Goal: Task Accomplishment & Management: Use online tool/utility

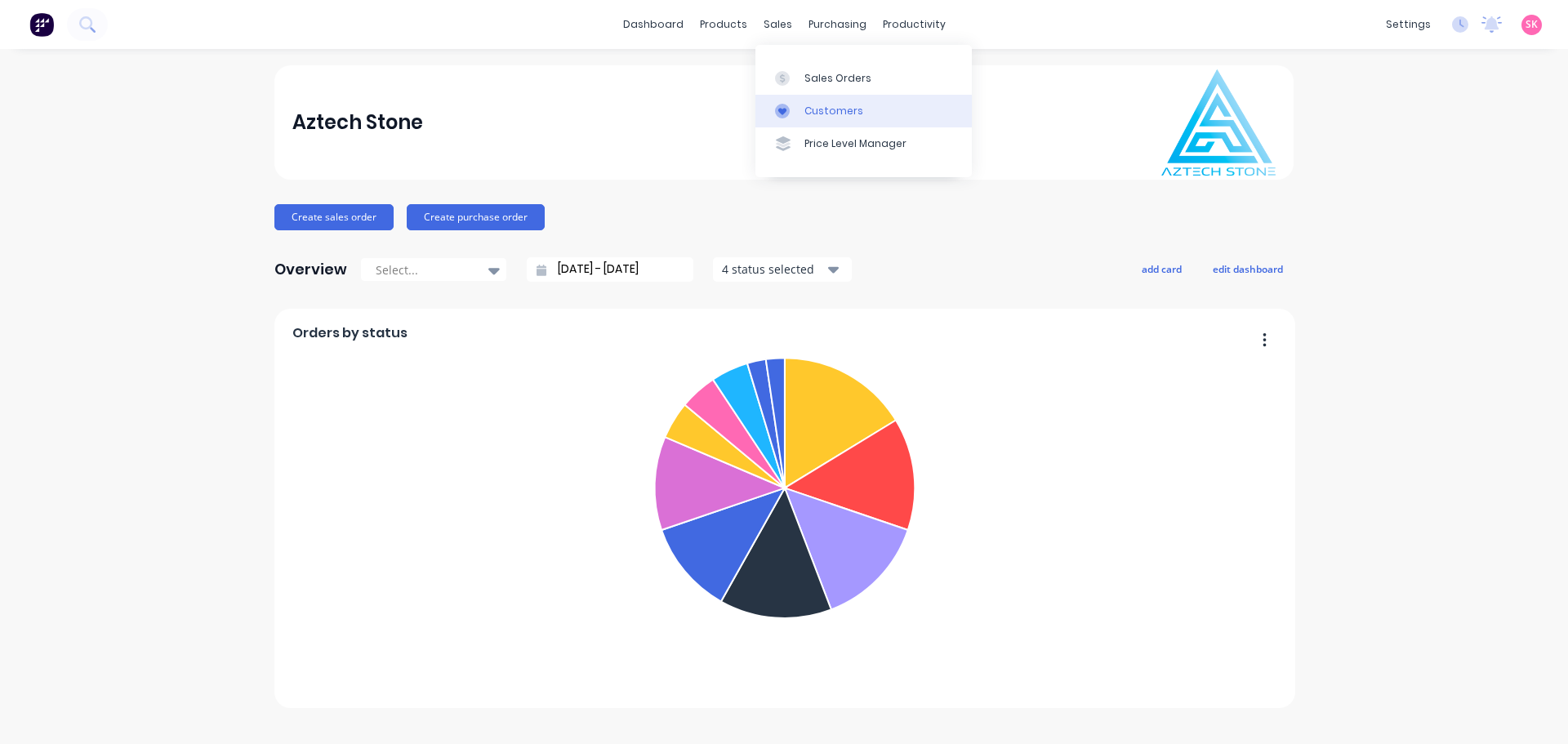
click at [794, 98] on link "Customers" at bounding box center [864, 110] width 217 height 33
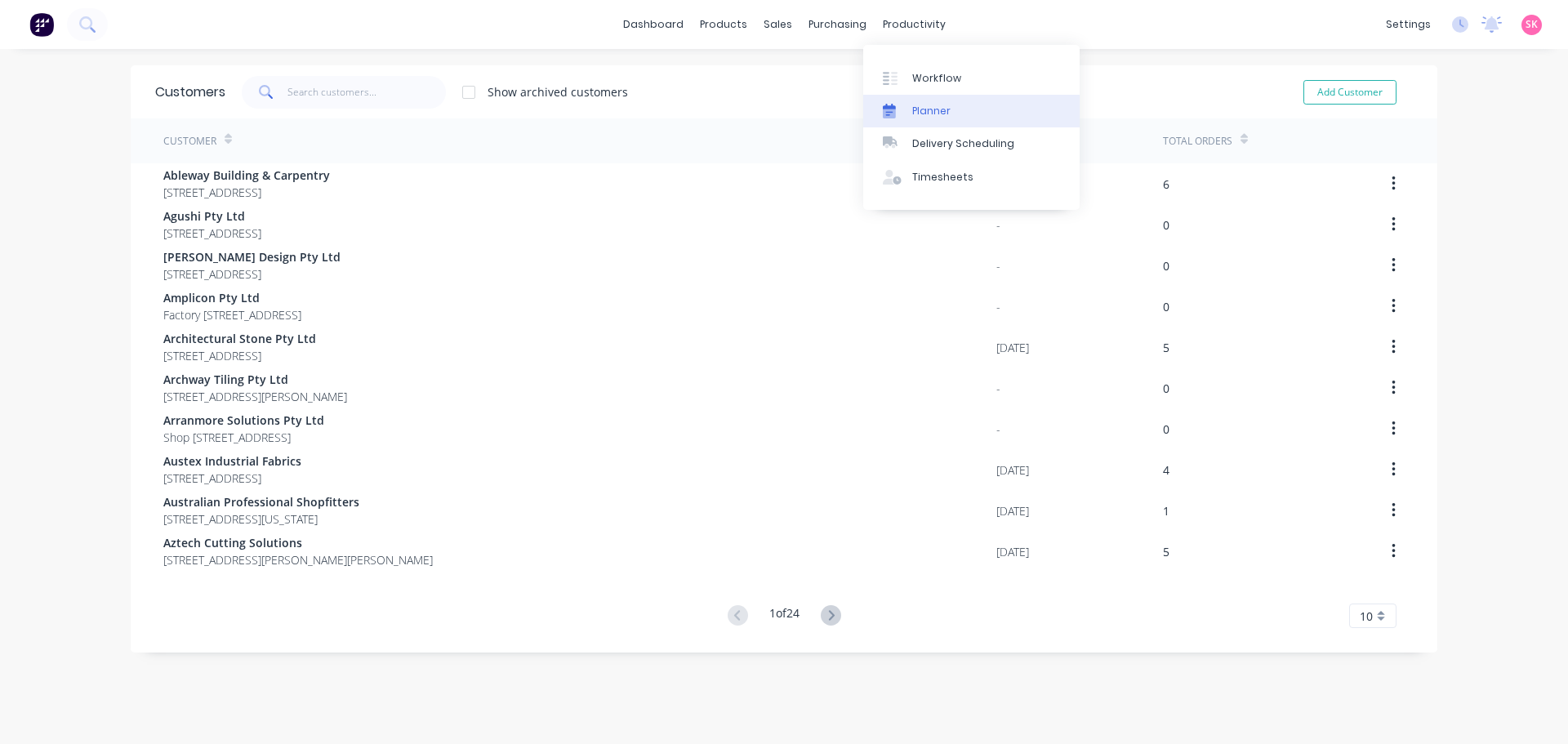
click at [916, 107] on div "Planner" at bounding box center [931, 110] width 38 height 15
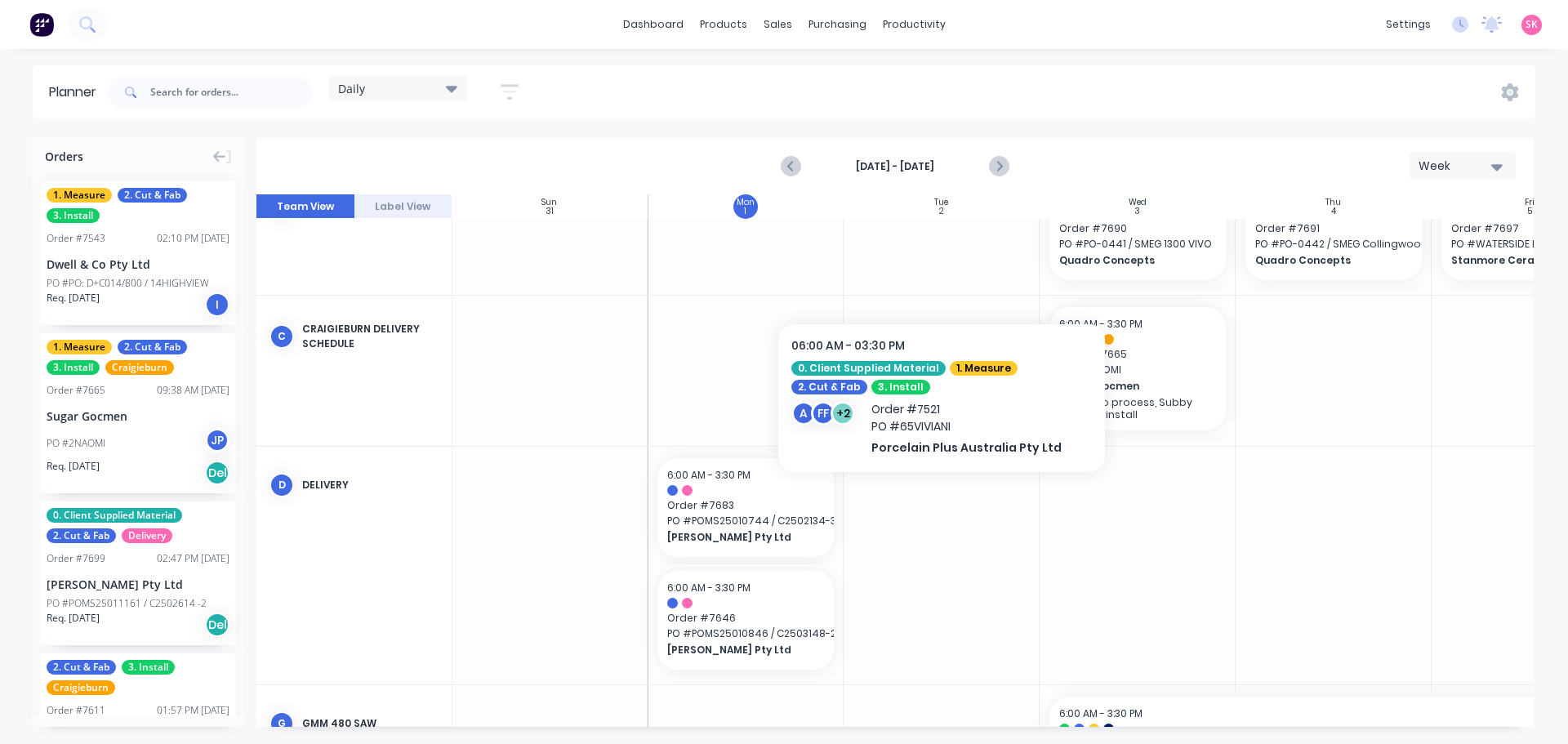
scroll to position [150, 1]
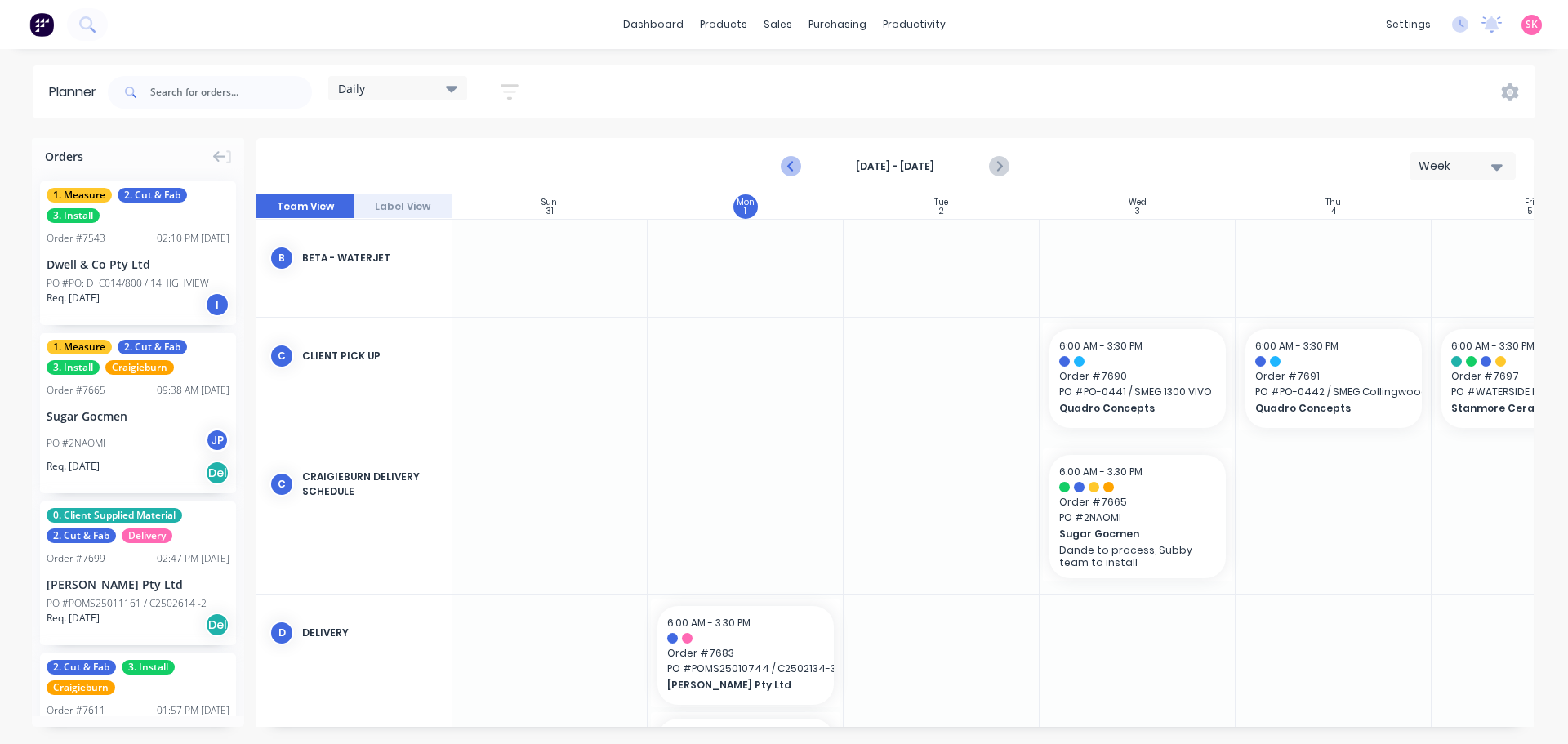
click at [790, 165] on icon "Previous page" at bounding box center [791, 166] width 7 height 13
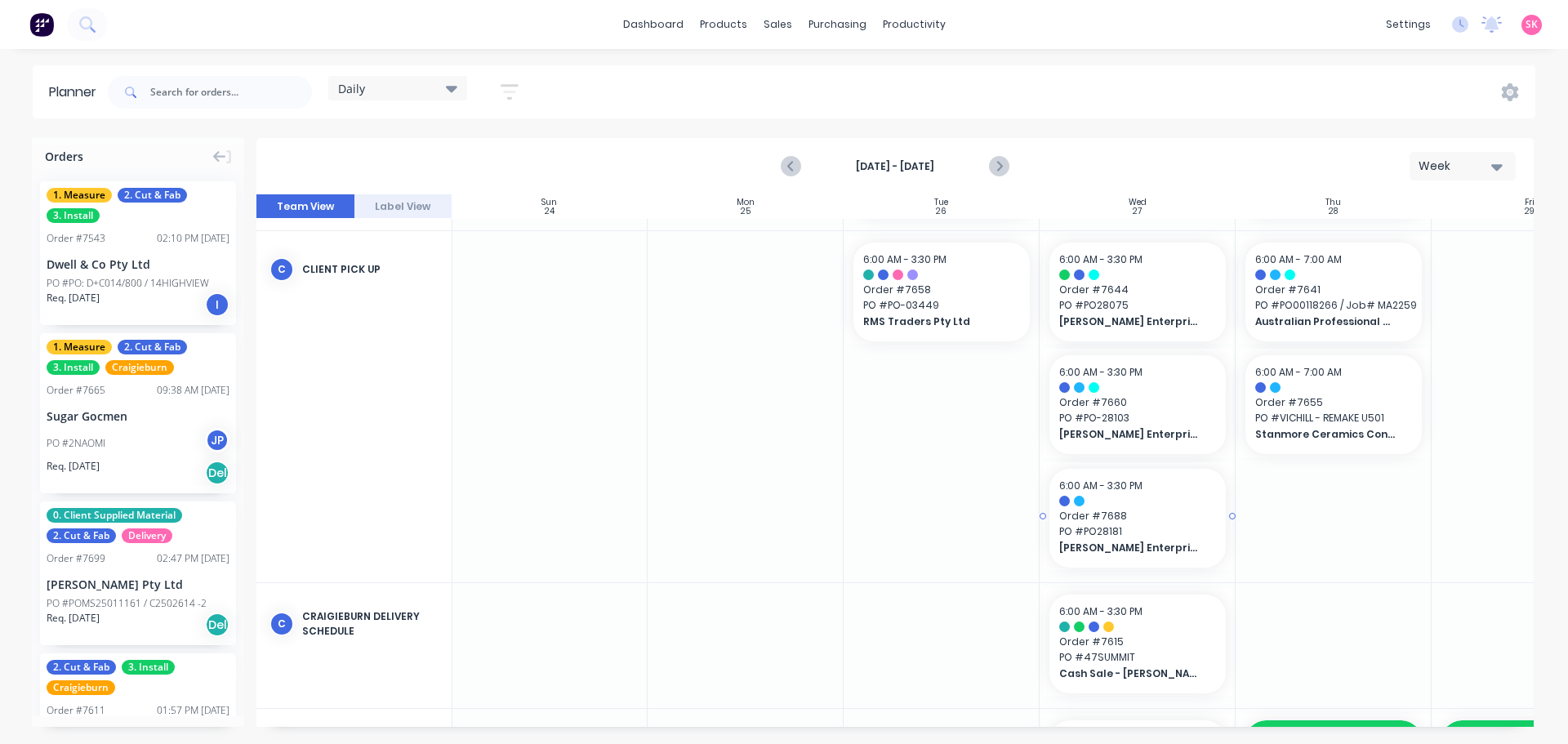
scroll to position [710, 1]
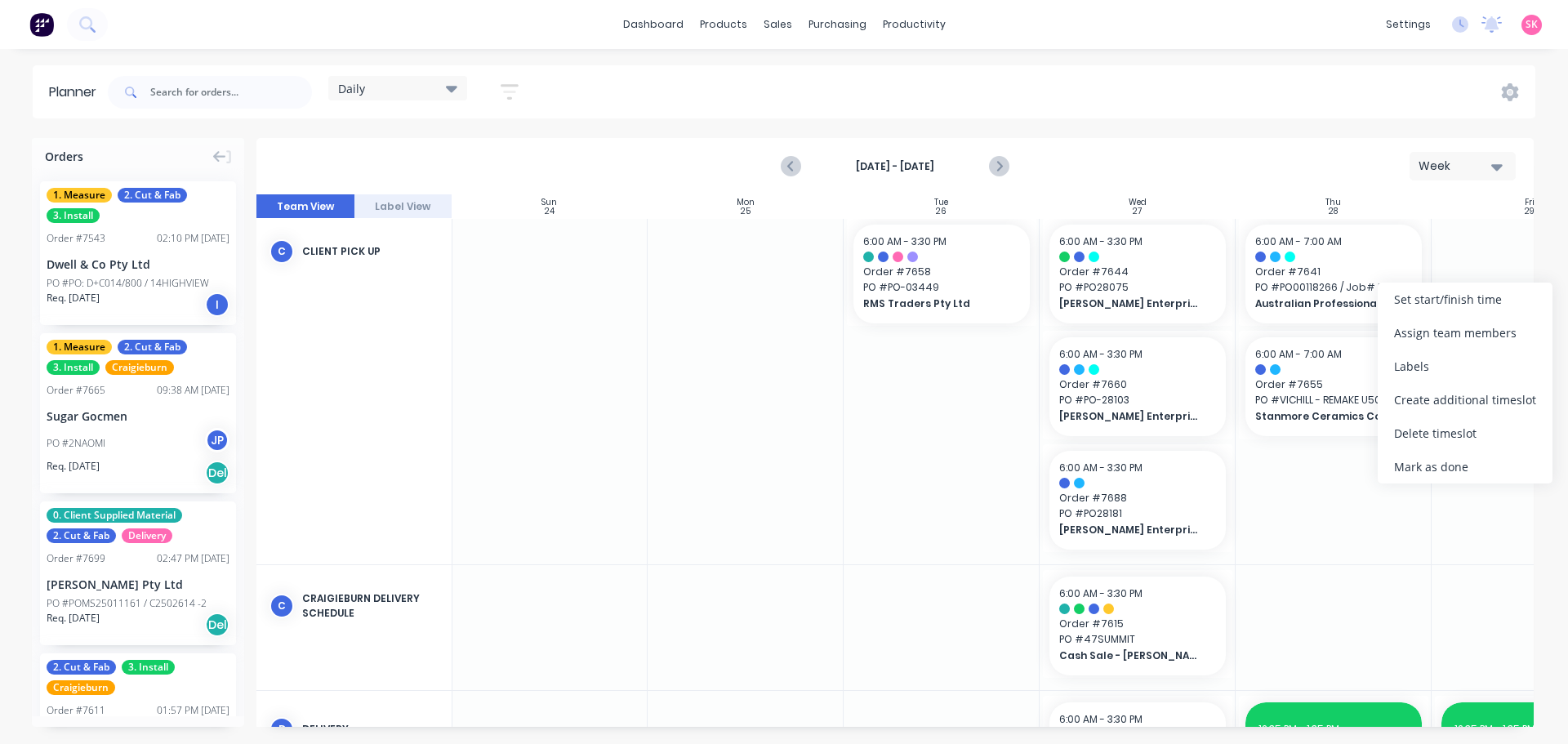
click at [876, 507] on div at bounding box center [941, 388] width 196 height 351
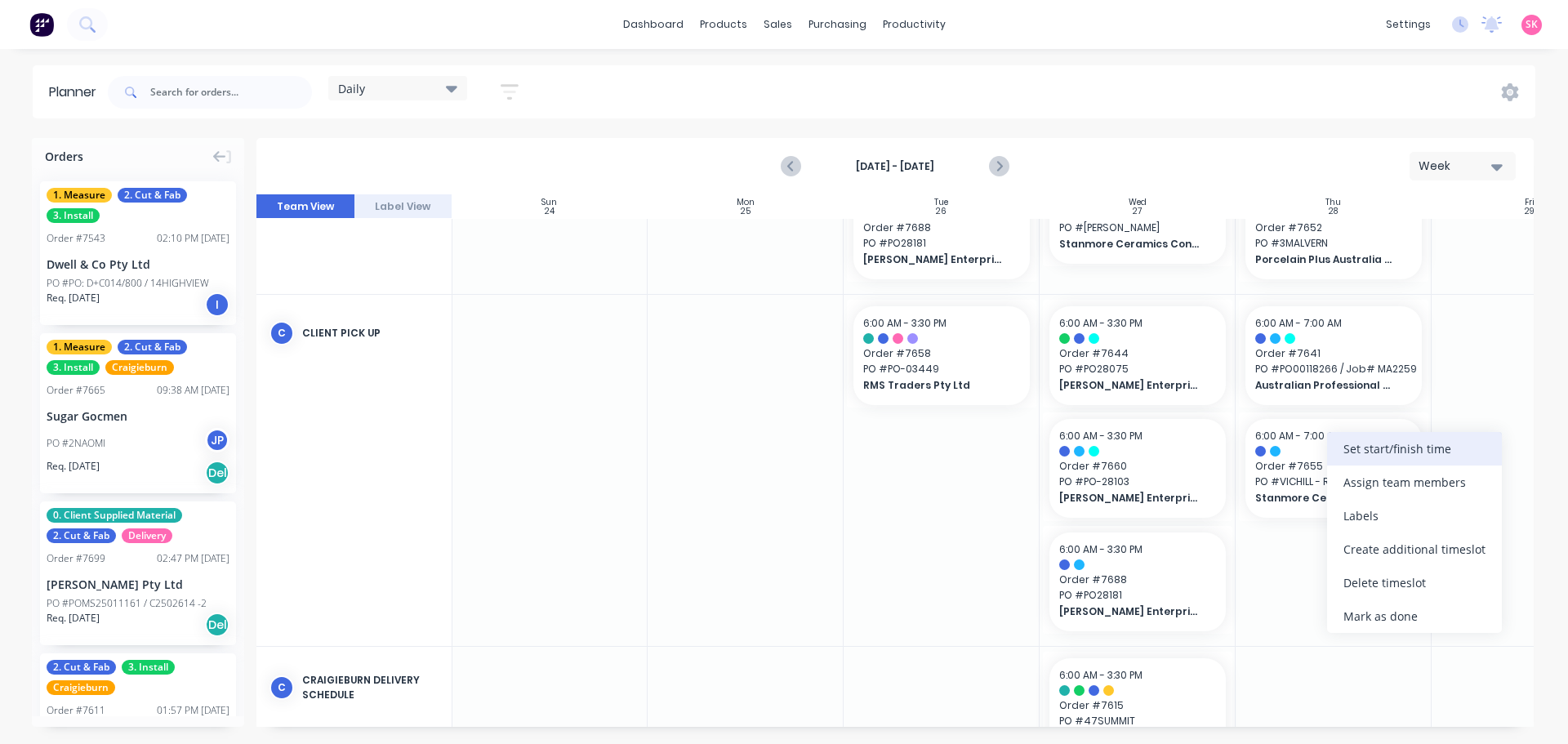
click at [1410, 444] on div "Set start/finish time" at bounding box center [1413, 449] width 174 height 34
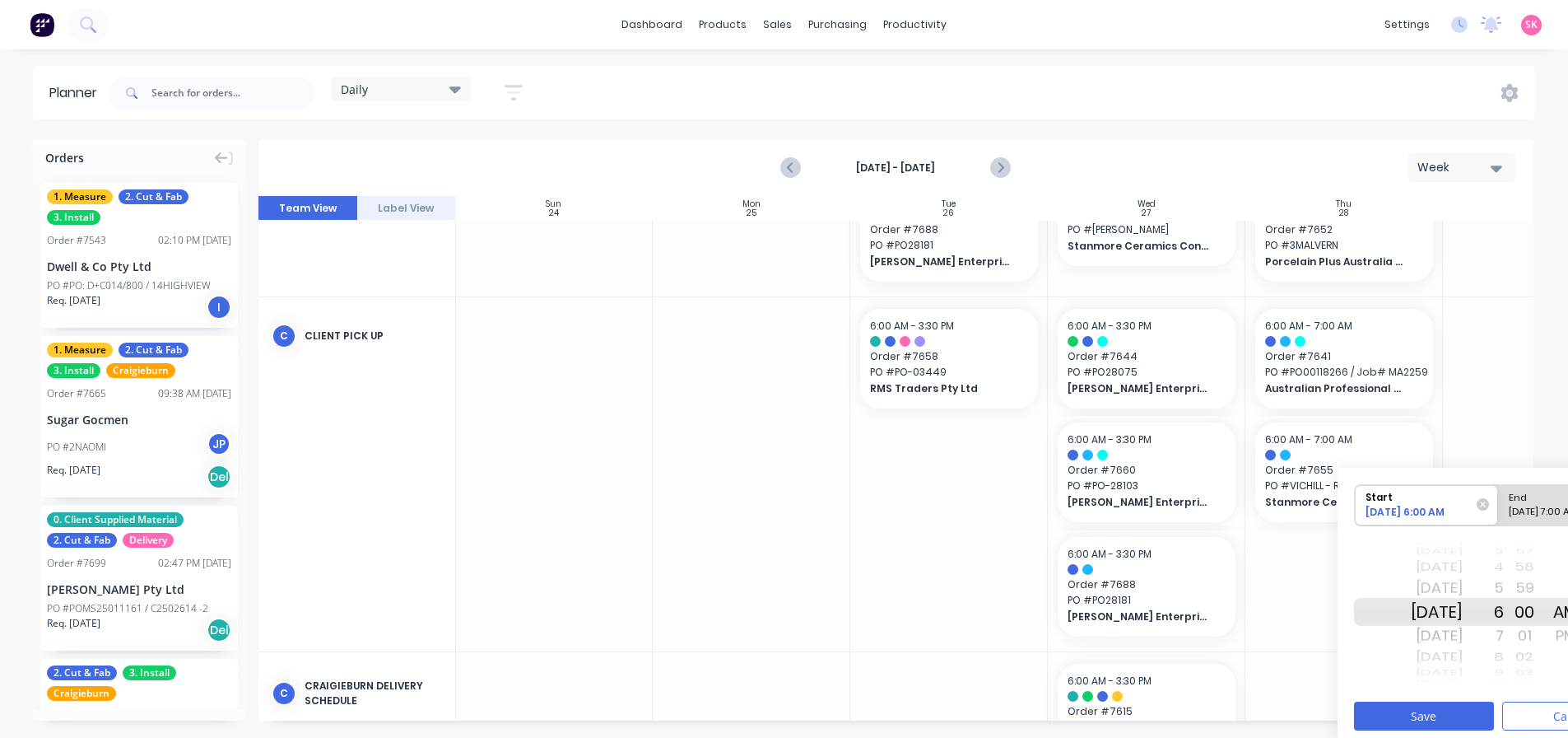
click at [1425, 658] on div "Sat Aug 30" at bounding box center [1437, 658] width 52 height 22
click at [1441, 634] on div "Sun Aug 31" at bounding box center [1437, 636] width 52 height 27
click at [1463, 635] on div "Today" at bounding box center [1437, 636] width 52 height 27
click at [1542, 504] on div "End" at bounding box center [1570, 495] width 134 height 21
click at [1499, 504] on input "End Please select" at bounding box center [1498, 505] width 1 height 41
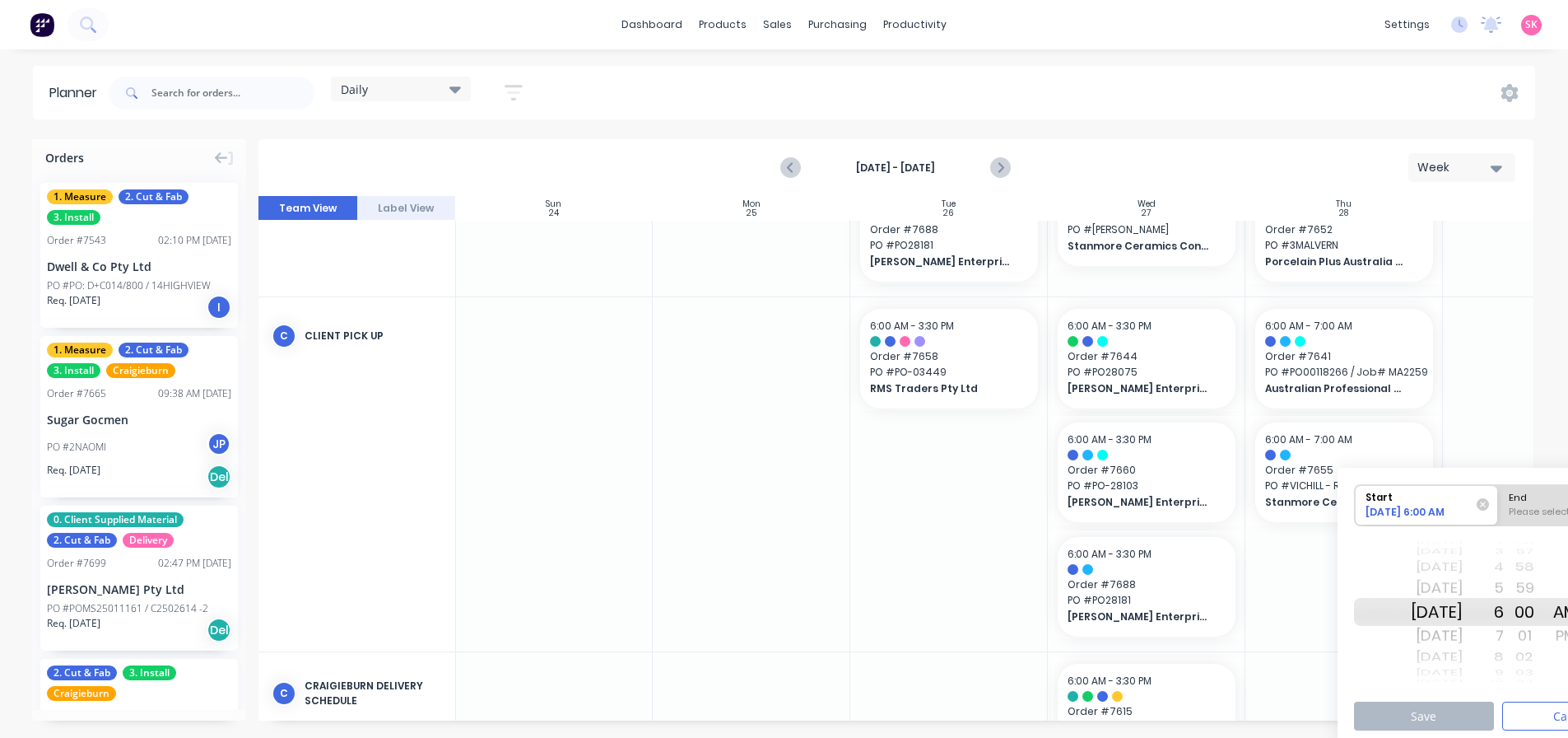
radio input "true"
click at [1503, 636] on div "7" at bounding box center [1483, 636] width 41 height 27
click at [1451, 719] on button "Save" at bounding box center [1424, 715] width 140 height 29
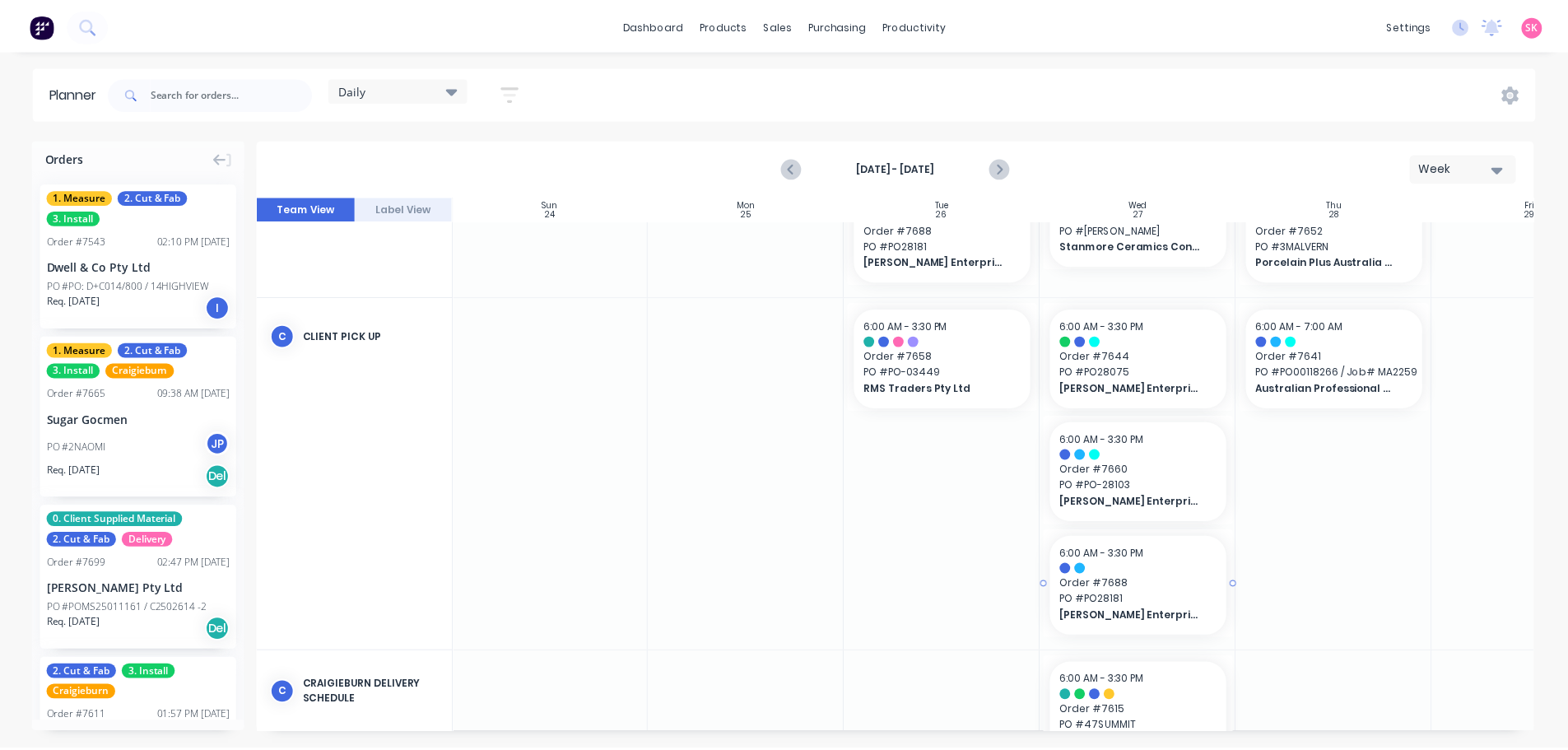
scroll to position [715, 1]
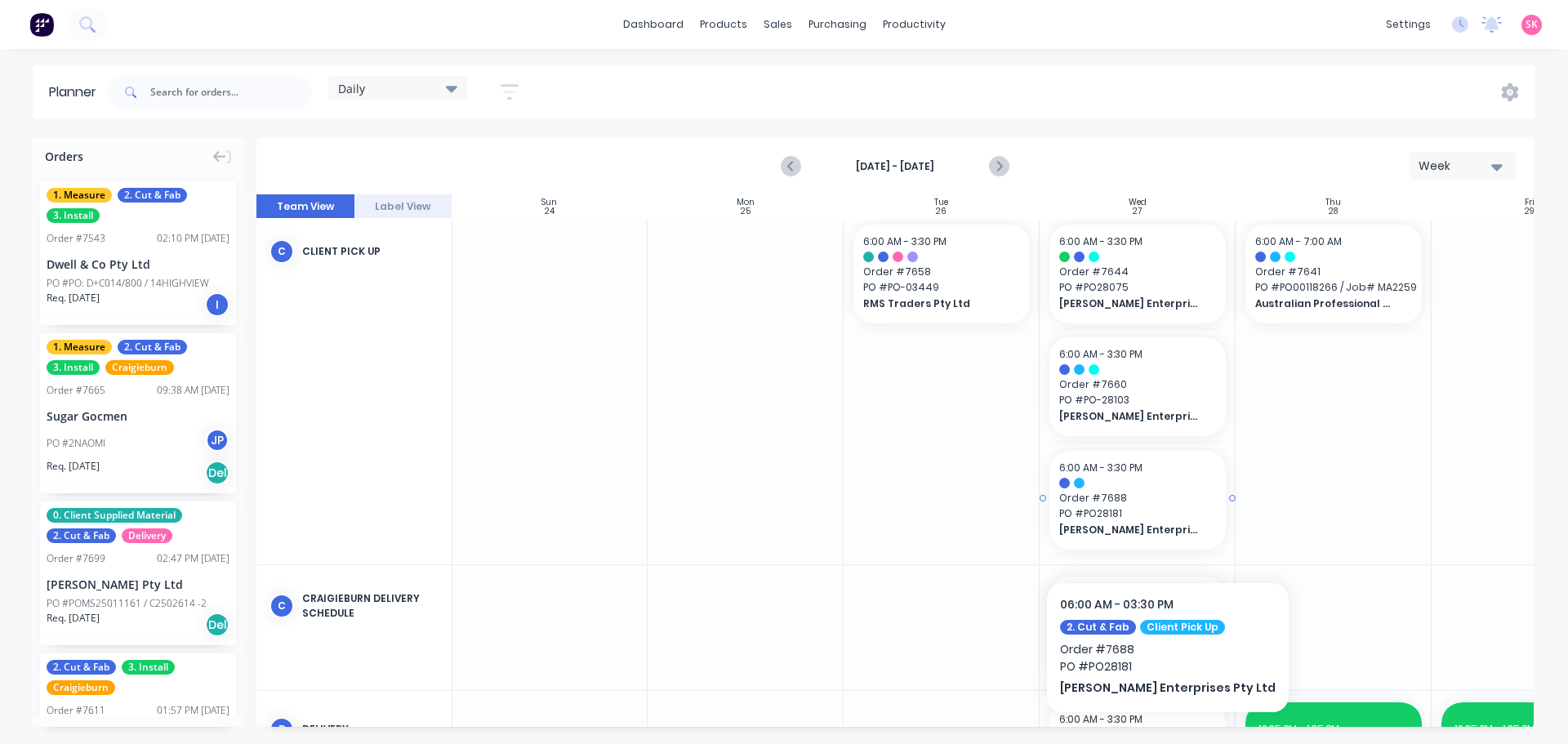
click at [1182, 532] on span "[PERSON_NAME] Enterprises Pty Ltd" at bounding box center [1129, 530] width 141 height 15
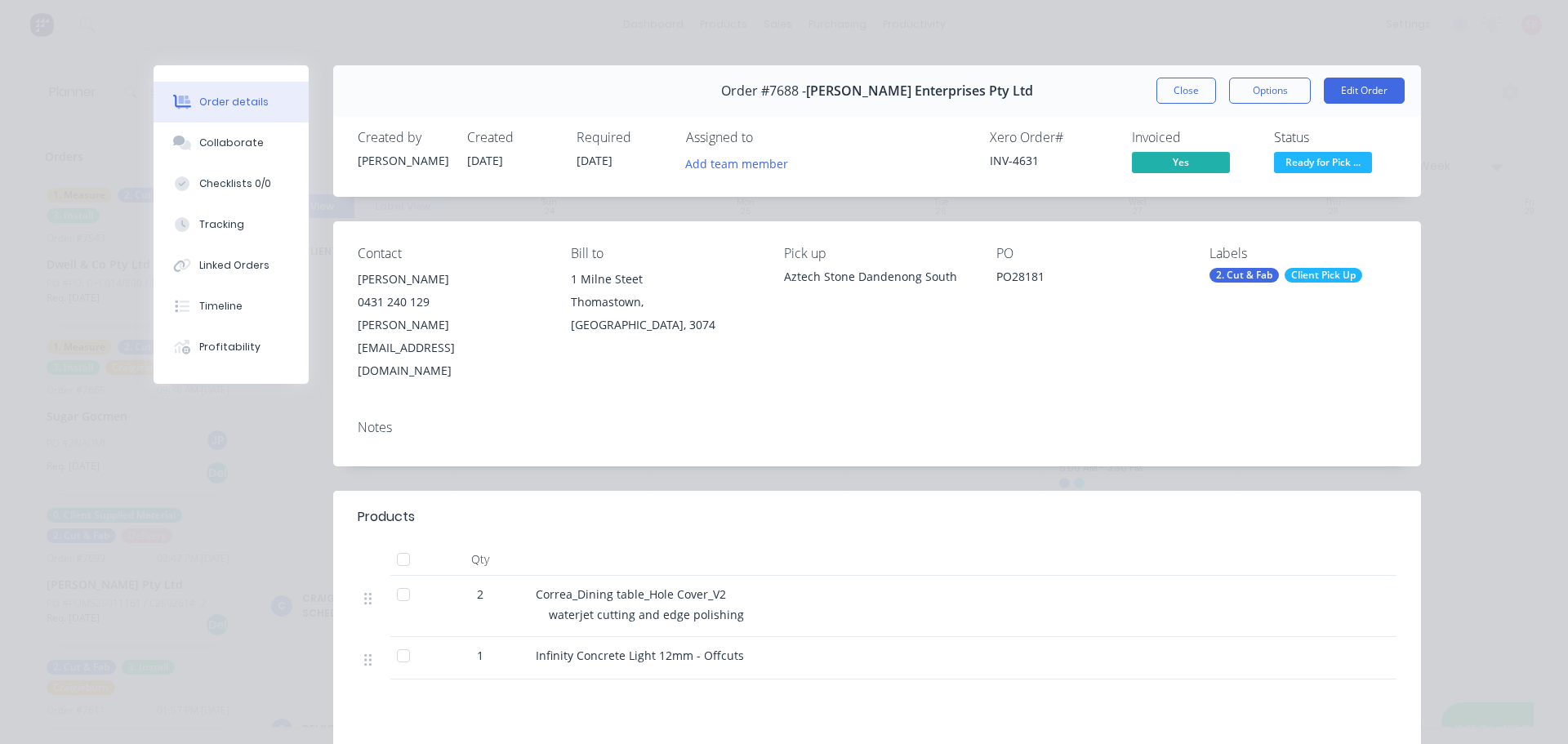
click at [1193, 103] on div "Order #7688 - Tait Enterprises Pty Ltd Close Options Edit Order" at bounding box center [877, 91] width 1087 height 51
click at [1195, 87] on button "Close" at bounding box center [1186, 91] width 60 height 27
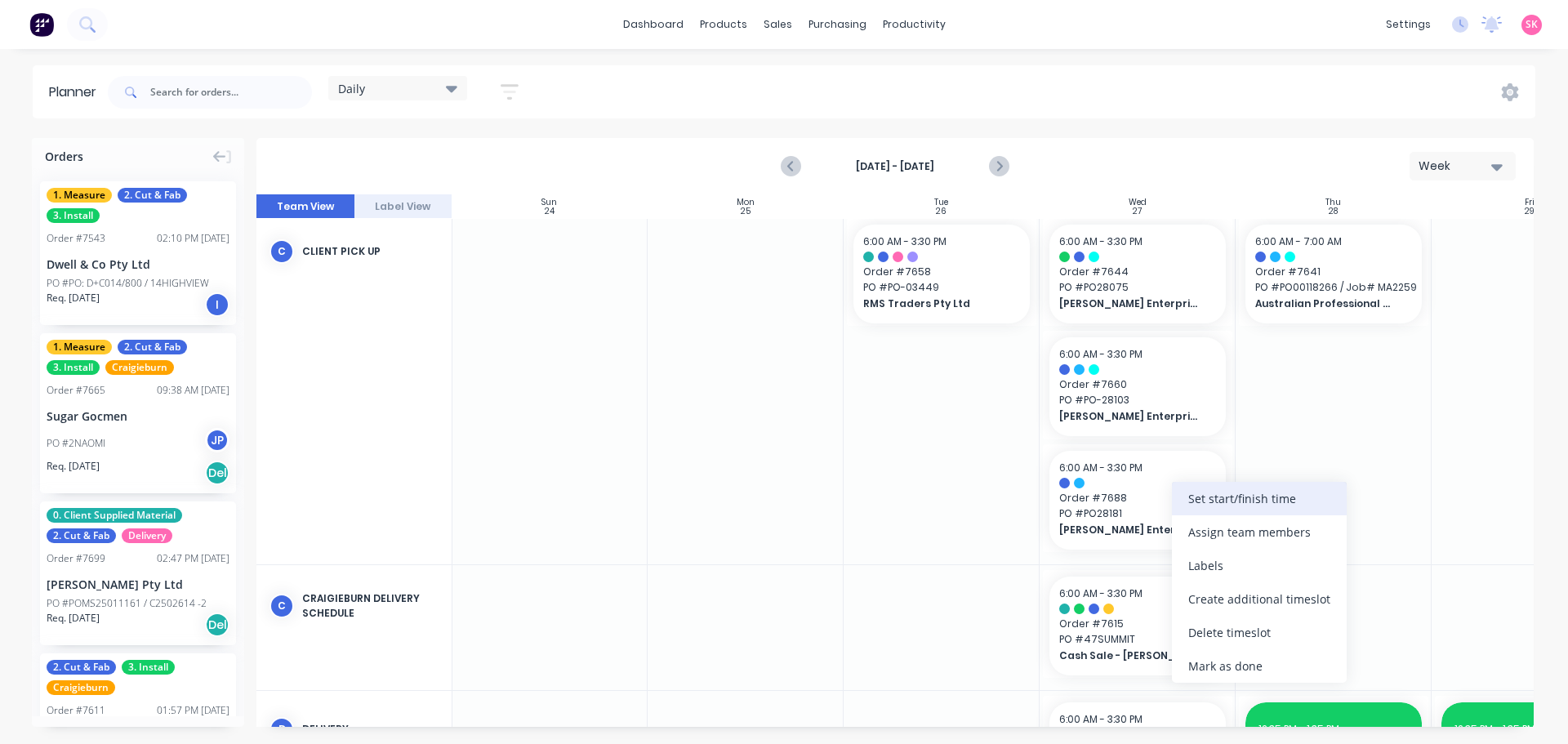
click at [1228, 505] on div "Set start/finish time" at bounding box center [1259, 499] width 174 height 34
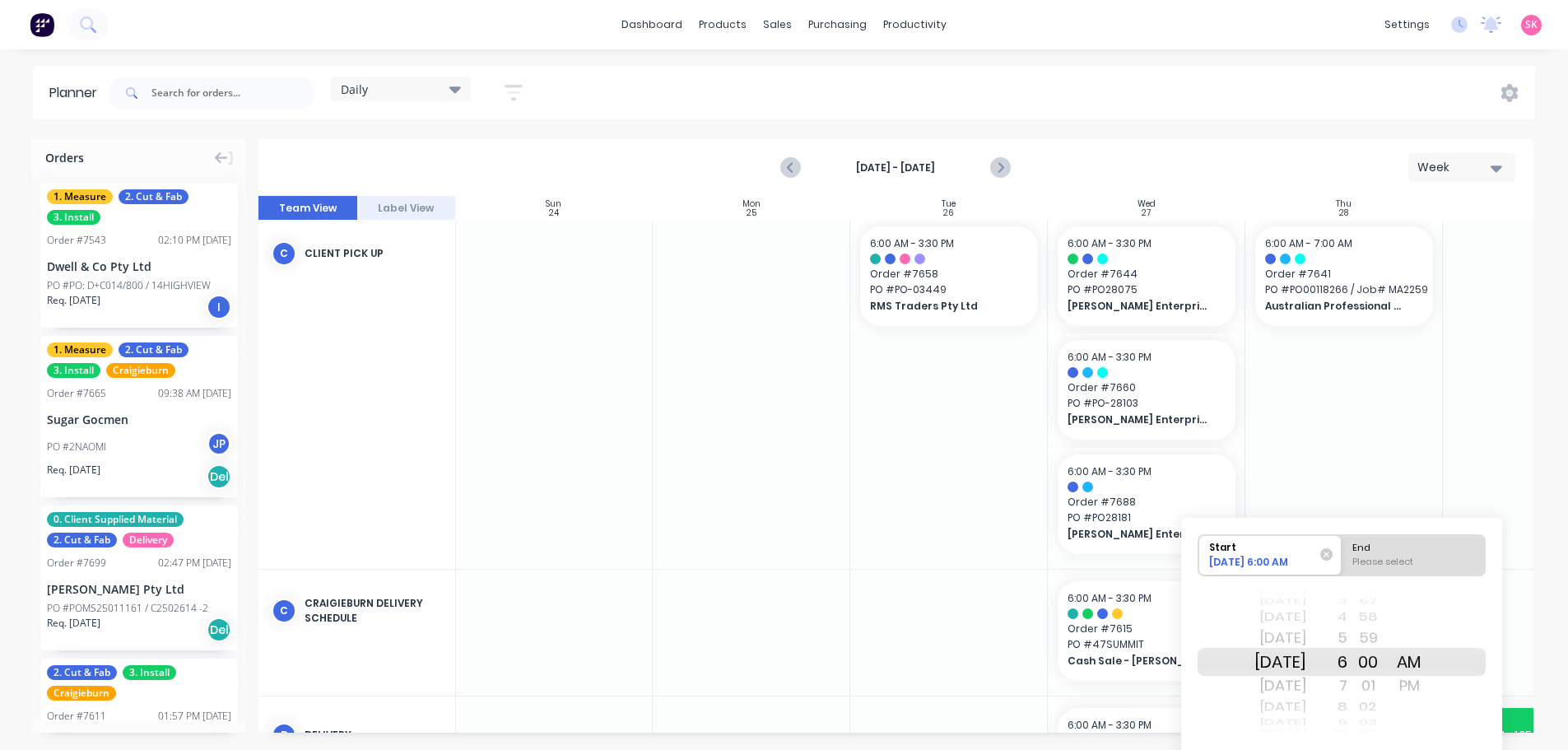
click at [1381, 566] on div "Please select" at bounding box center [1413, 565] width 134 height 21
click at [1343, 566] on input "End Please select" at bounding box center [1342, 555] width 1 height 41
radio input "true"
click at [1348, 686] on div "7" at bounding box center [1327, 685] width 41 height 27
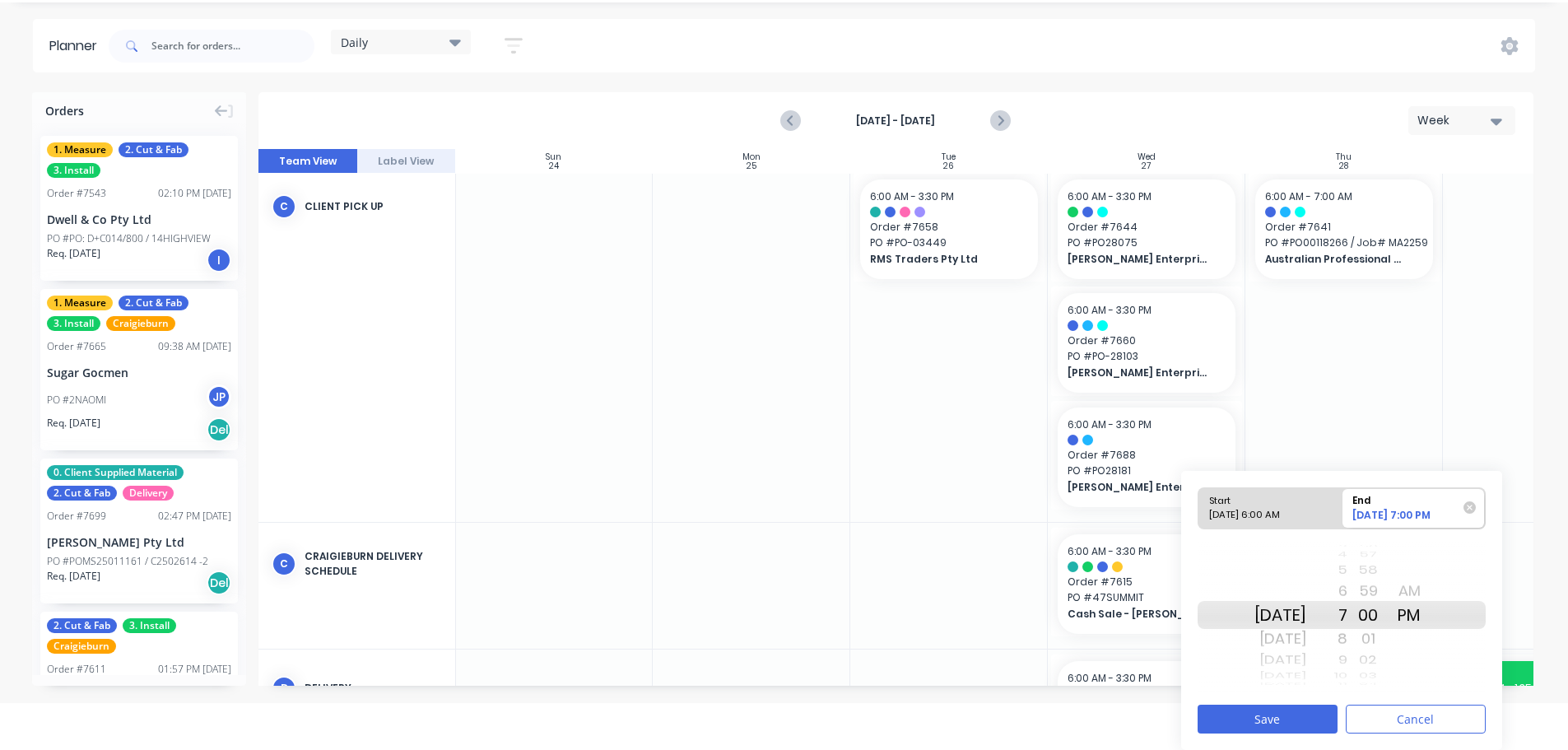
click at [1430, 594] on div "AM" at bounding box center [1408, 591] width 41 height 27
click at [1313, 715] on button "Save" at bounding box center [1267, 719] width 140 height 29
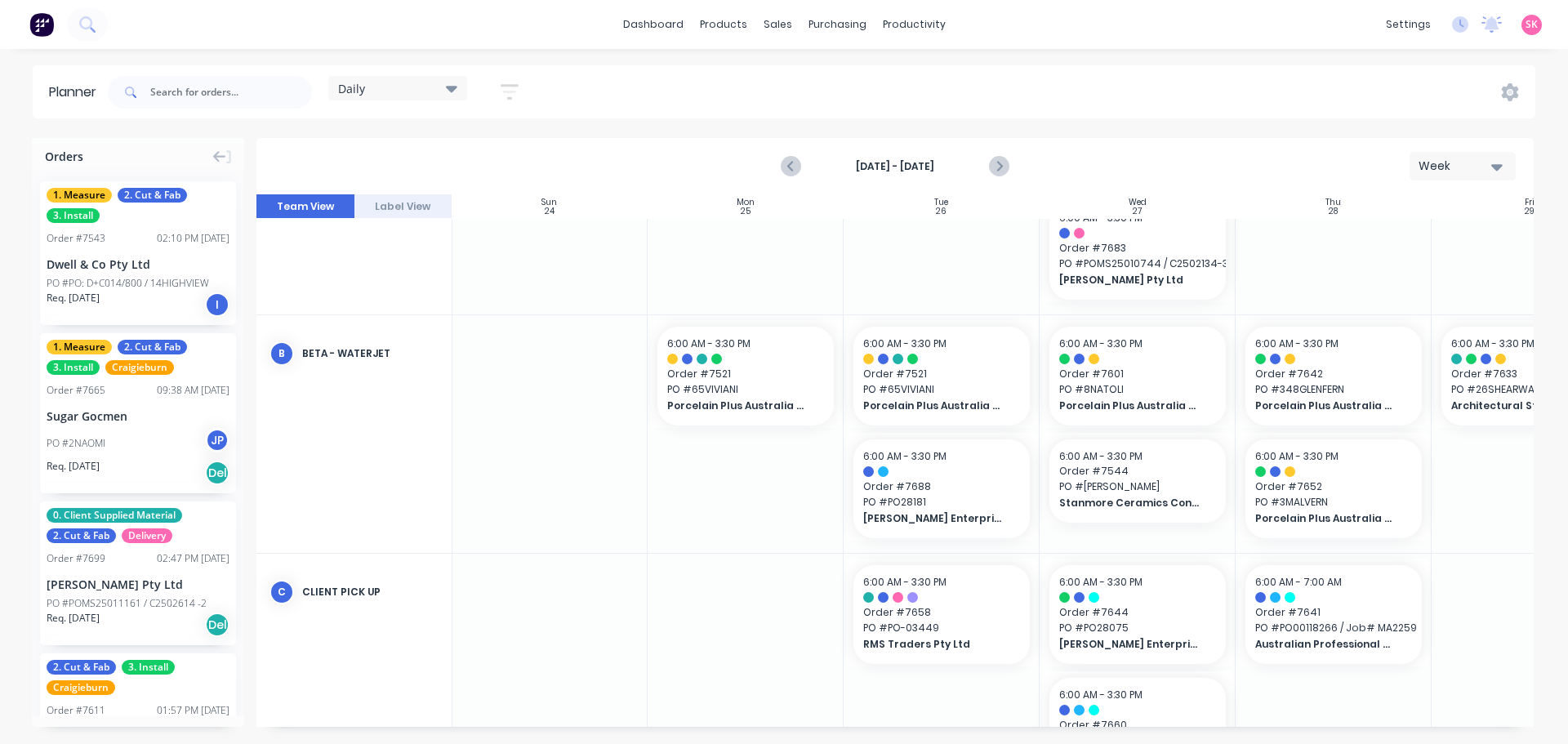
scroll to position [351, 1]
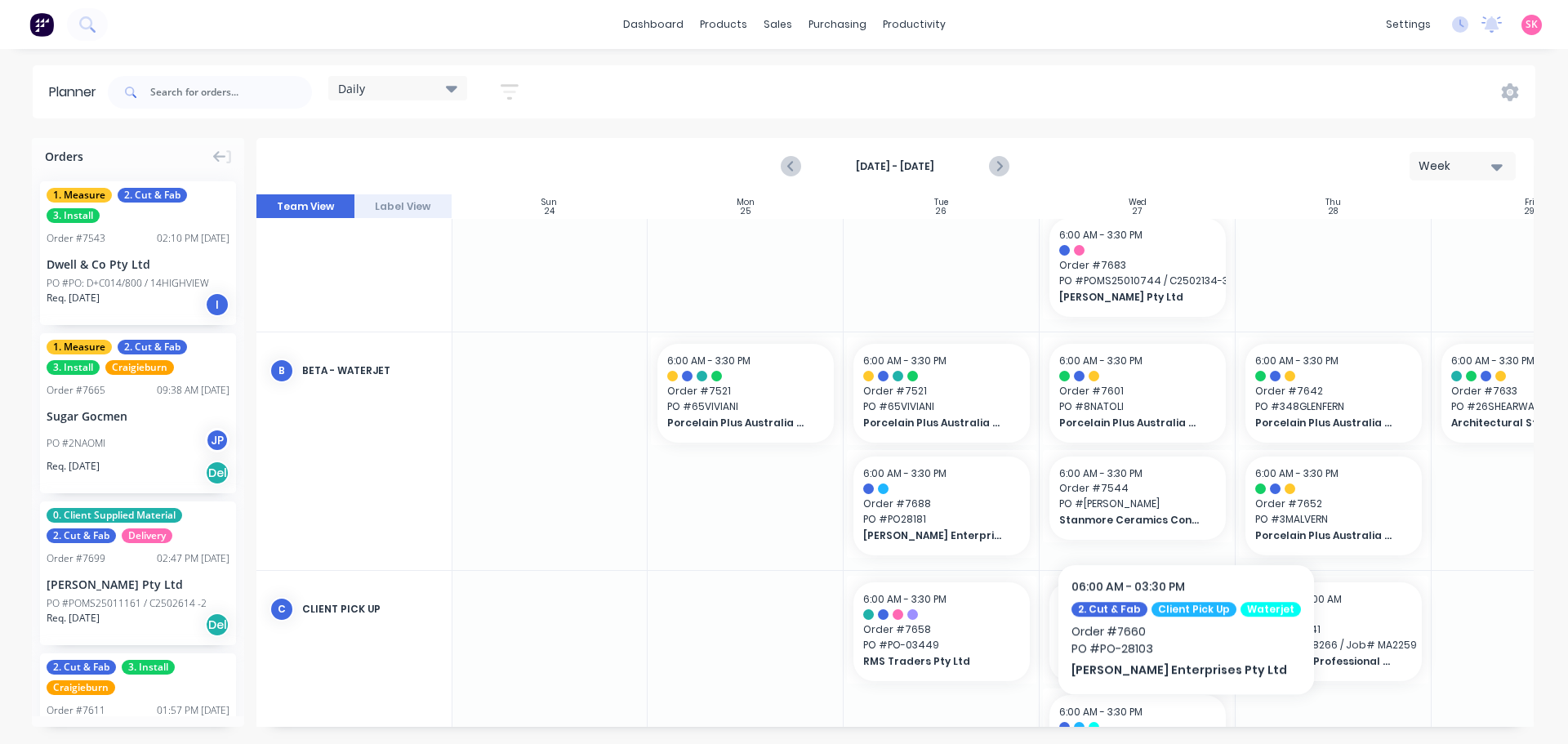
click at [1179, 718] on div "6:00 AM - 3:30 PM" at bounding box center [1137, 711] width 157 height 15
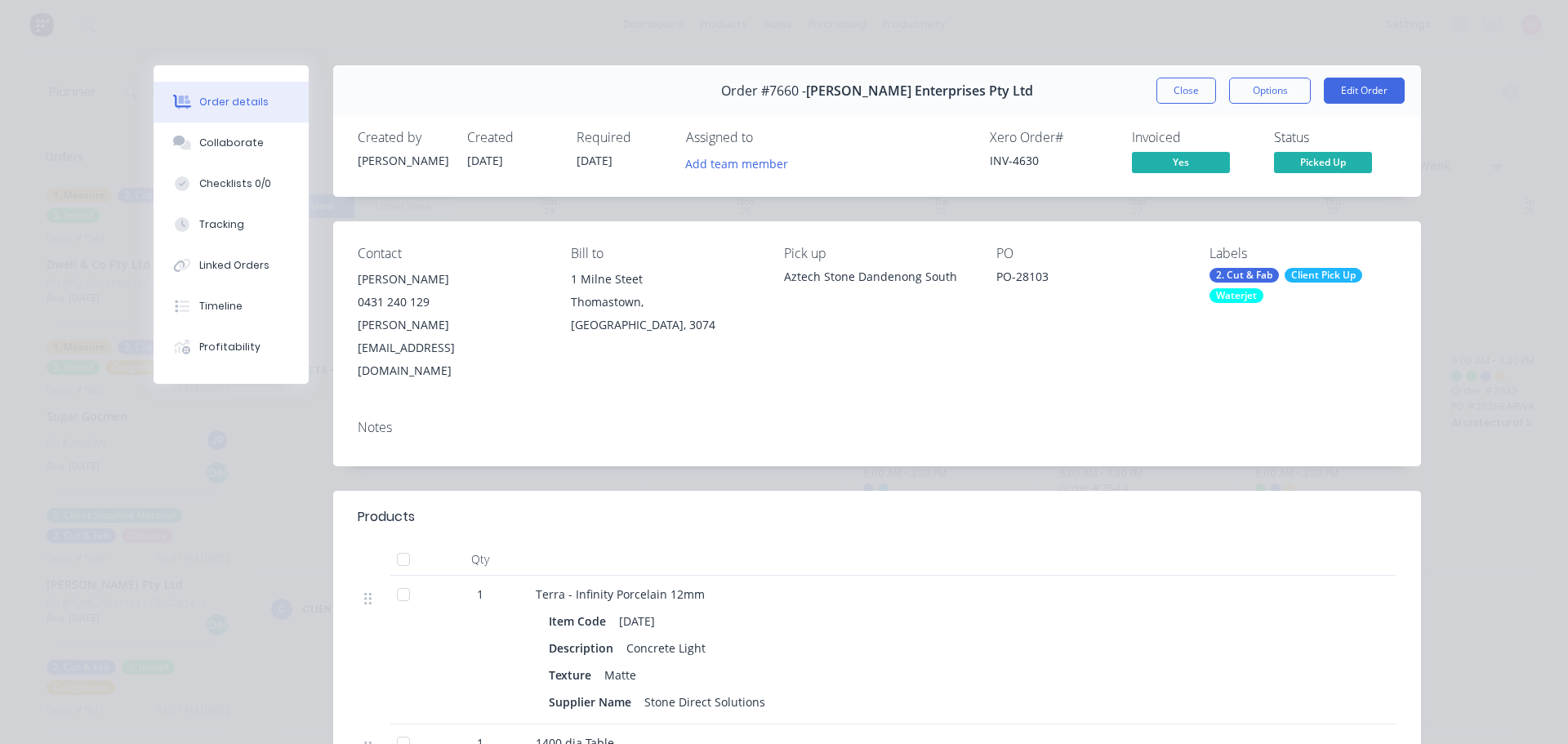
click at [1215, 101] on div "Close Options Edit Order" at bounding box center [1280, 91] width 248 height 27
click at [1193, 92] on button "Close" at bounding box center [1186, 91] width 60 height 27
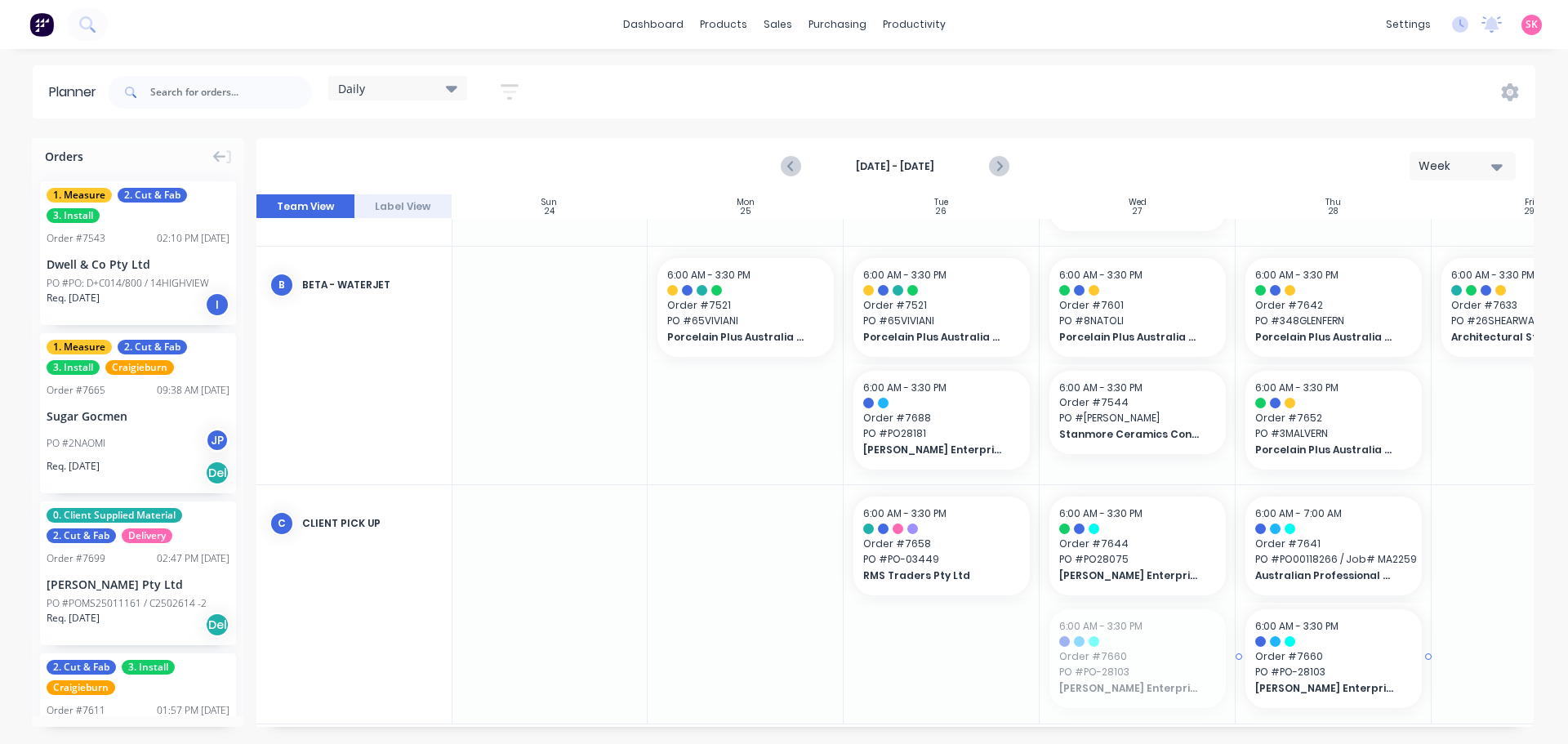
drag, startPoint x: 1221, startPoint y: 716, endPoint x: 1427, endPoint y: 717, distance: 206.0
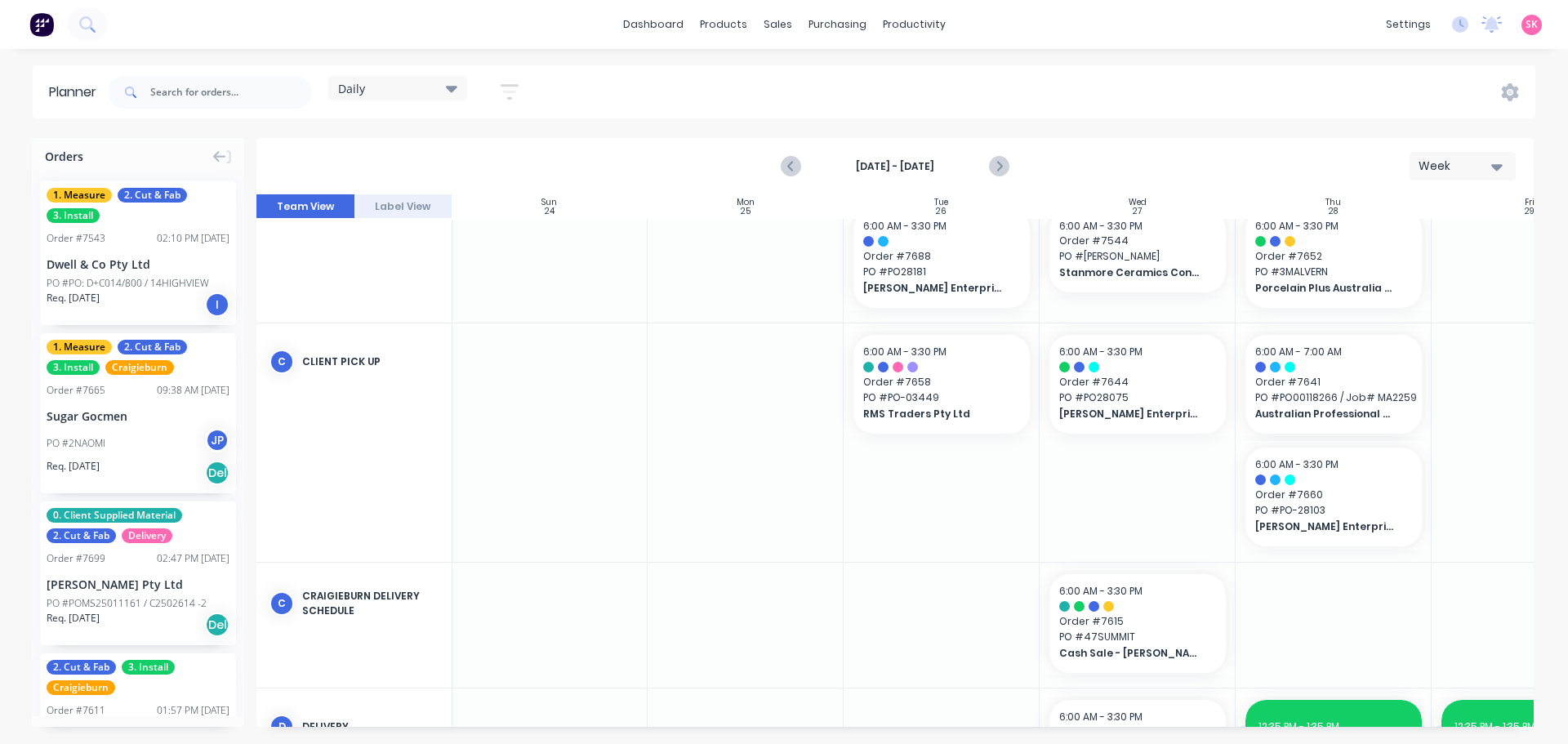
scroll to position [604, 1]
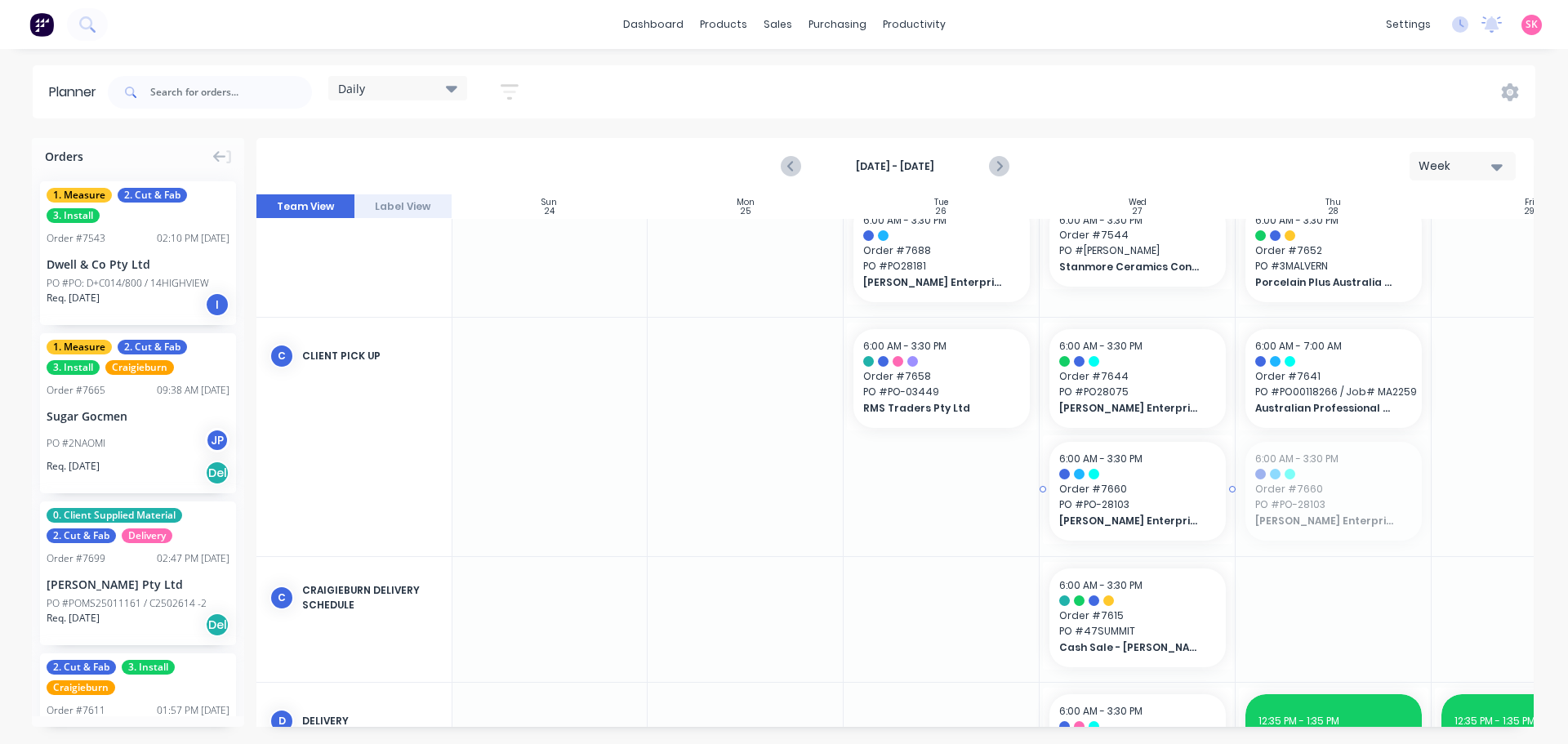
drag, startPoint x: 1320, startPoint y: 500, endPoint x: 1167, endPoint y: 508, distance: 153.2
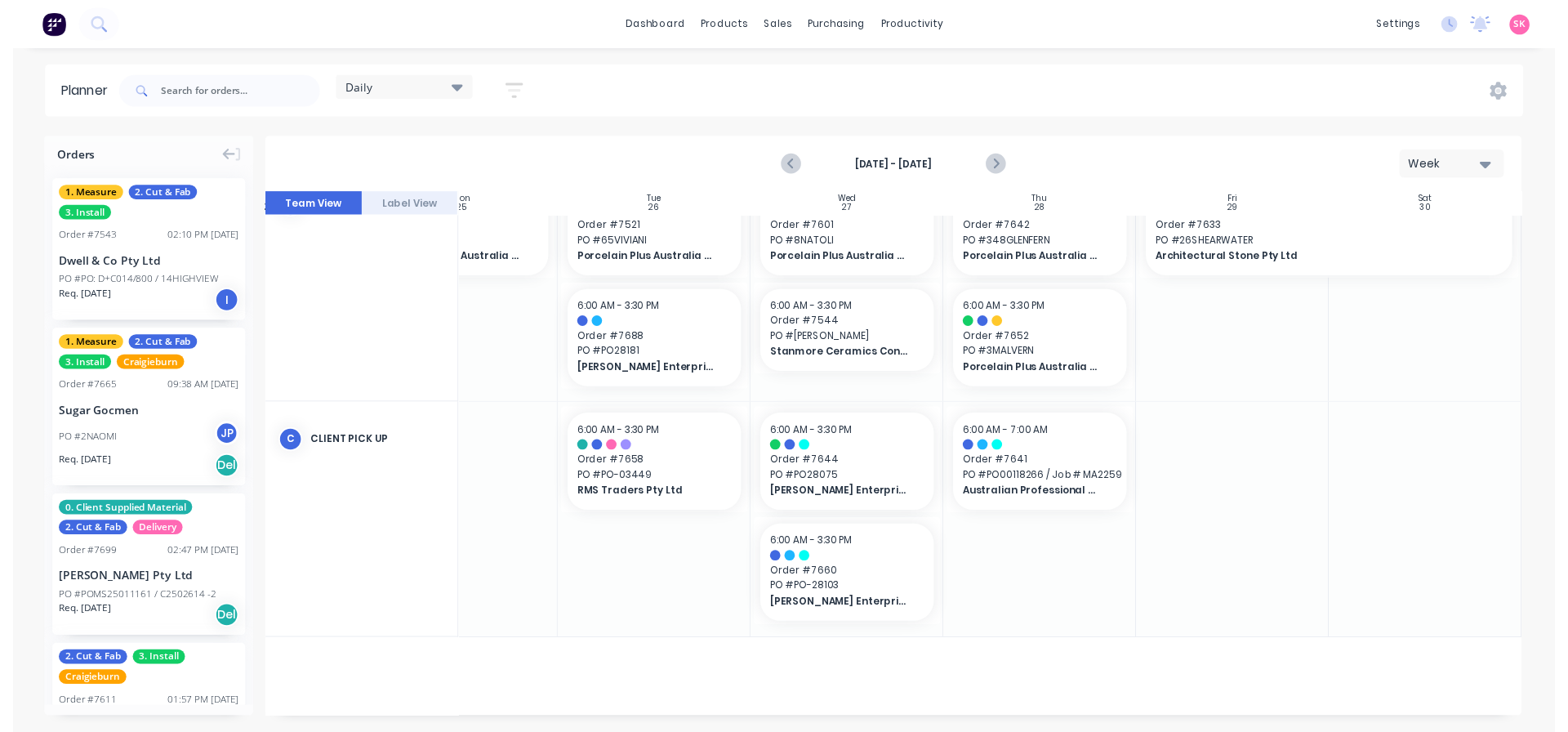
scroll to position [278, 294]
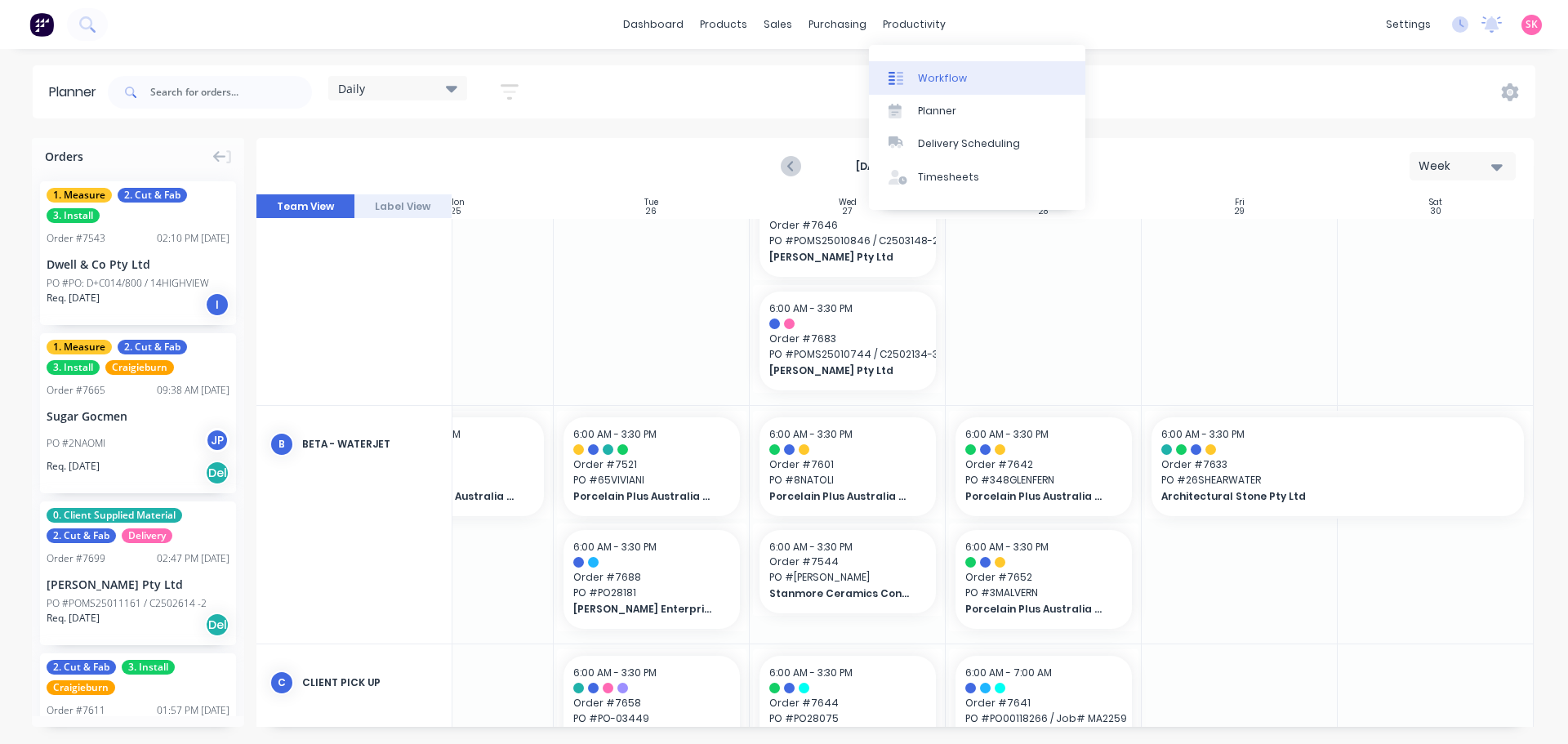
click at [938, 74] on div "Workflow" at bounding box center [943, 78] width 49 height 15
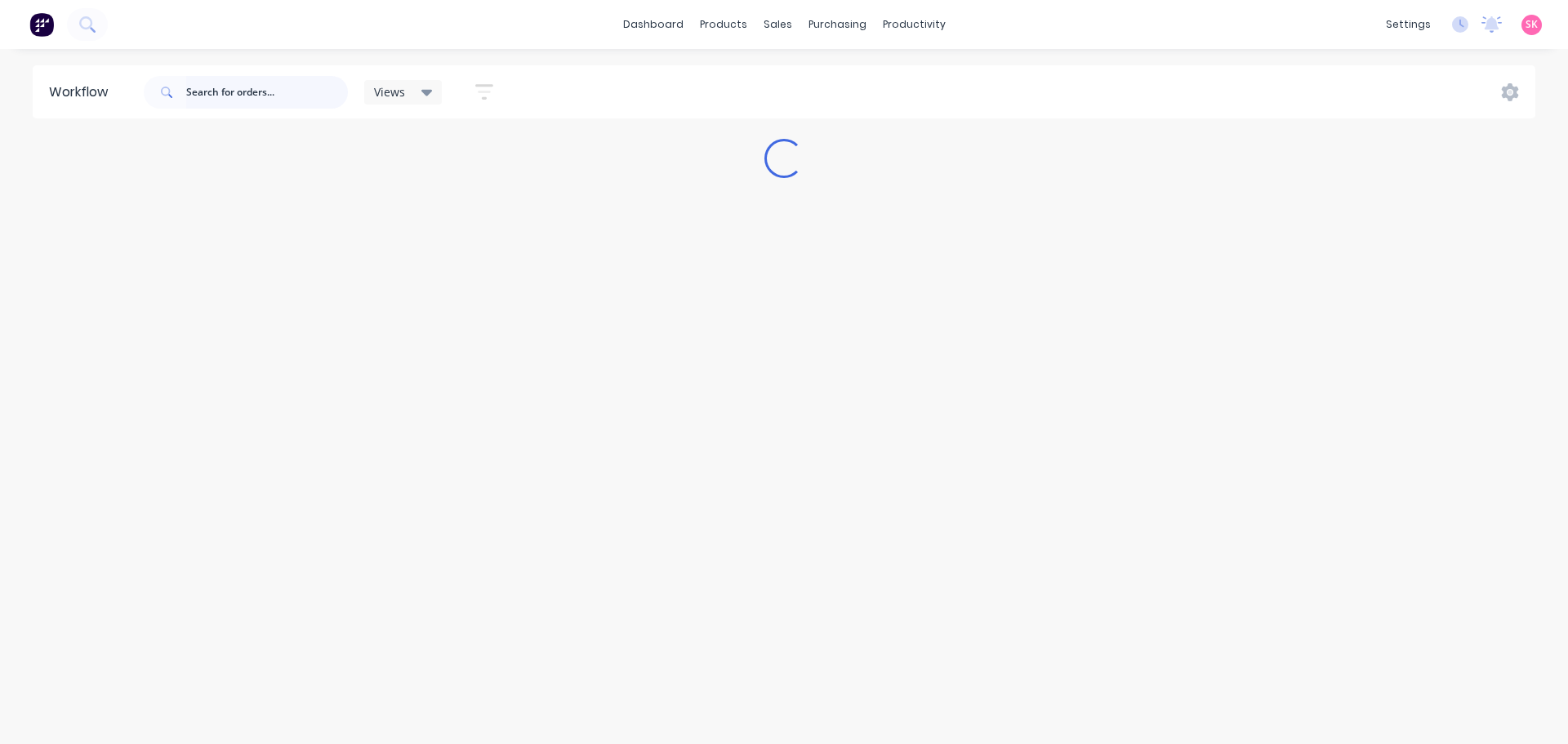
click at [261, 91] on input "text" at bounding box center [267, 92] width 162 height 33
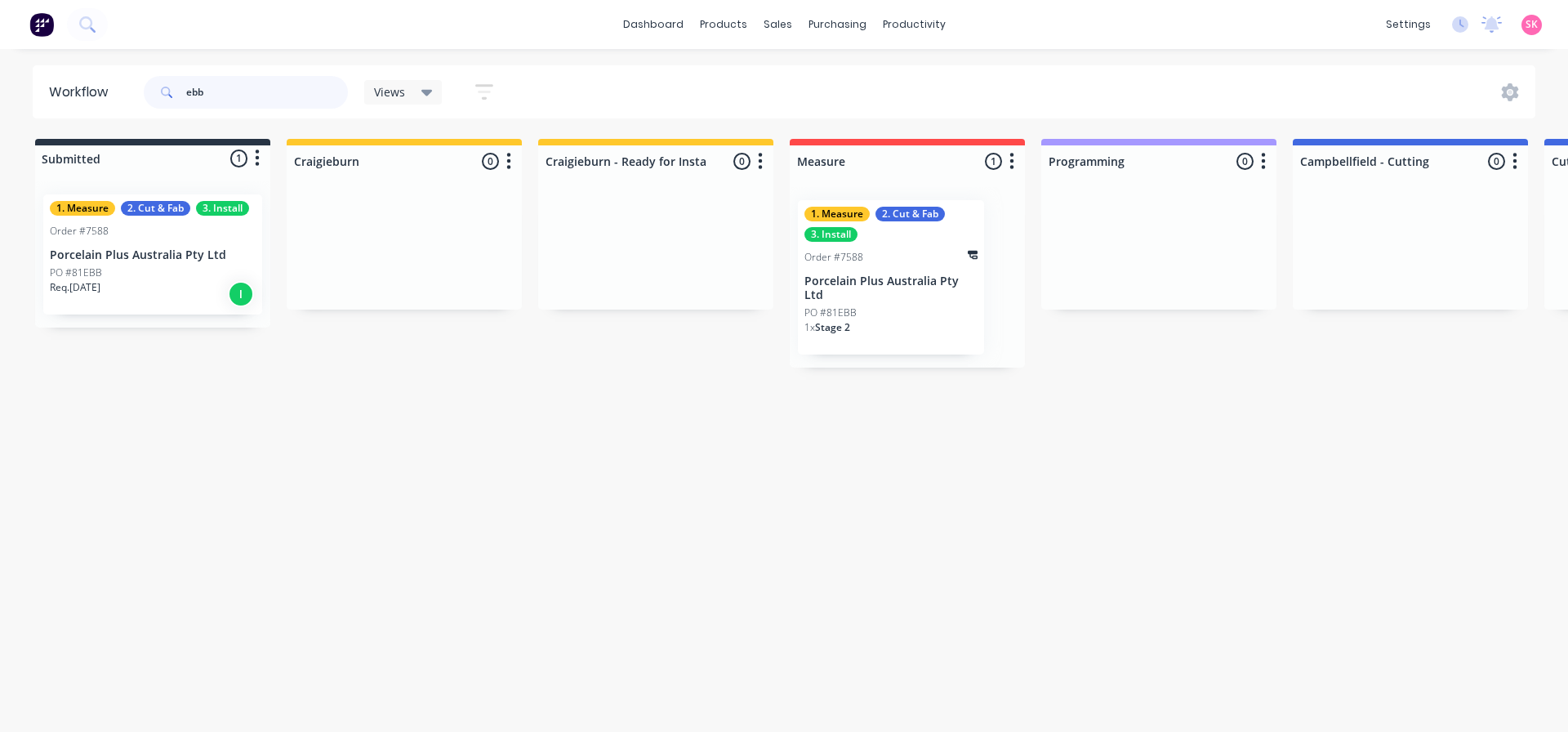
scroll to position [0, 193]
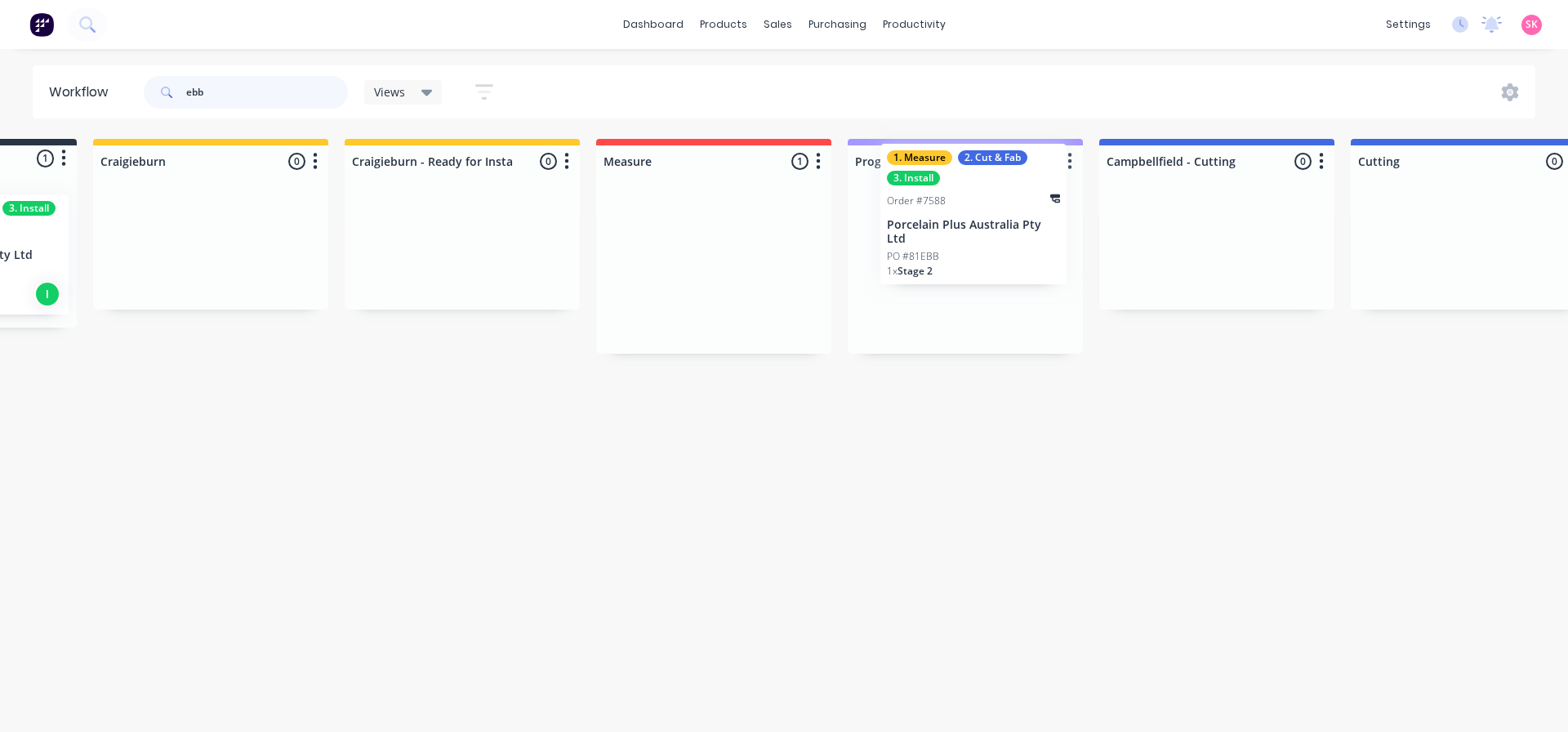
drag, startPoint x: 703, startPoint y: 275, endPoint x: 985, endPoint y: 218, distance: 287.7
click at [985, 218] on div "Submitted 1 Status colour #273444 hex #273444 Save Cancel Summaries Total order…" at bounding box center [1511, 253] width 3433 height 229
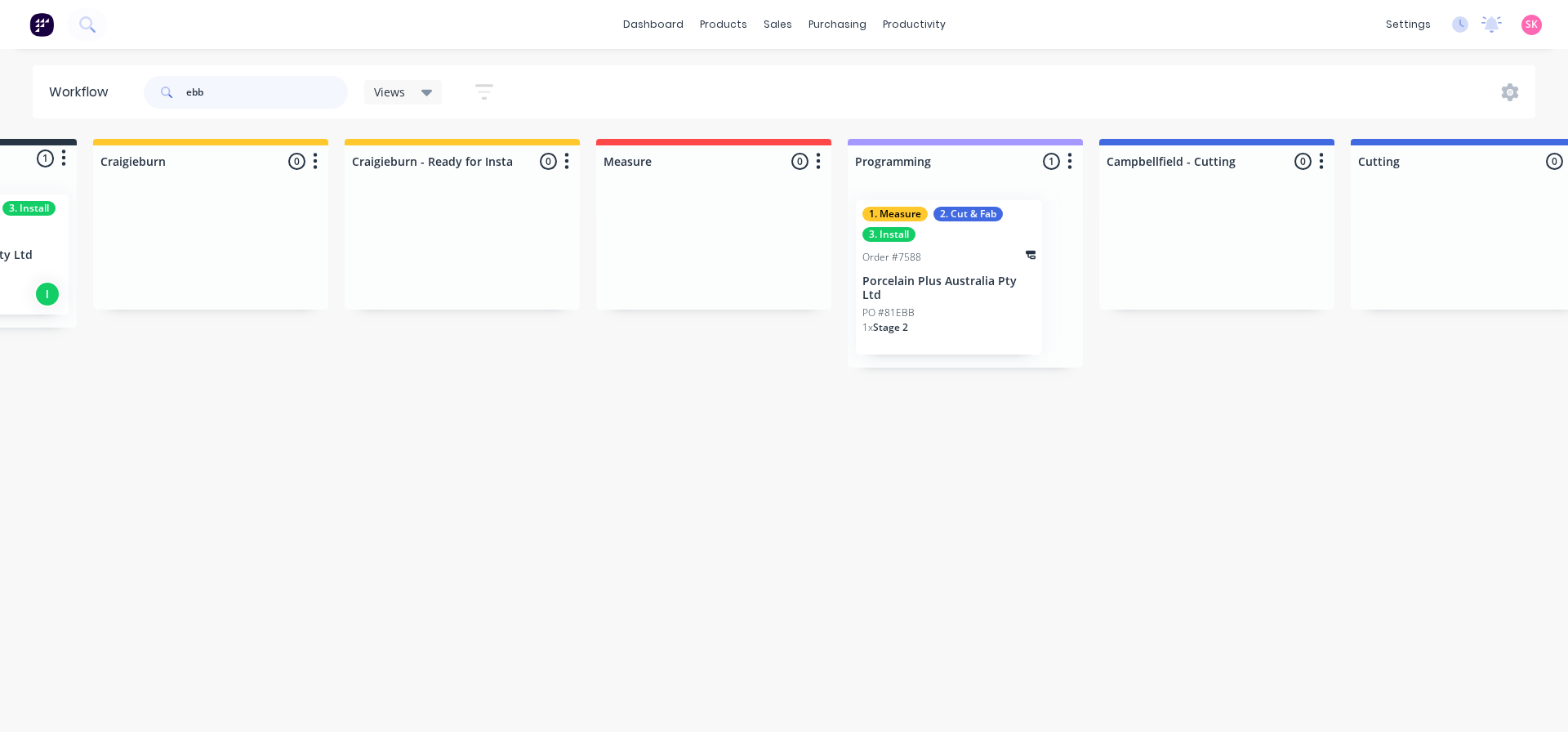
type input "ebb"
click at [935, 305] on div "PO #81EBB" at bounding box center [948, 312] width 173 height 15
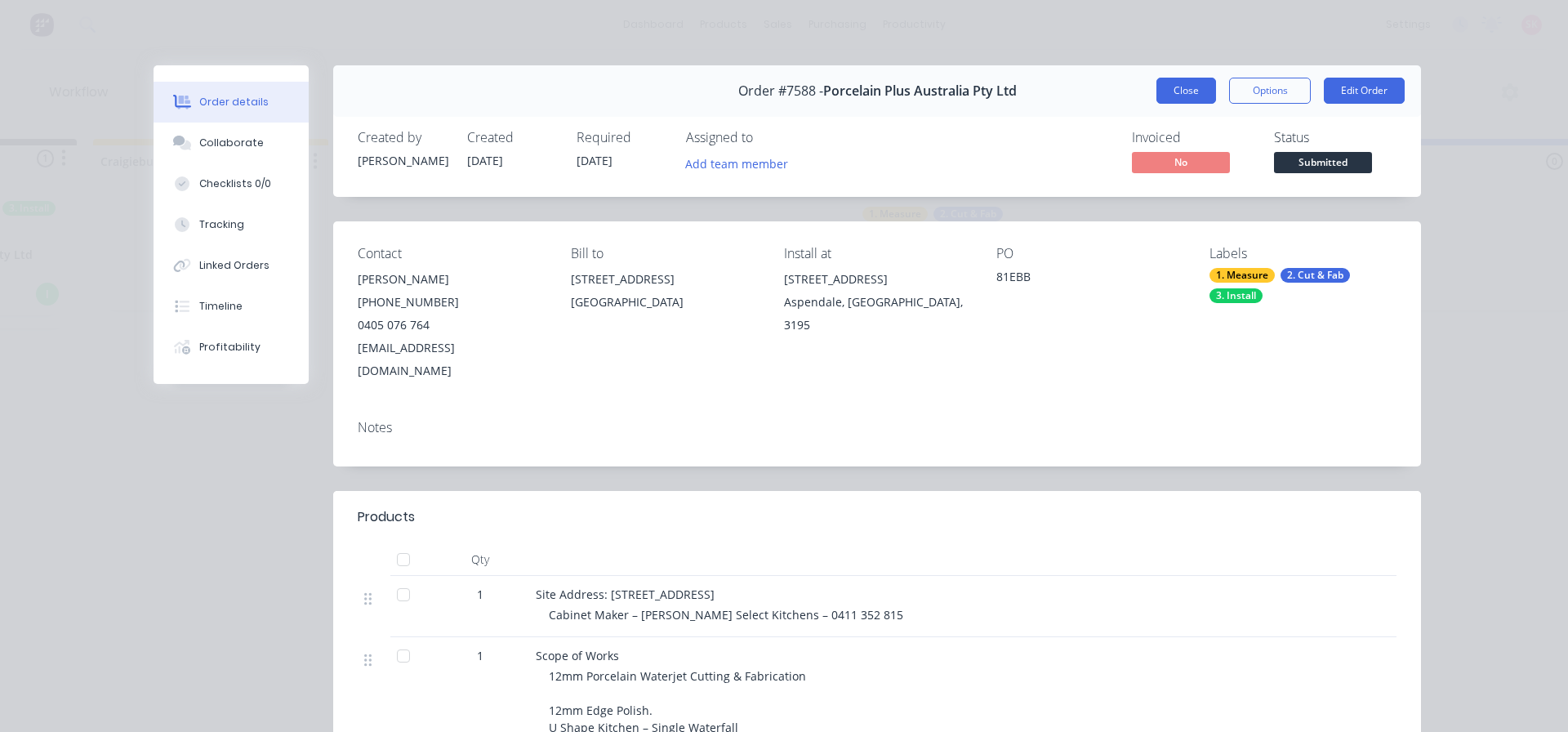
click at [1197, 96] on button "Close" at bounding box center [1186, 91] width 60 height 27
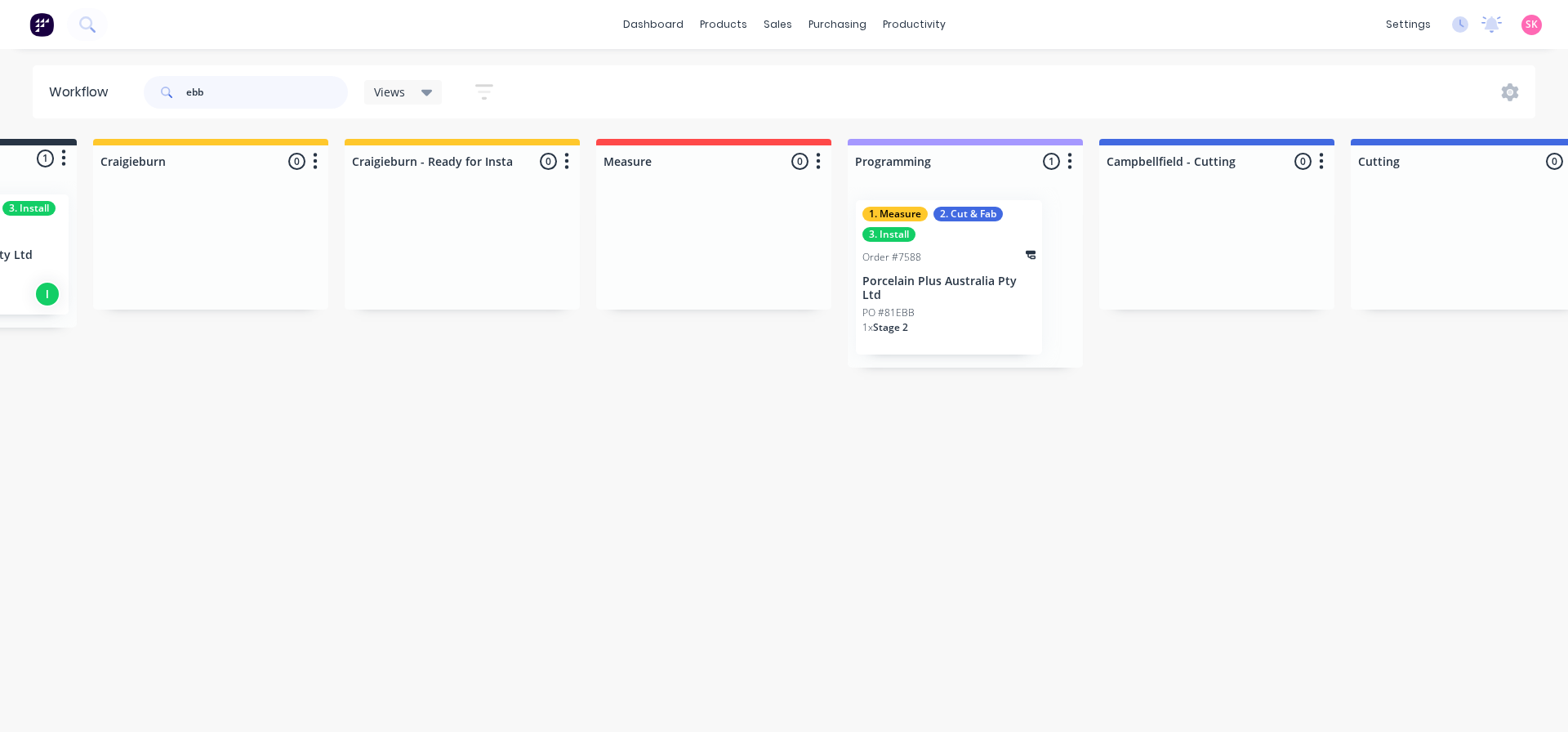
drag, startPoint x: 284, startPoint y: 83, endPoint x: 143, endPoint y: 93, distance: 141.4
click at [143, 93] on div "ebb Views Save new view None (Default) edit Value edit Show/Hide statuses Show …" at bounding box center [326, 93] width 370 height 49
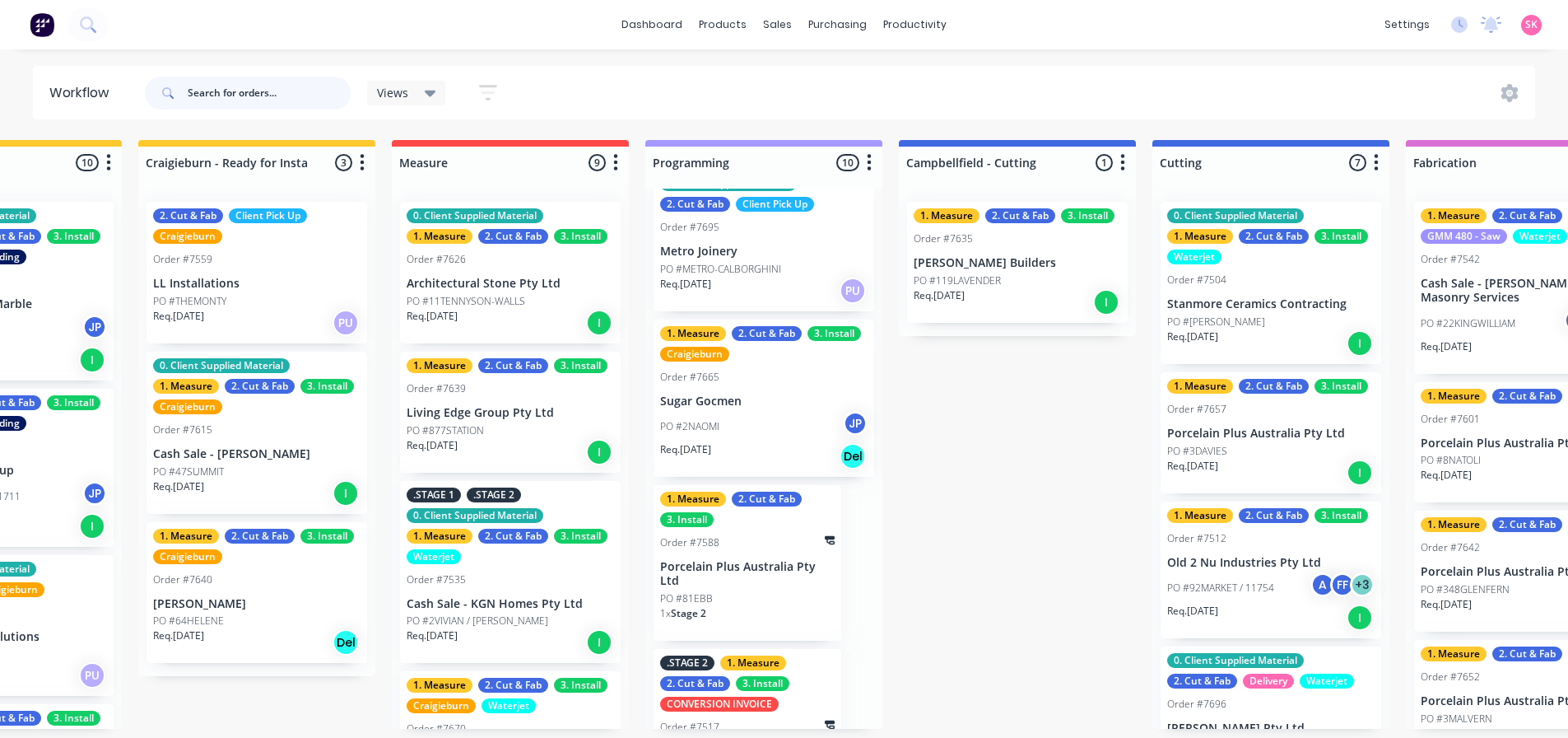
scroll to position [989, 0]
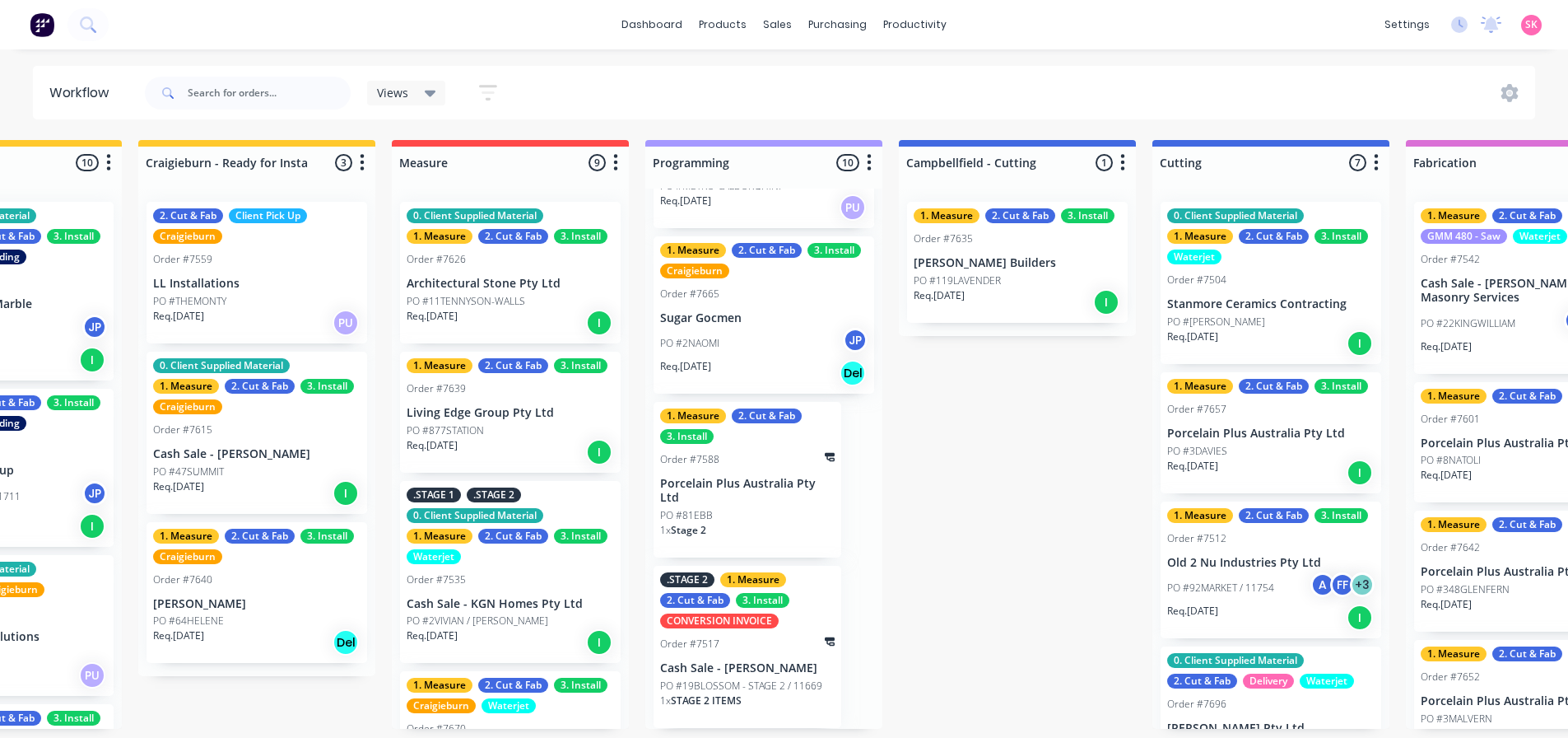
click at [729, 351] on div "PO #2NAOMI JP" at bounding box center [764, 343] width 208 height 31
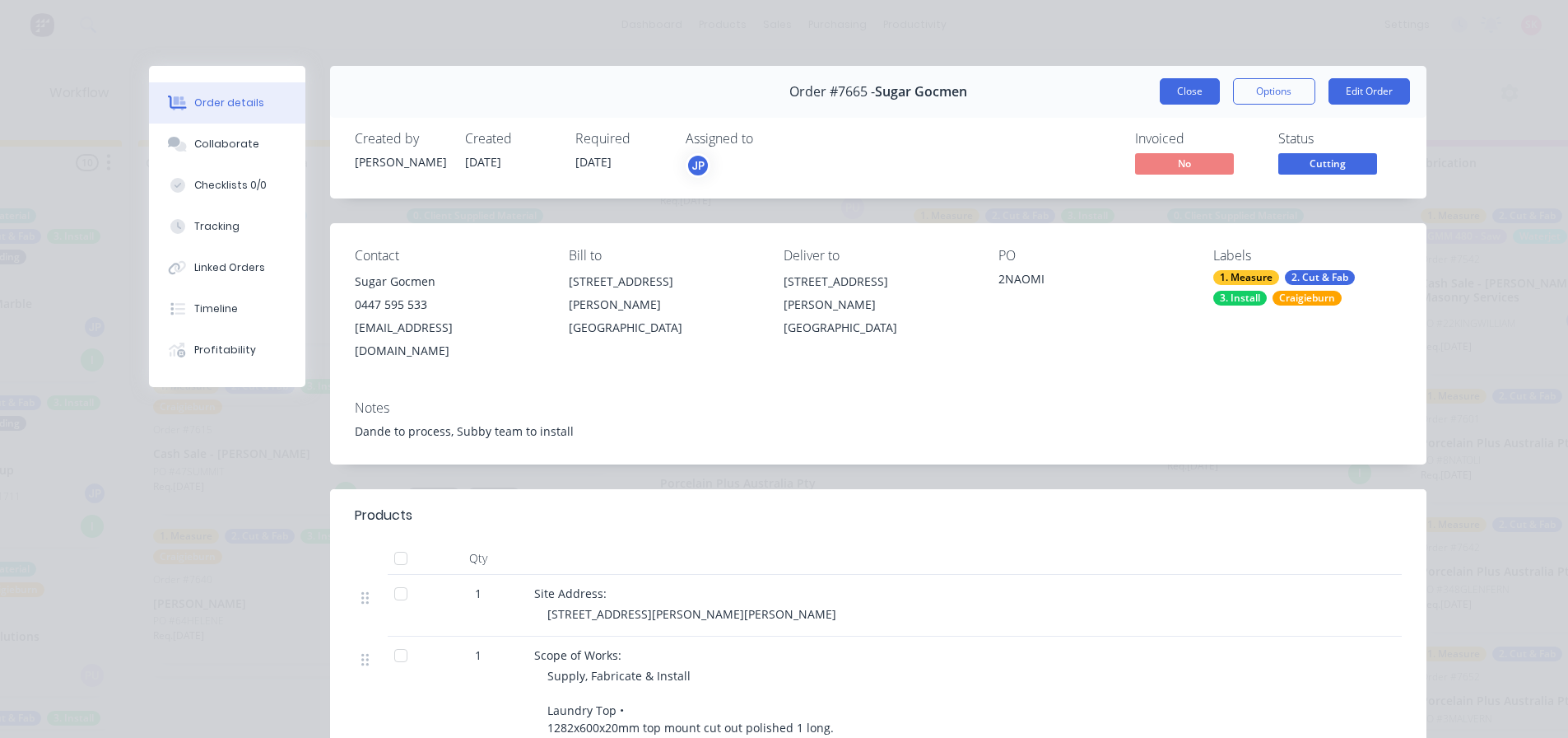
click at [1178, 83] on button "Close" at bounding box center [1190, 91] width 61 height 27
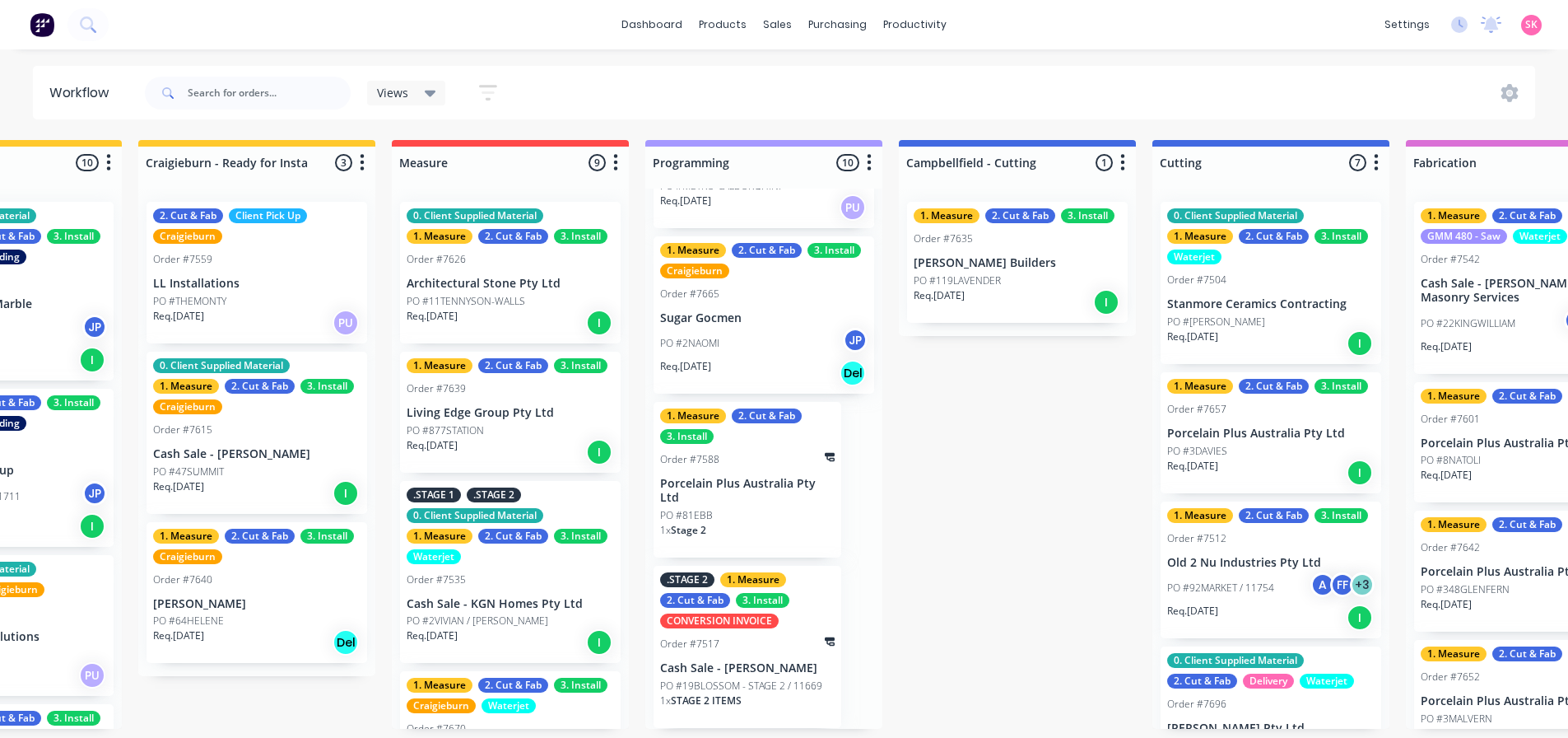
click at [736, 369] on div "Req. 17/09/25 Del" at bounding box center [764, 372] width 208 height 28
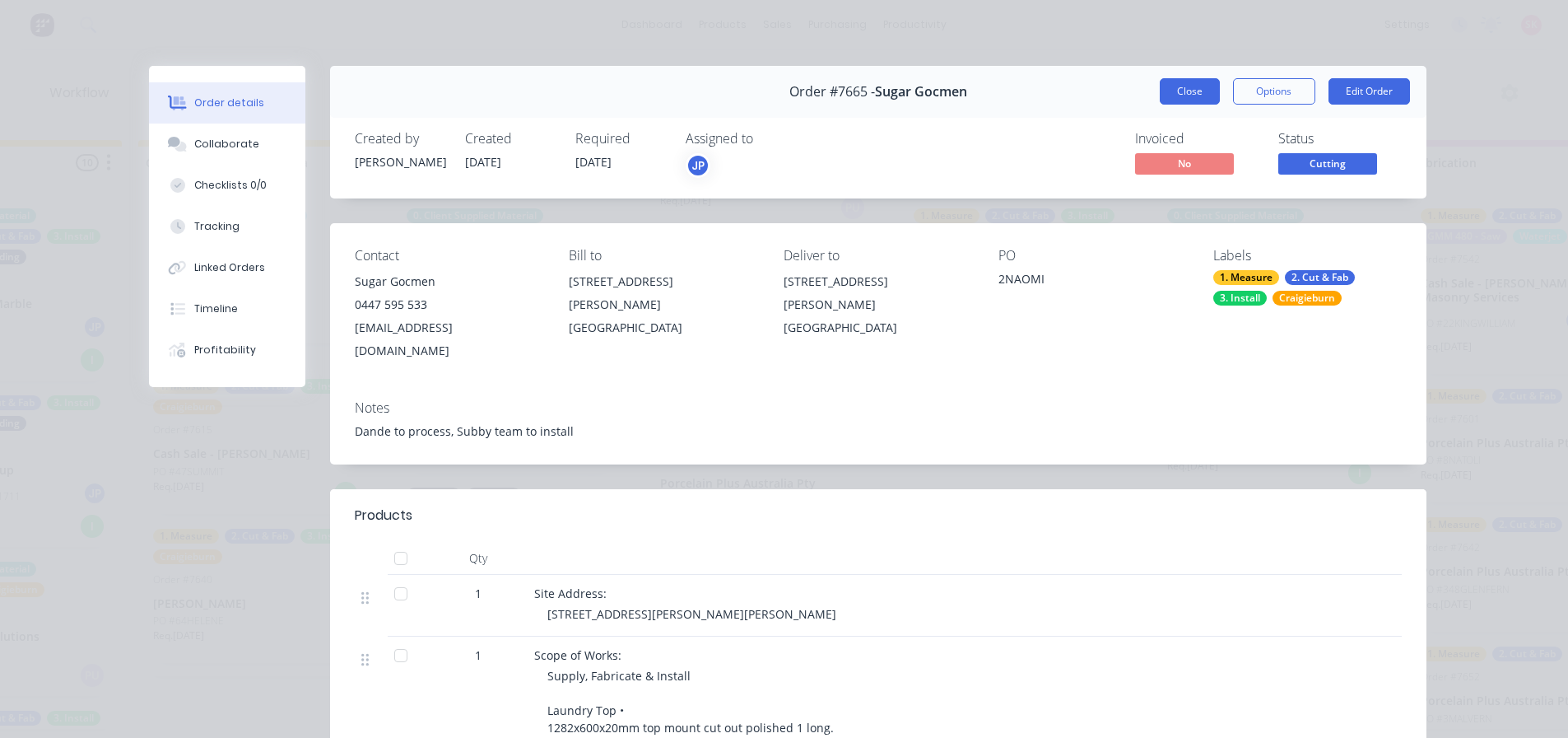
click at [1199, 92] on button "Close" at bounding box center [1190, 91] width 61 height 27
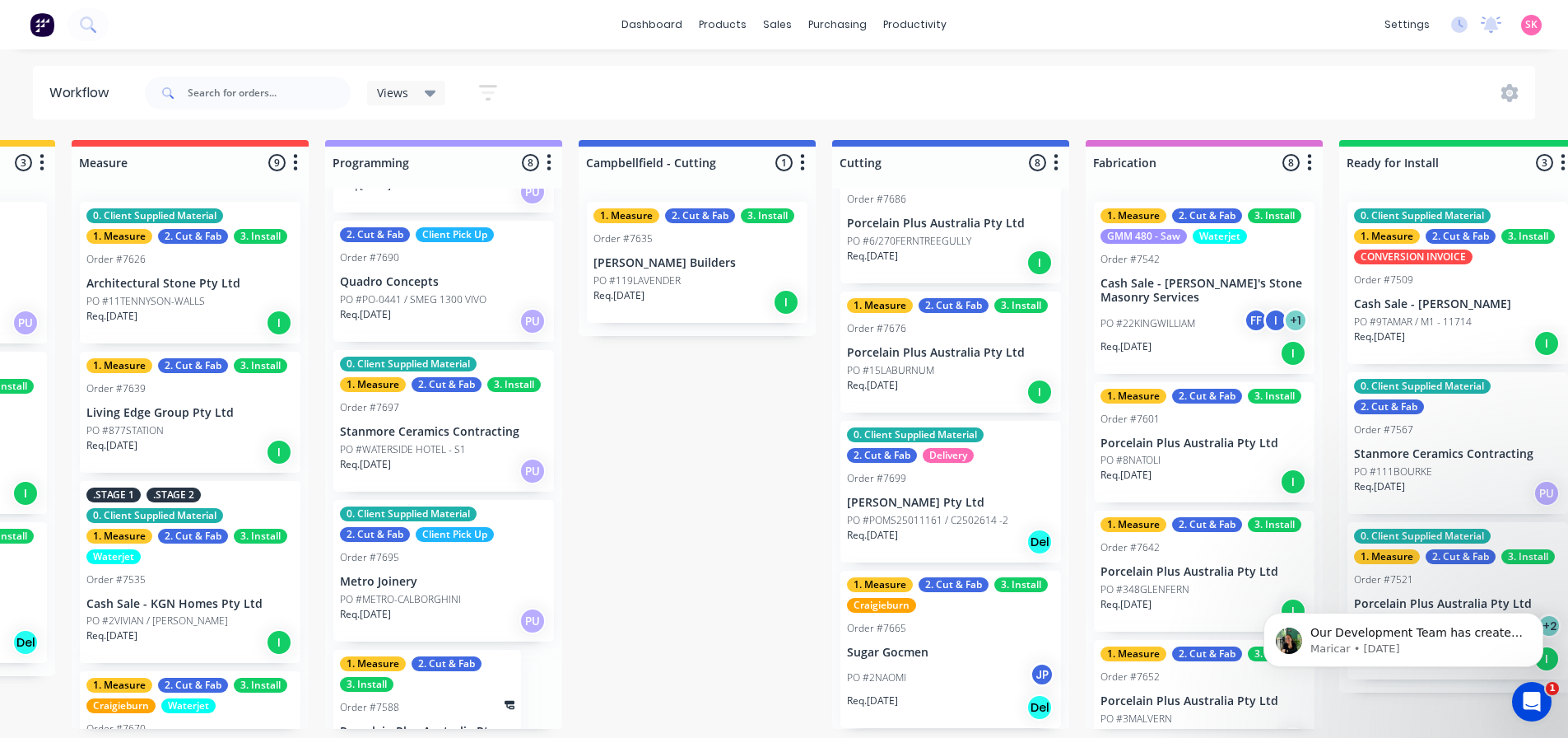
scroll to position [261, 0]
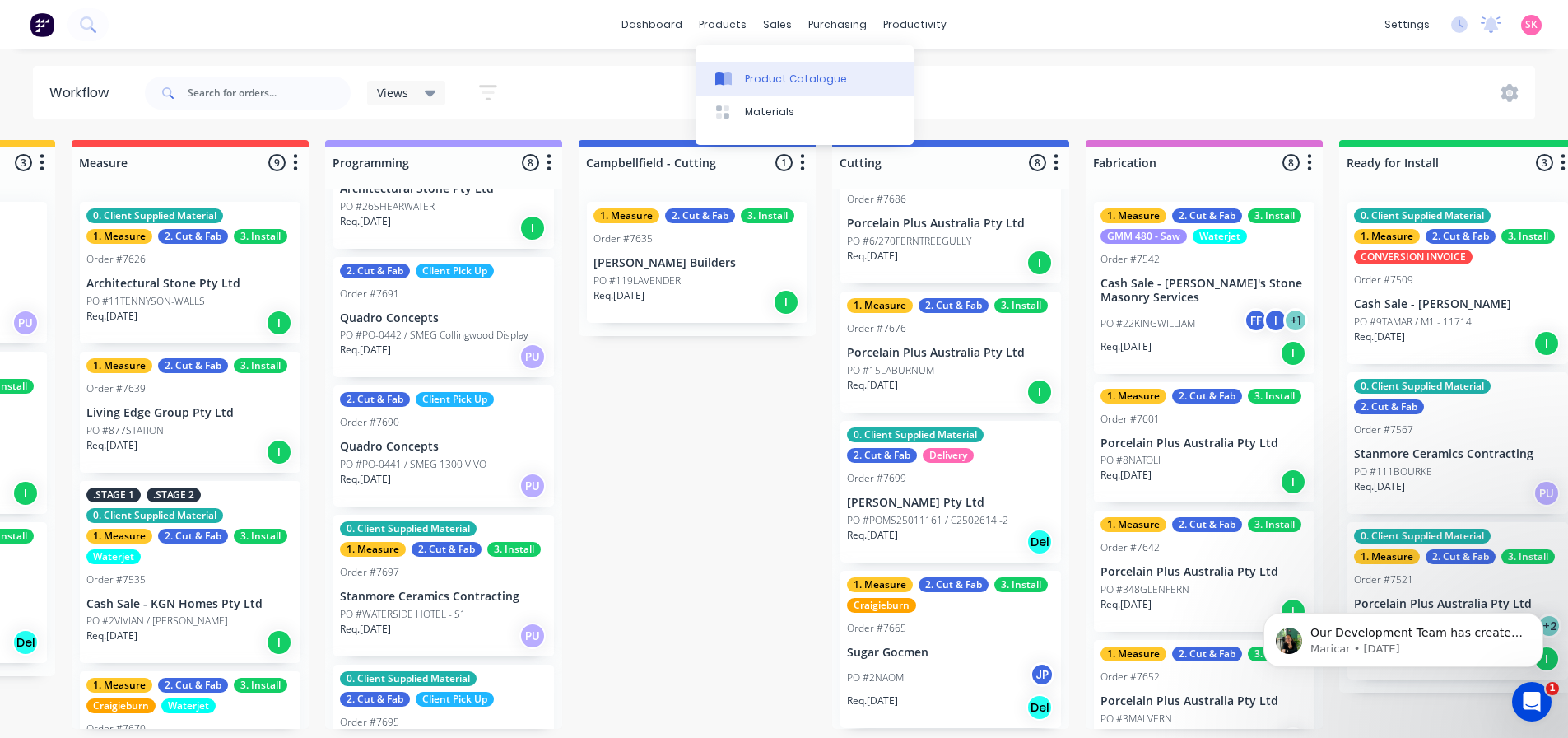
click at [735, 72] on link "Product Catalogue" at bounding box center [804, 77] width 218 height 33
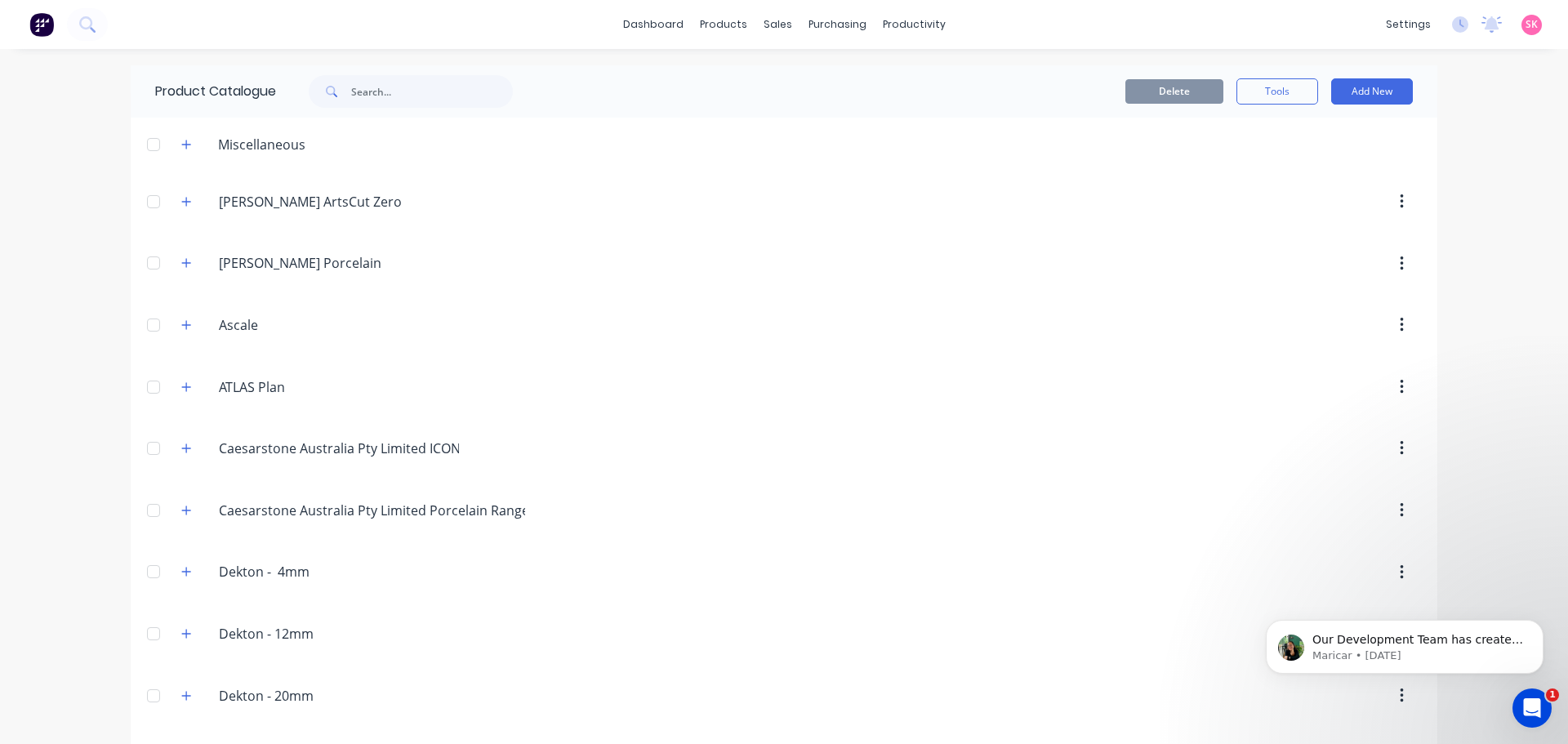
click at [183, 448] on icon "button" at bounding box center [186, 447] width 9 height 9
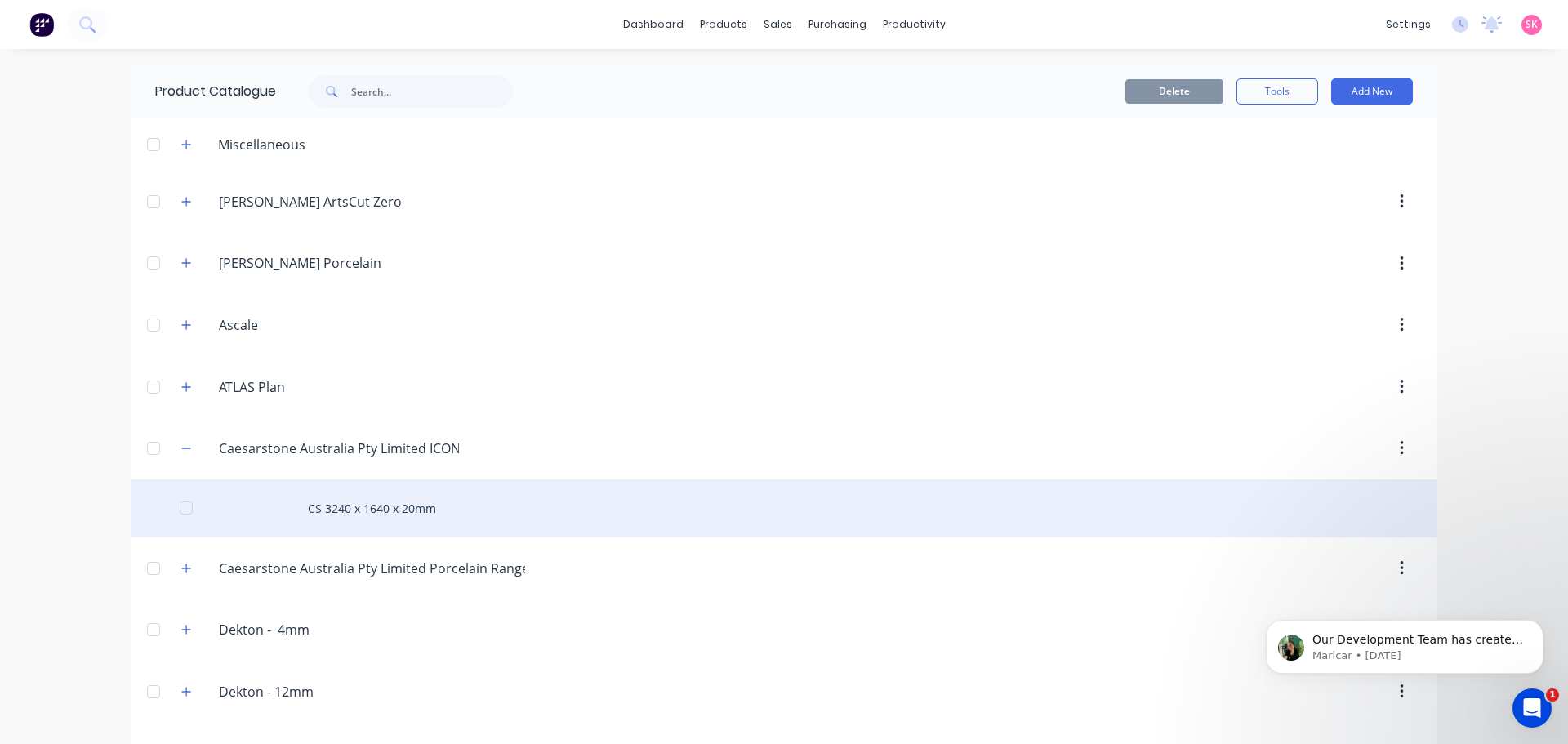
click at [365, 505] on div "CS 3240 x 1640 x 20mm" at bounding box center [784, 508] width 1306 height 58
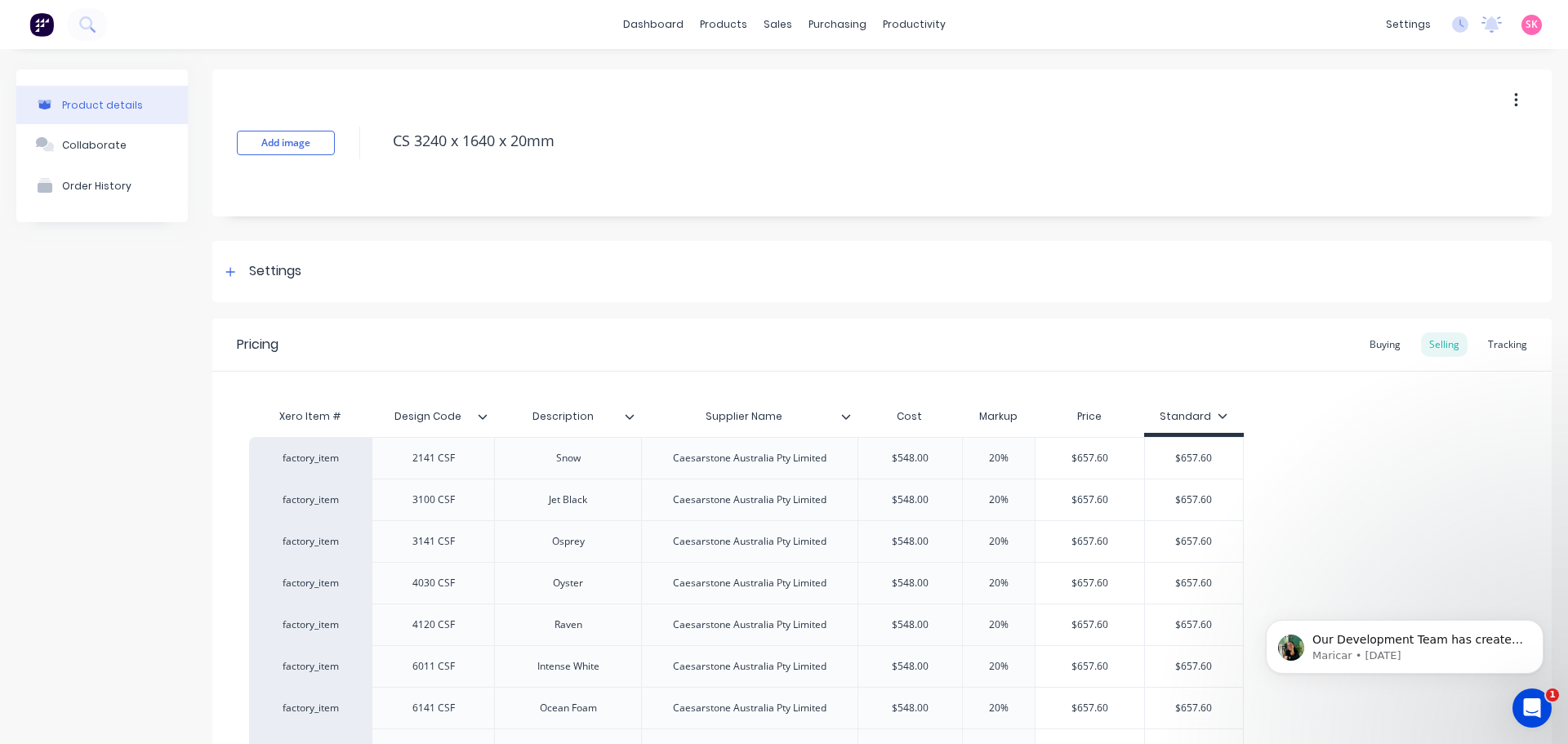
type textarea "x"
click at [938, 73] on div "Workflow" at bounding box center [937, 78] width 49 height 15
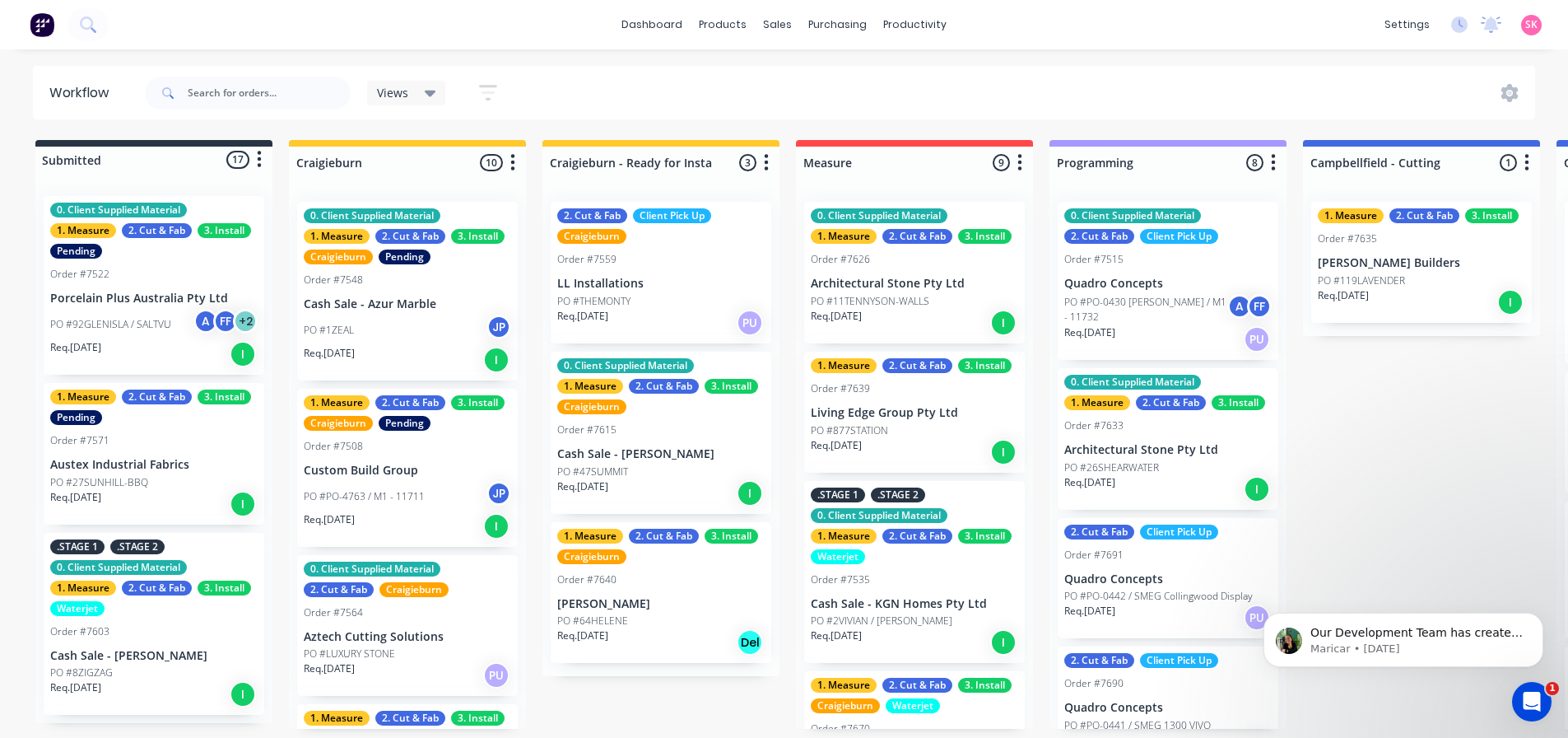
scroll to position [82, 0]
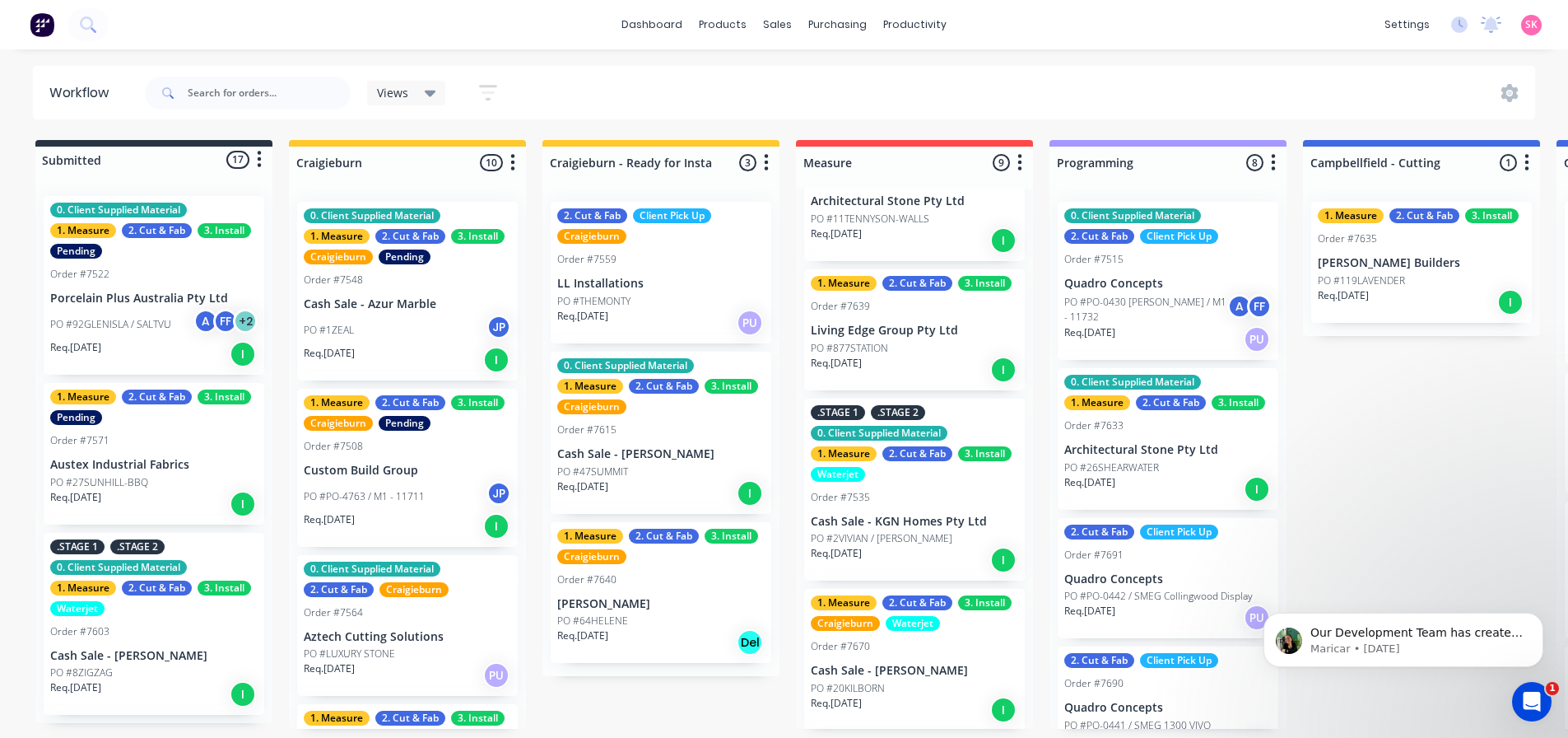
click at [621, 457] on p "Cash Sale - [PERSON_NAME]" at bounding box center [660, 454] width 208 height 14
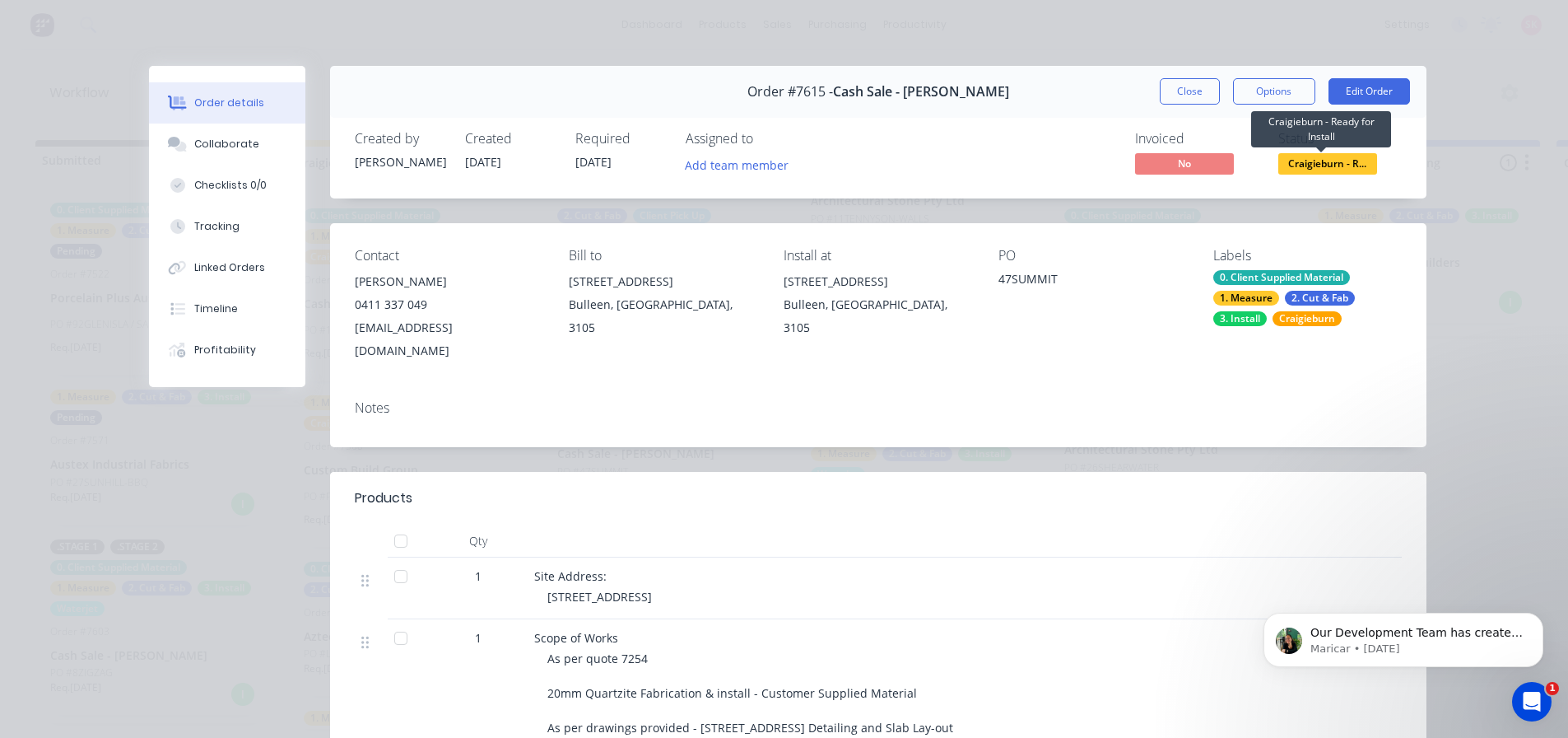
click at [1319, 166] on span "Craigieburn - R..." at bounding box center [1327, 163] width 98 height 21
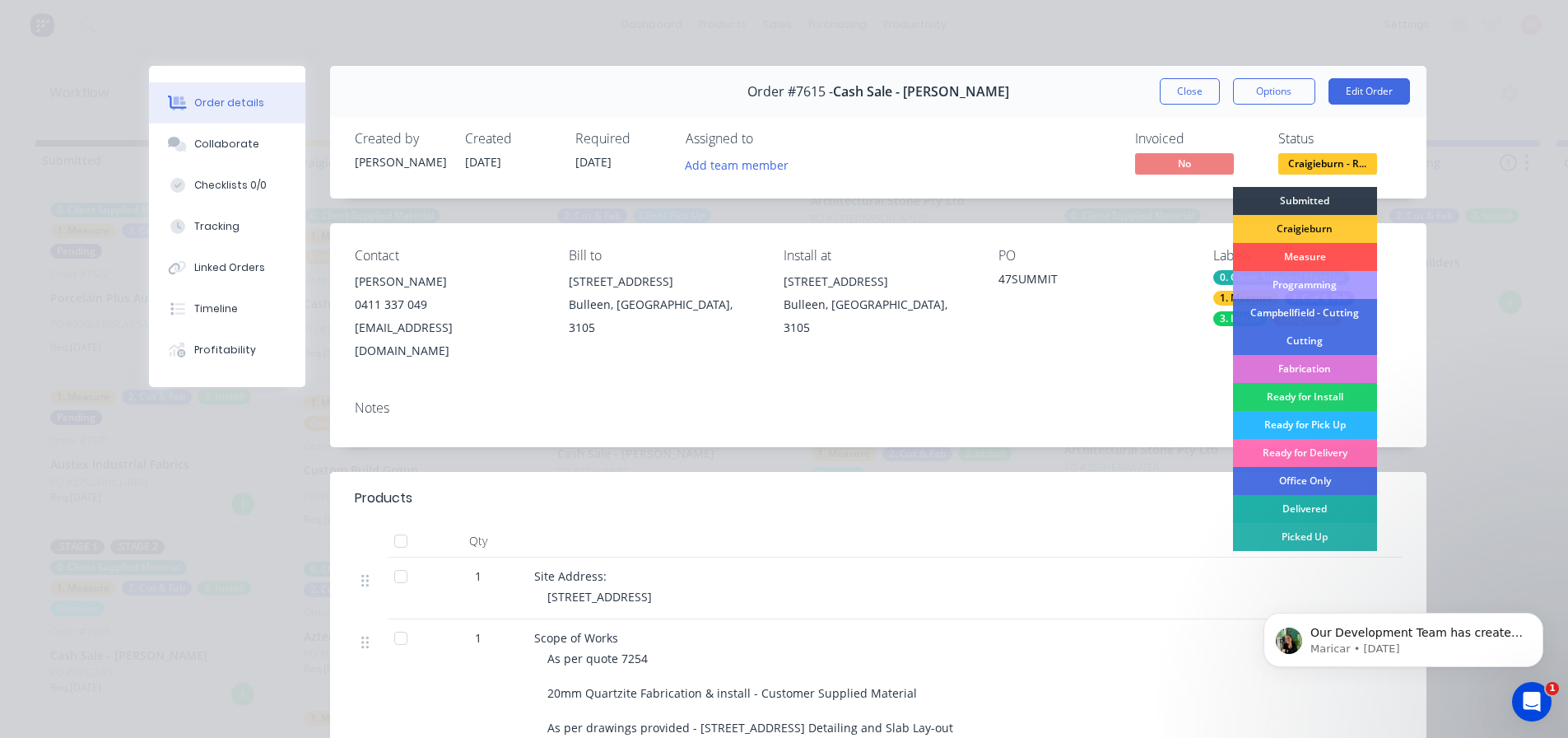
click at [1313, 507] on div "Delivered" at bounding box center [1305, 509] width 144 height 28
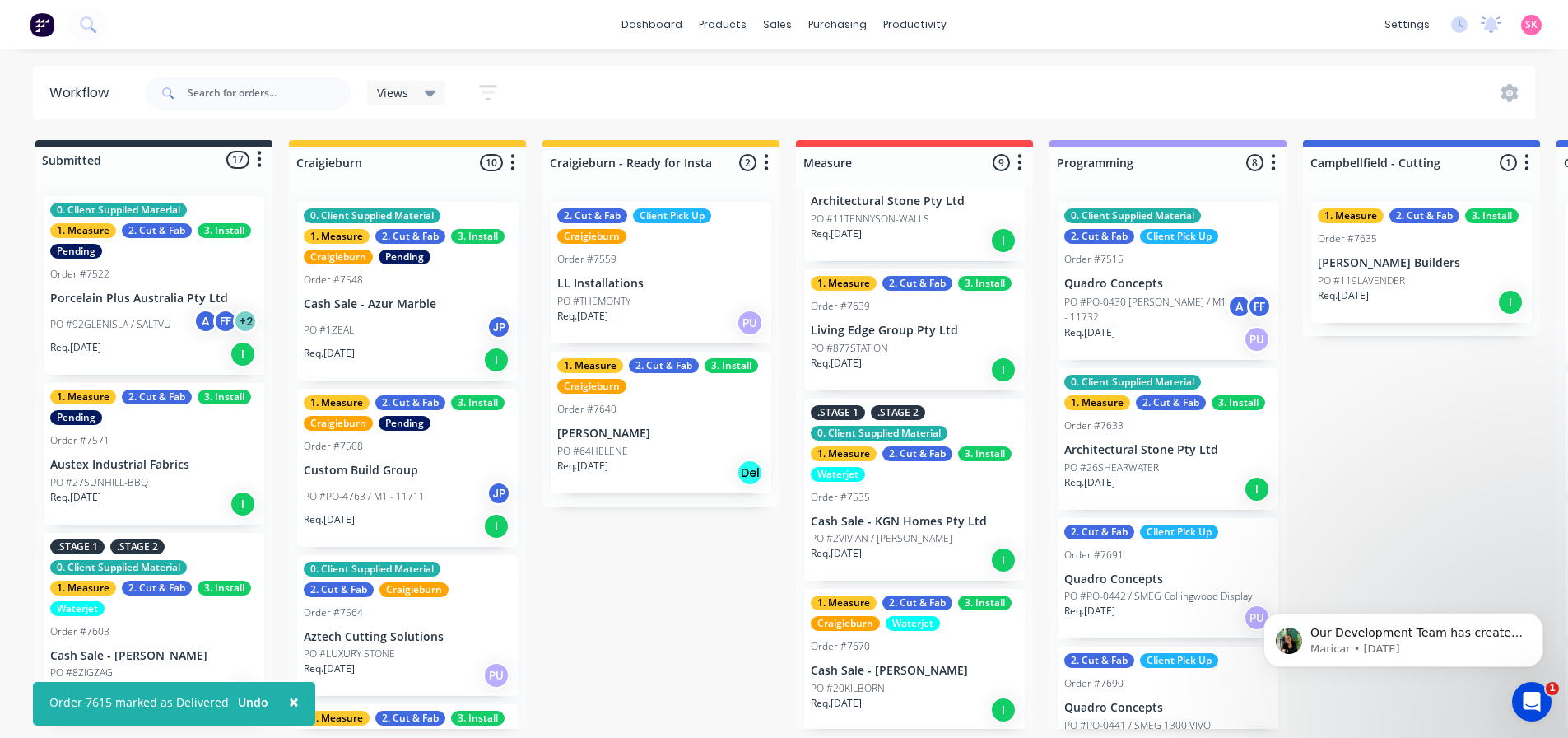
click at [701, 446] on div "PO #64HELENE" at bounding box center [660, 451] width 208 height 15
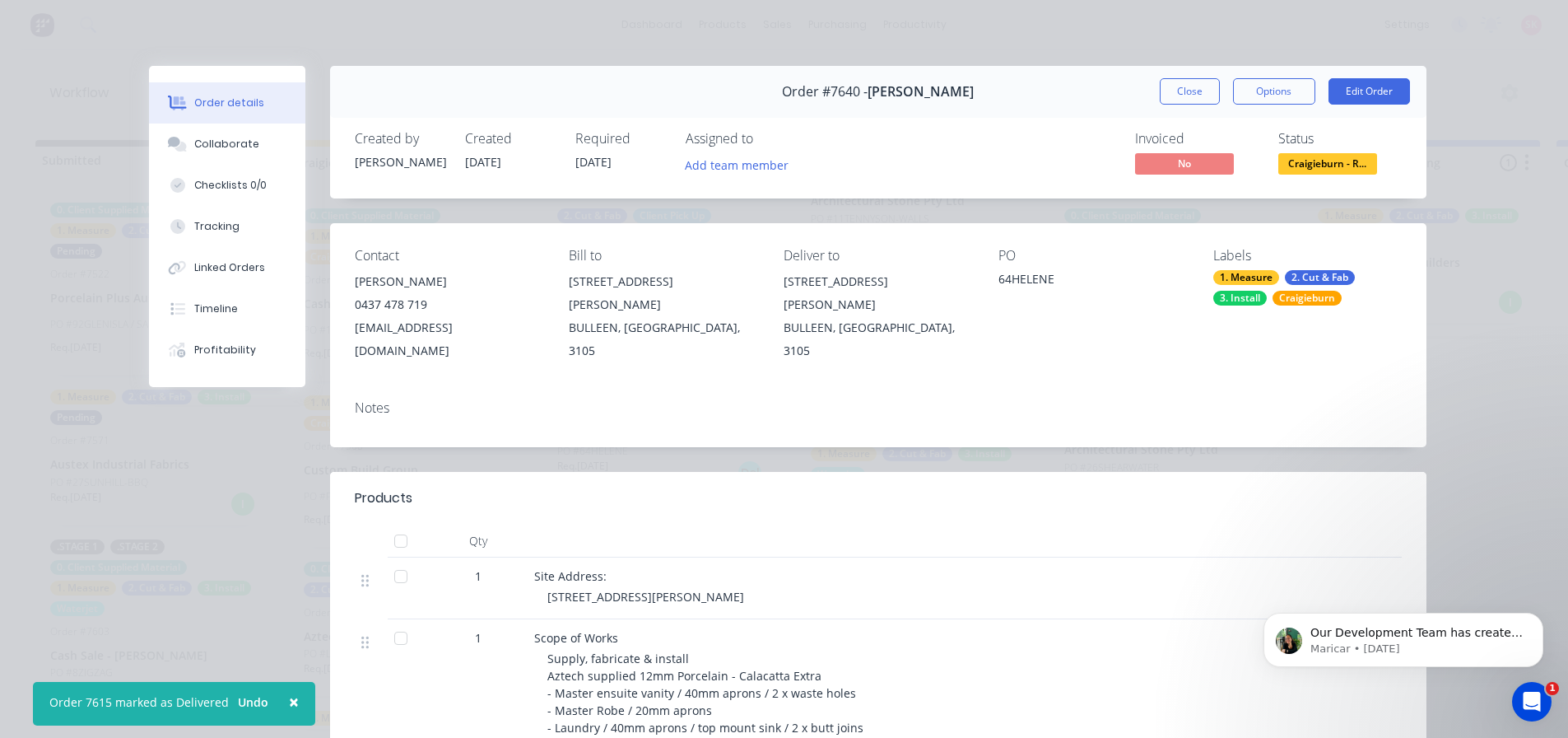
click at [1336, 170] on span "Craigieburn - R..." at bounding box center [1327, 163] width 98 height 21
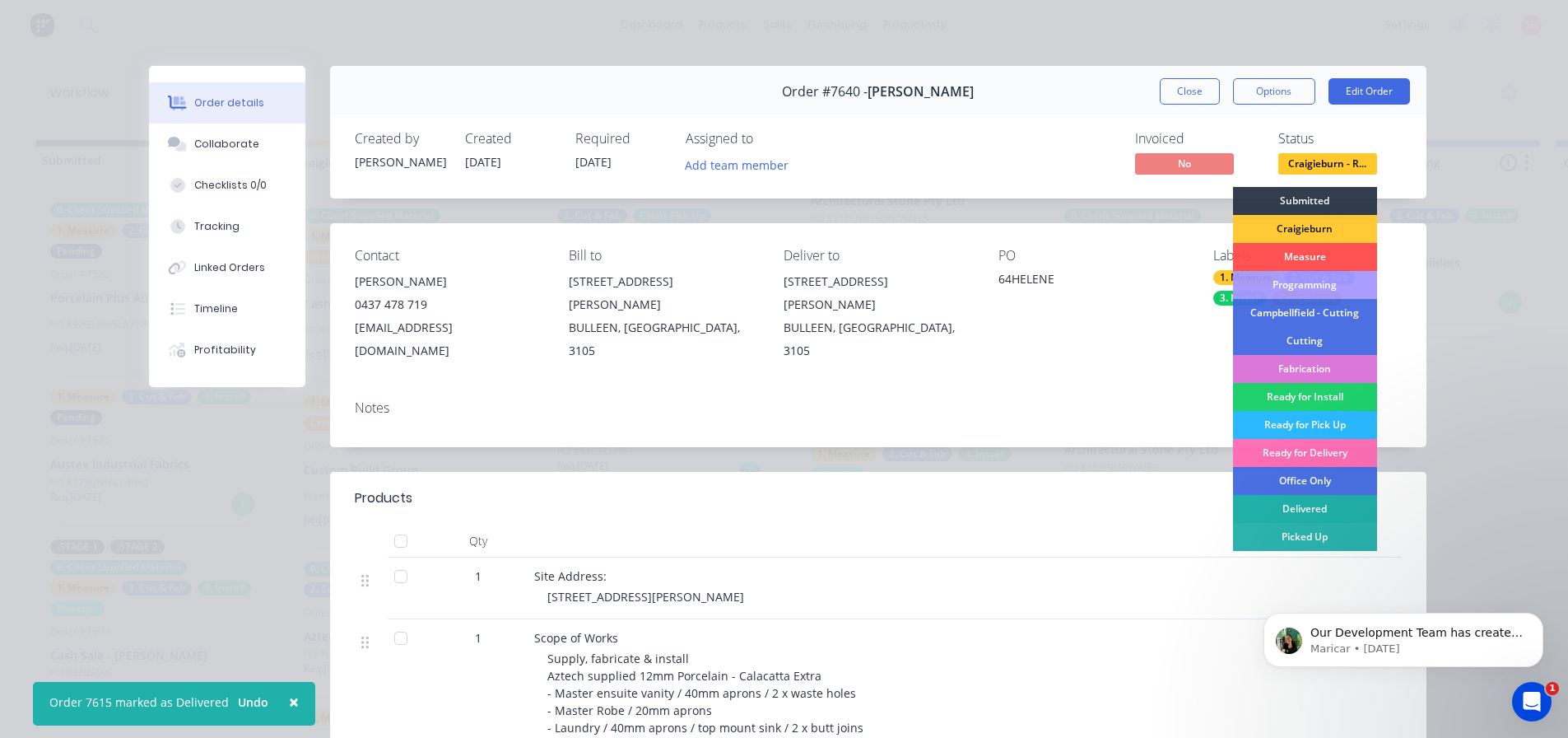
click at [1279, 505] on div "Delivered" at bounding box center [1305, 509] width 144 height 28
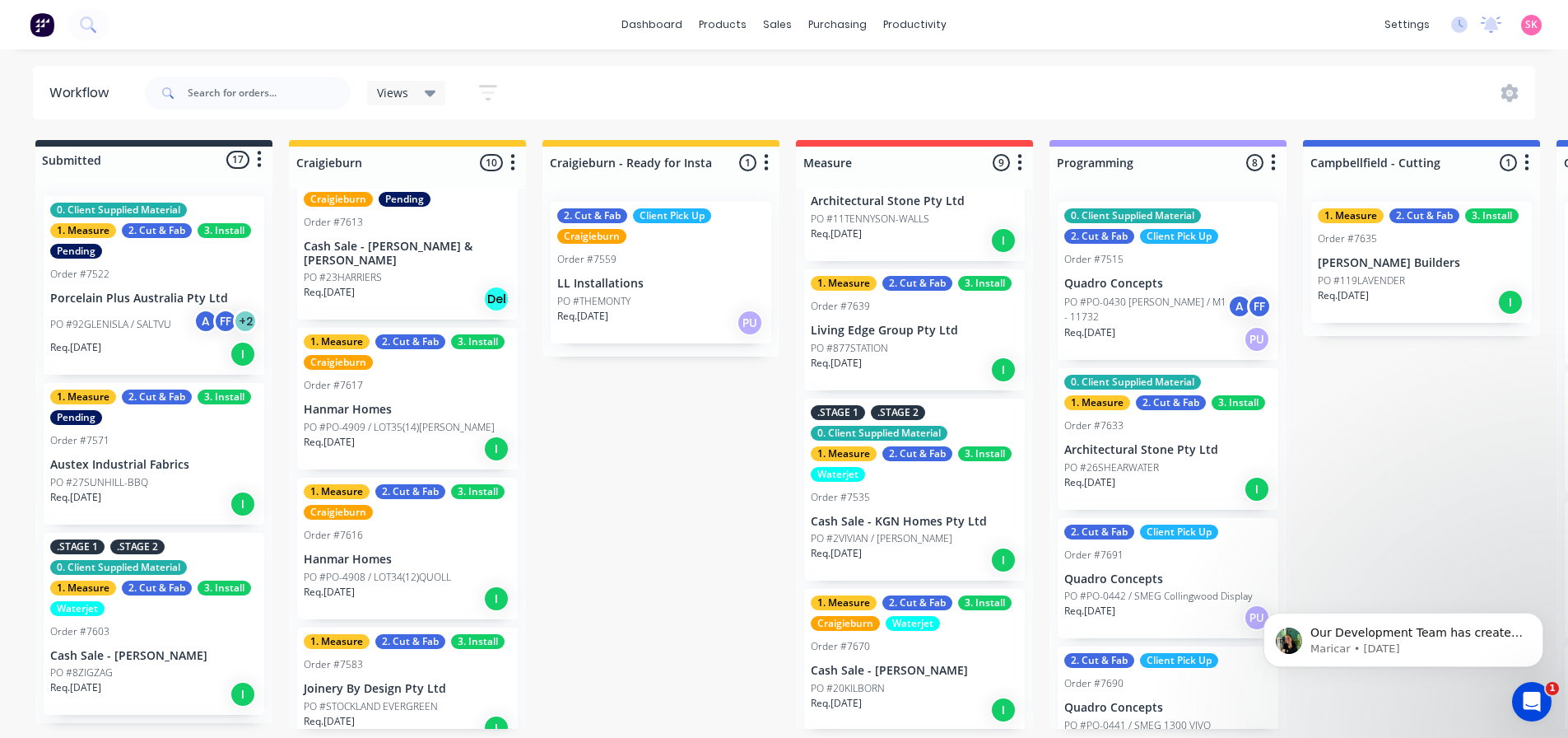
scroll to position [584, 0]
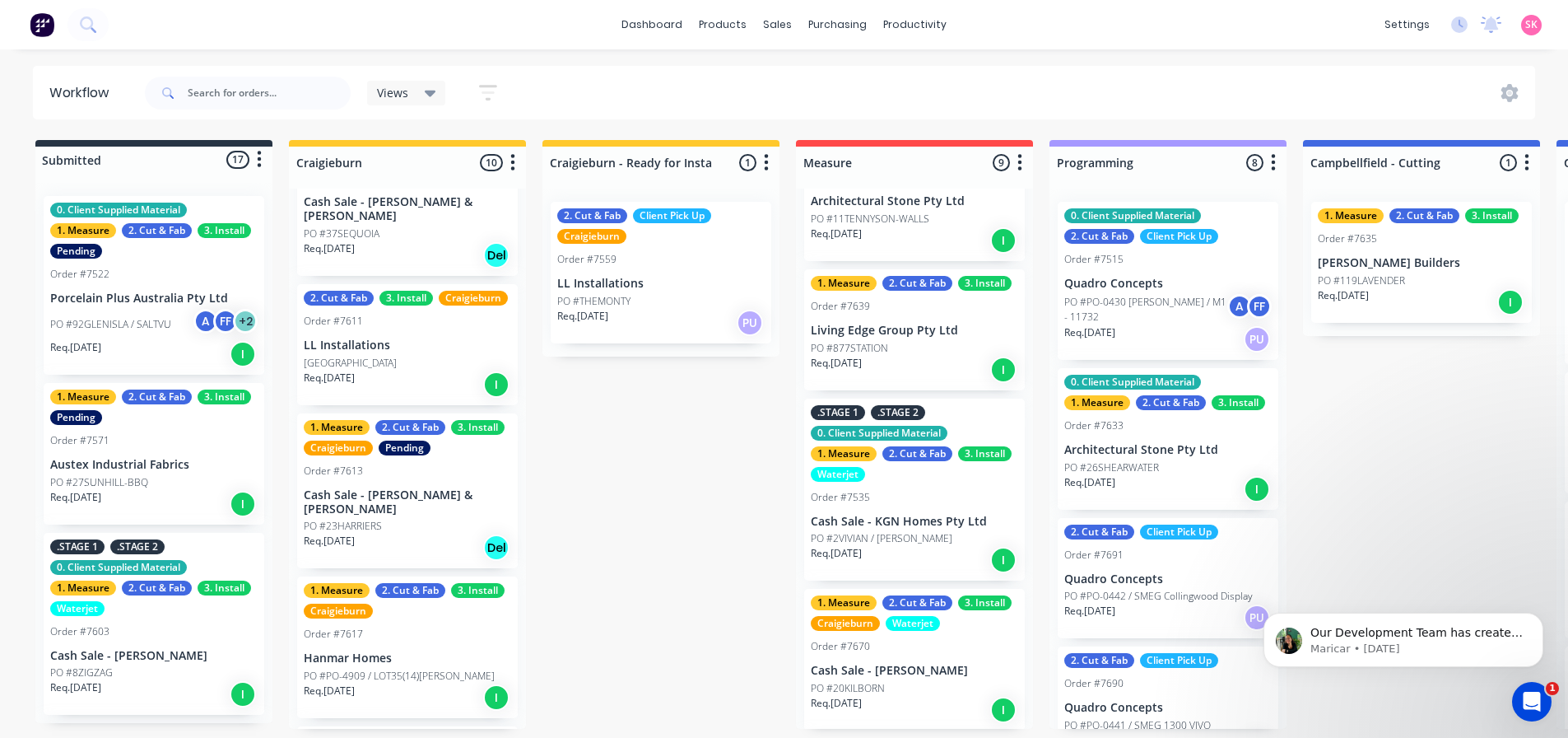
click at [397, 369] on p "[GEOGRAPHIC_DATA]" at bounding box center [351, 363] width 93 height 15
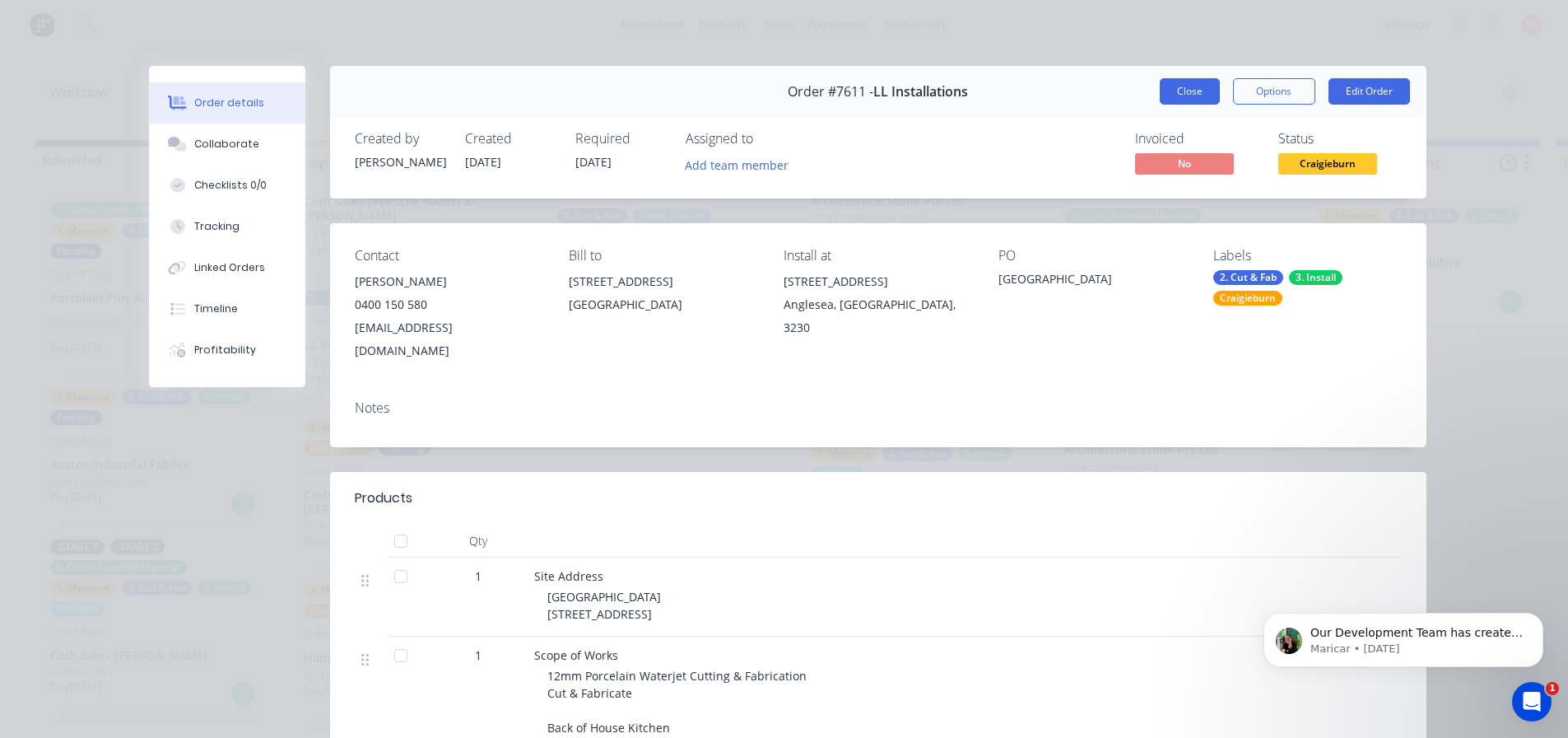
click at [1160, 84] on button "Close" at bounding box center [1190, 91] width 61 height 27
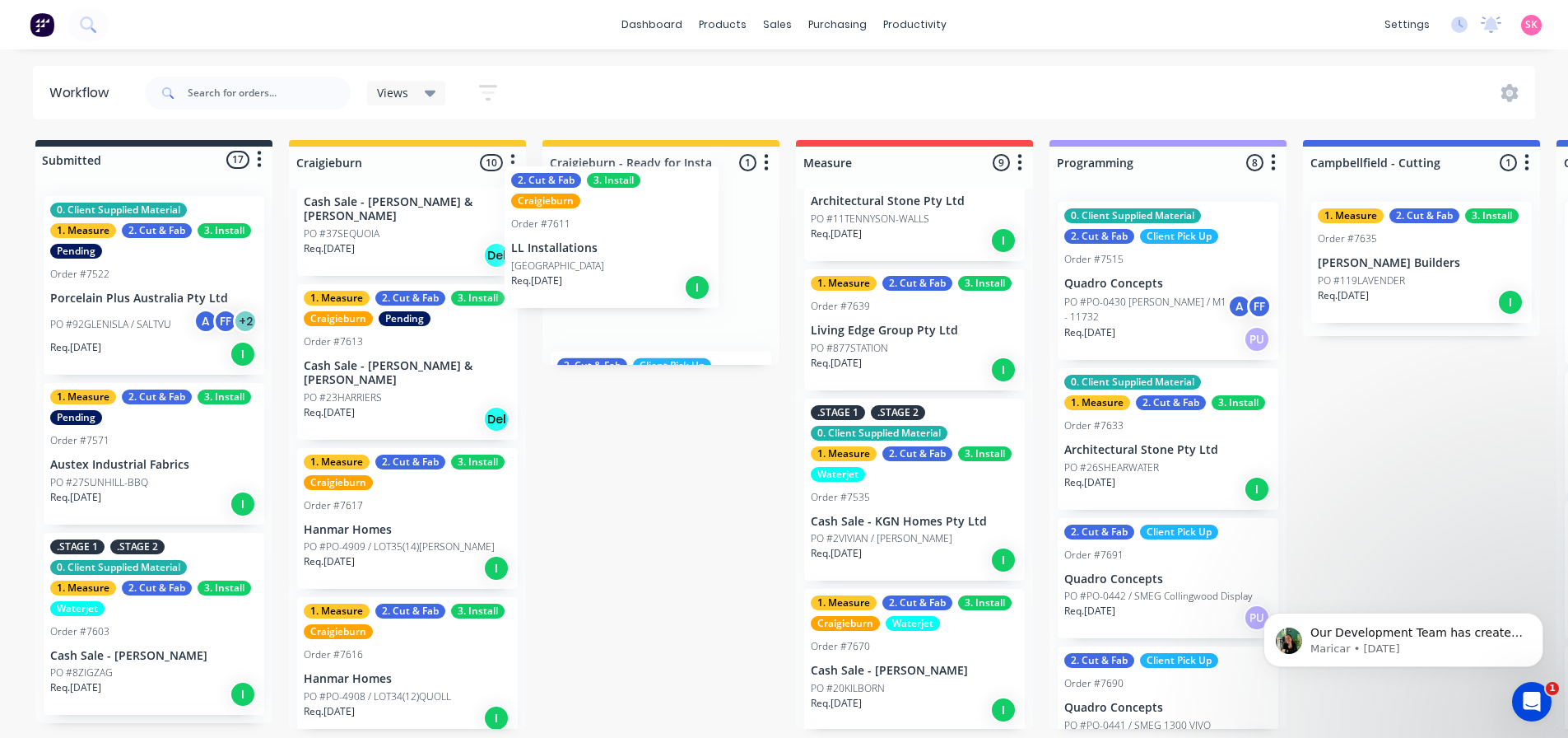
scroll to position [583, 0]
drag, startPoint x: 356, startPoint y: 383, endPoint x: 616, endPoint y: 256, distance: 289.4
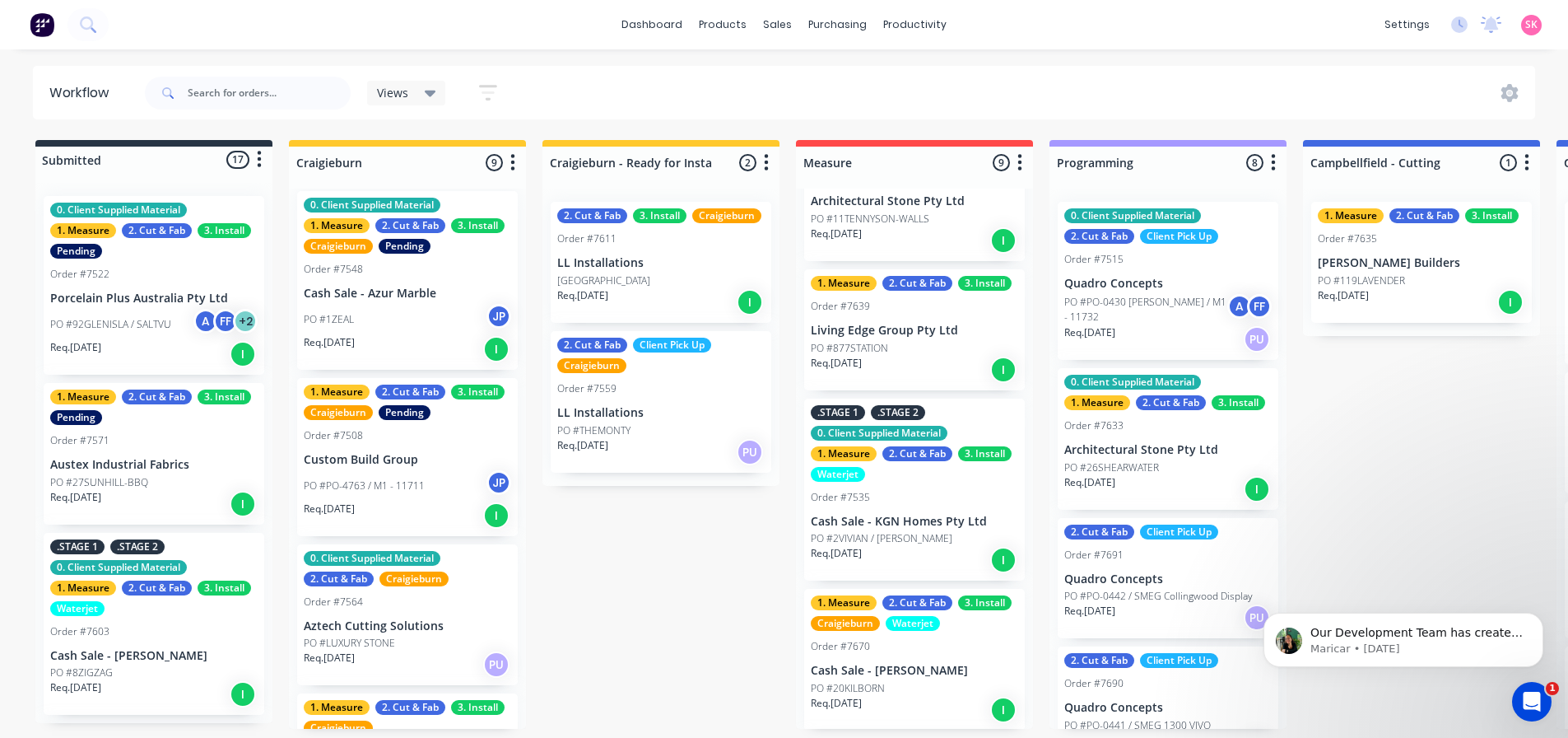
scroll to position [0, 0]
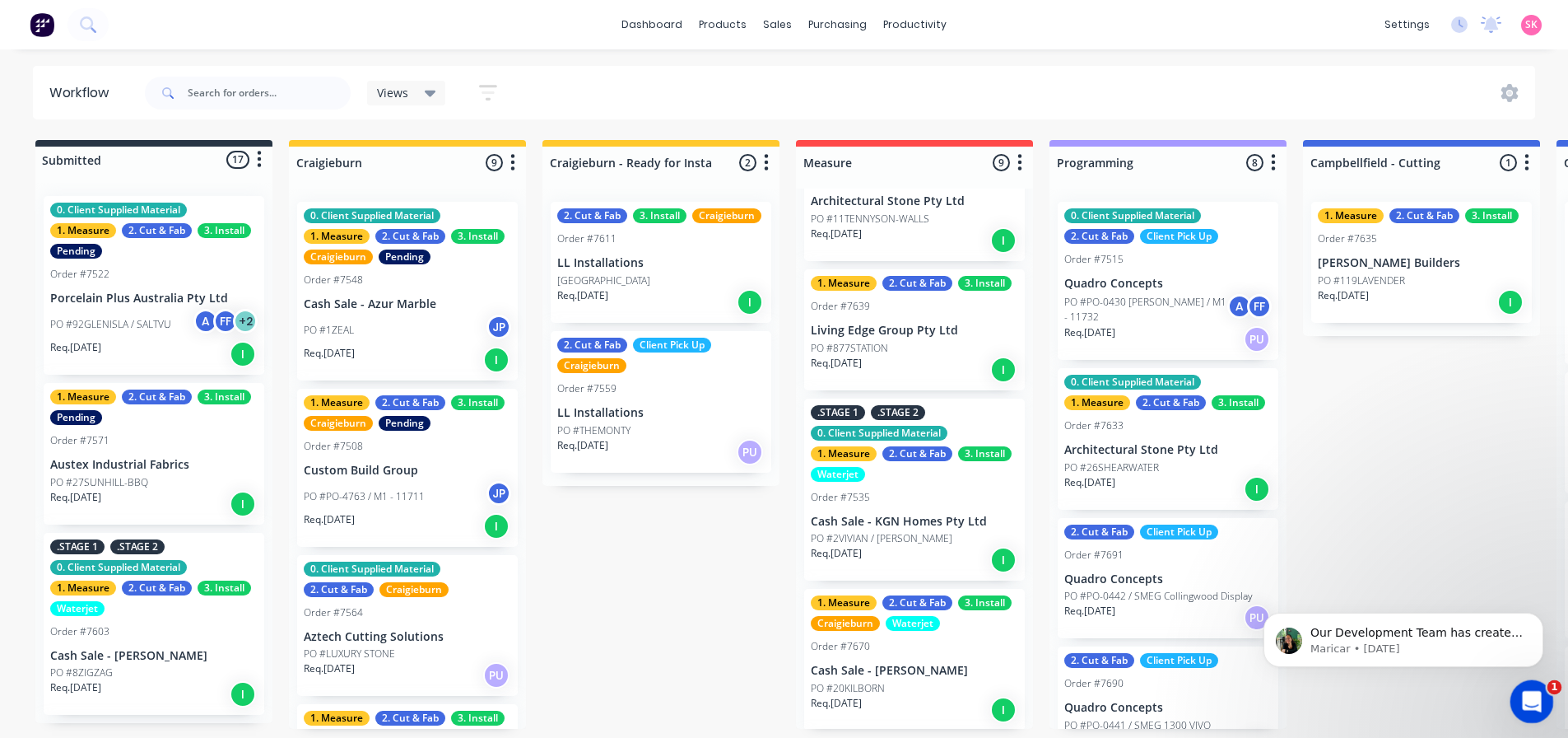
click at [1535, 687] on div "Open Intercom Messenger" at bounding box center [1529, 698] width 55 height 55
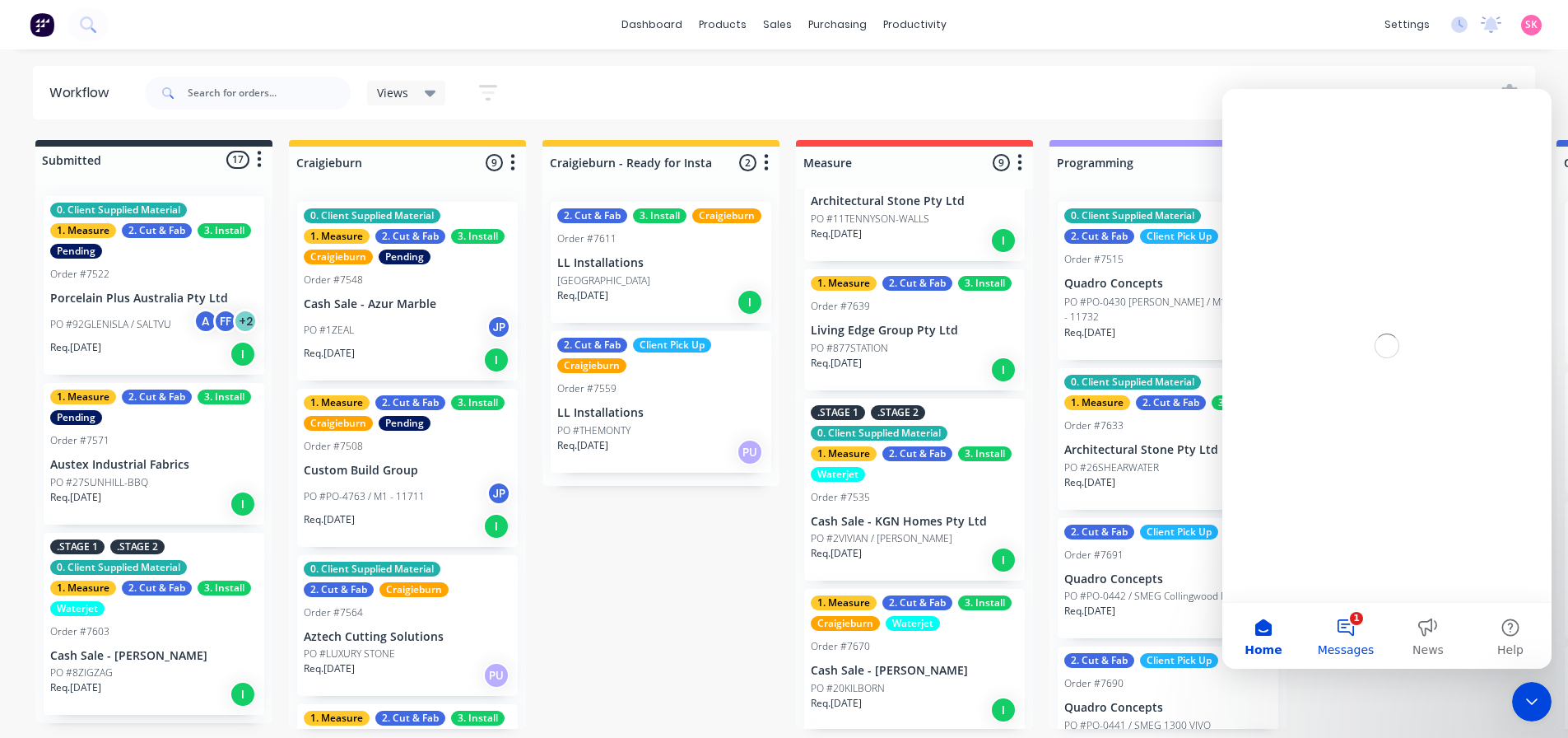
click at [1344, 624] on button "1 Messages" at bounding box center [1346, 636] width 82 height 66
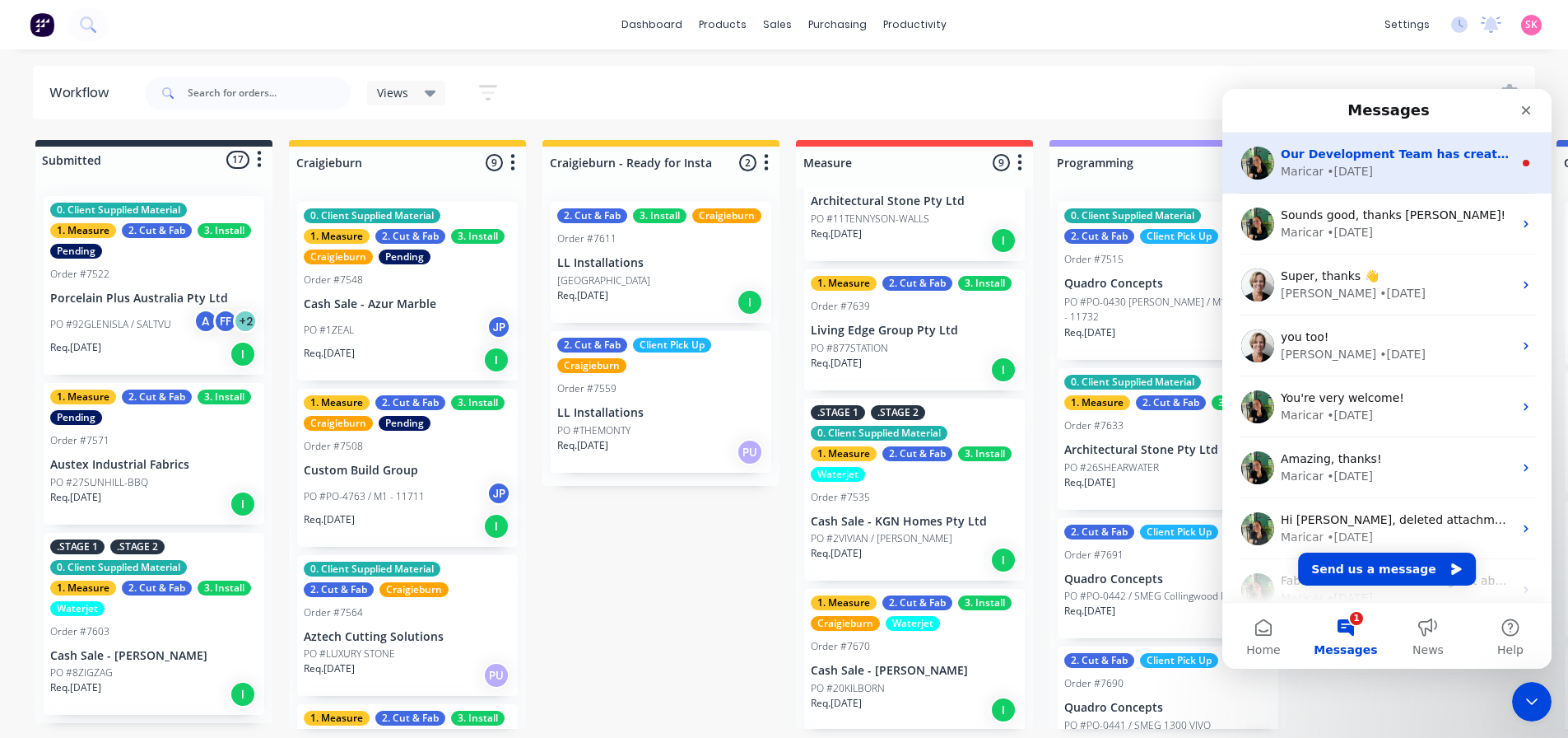
click at [1367, 184] on div "Our Development Team has created a separate task to update this, so the Show/Hi…" at bounding box center [1387, 162] width 330 height 61
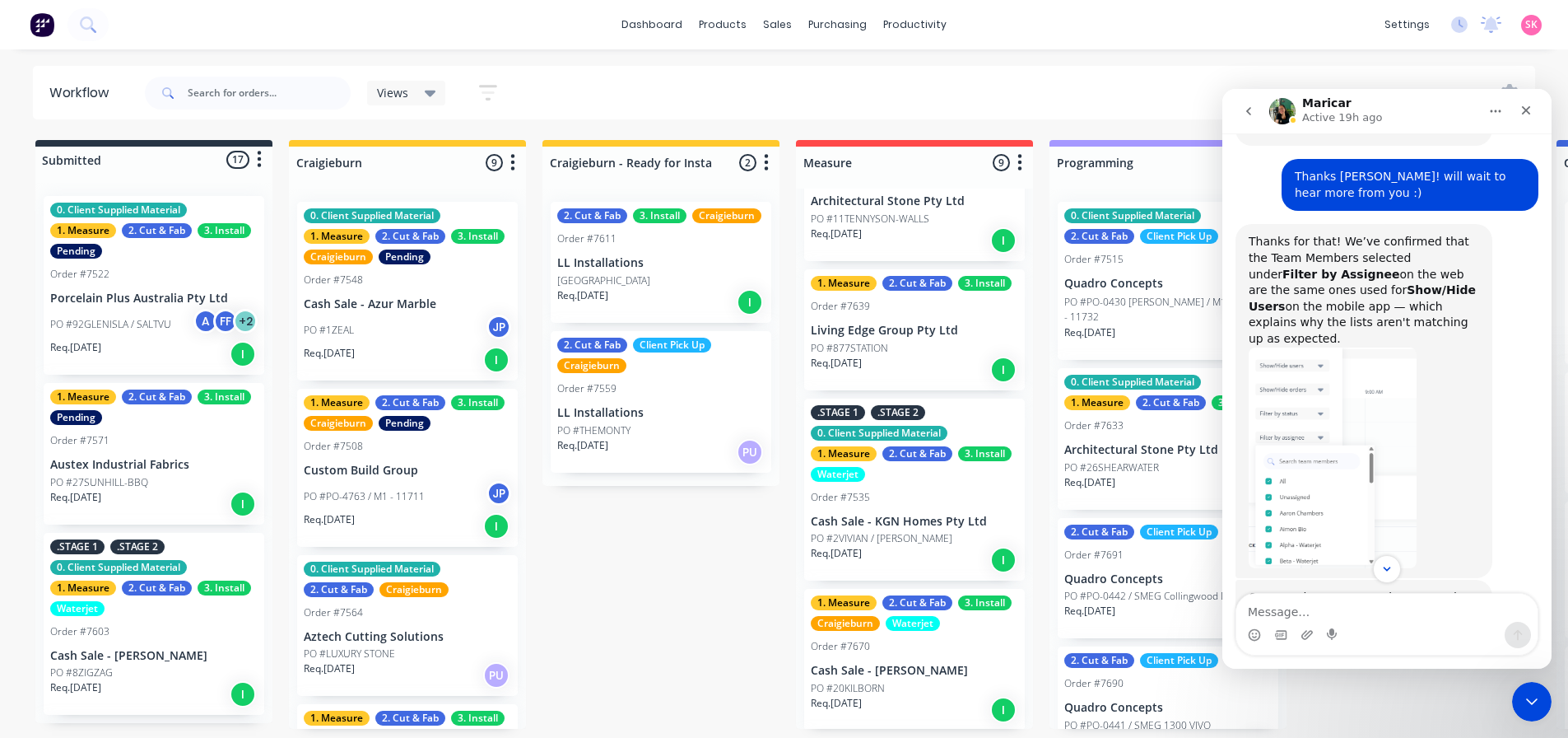
scroll to position [1601, 0]
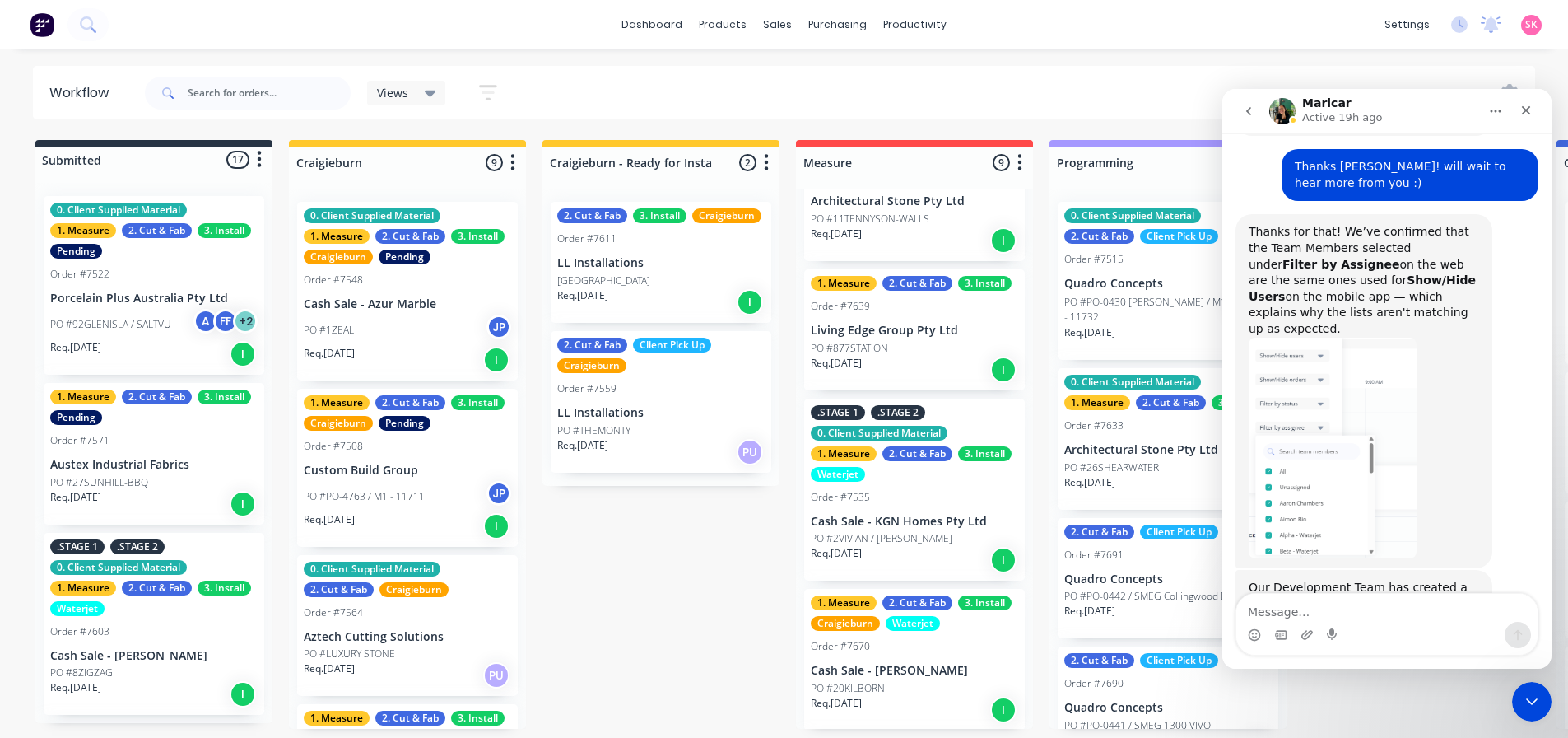
click at [1351, 601] on textarea "Message…" at bounding box center [1386, 608] width 301 height 28
type textarea "Thanks [PERSON_NAME]!"
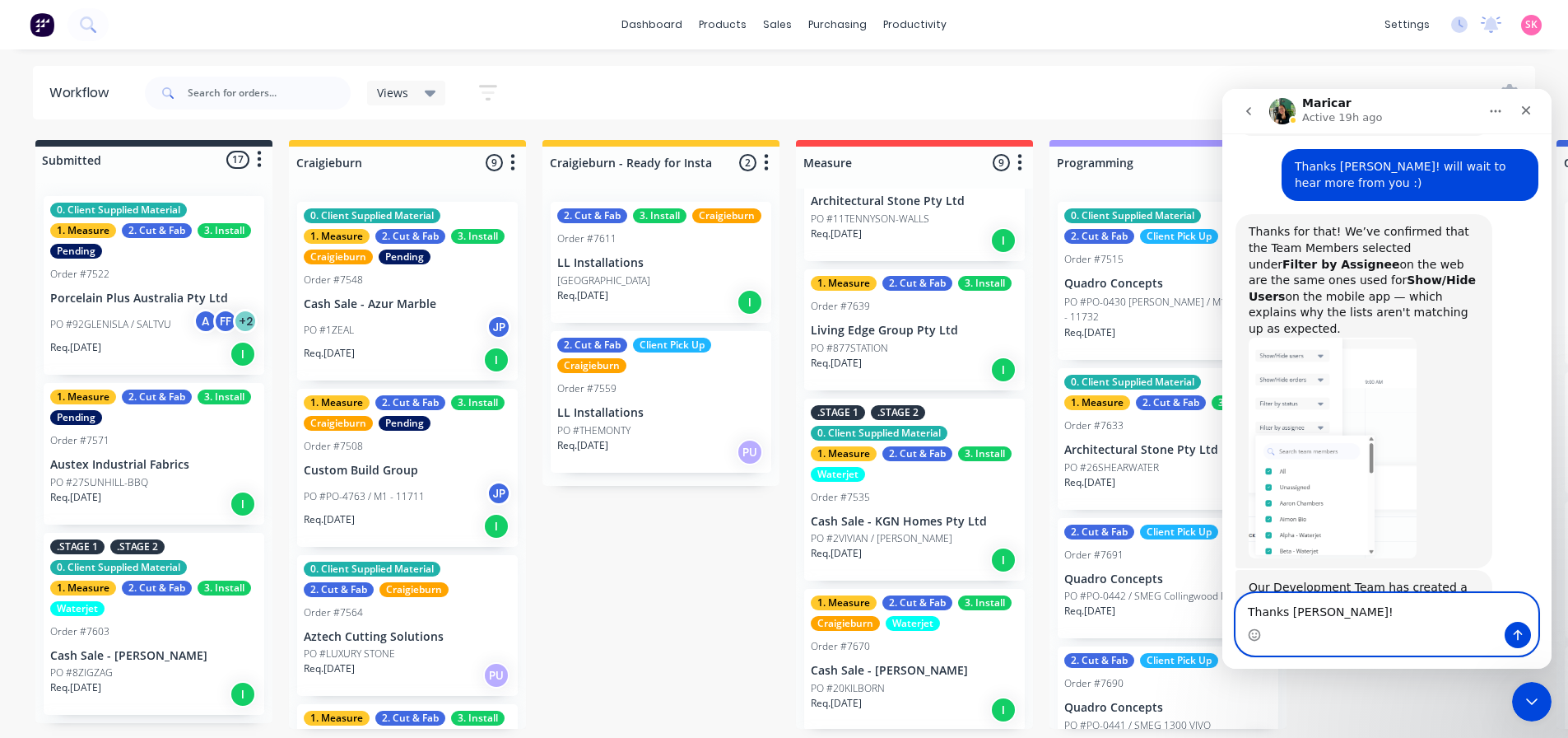
click at [1351, 601] on textarea "Thanks [PERSON_NAME]!" at bounding box center [1386, 608] width 301 height 28
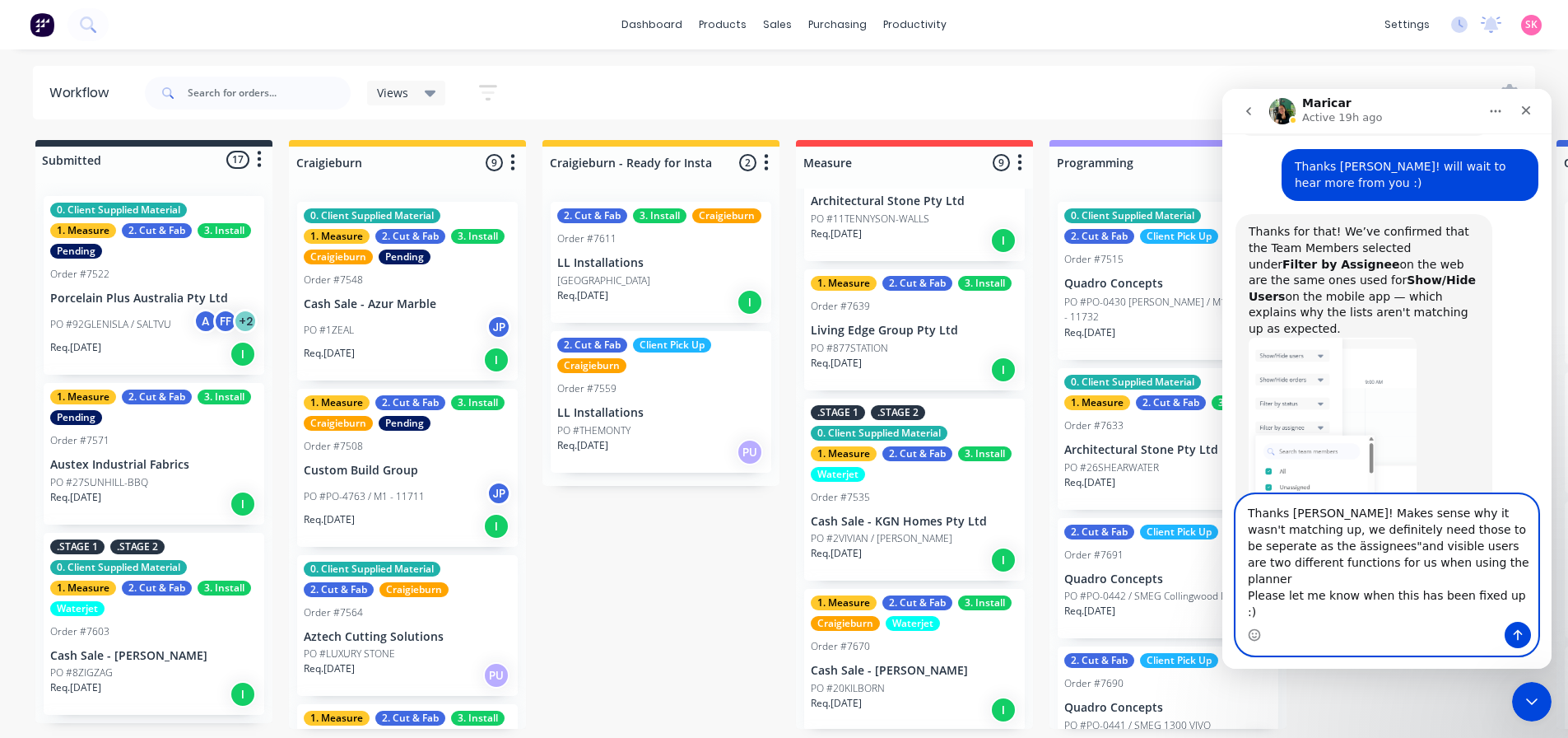
type textarea "Thanks [PERSON_NAME]! Makes sense why it wasn't matching up, we definitely need…"
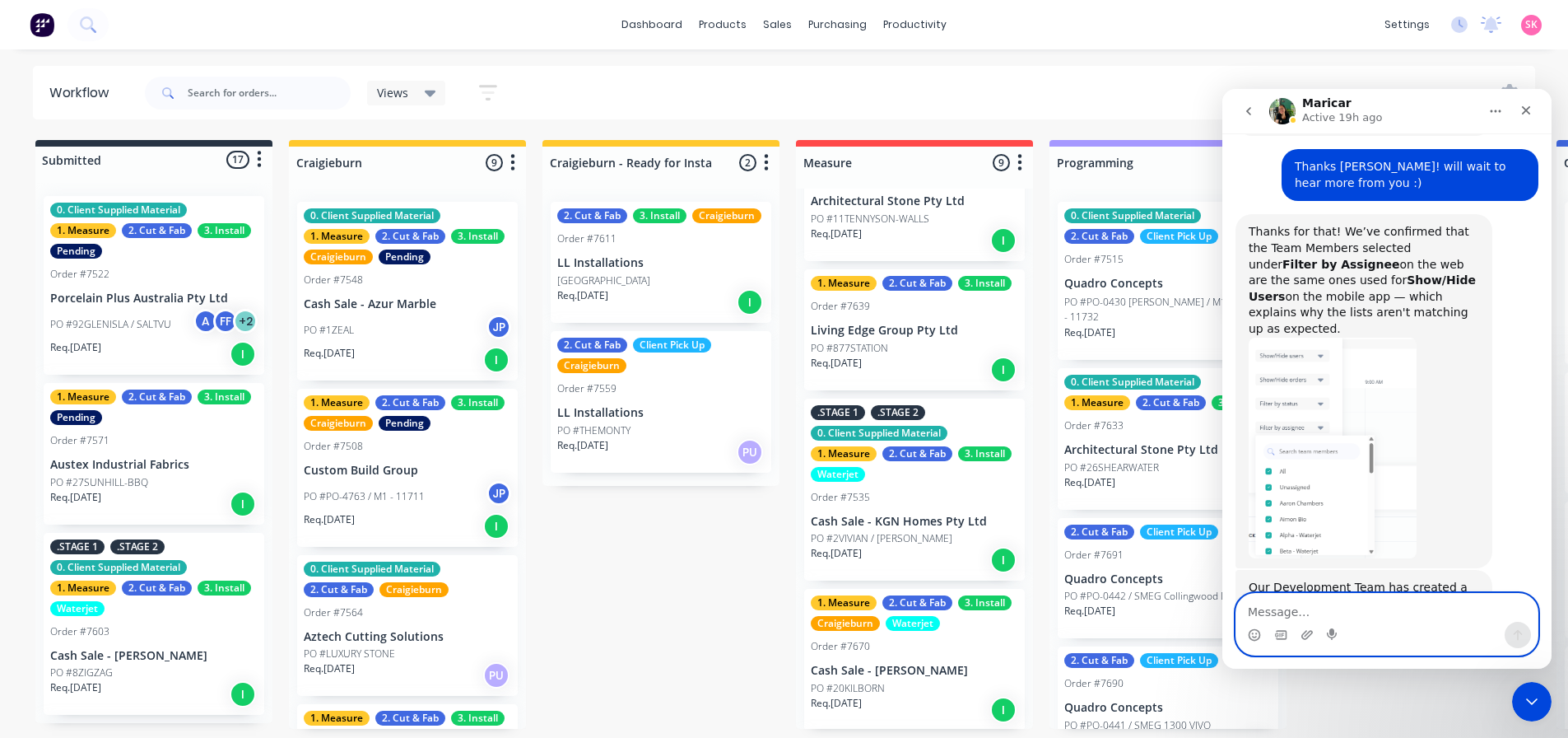
scroll to position [1770, 0]
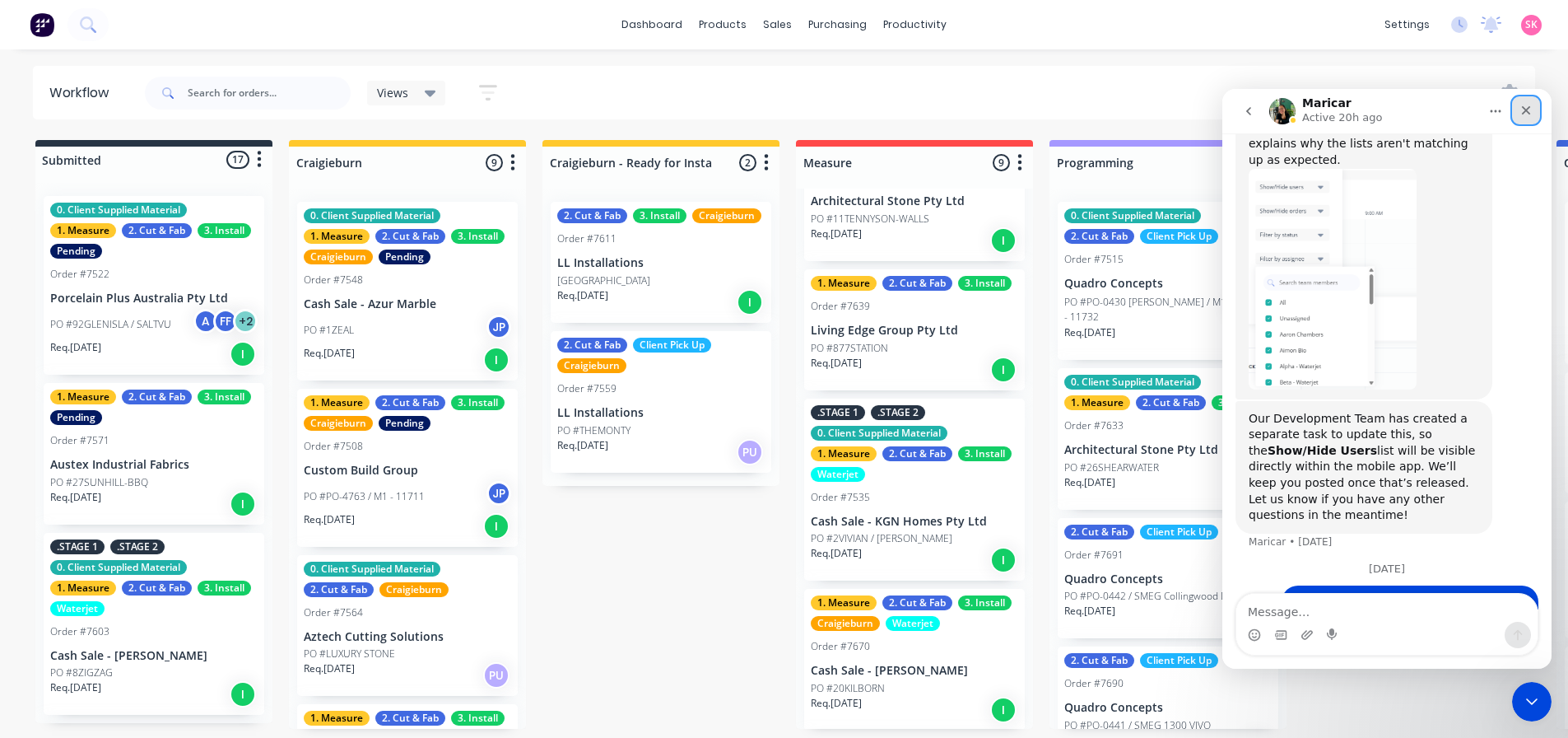
click at [1520, 112] on icon "Close" at bounding box center [1525, 109] width 13 height 13
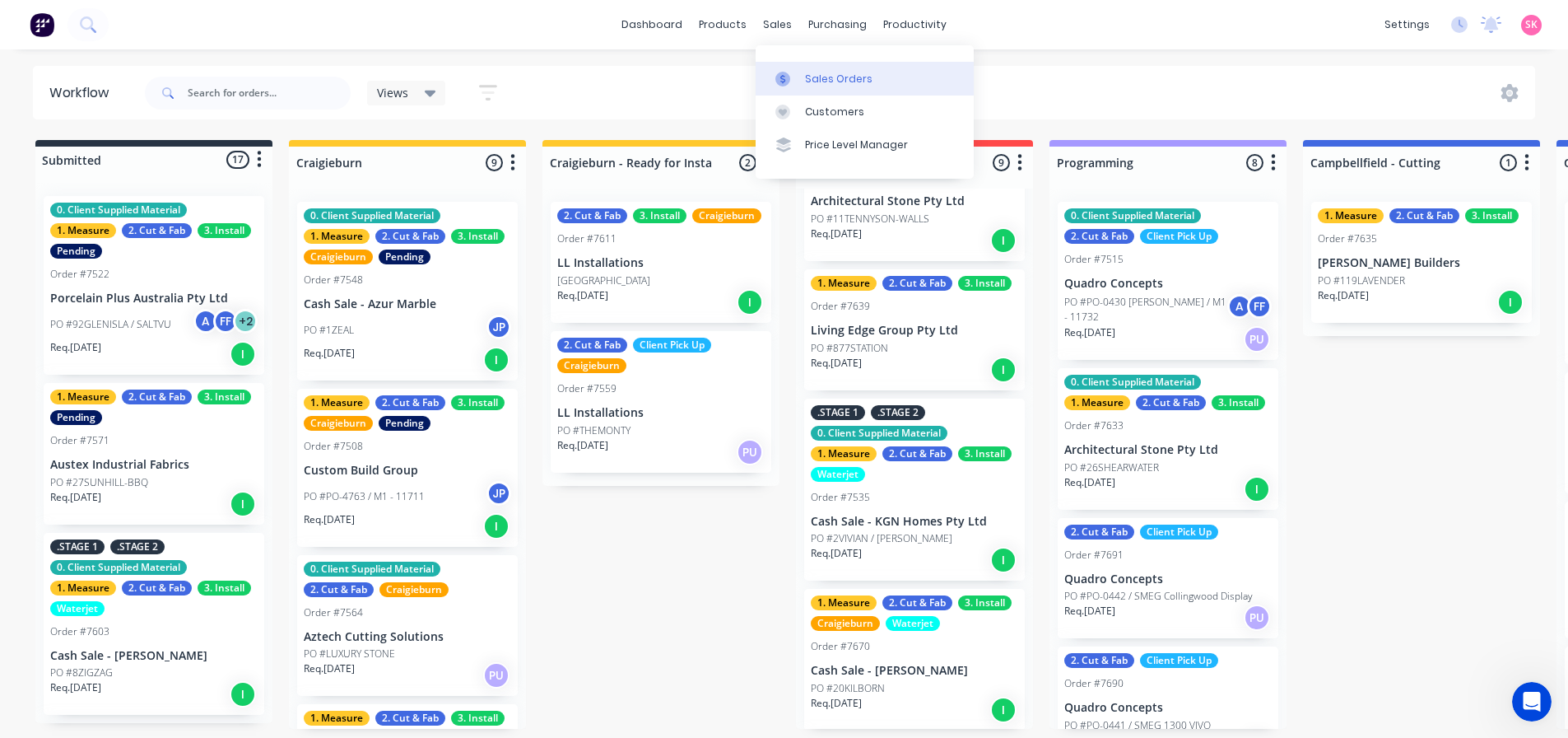
click at [798, 68] on link "Sales Orders" at bounding box center [865, 77] width 218 height 33
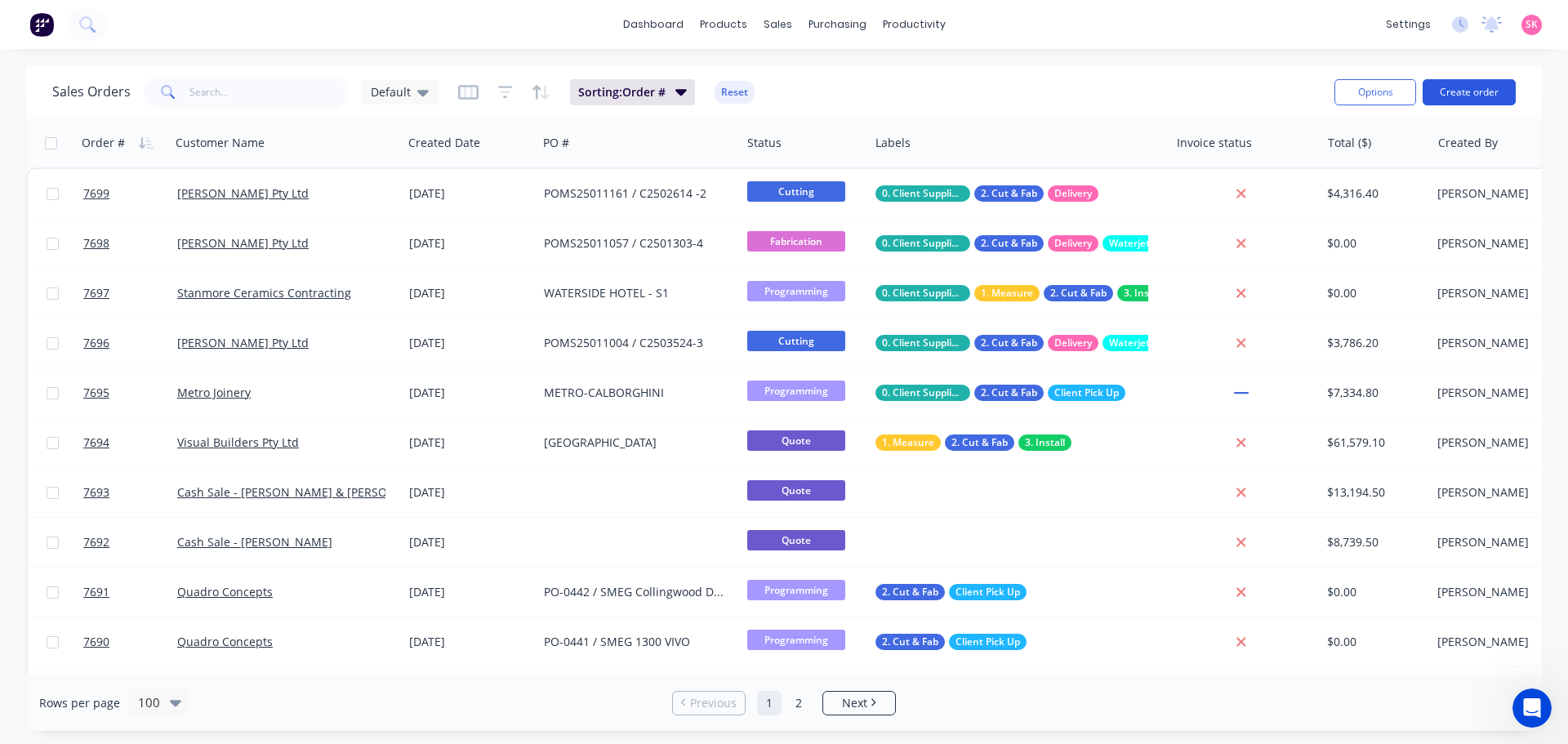
click at [1483, 86] on button "Create order" at bounding box center [1469, 92] width 93 height 27
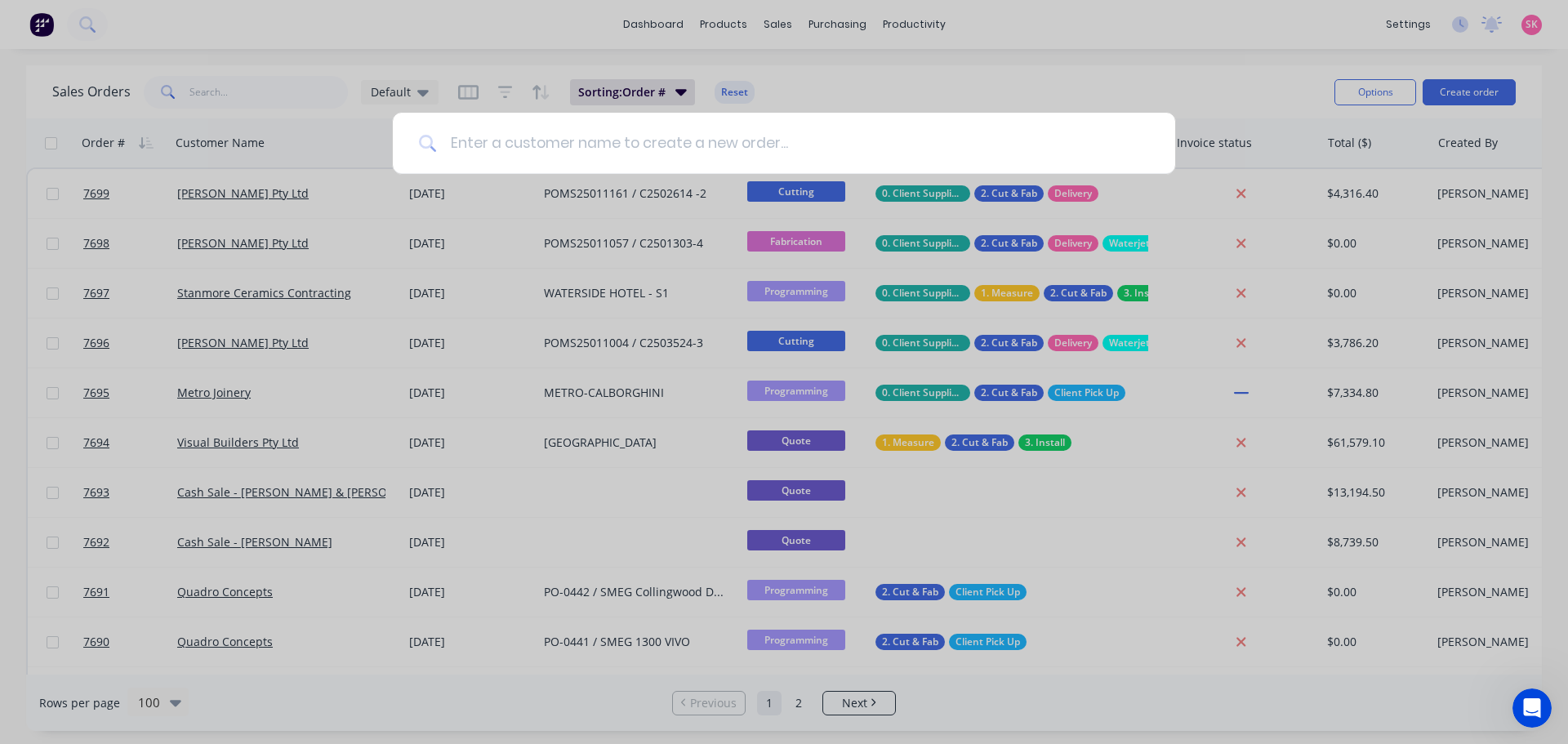
click at [709, 119] on input at bounding box center [792, 143] width 712 height 61
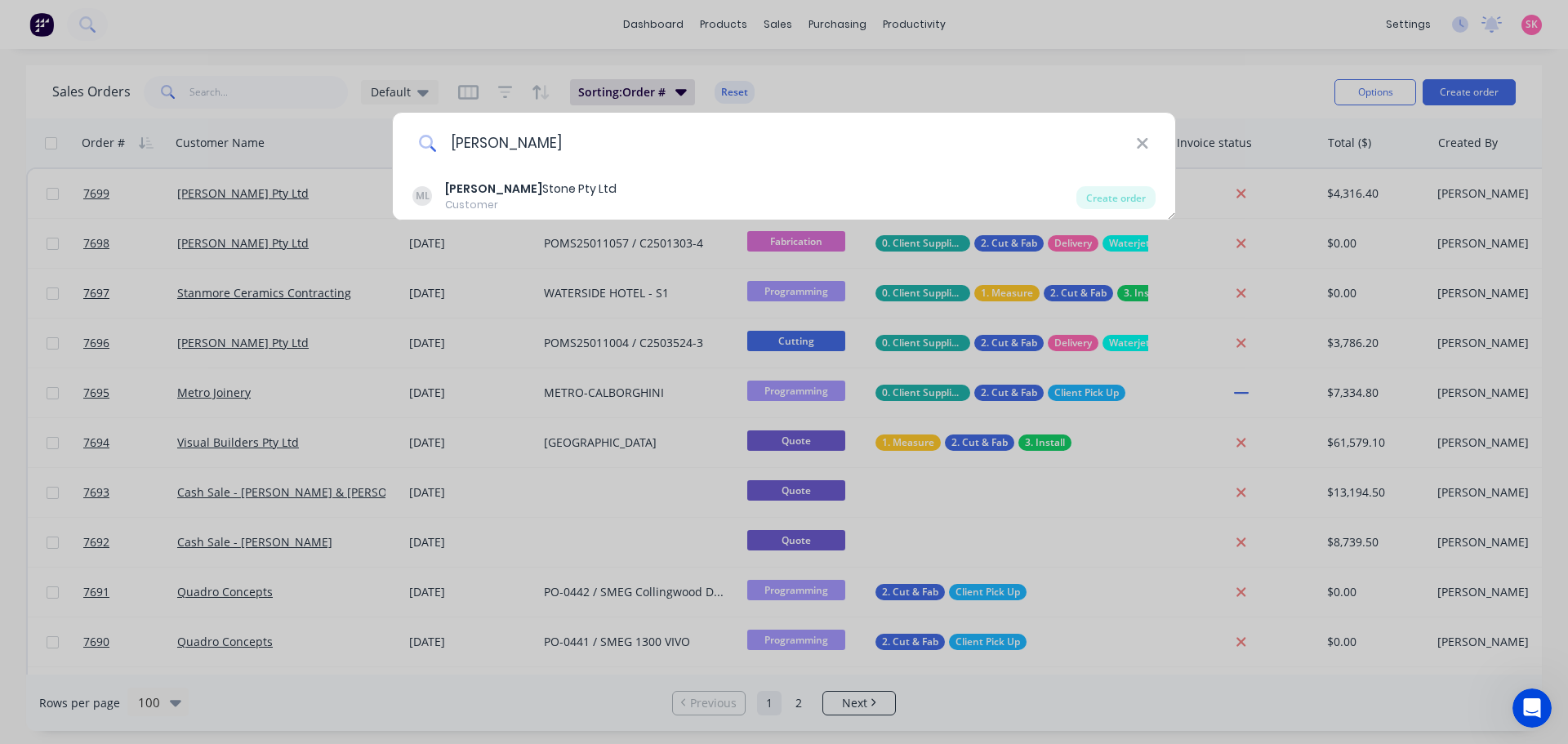
click at [637, 160] on input "MARBUT" at bounding box center [786, 143] width 699 height 61
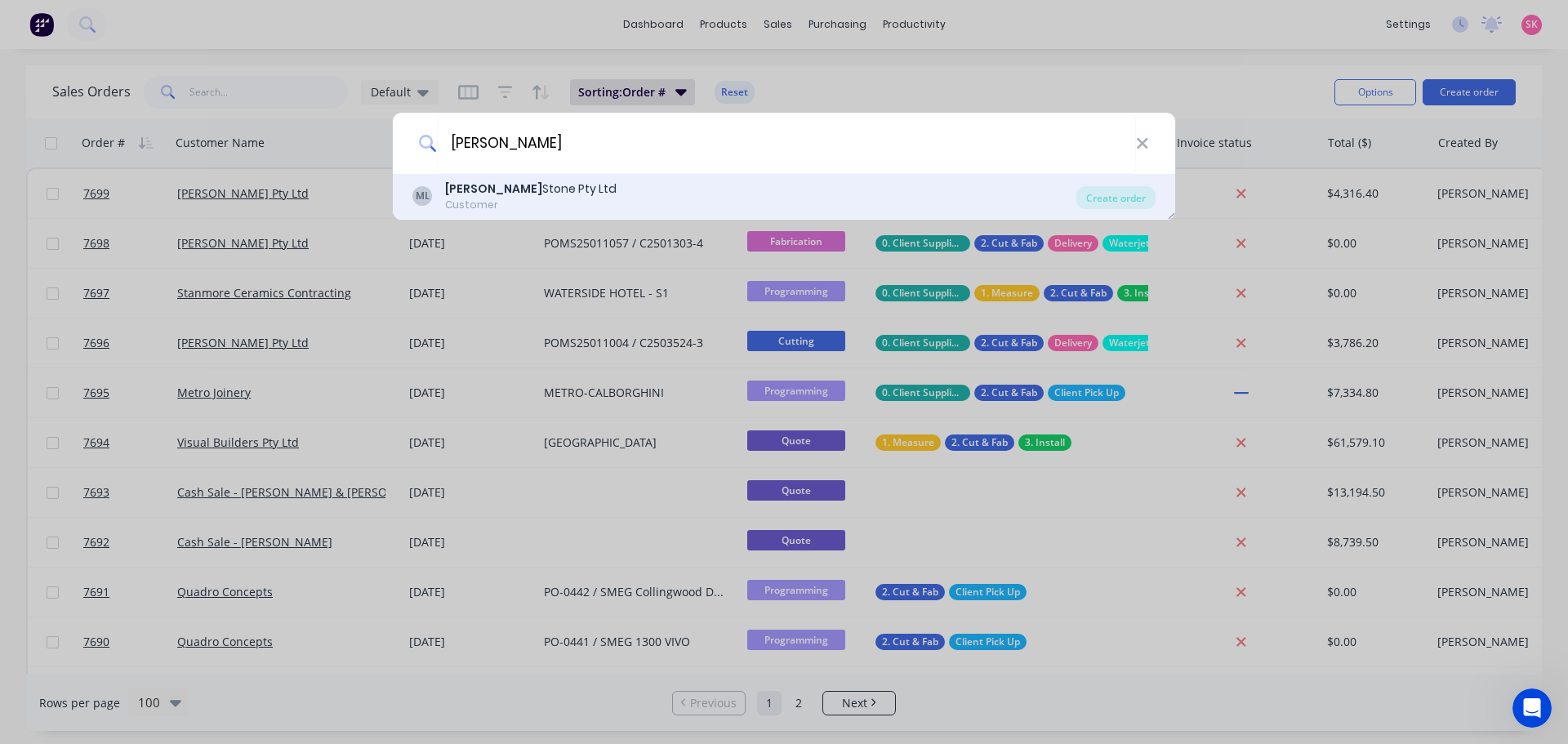
type input "MARBUT"
click at [640, 188] on div "ML Marbut Stone Pty Ltd Customer" at bounding box center [745, 196] width 664 height 32
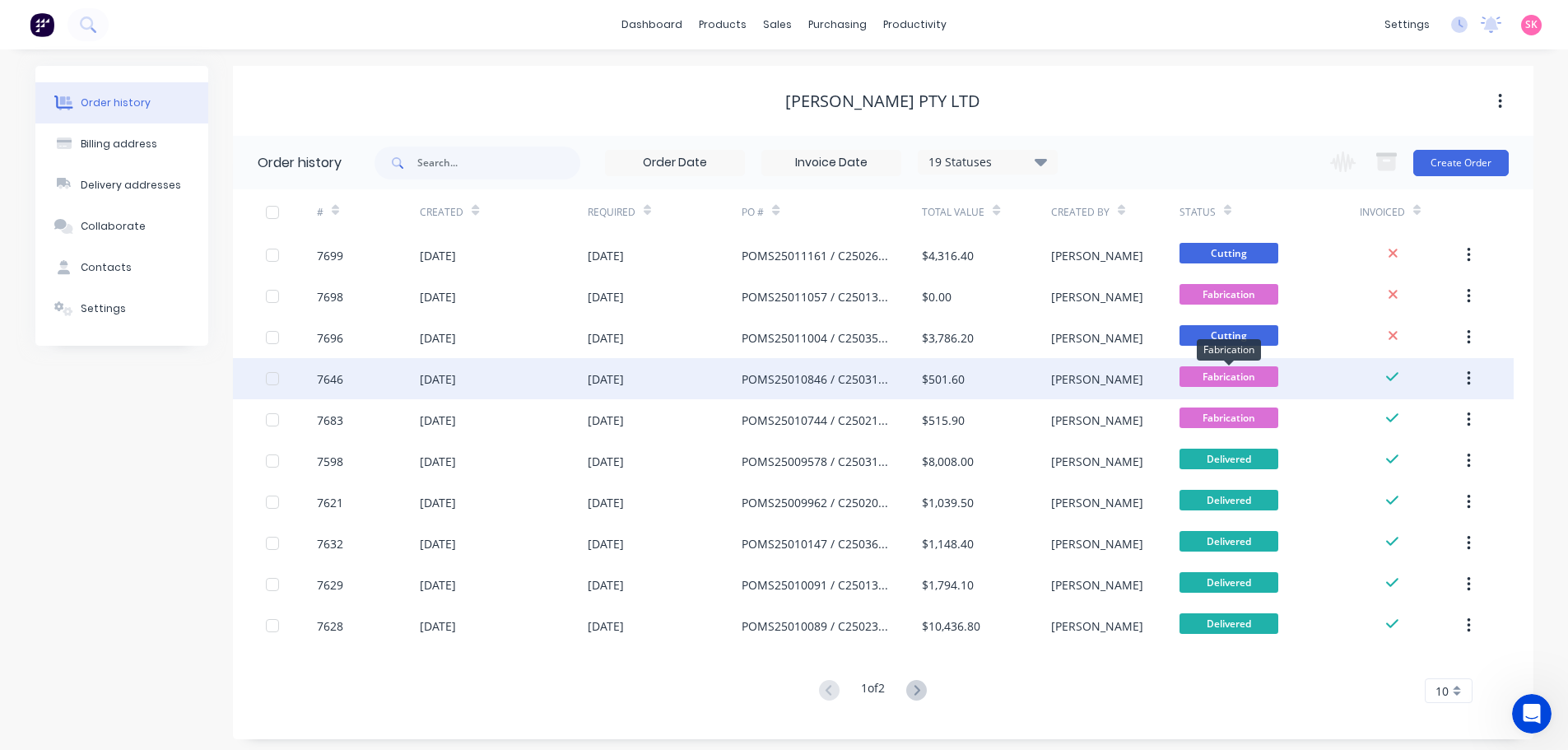
click at [1252, 375] on span "Fabrication" at bounding box center [1228, 376] width 98 height 21
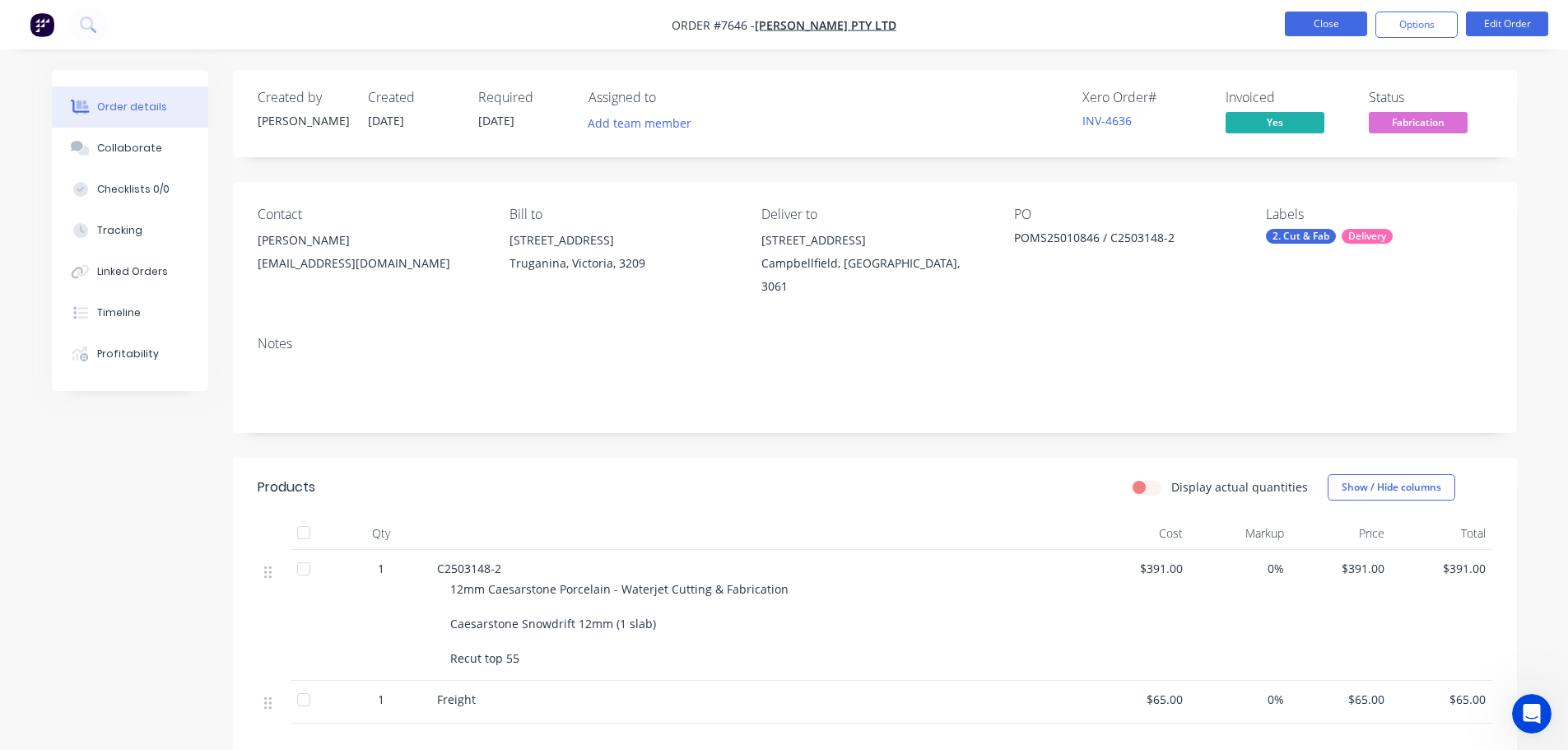
click at [1325, 28] on button "Close" at bounding box center [1326, 24] width 82 height 25
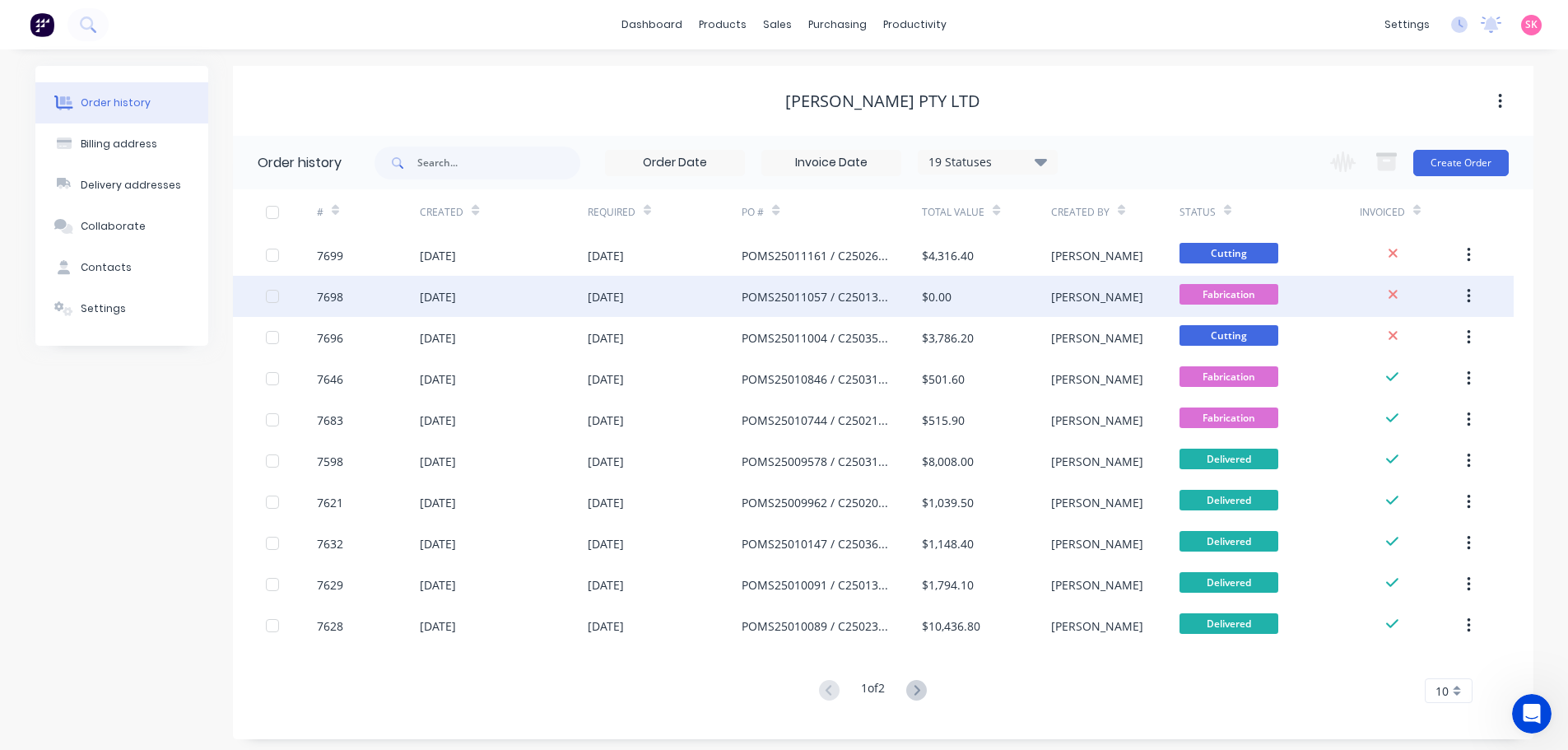
click at [877, 313] on div "POMS25011057 / C2501303-4" at bounding box center [832, 296] width 181 height 41
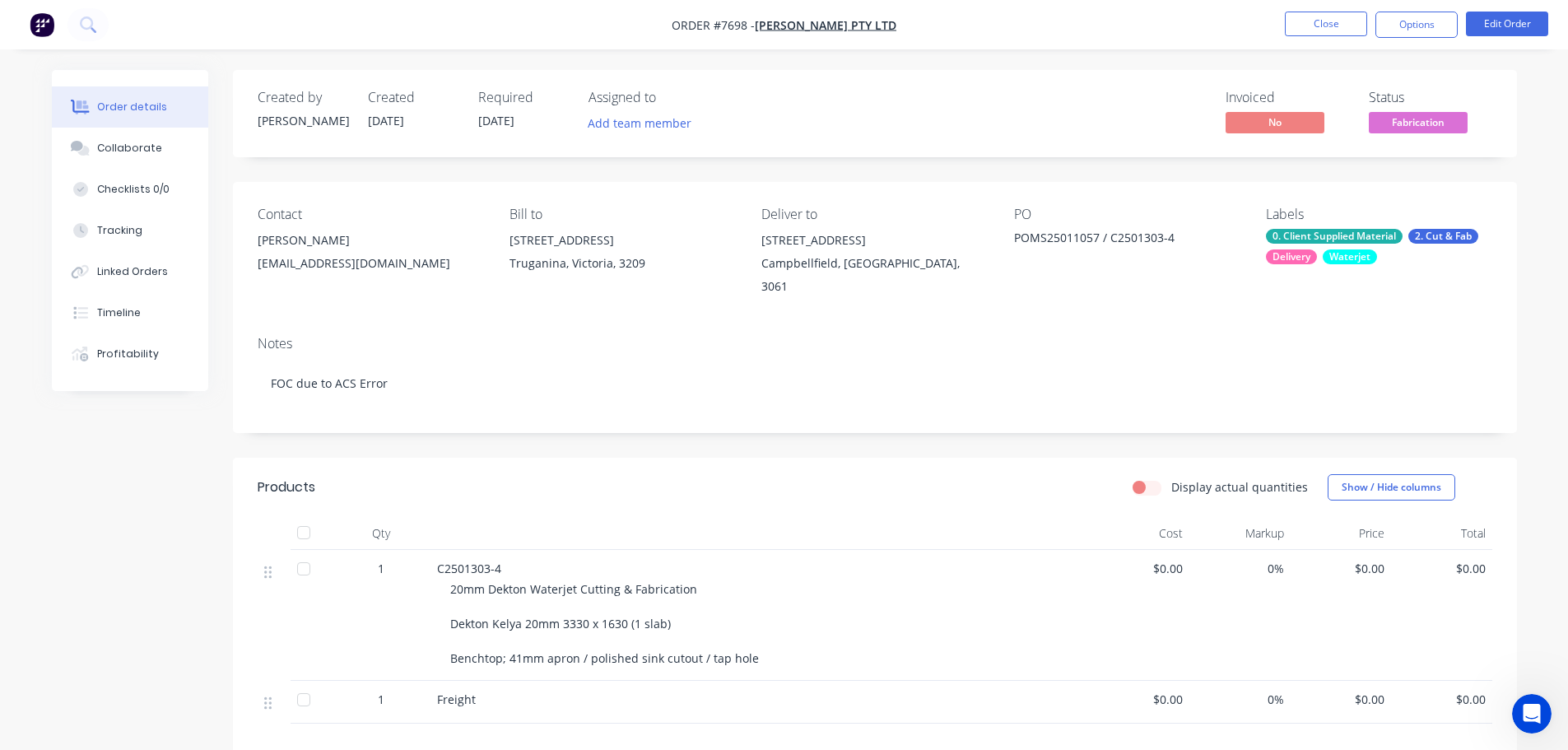
click at [1321, 10] on nav "Order #7698 - Marbut Stone Pty Ltd Close Options Edit Order" at bounding box center [784, 25] width 1568 height 50
click at [1324, 26] on button "Close" at bounding box center [1326, 24] width 82 height 25
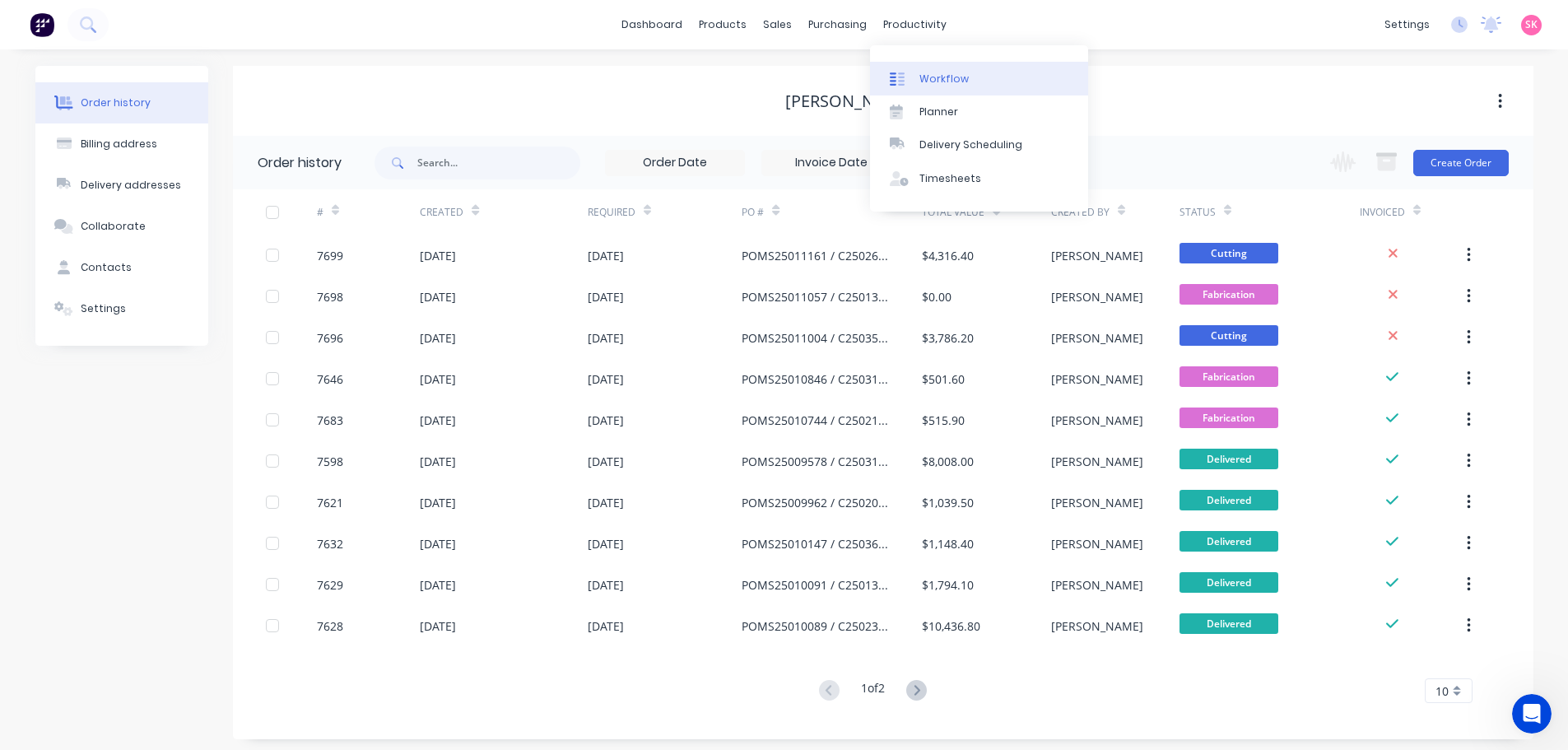
click at [960, 75] on div "Workflow" at bounding box center [944, 78] width 50 height 15
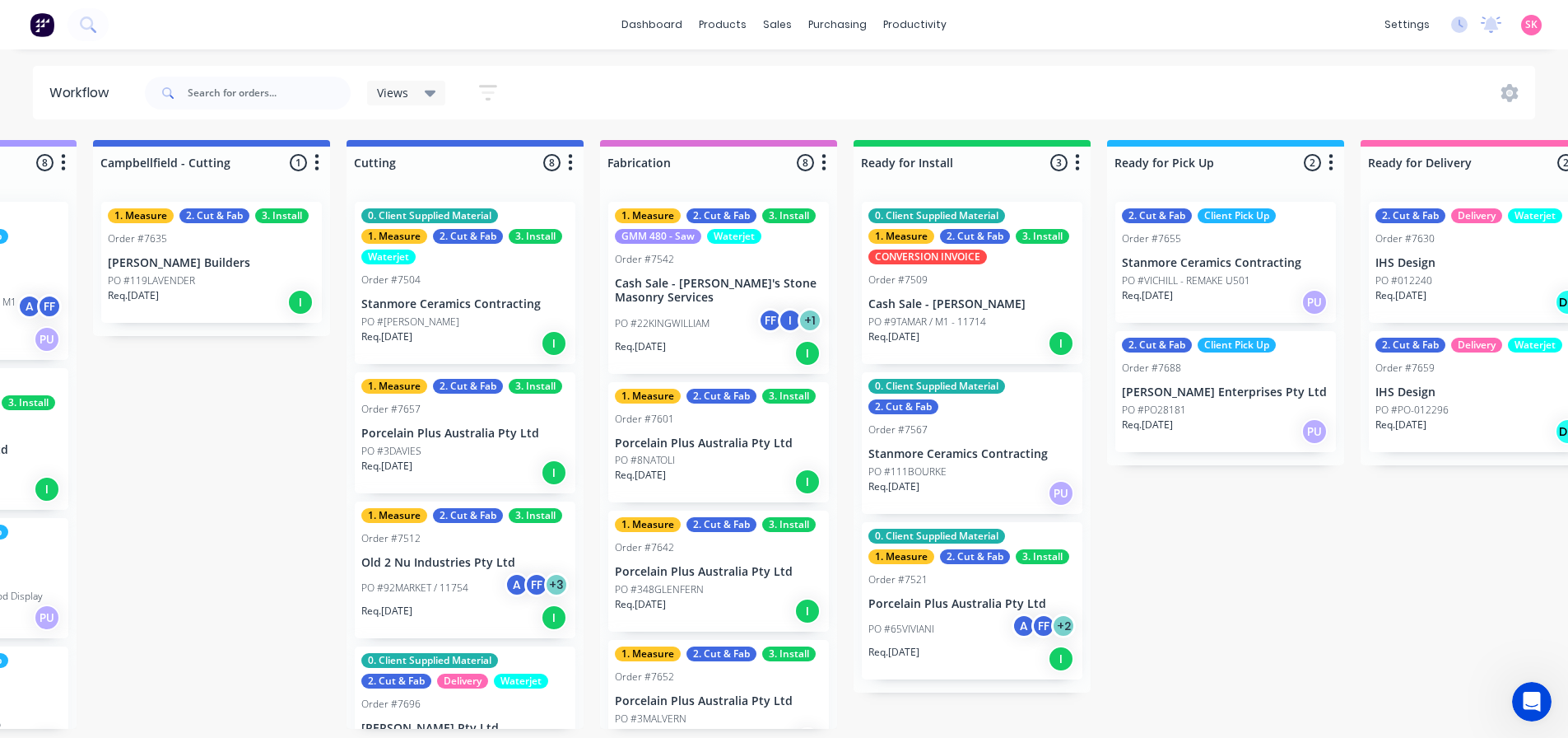
scroll to position [0, 1232]
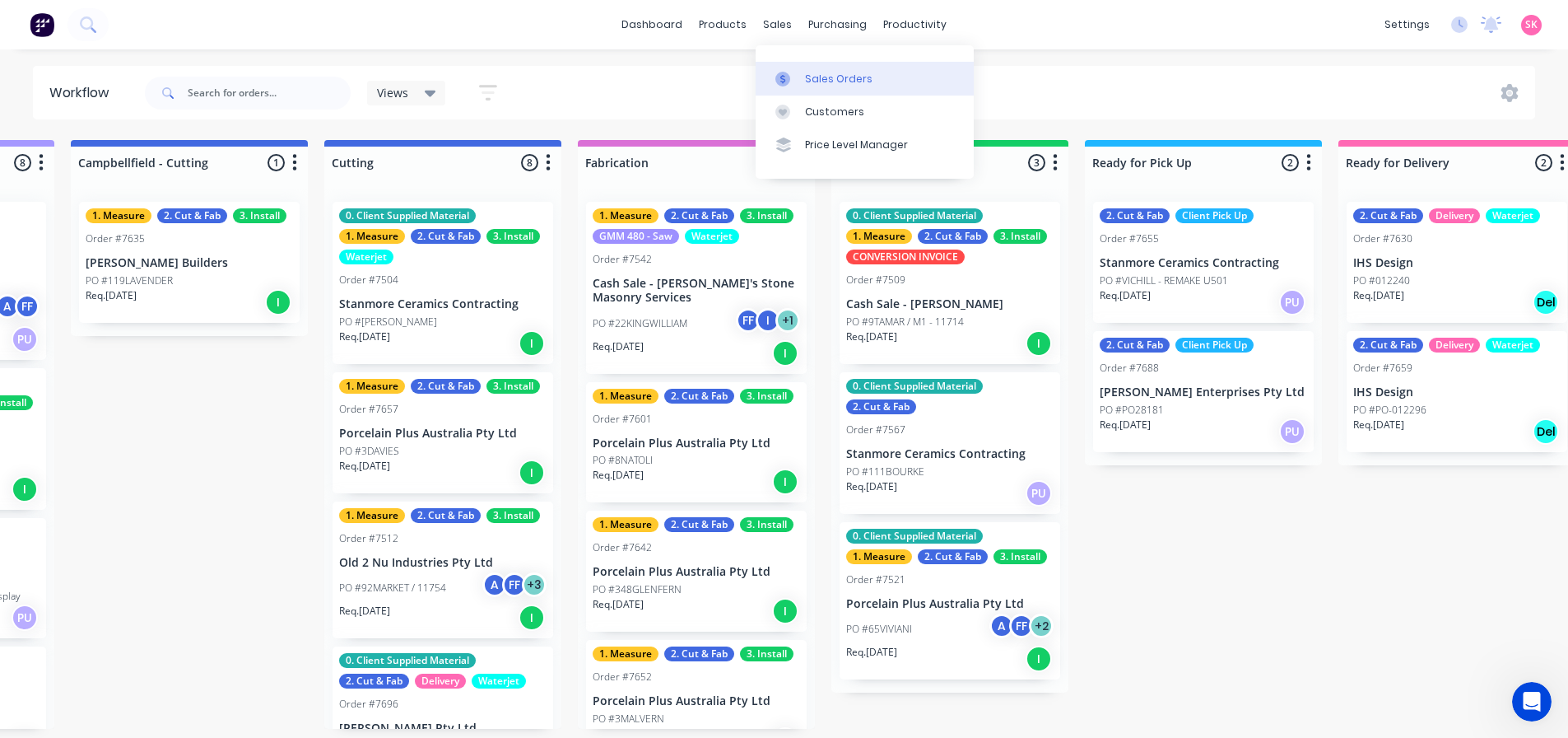
click at [818, 85] on div "Sales Orders" at bounding box center [839, 78] width 68 height 15
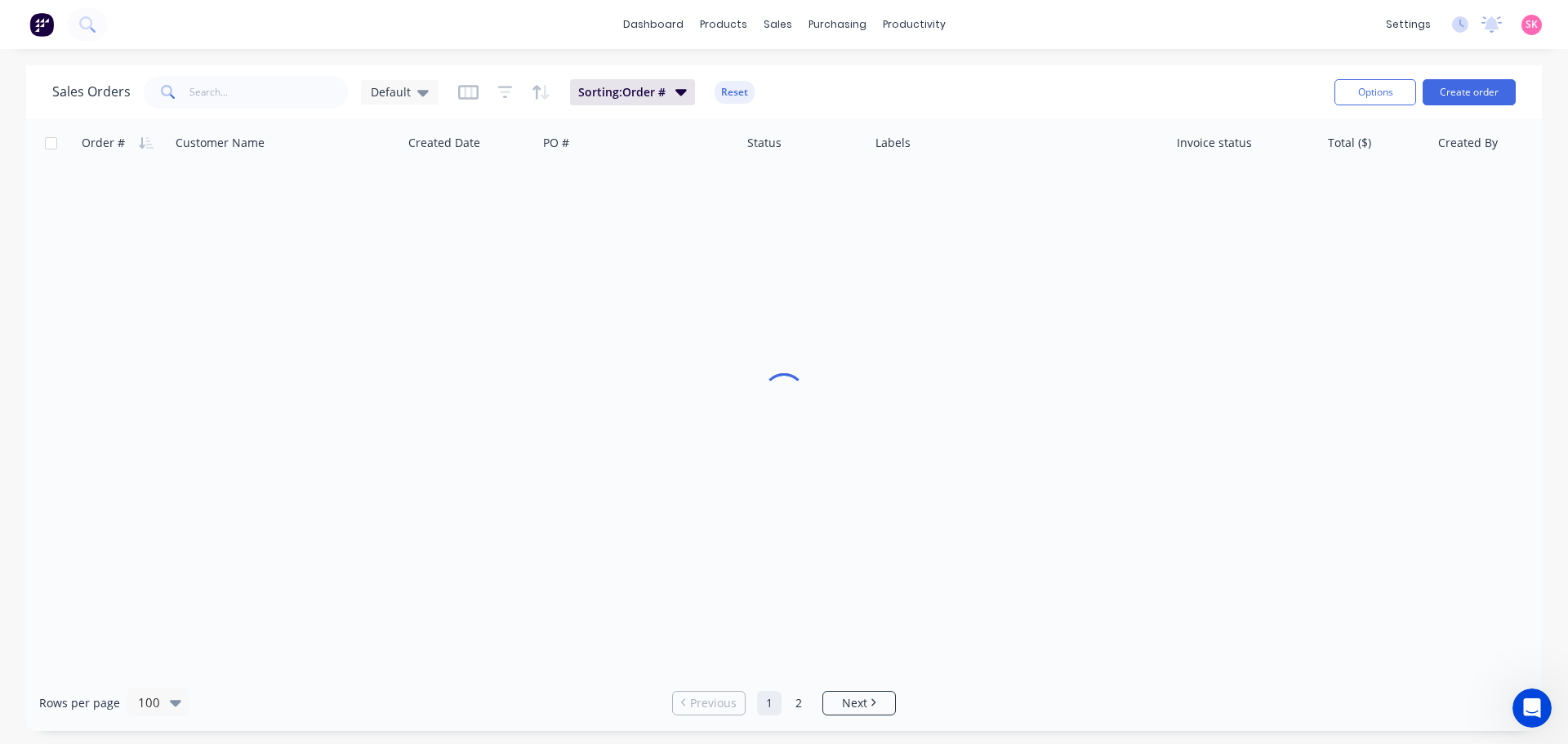
click at [353, 89] on div "Sales Orders Default" at bounding box center [245, 92] width 386 height 33
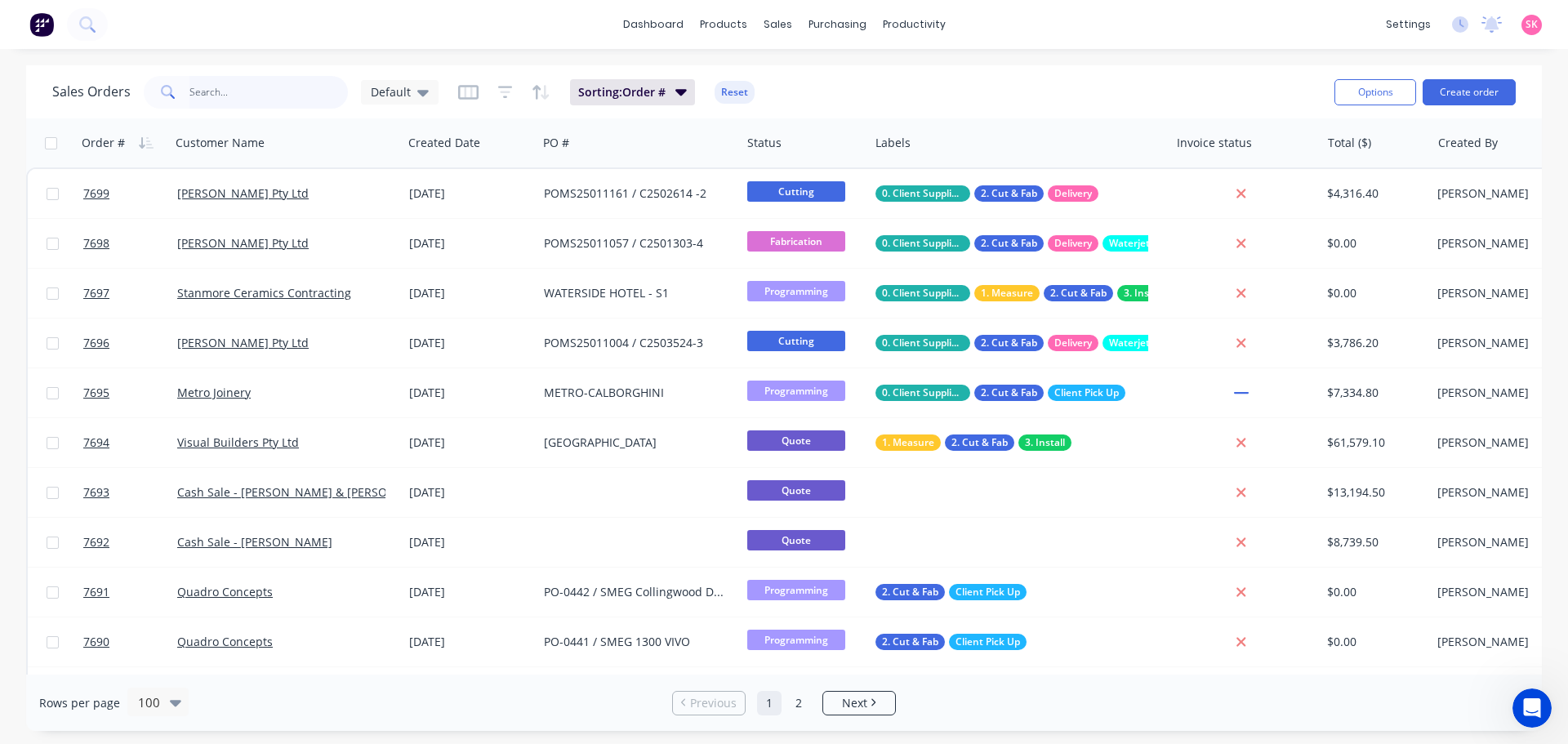
click at [213, 93] on input "text" at bounding box center [269, 92] width 160 height 33
type input "MARBUT"
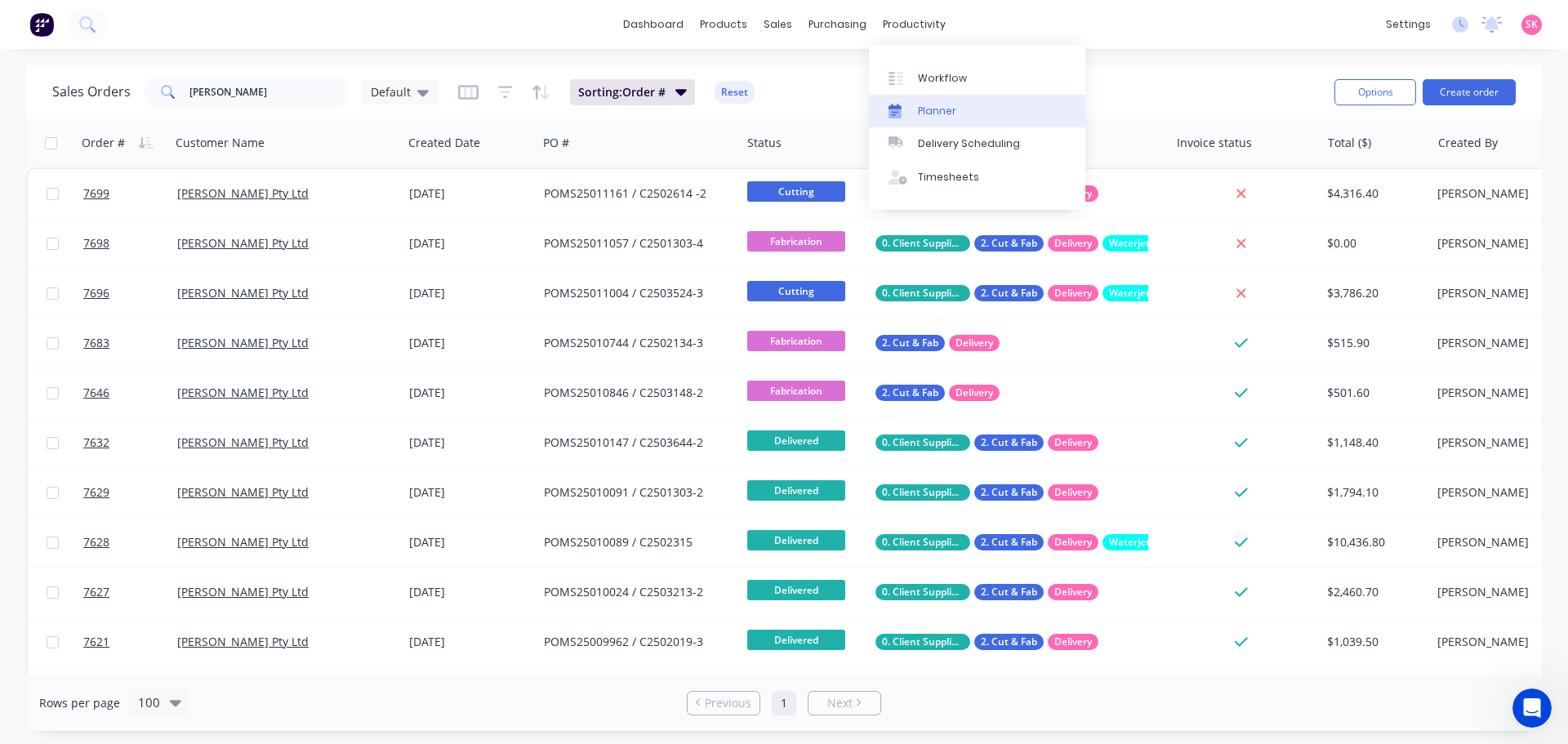
click at [959, 98] on link "Planner" at bounding box center [977, 110] width 217 height 33
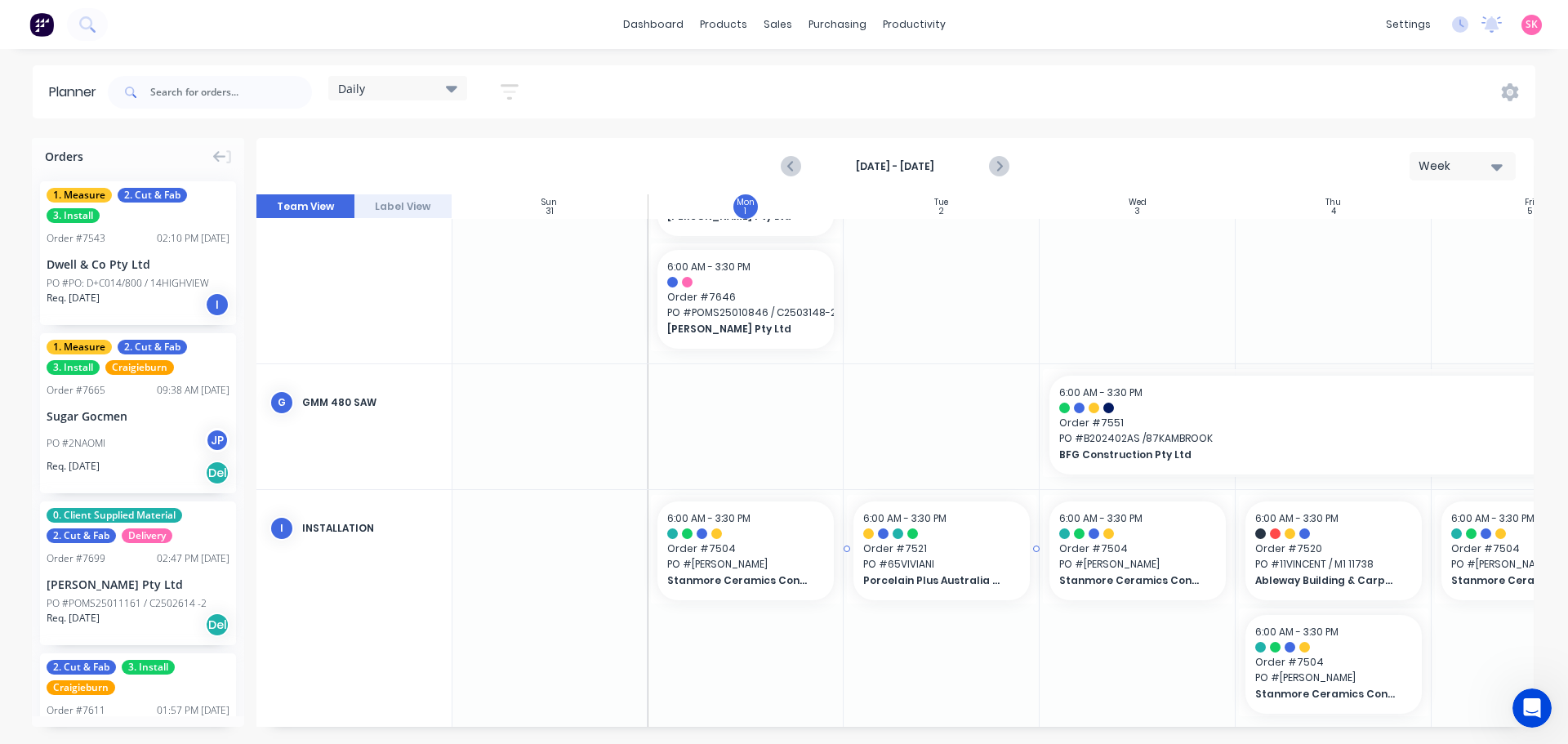
scroll to position [589, 1]
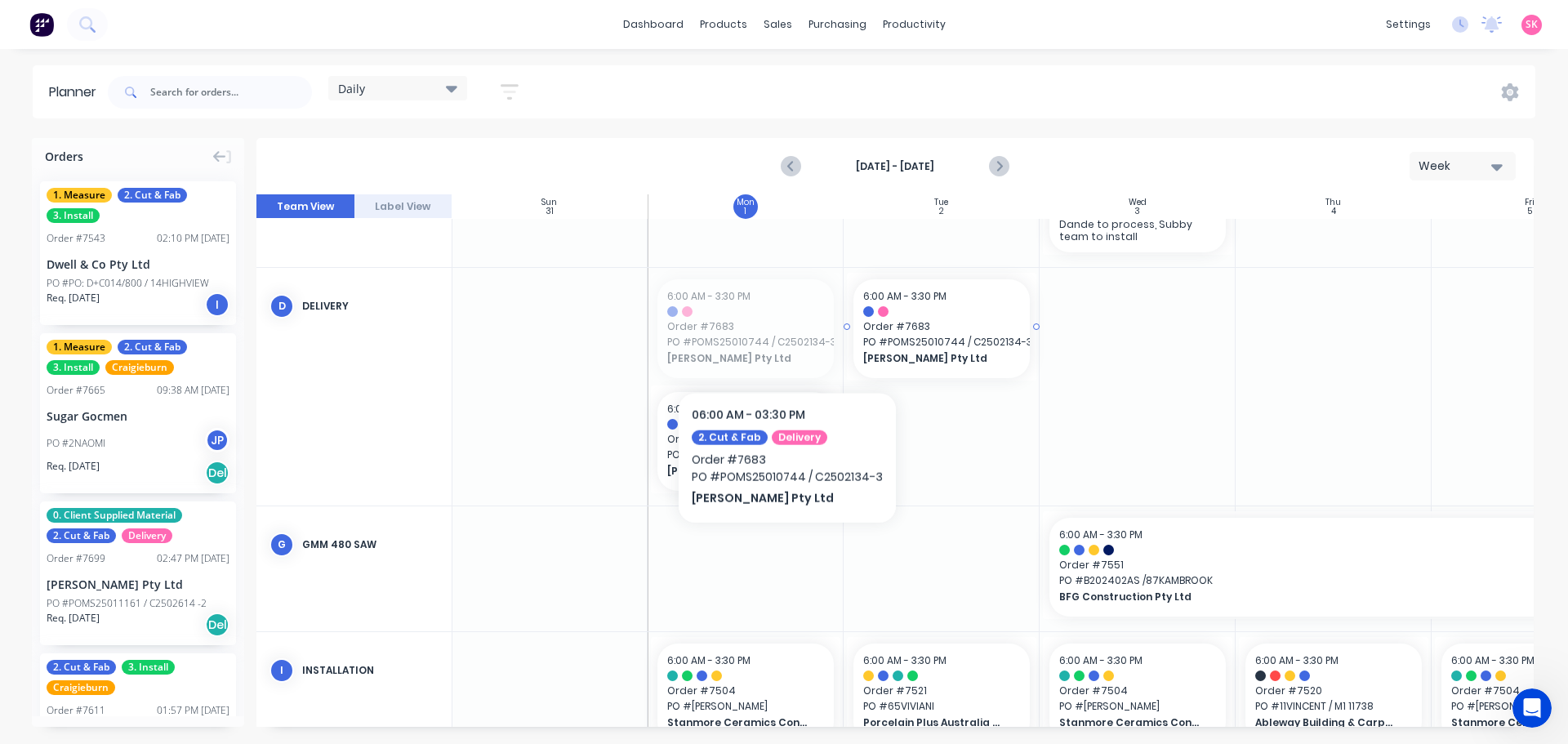
drag, startPoint x: 757, startPoint y: 342, endPoint x: 892, endPoint y: 337, distance: 135.1
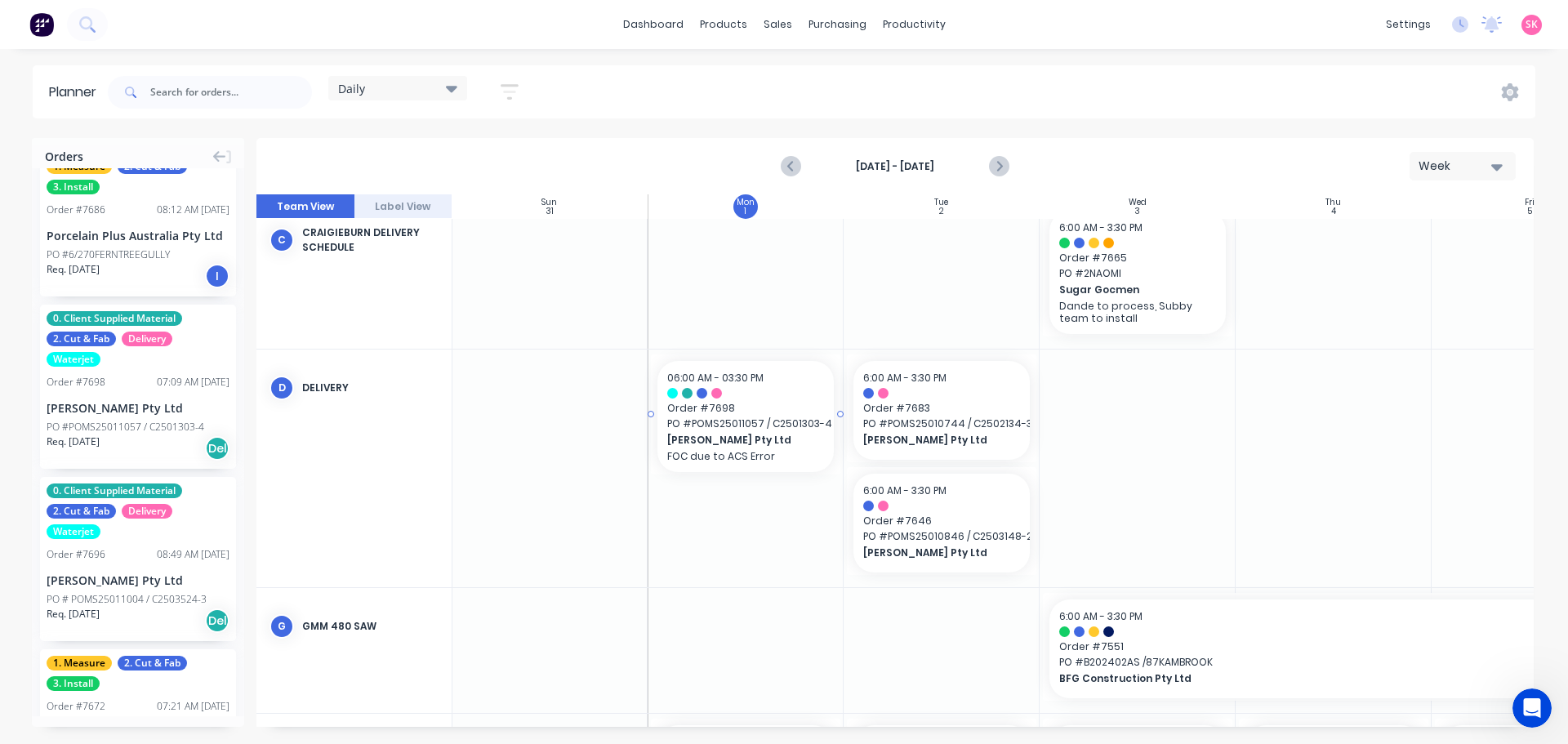
scroll to position [507, 0]
drag, startPoint x: 140, startPoint y: 397, endPoint x: 894, endPoint y: 408, distance: 754.1
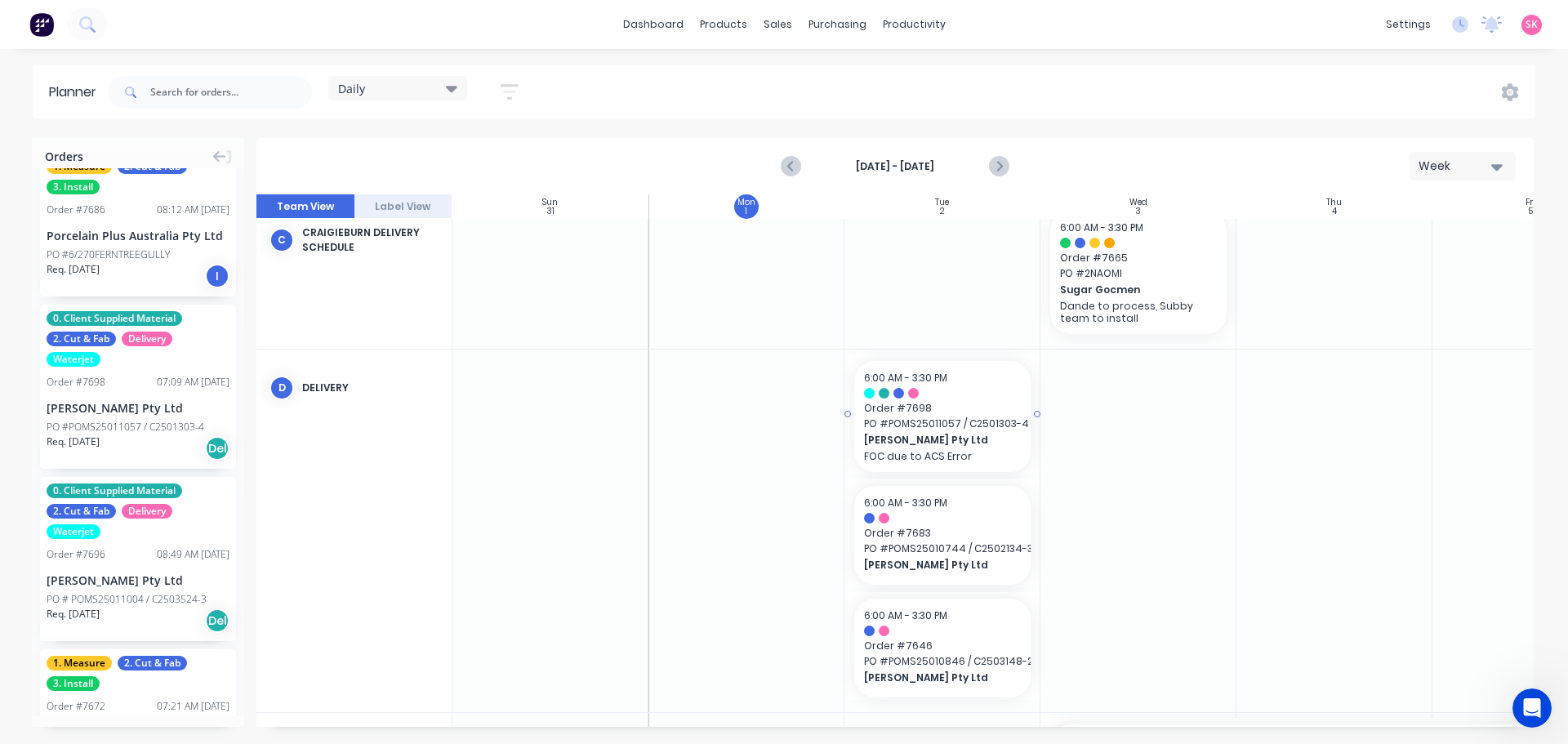
click at [914, 433] on div "Marbut Stone Pty Ltd FOC due to ACS Error" at bounding box center [942, 447] width 157 height 31
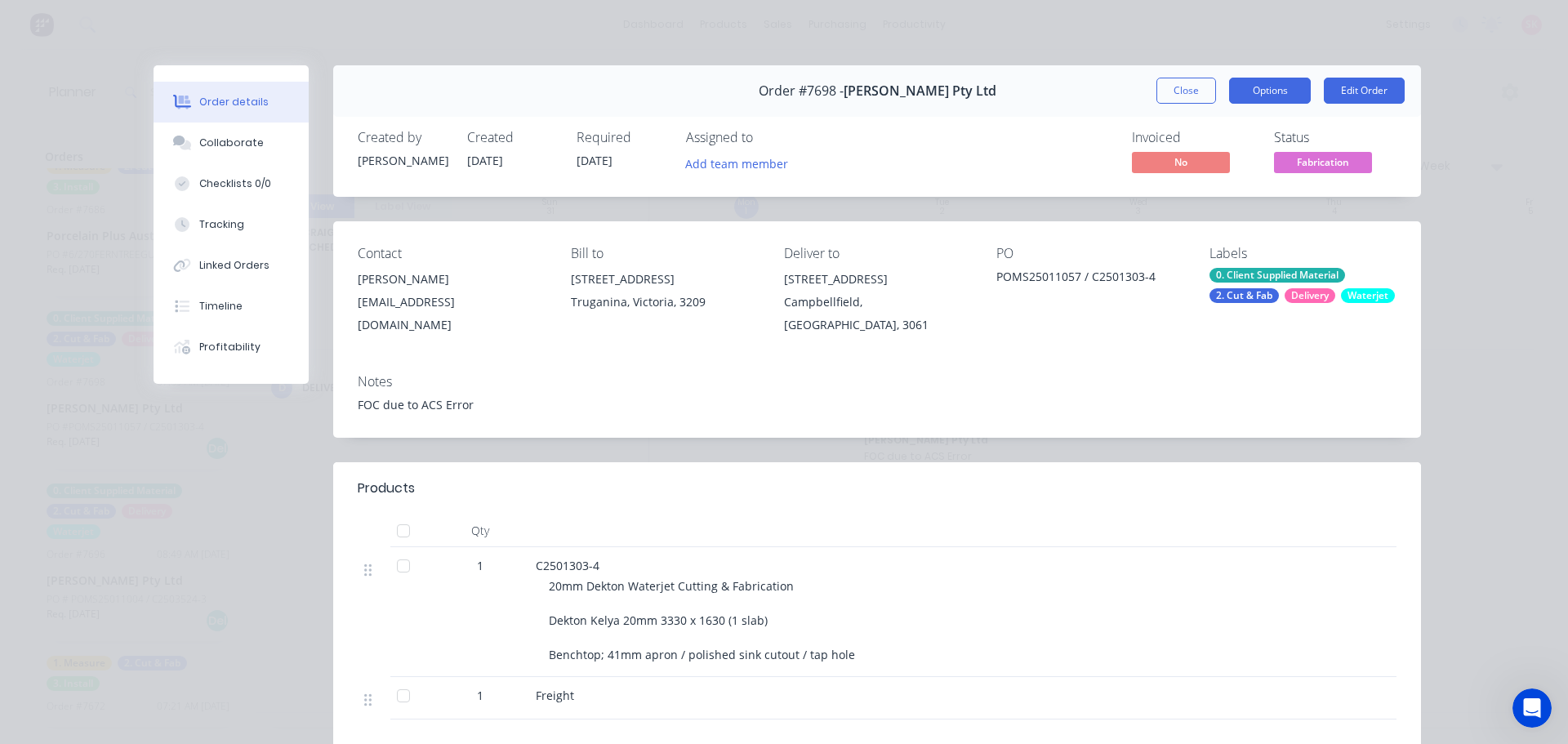
click at [1290, 89] on button "Options" at bounding box center [1270, 91] width 82 height 27
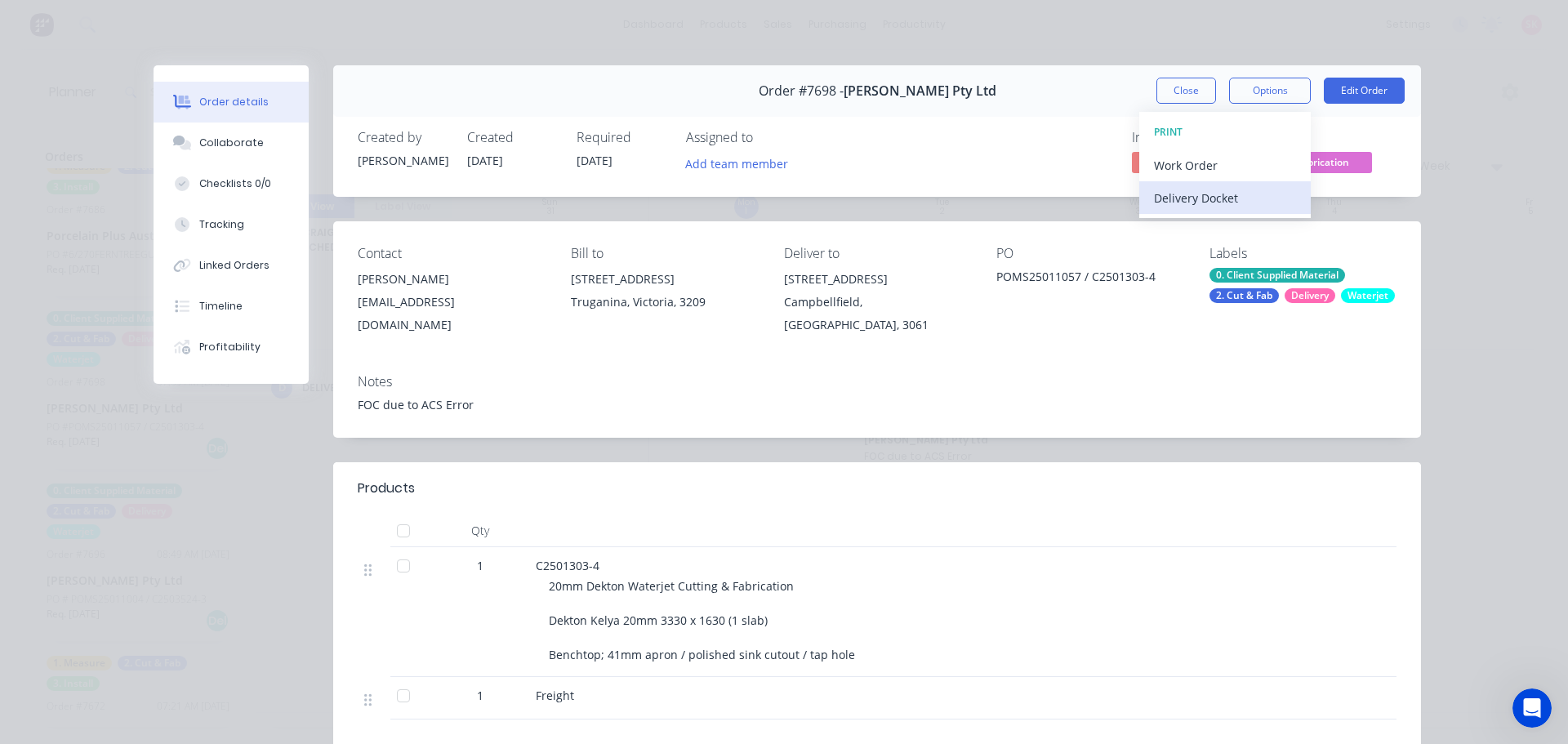
click at [1219, 193] on div "Delivery Docket" at bounding box center [1224, 198] width 142 height 24
click at [1209, 230] on div "Custom" at bounding box center [1224, 231] width 142 height 24
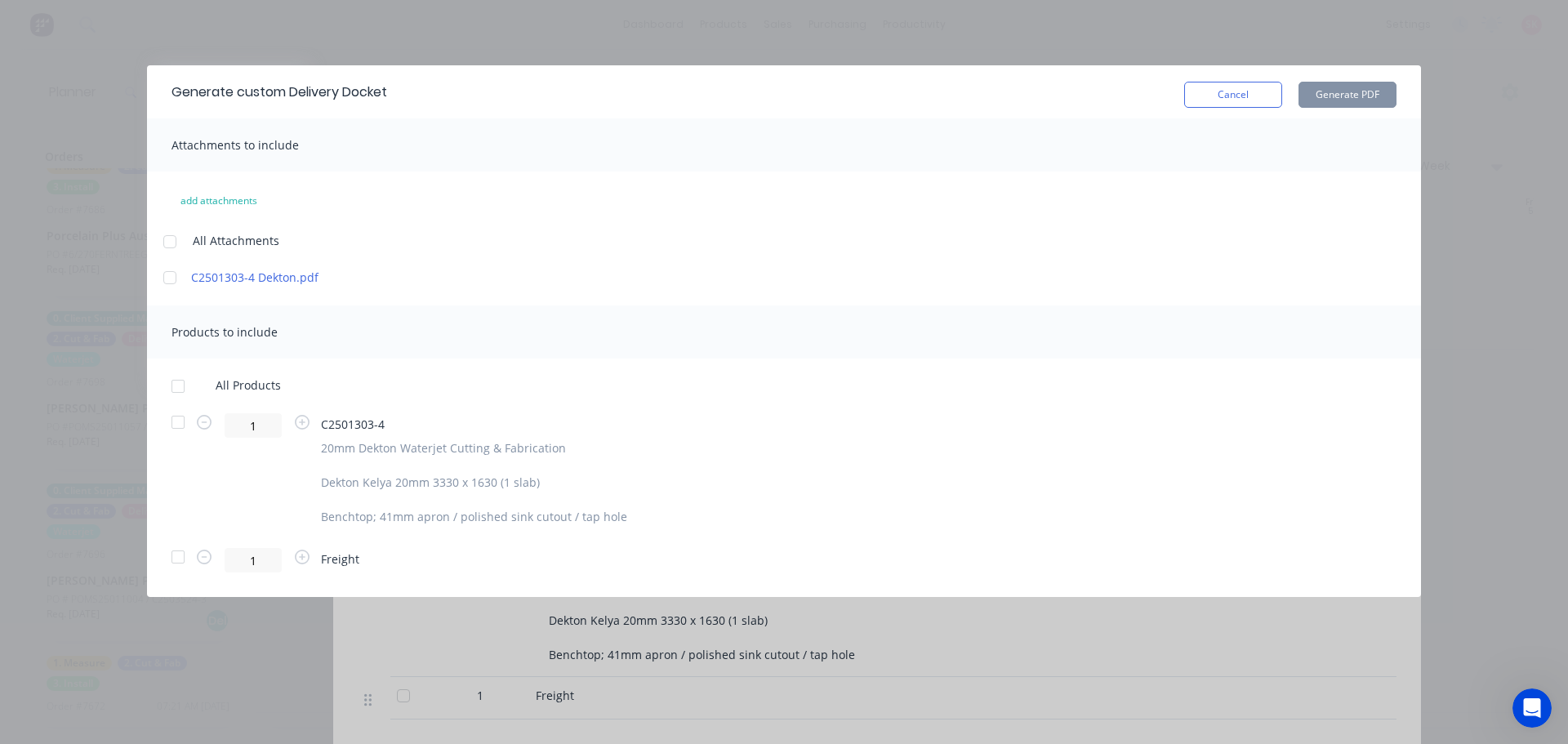
click at [179, 381] on div at bounding box center [177, 386] width 33 height 33
click at [1336, 92] on button "Generate PDF" at bounding box center [1346, 95] width 98 height 27
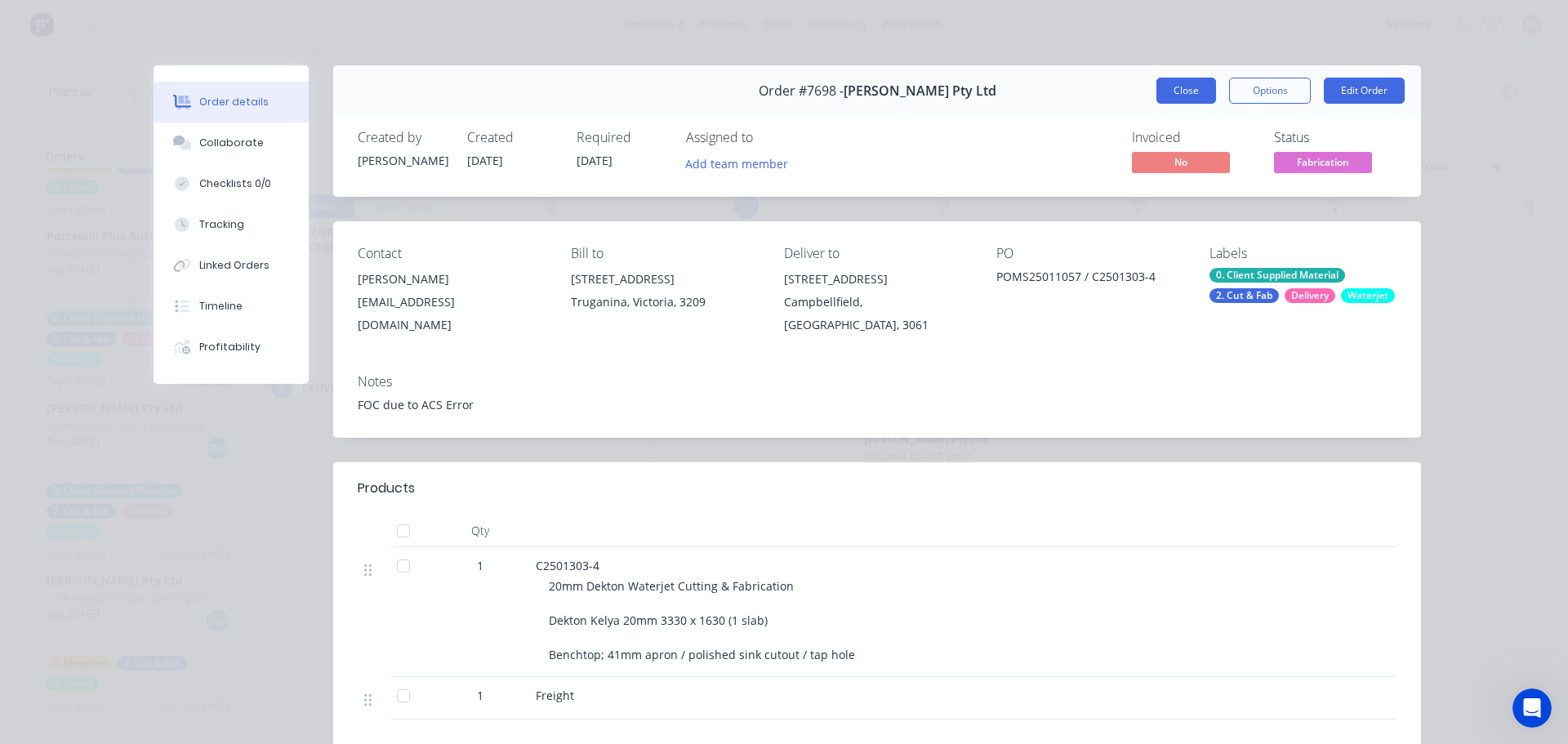
click at [1180, 97] on button "Close" at bounding box center [1186, 91] width 60 height 27
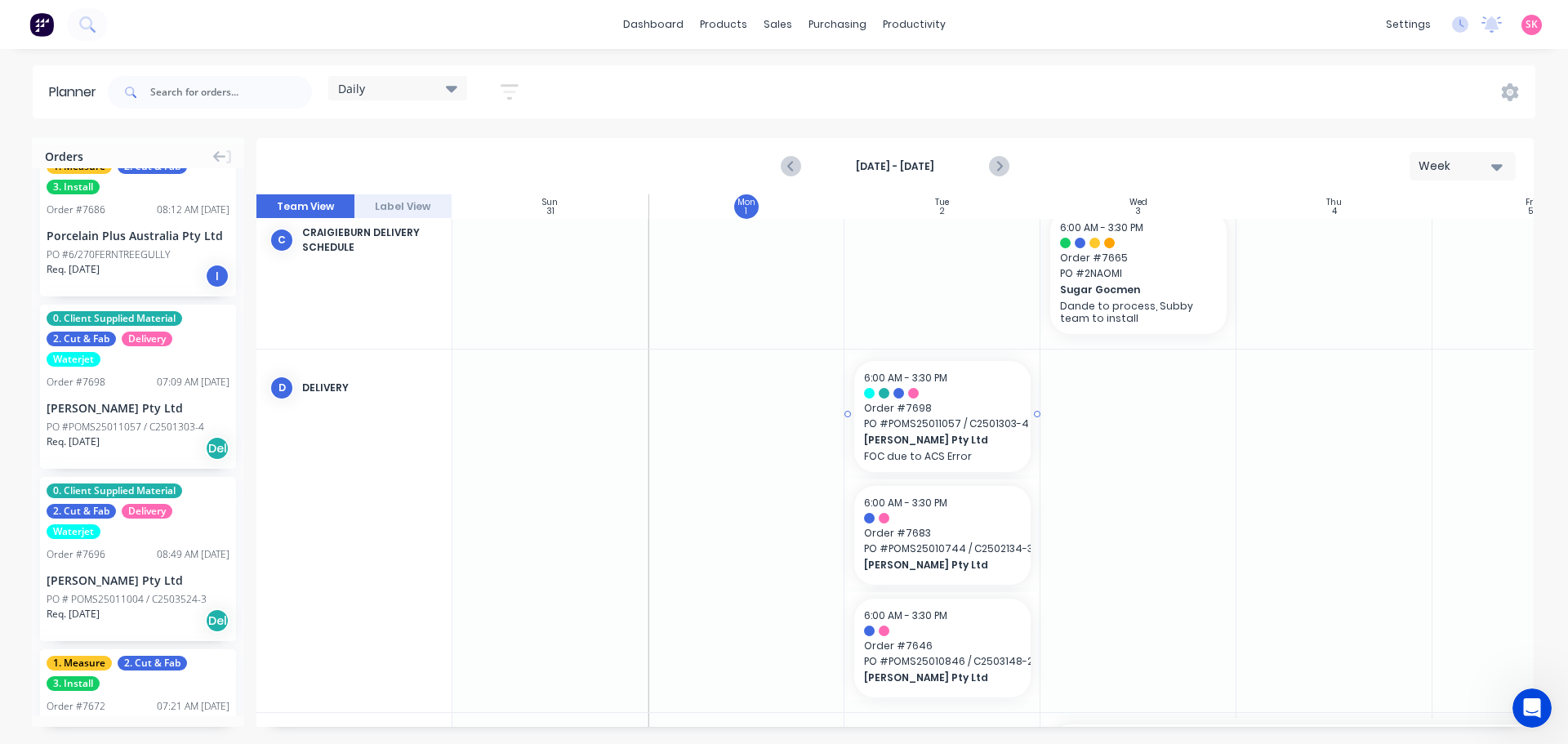
click at [979, 451] on p "FOC due to ACS Error" at bounding box center [942, 456] width 157 height 12
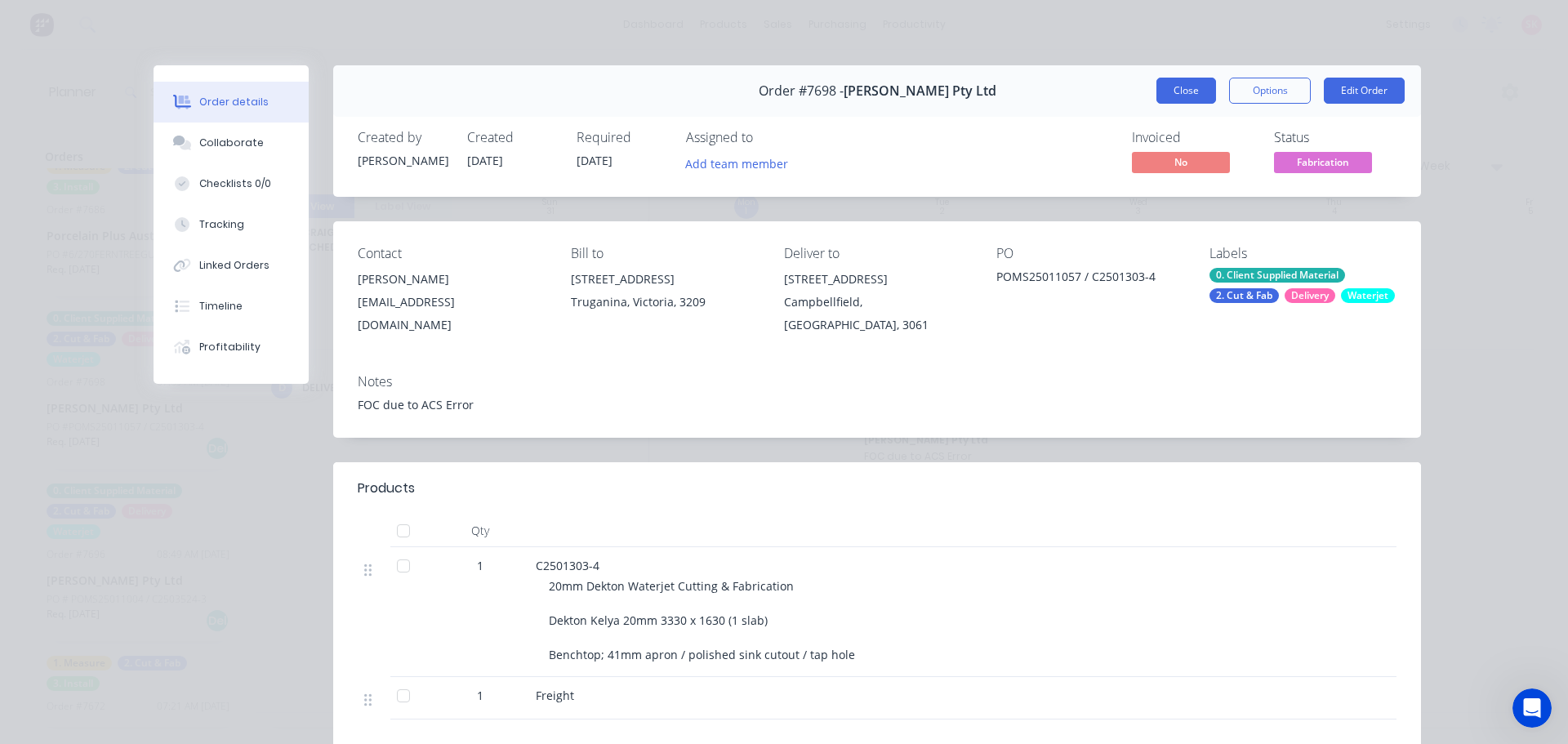
click at [1167, 87] on button "Close" at bounding box center [1186, 91] width 60 height 27
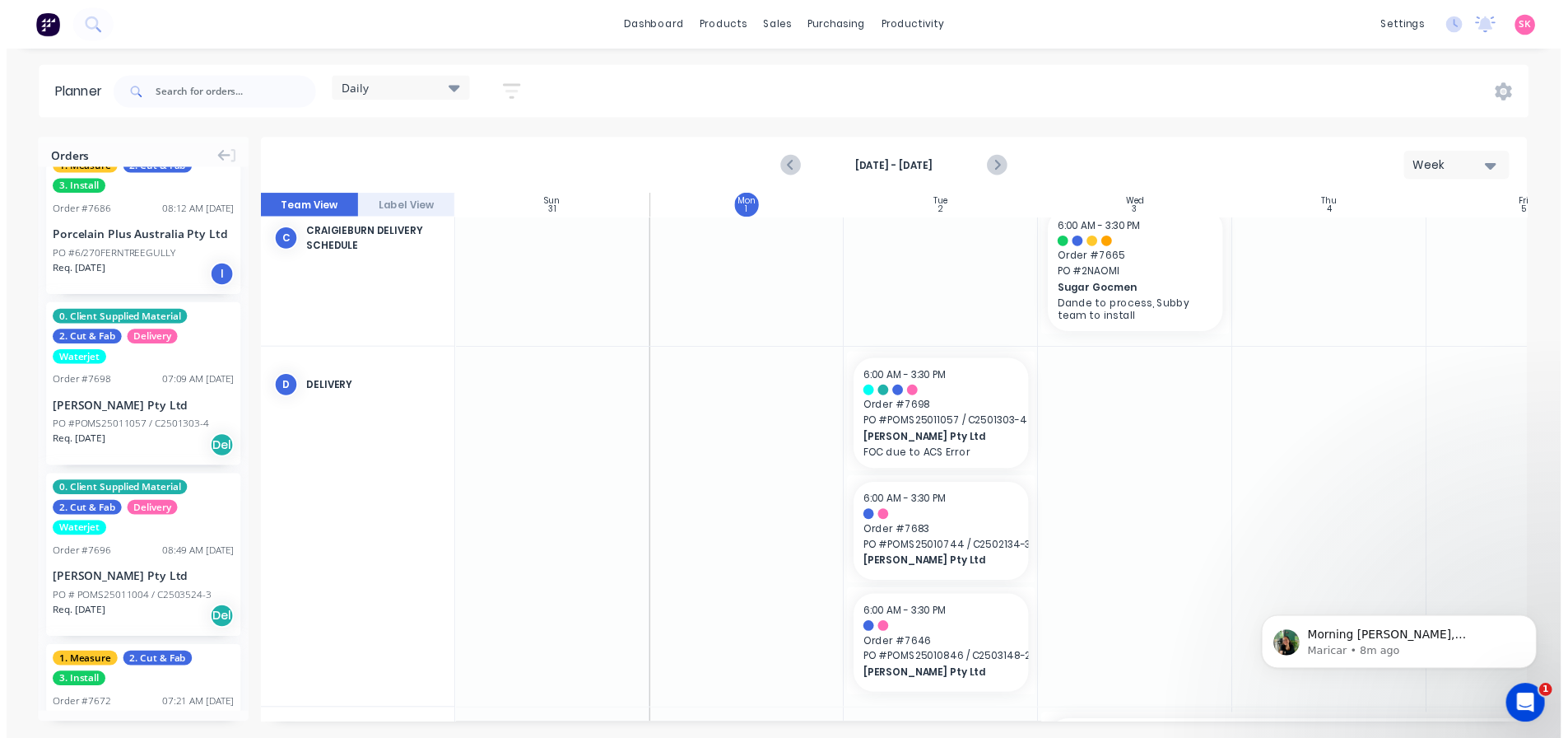
scroll to position [1859, 0]
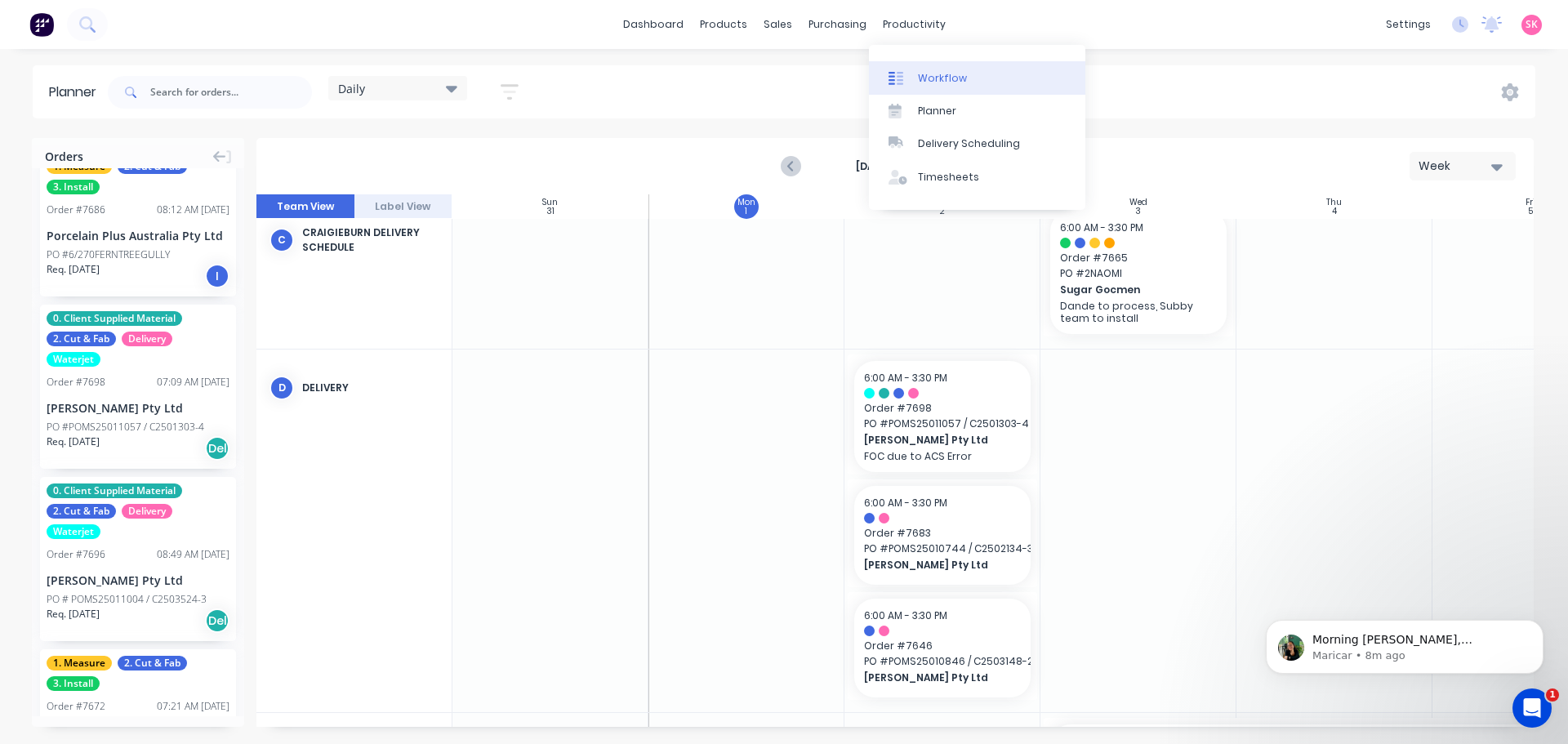
click at [927, 85] on div "Workflow" at bounding box center [943, 78] width 49 height 15
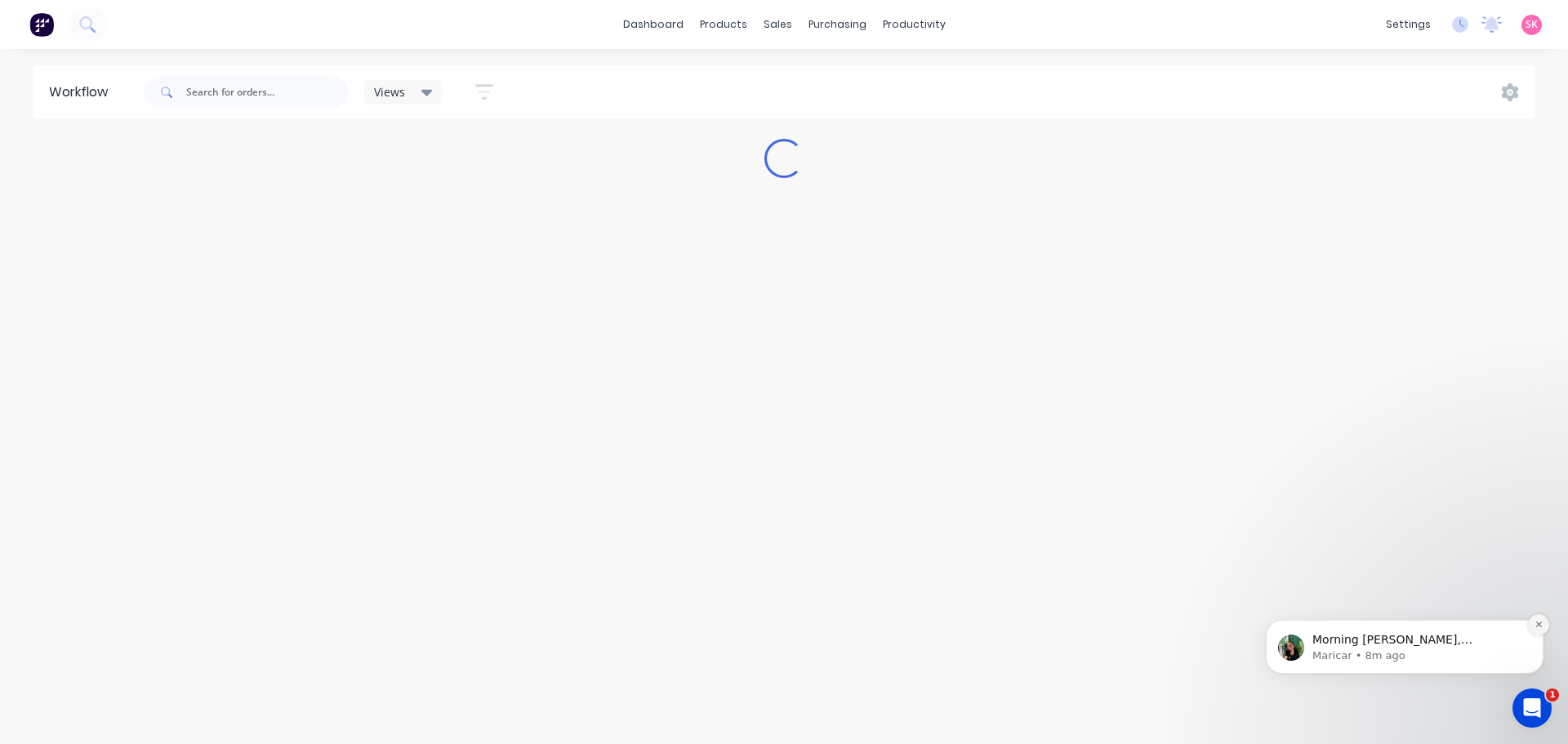
click at [1535, 625] on icon "Dismiss notification" at bounding box center [1538, 624] width 9 height 9
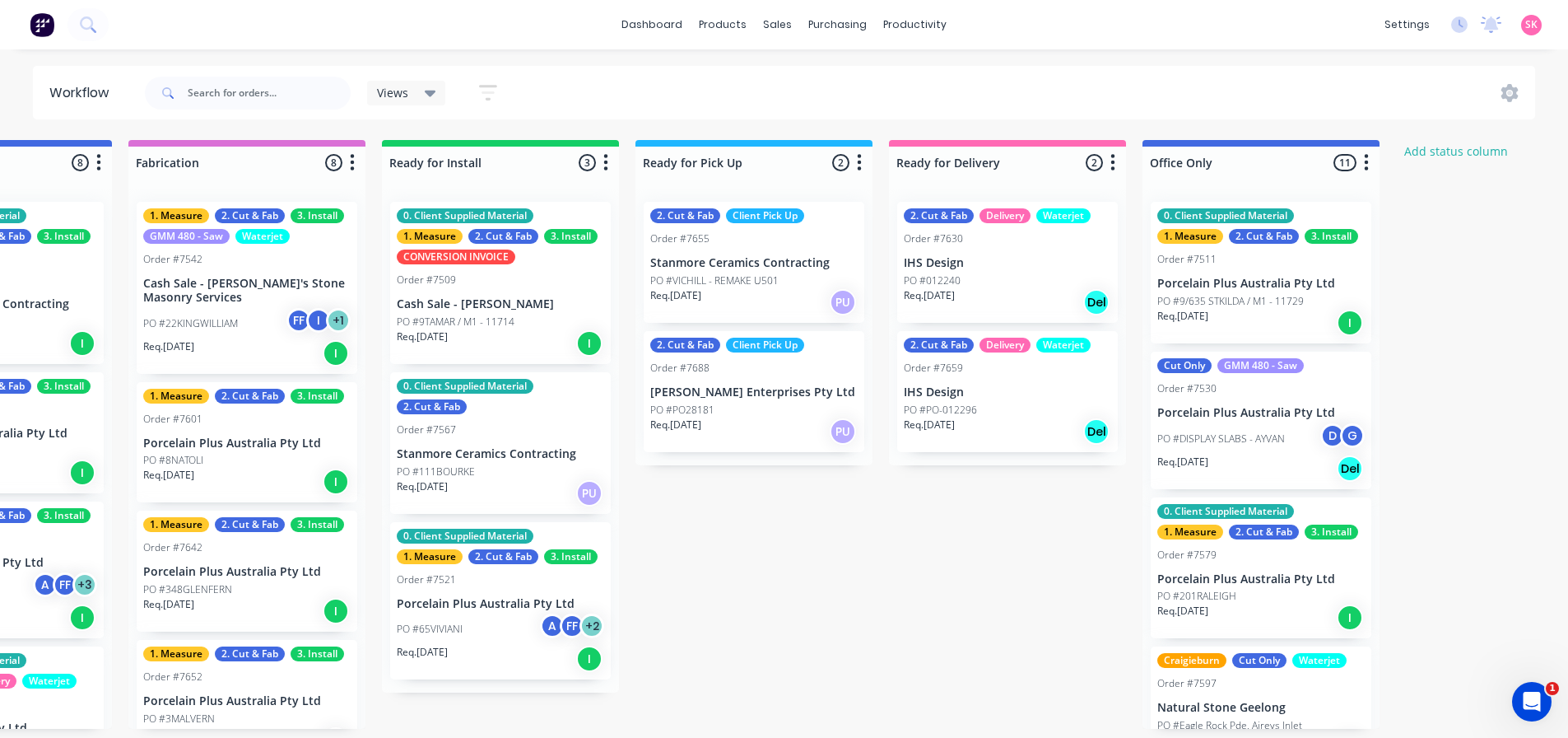
scroll to position [0, 1650]
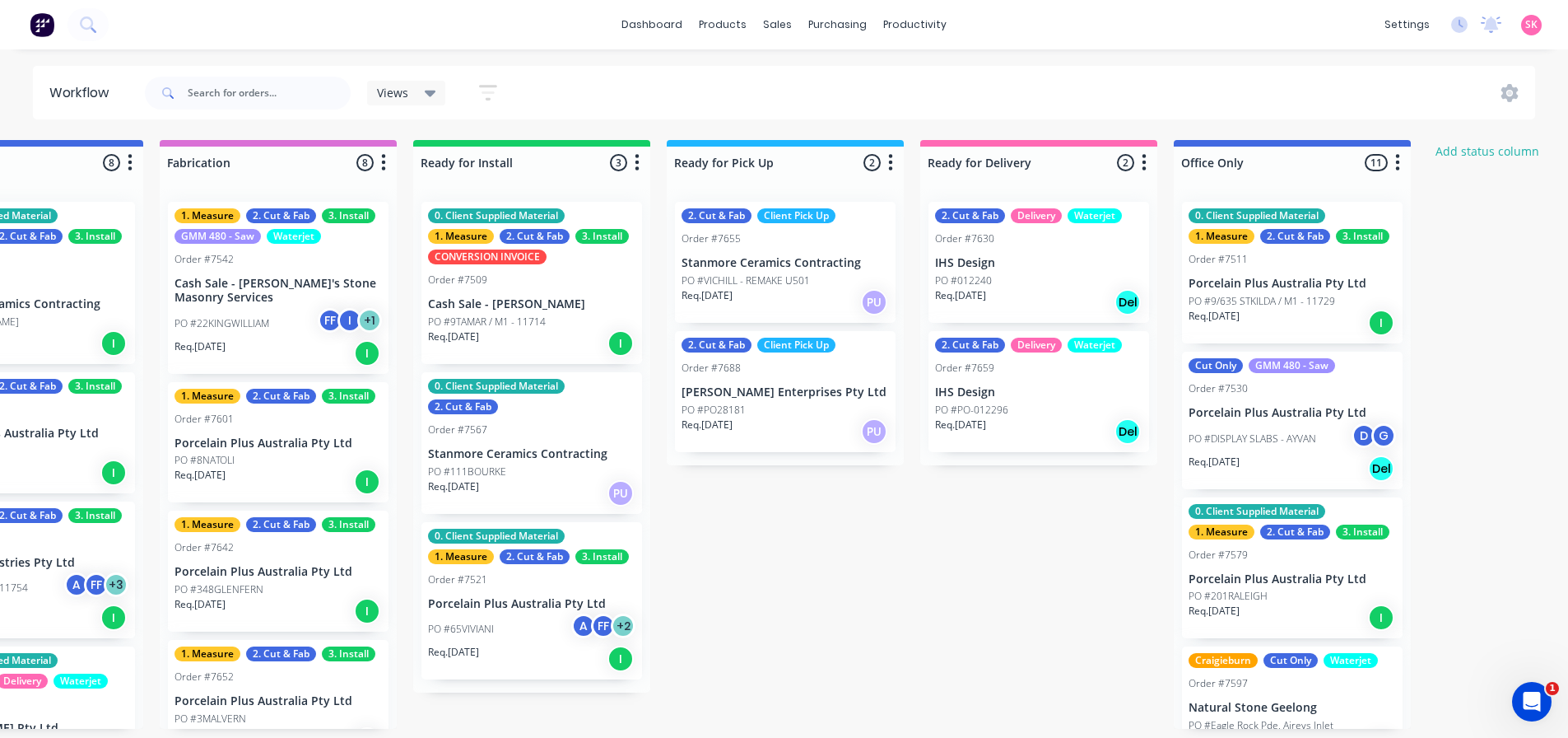
click at [1080, 303] on div "Req. 06/08/25 Del" at bounding box center [1039, 302] width 208 height 28
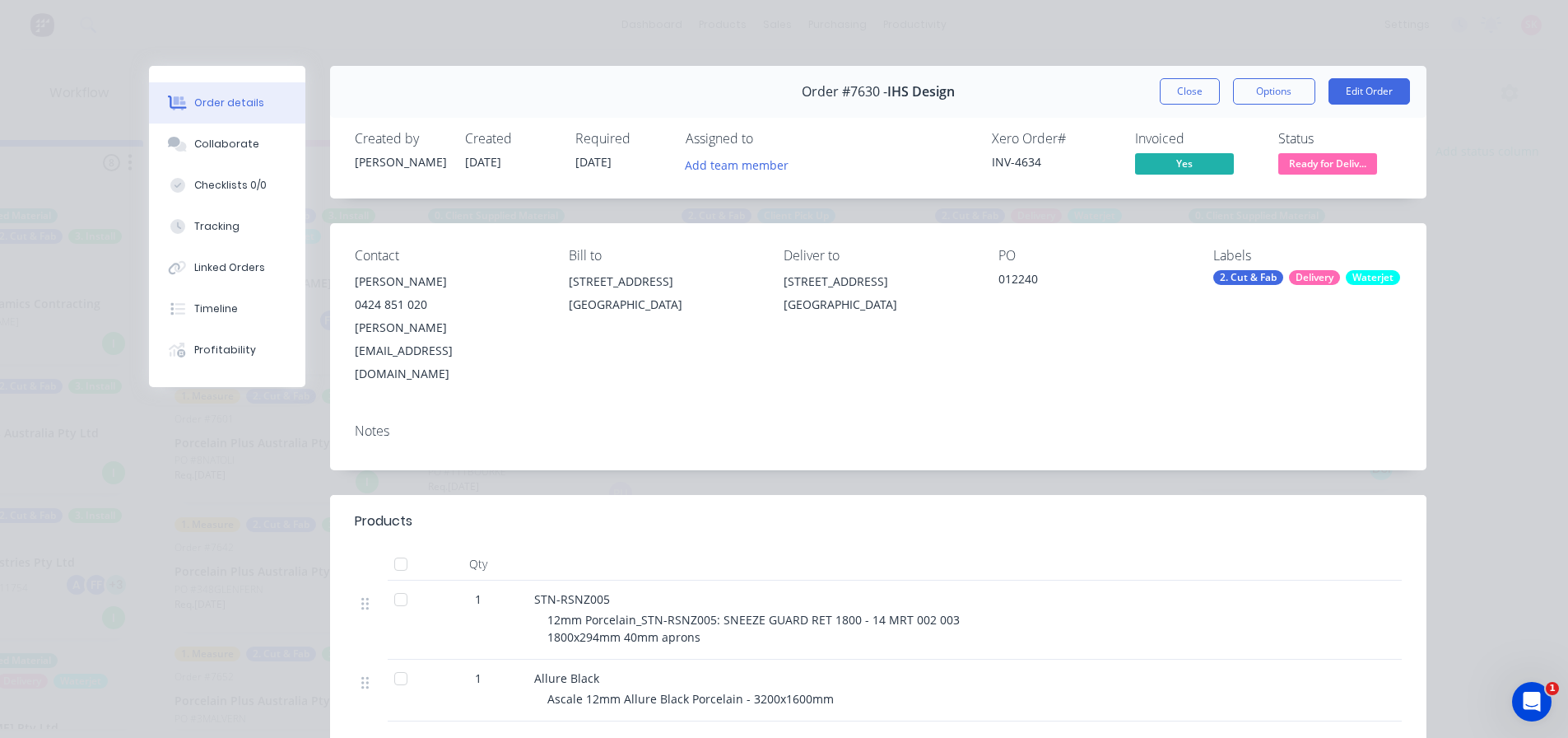
click at [1303, 160] on span "Ready for Deliv..." at bounding box center [1327, 163] width 98 height 21
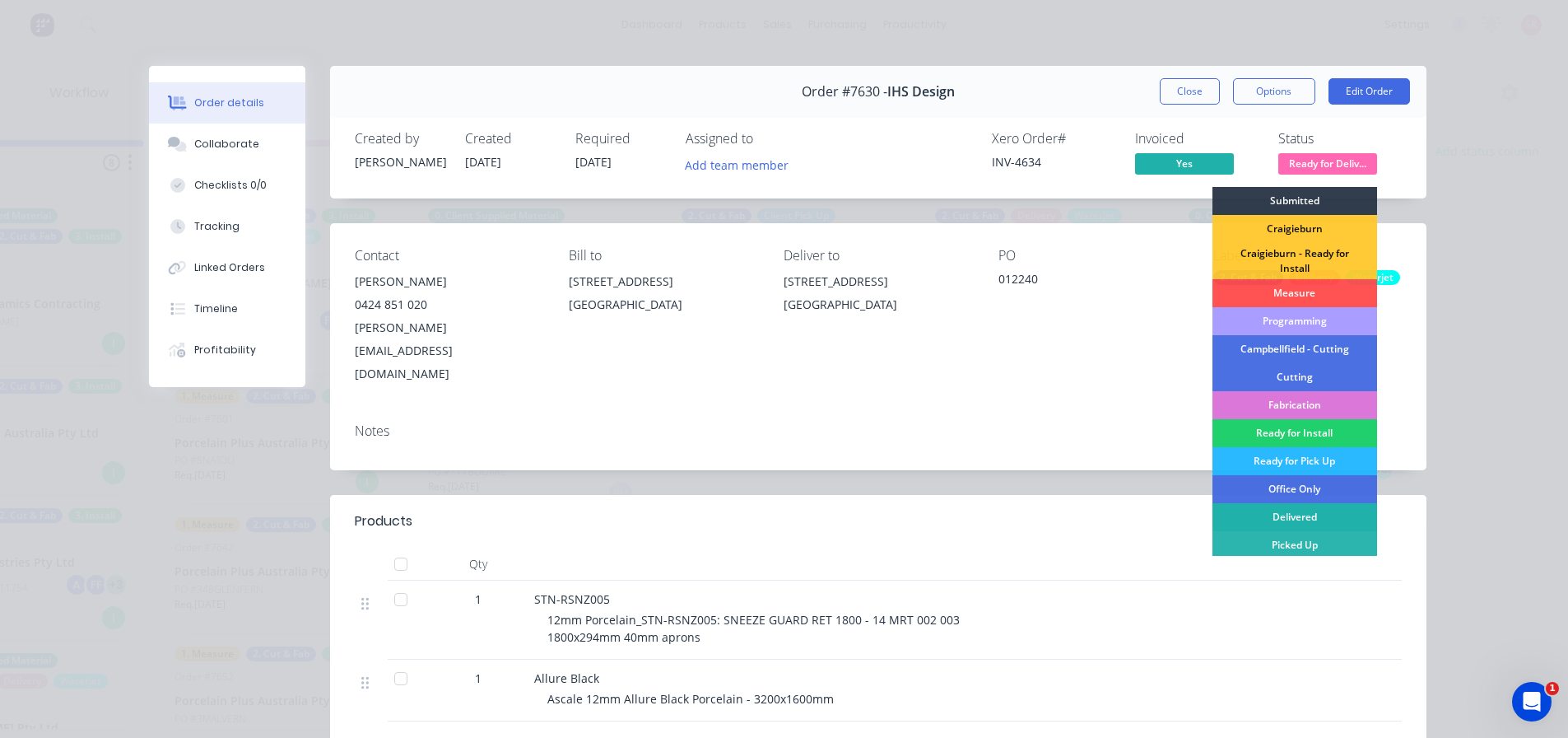
click at [1300, 509] on div "Delivered" at bounding box center [1295, 517] width 165 height 28
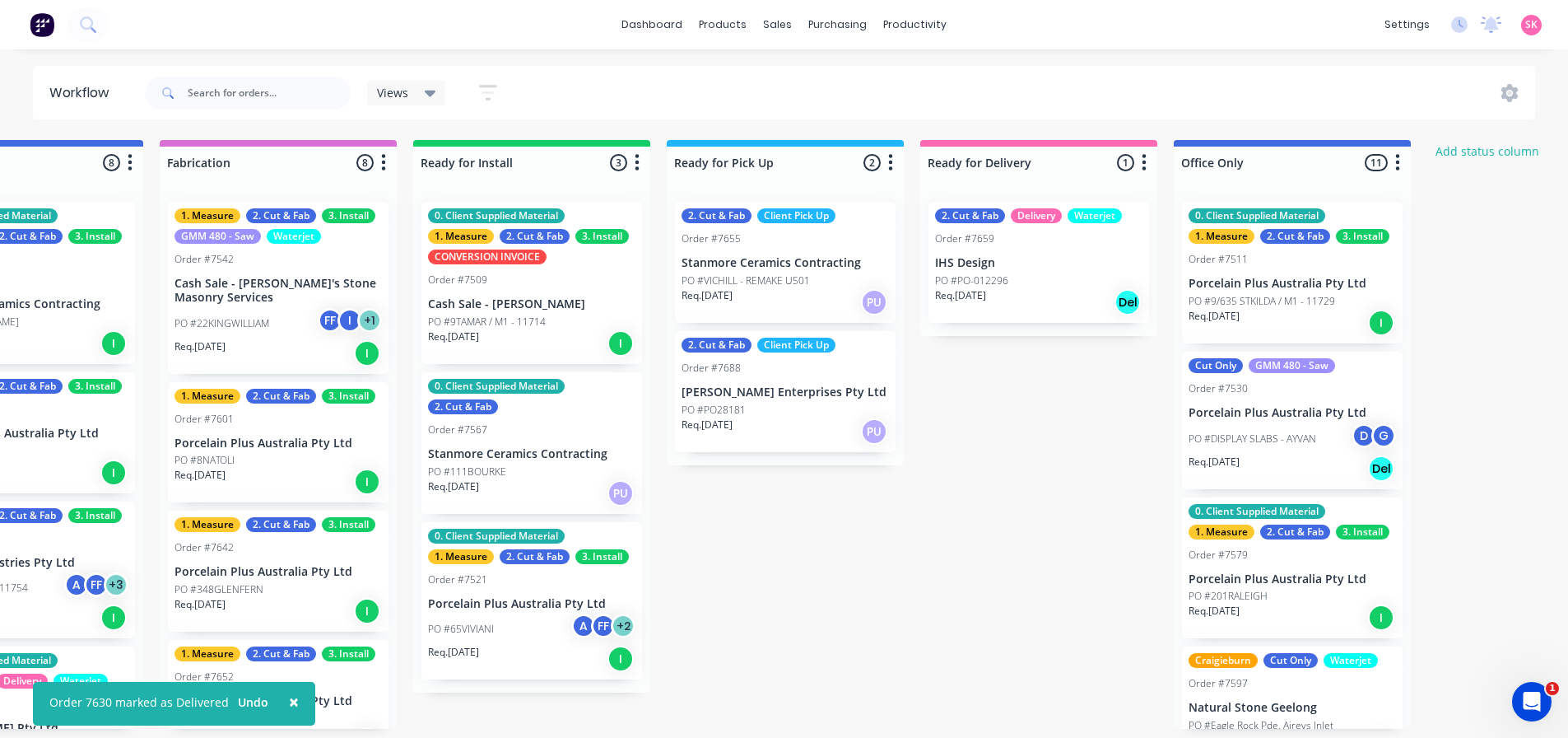
click at [1083, 263] on p "IHS Design" at bounding box center [1039, 263] width 208 height 14
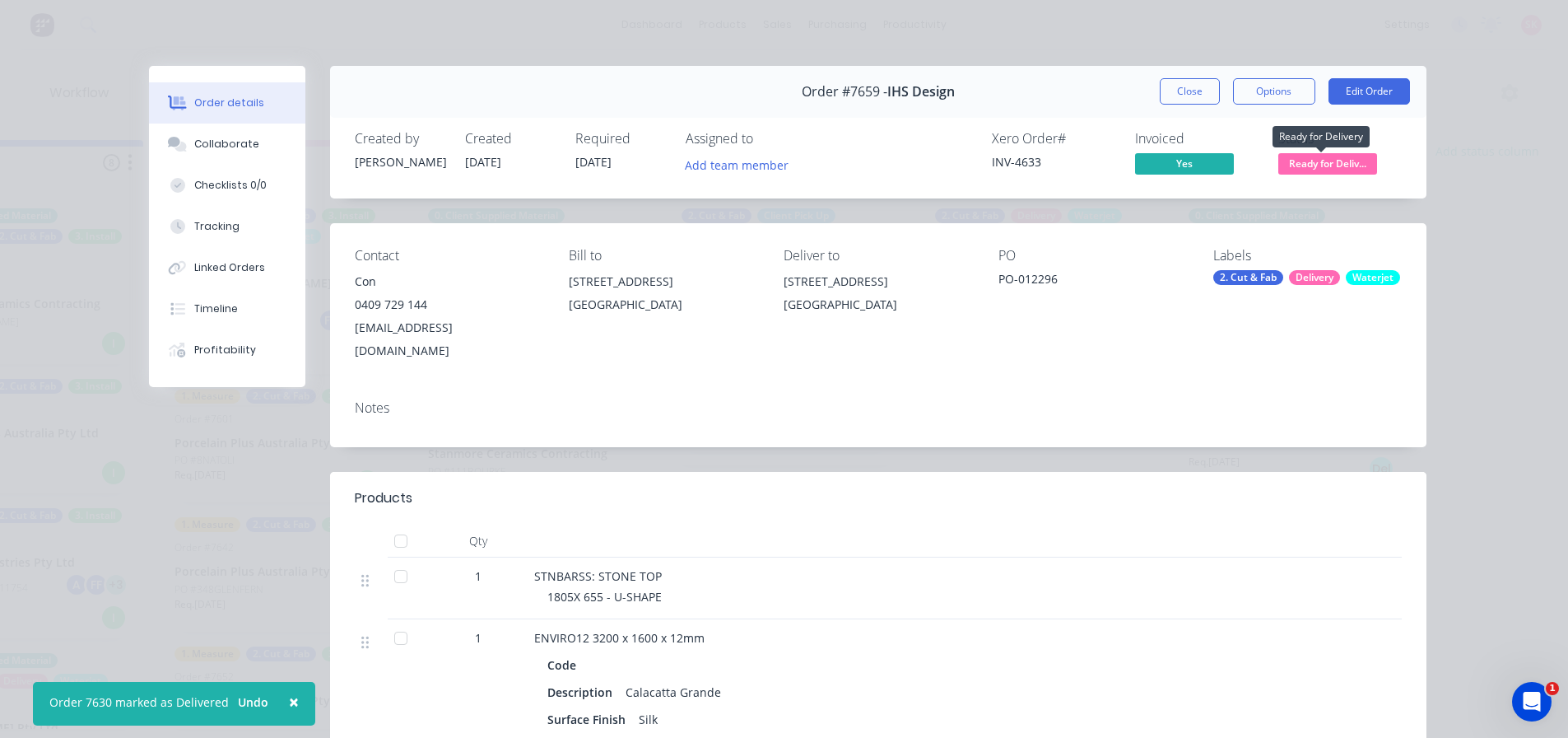
click at [1326, 165] on span "Ready for Deliv..." at bounding box center [1327, 163] width 98 height 21
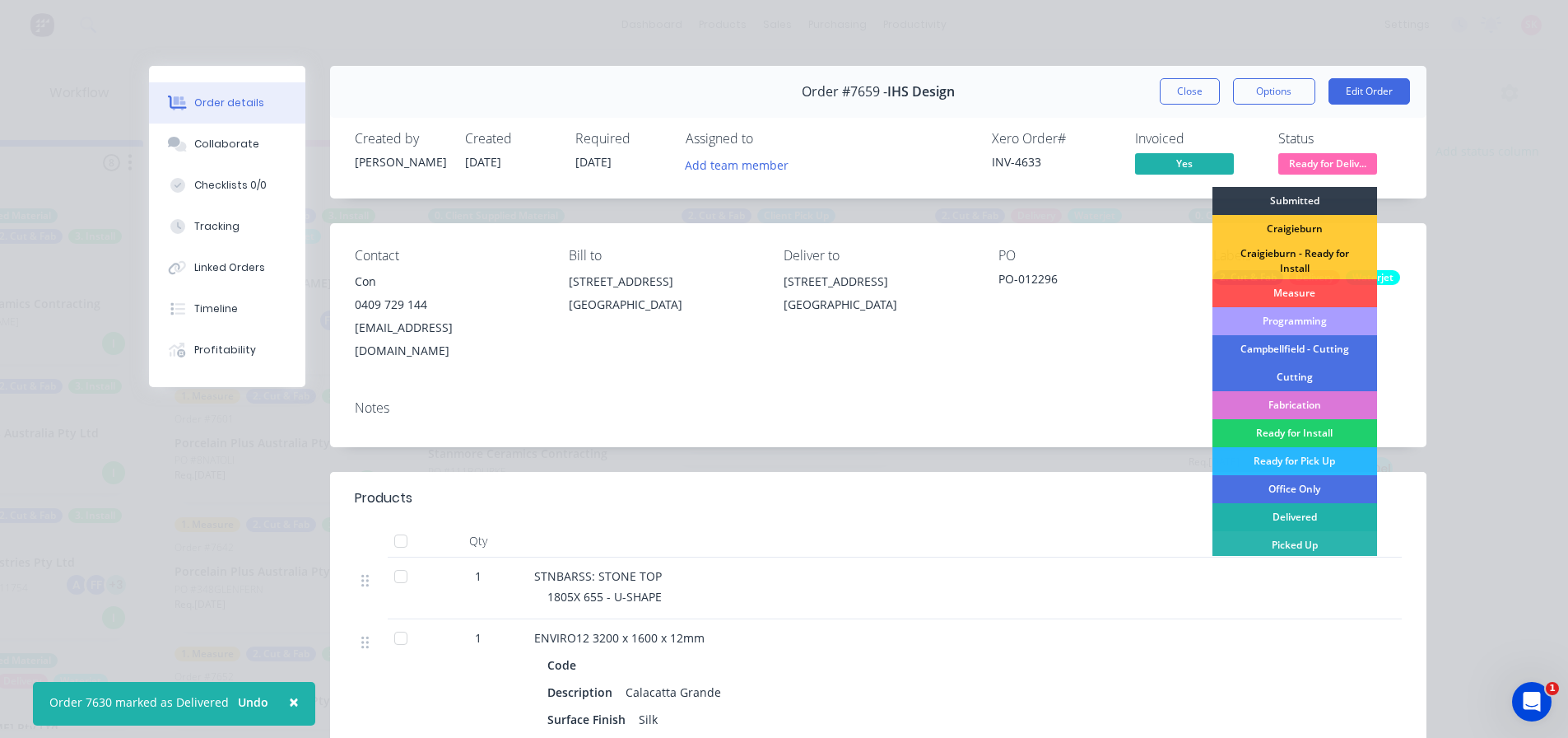
click at [1329, 514] on div "Delivered" at bounding box center [1295, 517] width 165 height 28
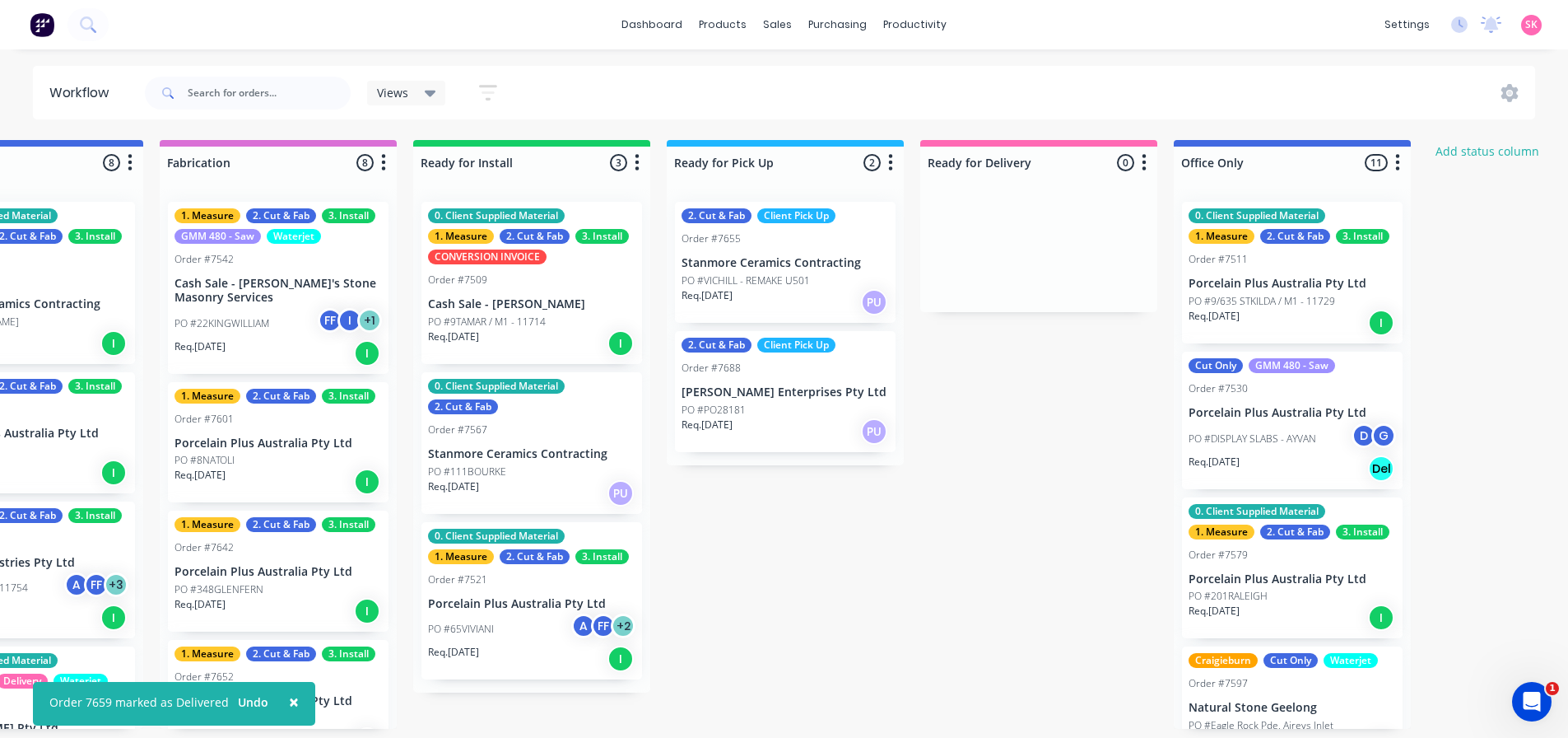
click at [806, 433] on div "Req. 21/08/25 PU" at bounding box center [784, 431] width 208 height 28
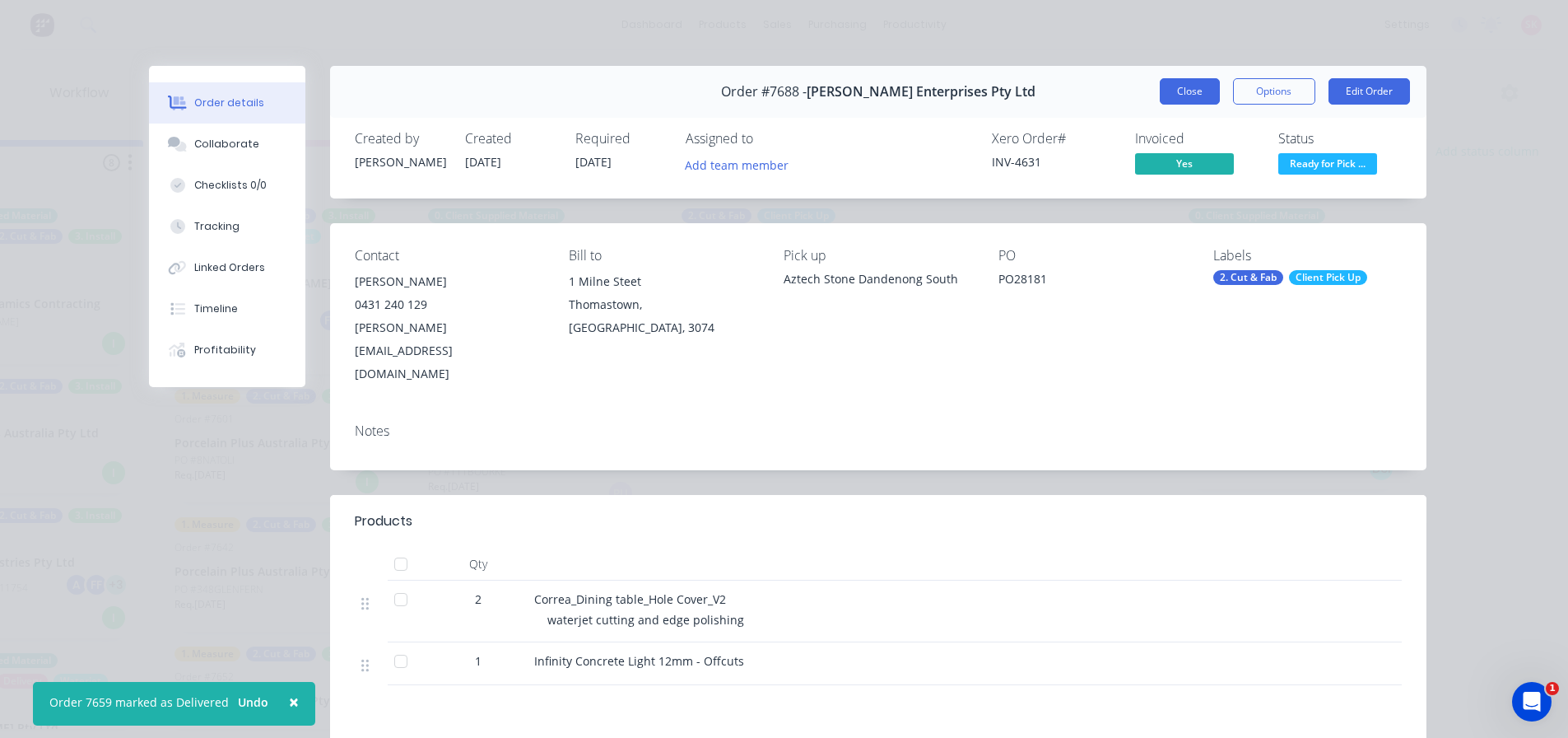
click at [1172, 92] on button "Close" at bounding box center [1190, 91] width 61 height 27
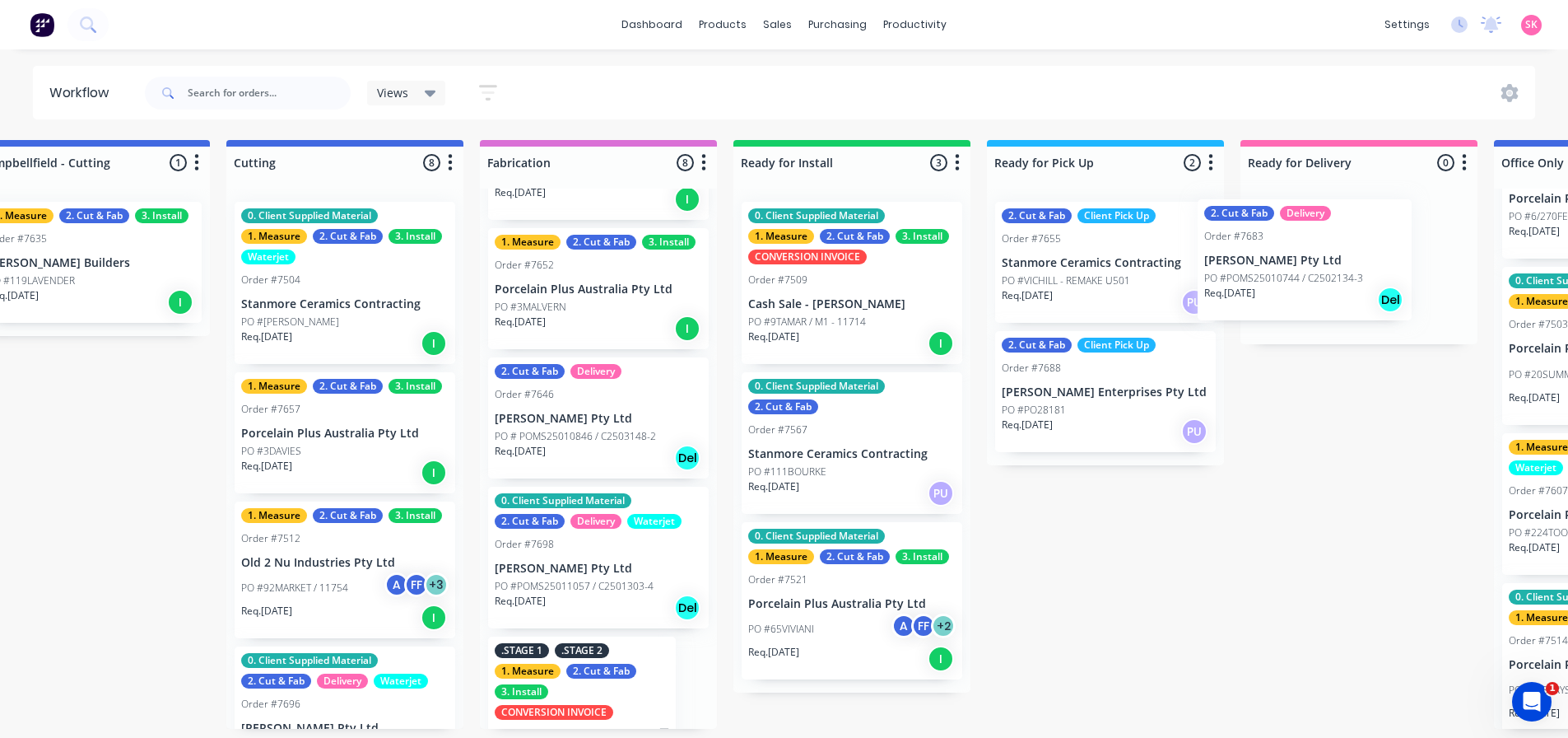
scroll to position [0, 1364]
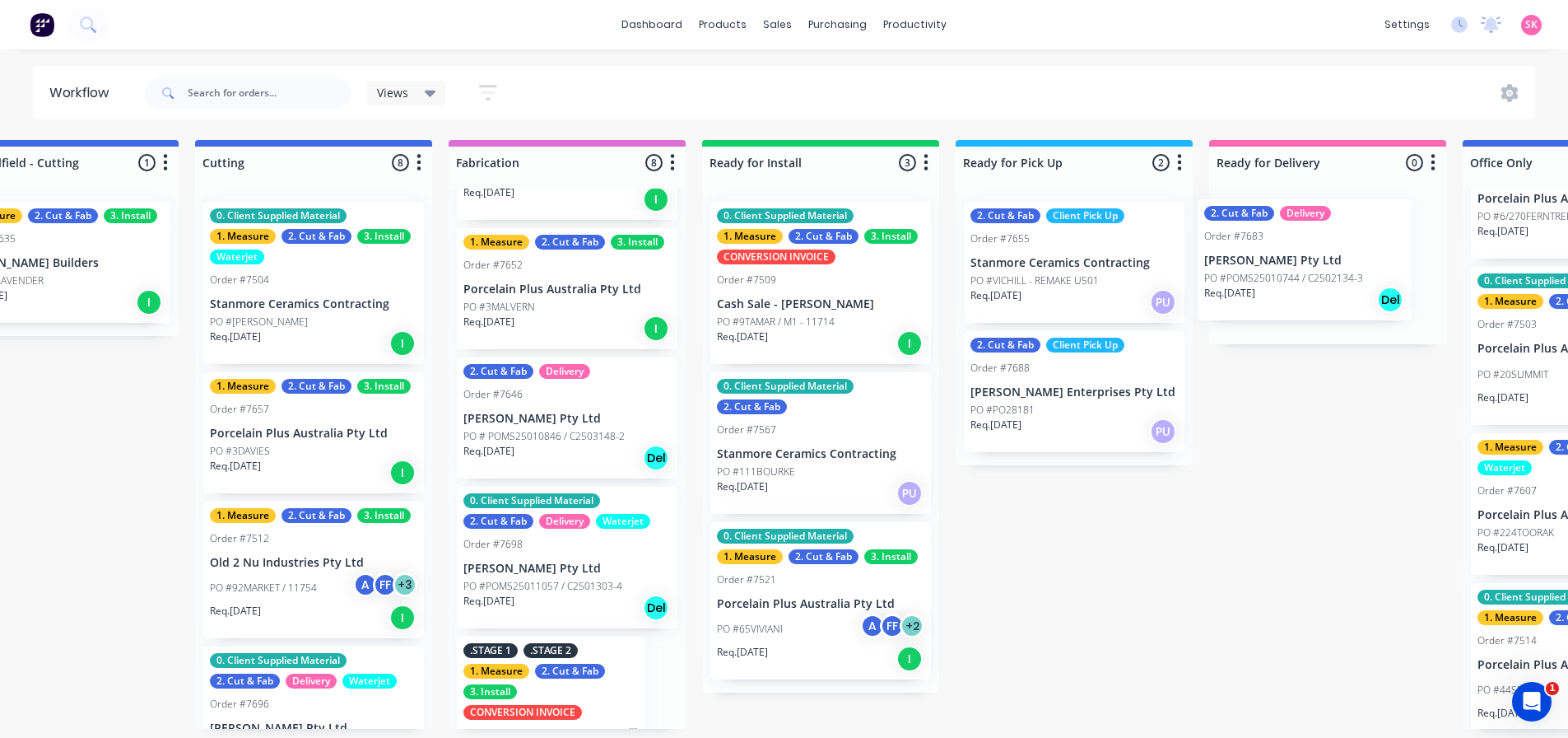
drag, startPoint x: 624, startPoint y: 436, endPoint x: 1318, endPoint y: 273, distance: 712.9
click at [1318, 273] on div "Submitted 17 Status colour #273444 hex #273444 Save Cancel Summaries Total orde…" at bounding box center [356, 434] width 3462 height 589
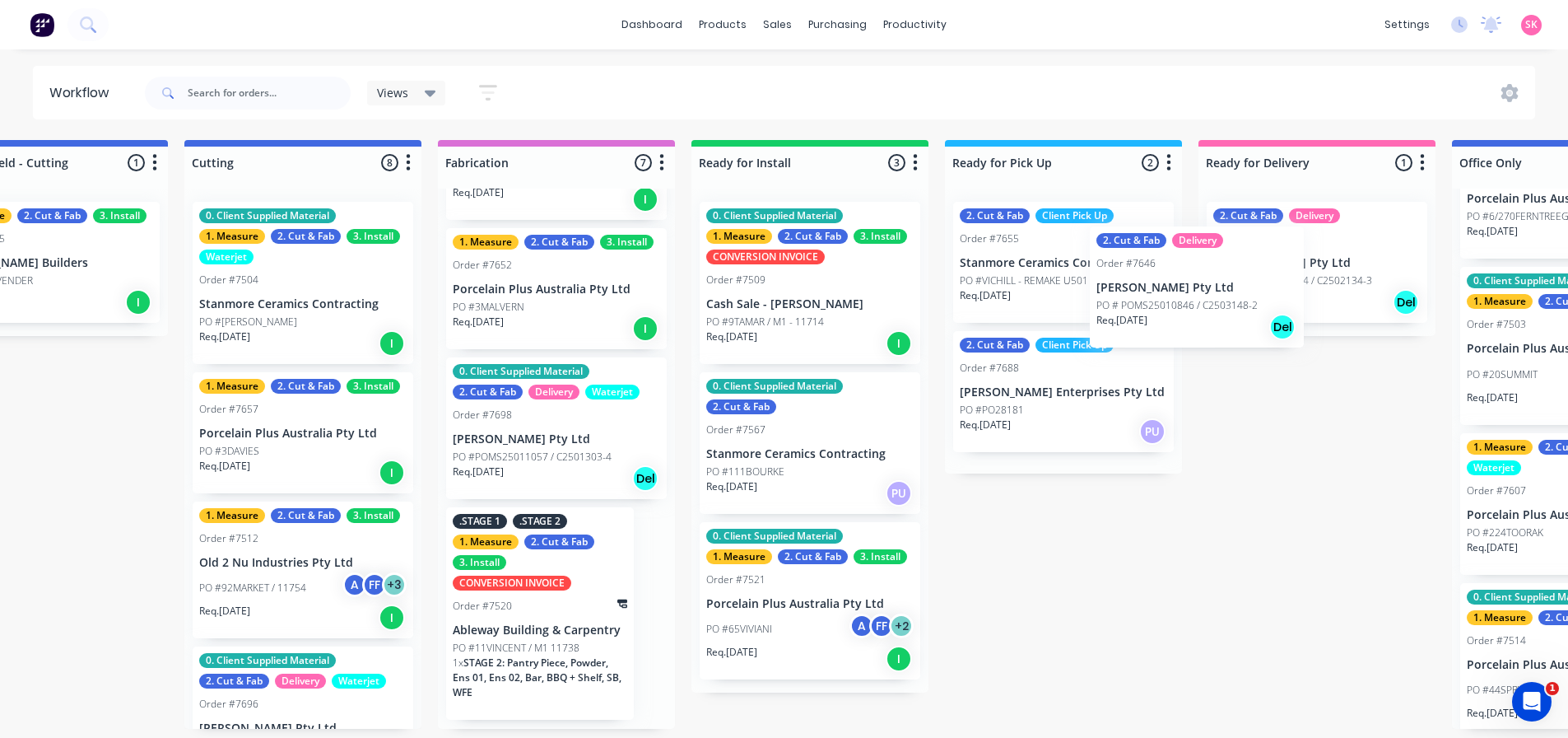
drag, startPoint x: 497, startPoint y: 426, endPoint x: 1201, endPoint y: 264, distance: 722.4
click at [1201, 265] on div "Submitted 17 Status colour #273444 hex #273444 Save Cancel Summaries Total orde…" at bounding box center [347, 434] width 3462 height 589
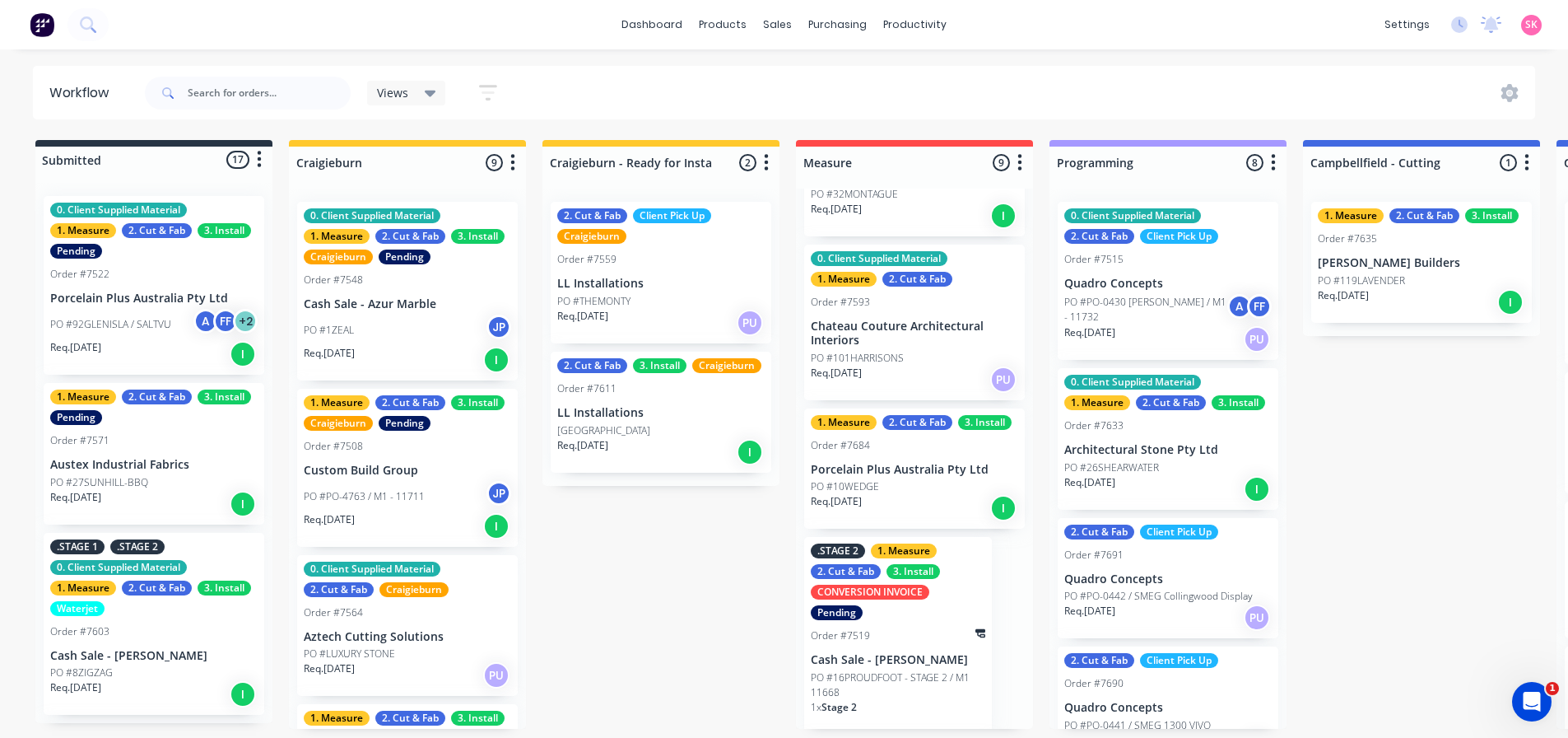
scroll to position [741, 0]
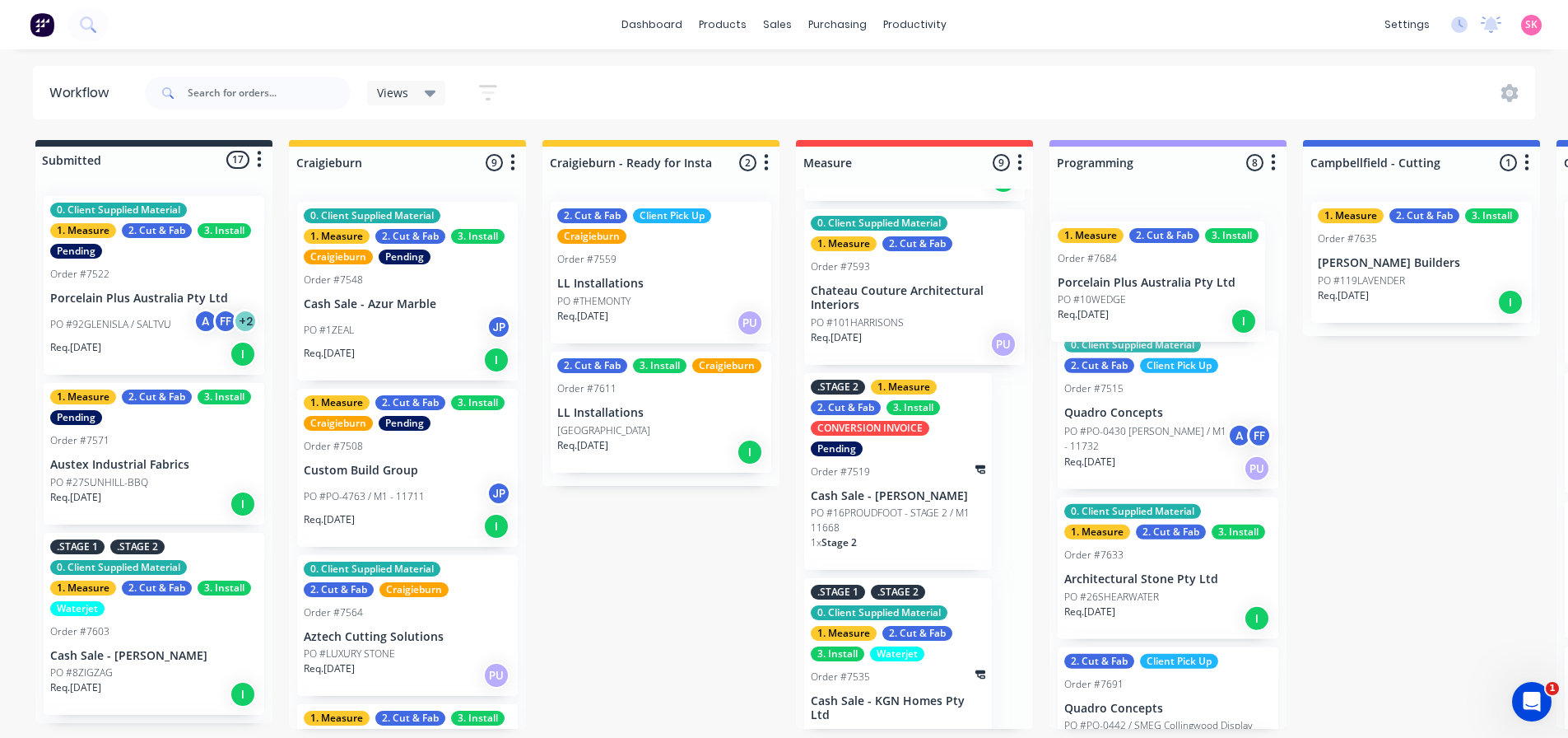
drag, startPoint x: 893, startPoint y: 455, endPoint x: 1162, endPoint y: 284, distance: 318.8
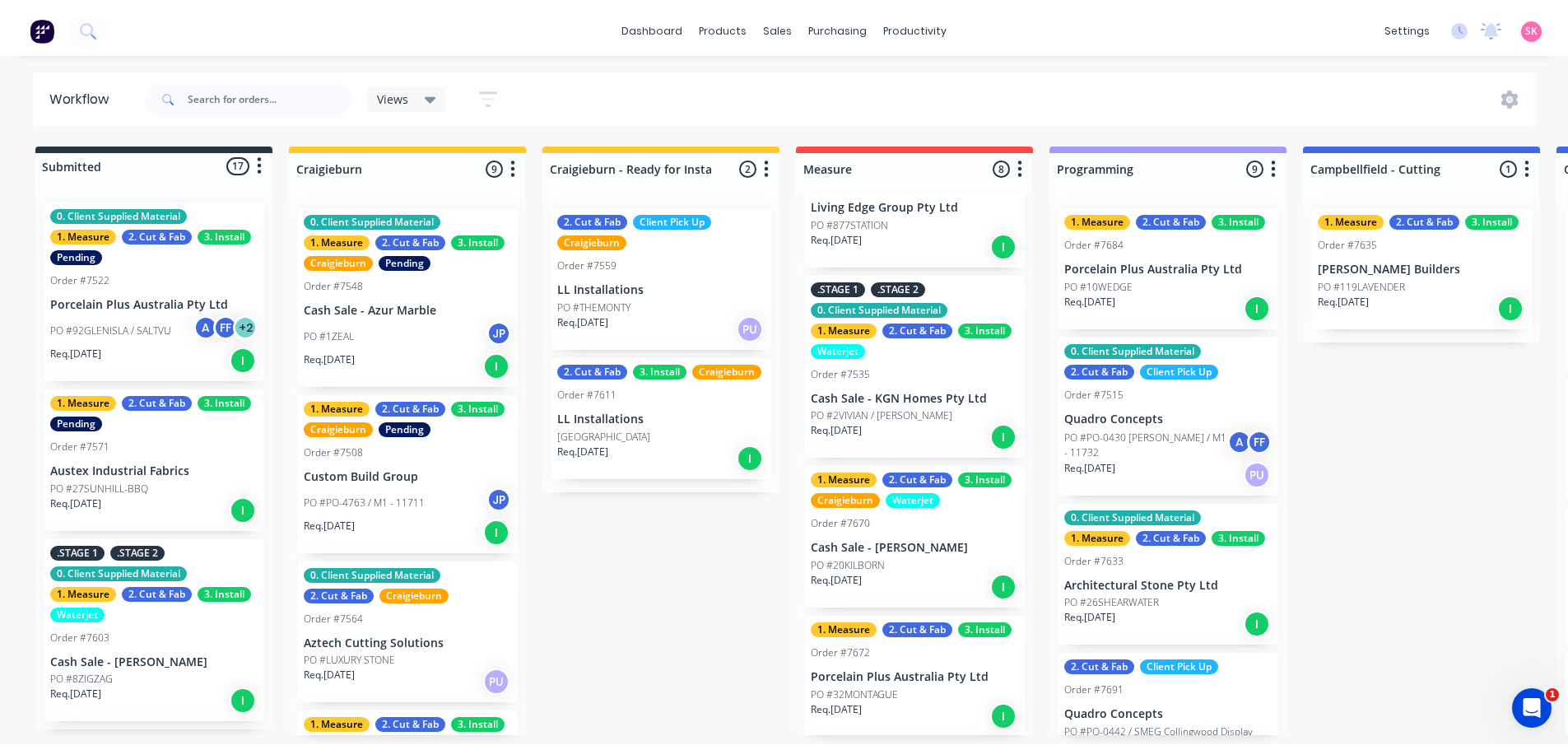
scroll to position [0, 0]
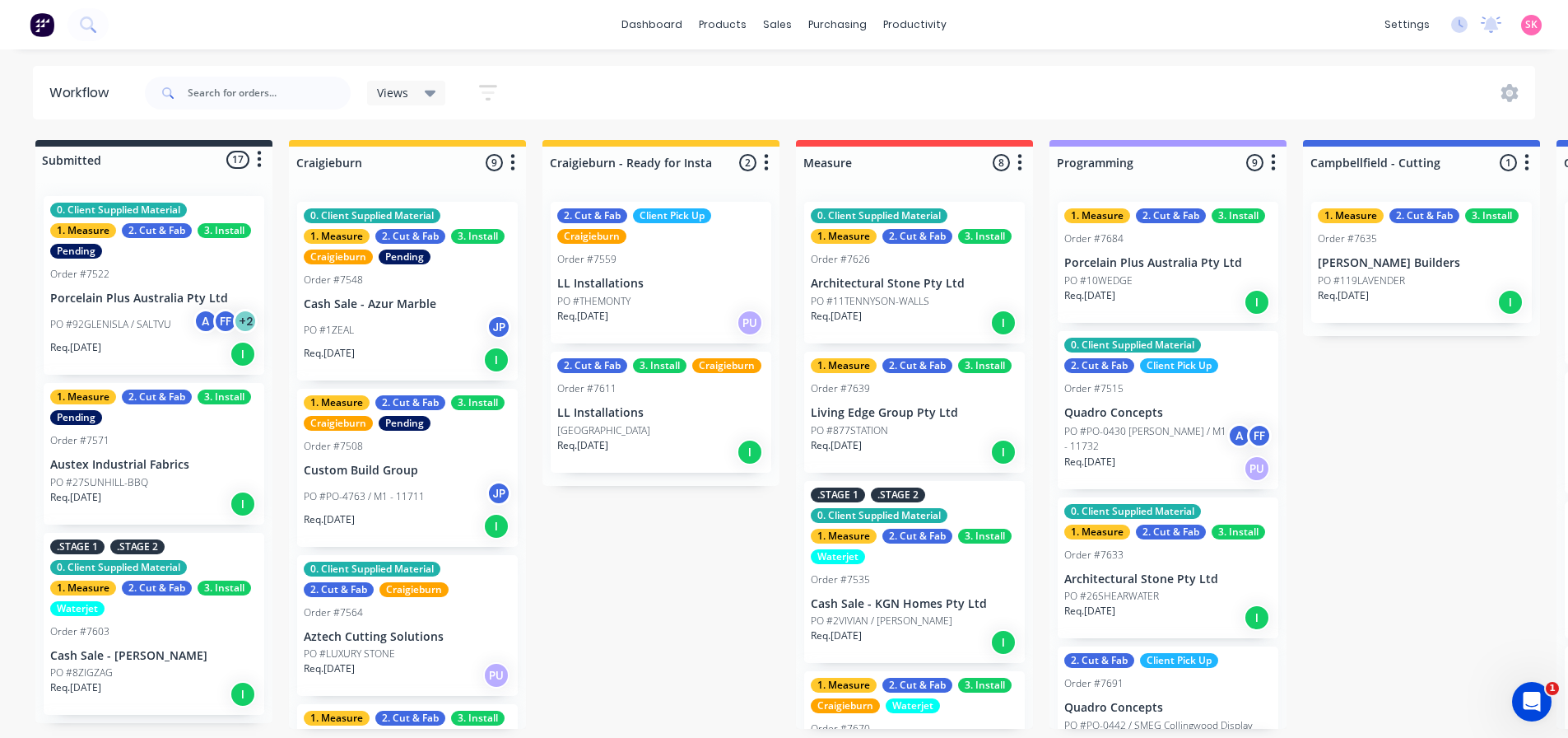
click at [1244, 299] on div "I" at bounding box center [1257, 302] width 27 height 27
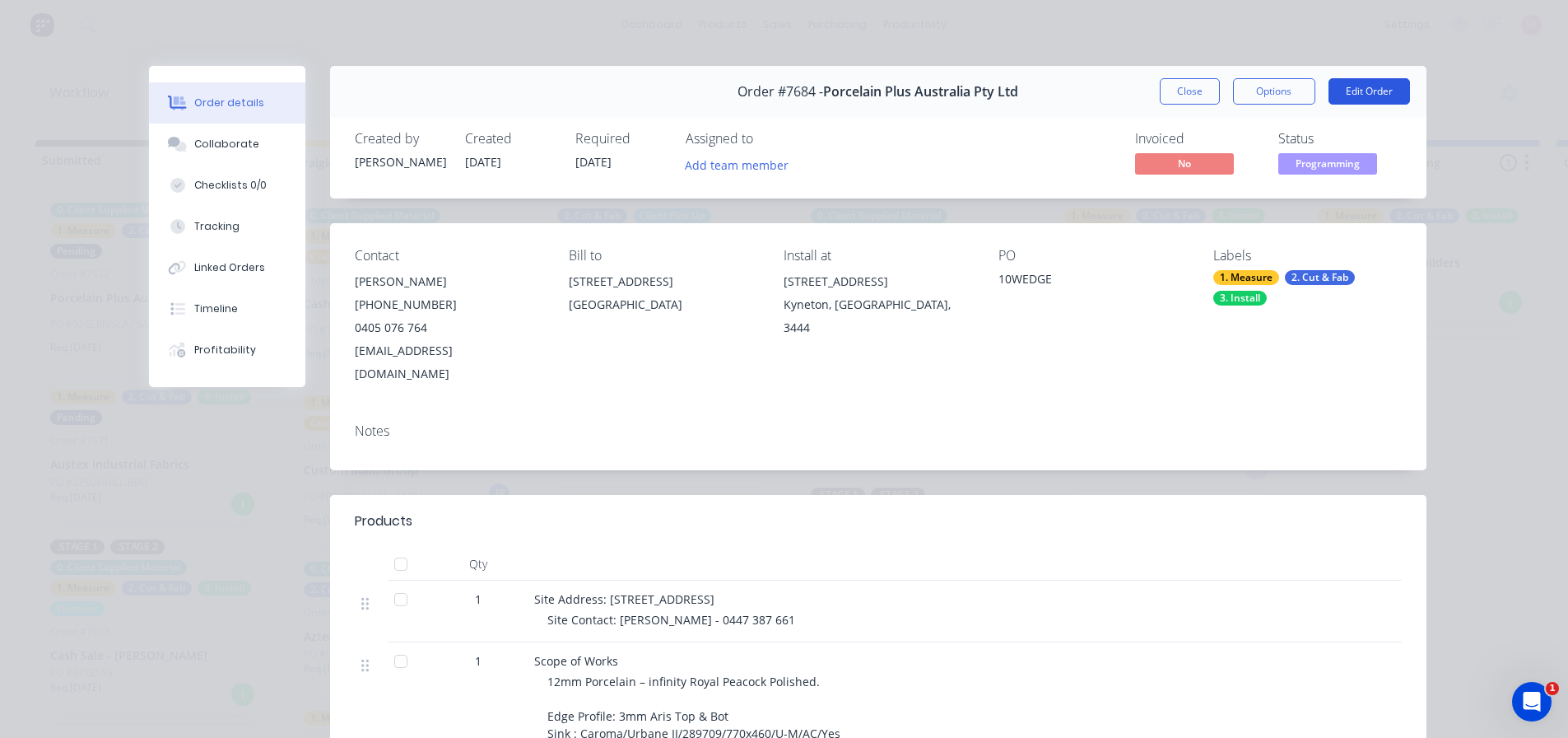
click at [1383, 82] on button "Edit Order" at bounding box center [1369, 91] width 81 height 27
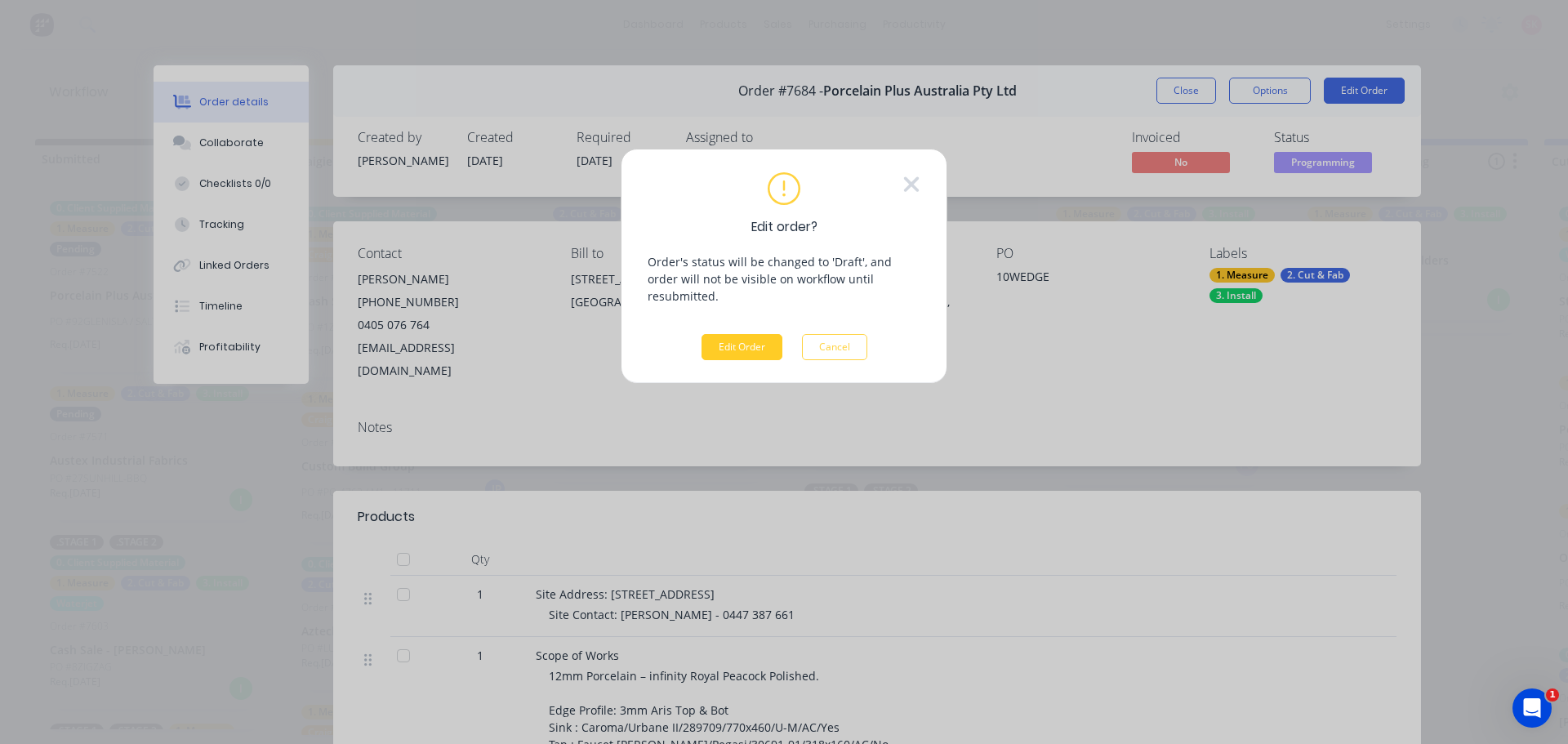
click at [727, 334] on button "Edit Order" at bounding box center [742, 347] width 81 height 27
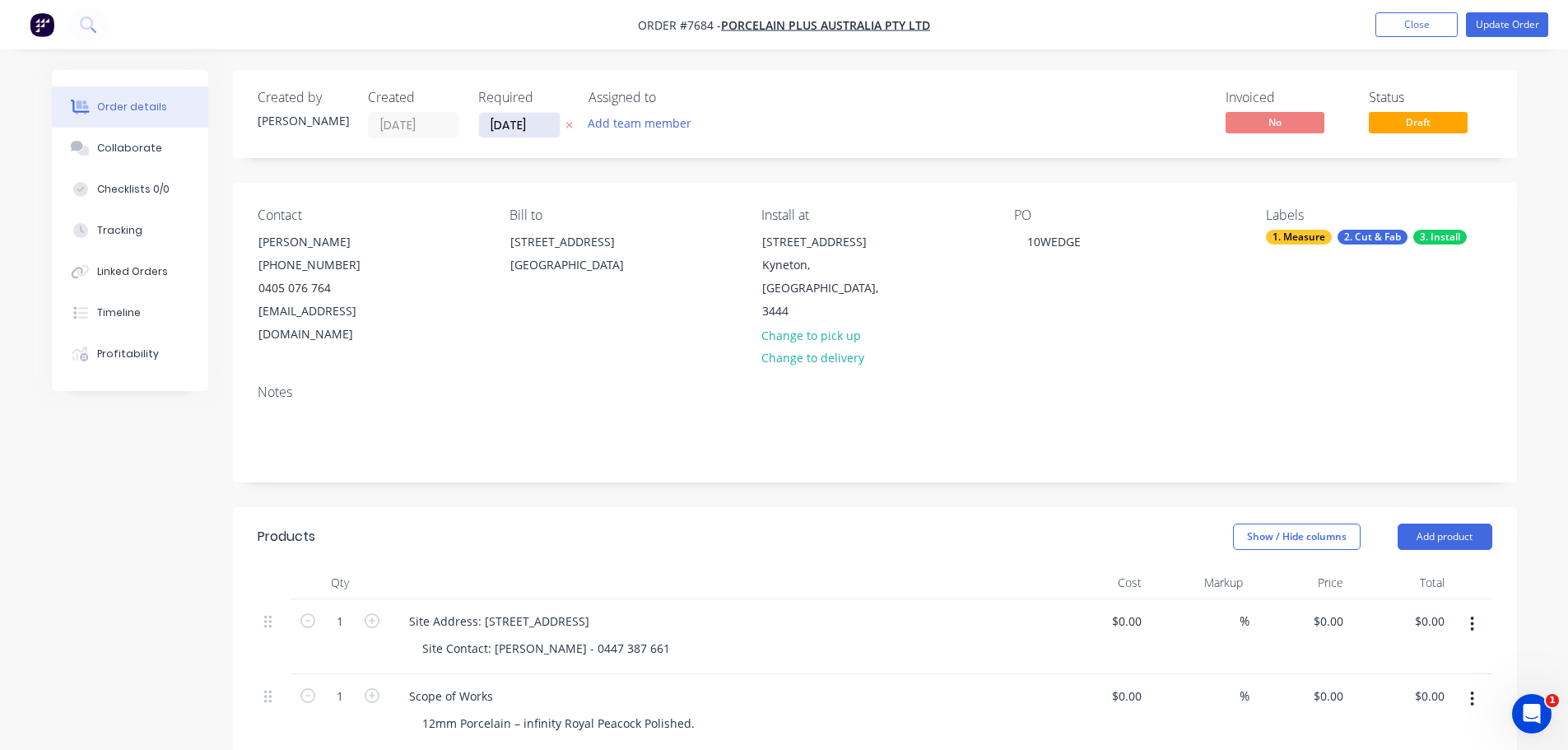
click at [541, 122] on input "31/10/25" at bounding box center [518, 125] width 80 height 25
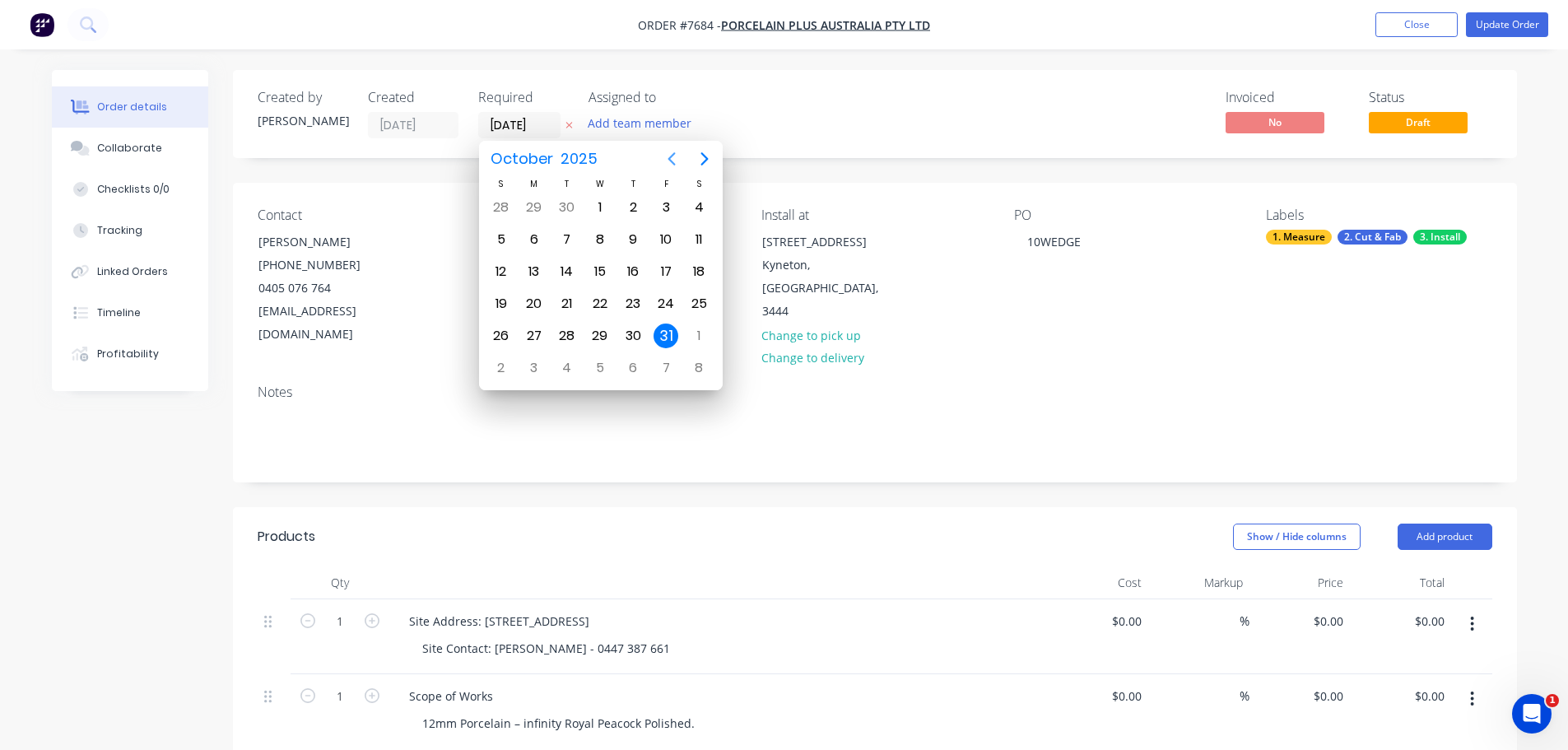
click at [666, 148] on button "Previous page" at bounding box center [671, 158] width 33 height 33
click at [678, 157] on icon "Previous page" at bounding box center [671, 159] width 20 height 20
click at [664, 333] on div "29" at bounding box center [665, 336] width 25 height 25
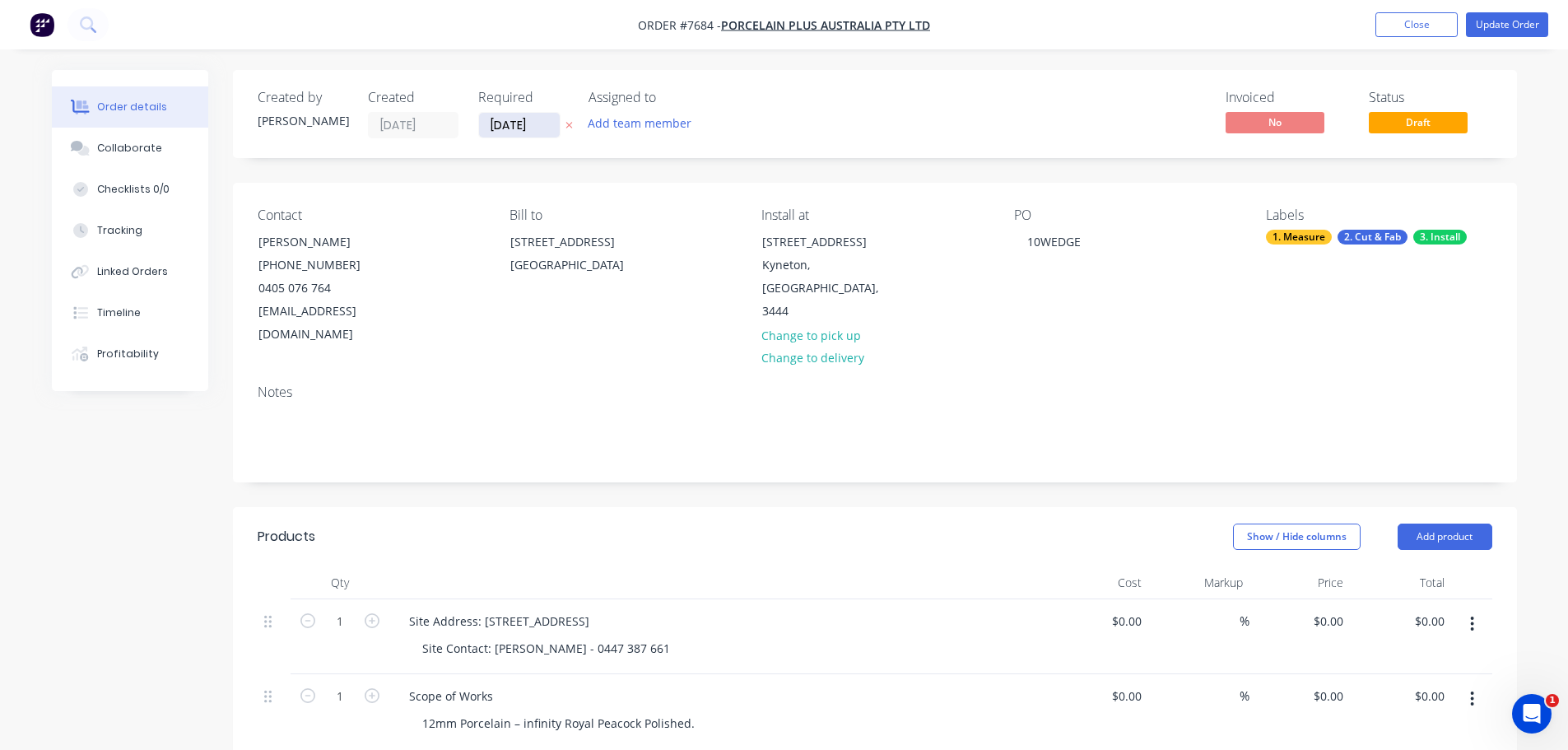
click at [512, 124] on input "29/08/25" at bounding box center [518, 125] width 80 height 25
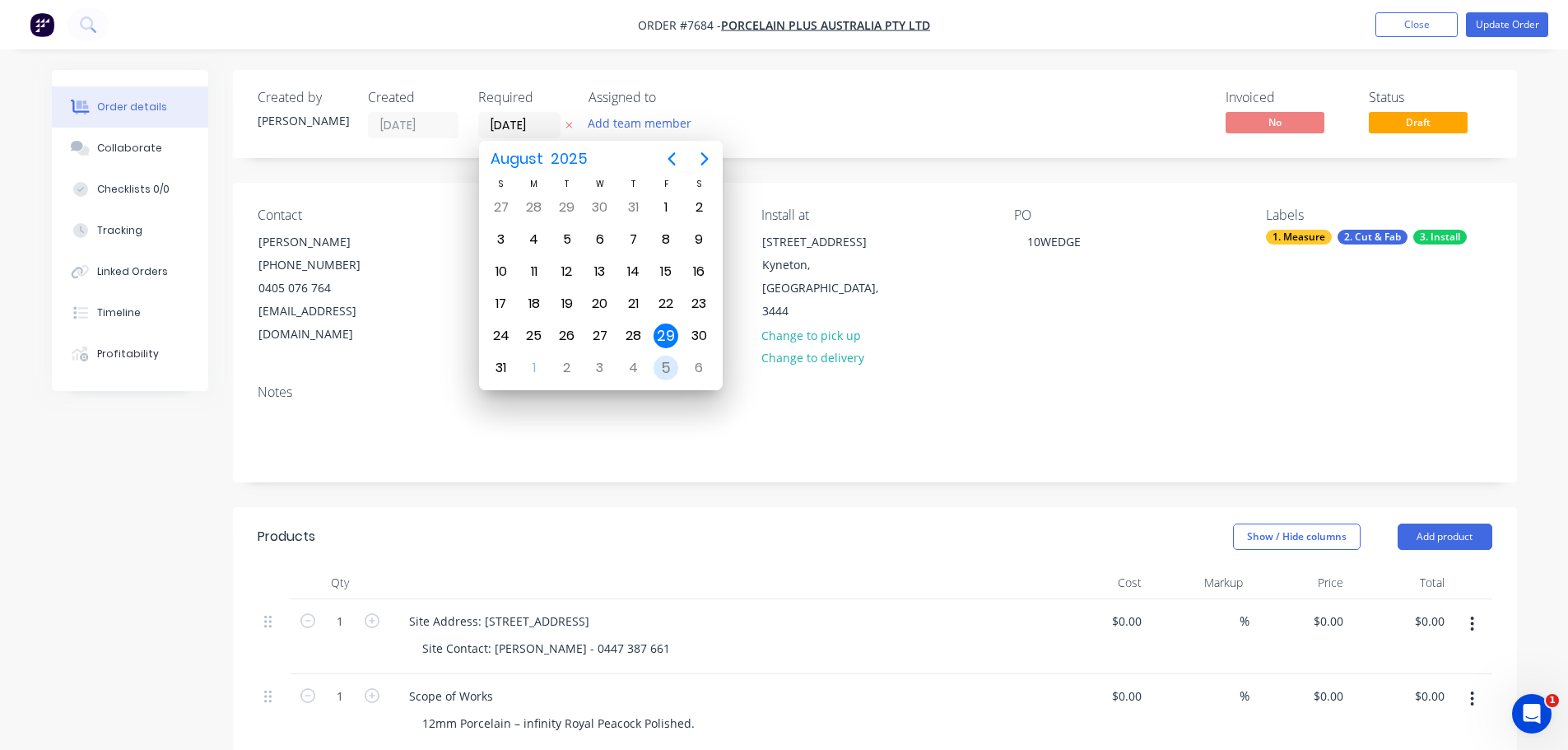
click at [665, 375] on div "5" at bounding box center [665, 368] width 25 height 25
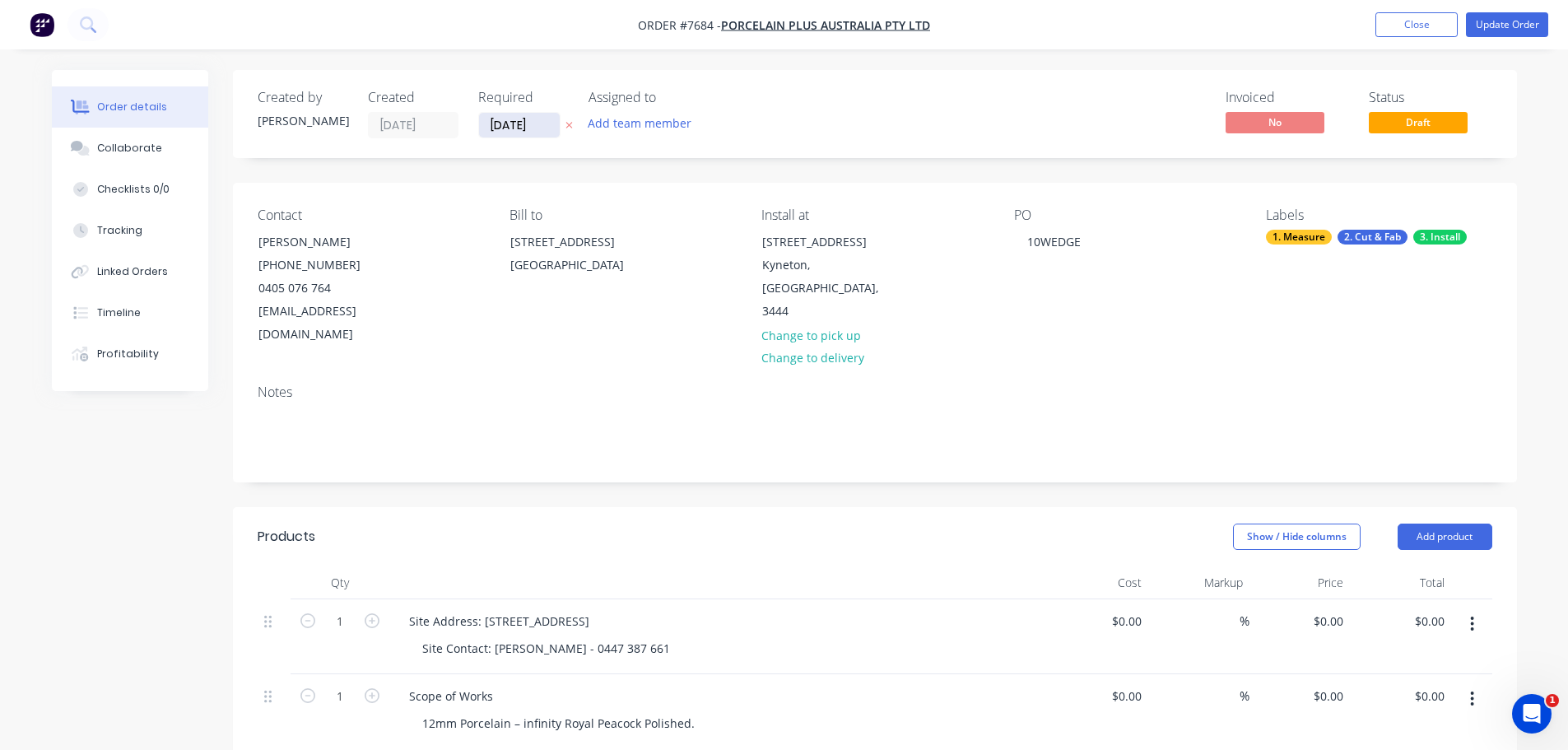
click at [526, 118] on input "[DATE]" at bounding box center [518, 125] width 80 height 25
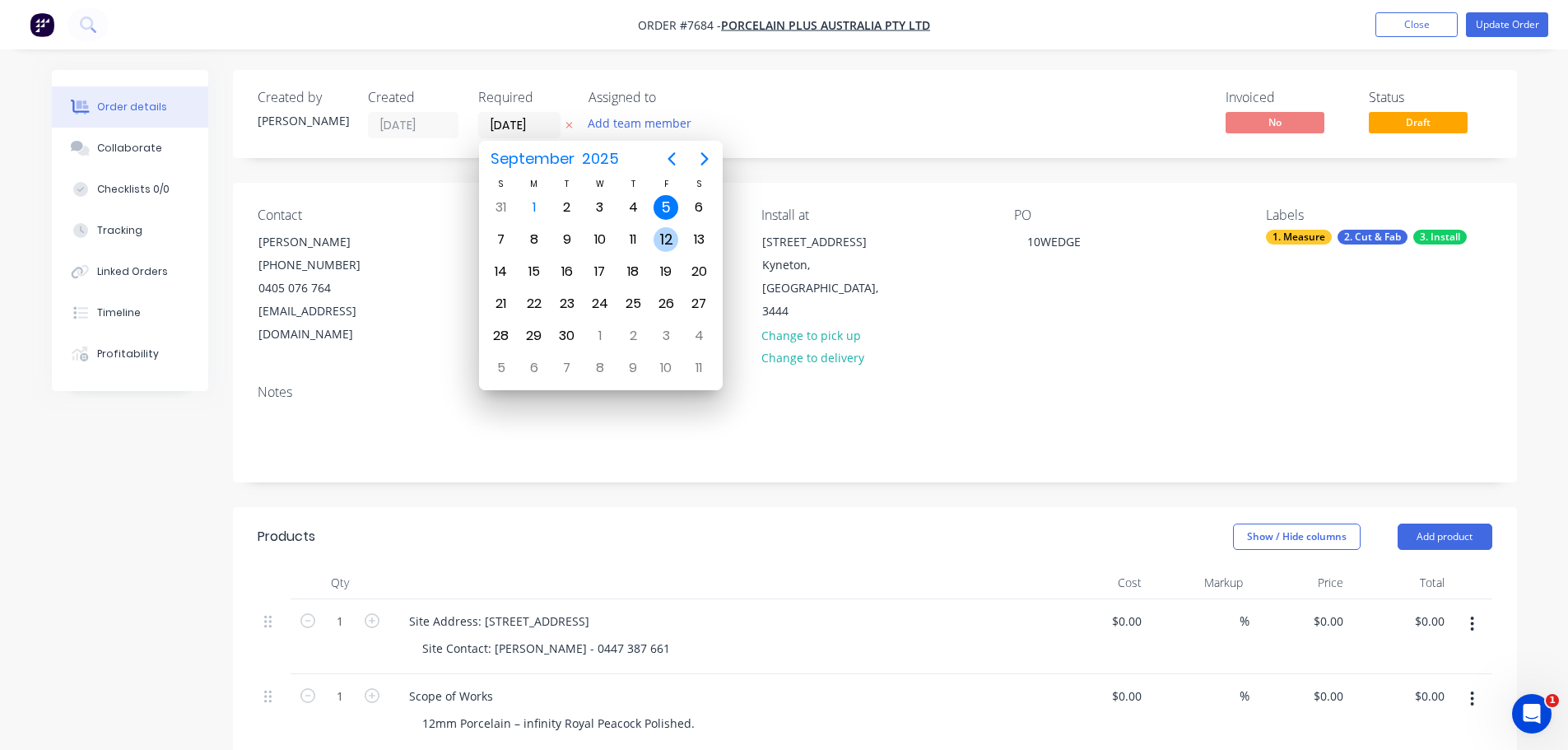
click at [678, 232] on div "12" at bounding box center [665, 238] width 33 height 31
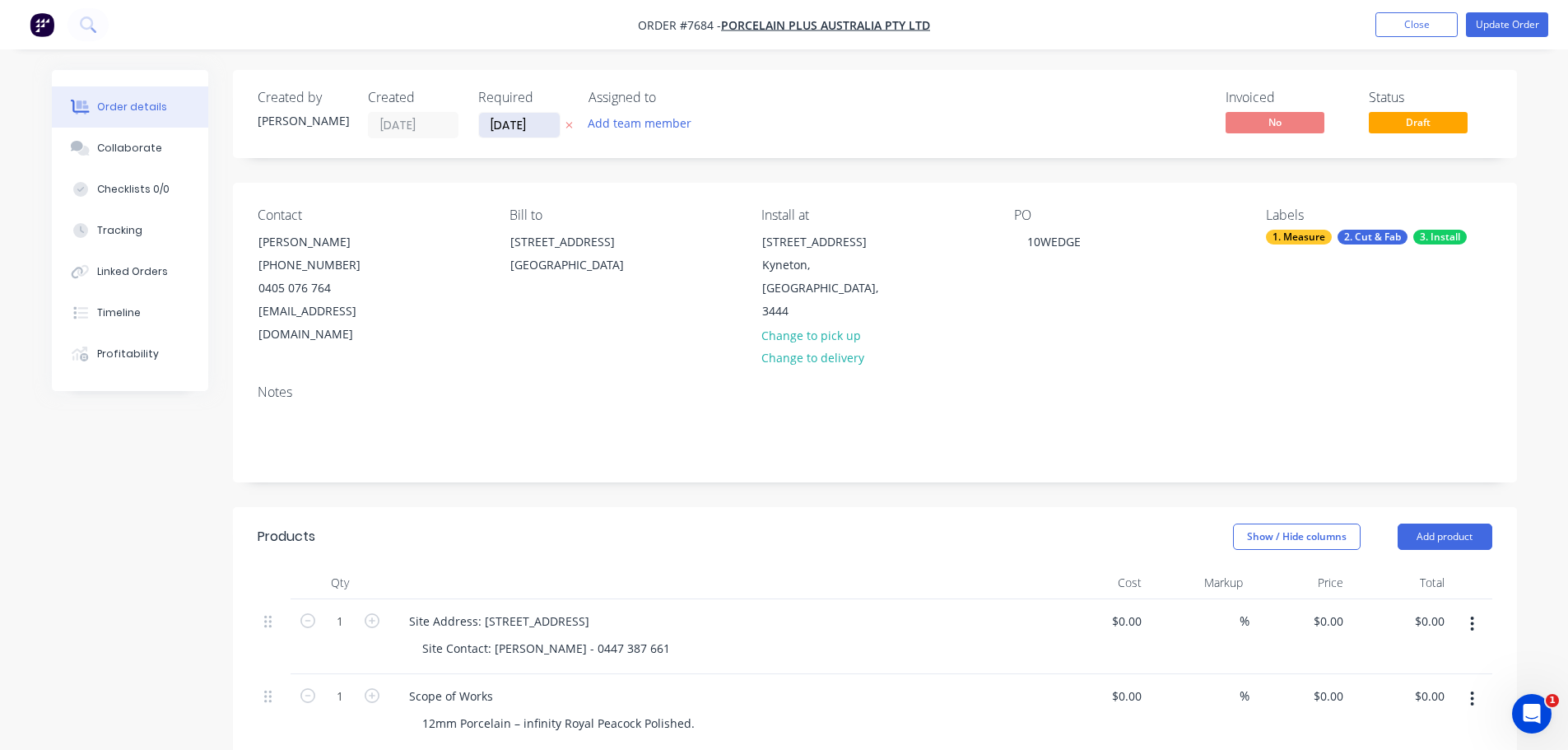
click at [524, 132] on input "[DATE]" at bounding box center [518, 125] width 80 height 25
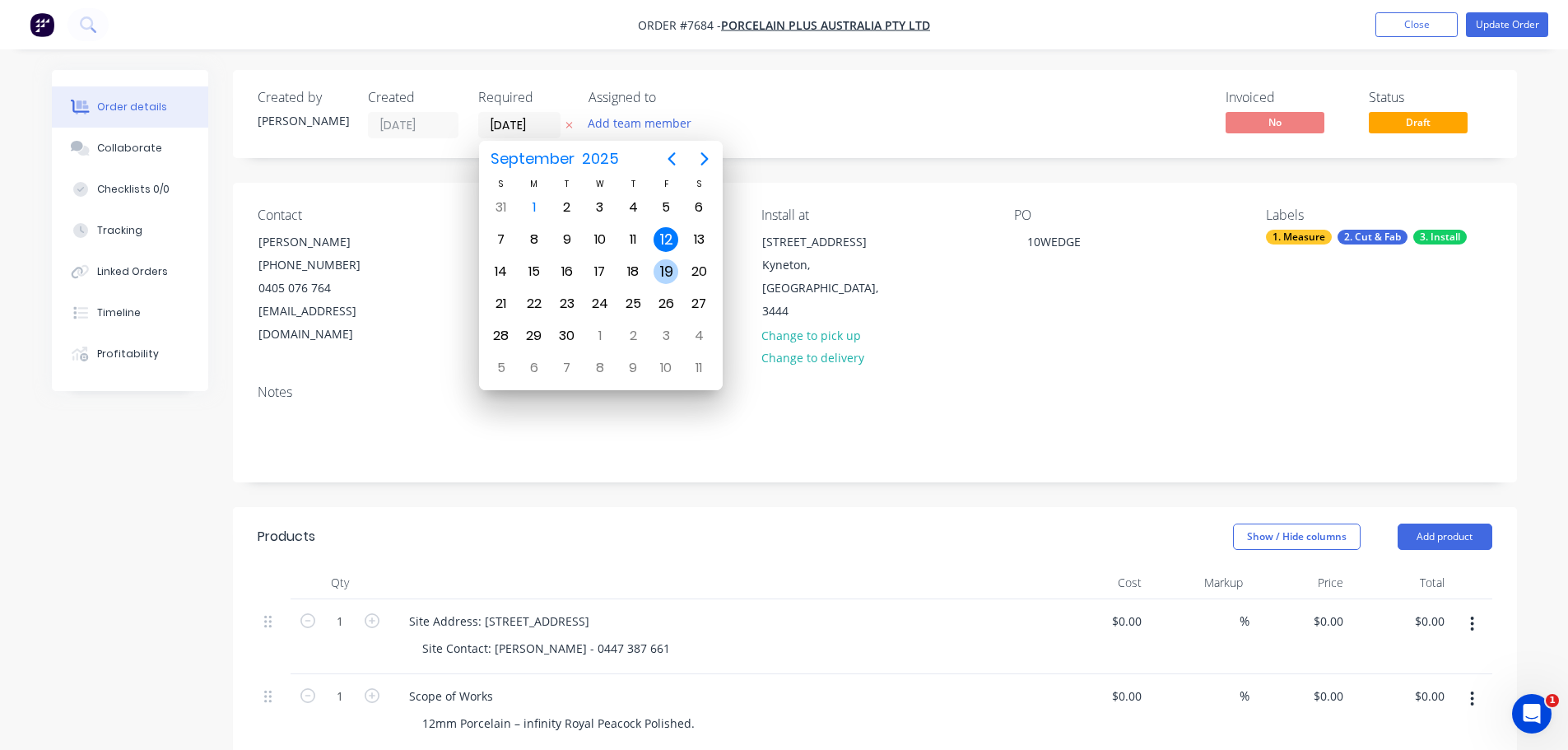
click at [665, 272] on div "19" at bounding box center [665, 271] width 25 height 25
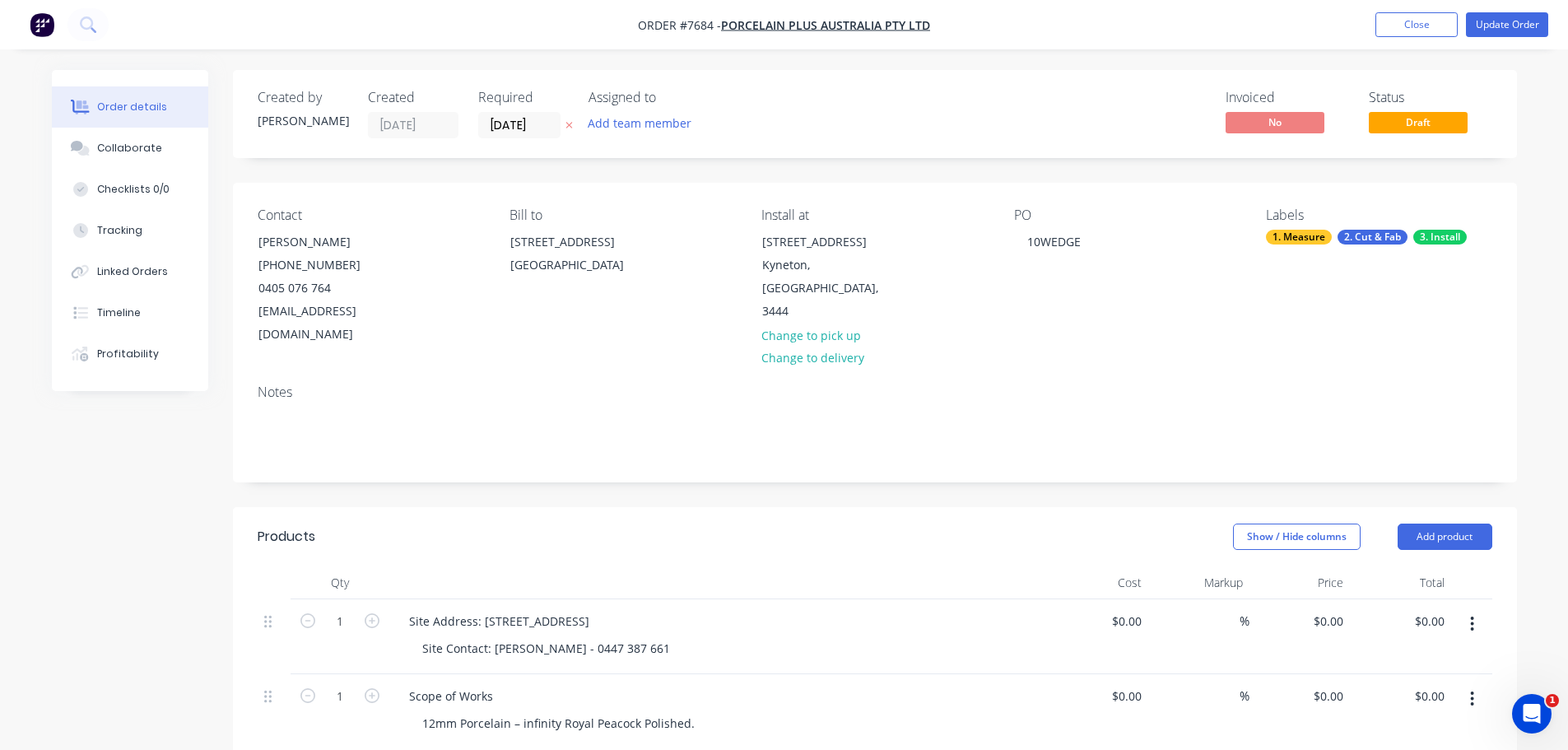
click at [531, 133] on input "[DATE]" at bounding box center [518, 125] width 80 height 25
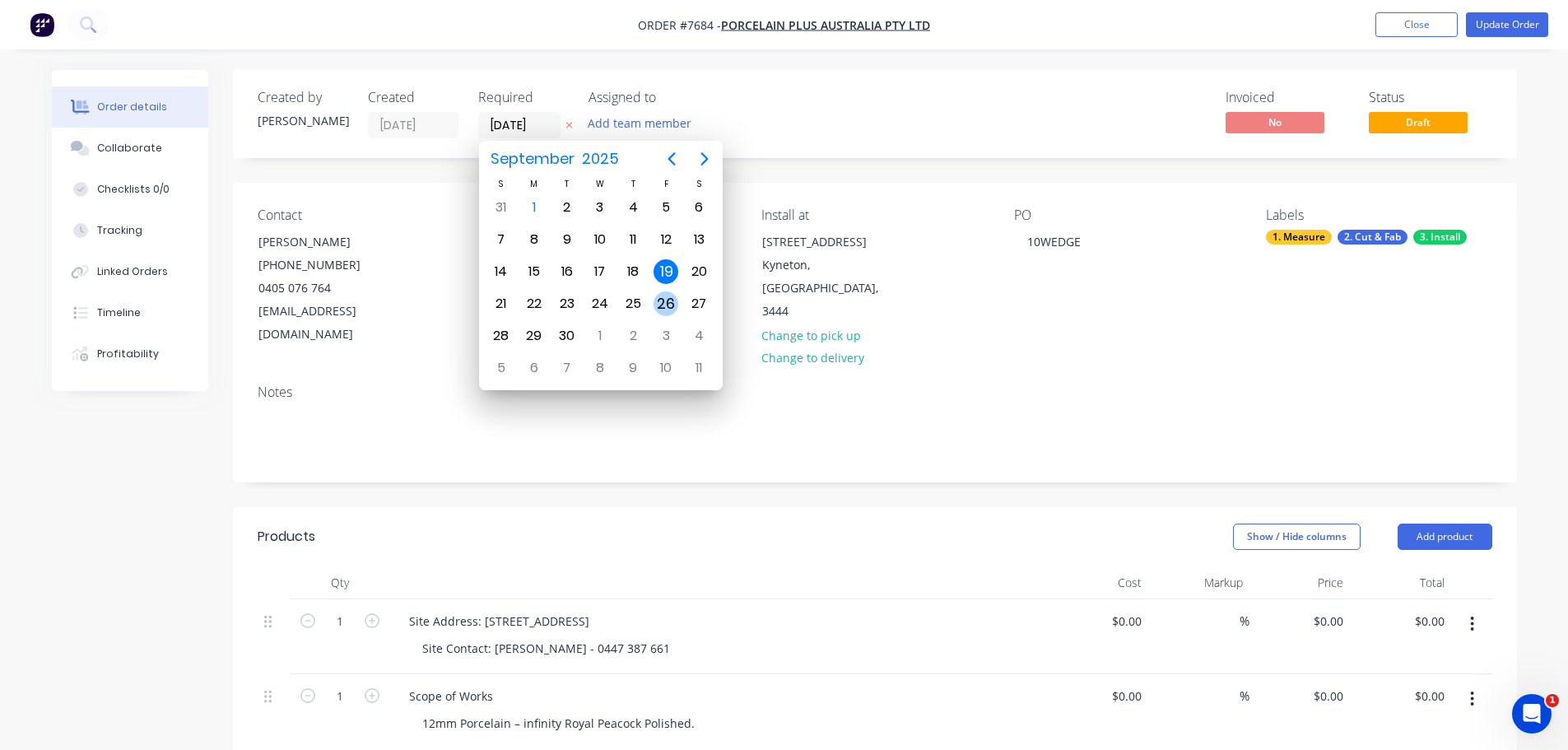
click at [675, 310] on div "26" at bounding box center [665, 303] width 25 height 25
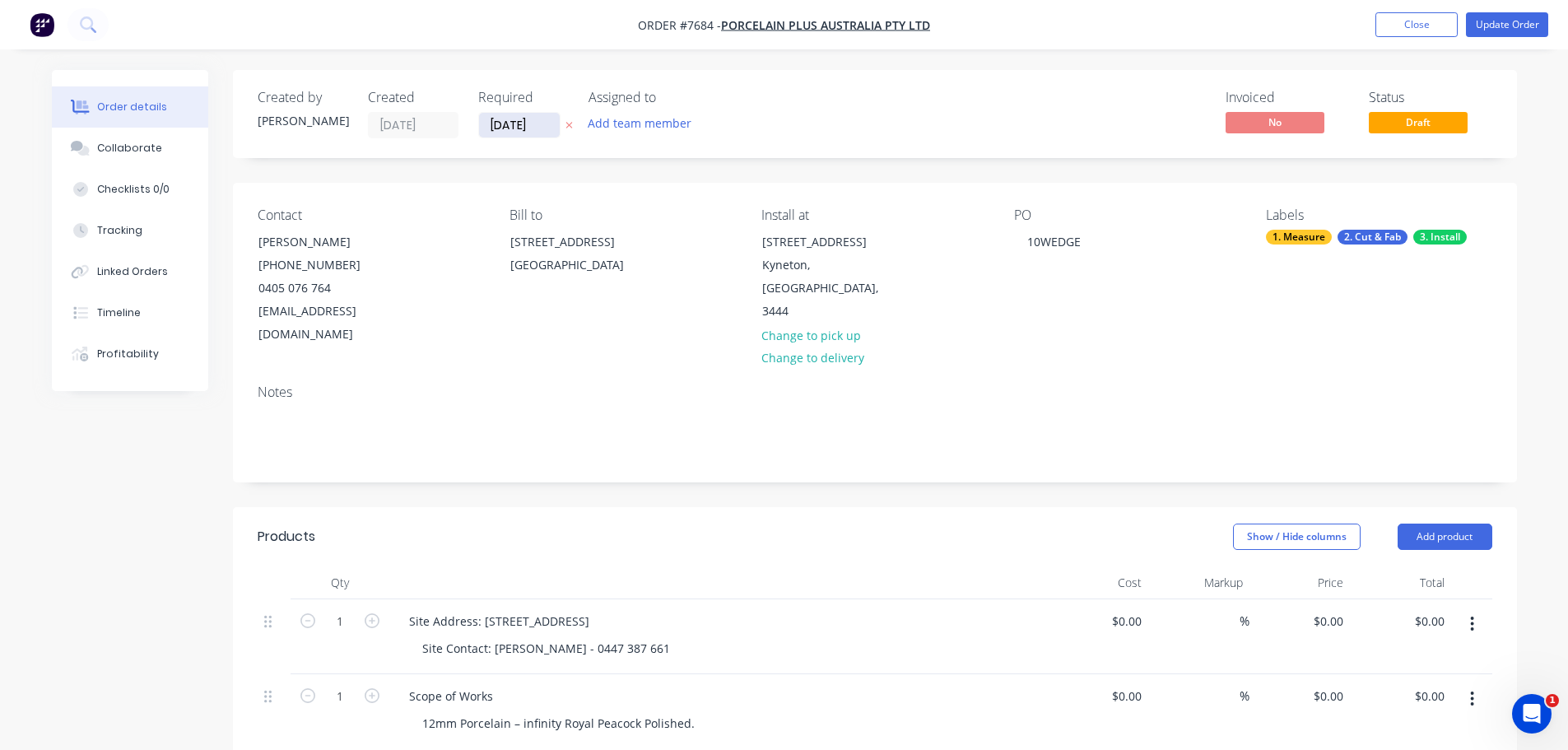
click at [540, 132] on input "26/09/25" at bounding box center [518, 125] width 80 height 25
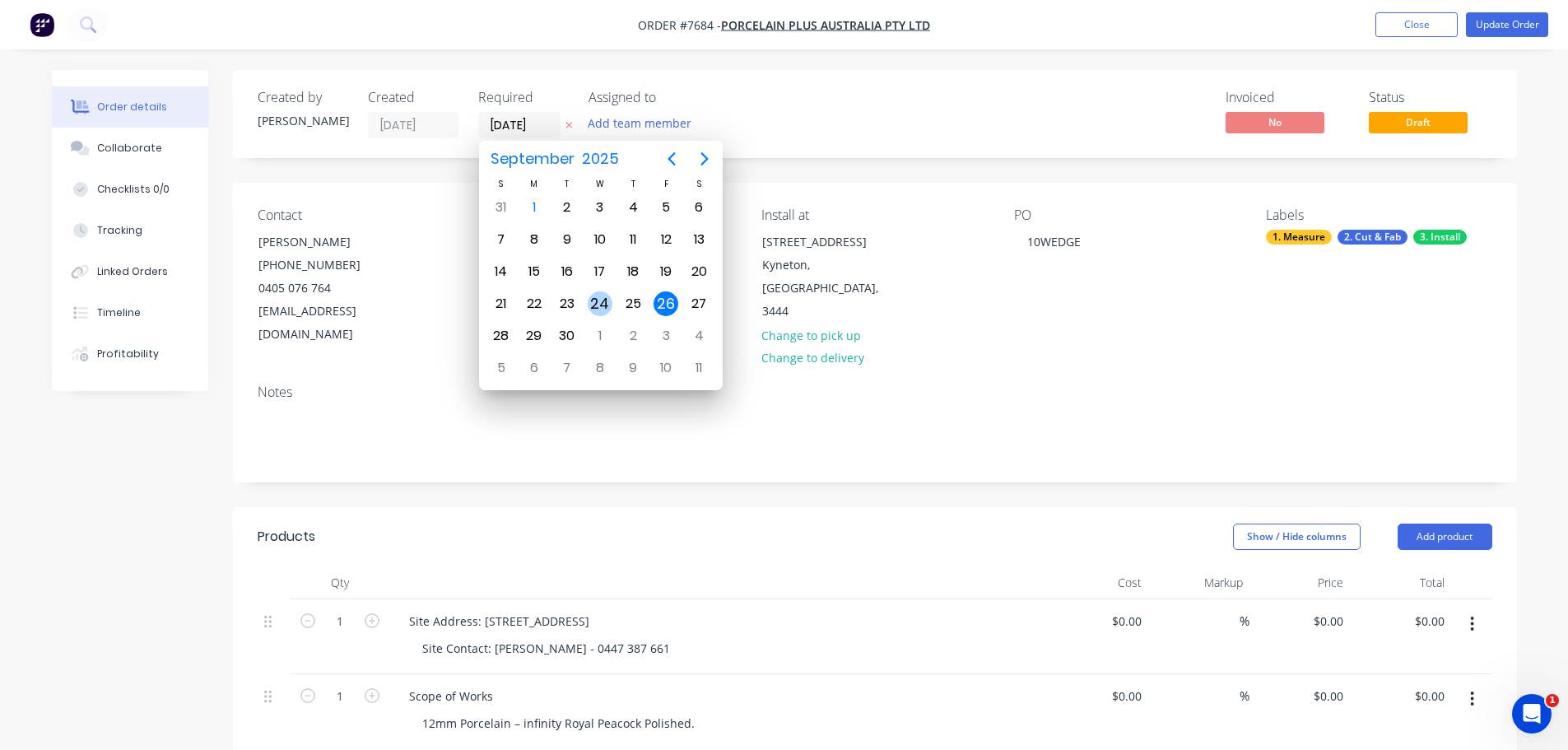
click at [589, 304] on div "24" at bounding box center [600, 303] width 25 height 25
type input "24/09/25"
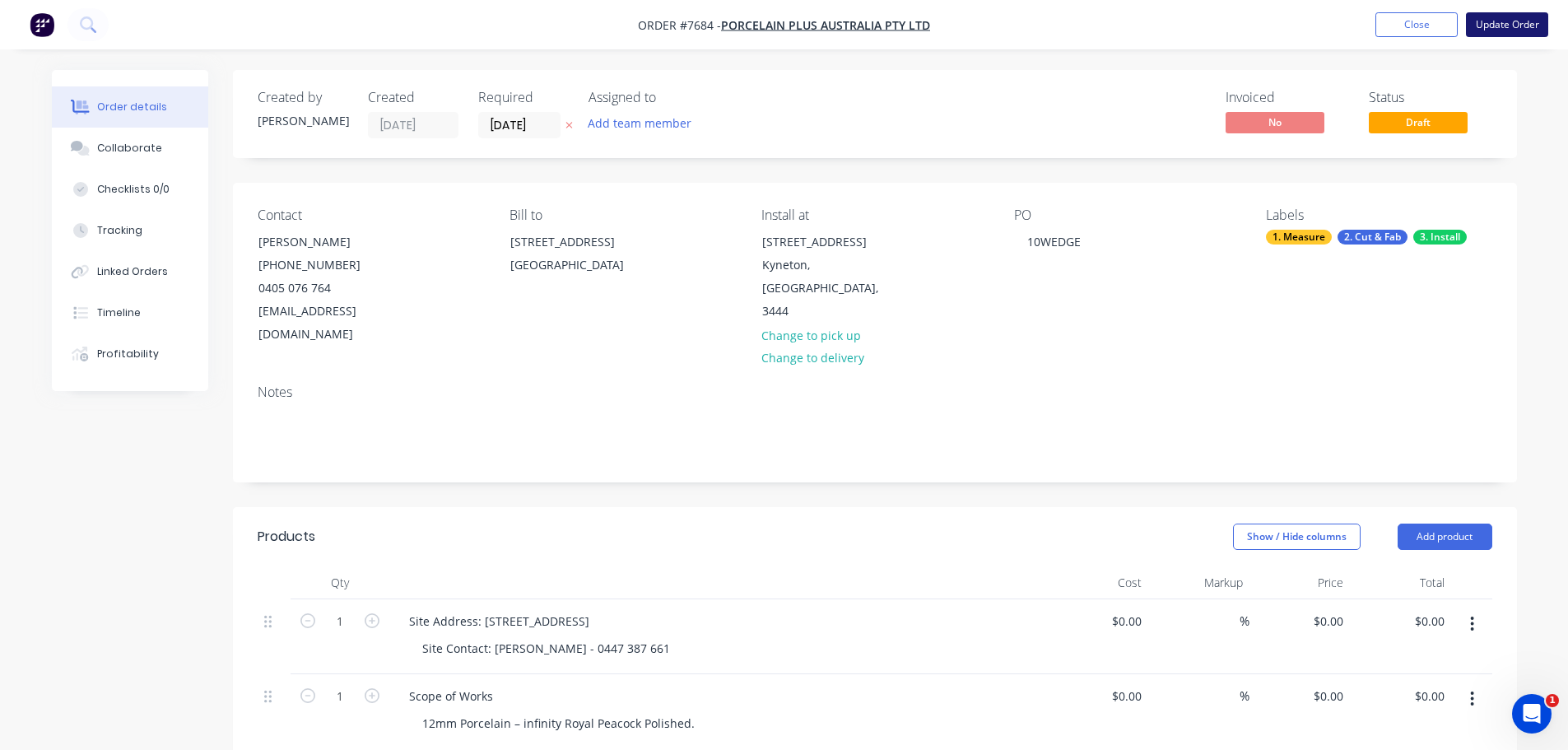
click at [1500, 26] on button "Update Order" at bounding box center [1506, 24] width 82 height 25
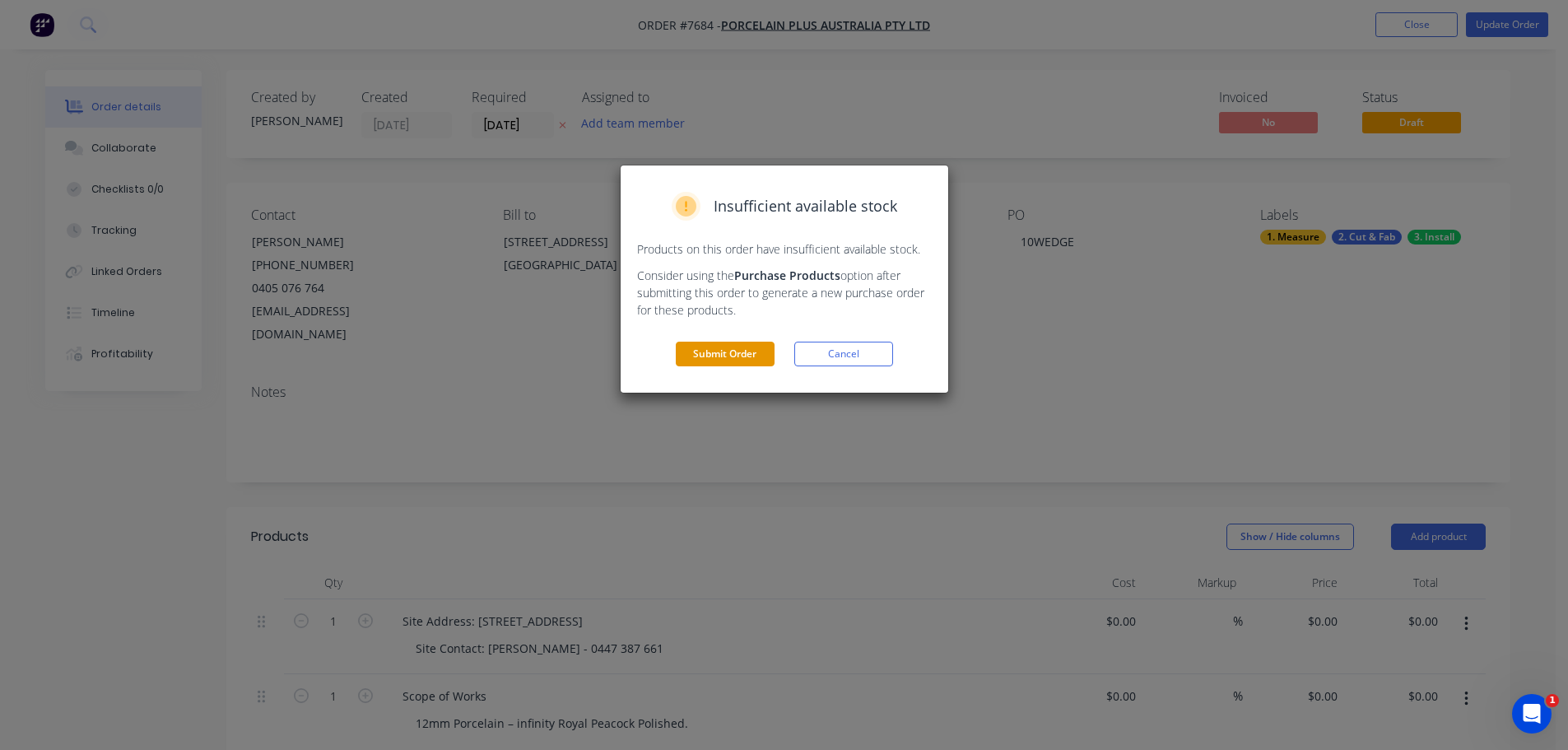
click at [715, 349] on button "Submit Order" at bounding box center [725, 354] width 98 height 25
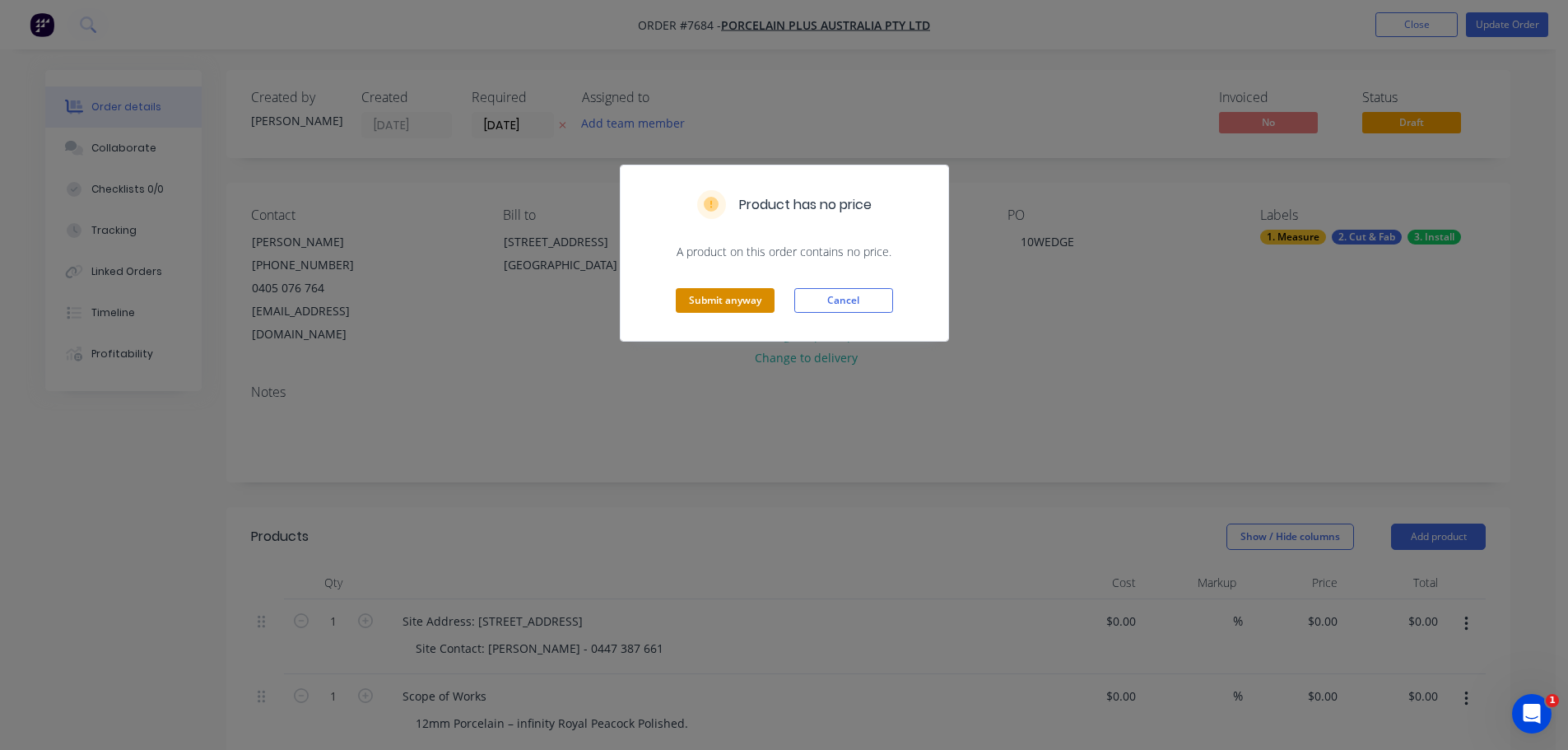
click at [756, 306] on button "Submit anyway" at bounding box center [725, 300] width 98 height 25
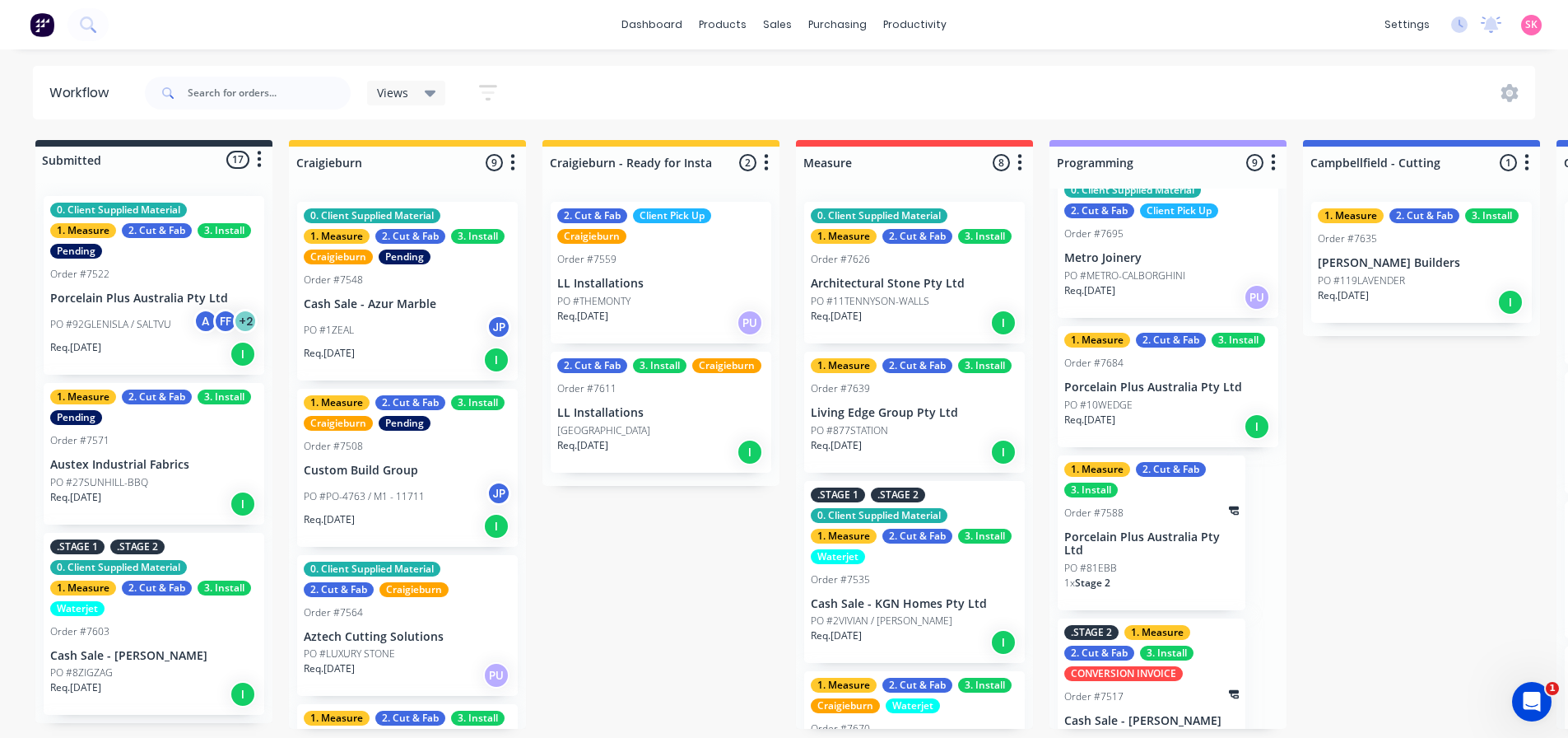
scroll to position [802, 0]
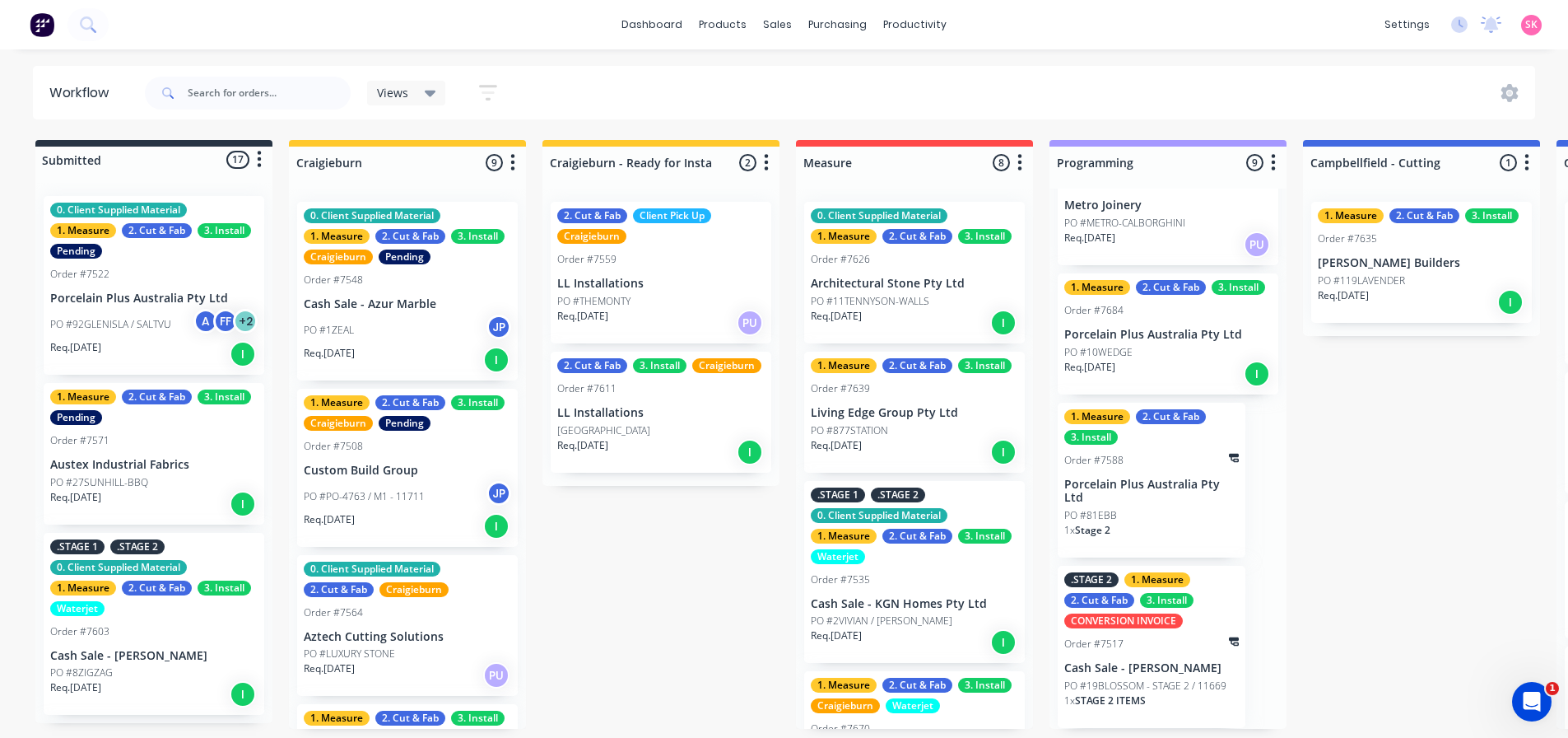
click at [1162, 376] on div "Req. 24/09/25 I" at bounding box center [1168, 373] width 208 height 28
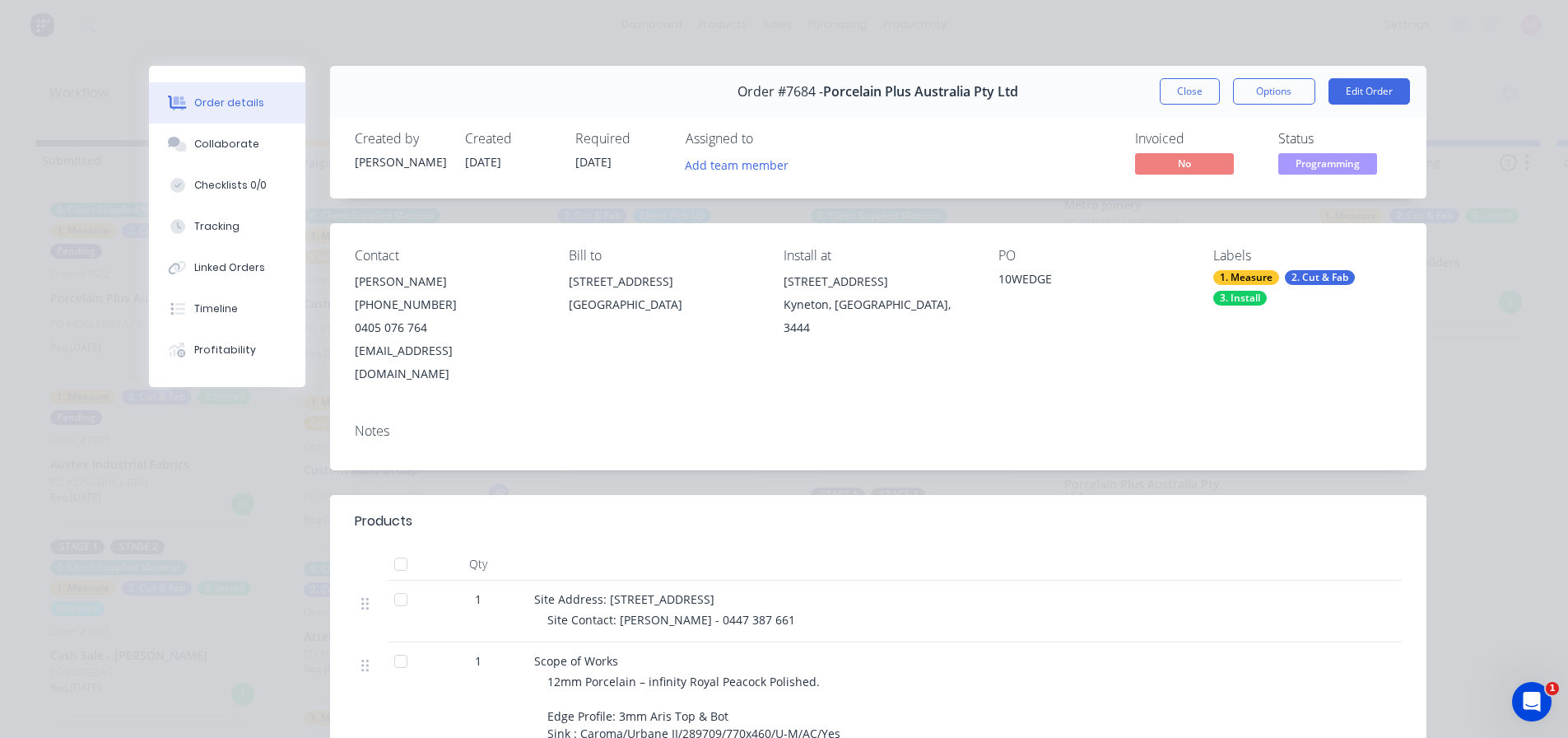
click at [1032, 410] on div "Notes" at bounding box center [878, 440] width 1096 height 61
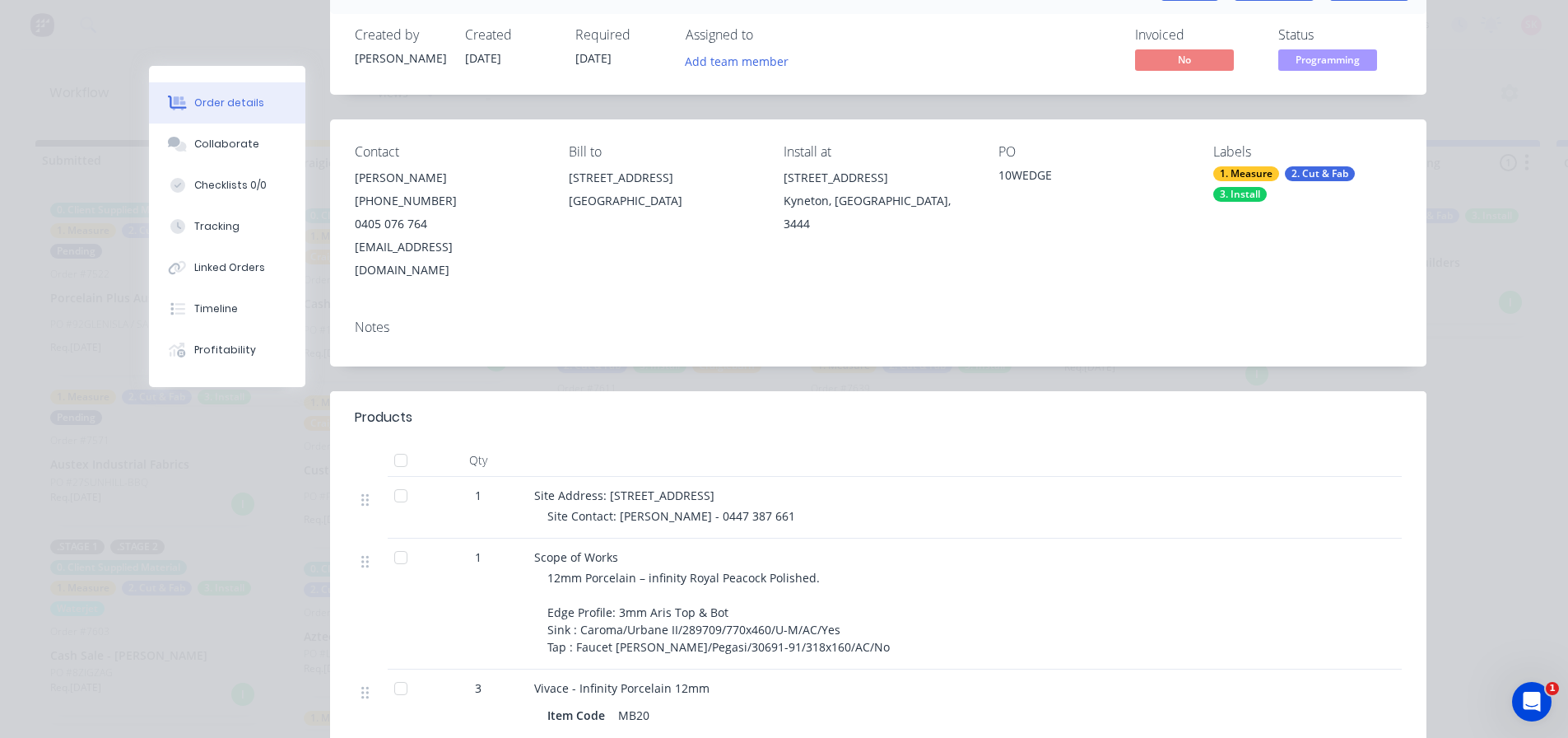
scroll to position [0, 0]
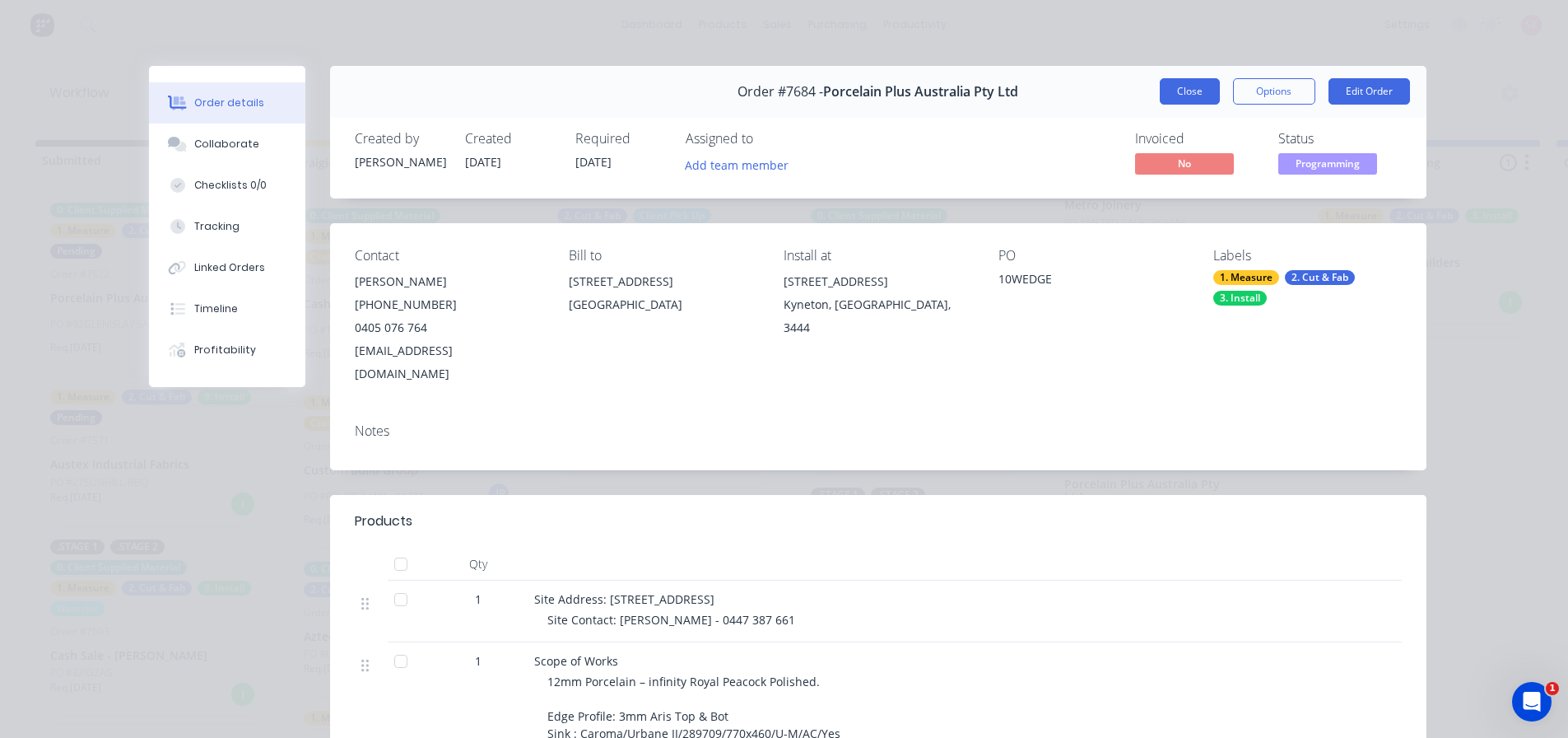
click at [1197, 91] on button "Close" at bounding box center [1190, 91] width 61 height 27
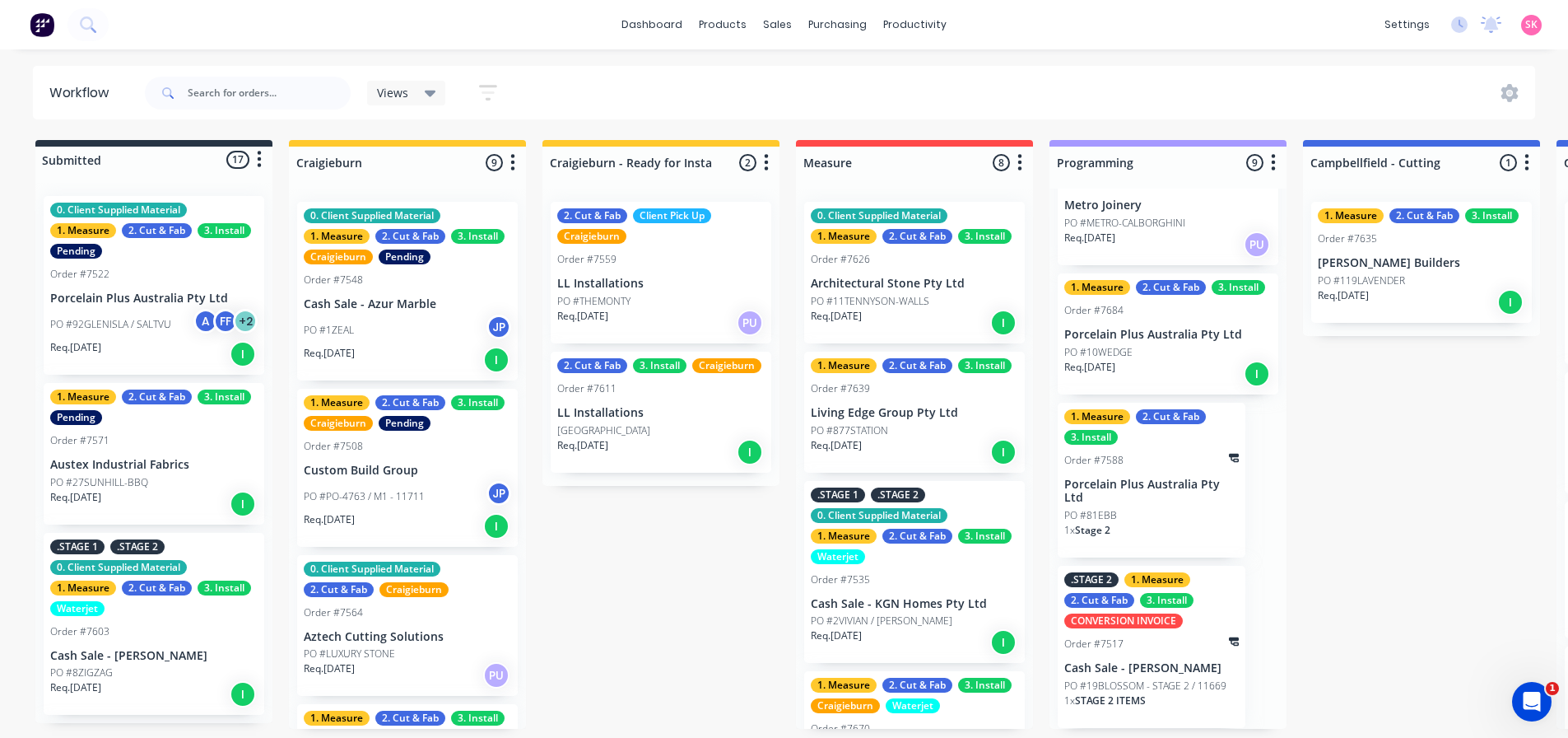
click at [1150, 350] on div "PO #10WEDGE" at bounding box center [1168, 352] width 208 height 15
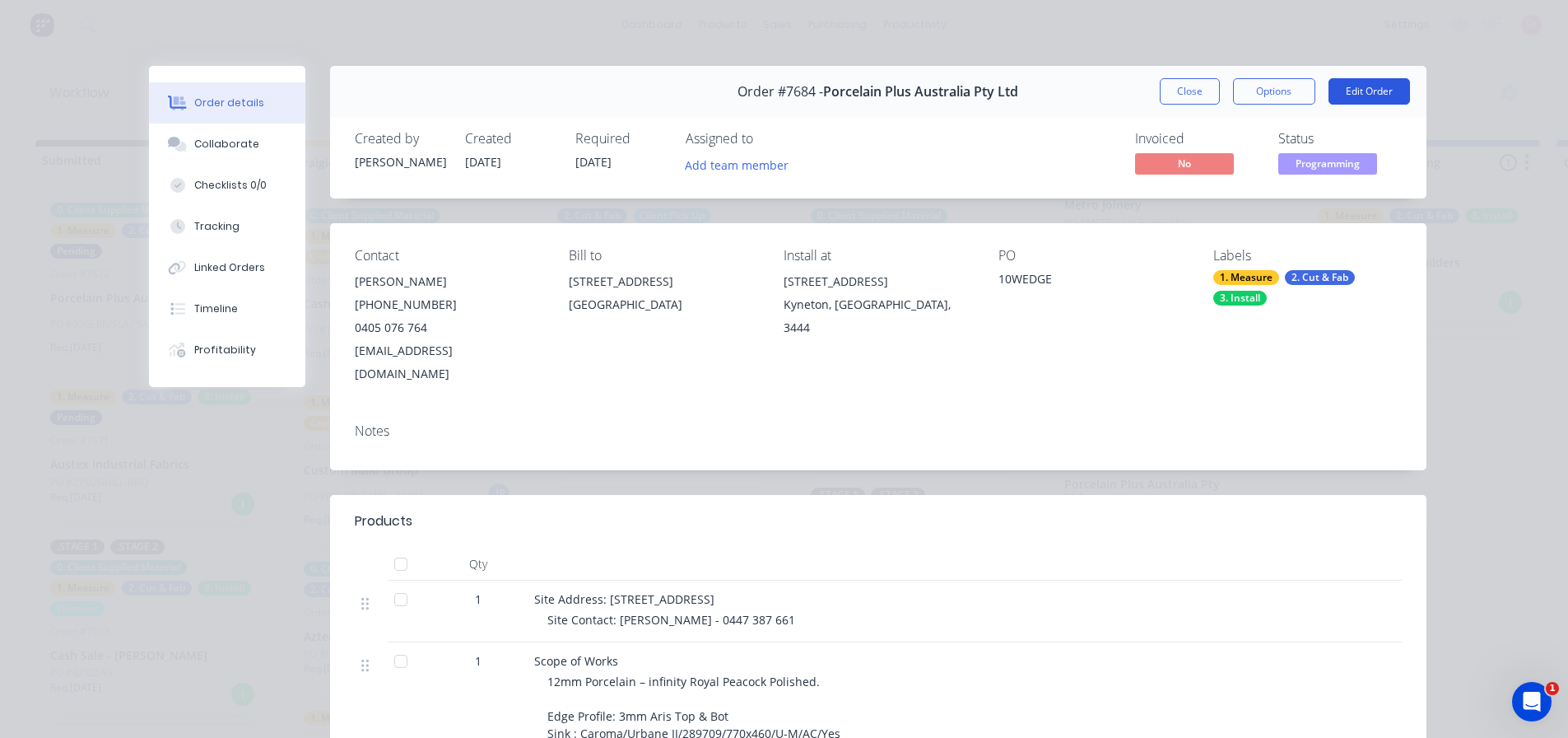
click at [1361, 82] on button "Edit Order" at bounding box center [1369, 91] width 81 height 27
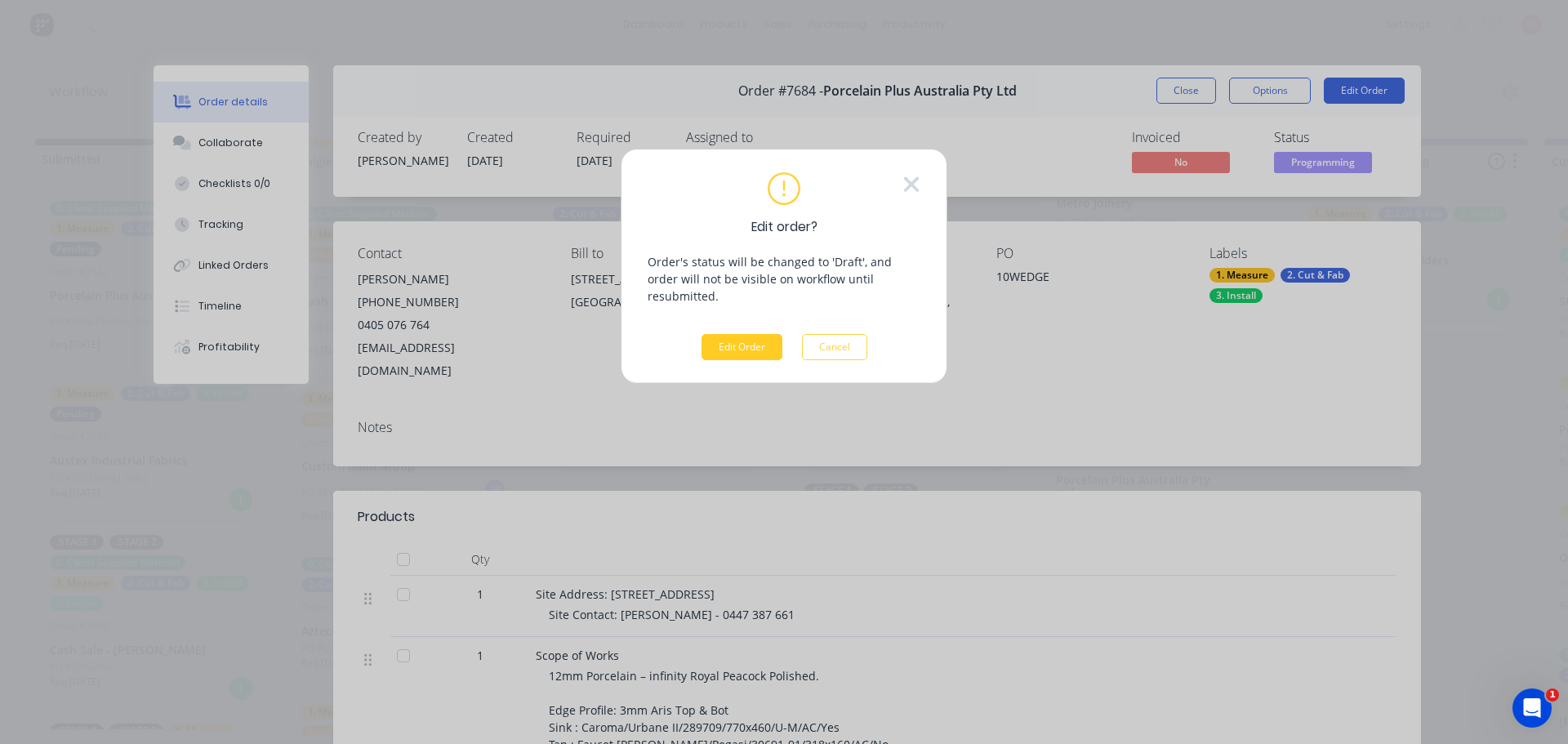
click at [726, 334] on button "Edit Order" at bounding box center [742, 347] width 81 height 27
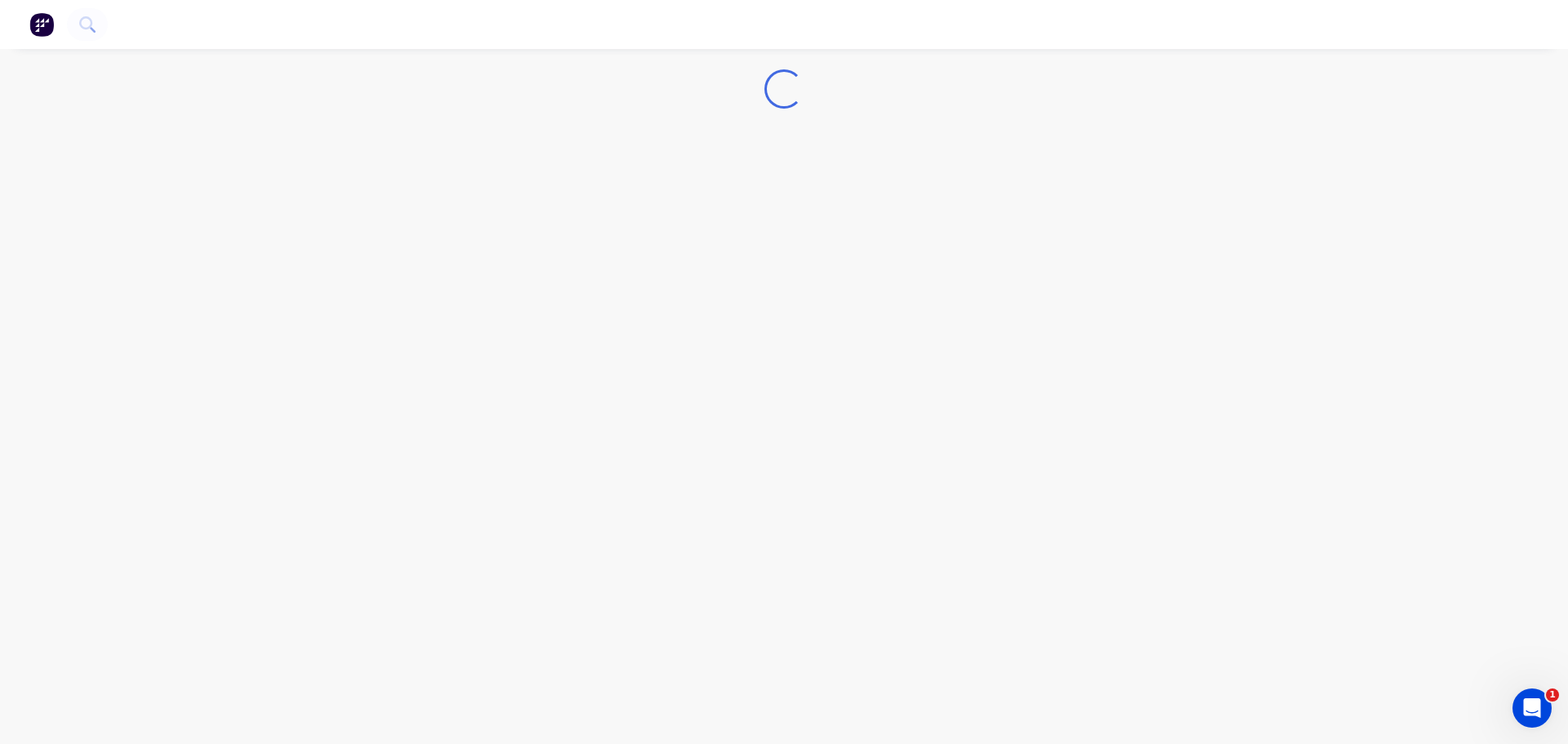
click at [606, 158] on div "Loading..." at bounding box center [784, 372] width 1568 height 744
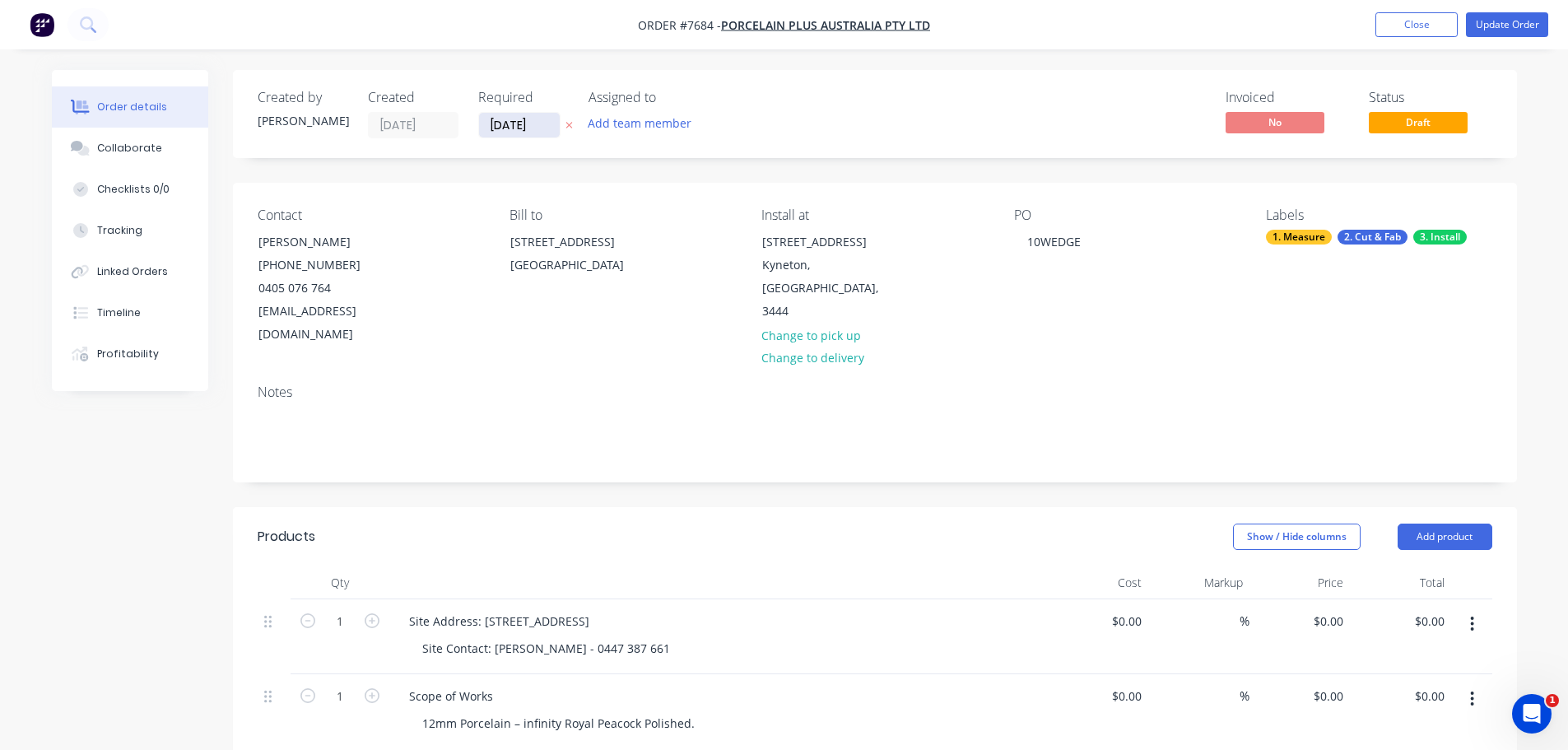
click at [539, 132] on input "24/09/25" at bounding box center [518, 125] width 80 height 25
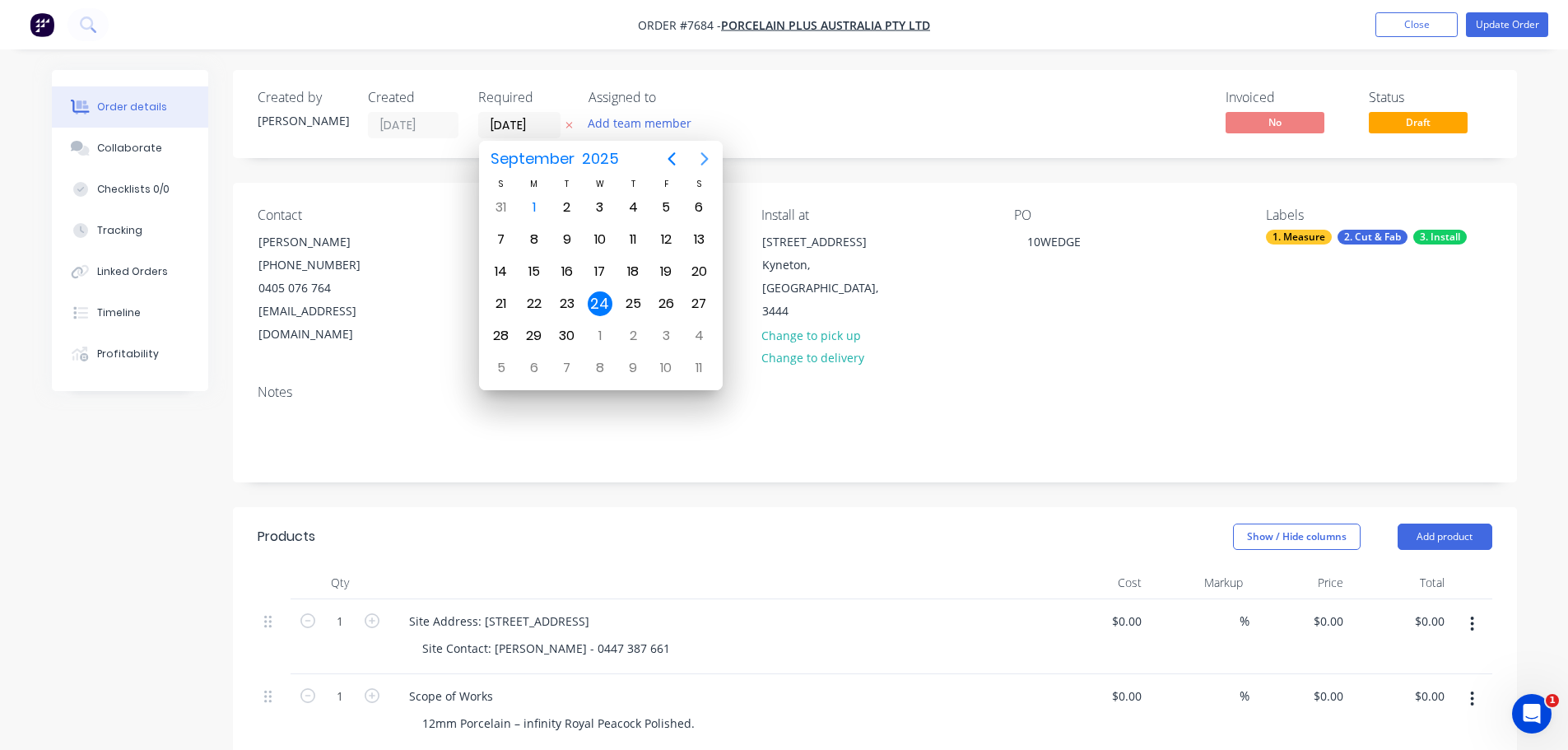
click at [705, 161] on icon "Next page" at bounding box center [703, 158] width 7 height 13
click at [666, 237] on div "10" at bounding box center [665, 239] width 25 height 25
type input "[DATE]"
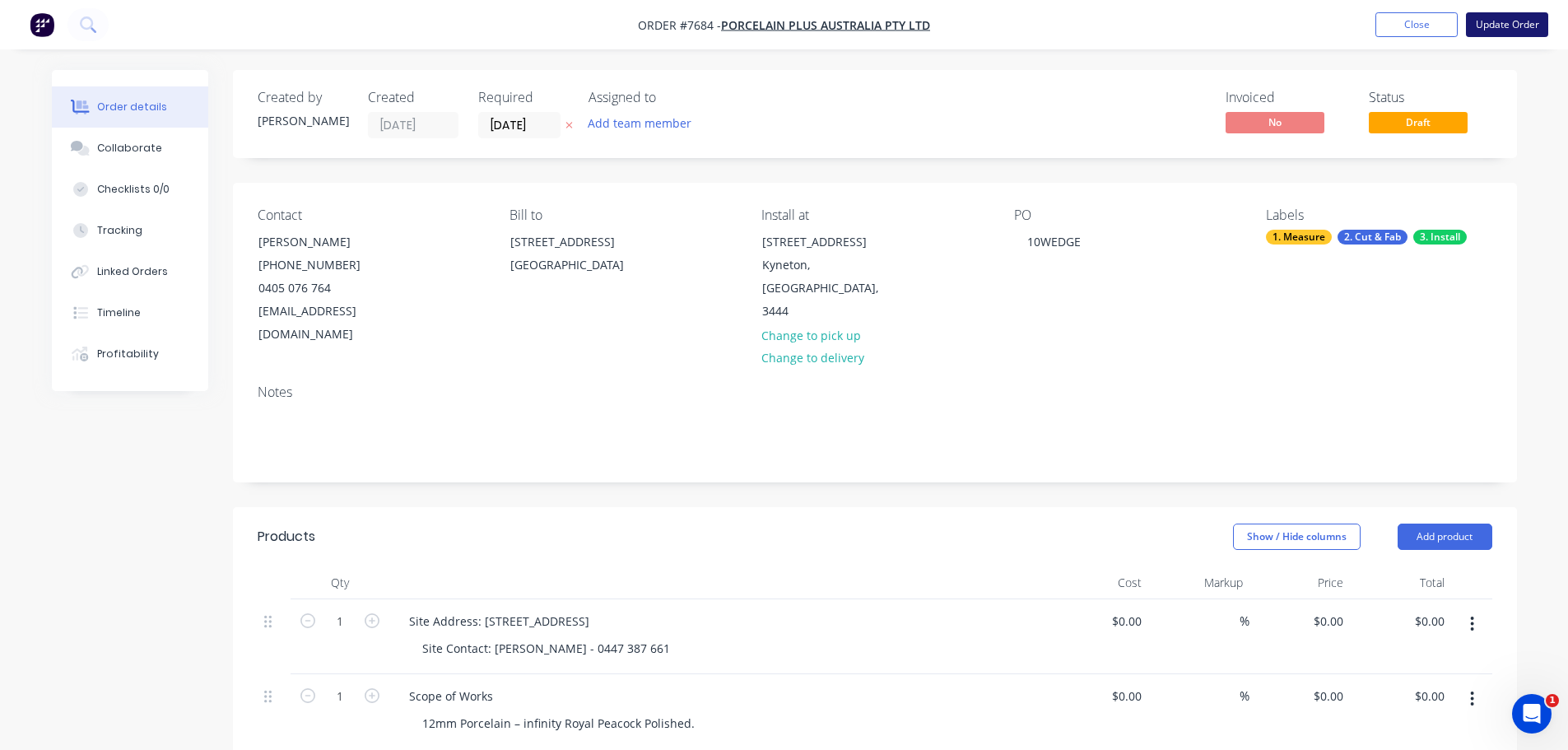
click at [1490, 23] on button "Update Order" at bounding box center [1506, 24] width 82 height 25
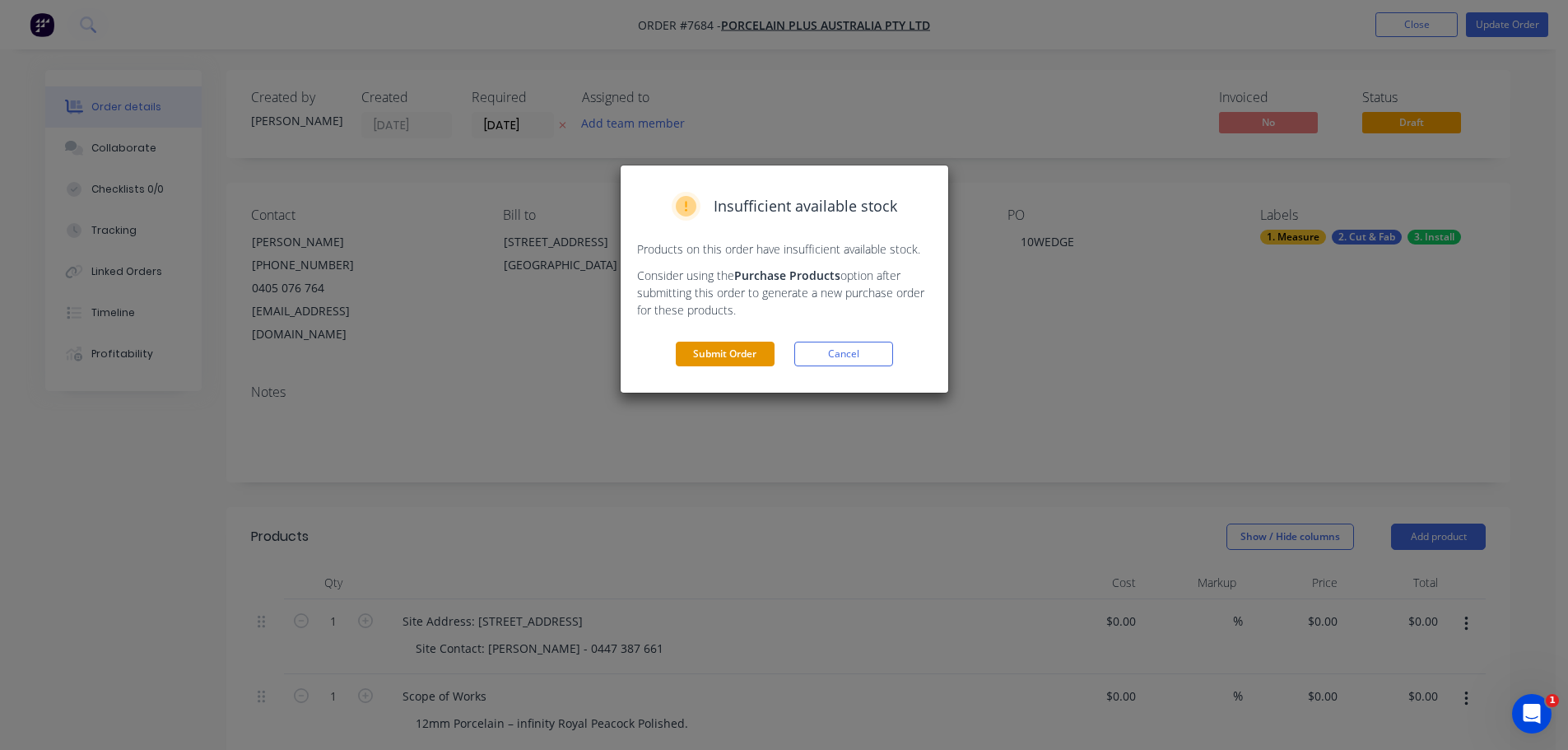
click at [741, 356] on button "Submit Order" at bounding box center [725, 354] width 98 height 25
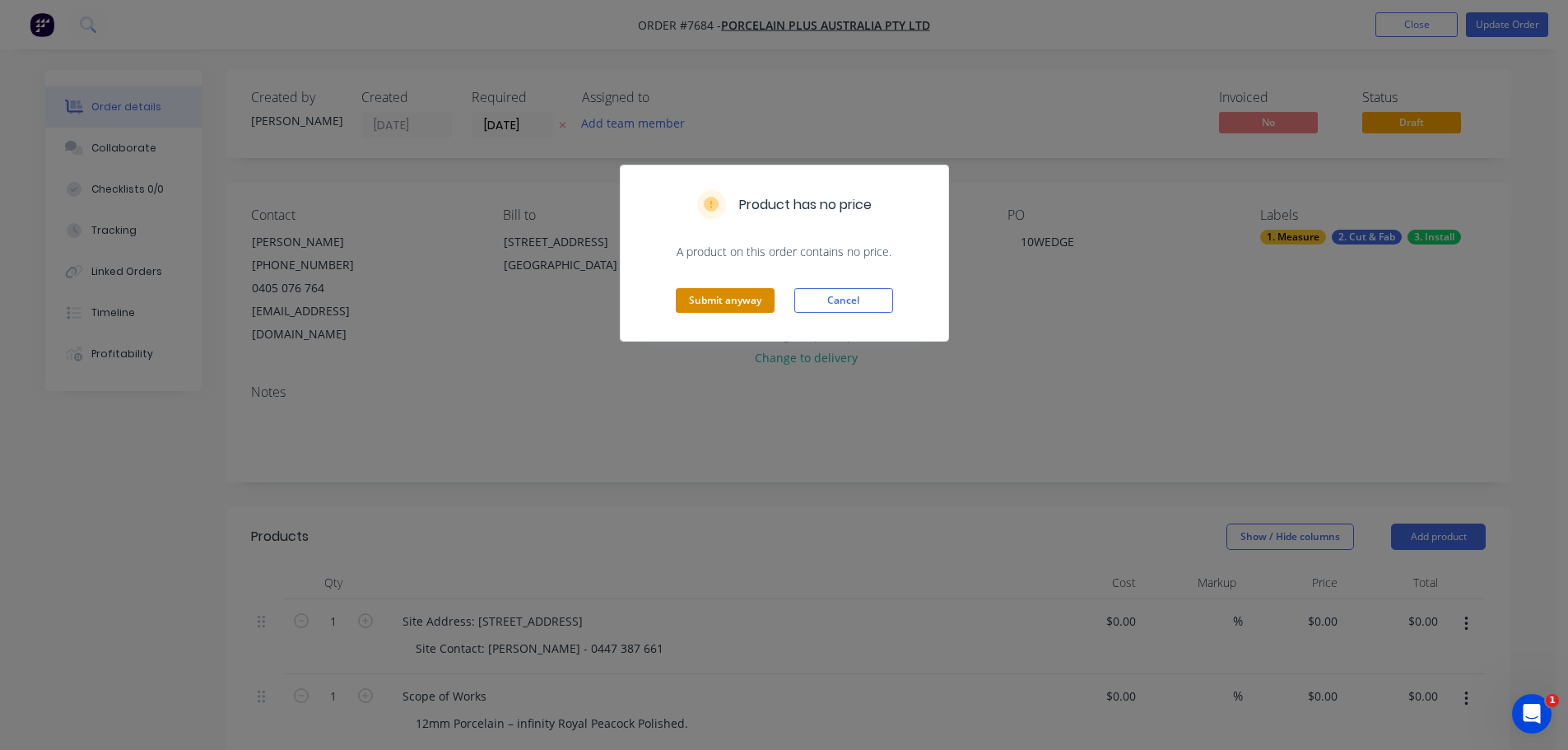
click at [744, 292] on button "Submit anyway" at bounding box center [725, 300] width 98 height 25
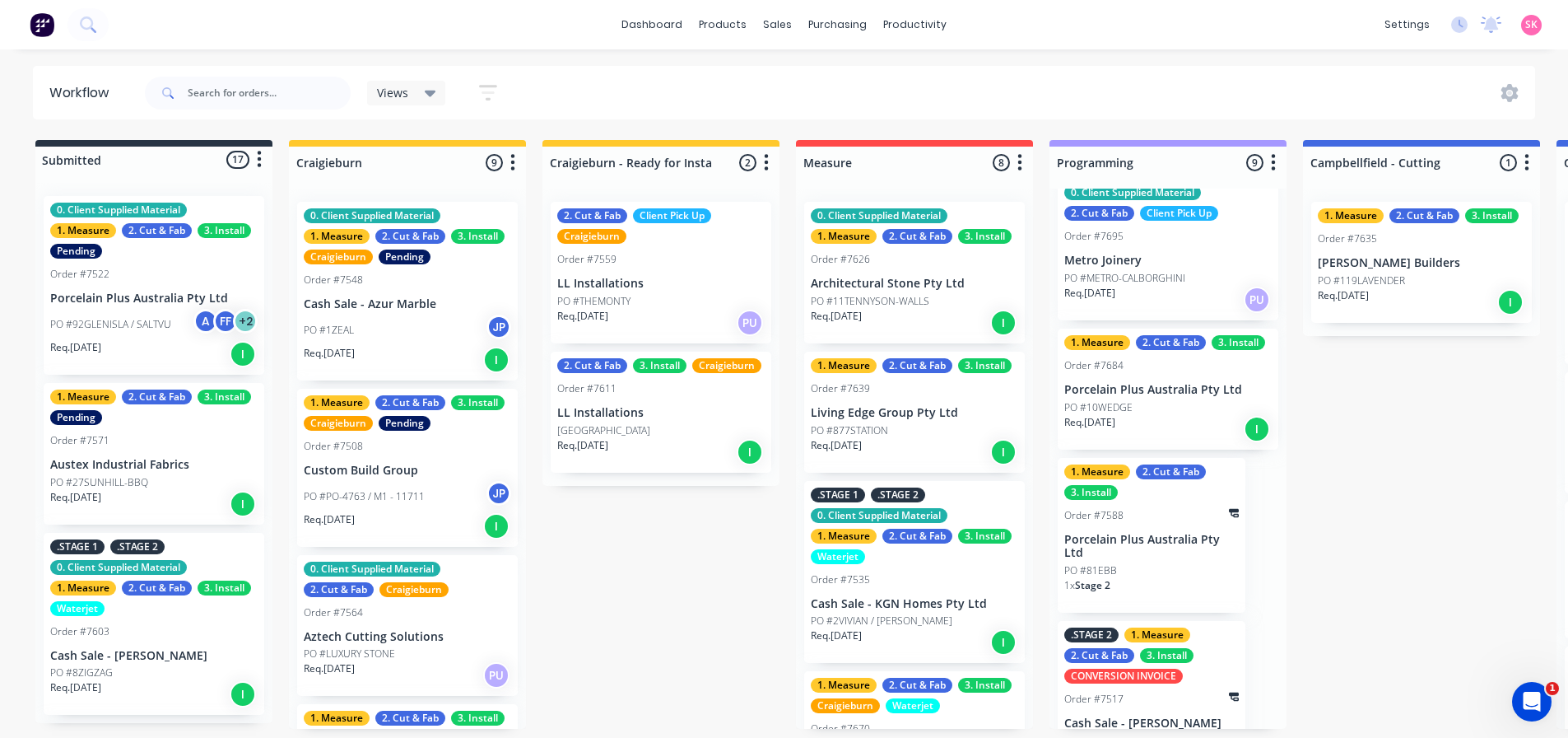
scroll to position [802, 0]
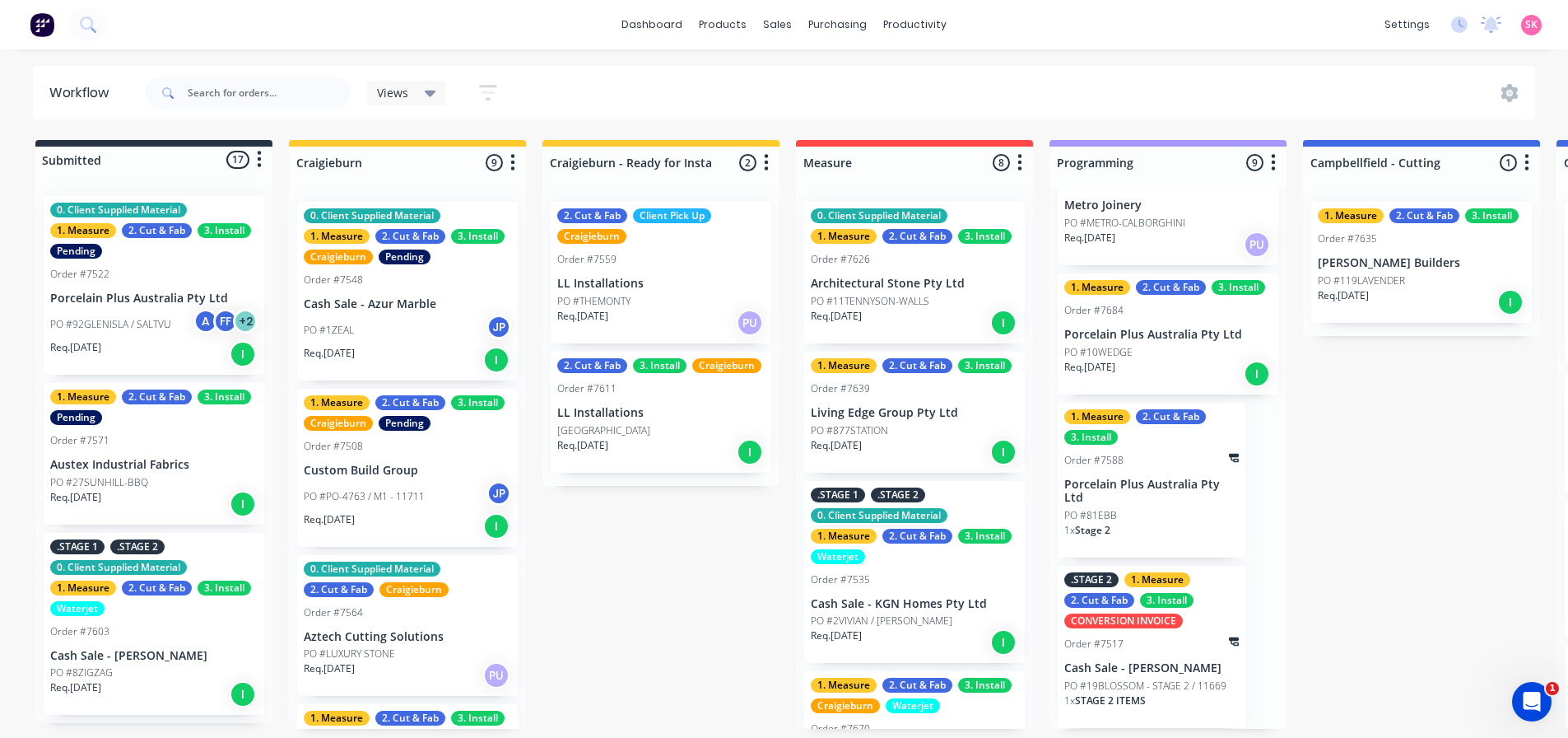
click at [1125, 345] on p "PO #10WEDGE" at bounding box center [1098, 352] width 69 height 15
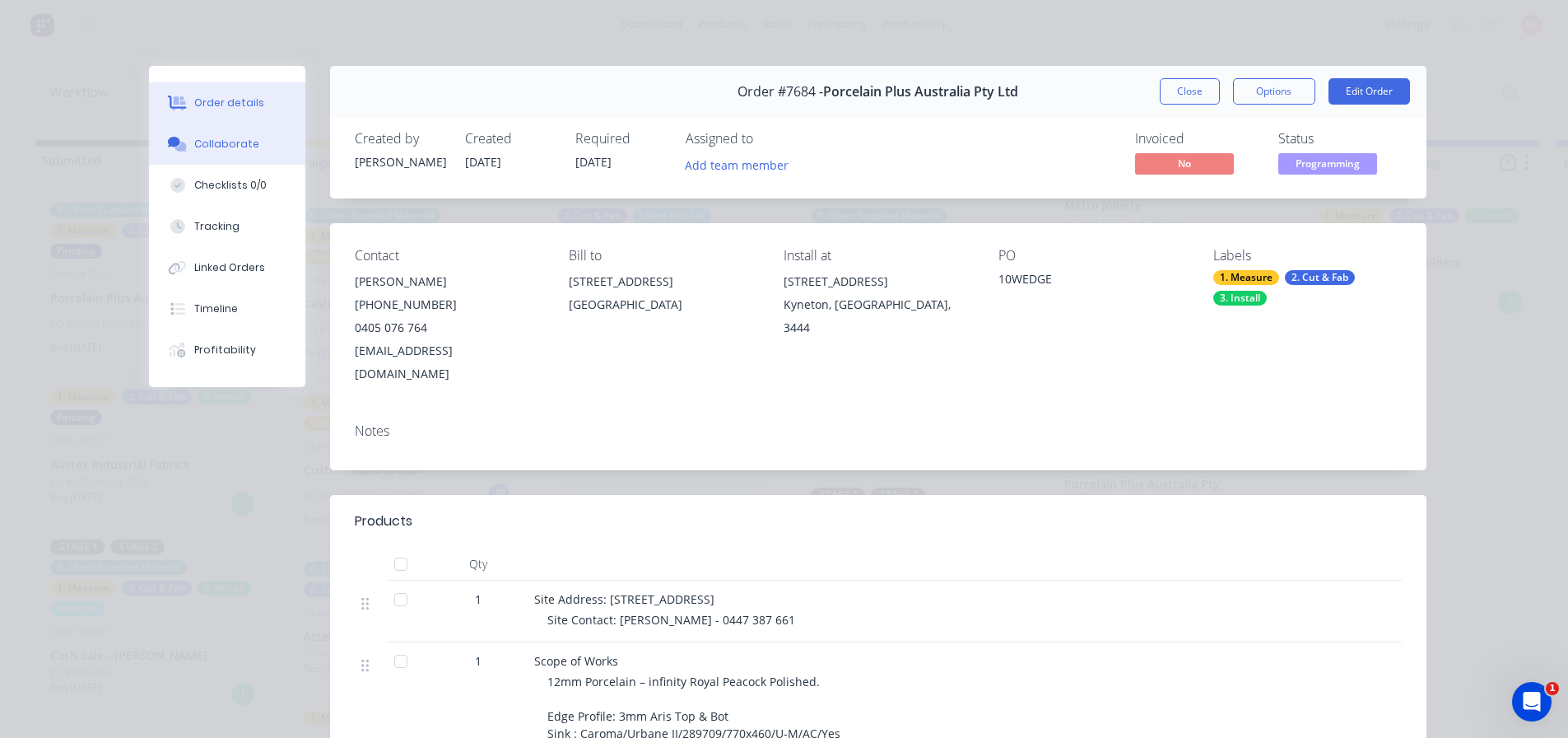
click at [236, 142] on div "Collaborate" at bounding box center [226, 144] width 65 height 15
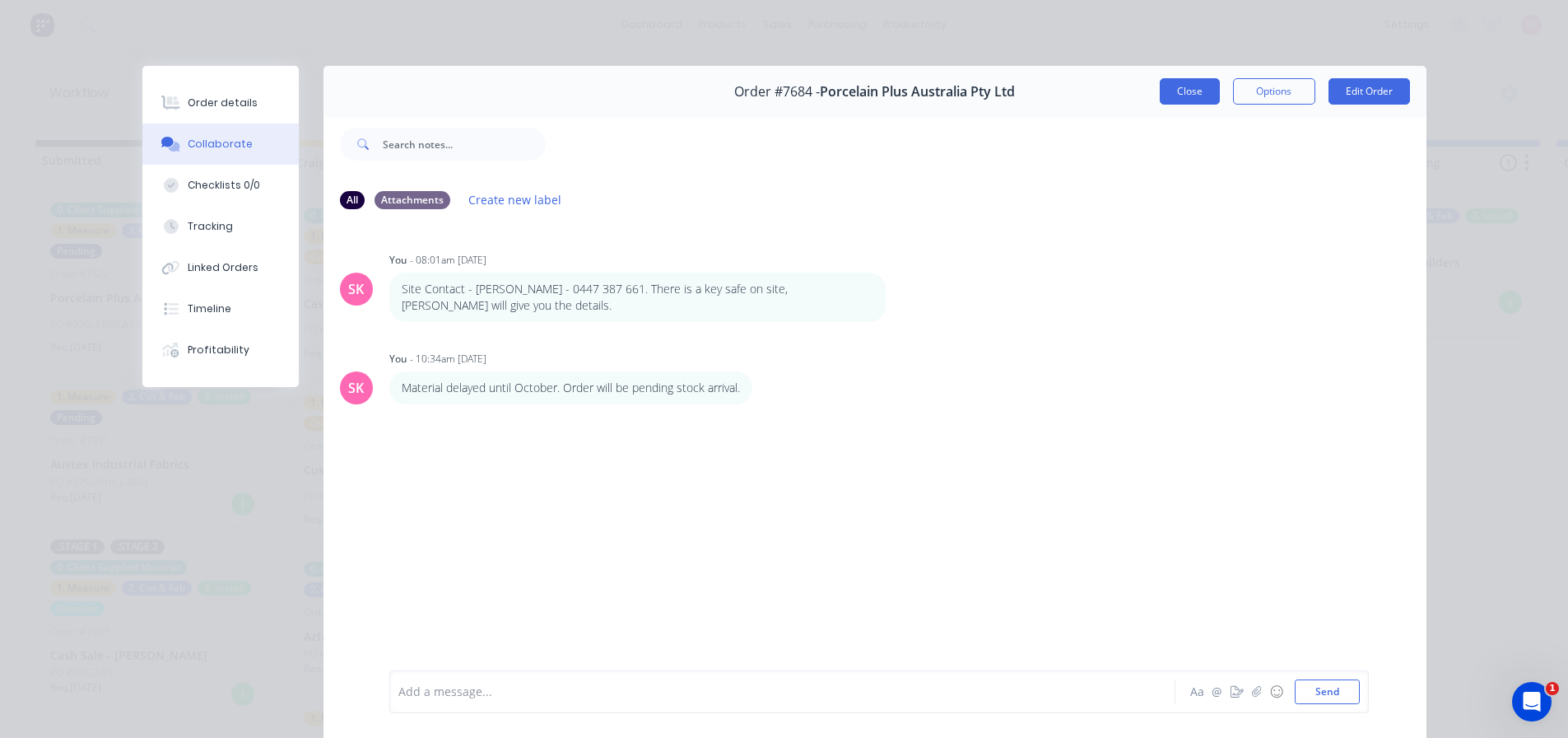
click at [1189, 93] on button "Close" at bounding box center [1190, 91] width 61 height 27
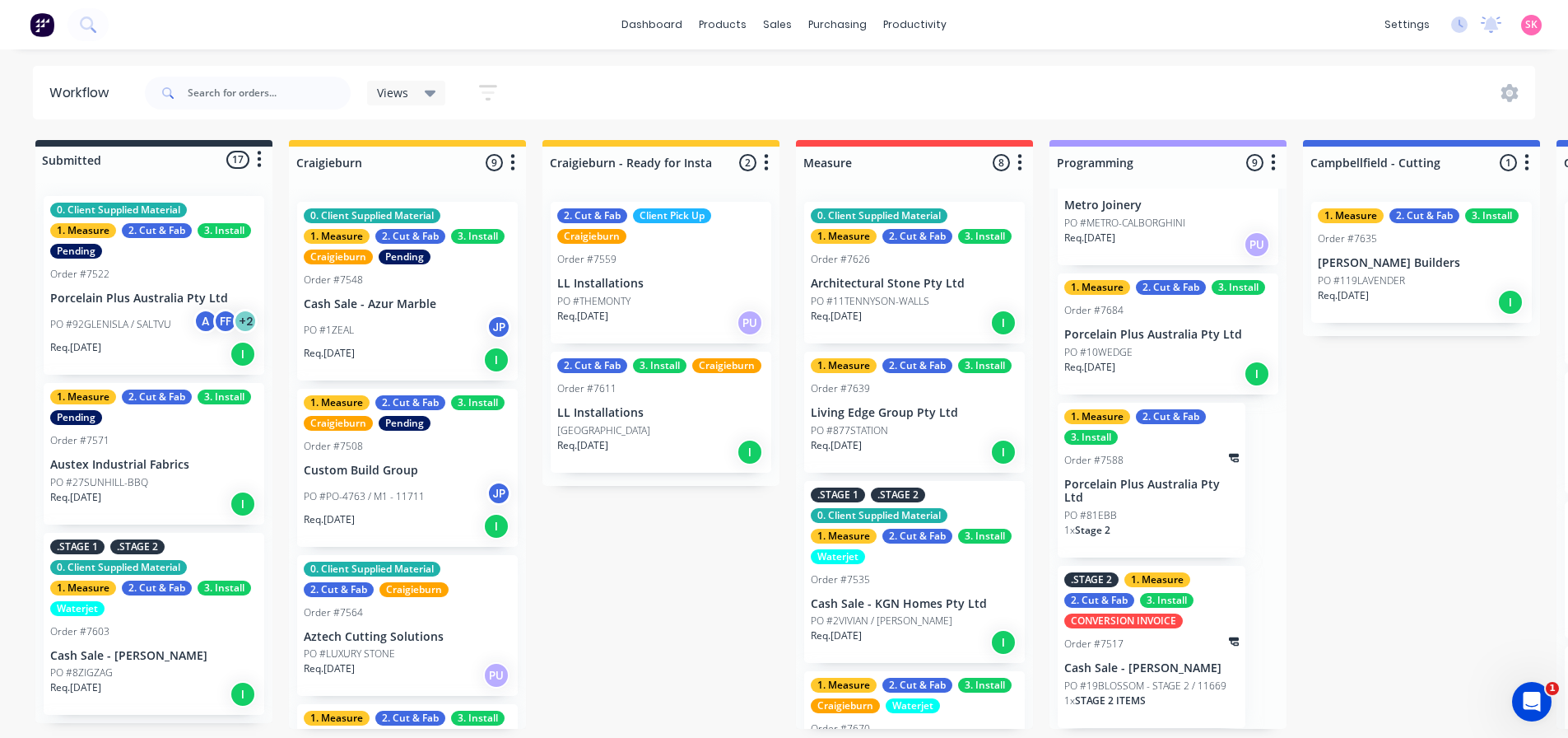
click at [1115, 360] on p "Req. 10/10/25" at bounding box center [1089, 367] width 51 height 15
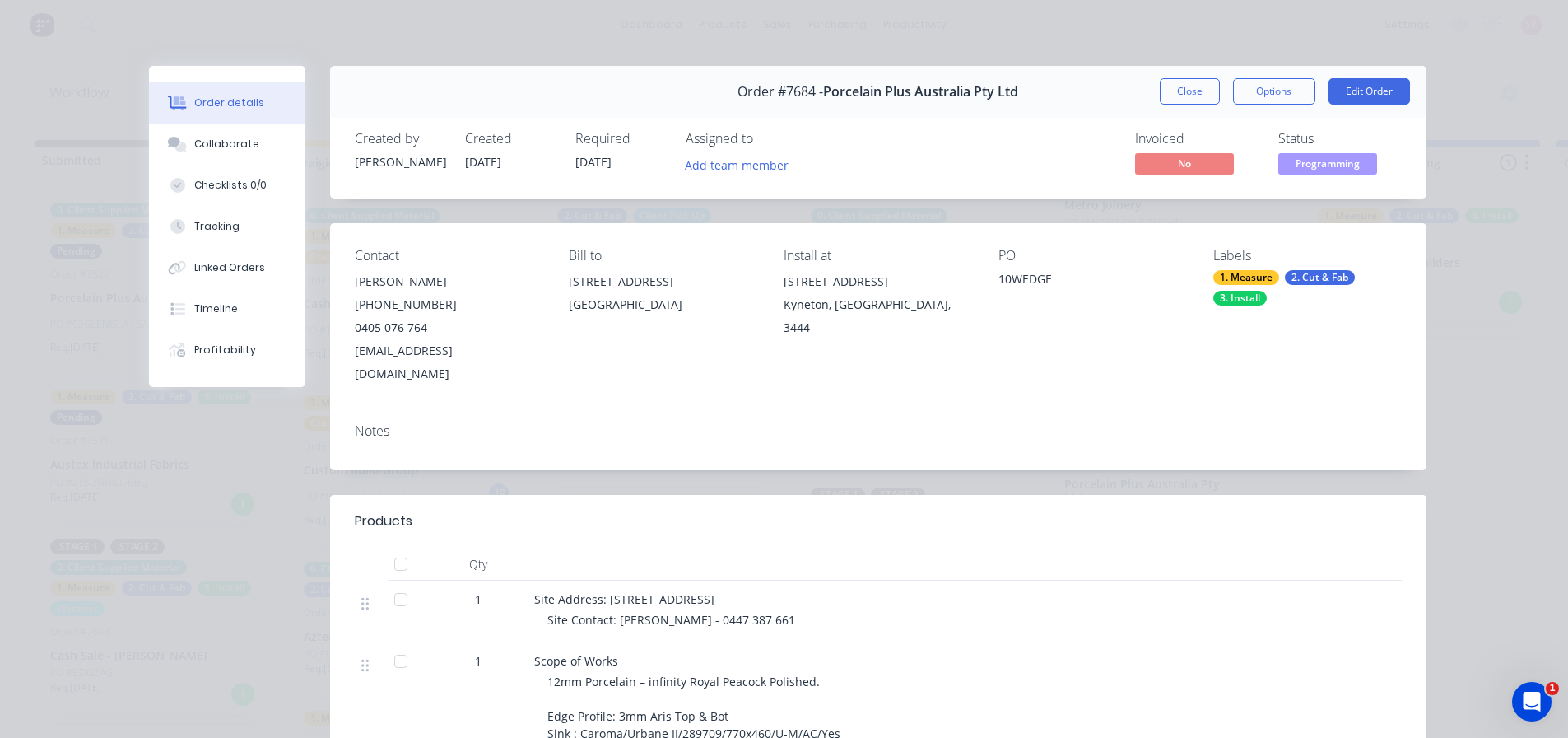
scroll to position [411, 0]
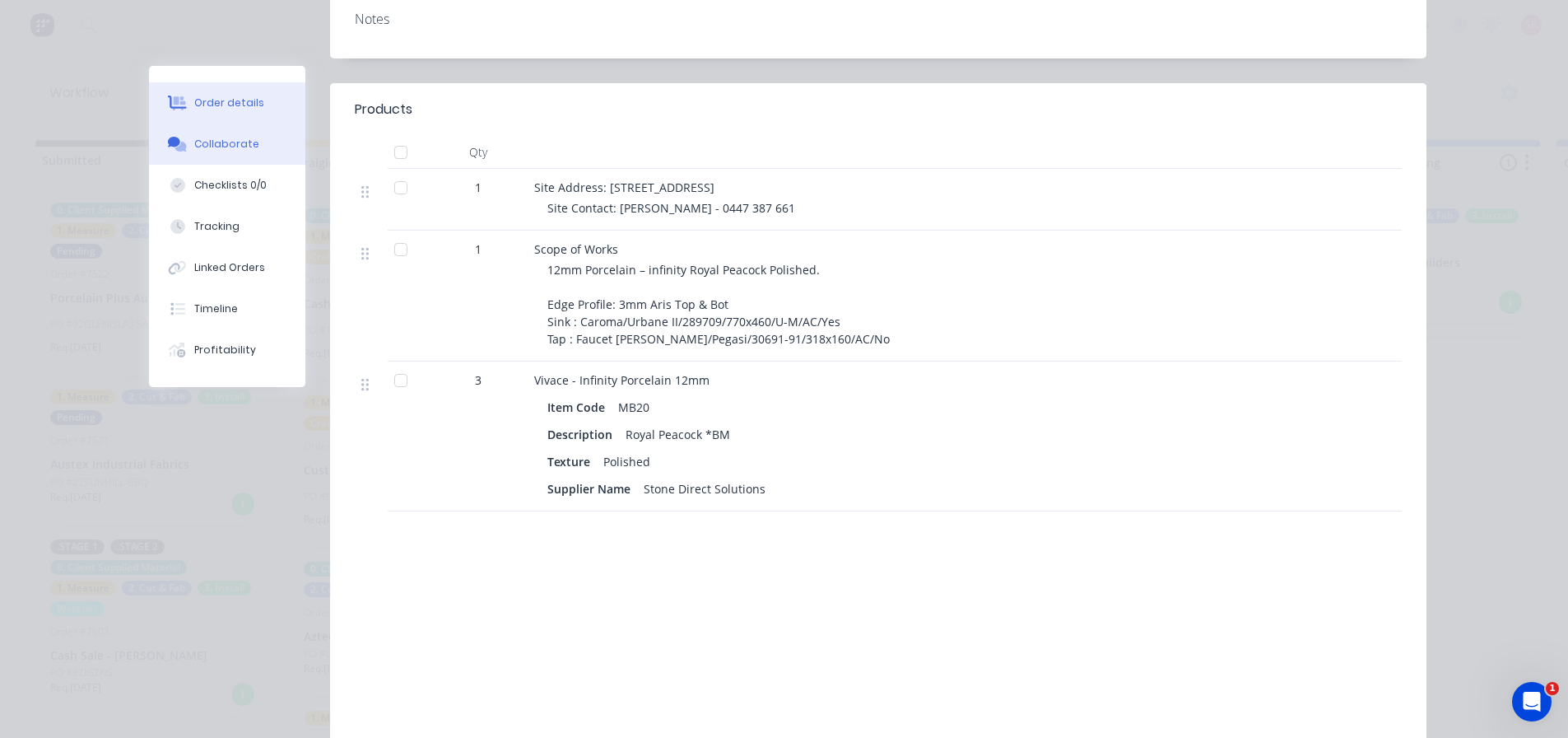
click at [193, 128] on button "Collaborate" at bounding box center [226, 143] width 156 height 41
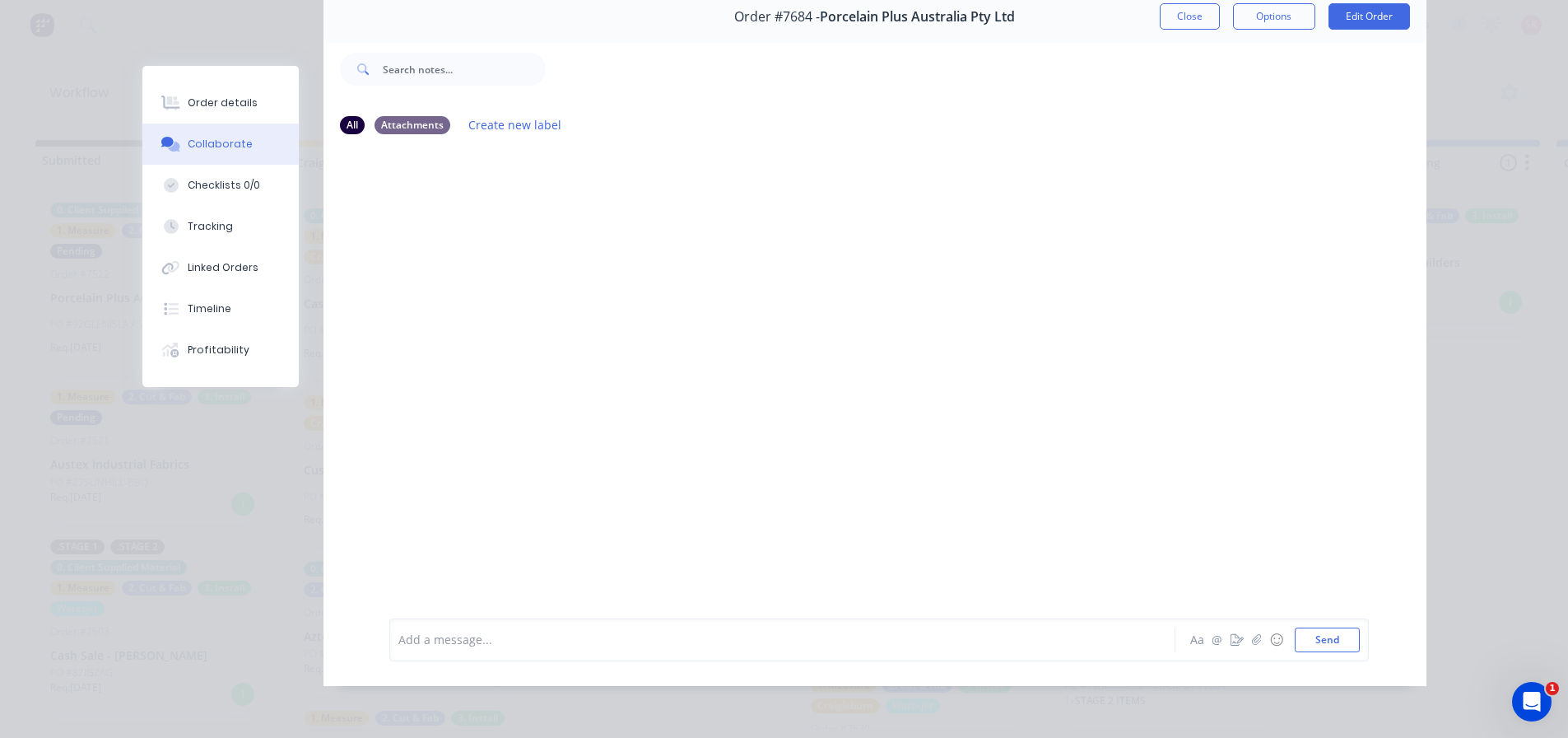
scroll to position [0, 0]
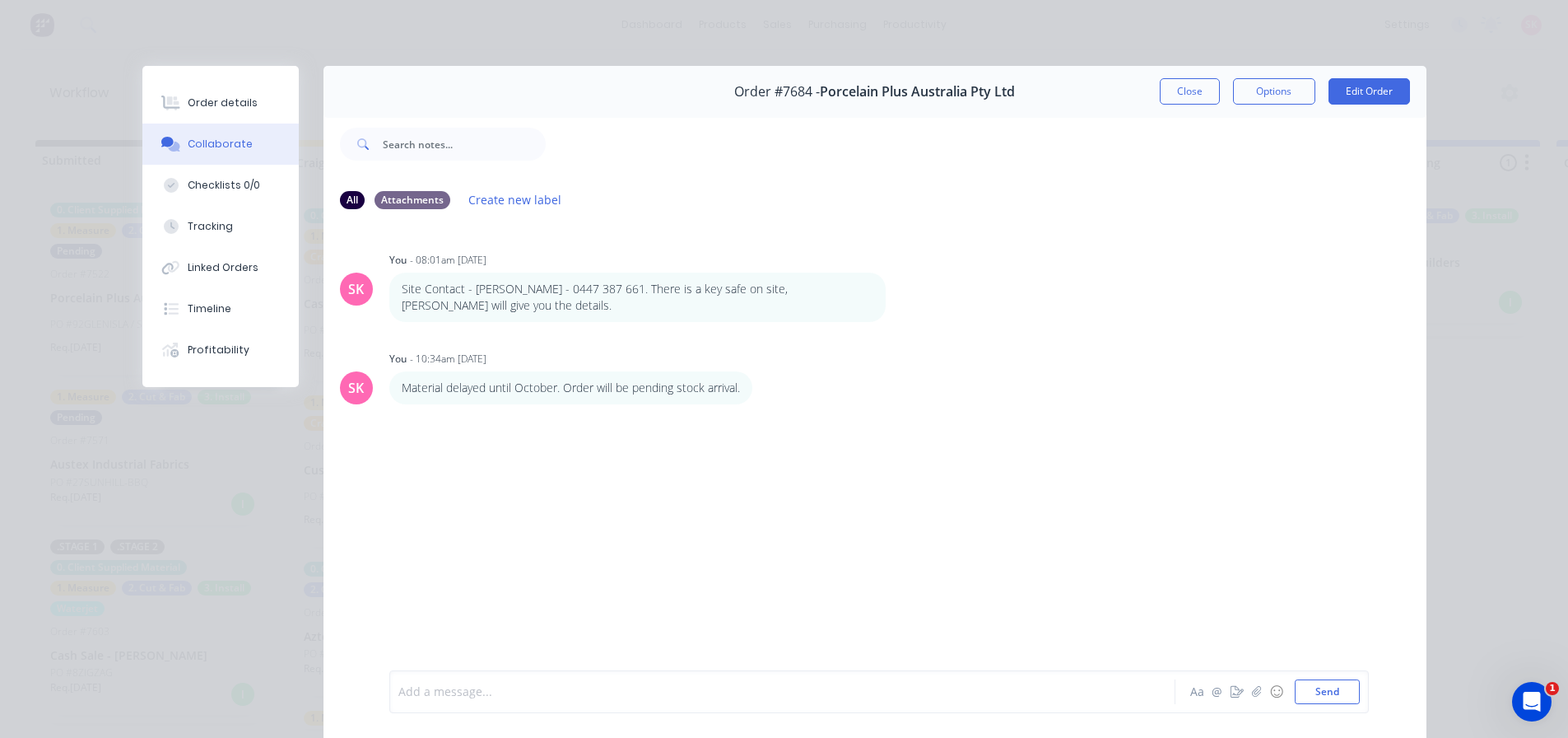
click at [472, 691] on div at bounding box center [759, 691] width 720 height 17
paste div
drag, startPoint x: 639, startPoint y: 687, endPoint x: 384, endPoint y: 705, distance: 255.6
click at [389, 702] on div "lockbox 4093 - lhs house - powerbox. Aa @ ☺ Send" at bounding box center [879, 691] width 979 height 43
drag, startPoint x: 629, startPoint y: 700, endPoint x: 229, endPoint y: 710, distance: 400.1
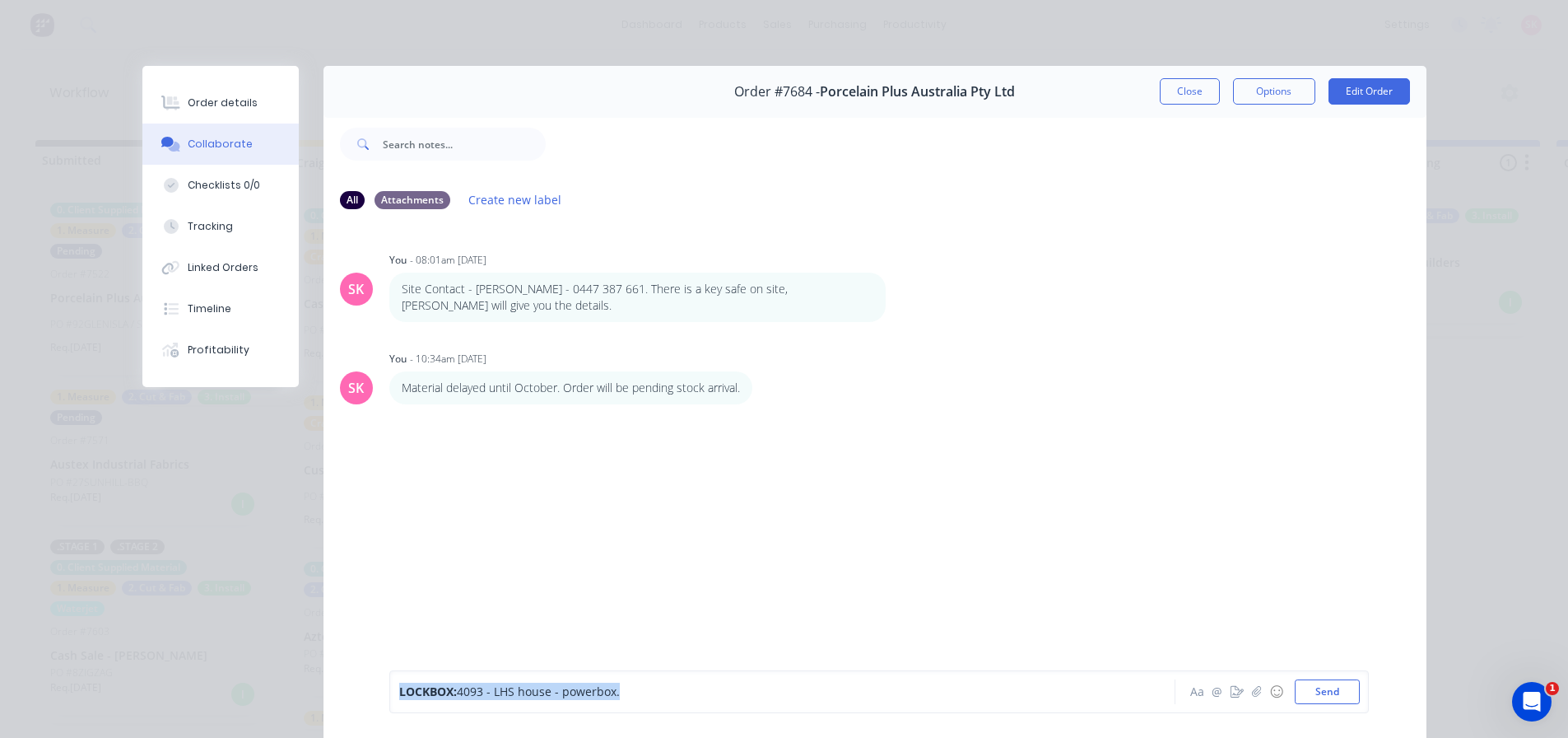
click at [229, 710] on div "Order #7684 - Porcelain Plus Australia Pty Ltd Close Options Edit Order All Att…" at bounding box center [784, 413] width 1284 height 695
copy div "LOCKBOX: 4093 - LHS house - powerbox."
click at [1329, 696] on button "Send" at bounding box center [1327, 691] width 65 height 25
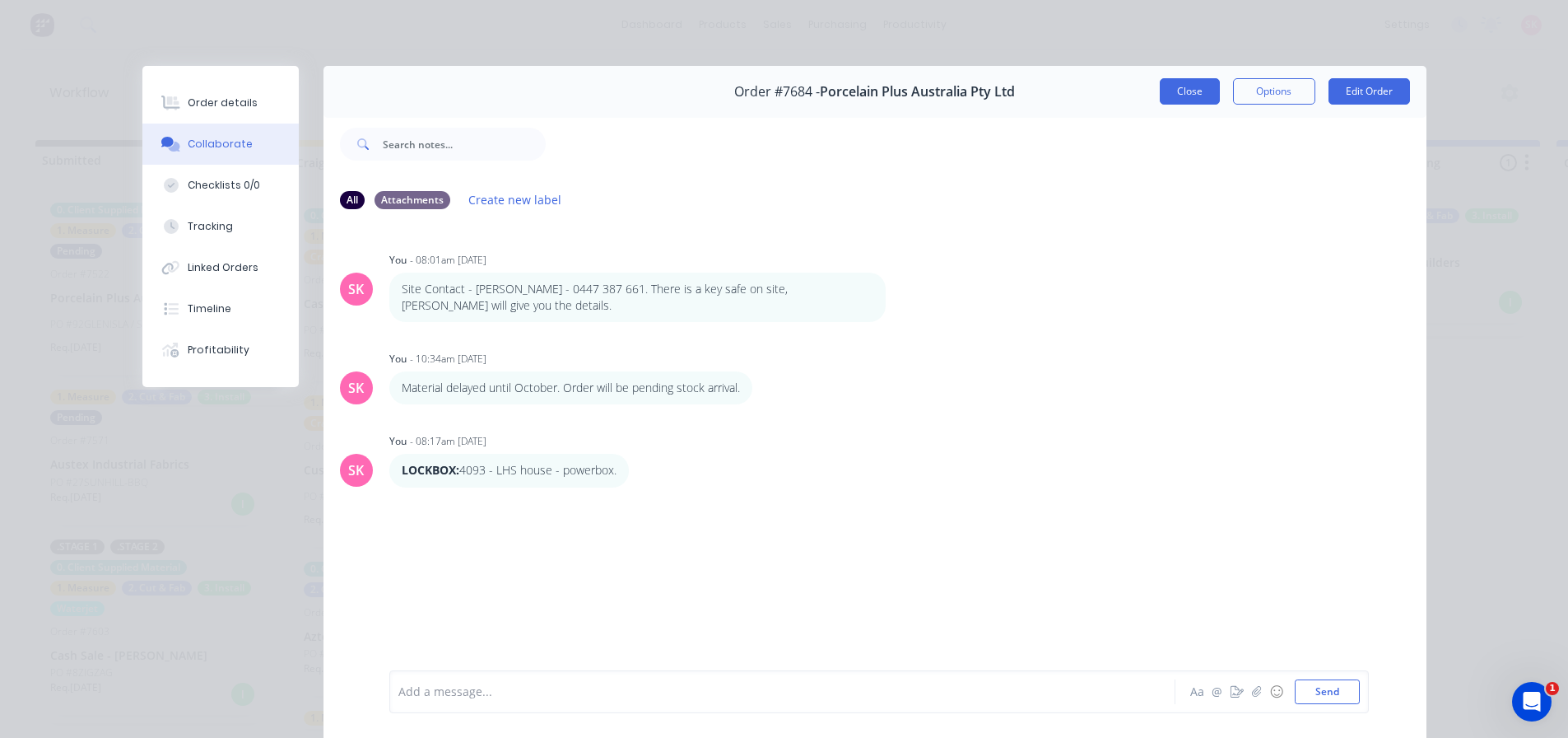
click at [1175, 90] on button "Close" at bounding box center [1190, 91] width 61 height 27
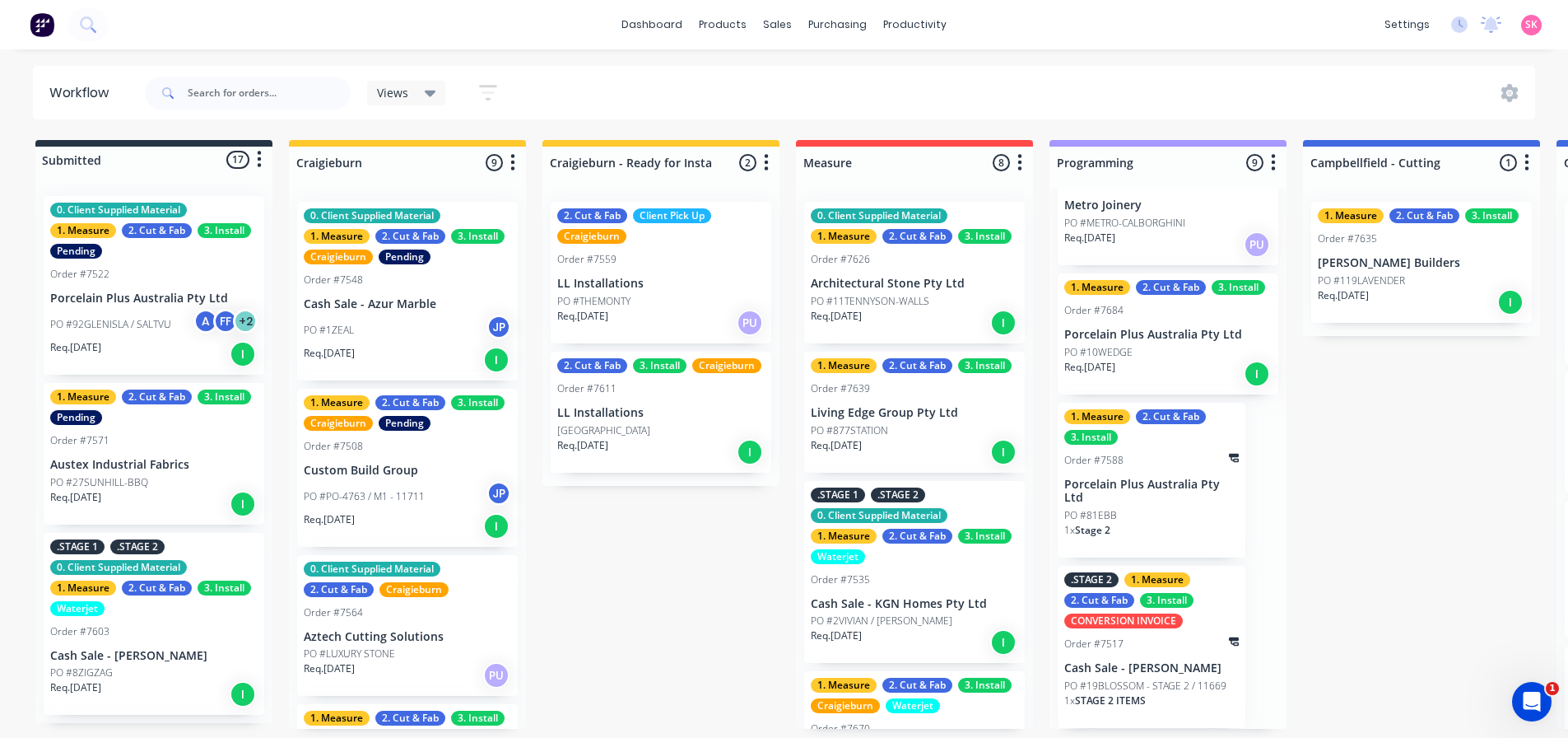
click at [1162, 350] on div "PO #10WEDGE" at bounding box center [1168, 352] width 208 height 15
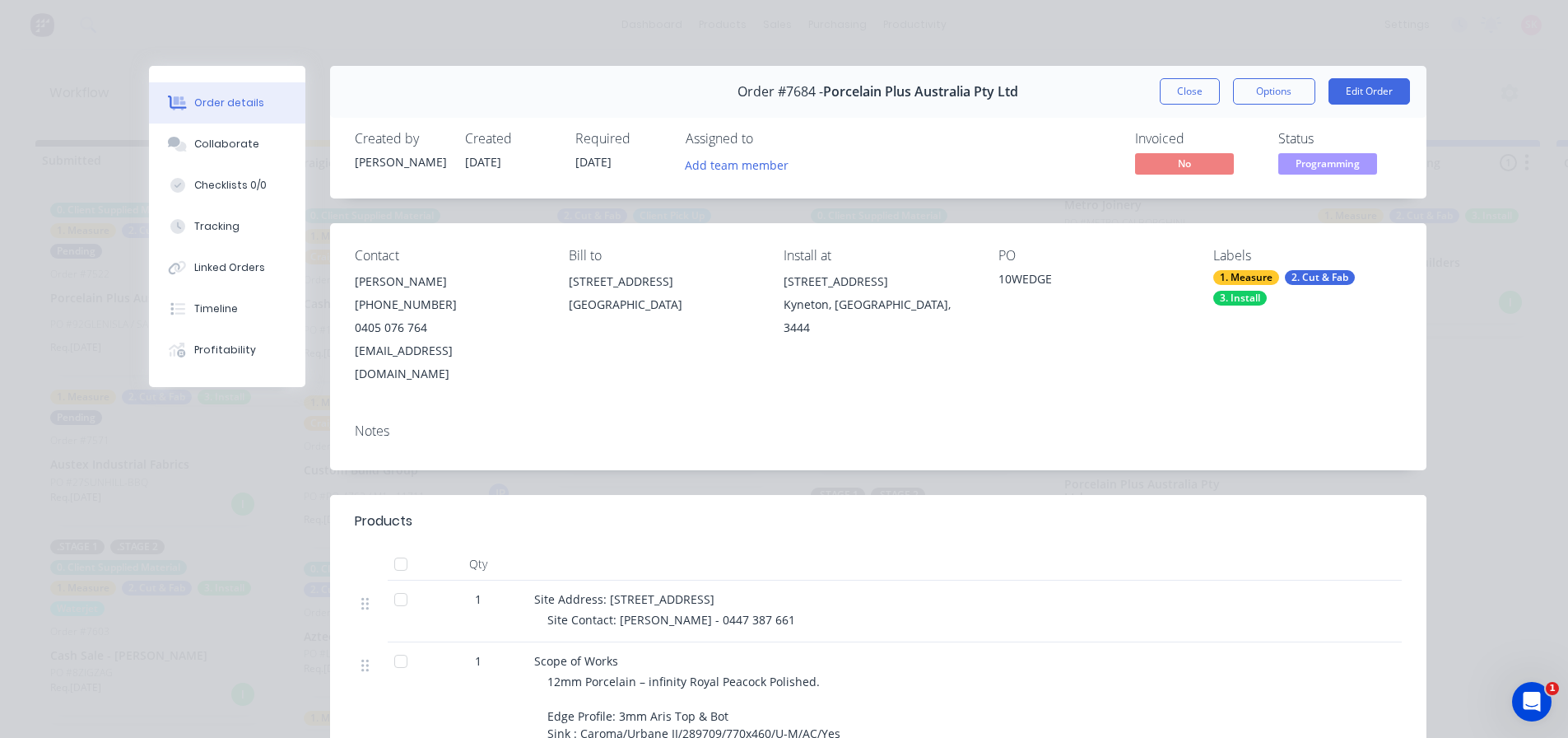
click at [411, 423] on div "Notes" at bounding box center [878, 431] width 1047 height 16
drag, startPoint x: 372, startPoint y: 405, endPoint x: 361, endPoint y: 404, distance: 11.0
click at [366, 423] on div "Notes" at bounding box center [878, 431] width 1047 height 16
click at [361, 423] on div "Notes" at bounding box center [878, 431] width 1047 height 16
click at [1265, 84] on button "Options" at bounding box center [1274, 91] width 82 height 27
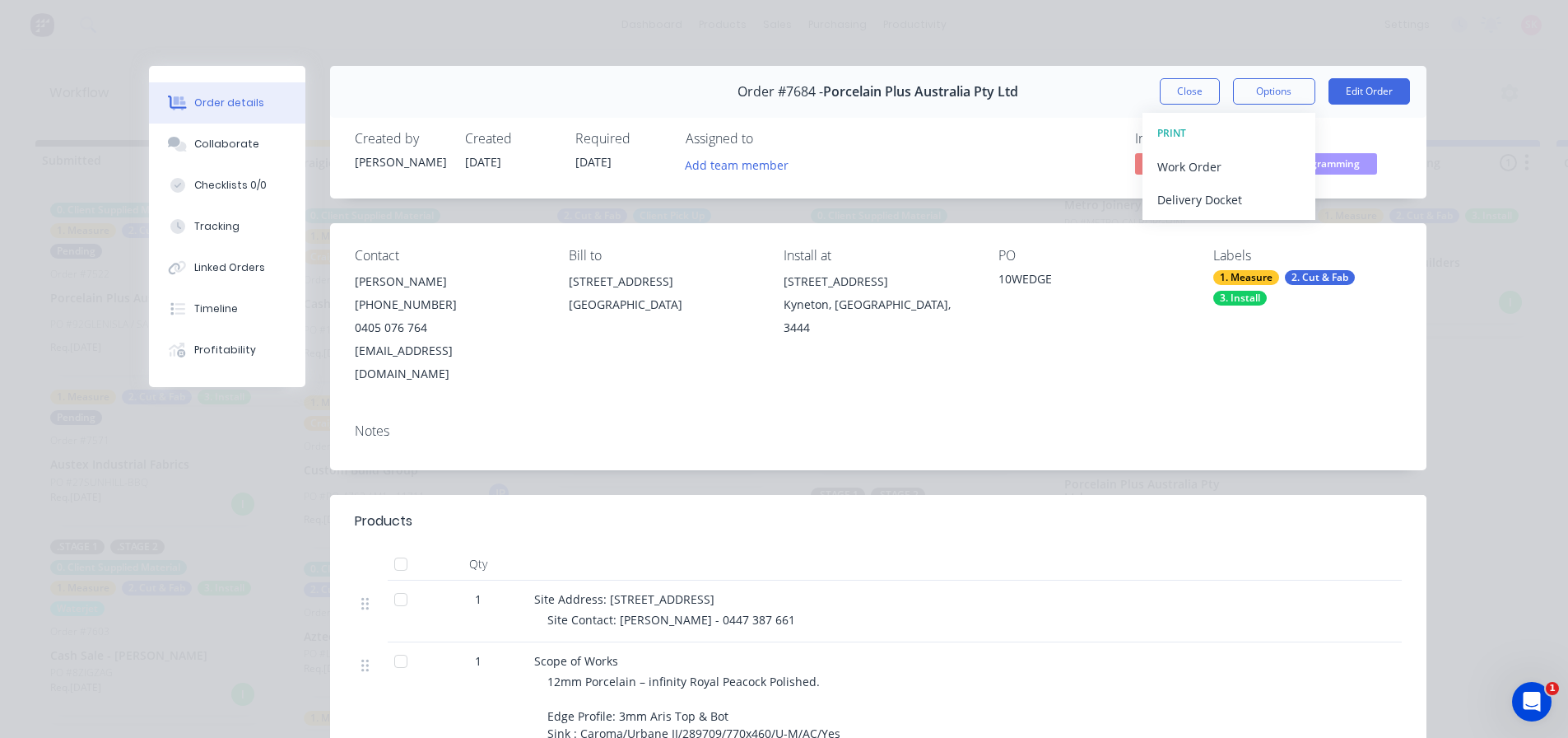
click at [423, 374] on div "Contact Bryce Hobson (03) 8566 7665 0405 076 764 bryce@porcelainplus.com.au Bil…" at bounding box center [878, 317] width 1096 height 187
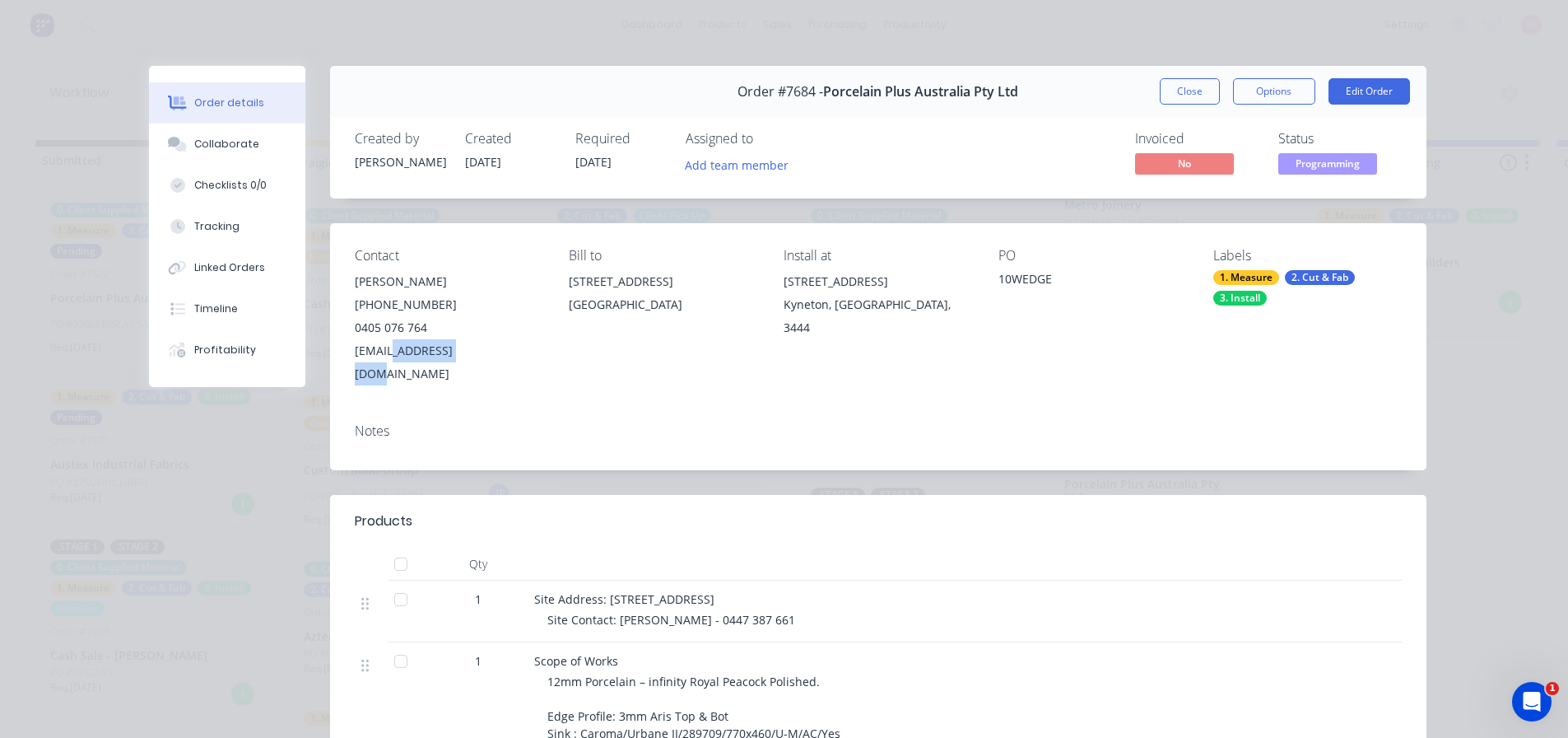
click at [423, 374] on div "Contact Bryce Hobson (03) 8566 7665 0405 076 764 bryce@porcelainplus.com.au Bil…" at bounding box center [878, 317] width 1096 height 187
click at [478, 423] on div "Notes" at bounding box center [878, 431] width 1047 height 16
click at [1187, 98] on button "Close" at bounding box center [1190, 91] width 61 height 27
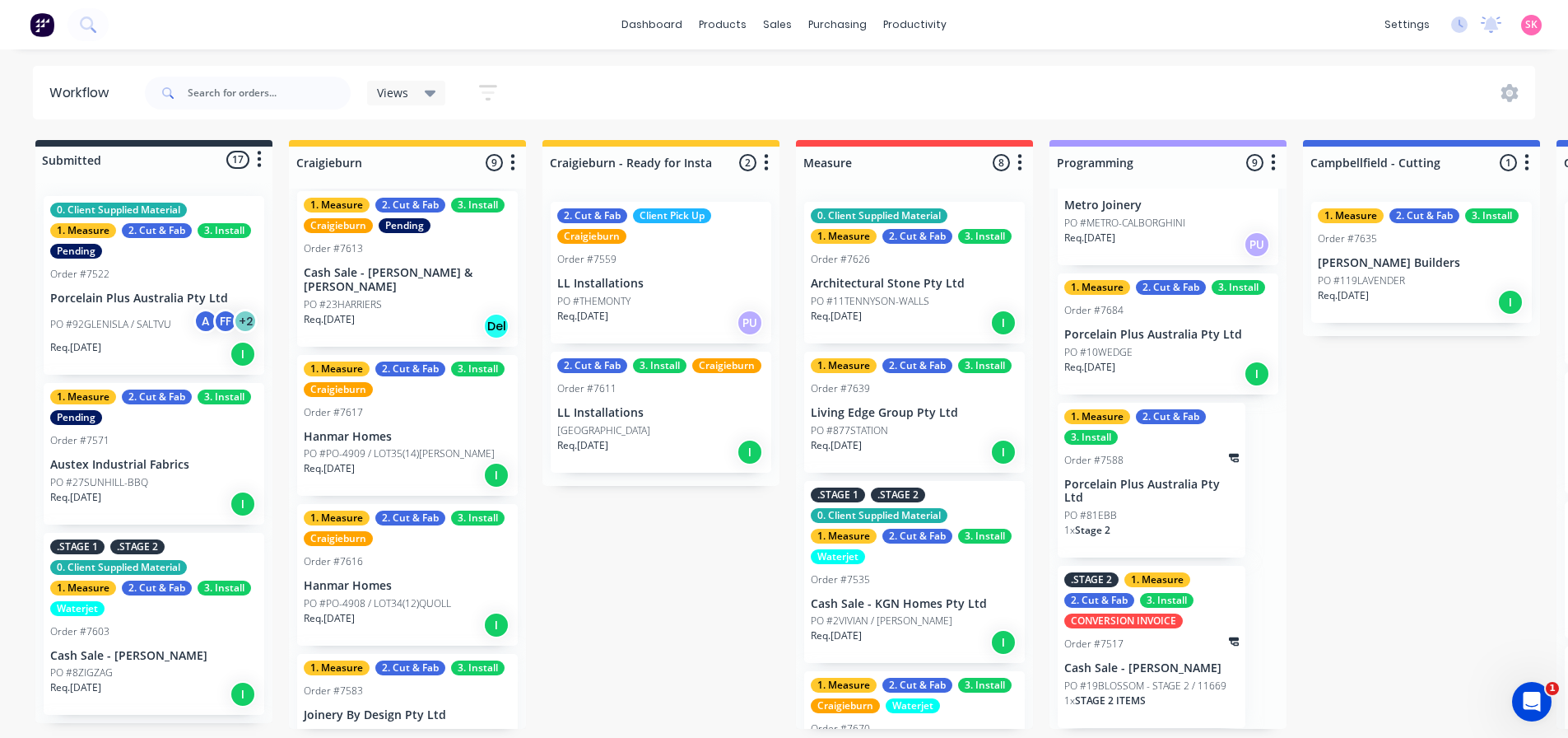
scroll to position [845, 0]
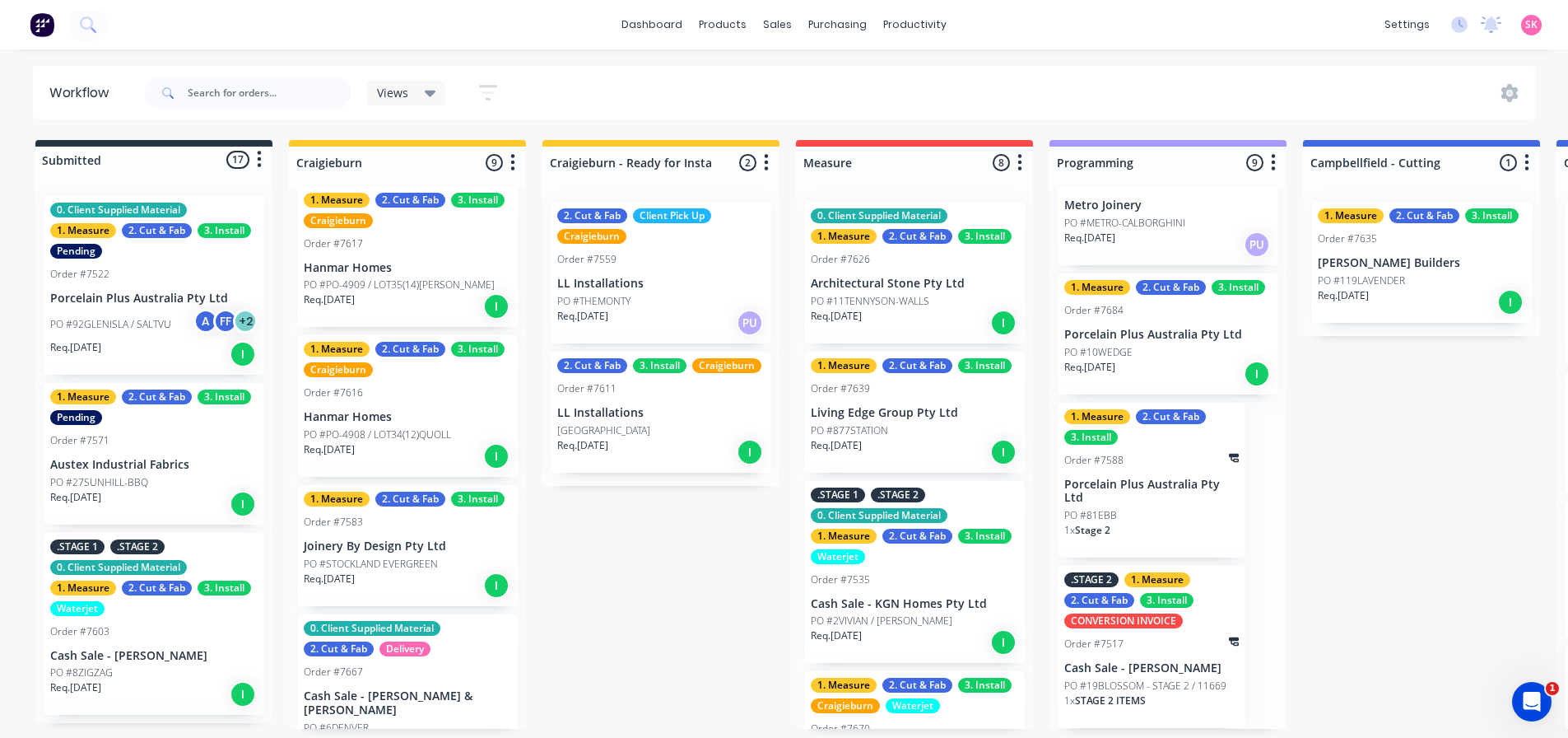
click at [392, 720] on div "PO #6DENVER" at bounding box center [407, 727] width 208 height 15
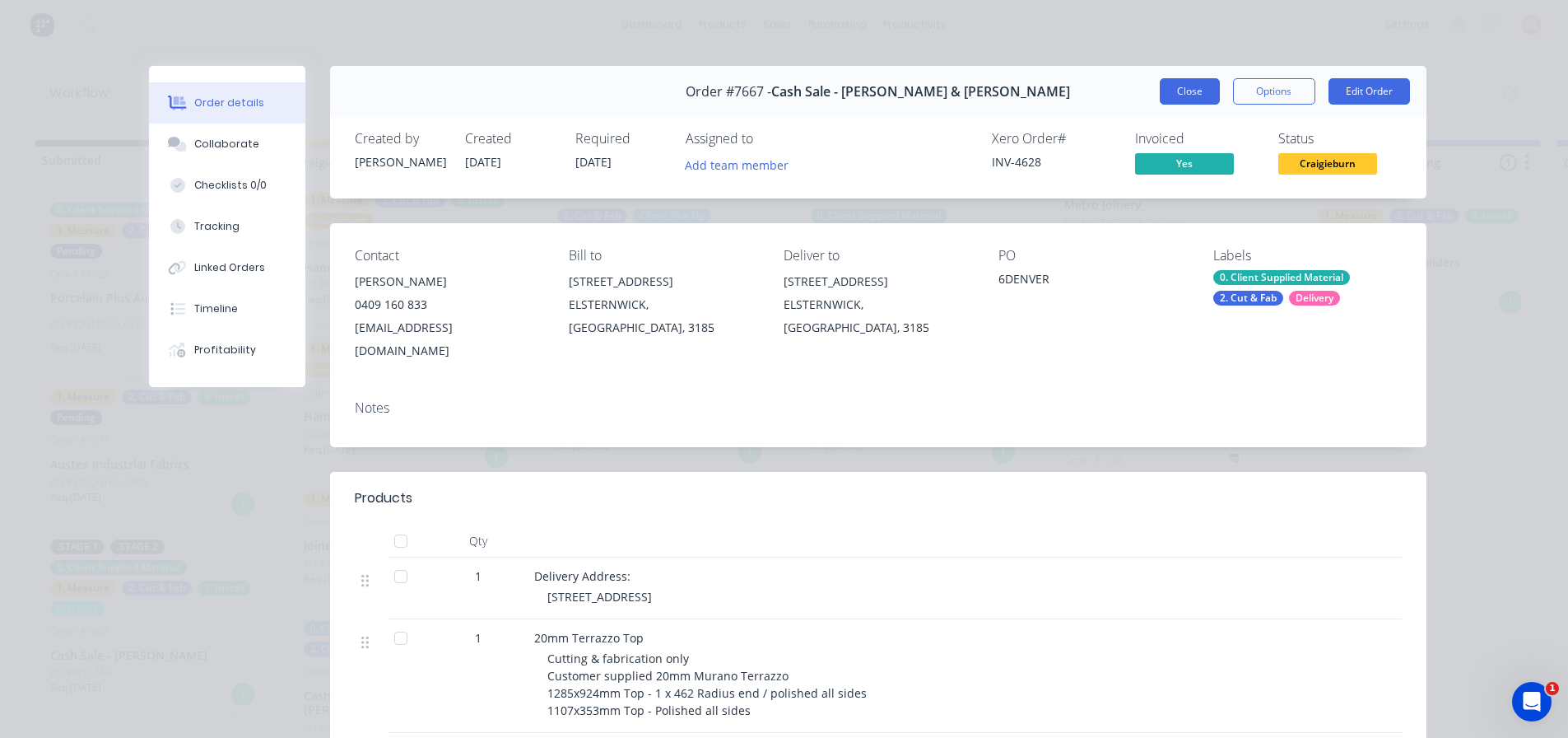
click at [1196, 103] on button "Close" at bounding box center [1190, 91] width 61 height 27
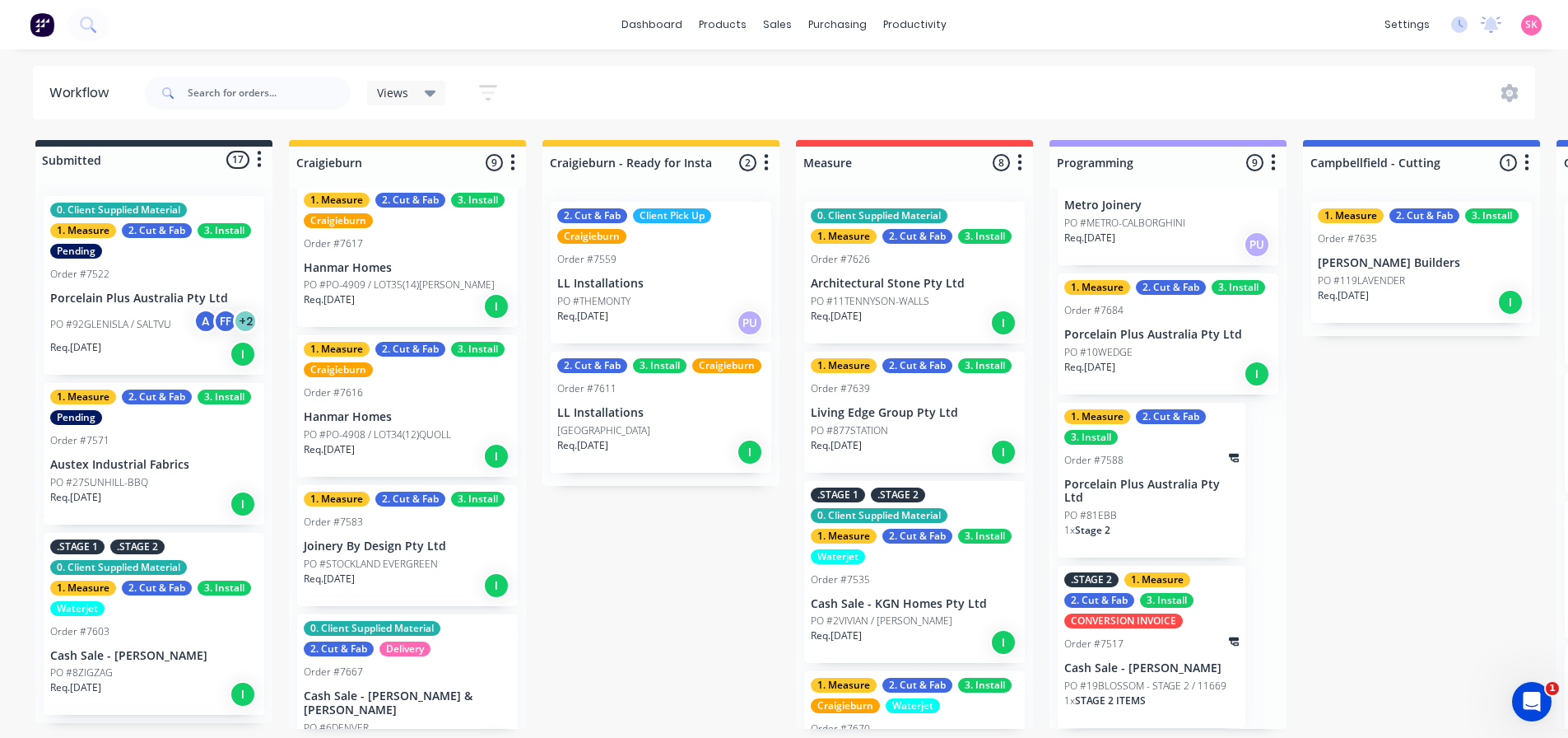
click at [724, 381] on div "Order #7611" at bounding box center [660, 388] width 208 height 15
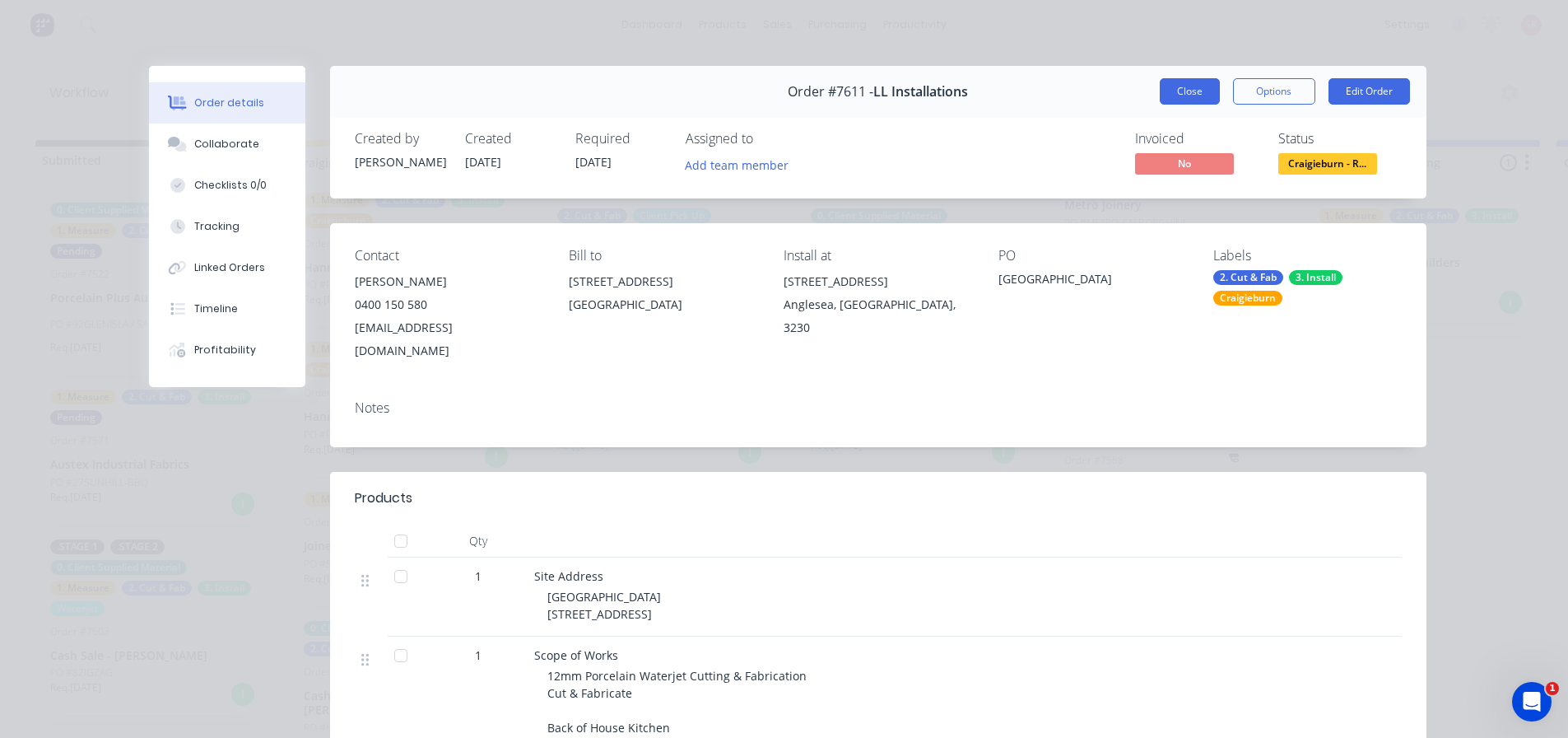
click at [1187, 94] on button "Close" at bounding box center [1190, 91] width 61 height 27
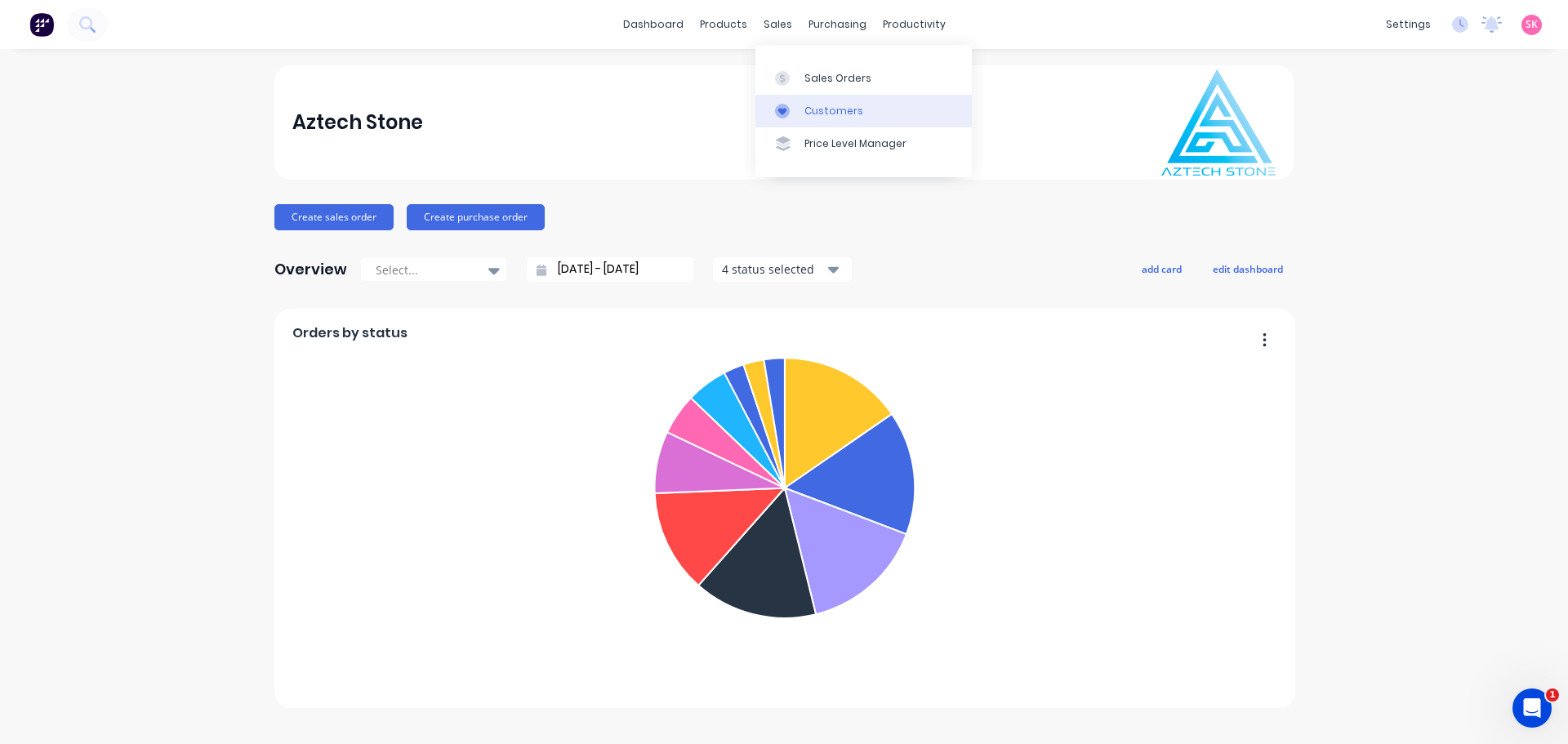
click at [801, 100] on link "Customers" at bounding box center [864, 110] width 217 height 33
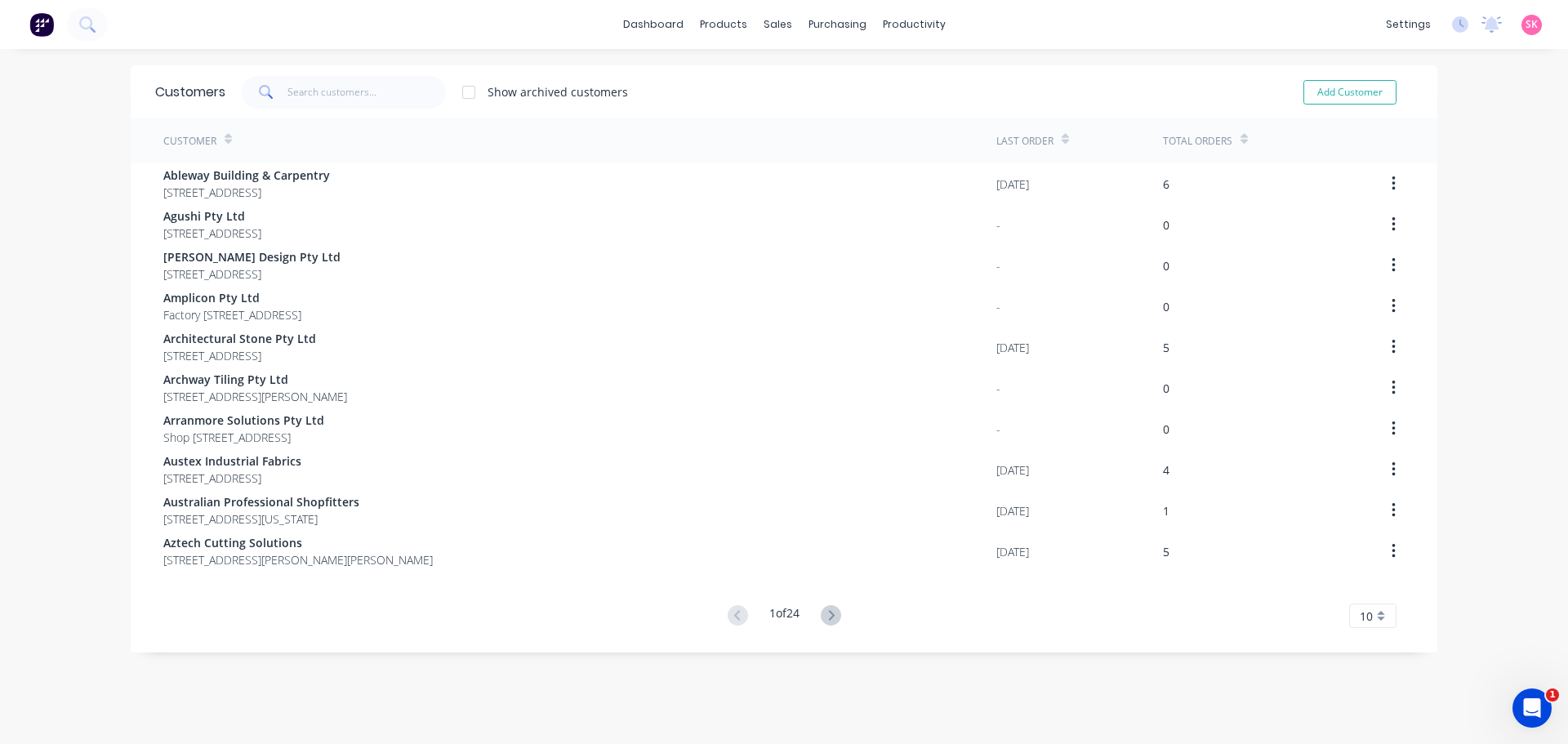
click at [801, 76] on div "Show archived customers Add Customer" at bounding box center [818, 92] width 1187 height 33
click at [786, 84] on div at bounding box center [781, 78] width 25 height 15
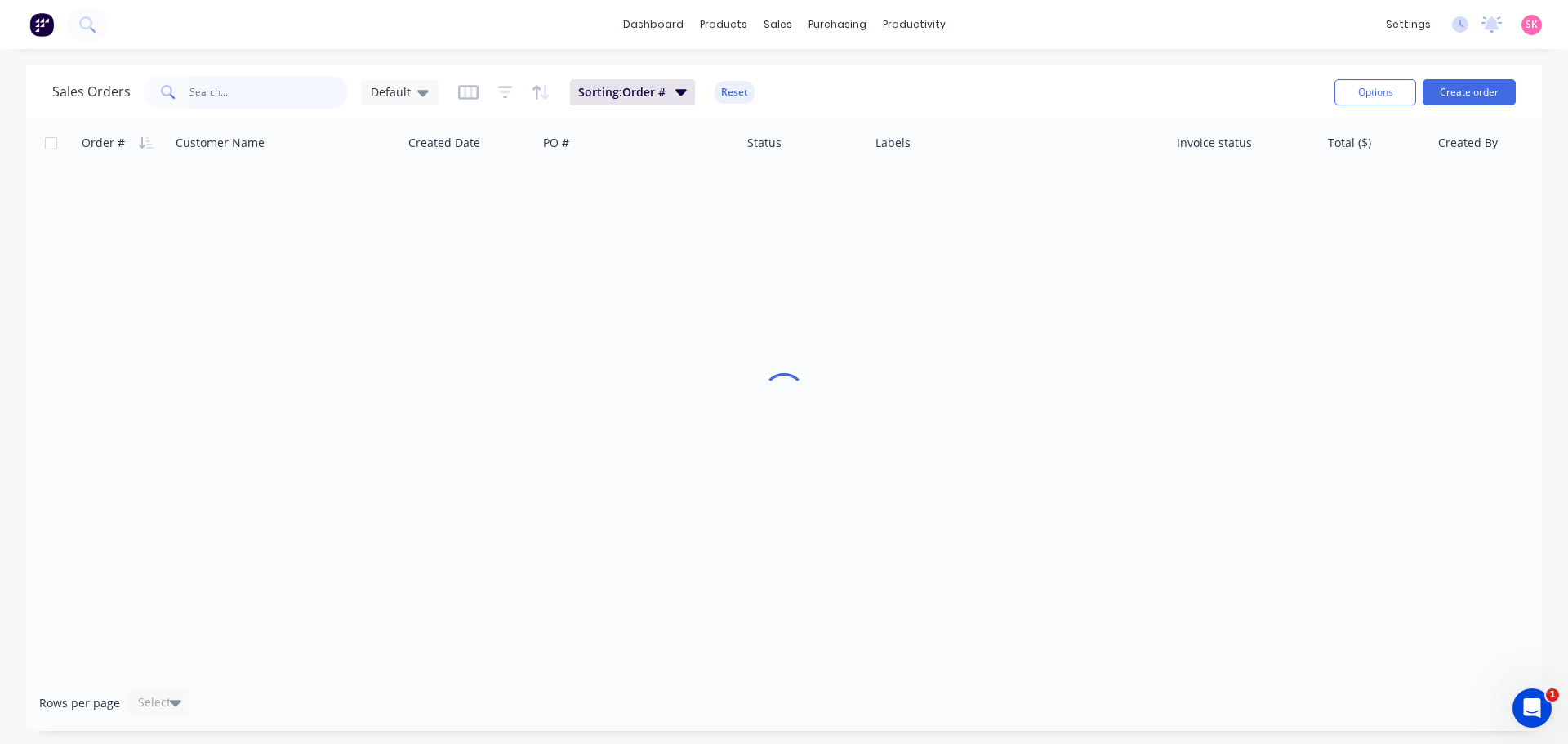
click at [290, 97] on input "text" at bounding box center [269, 92] width 160 height 33
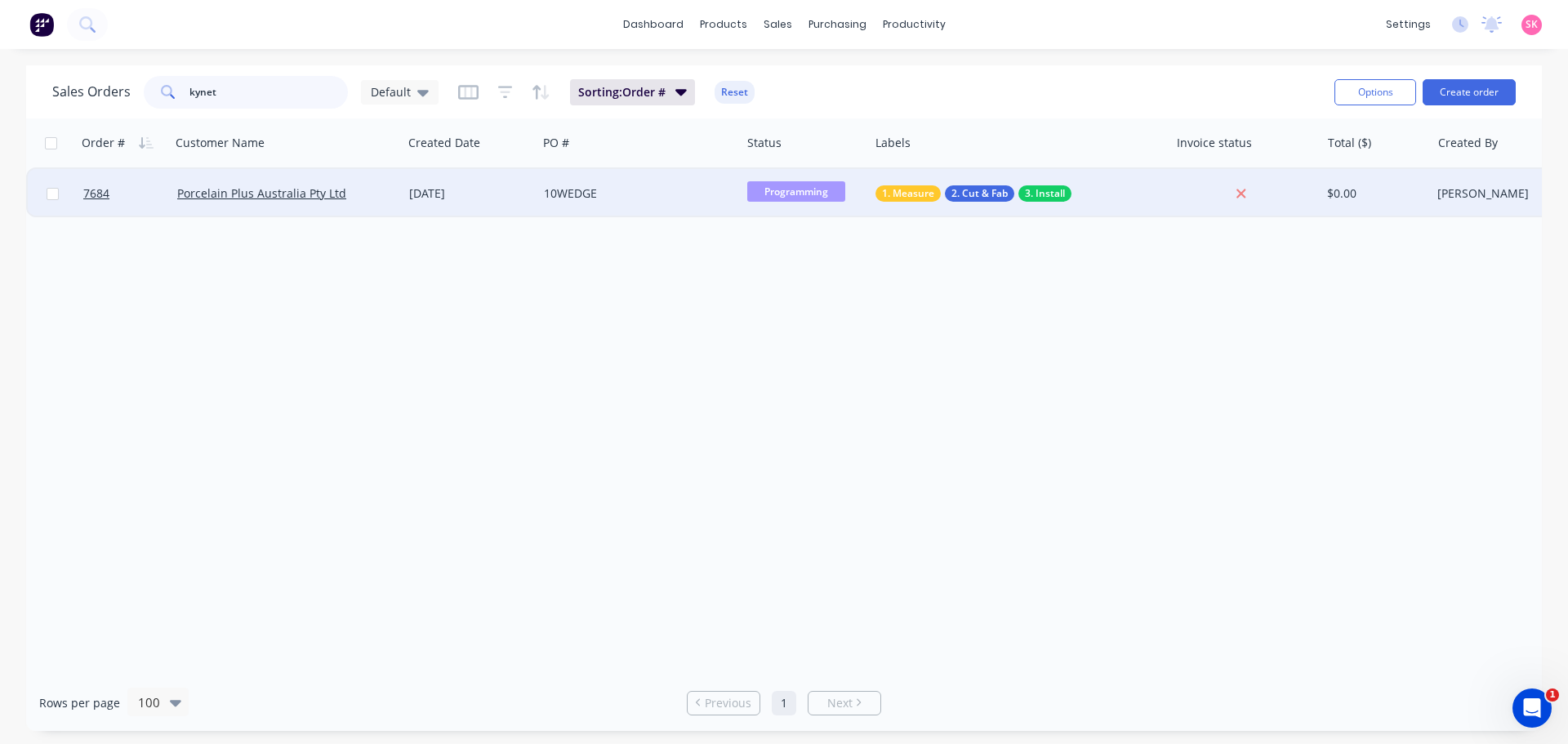
type input "kynet"
click at [415, 198] on div "[DATE]" at bounding box center [470, 193] width 122 height 17
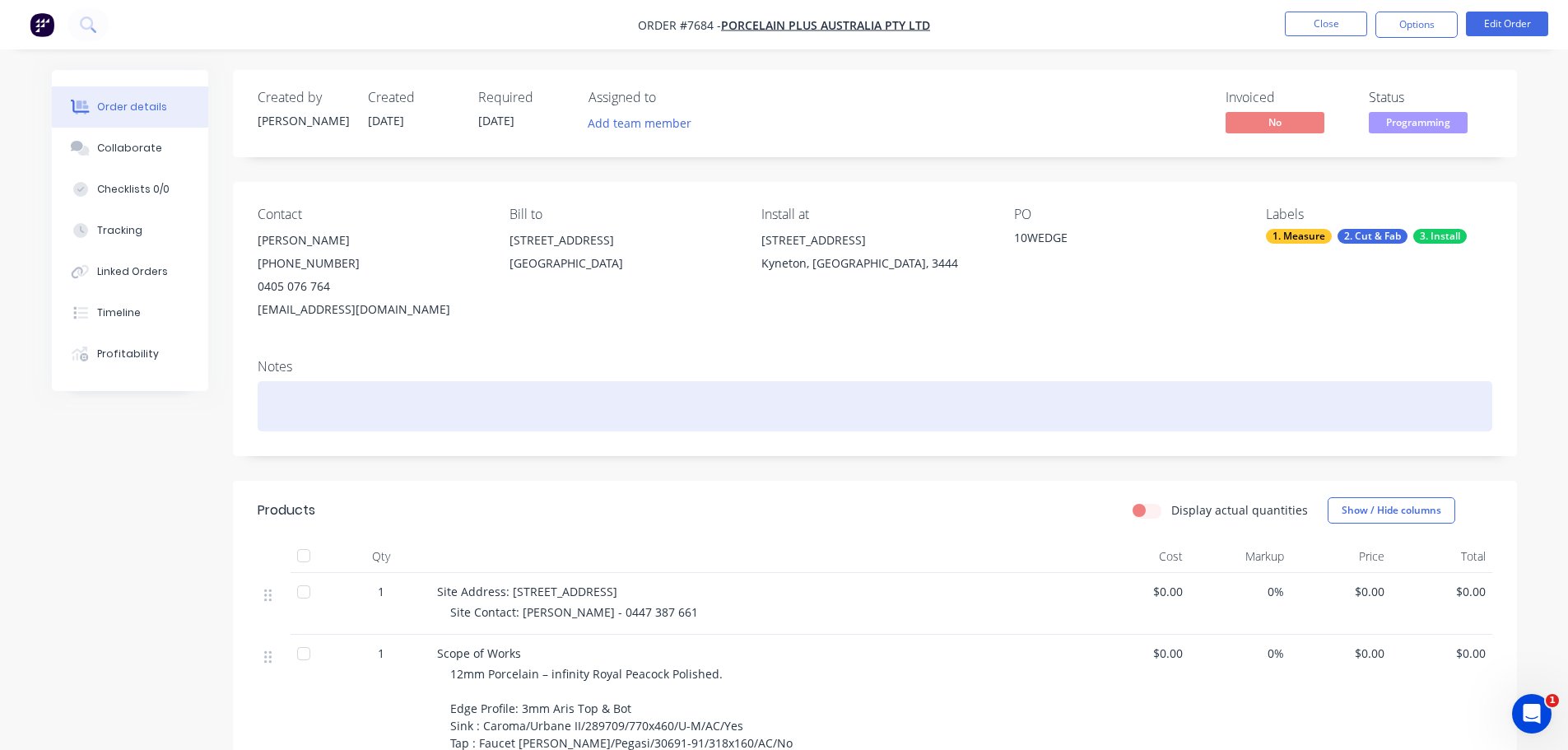
click at [317, 402] on div at bounding box center [874, 406] width 1234 height 51
paste div
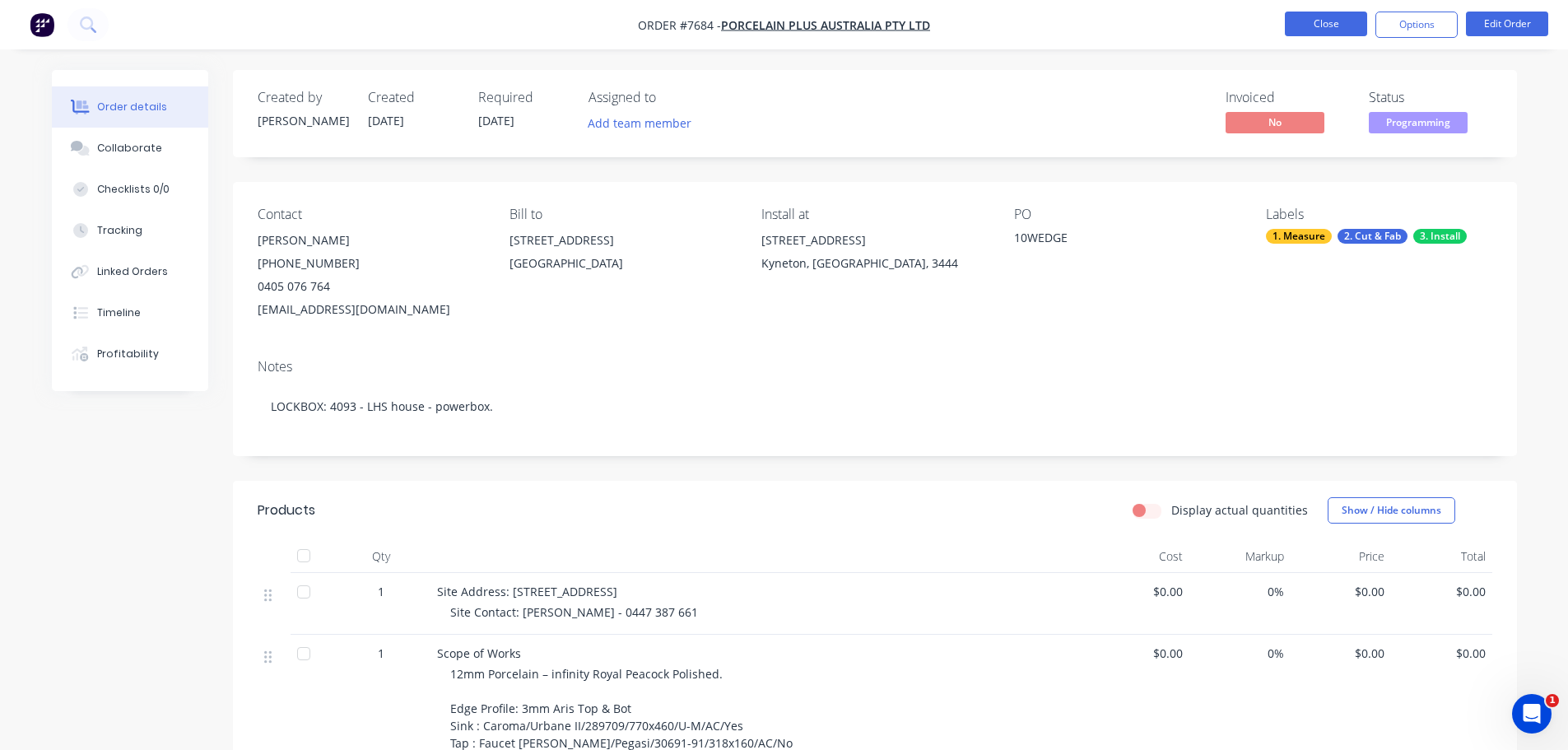
click at [1321, 16] on button "Close" at bounding box center [1326, 24] width 82 height 25
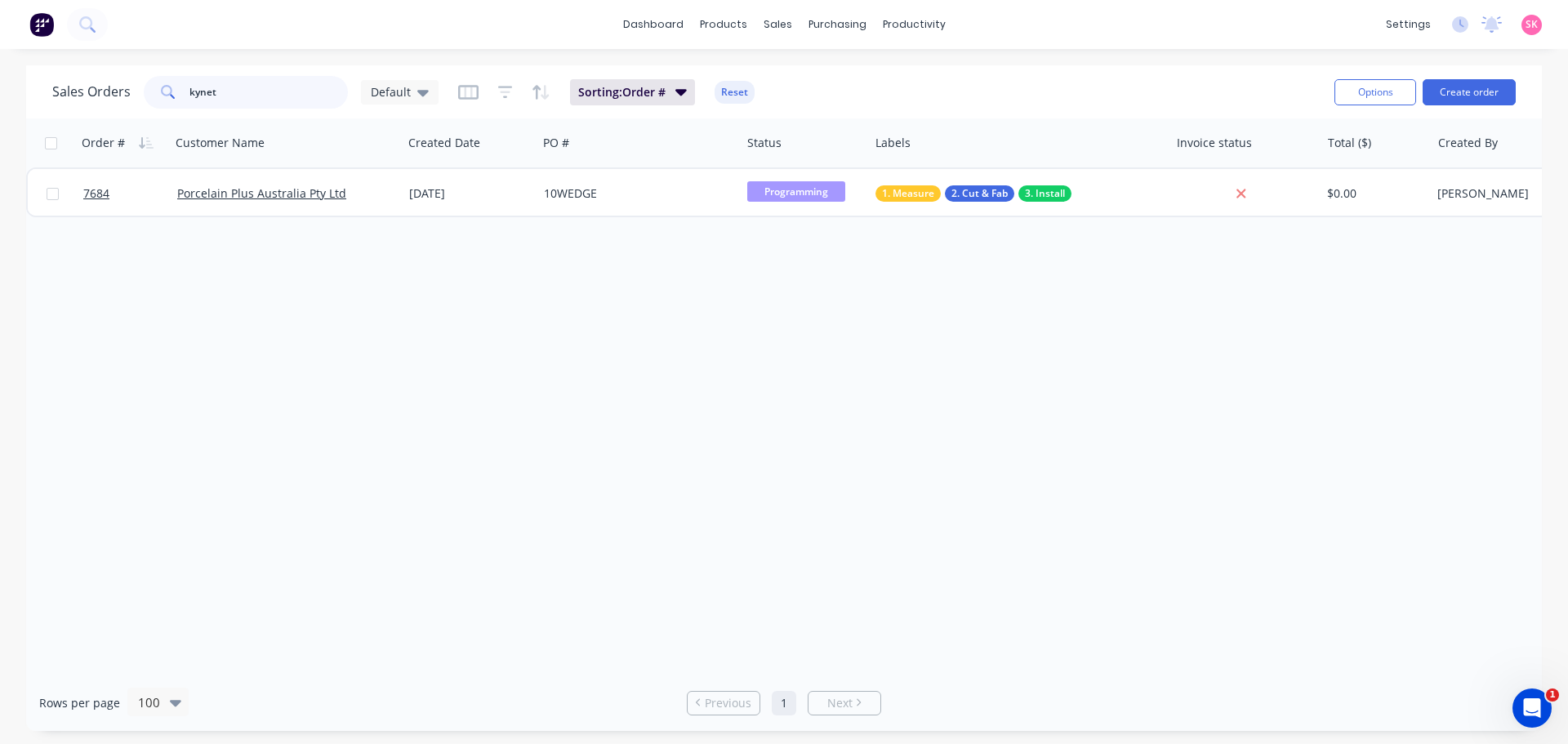
drag, startPoint x: 263, startPoint y: 100, endPoint x: 6, endPoint y: 97, distance: 257.0
click at [86, 97] on div "Sales Orders kynet Default" at bounding box center [245, 92] width 386 height 33
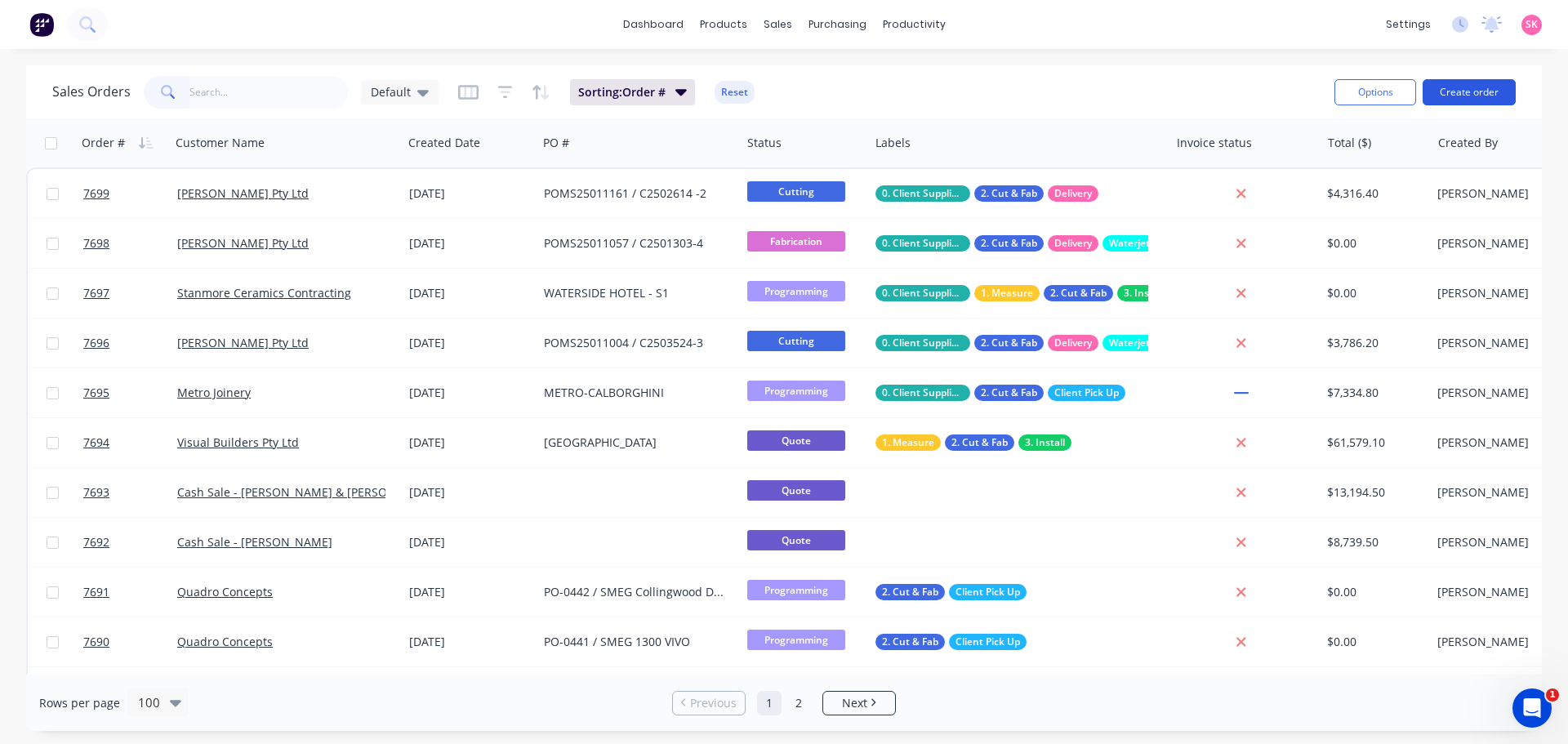
click at [1473, 84] on button "Create order" at bounding box center [1469, 92] width 93 height 27
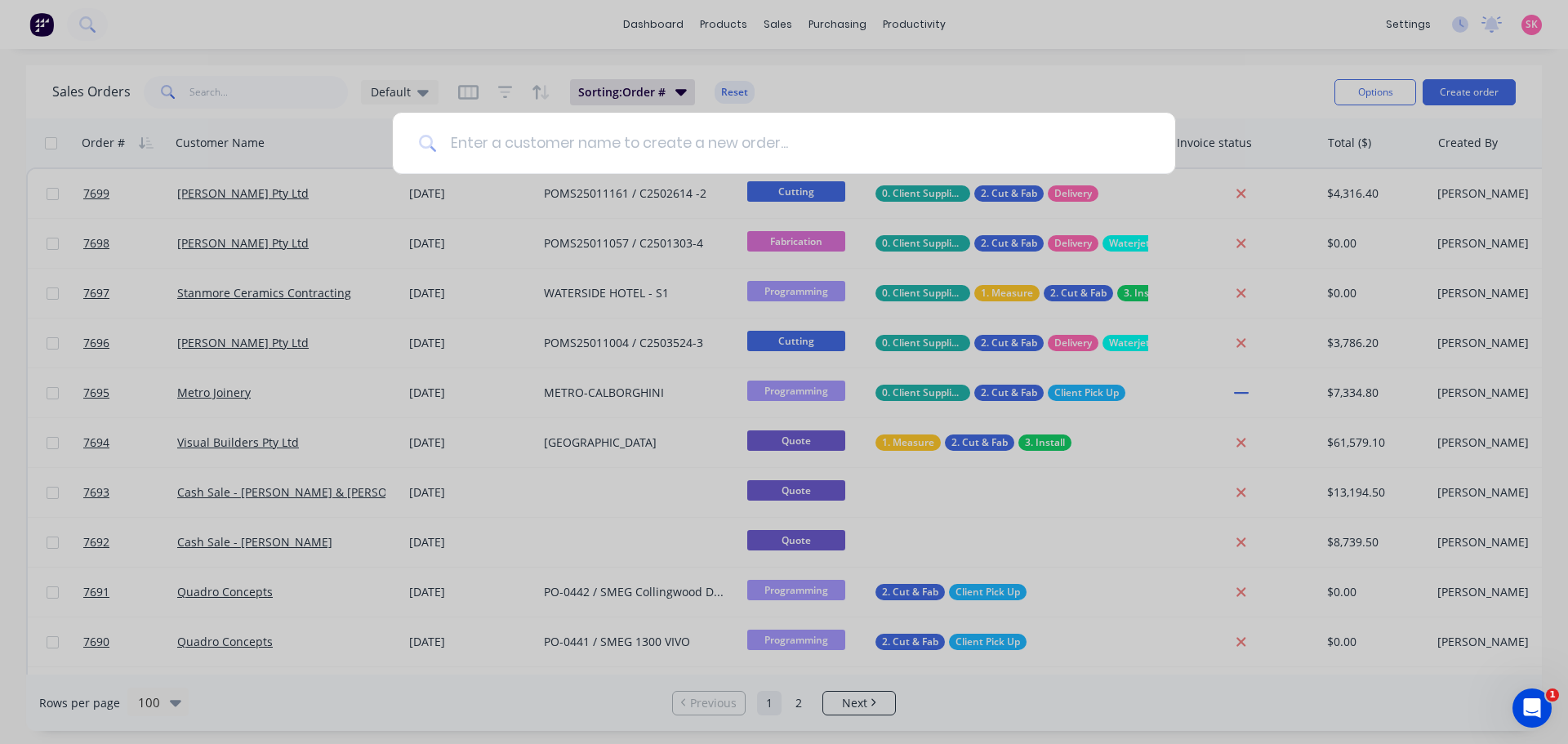
click at [474, 153] on input at bounding box center [792, 143] width 712 height 61
type input "marbut"
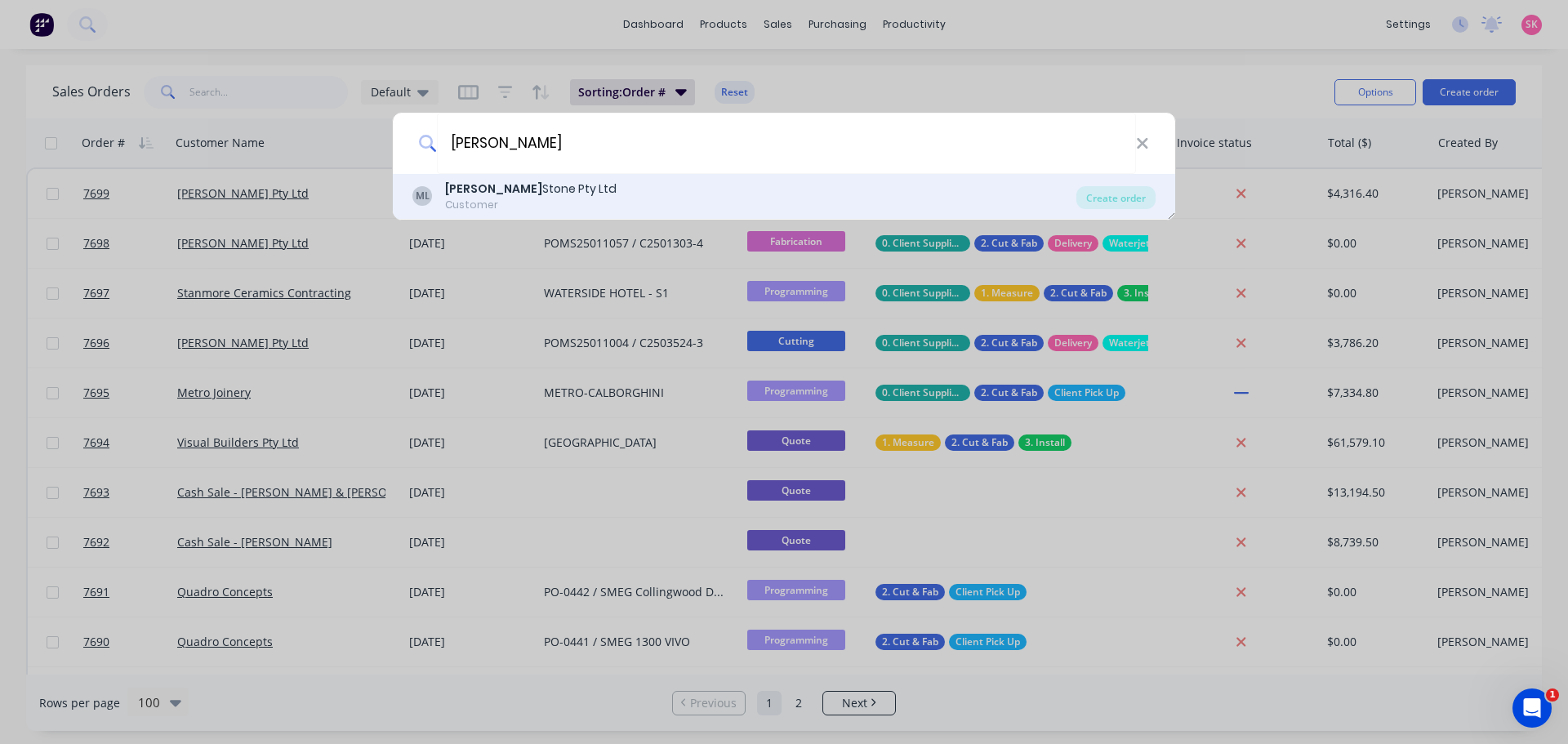
click at [997, 185] on div "[PERSON_NAME] [PERSON_NAME] Pty Ltd Customer" at bounding box center [745, 196] width 664 height 32
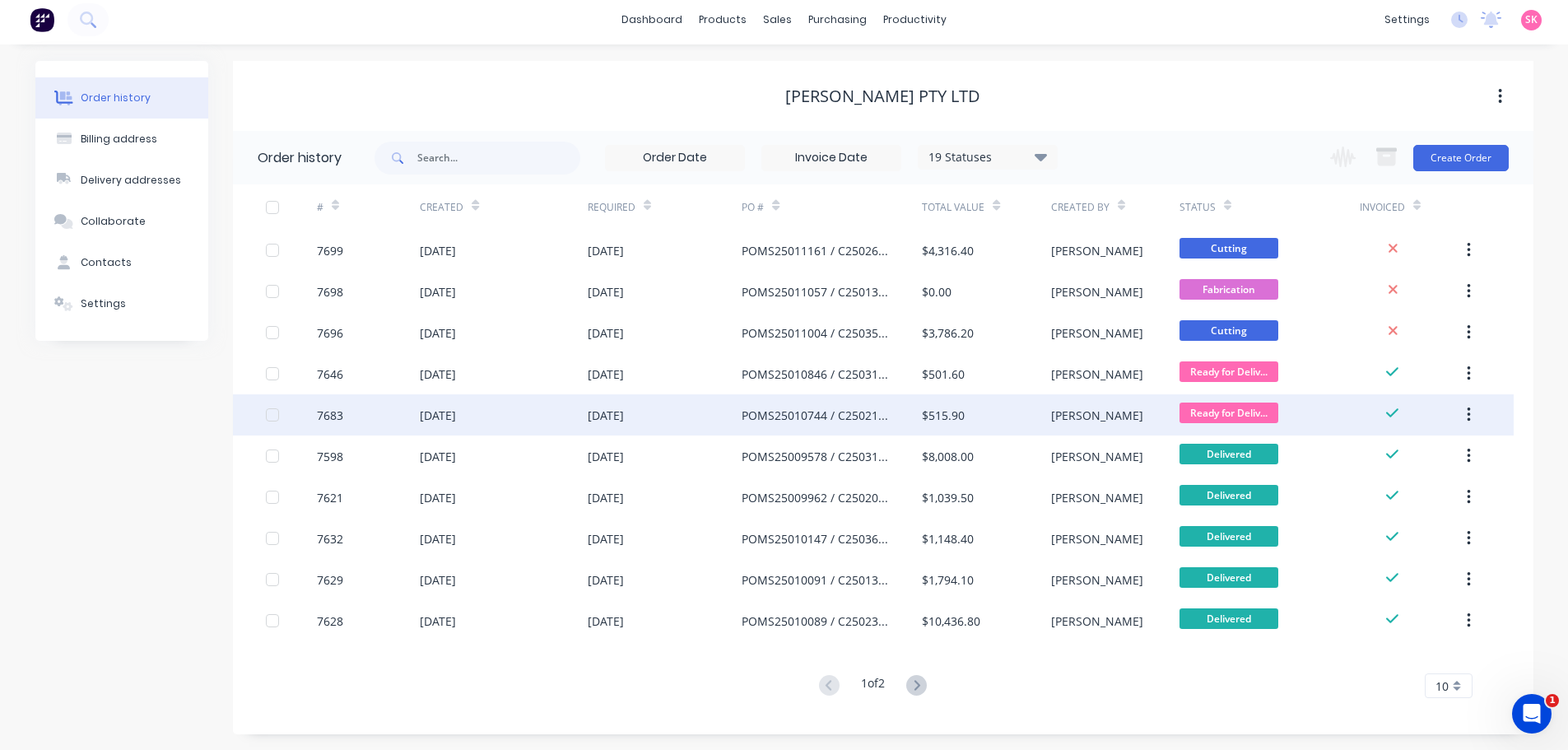
scroll to position [6, 0]
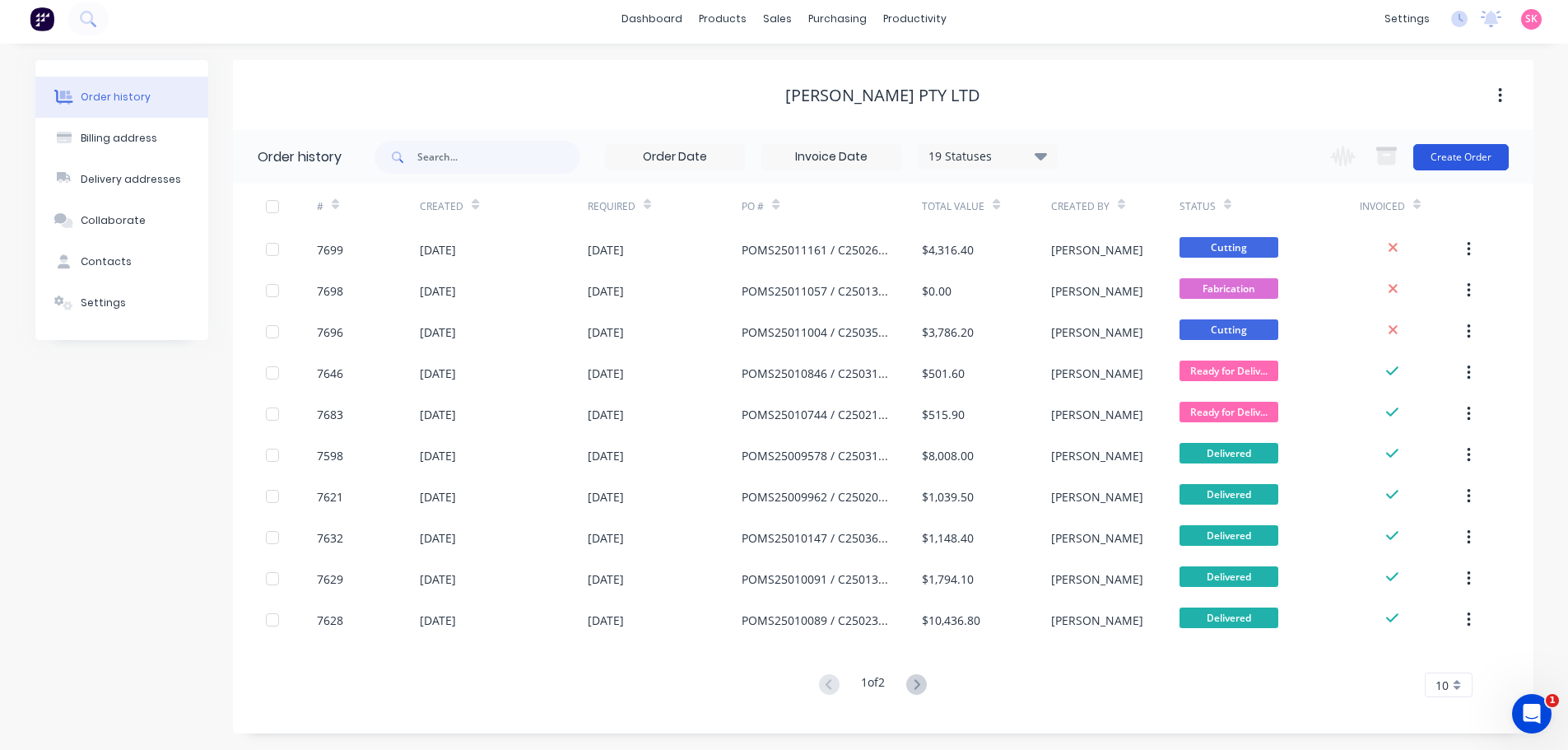
click at [1461, 146] on button "Create Order" at bounding box center [1461, 157] width 95 height 27
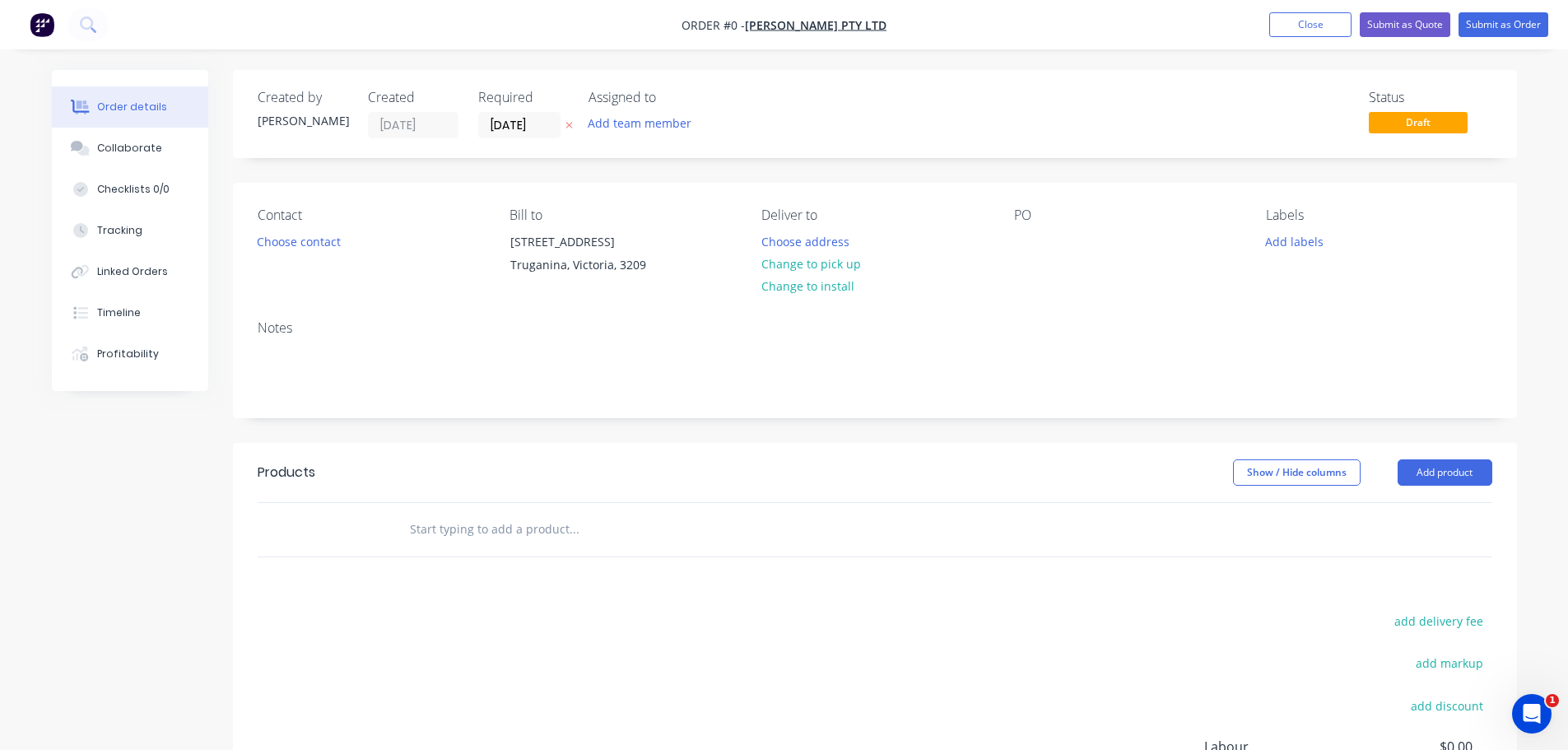
click at [317, 227] on div "Contact Choose contact" at bounding box center [369, 244] width 225 height 75
click at [319, 243] on button "Choose contact" at bounding box center [299, 240] width 101 height 22
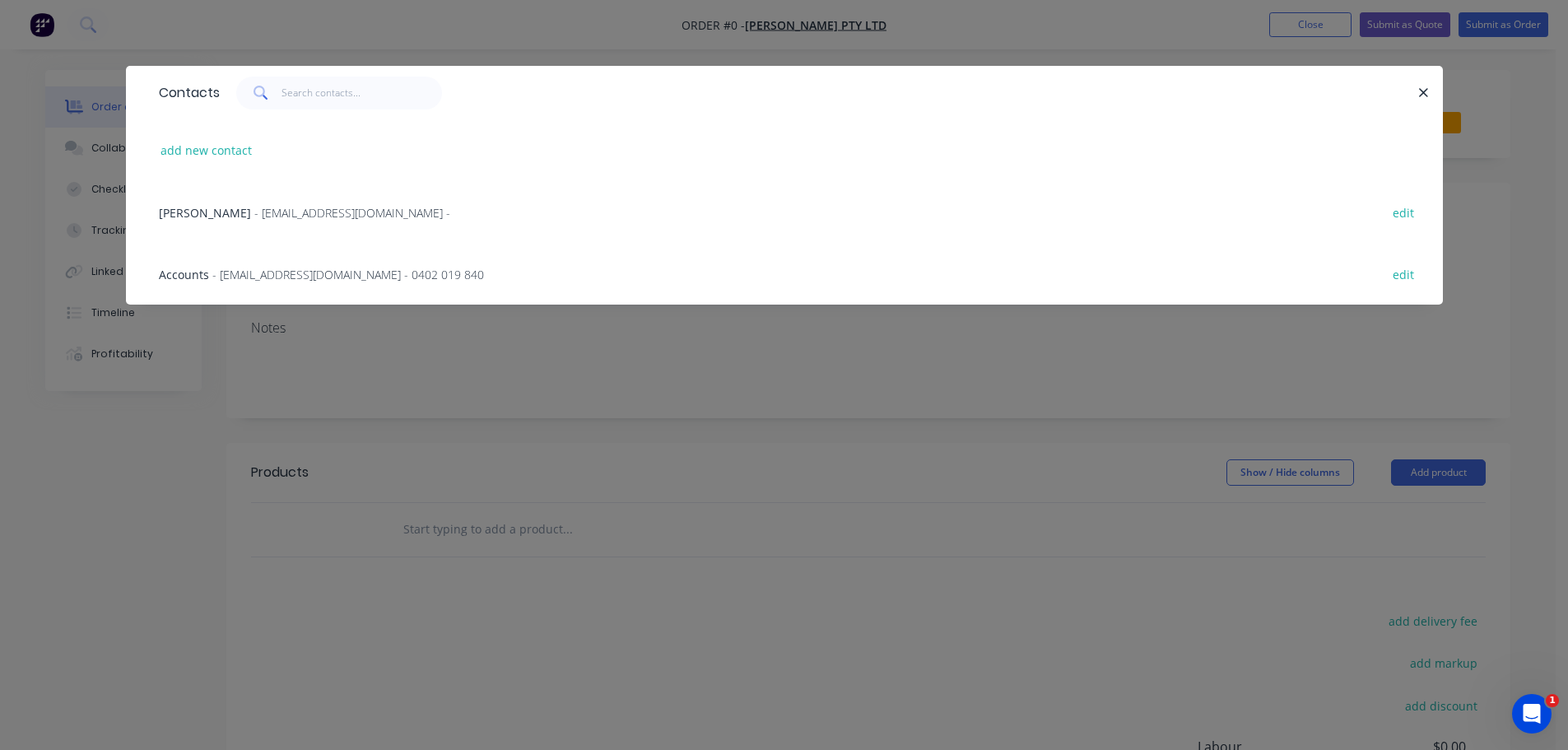
click at [387, 205] on div "Trinh Tran - purchasing@anmargroup.com.au -" at bounding box center [304, 213] width 291 height 17
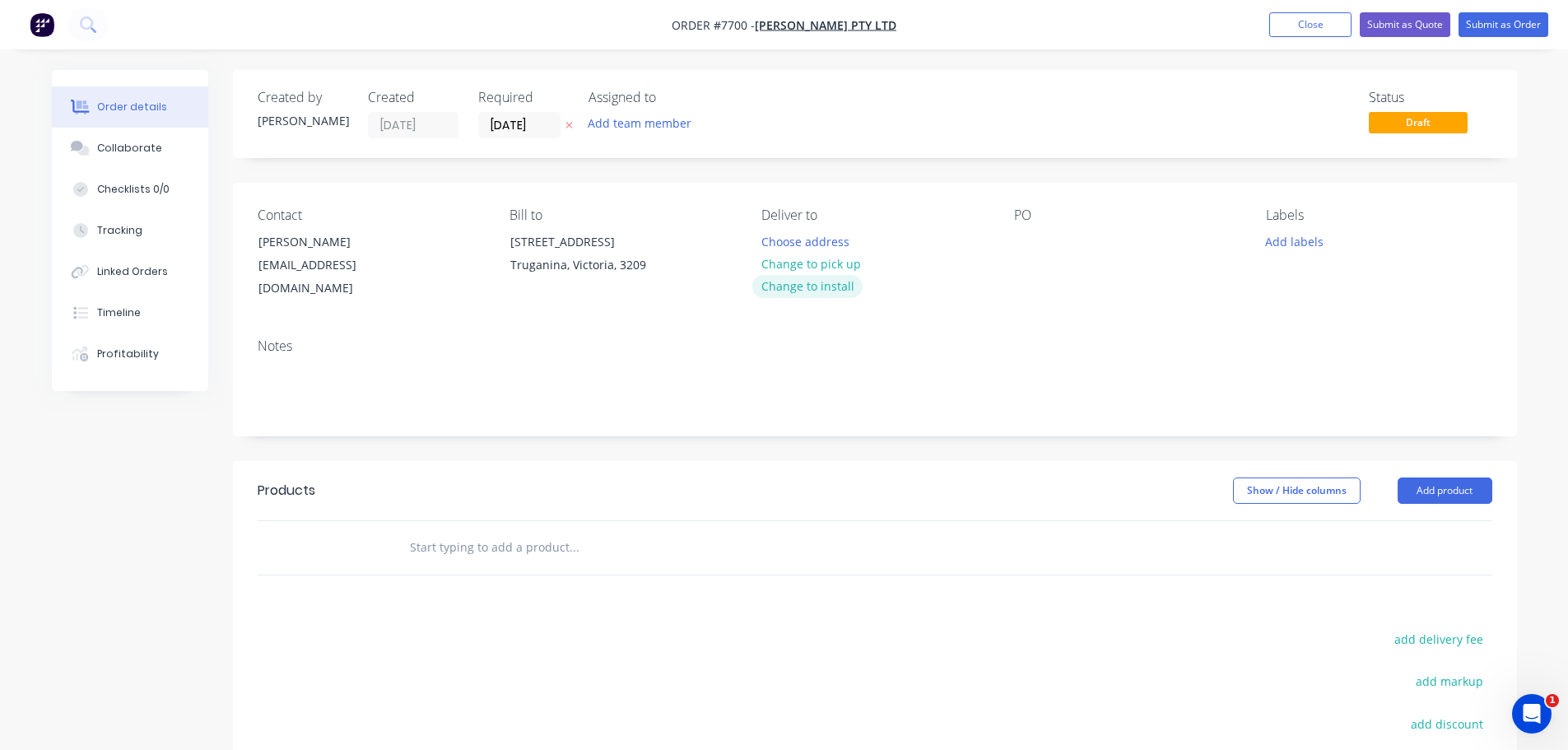
click at [821, 283] on button "Change to install" at bounding box center [807, 286] width 110 height 22
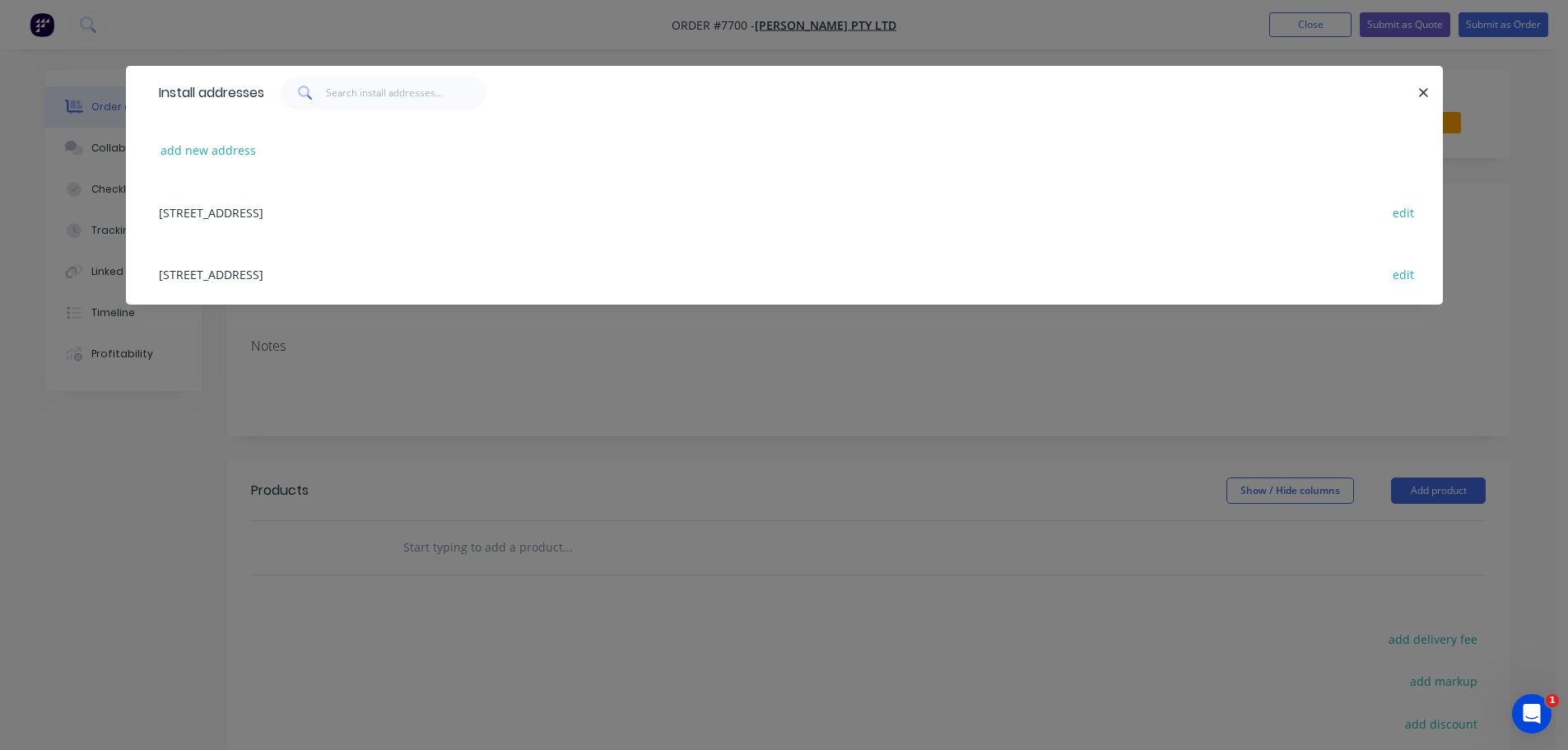
click at [1414, 97] on div at bounding box center [1416, 92] width 4 height 33
click at [1420, 93] on button "button" at bounding box center [1424, 92] width 21 height 21
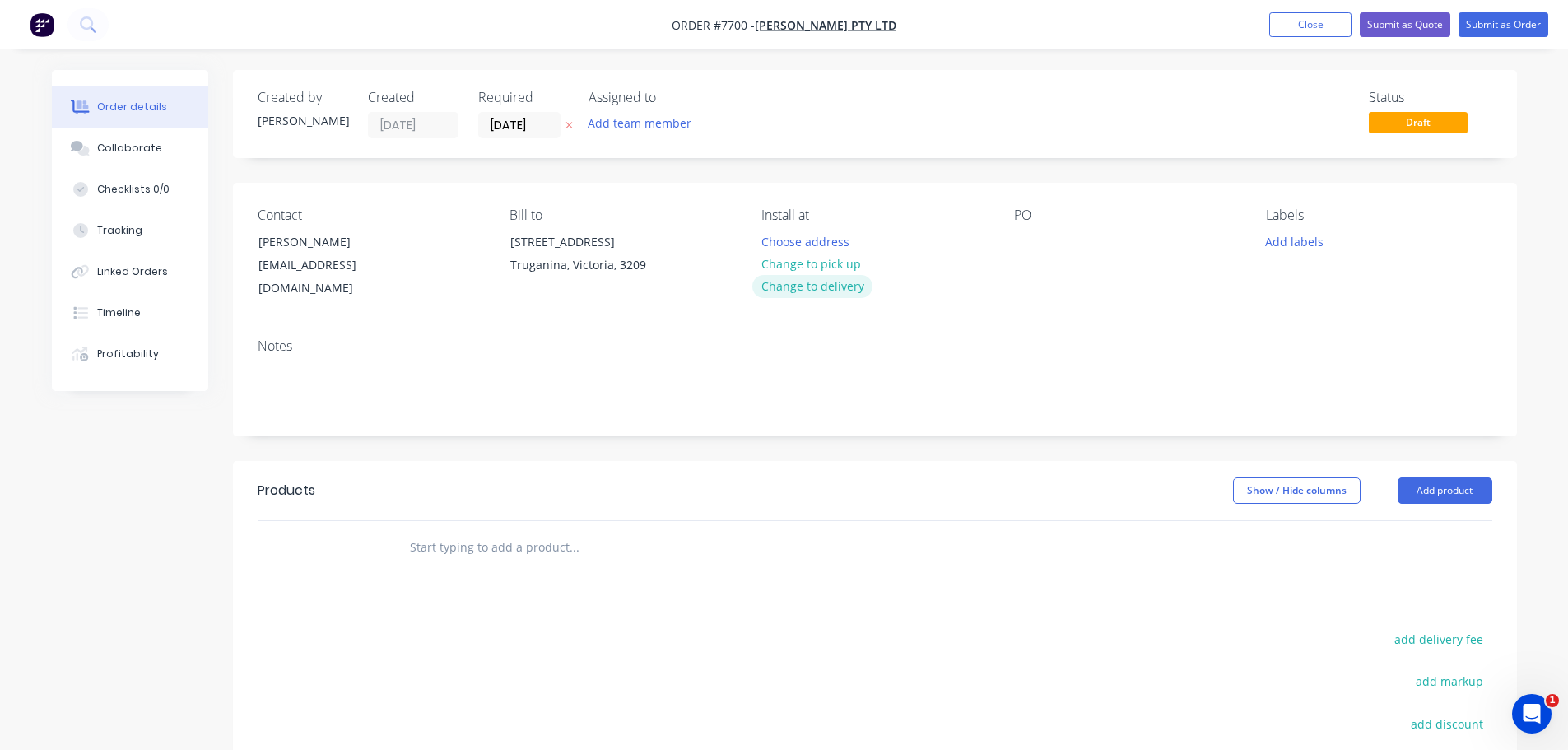
click at [816, 281] on button "Change to delivery" at bounding box center [812, 286] width 120 height 22
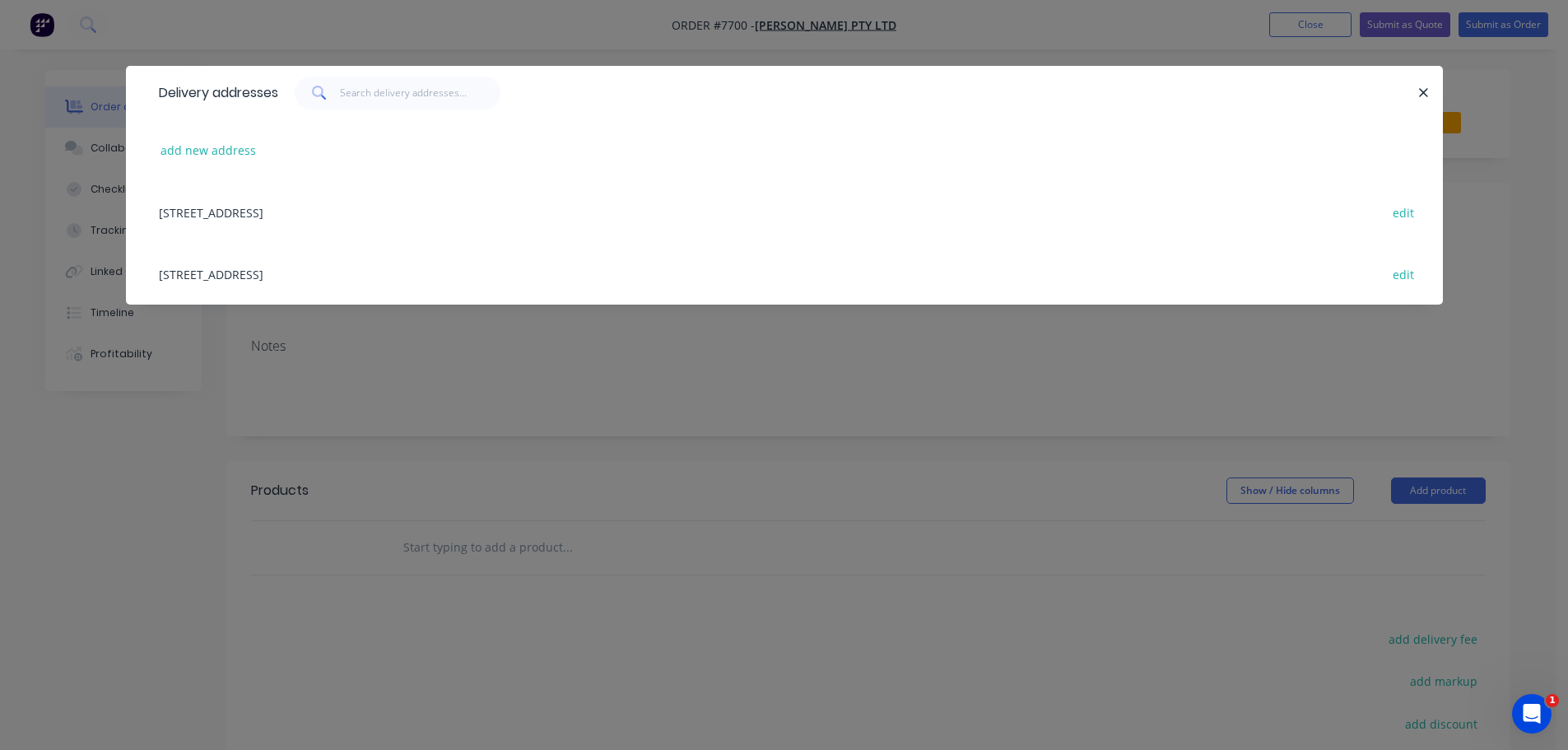
click at [205, 272] on div "122-126 National Blvd, Campbellfield, Victoria, Australia, 3061 edit" at bounding box center [784, 274] width 1268 height 62
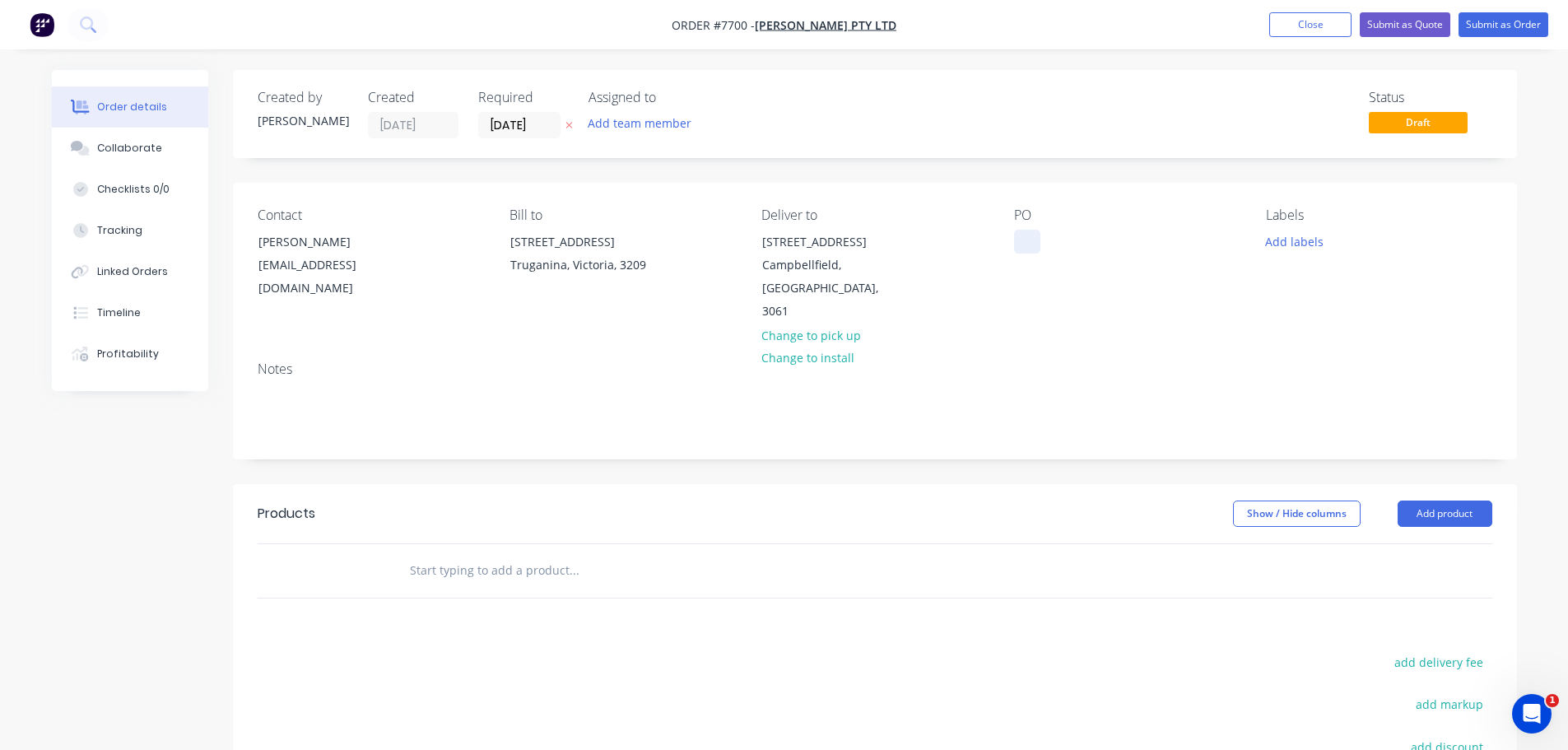
click at [1021, 235] on div at bounding box center [1027, 241] width 27 height 24
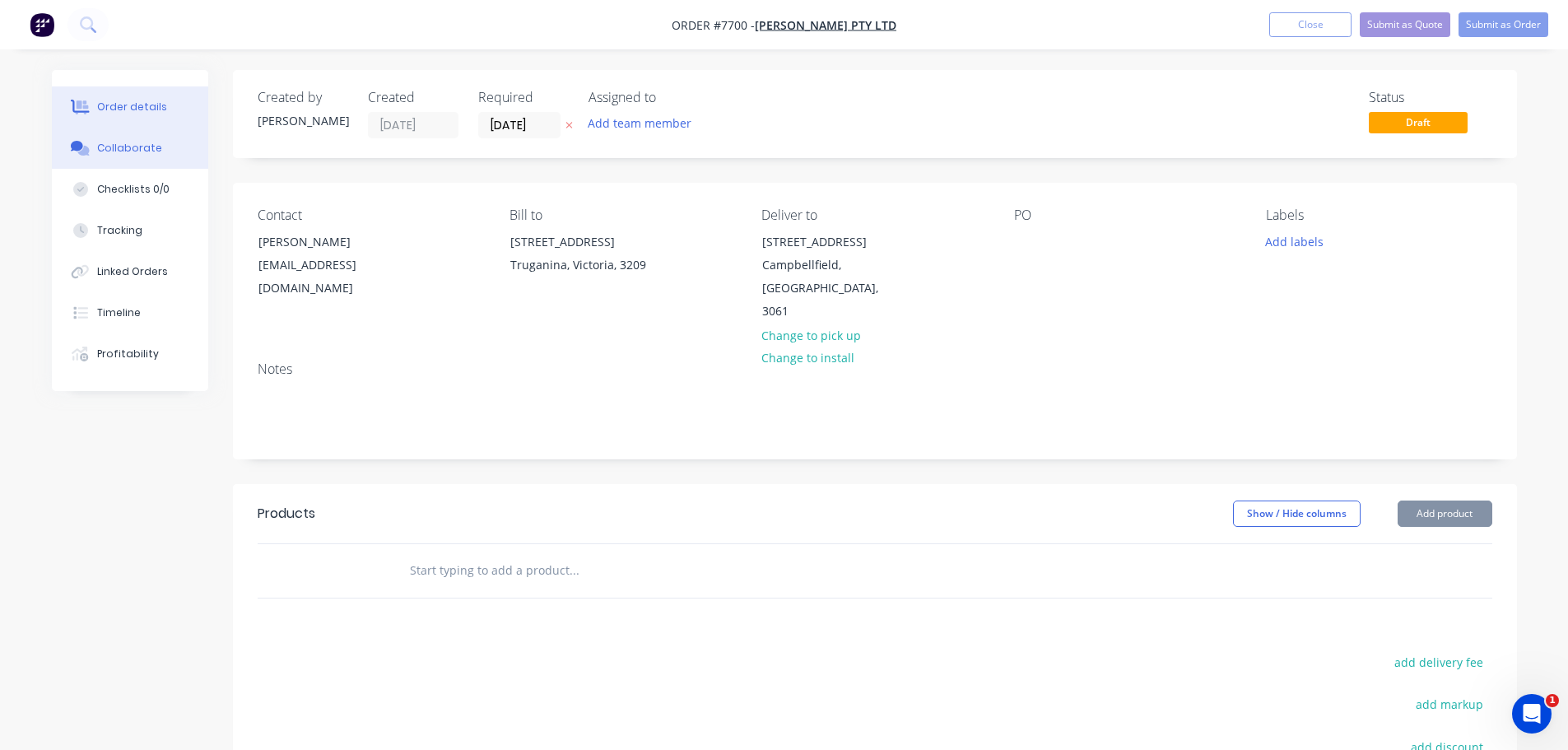
click at [73, 160] on button "Collaborate" at bounding box center [129, 147] width 156 height 41
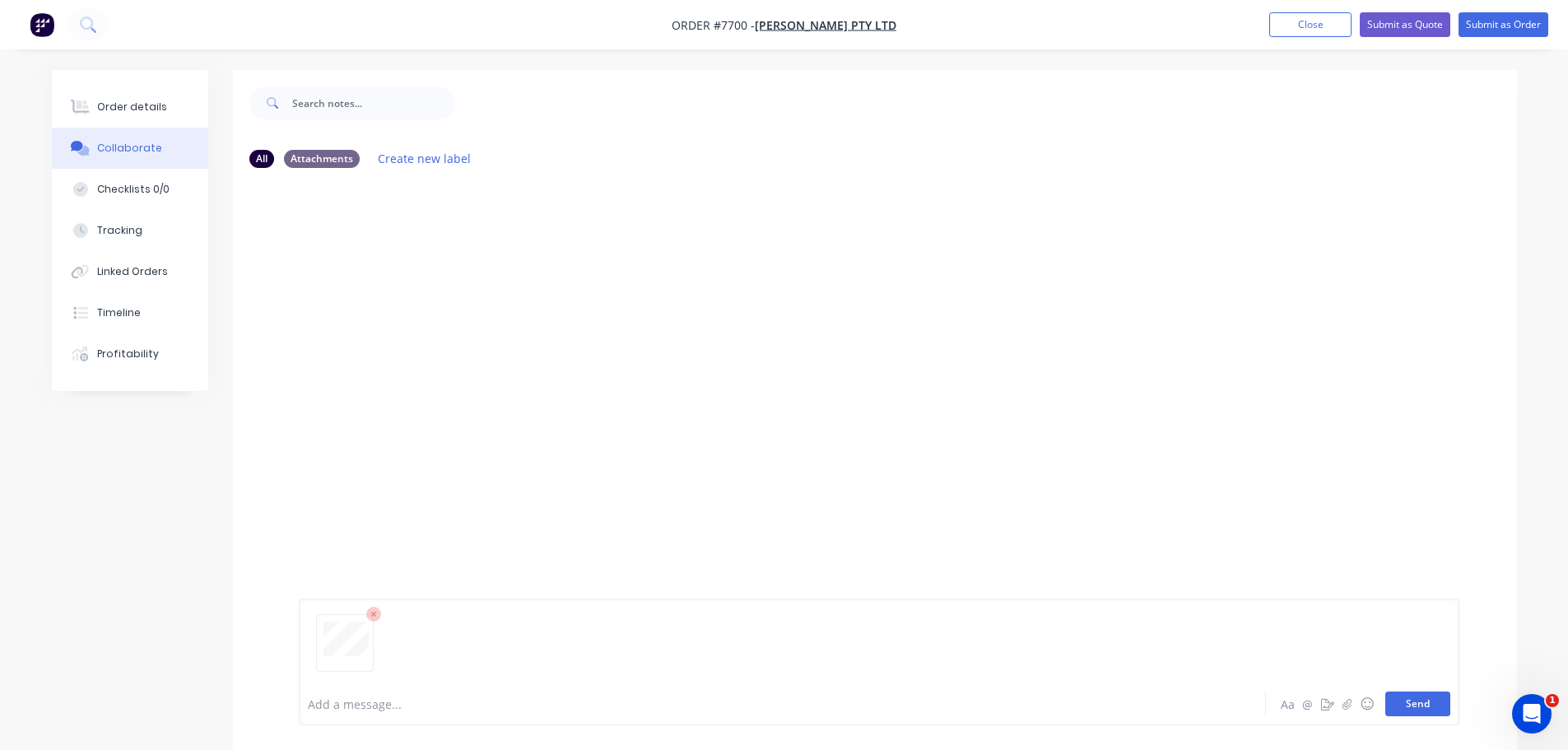
click at [1394, 705] on button "Send" at bounding box center [1417, 703] width 65 height 25
click at [1334, 27] on button "Close" at bounding box center [1310, 24] width 82 height 25
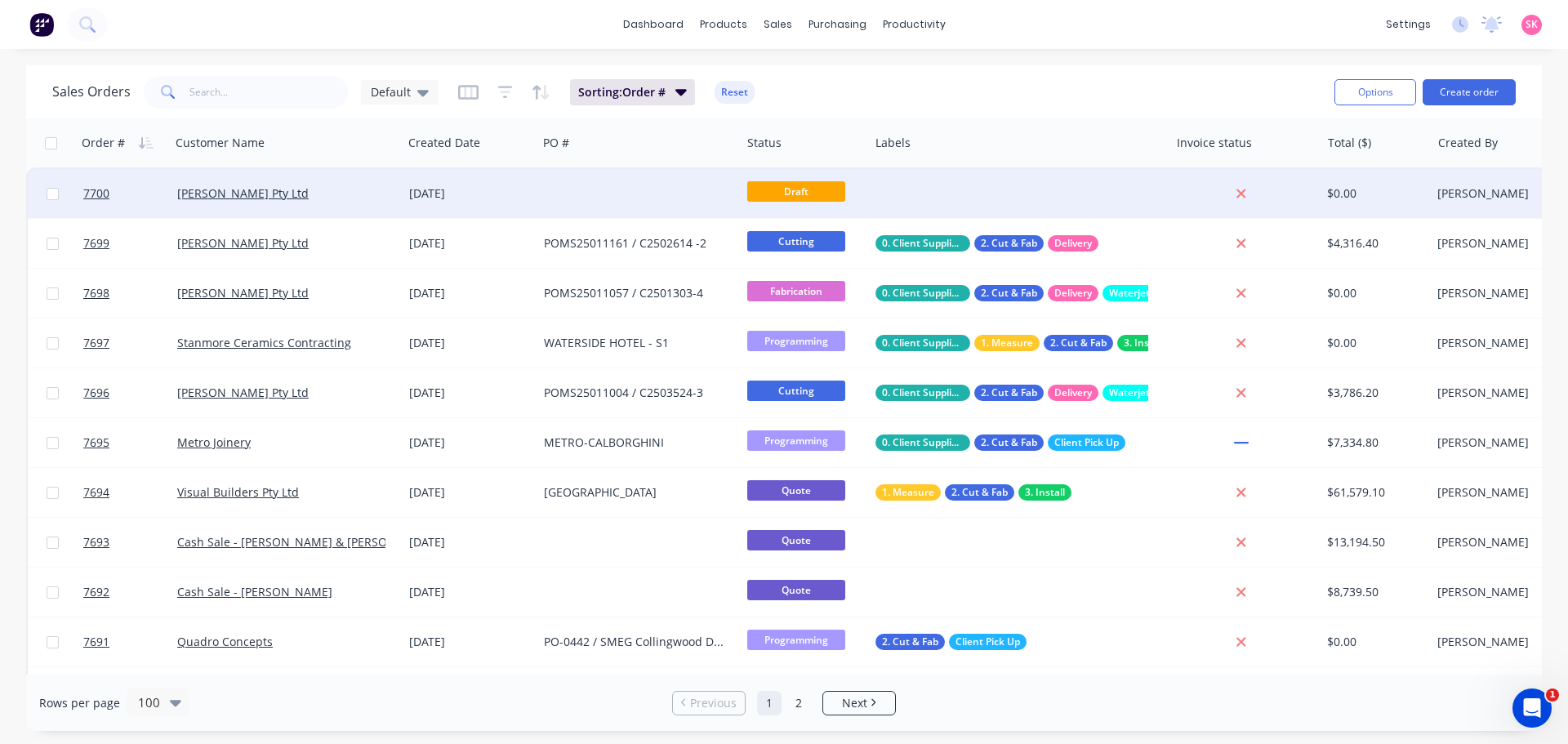
click at [342, 196] on div "[PERSON_NAME] Pty Ltd" at bounding box center [281, 193] width 208 height 17
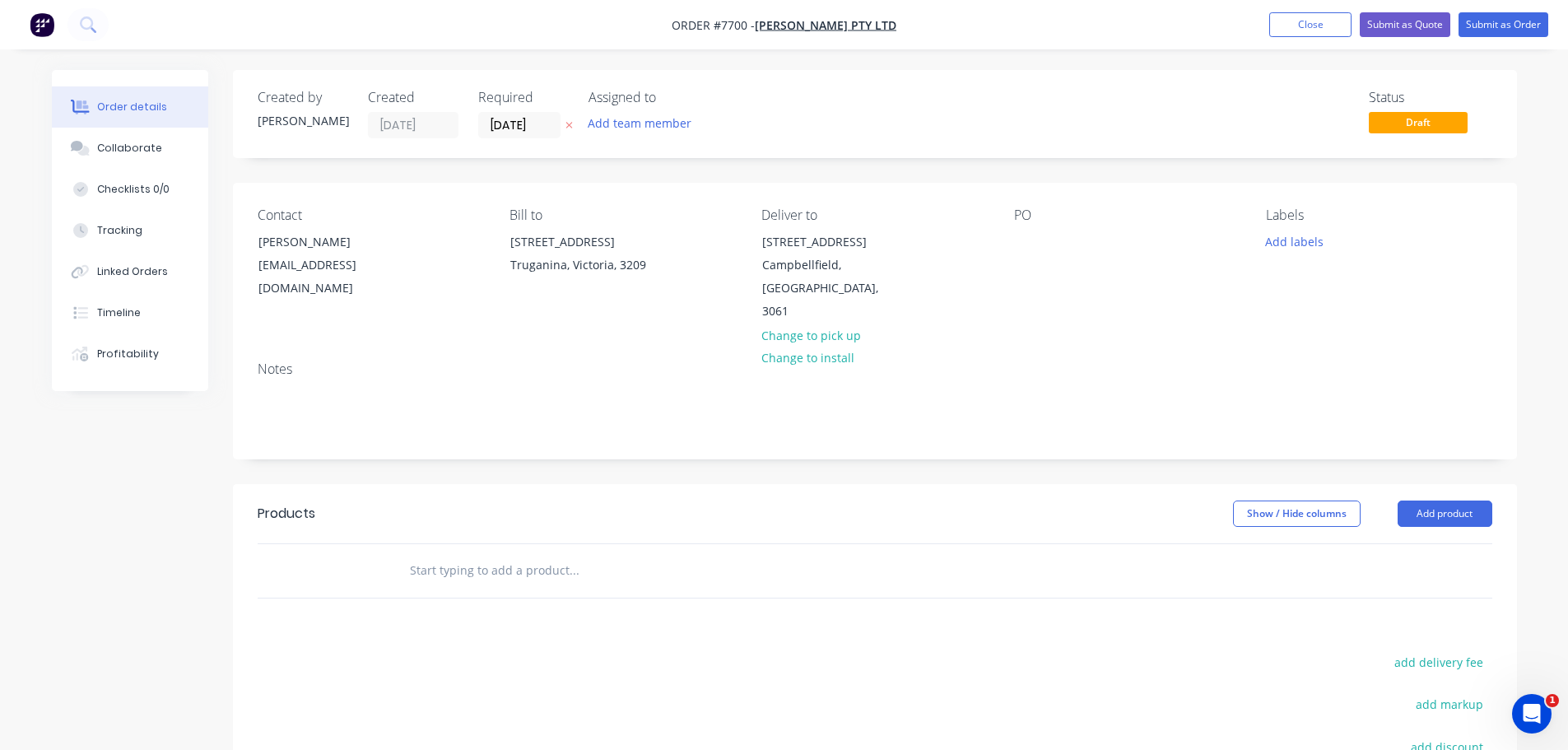
drag, startPoint x: 1078, startPoint y: 238, endPoint x: 1032, endPoint y: 254, distance: 48.7
click at [1077, 238] on div "PO" at bounding box center [1126, 265] width 225 height 116
click at [1032, 254] on div "PO" at bounding box center [1126, 265] width 225 height 116
drag, startPoint x: 1027, startPoint y: 246, endPoint x: 467, endPoint y: 241, distance: 560.0
click at [1026, 243] on div at bounding box center [1027, 241] width 27 height 24
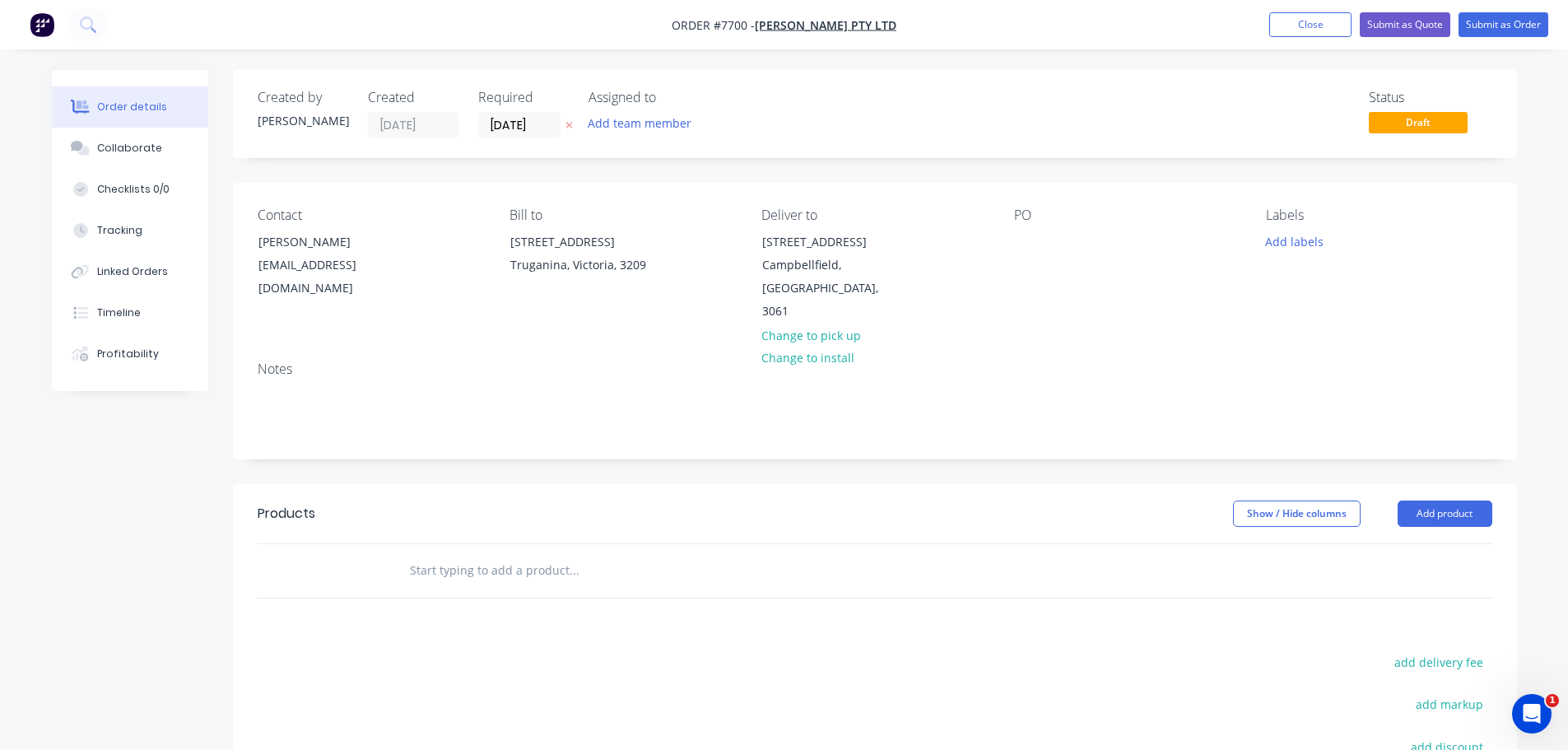
click at [1051, 251] on div "PO" at bounding box center [1126, 265] width 225 height 116
click at [1024, 248] on div at bounding box center [1027, 241] width 27 height 24
paste div
drag, startPoint x: 1157, startPoint y: 243, endPoint x: 1094, endPoint y: 242, distance: 63.0
click at [1094, 242] on div "C2503636-2 B186472 POMS25011272" at bounding box center [1116, 249] width 206 height 41
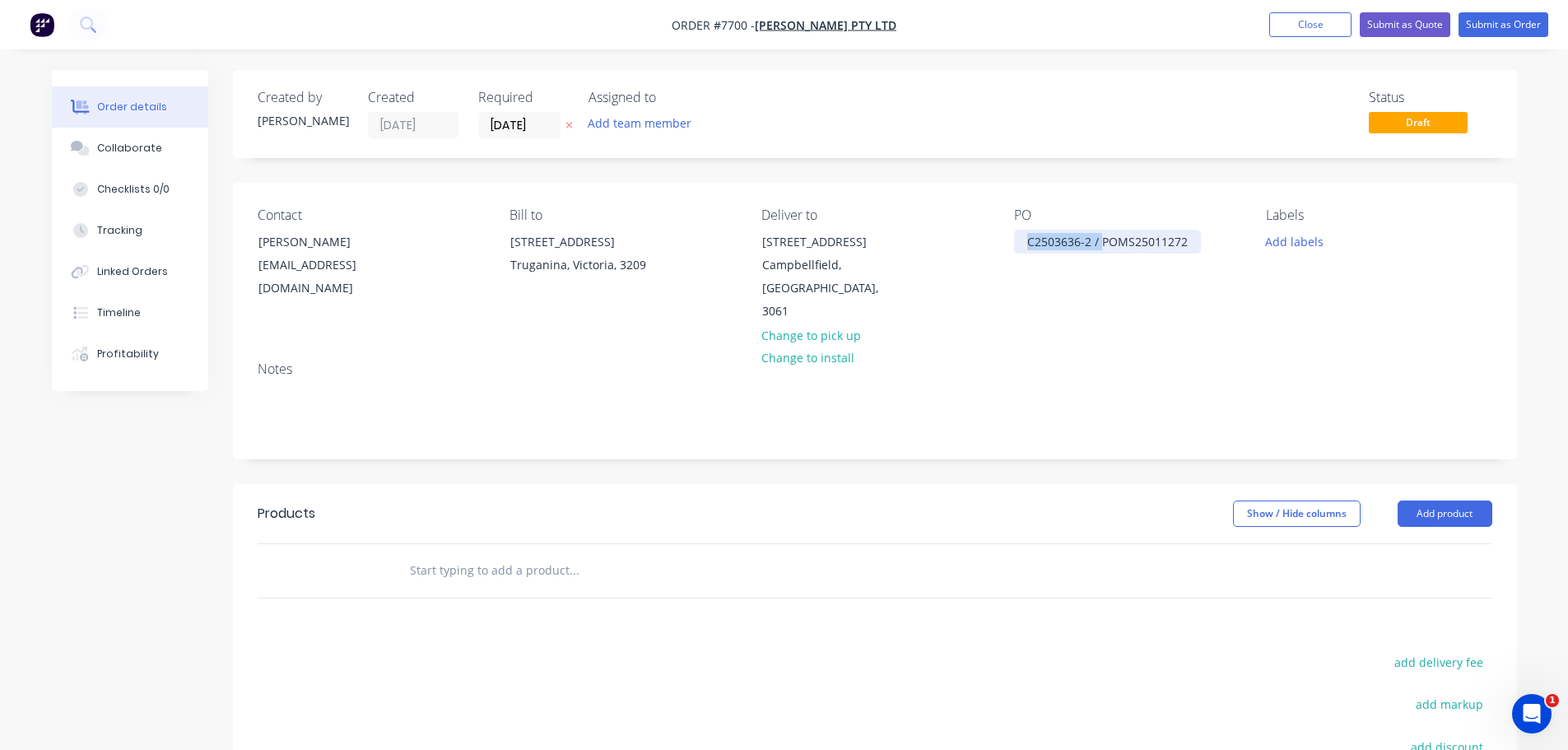
drag, startPoint x: 1101, startPoint y: 244, endPoint x: 986, endPoint y: 243, distance: 115.0
click at [975, 243] on div "Contact Trinh Tran purchasing@anmargroup.com.au Bill to 14 Felstead Drive Truga…" at bounding box center [875, 265] width 1284 height 166
click at [1191, 246] on div "POMS25011272 / C2503636-2 /" at bounding box center [1111, 241] width 195 height 24
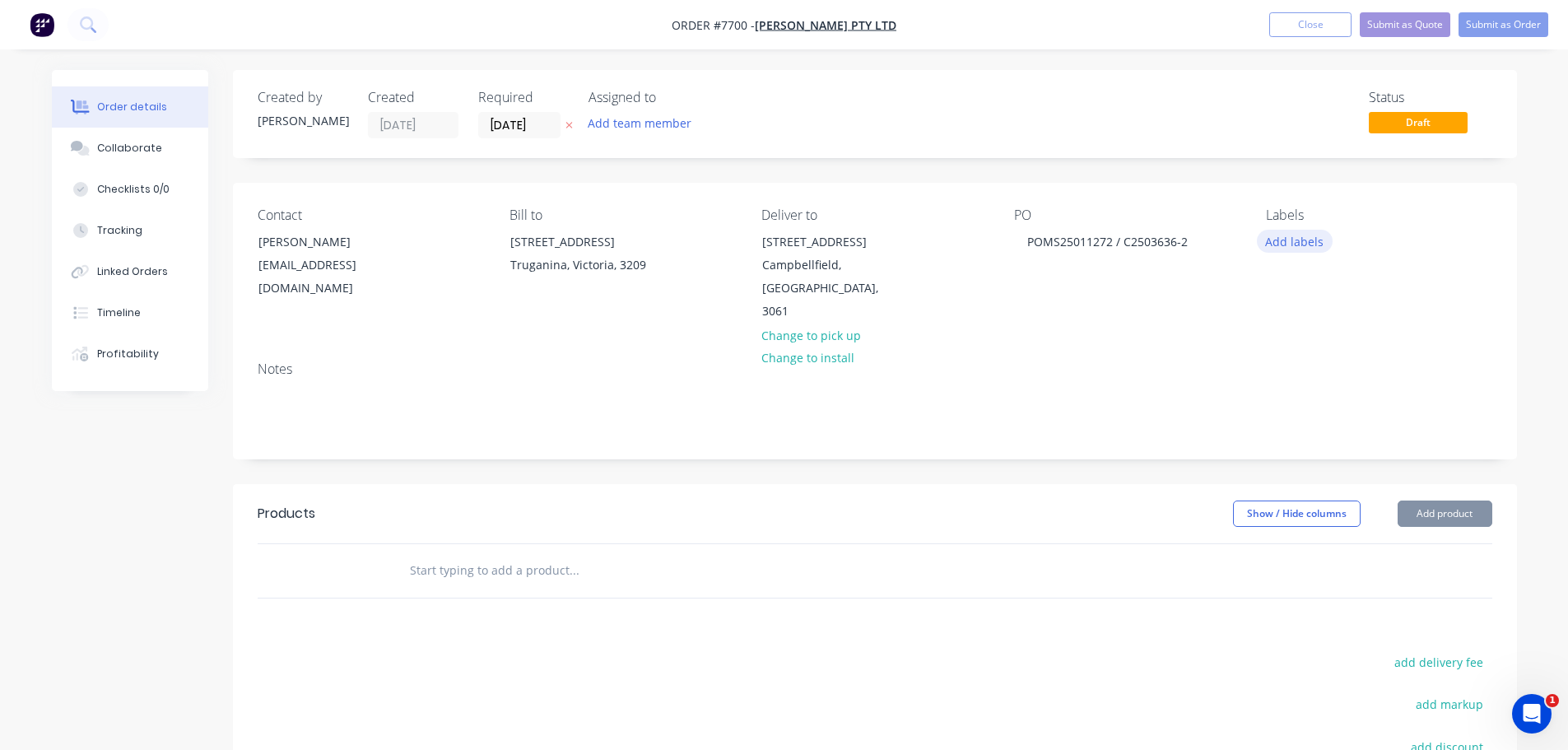
click at [1285, 242] on button "Add labels" at bounding box center [1295, 240] width 75 height 22
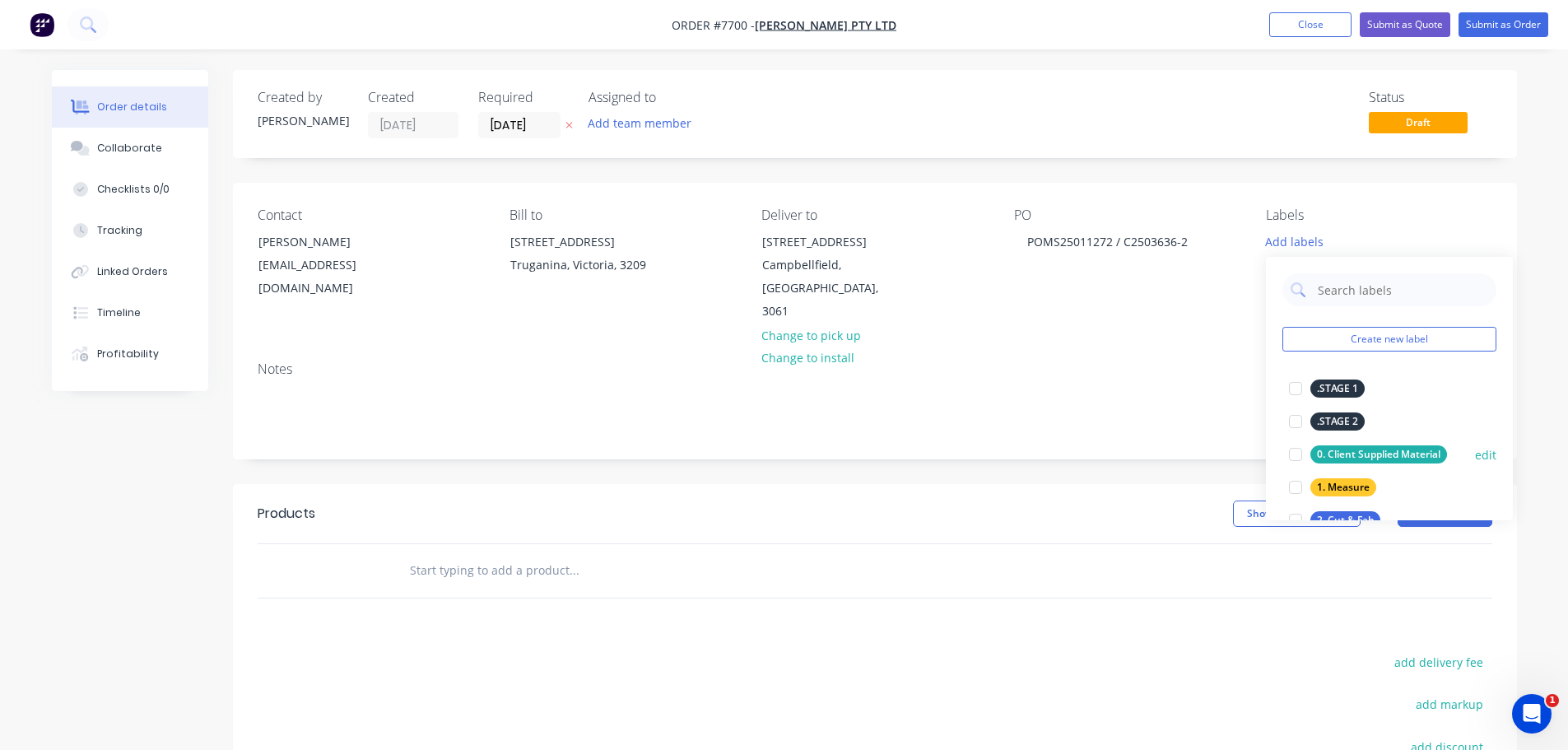
click at [1297, 454] on div at bounding box center [1295, 454] width 33 height 33
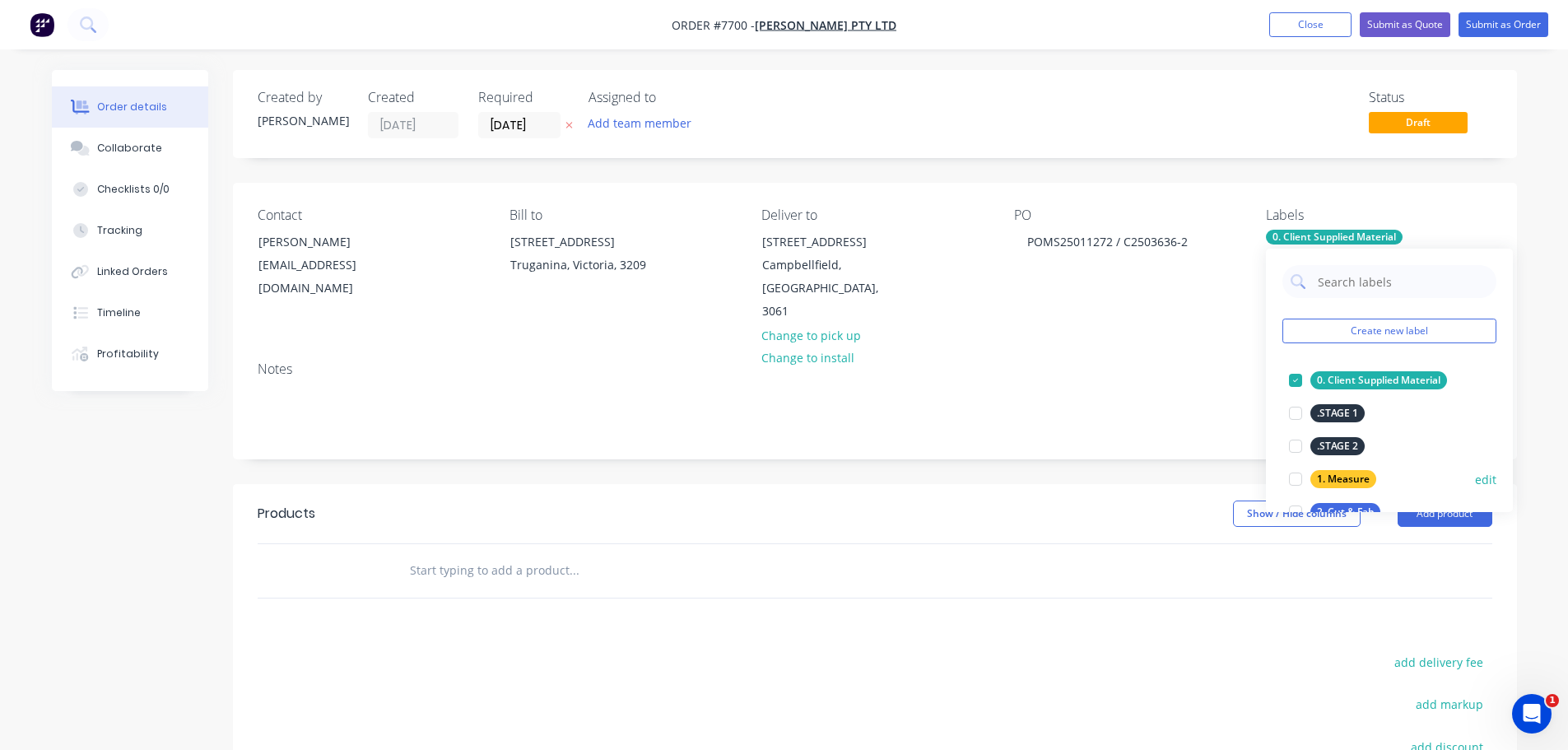
click at [1297, 474] on div at bounding box center [1295, 479] width 33 height 33
click at [1289, 411] on div at bounding box center [1295, 413] width 33 height 33
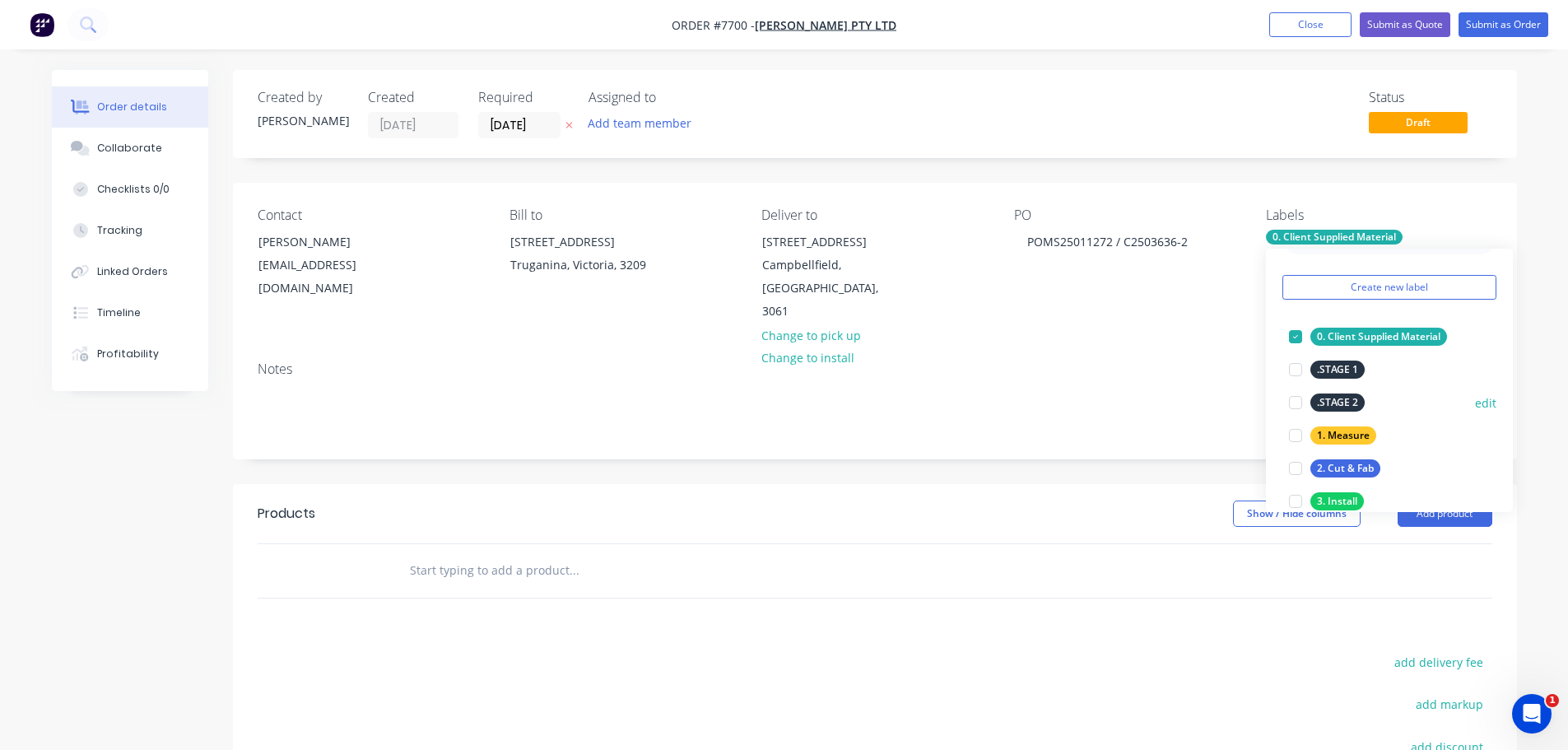
scroll to position [82, 0]
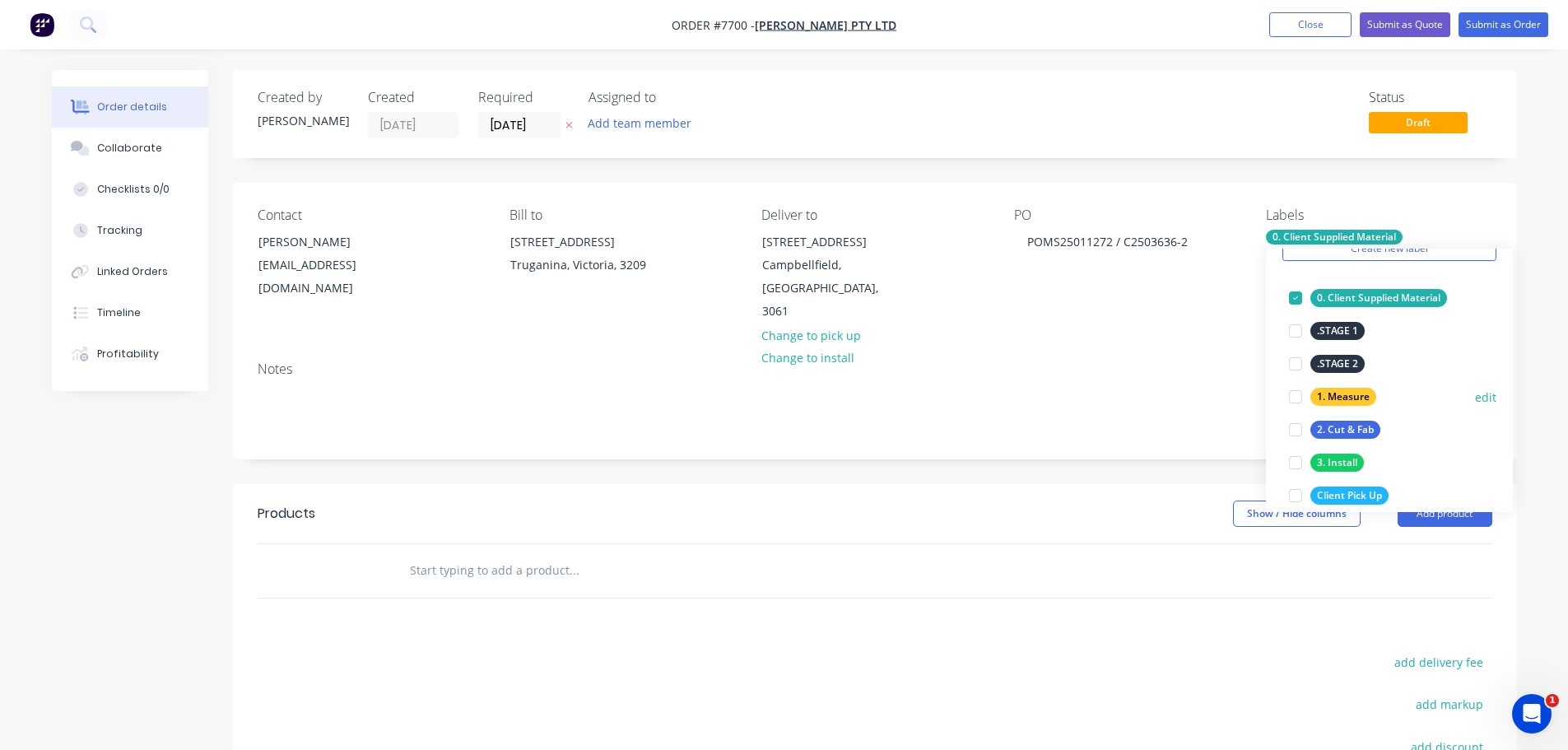
click at [1295, 431] on div at bounding box center [1295, 429] width 33 height 33
click at [1297, 456] on div at bounding box center [1295, 462] width 33 height 33
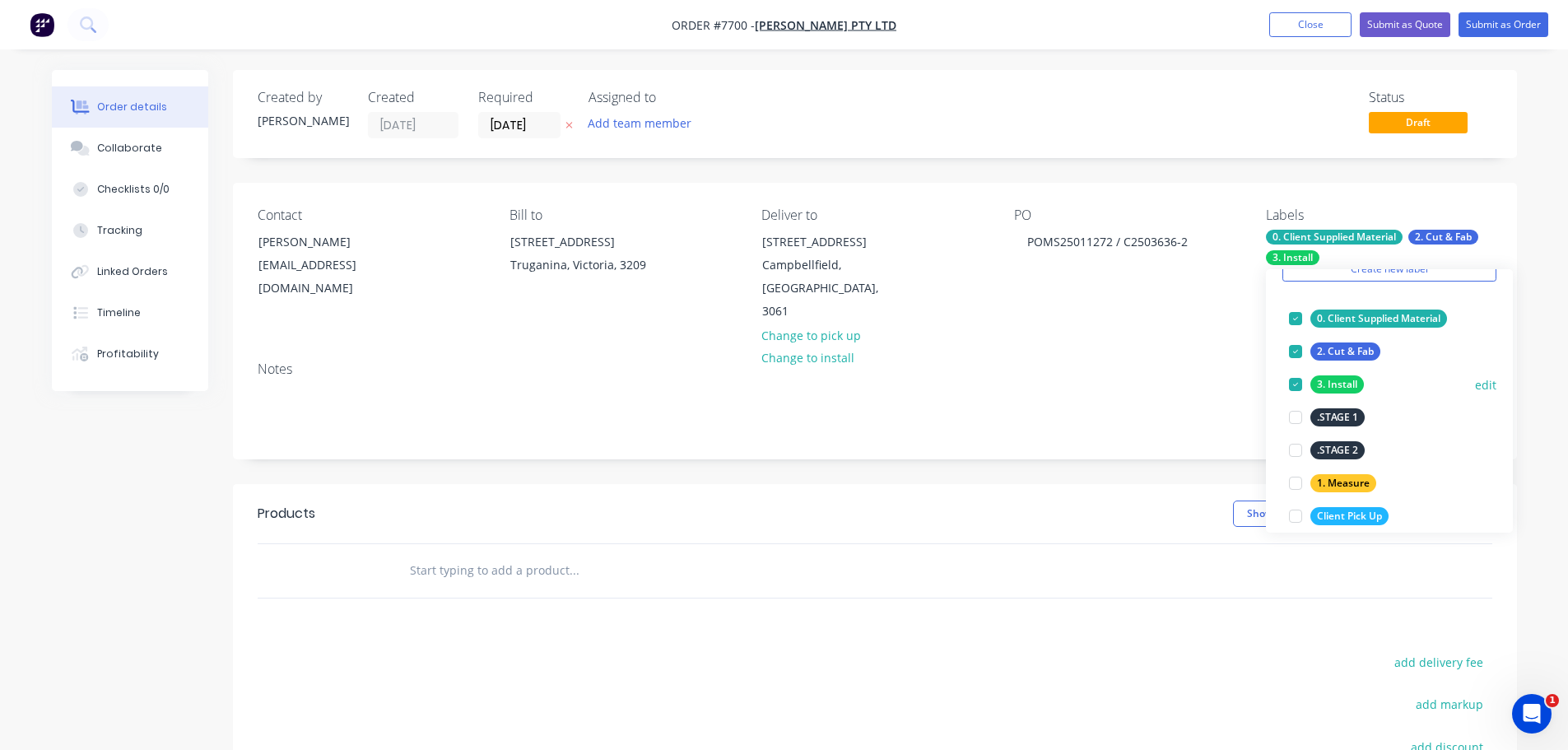
click at [1297, 388] on div at bounding box center [1295, 384] width 33 height 33
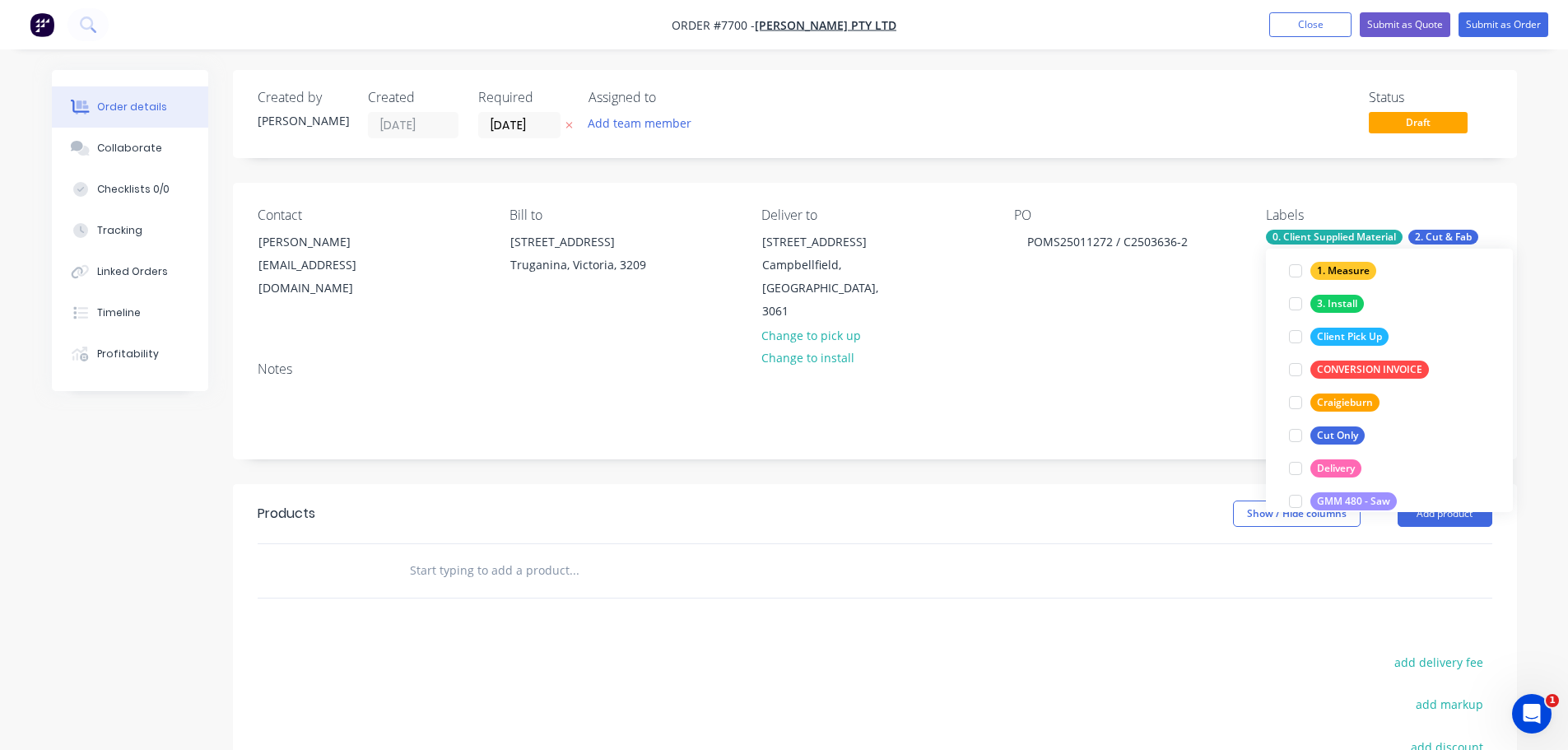
scroll to position [247, 0]
click at [1298, 462] on div at bounding box center [1295, 462] width 33 height 33
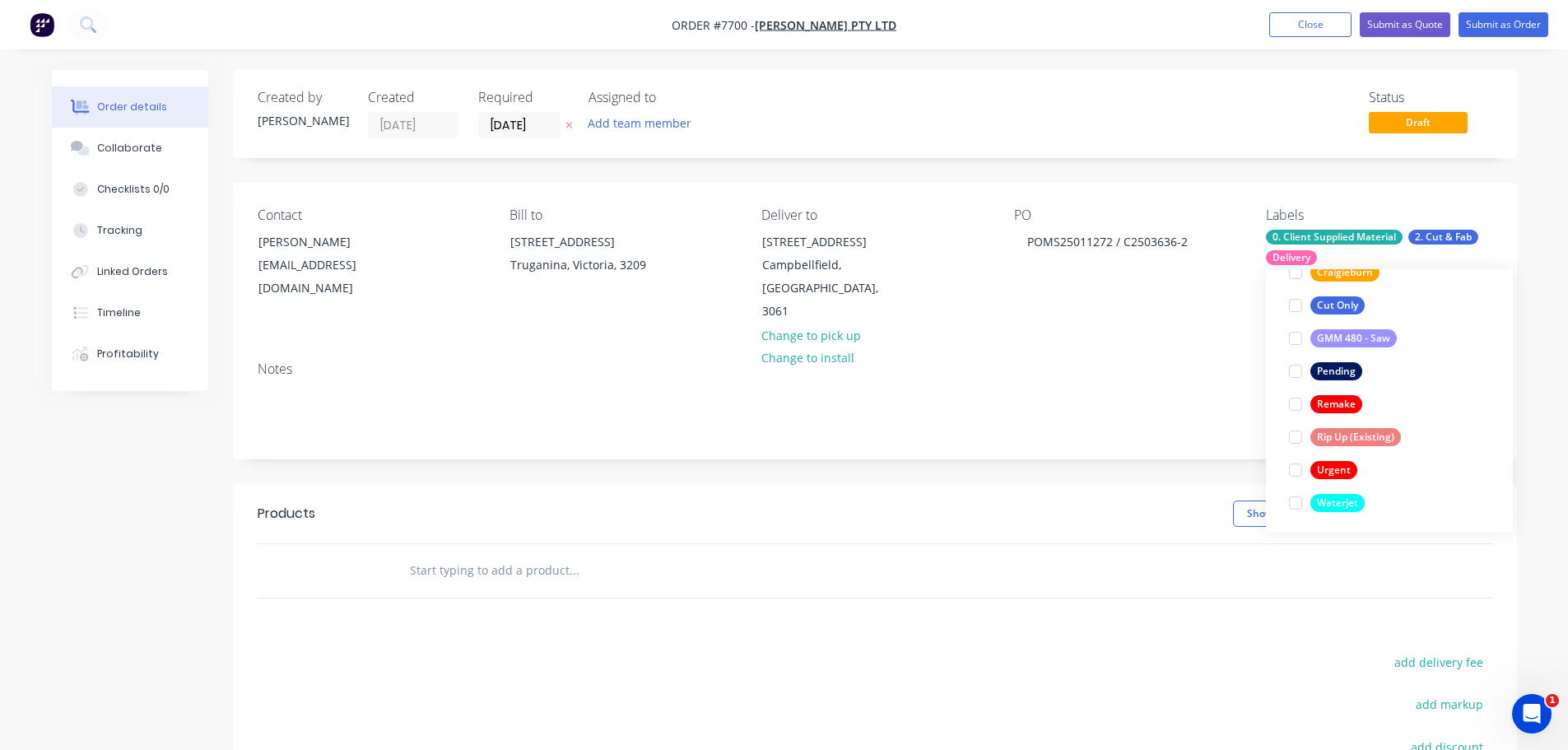
scroll to position [428, 0]
click at [1298, 500] on div at bounding box center [1295, 500] width 33 height 33
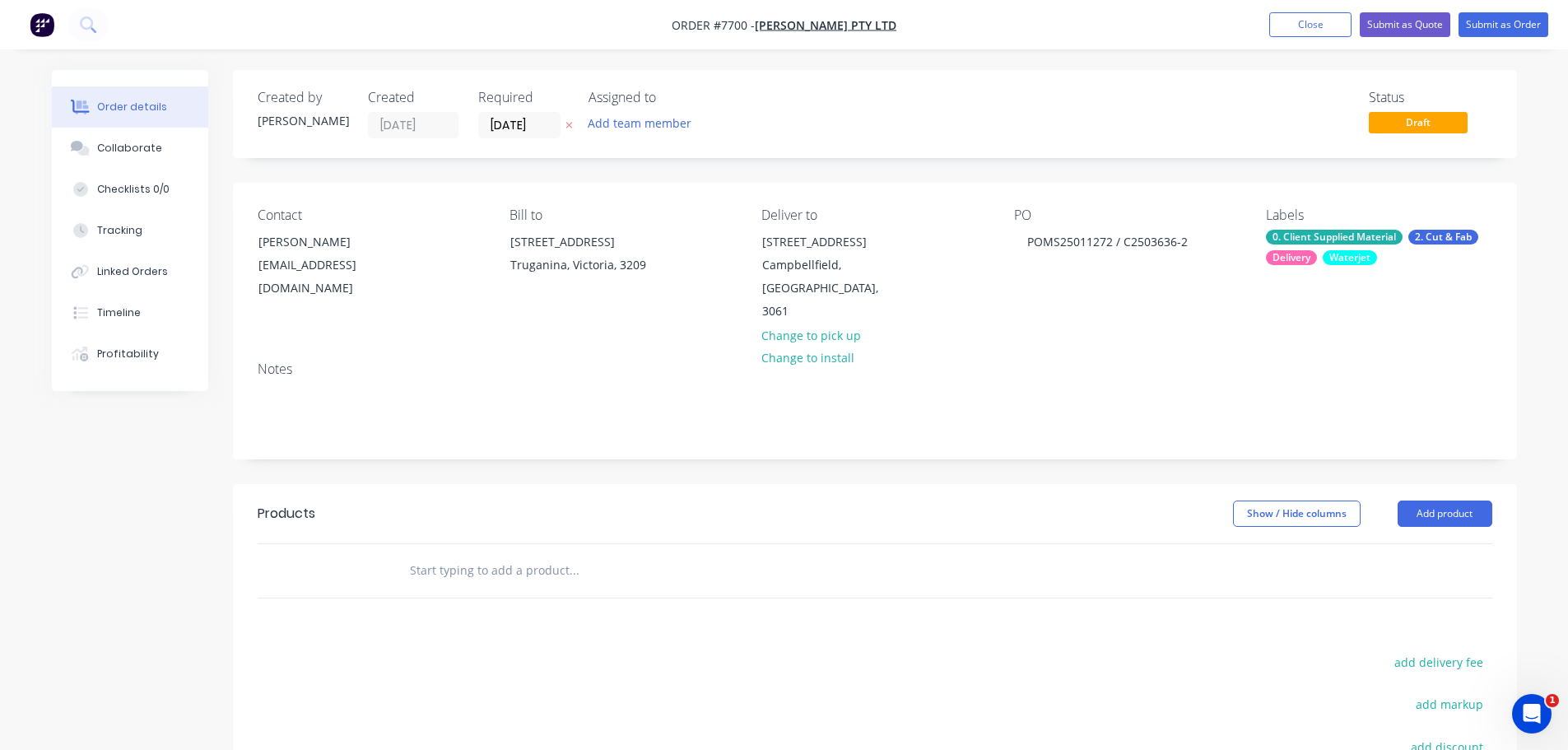
click at [1171, 484] on header "Products Show / Hide columns Add product" at bounding box center [875, 514] width 1284 height 60
drag, startPoint x: 1124, startPoint y: 242, endPoint x: 1322, endPoint y: 240, distance: 198.0
click at [1322, 240] on div "Contact Trinh Tran purchasing@anmargroup.com.au Bill to 14 Felstead Drive Truga…" at bounding box center [875, 265] width 1284 height 166
copy div "C2503636-2"
click at [463, 554] on input "text" at bounding box center [574, 570] width 330 height 33
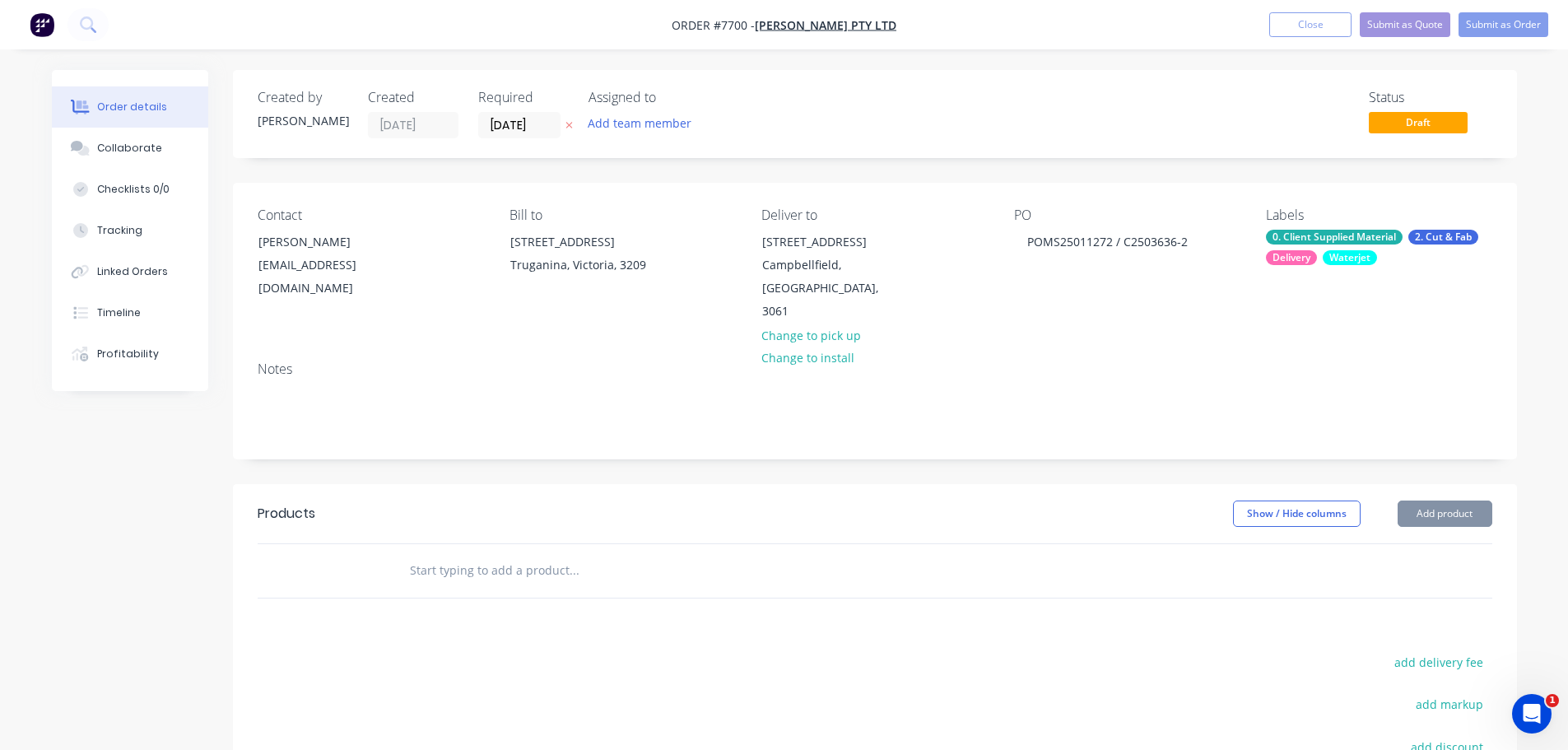
paste input "C2503636-2"
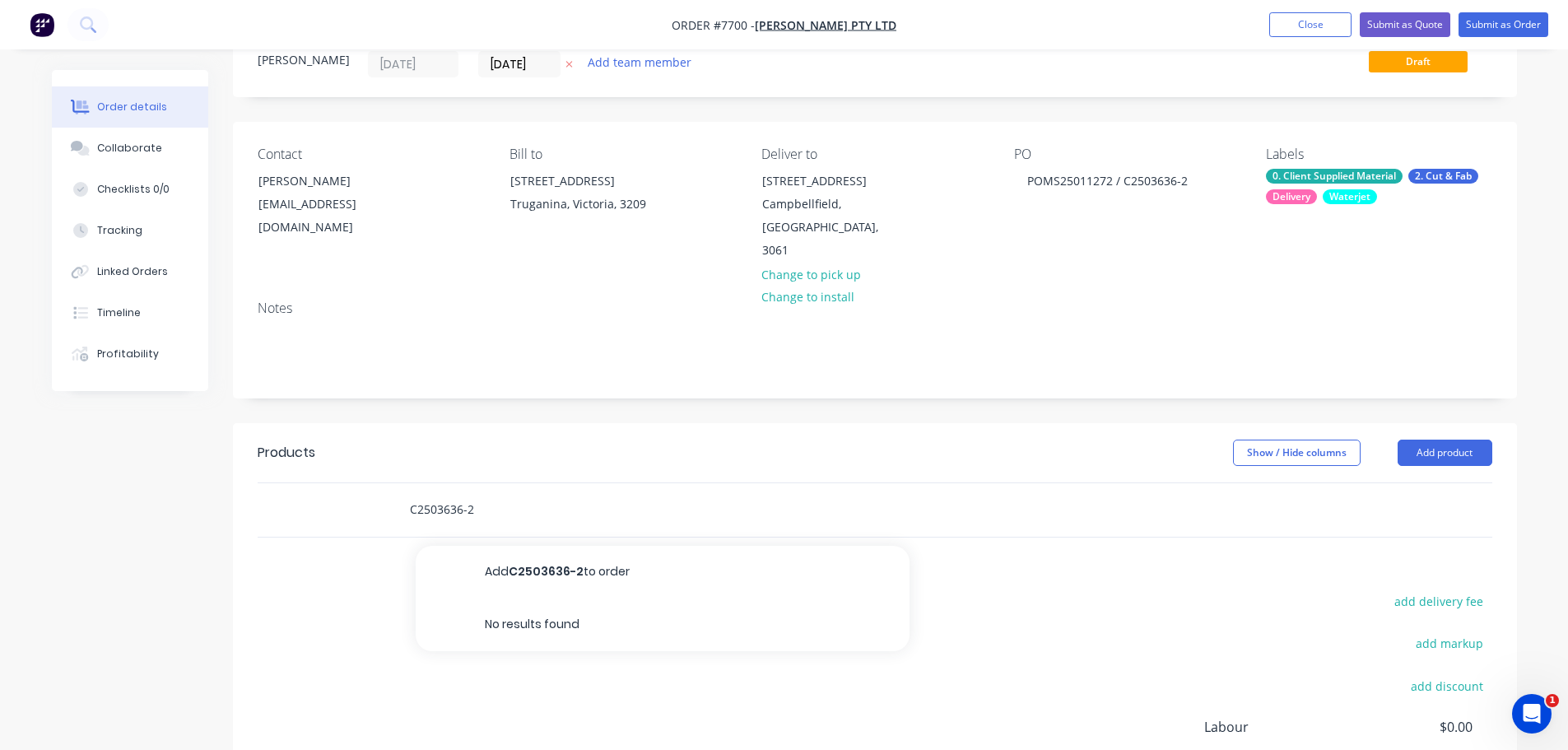
scroll to position [165, 0]
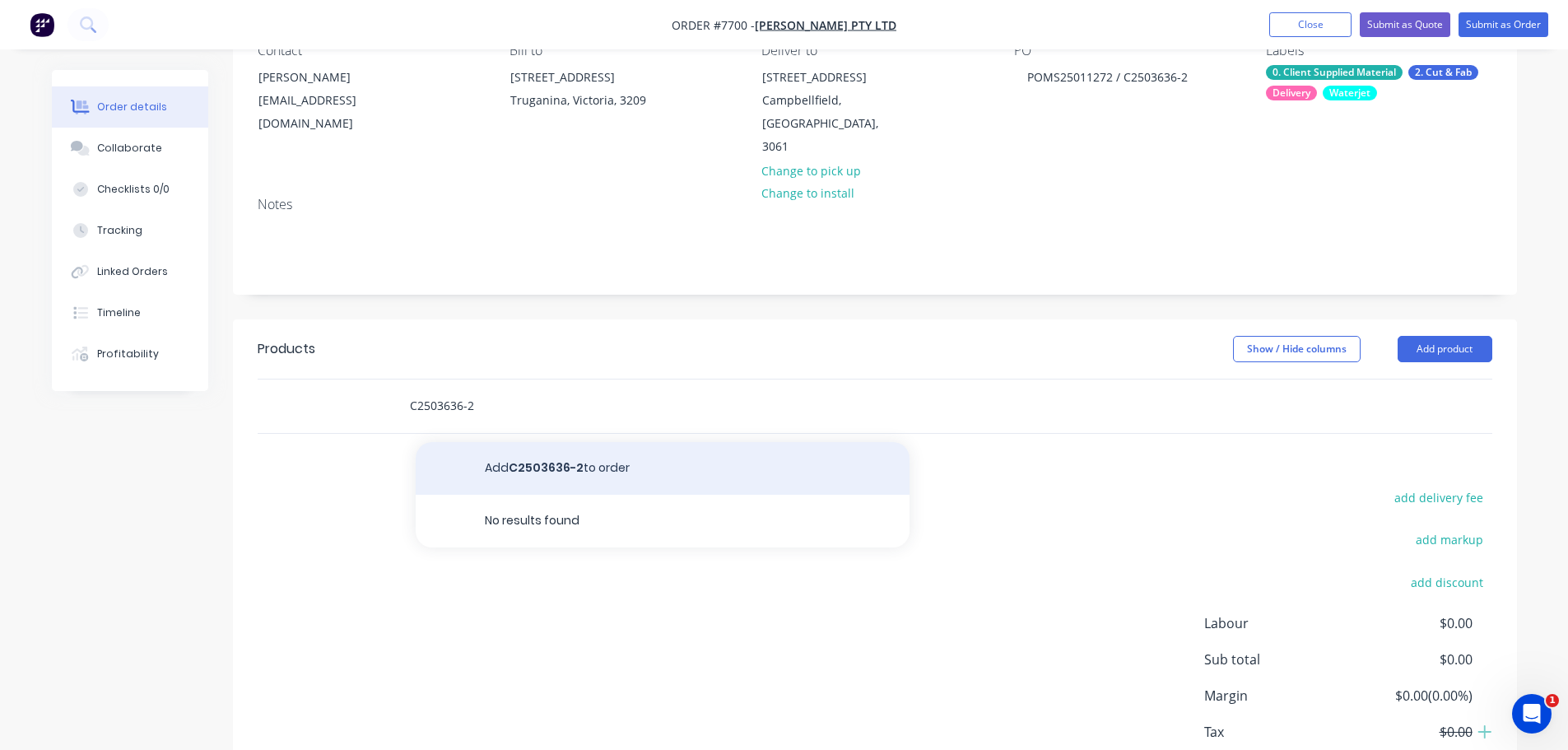
type input "C2503636-2"
click at [594, 442] on button "Add C2503636-2 to order" at bounding box center [662, 468] width 494 height 53
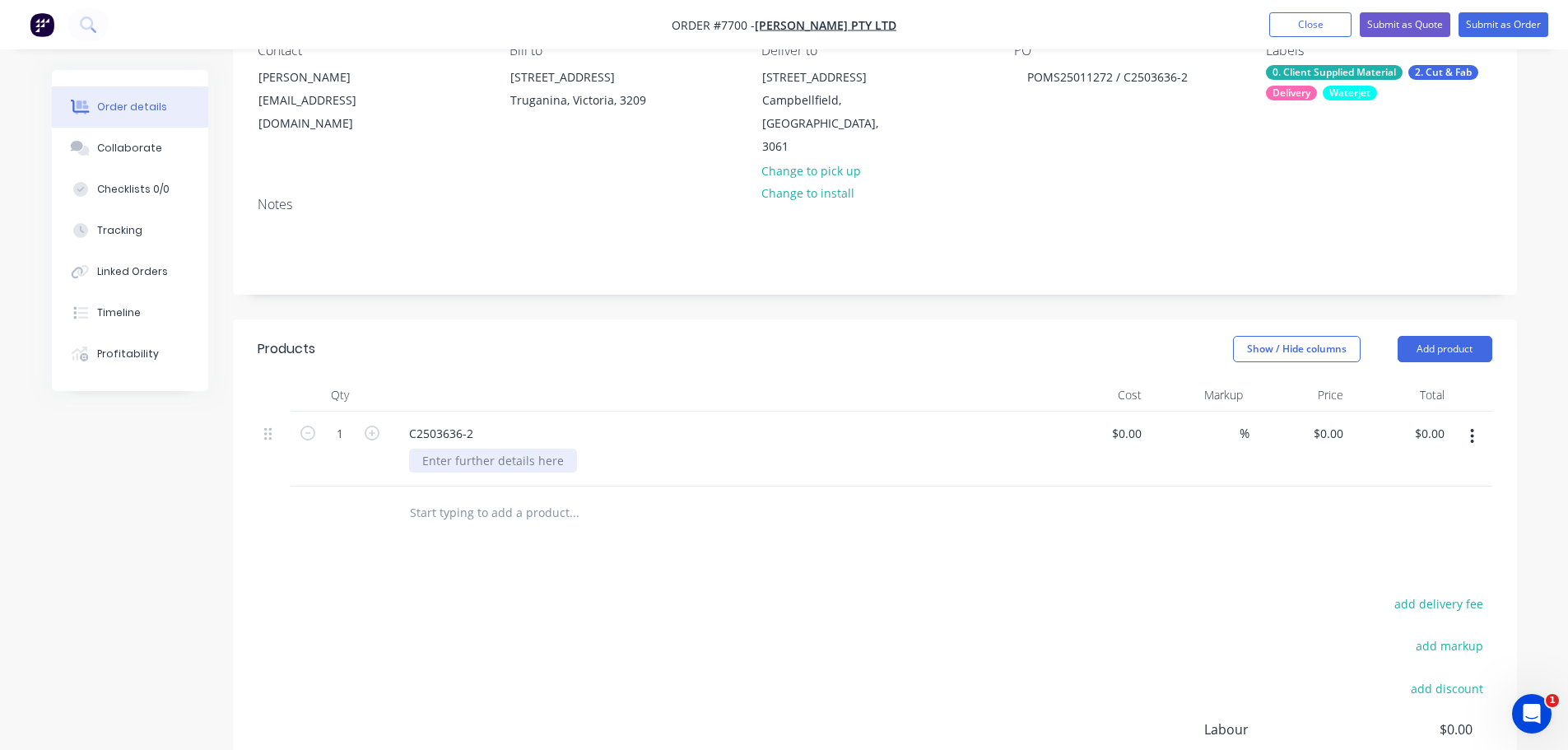
click at [494, 449] on div at bounding box center [493, 461] width 168 height 24
click at [470, 497] on input "text" at bounding box center [574, 513] width 330 height 33
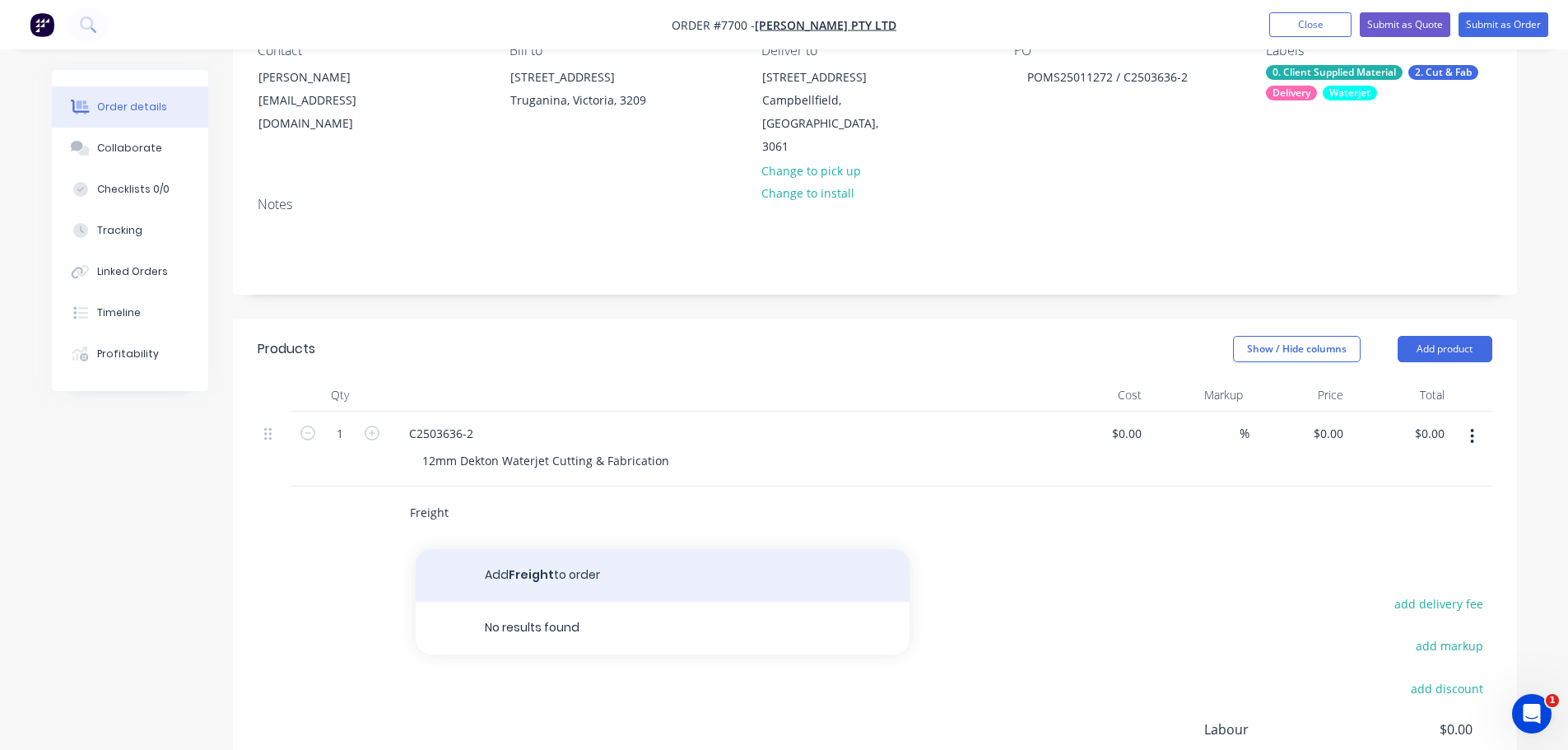
type input "Freight"
click at [524, 552] on button "Add Freight to order" at bounding box center [662, 575] width 494 height 53
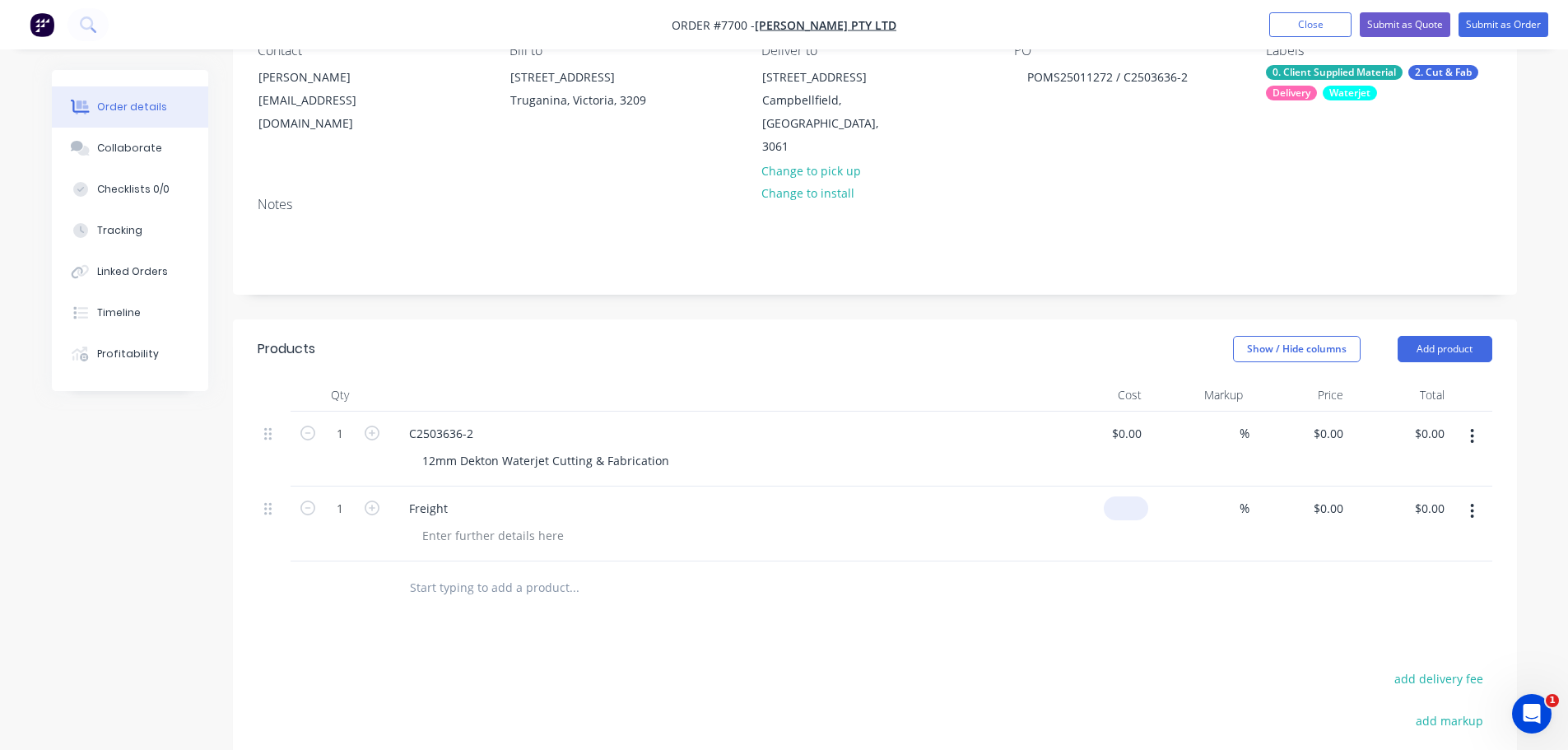
click at [1137, 497] on input at bounding box center [1129, 509] width 38 height 24
type input "$65.00"
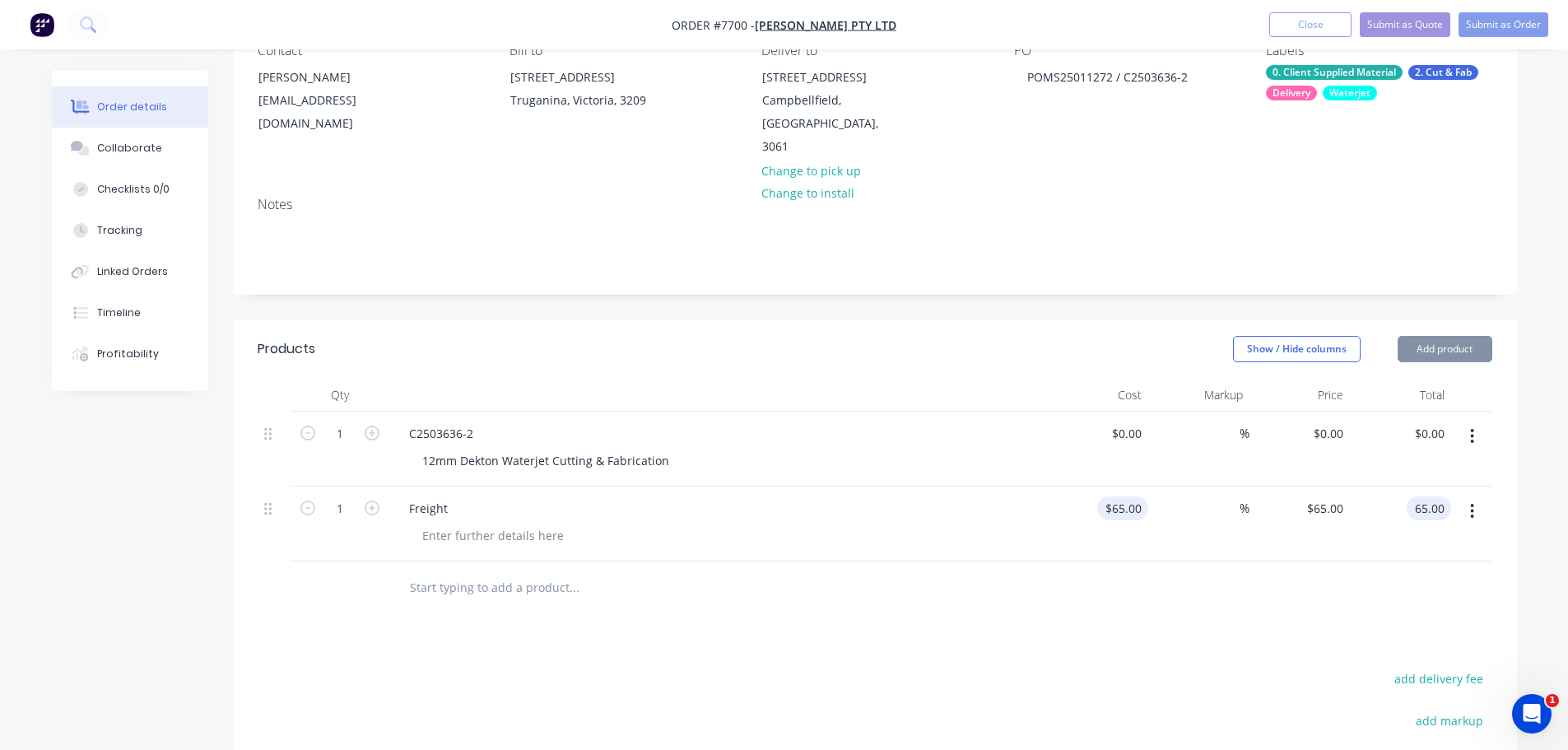
type input "$65.00"
click at [1219, 497] on div "%" at bounding box center [1232, 509] width 36 height 24
type input "0"
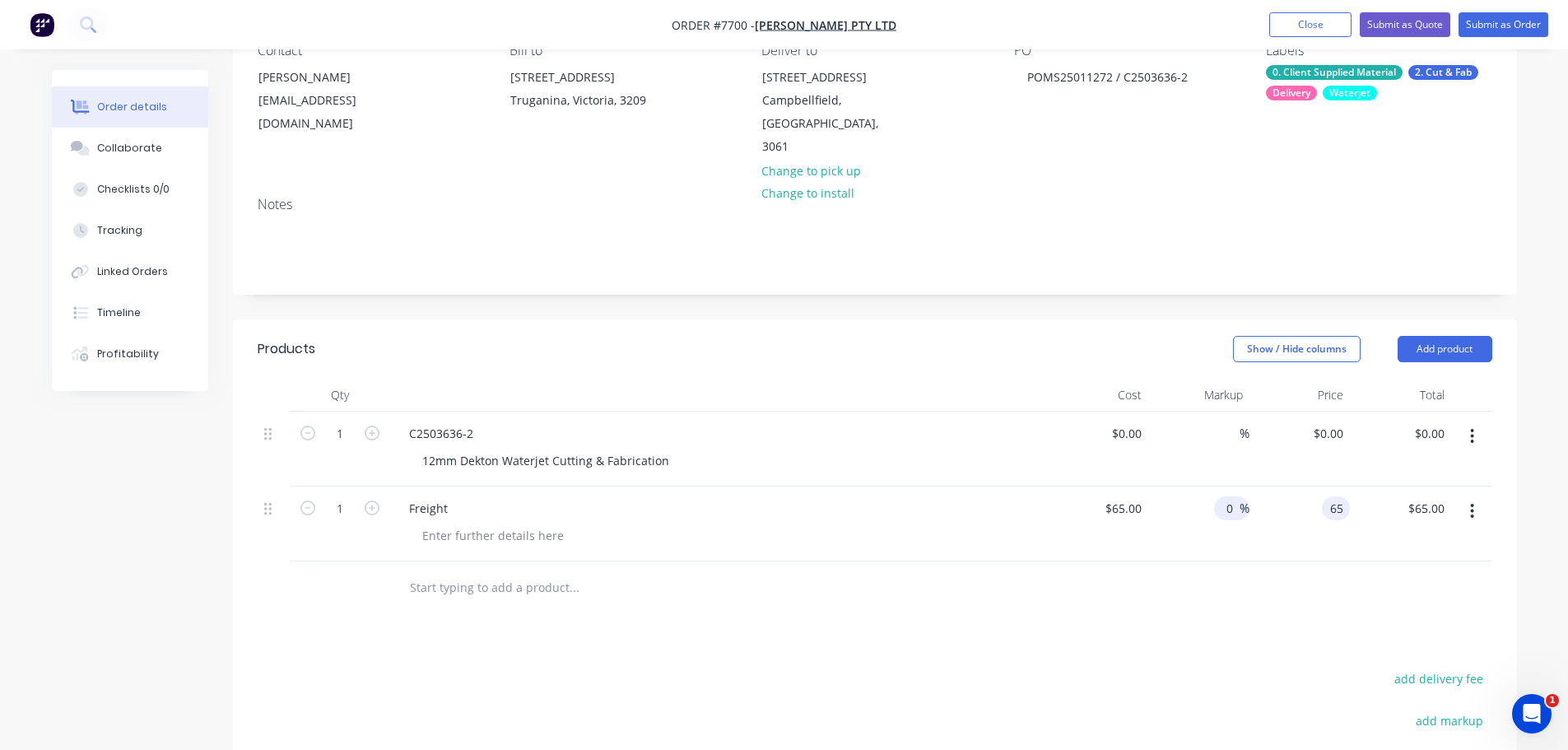
type input "$65.00"
click at [695, 449] on div "12mm Dekton Waterjet Cutting & Fabrication" at bounding box center [725, 461] width 633 height 24
click at [674, 449] on div "12mm Dekton Waterjet Cutting & Fabrication" at bounding box center [545, 461] width 273 height 24
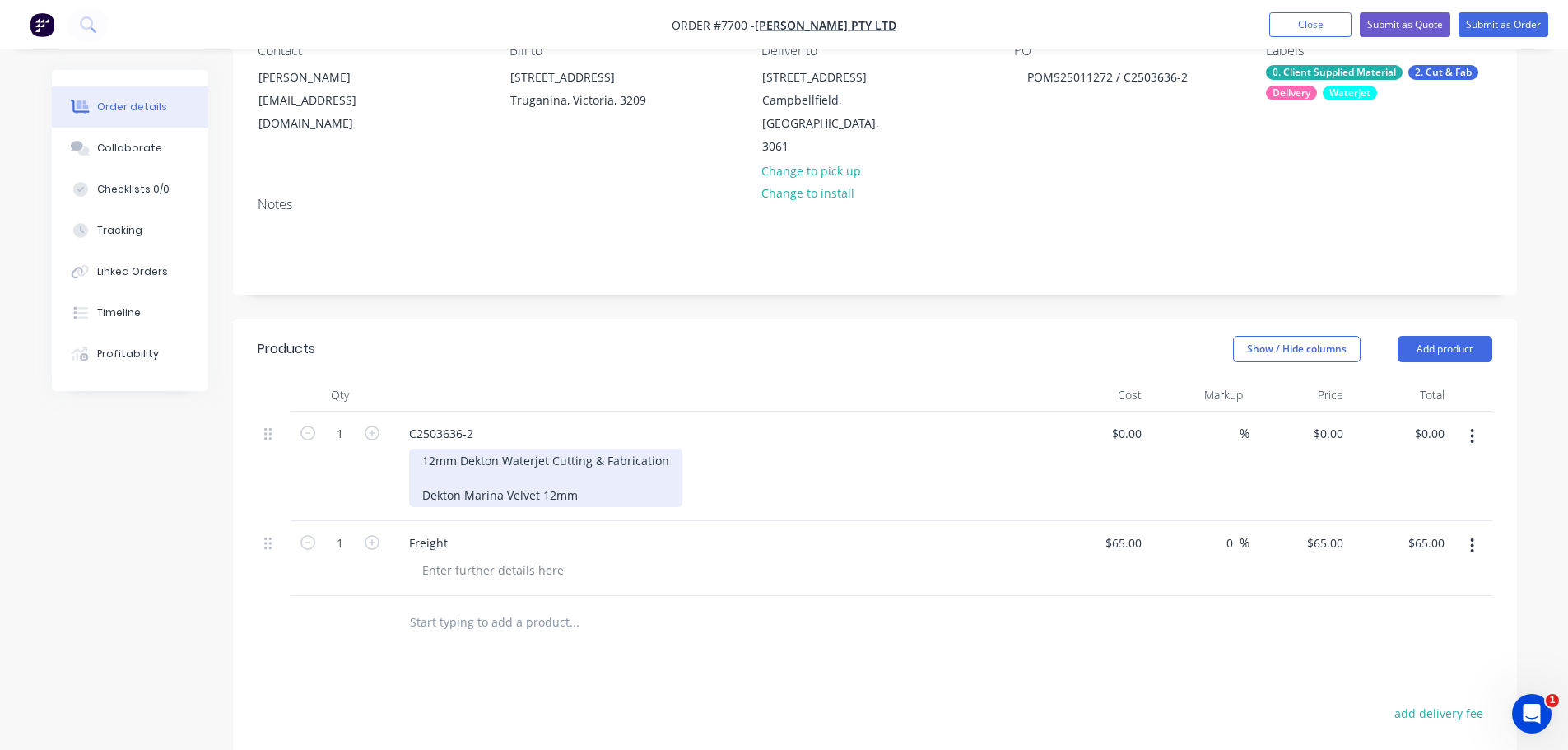
click at [596, 471] on div "12mm Dekton Waterjet Cutting & Fabrication Dekton Marina Velvet 12mm" at bounding box center [545, 478] width 273 height 59
click at [716, 474] on div "12mm Dekton Waterjet Cutting & Fabrication Dekton Marina Velvet 12mm 3390 x 170…" at bounding box center [569, 478] width 320 height 59
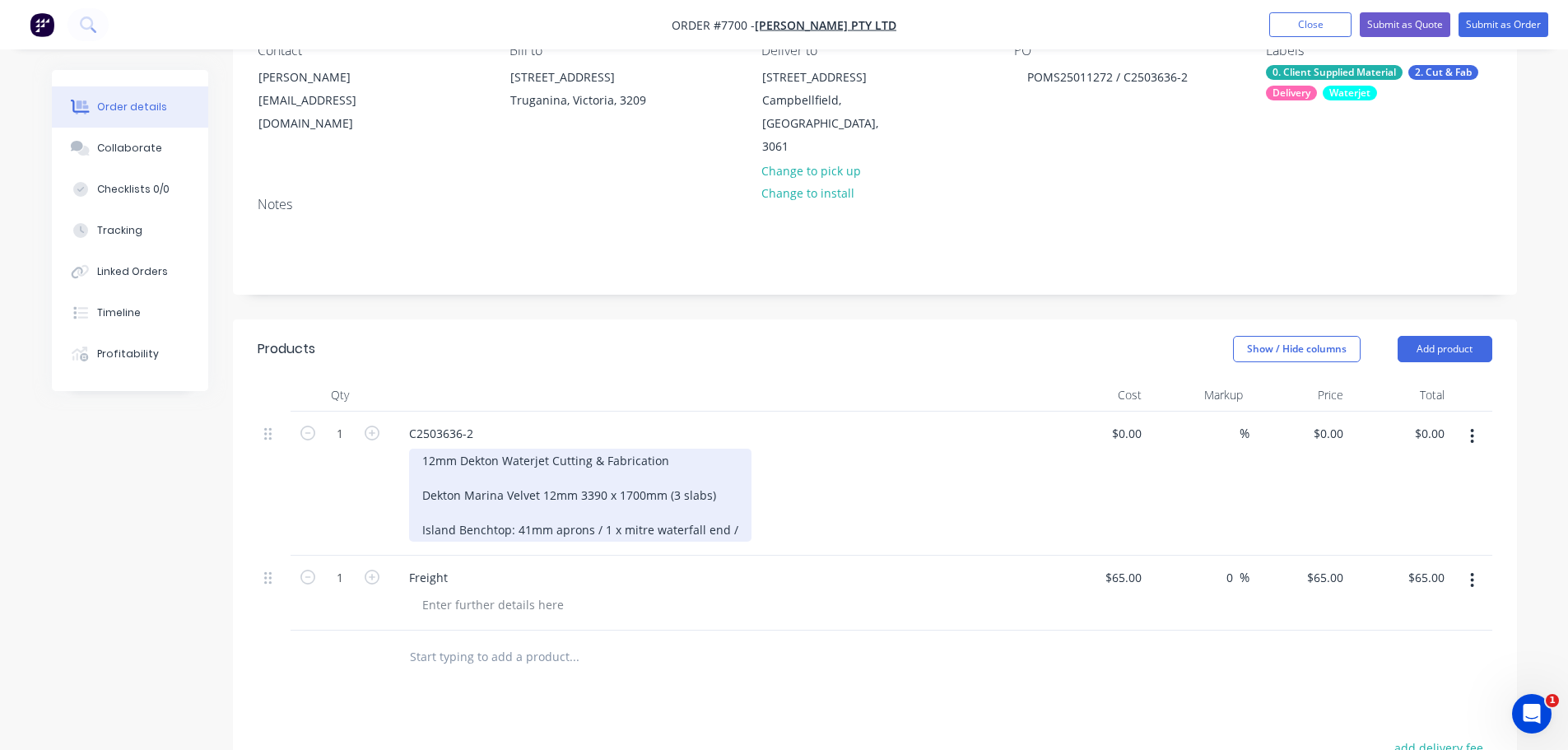
click at [598, 508] on div "12mm Dekton Waterjet Cutting & Fabrication Dekton Marina Velvet 12mm 3390 x 170…" at bounding box center [580, 496] width 343 height 93
click at [791, 512] on div "12mm Dekton Waterjet Cutting & Fabrication Dekton Marina Velvet 12mm 3390 x 170…" at bounding box center [609, 496] width 400 height 93
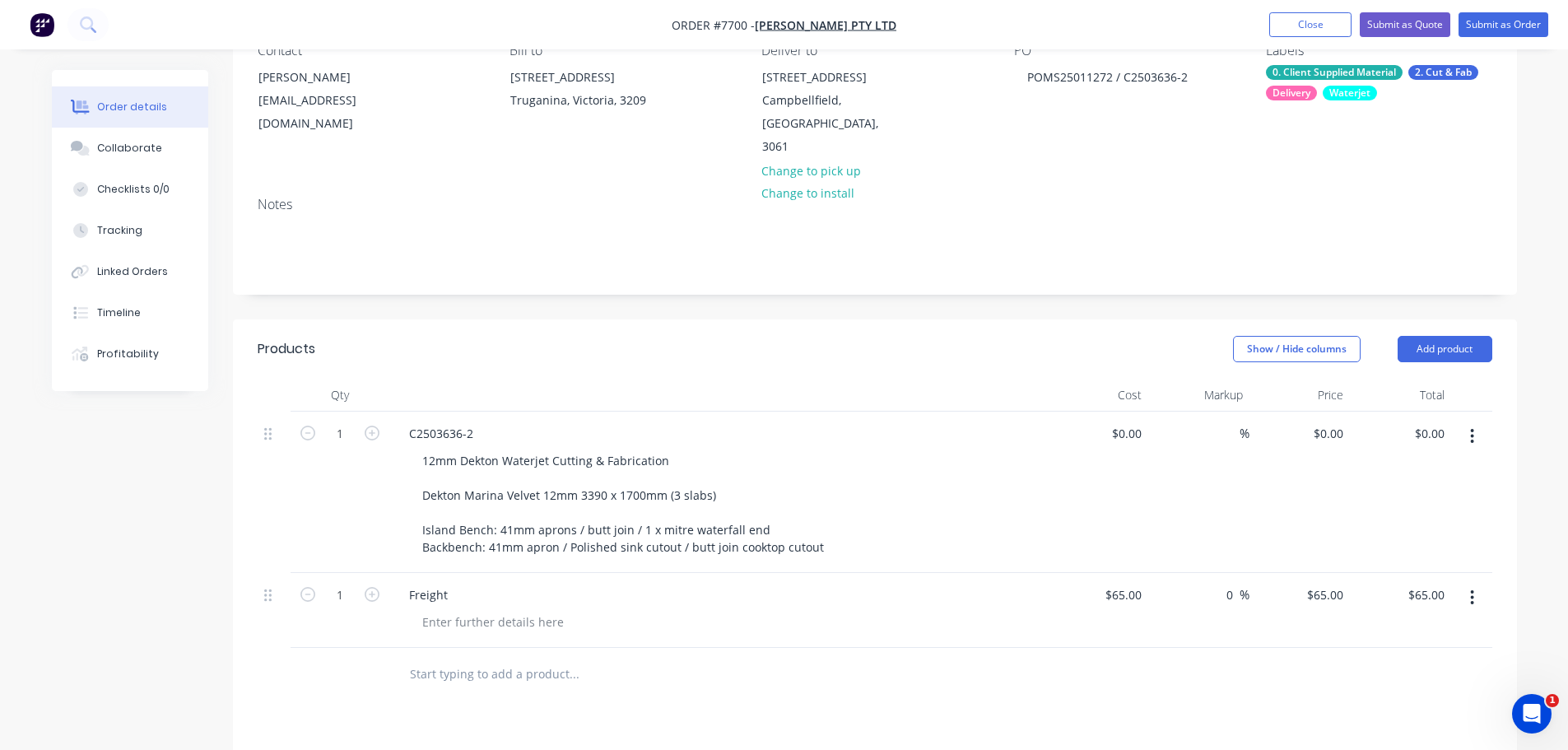
click at [873, 378] on div at bounding box center [718, 394] width 658 height 33
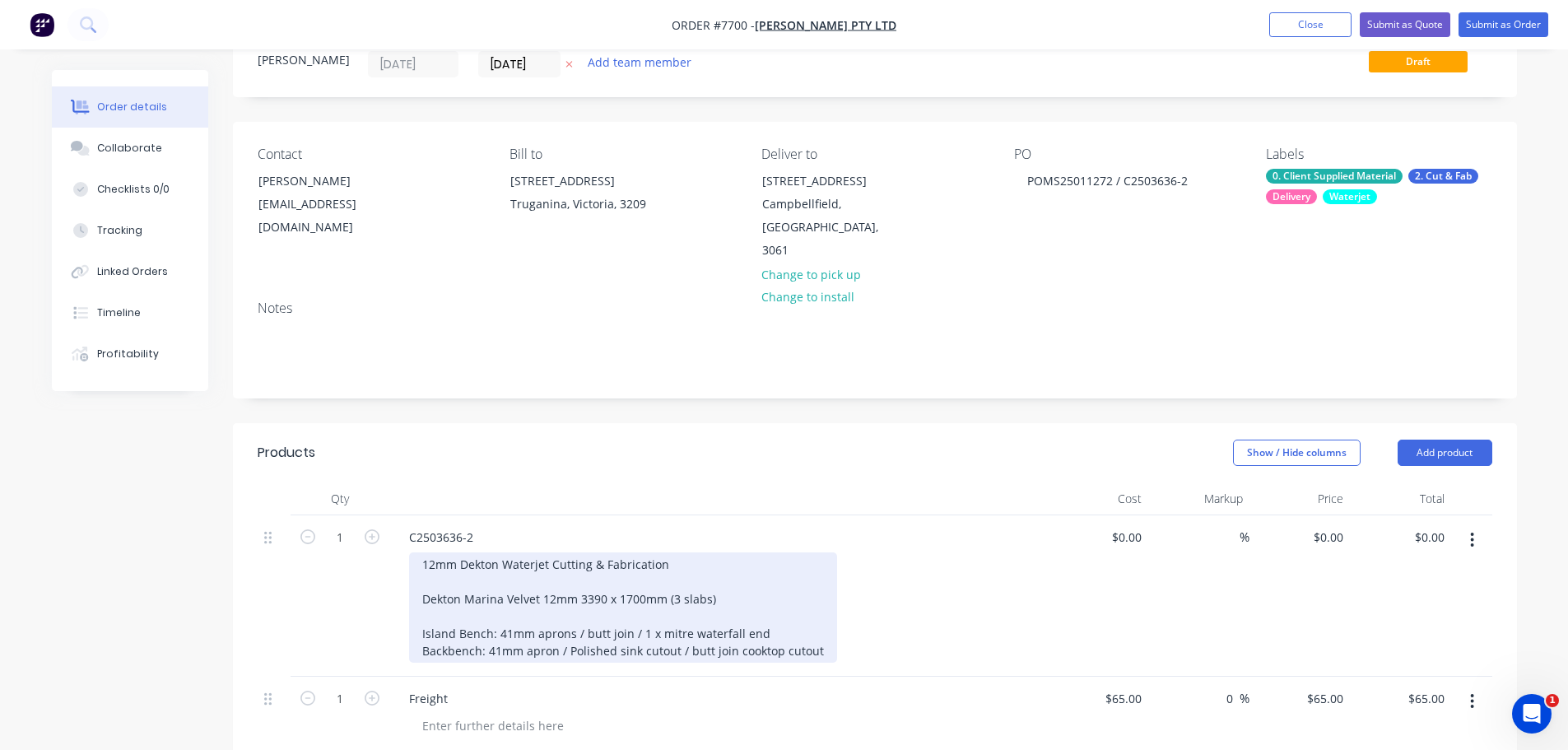
scroll to position [0, 0]
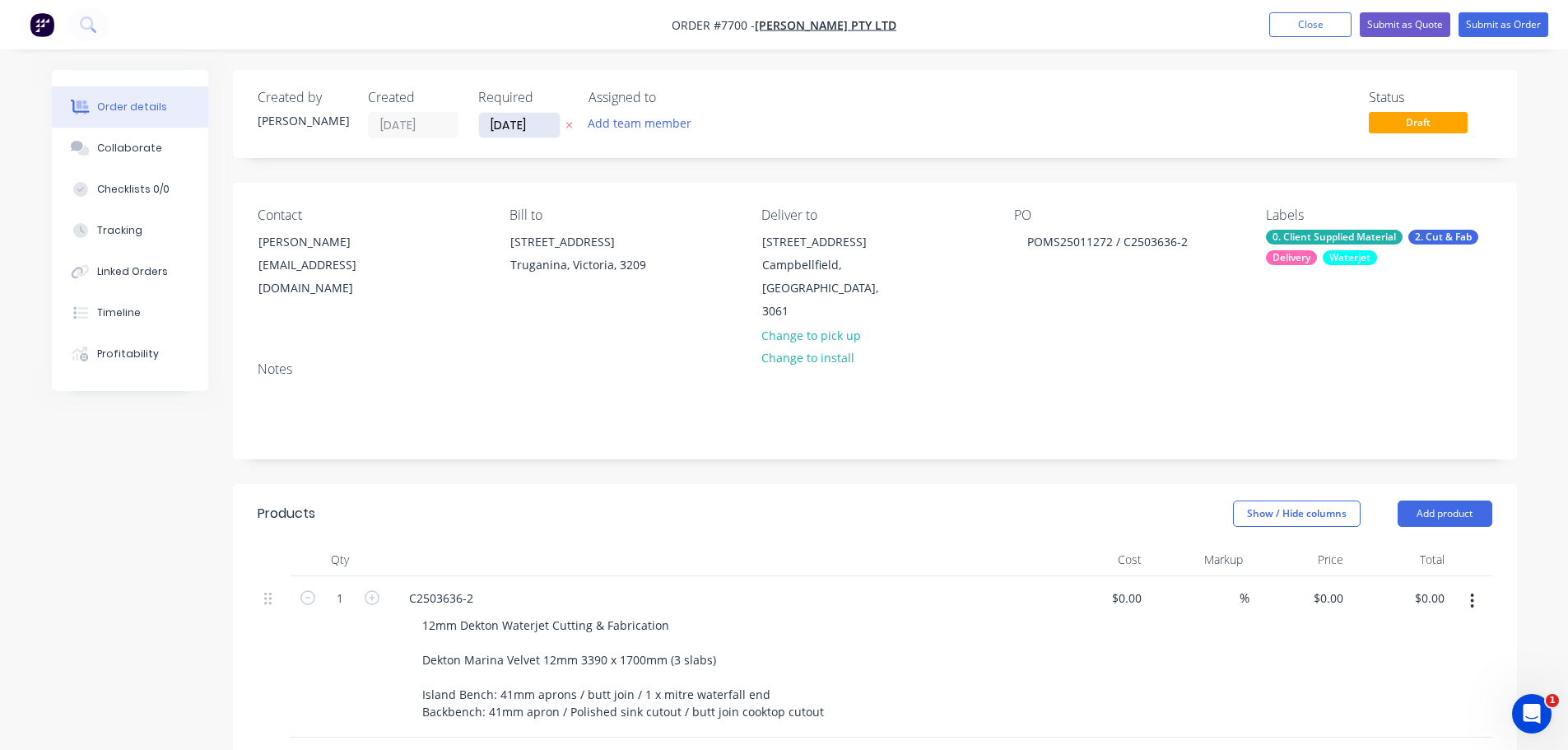
click at [489, 127] on input "[DATE]" at bounding box center [518, 125] width 80 height 25
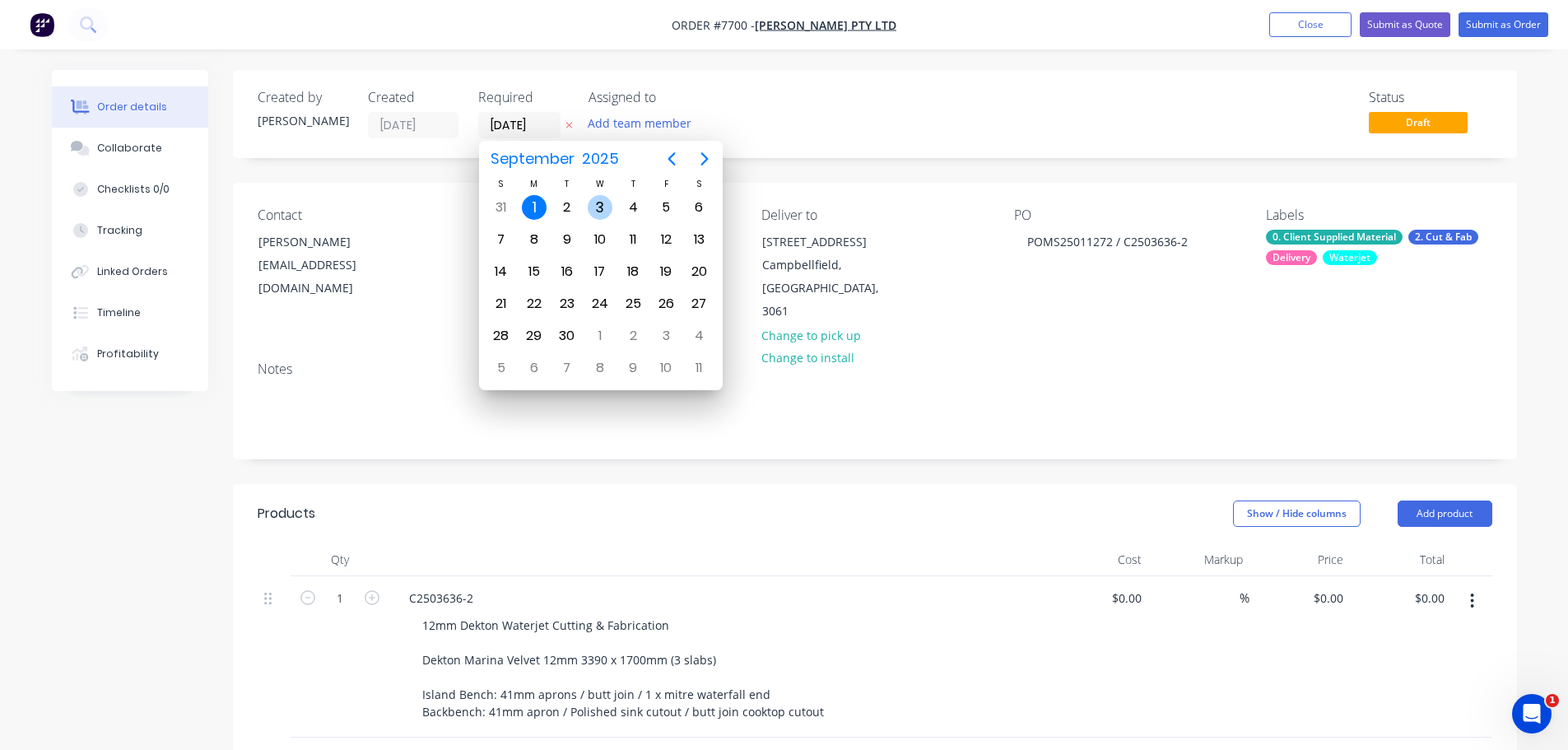
click at [592, 210] on div "3" at bounding box center [600, 207] width 25 height 25
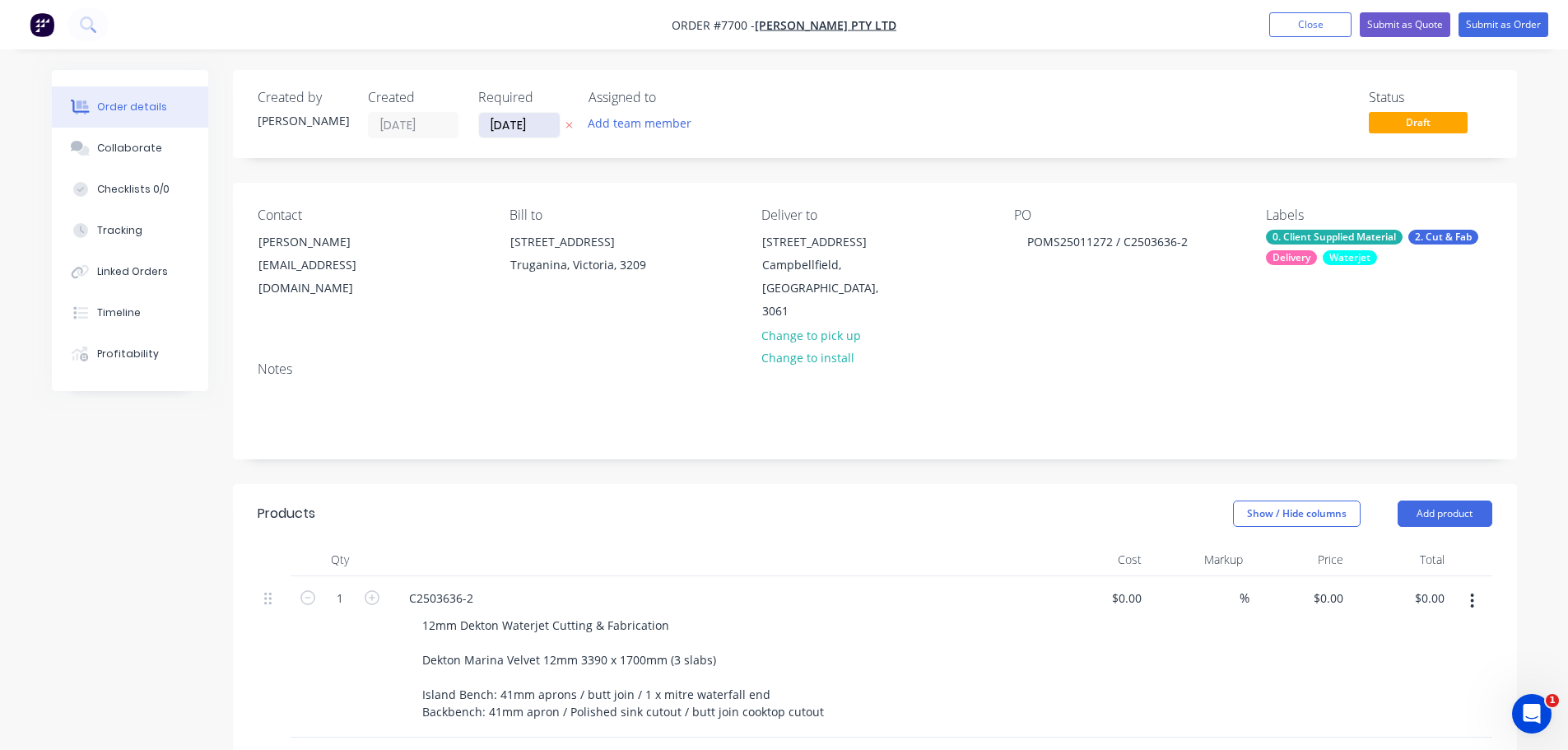
click at [513, 131] on input "03/09/25" at bounding box center [518, 125] width 80 height 25
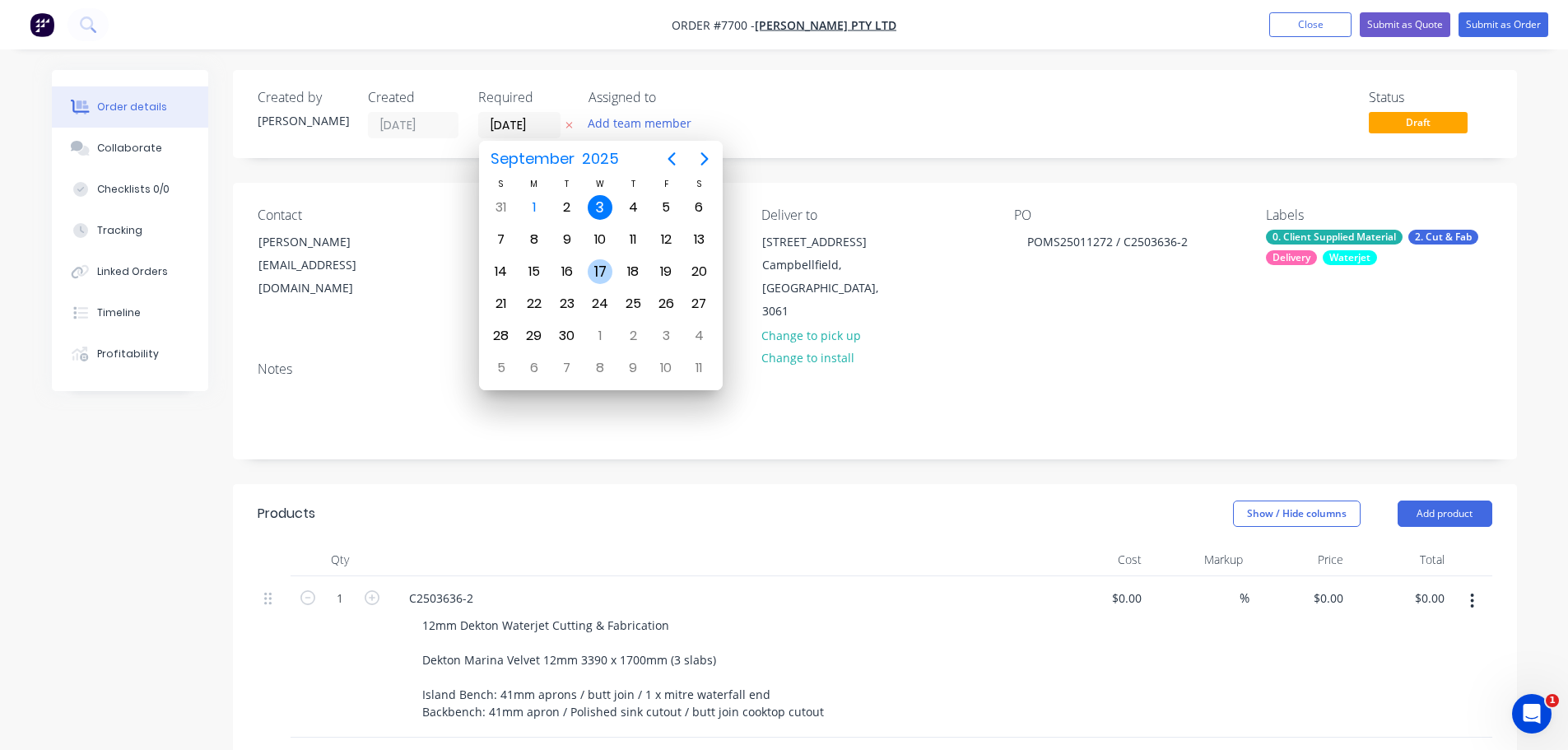
click at [599, 271] on div "17" at bounding box center [600, 271] width 25 height 25
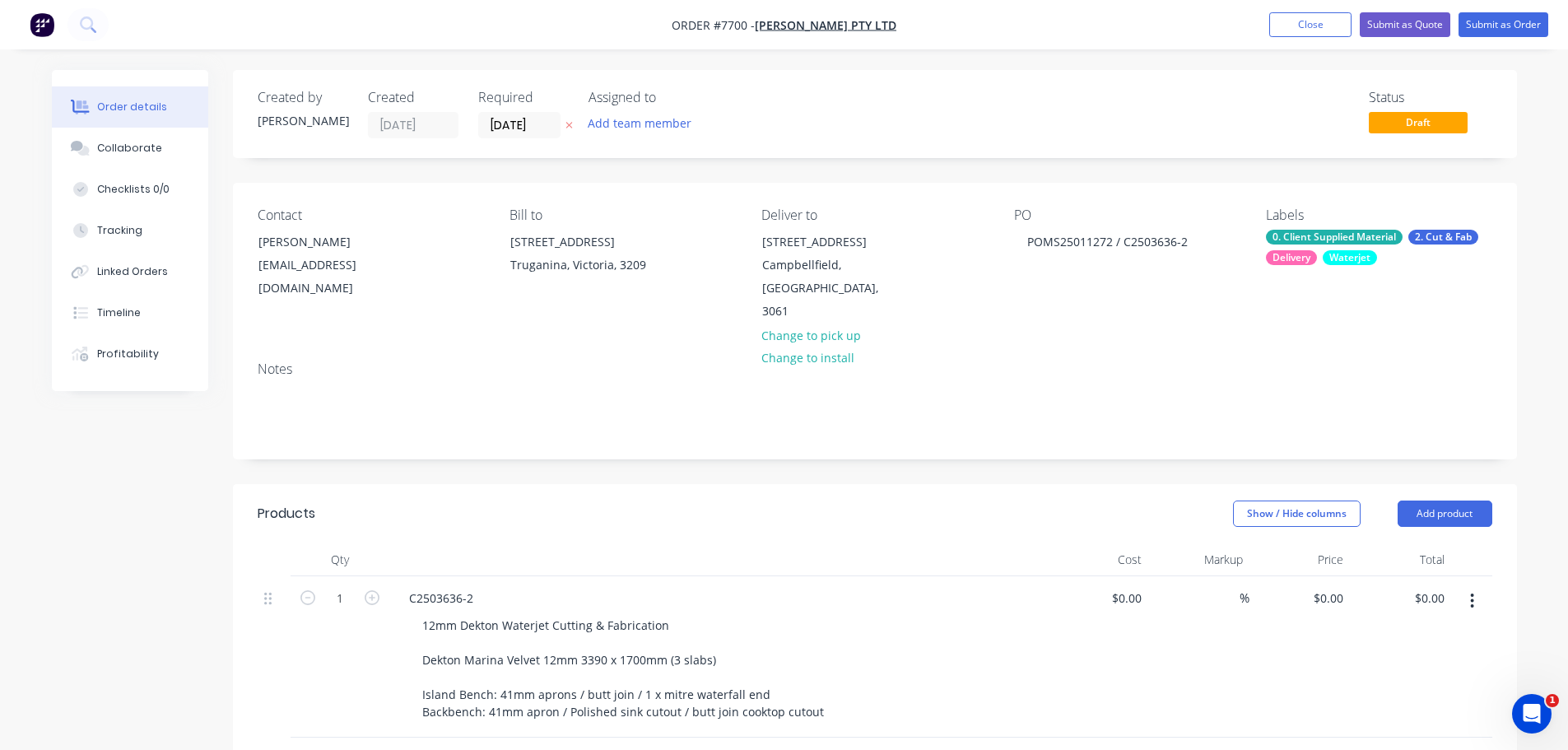
drag, startPoint x: 512, startPoint y: 123, endPoint x: 515, endPoint y: 145, distance: 22.2
click at [512, 123] on input "[DATE]" at bounding box center [518, 125] width 80 height 25
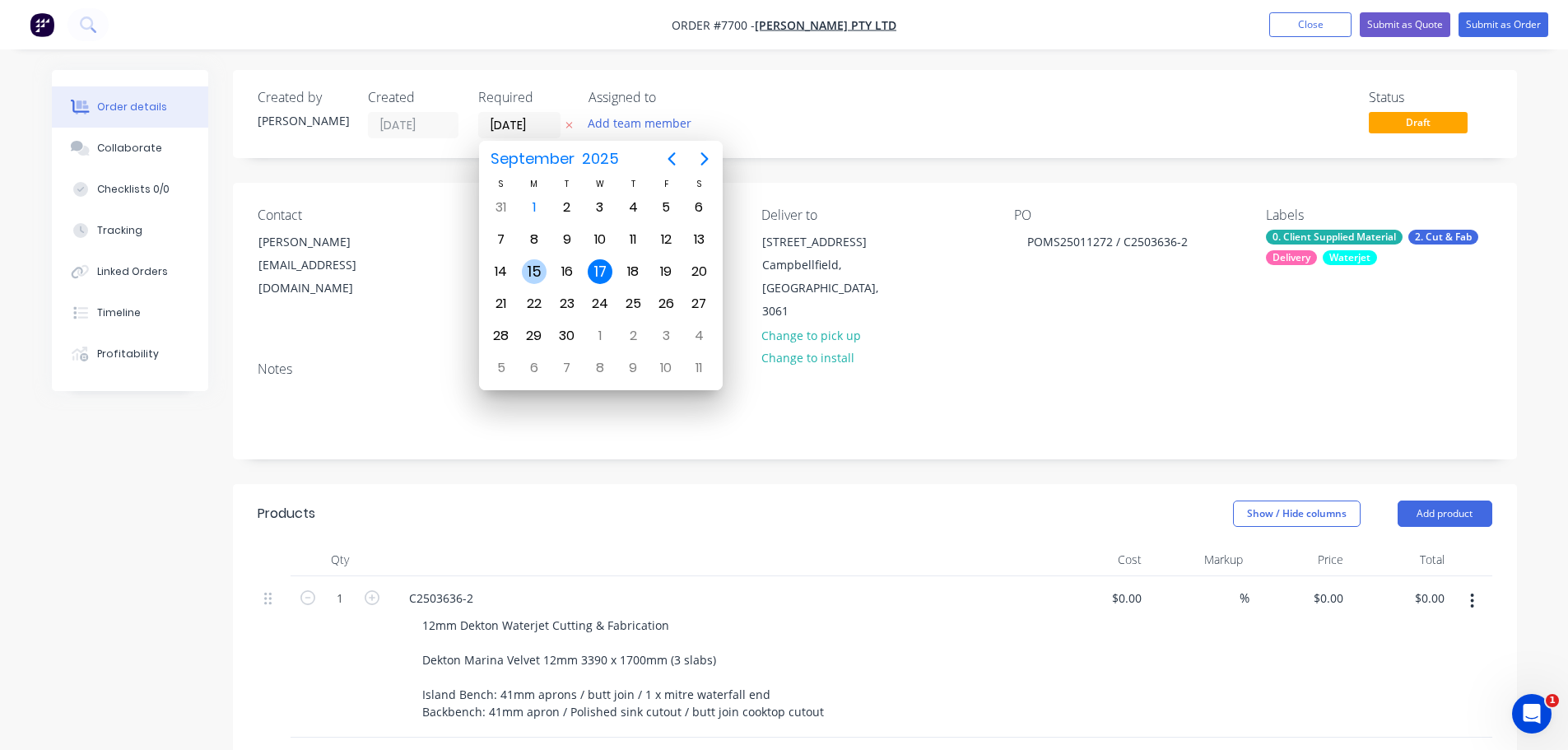
click at [524, 273] on div "15" at bounding box center [534, 271] width 25 height 25
type input "[DATE]"
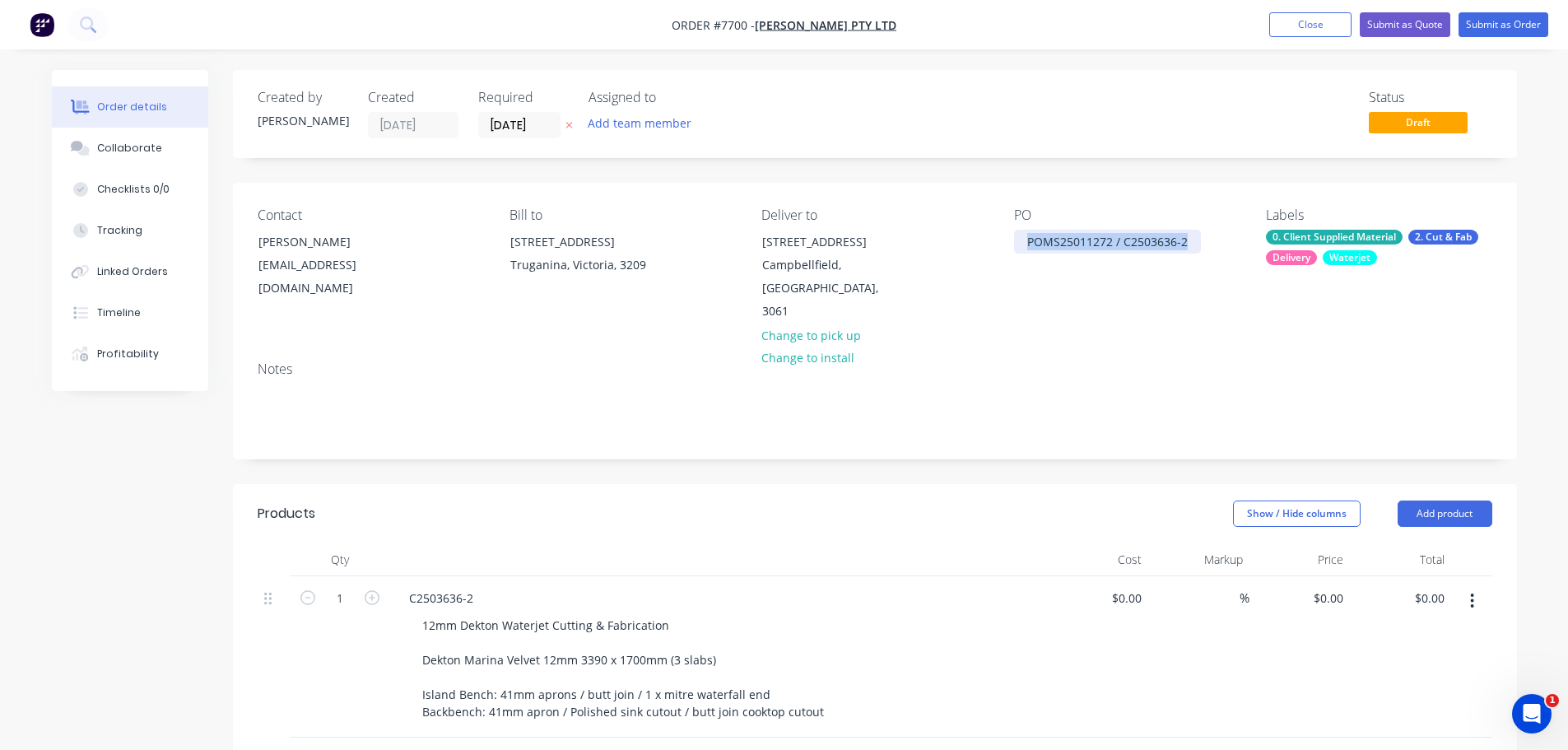
drag, startPoint x: 1148, startPoint y: 248, endPoint x: 927, endPoint y: 244, distance: 221.0
click at [941, 247] on div "Contact Trinh Tran purchasing@anmargroup.com.au Bill to 14 Felstead Drive Truga…" at bounding box center [875, 265] width 1284 height 166
copy div "POMS25011272 / C2503636-2"
click at [1134, 586] on input "$0.00" at bounding box center [1129, 598] width 38 height 24
type input "$4,174.00"
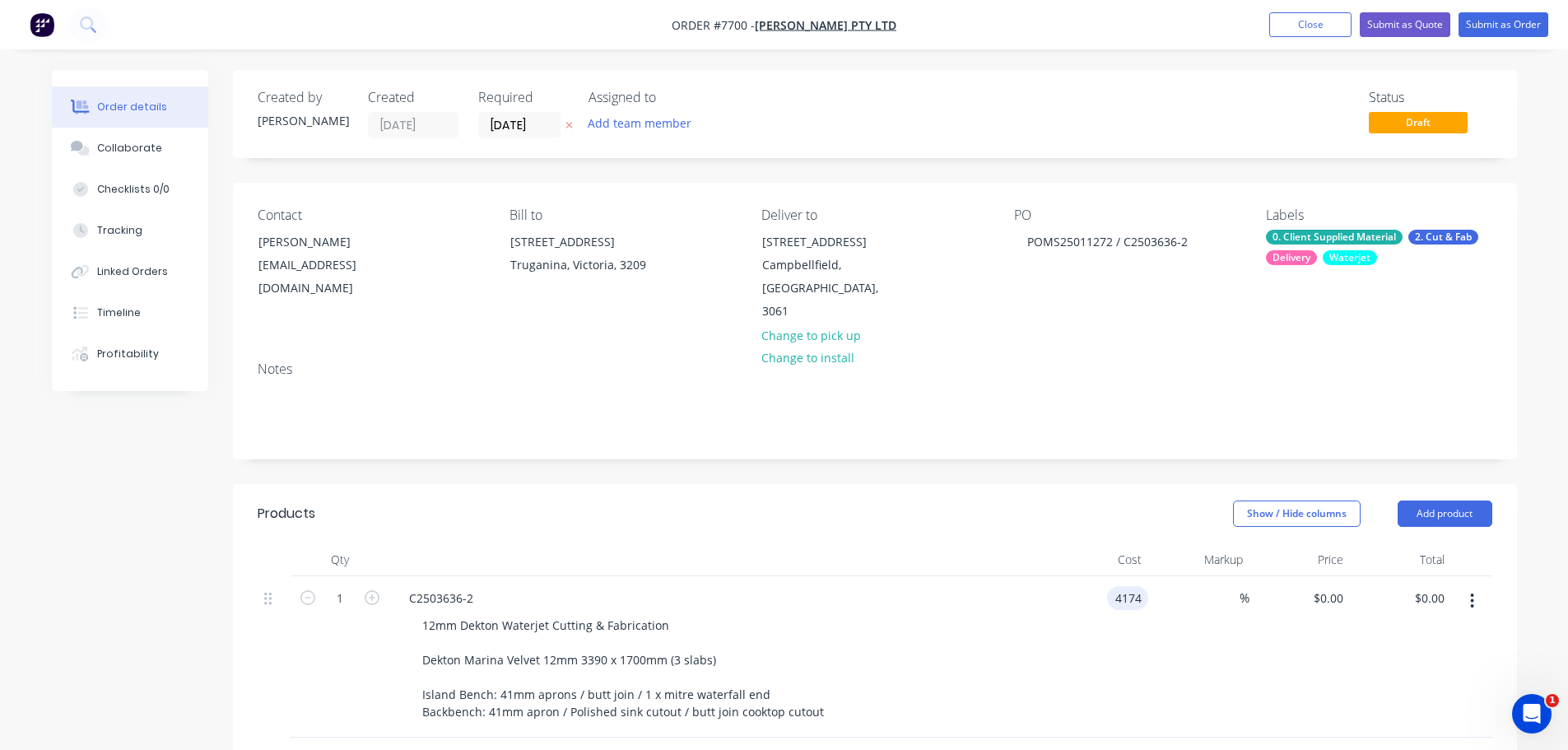
type input "$4,174.00"
click at [1104, 509] on header "Products Show / Hide columns Add product" at bounding box center [875, 514] width 1284 height 60
click at [1478, 24] on button "Submit as Order" at bounding box center [1503, 24] width 89 height 25
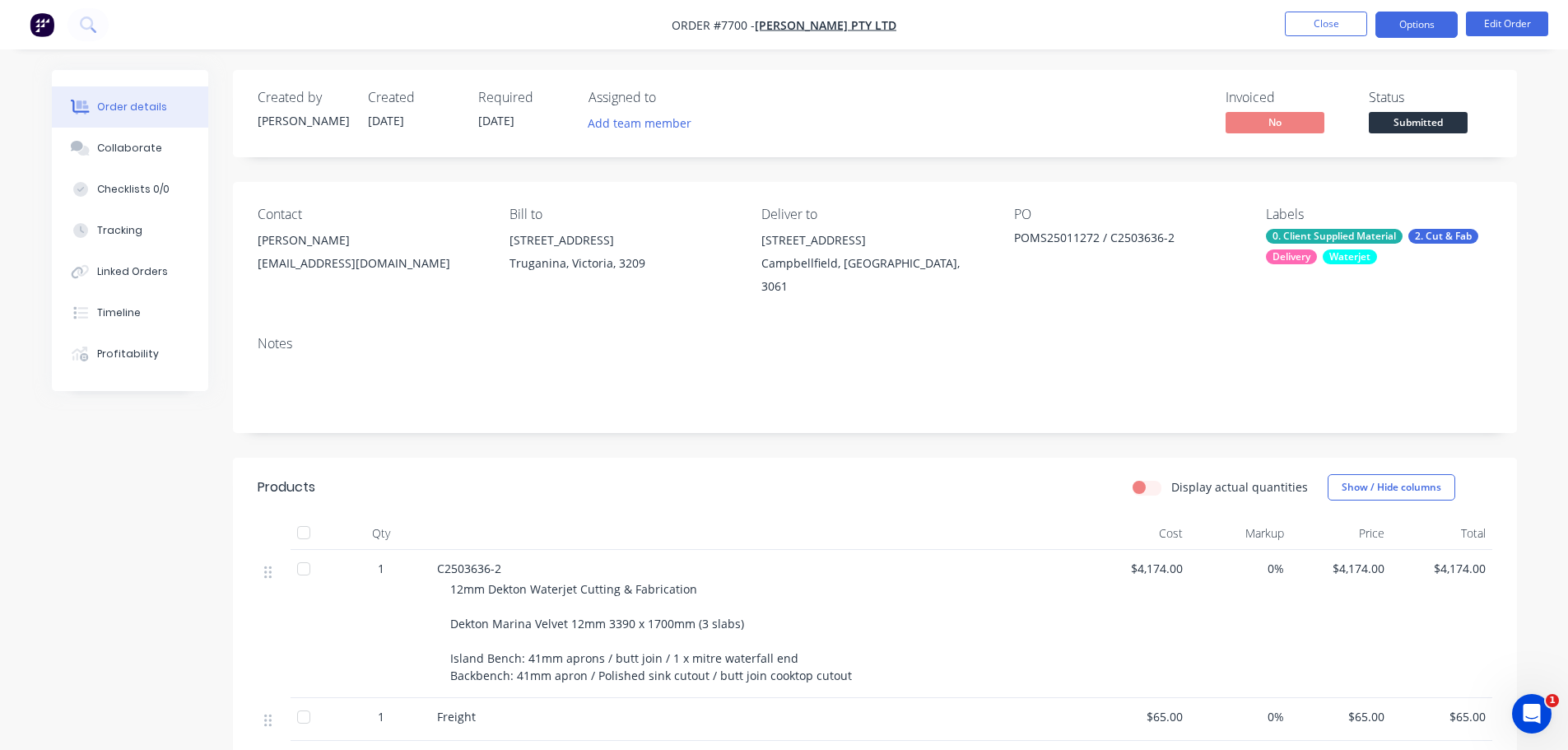
click at [1429, 29] on button "Options" at bounding box center [1416, 25] width 82 height 27
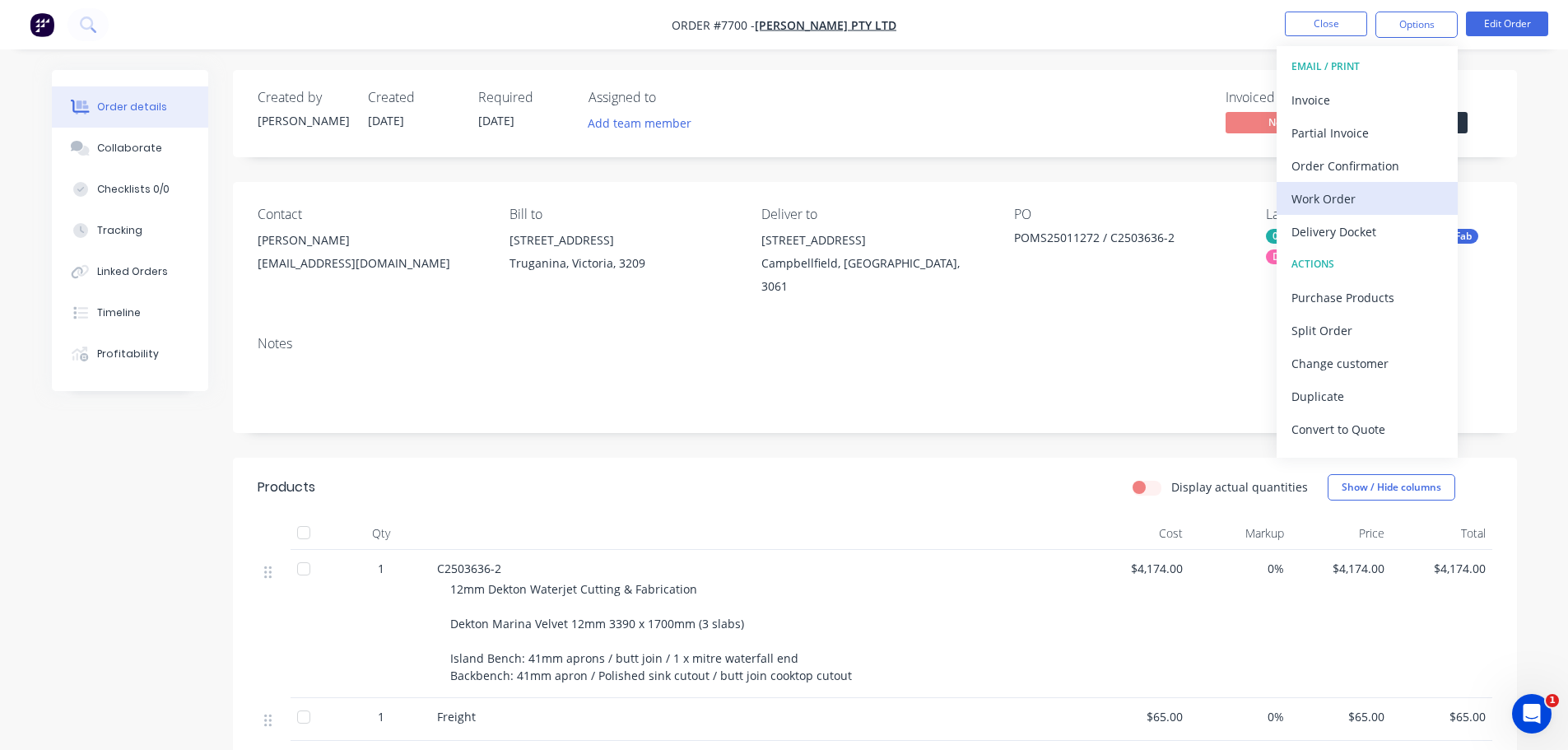
click at [1393, 205] on div "Work Order" at bounding box center [1367, 199] width 152 height 24
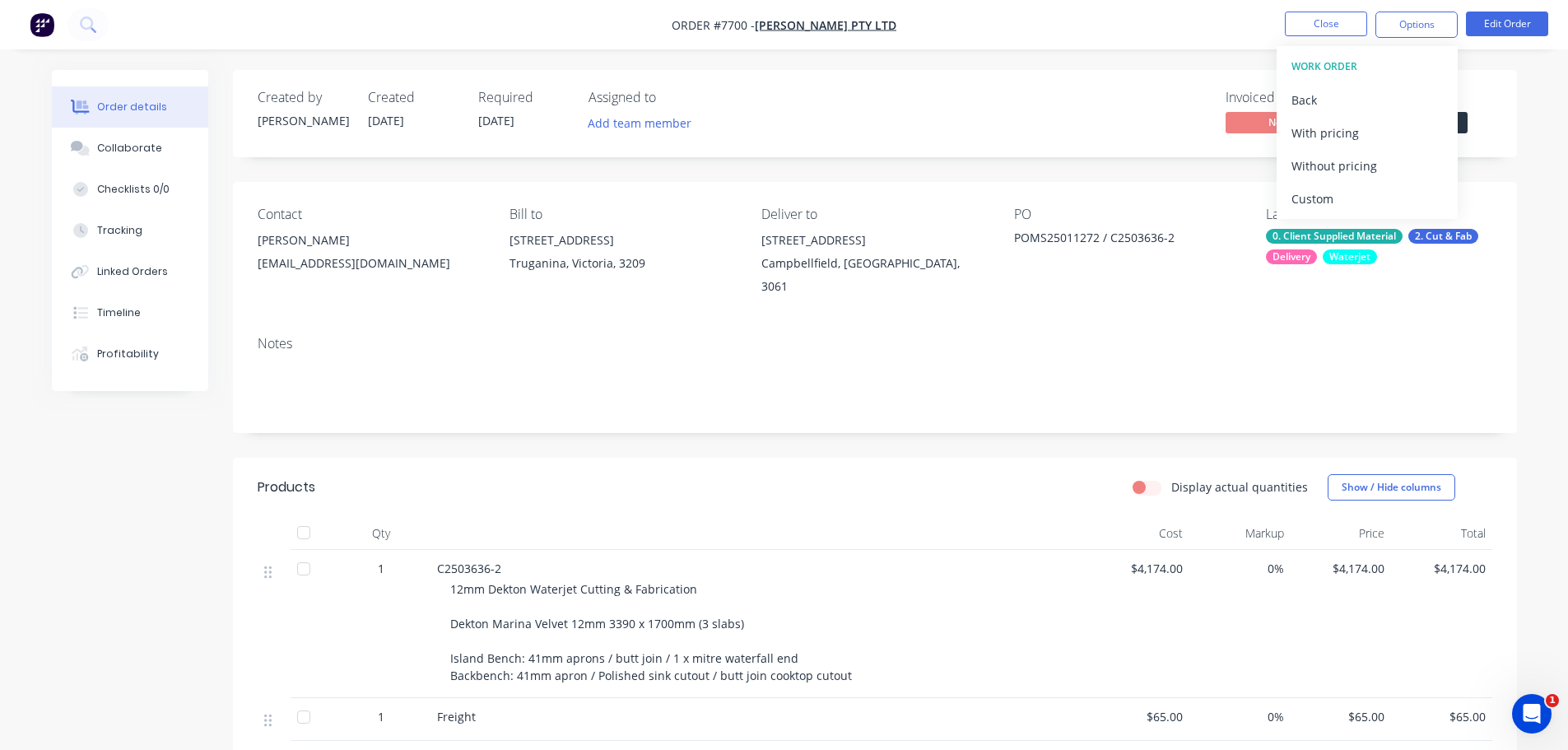
click at [1392, 195] on div "Custom" at bounding box center [1367, 199] width 152 height 24
click at [1389, 161] on div "Without pricing" at bounding box center [1367, 166] width 152 height 24
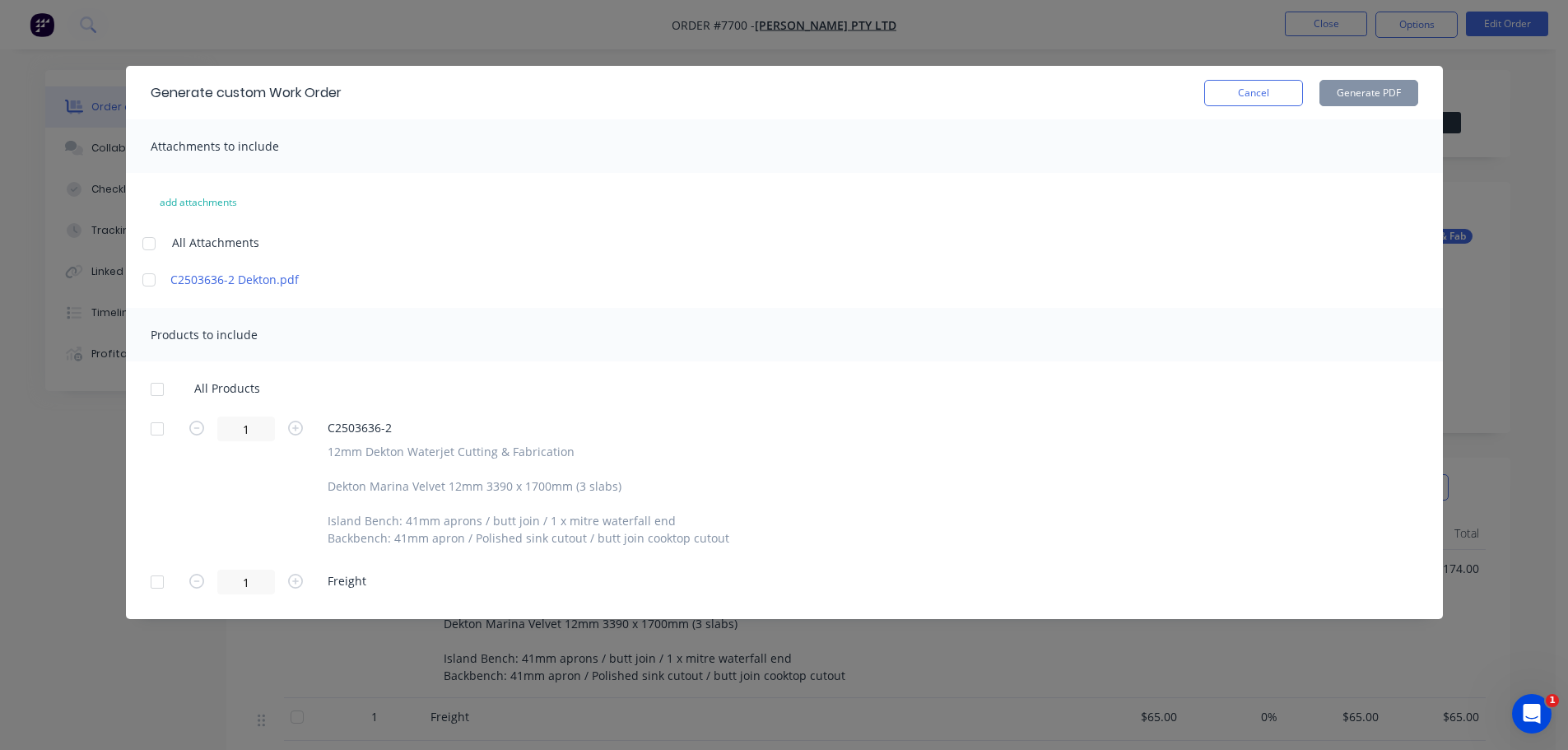
click at [151, 386] on div at bounding box center [157, 389] width 33 height 33
drag, startPoint x: 153, startPoint y: 585, endPoint x: 160, endPoint y: 578, distance: 9.9
click at [154, 584] on div at bounding box center [157, 581] width 33 height 33
click at [1368, 90] on button "Generate PDF" at bounding box center [1368, 92] width 98 height 27
click at [1266, 92] on button "Cancel" at bounding box center [1253, 92] width 98 height 27
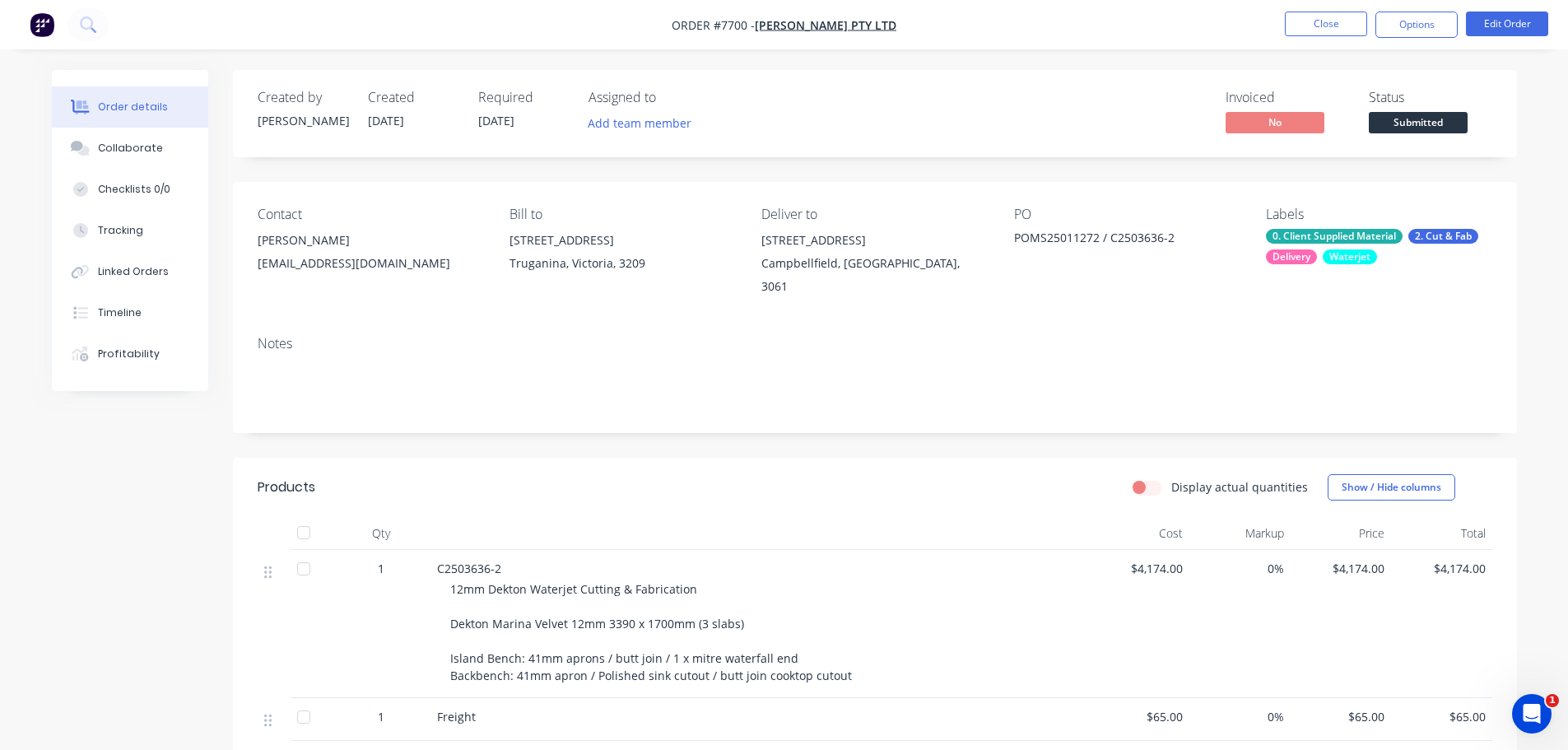
drag, startPoint x: 1442, startPoint y: 120, endPoint x: 1441, endPoint y: 128, distance: 8.1
click at [1441, 121] on span "Submitted" at bounding box center [1418, 122] width 98 height 21
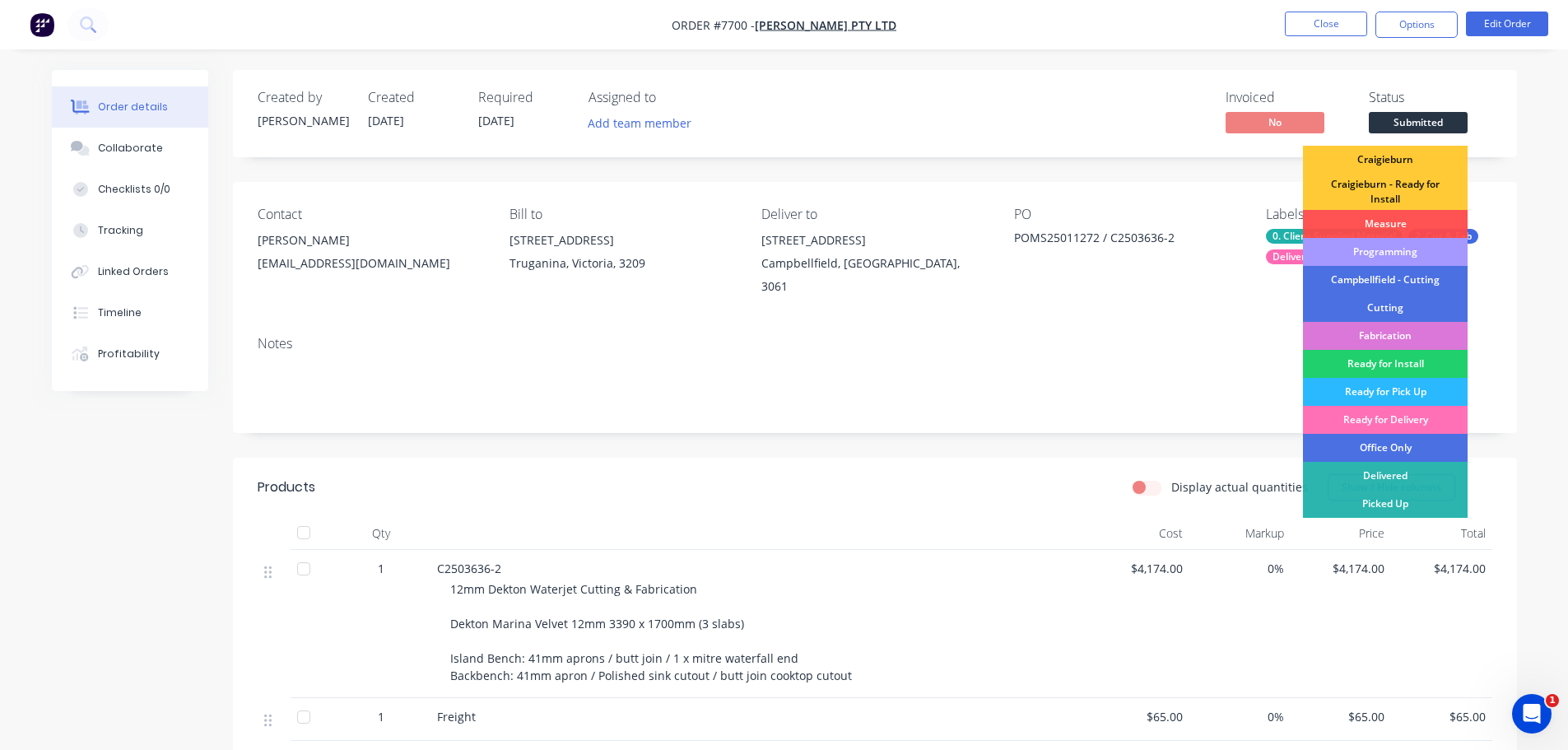
click at [1422, 252] on div "Programming" at bounding box center [1385, 252] width 165 height 28
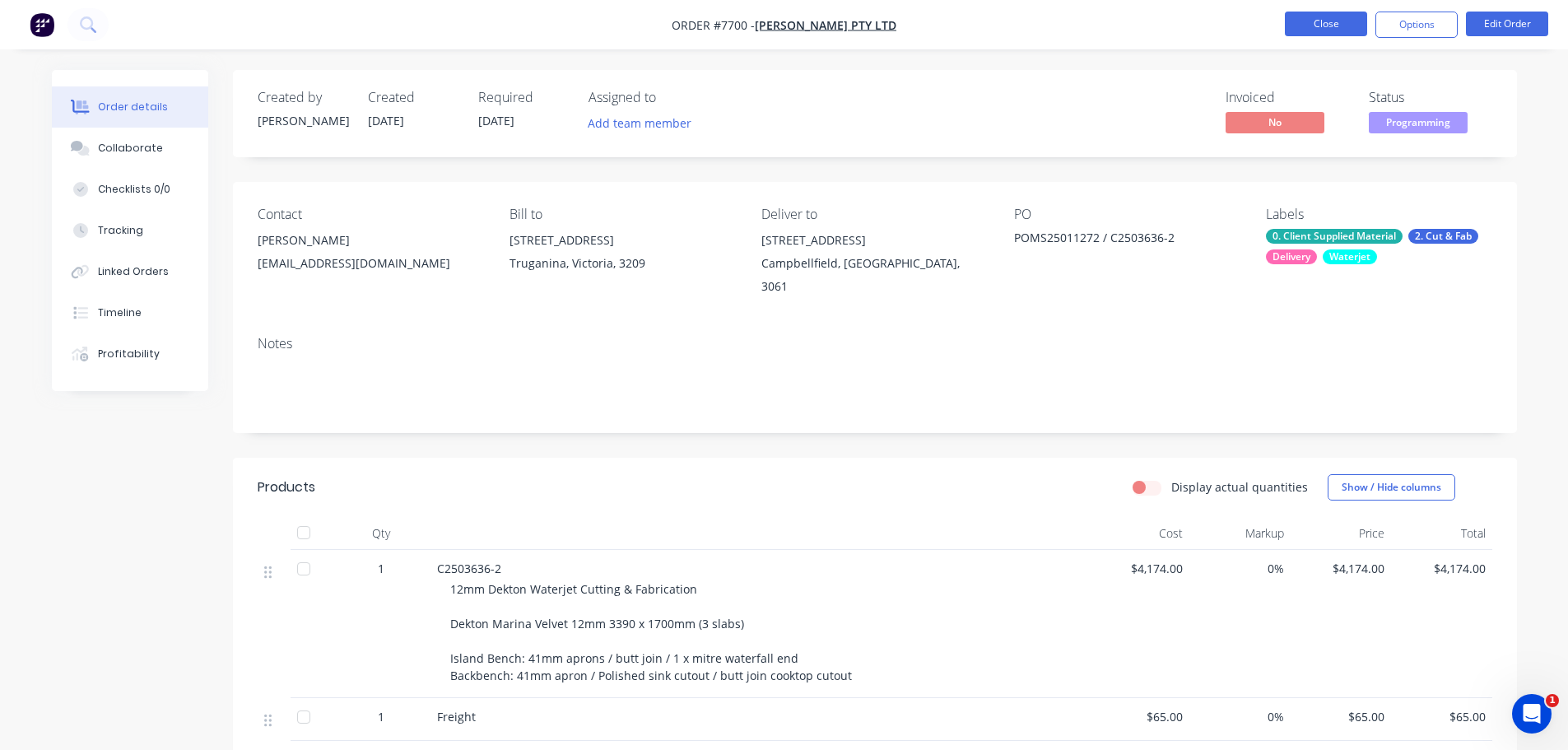
click at [1351, 27] on button "Close" at bounding box center [1326, 24] width 82 height 25
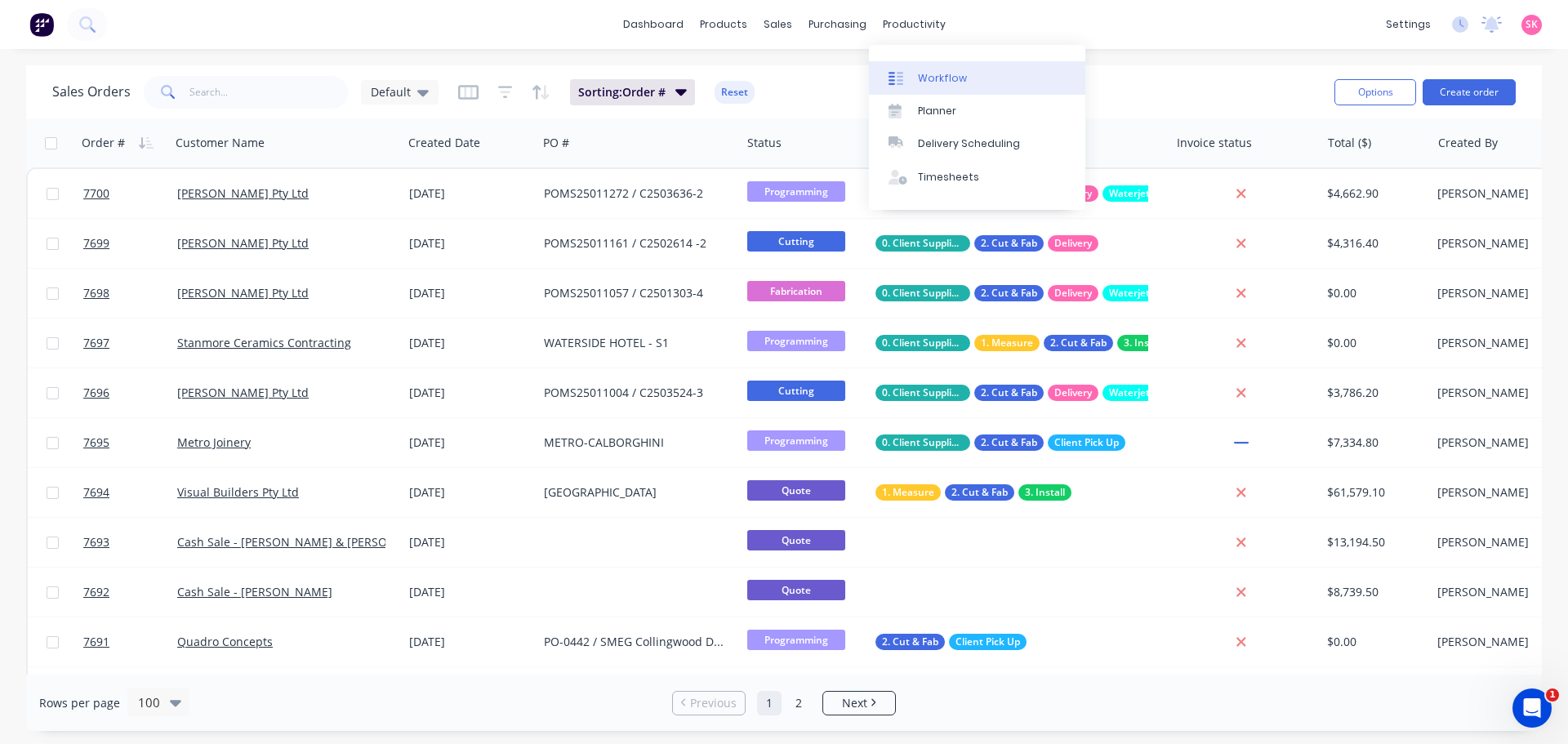
click at [921, 87] on link "Workflow" at bounding box center [977, 77] width 217 height 33
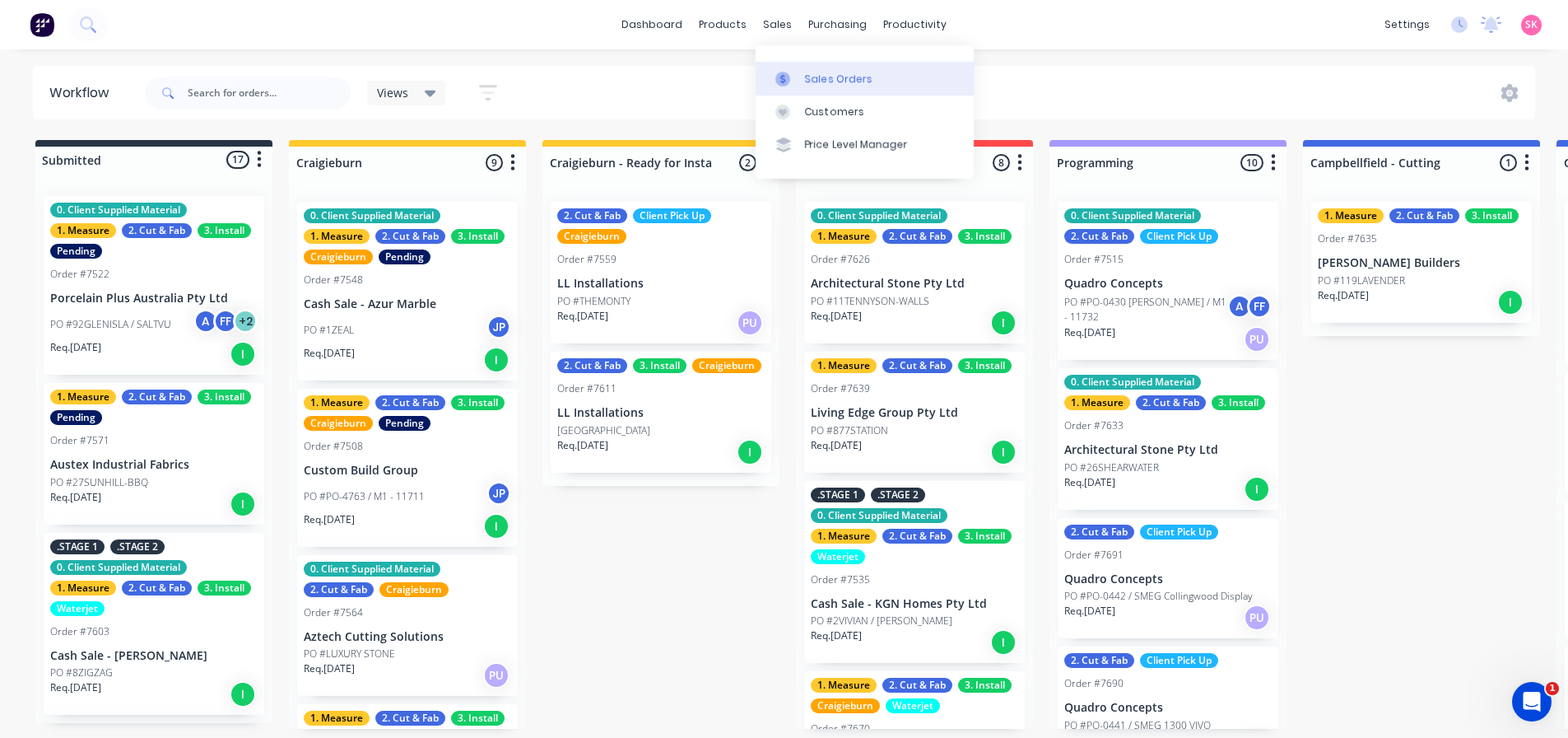
click at [768, 84] on link "Sales Orders" at bounding box center [865, 77] width 218 height 33
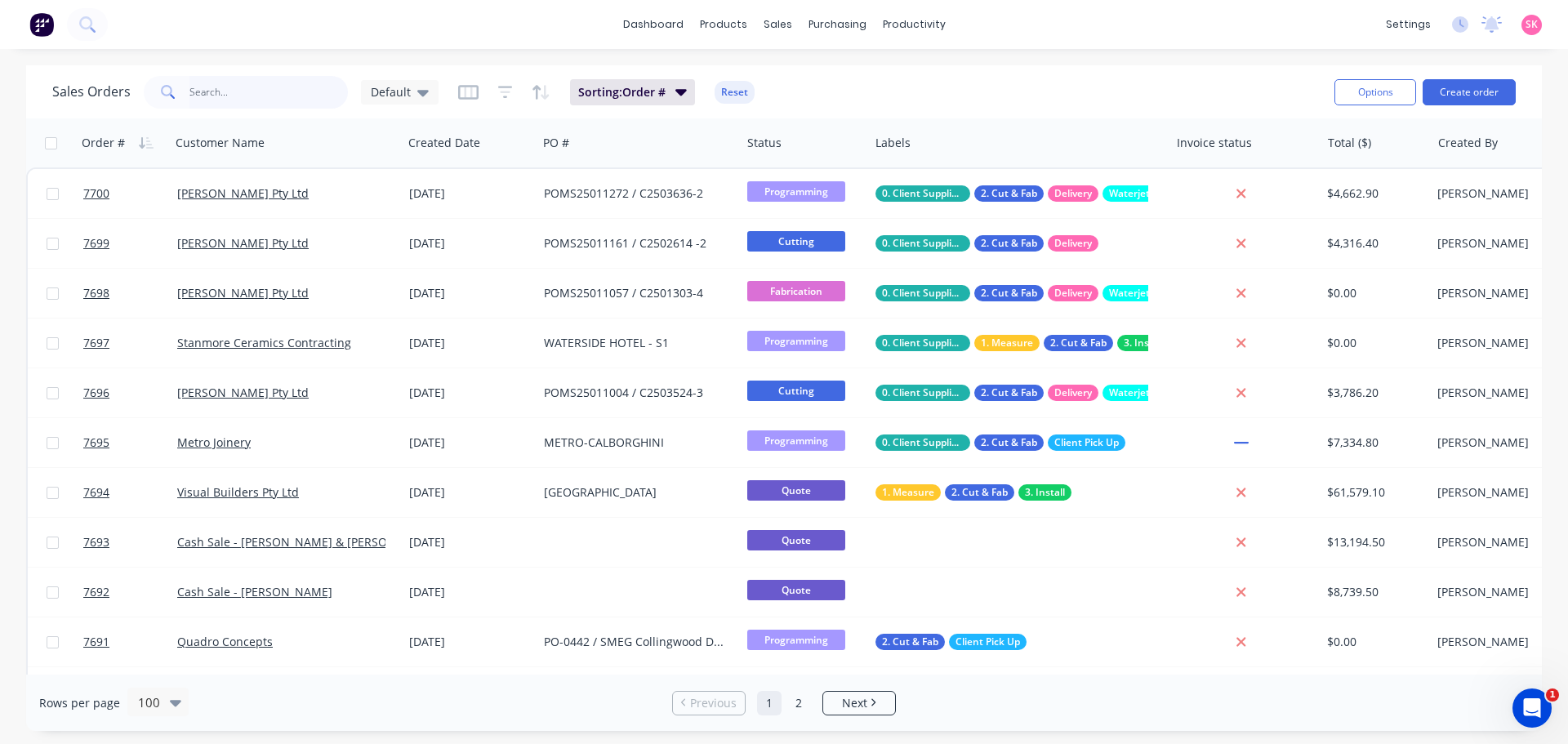
click at [213, 101] on input "text" at bounding box center [269, 92] width 160 height 33
type input "KYNETON"
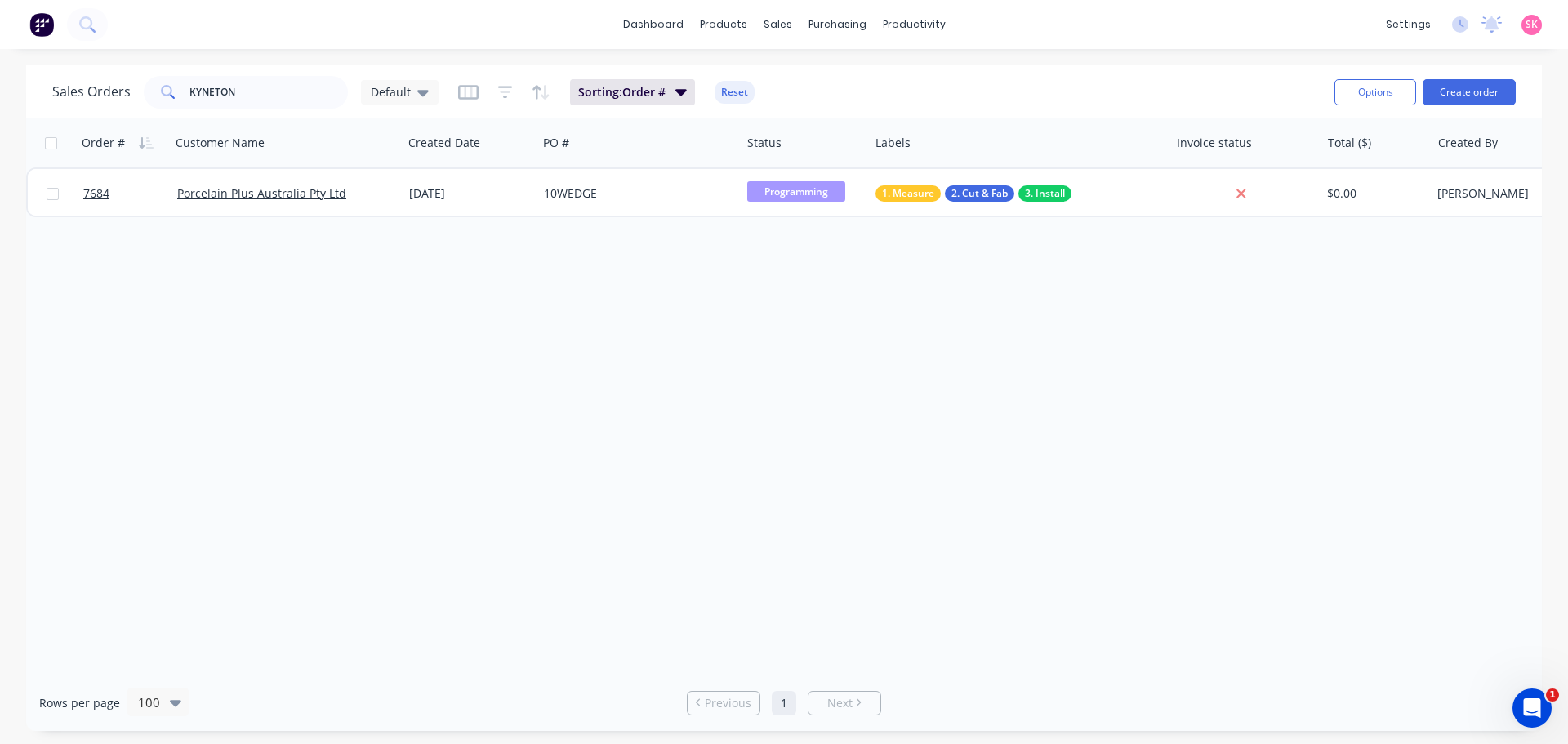
click at [421, 222] on div "Order # Customer Name Created Date PO # Status Labels Invoice status Total ($) …" at bounding box center [784, 396] width 1516 height 557
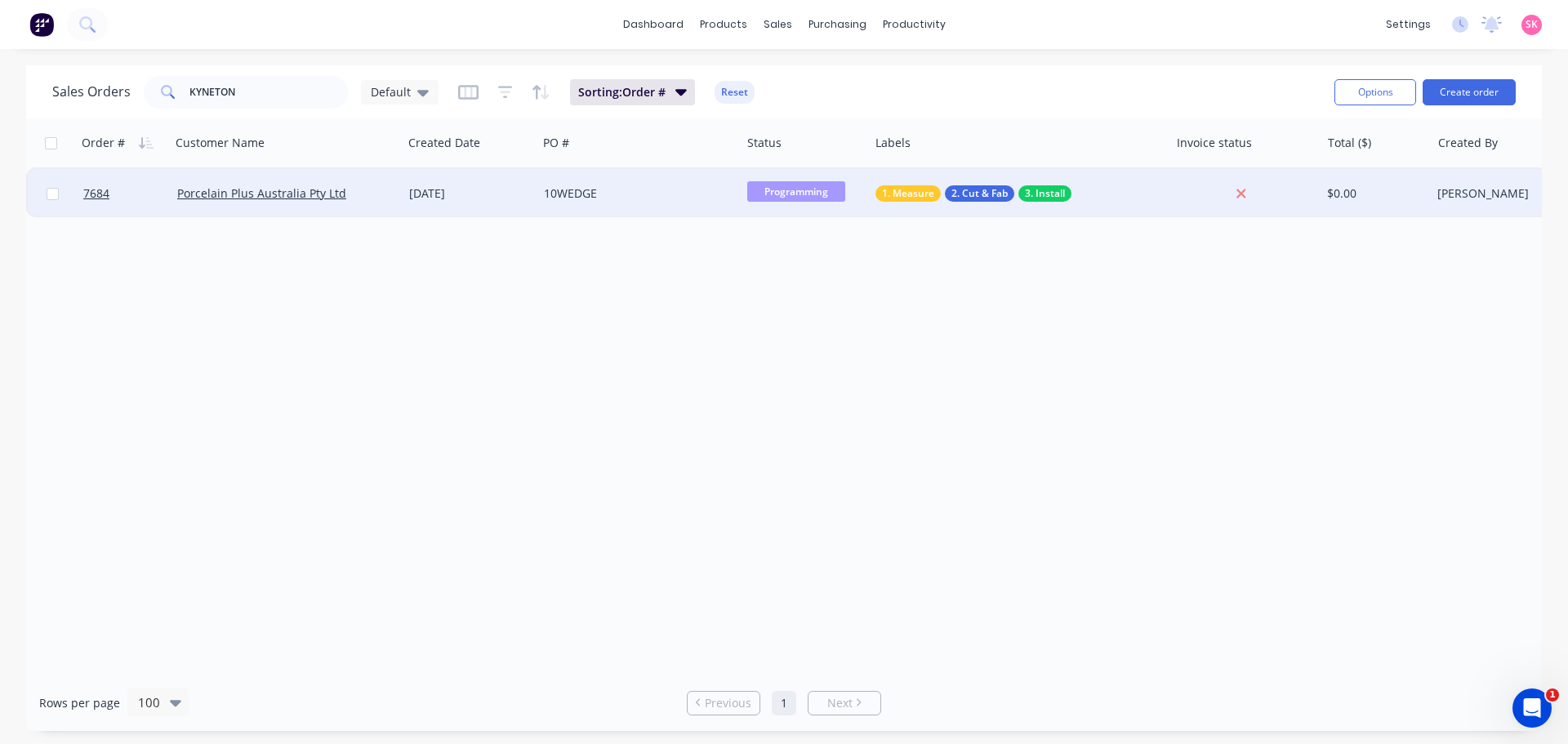
click at [427, 172] on div "21 Aug 2025" at bounding box center [470, 194] width 135 height 49
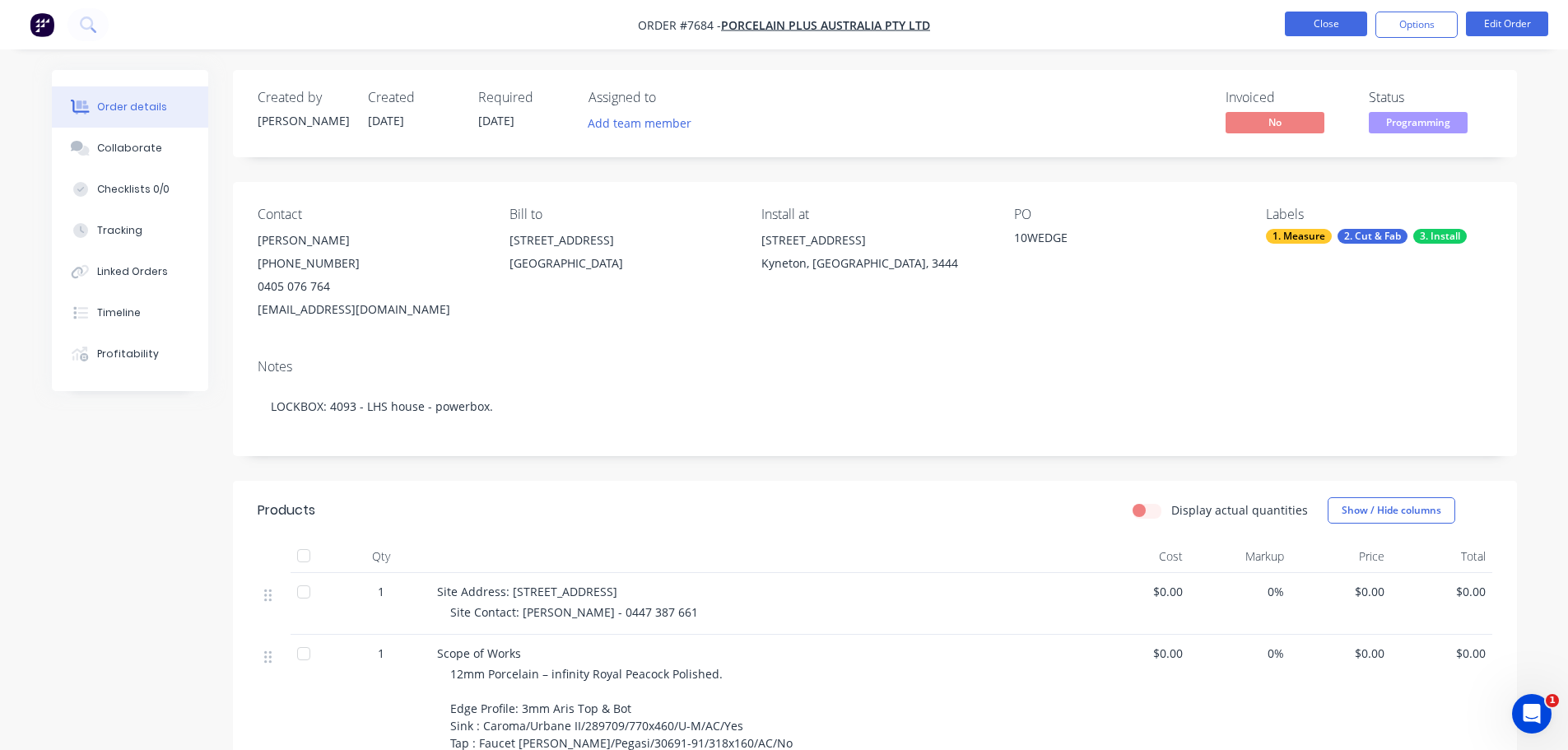
click at [1312, 24] on button "Close" at bounding box center [1326, 24] width 82 height 25
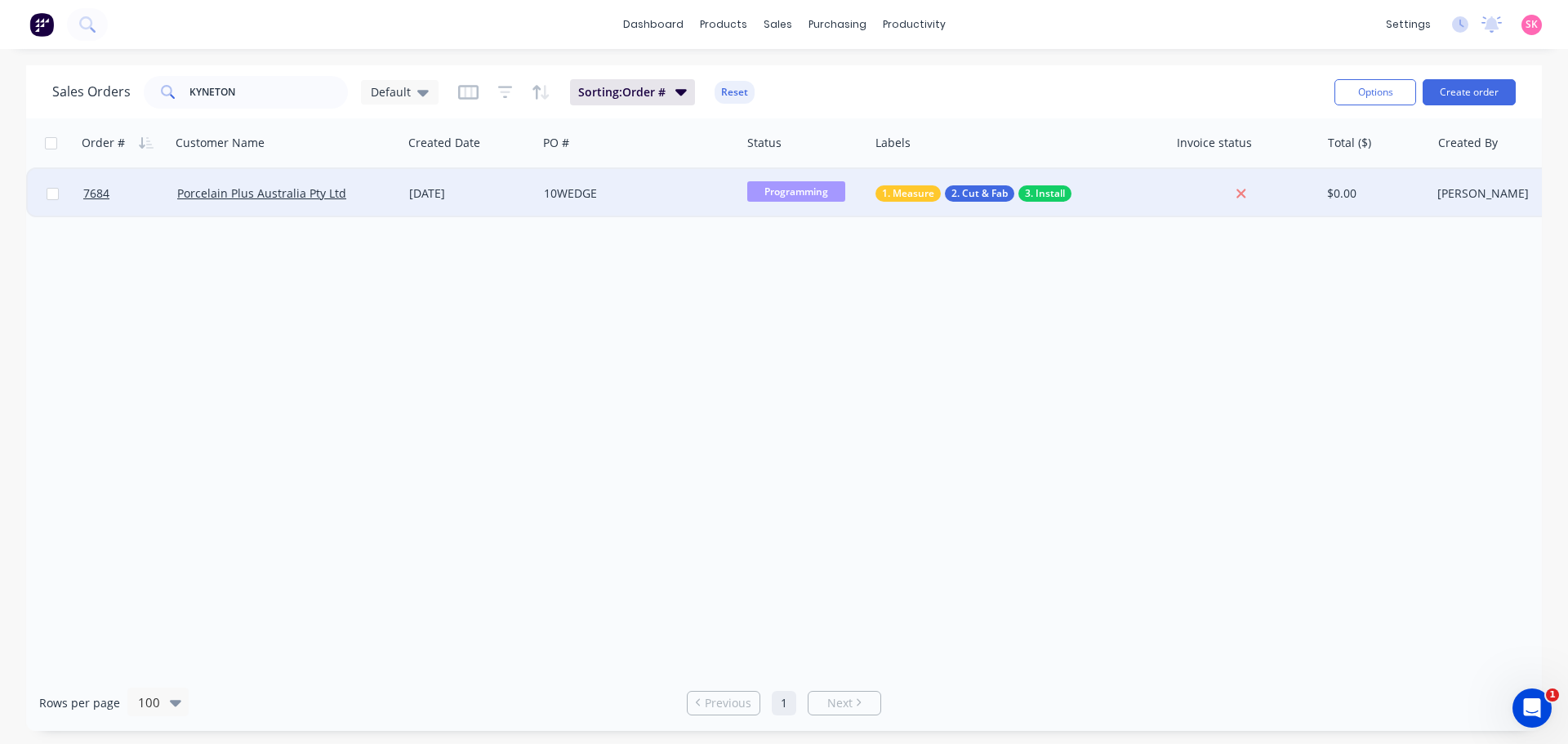
click at [379, 188] on div "Porcelain Plus Australia Pty Ltd" at bounding box center [281, 193] width 208 height 17
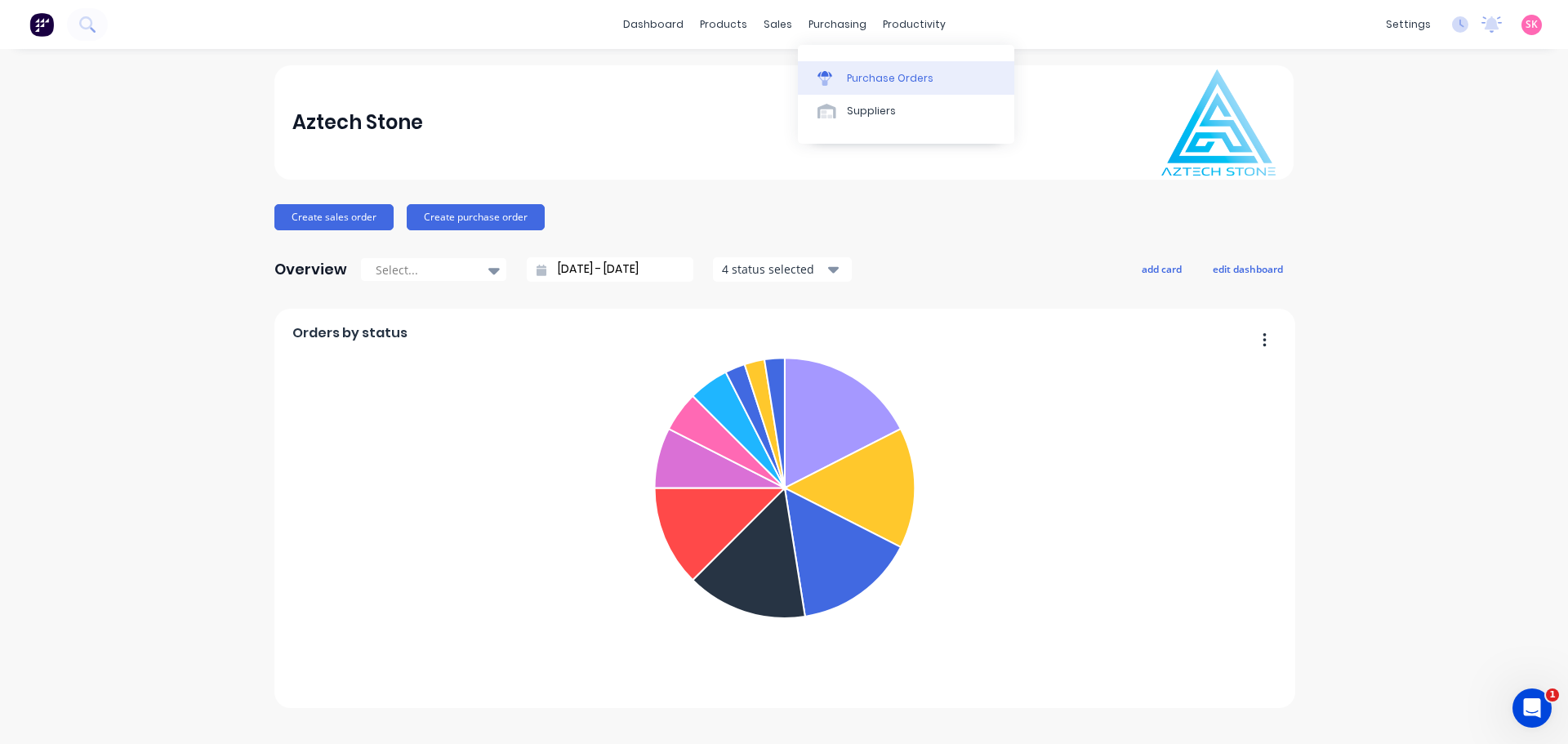
click at [831, 68] on link "Purchase Orders" at bounding box center [906, 77] width 217 height 33
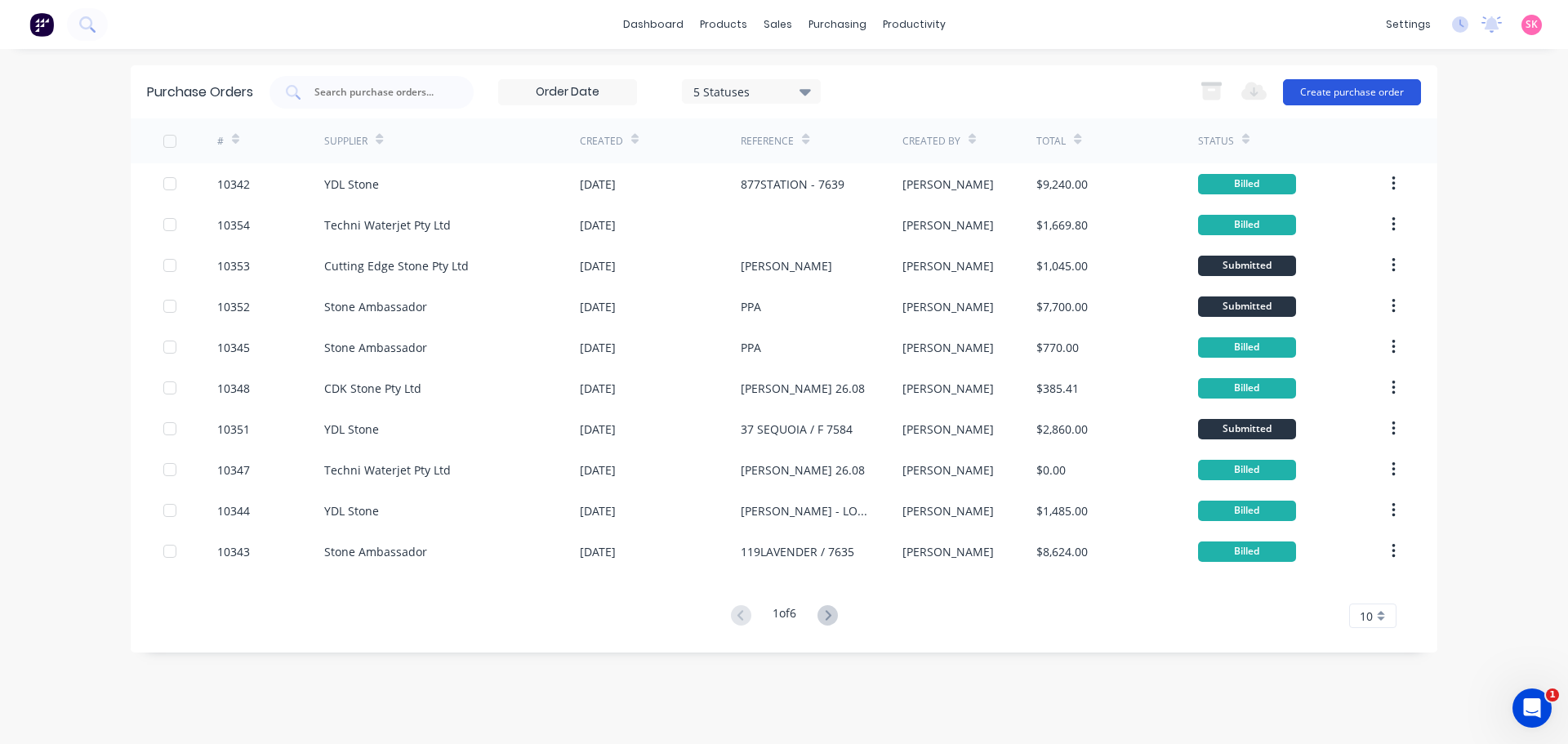
click at [1372, 91] on button "Create purchase order" at bounding box center [1351, 92] width 138 height 27
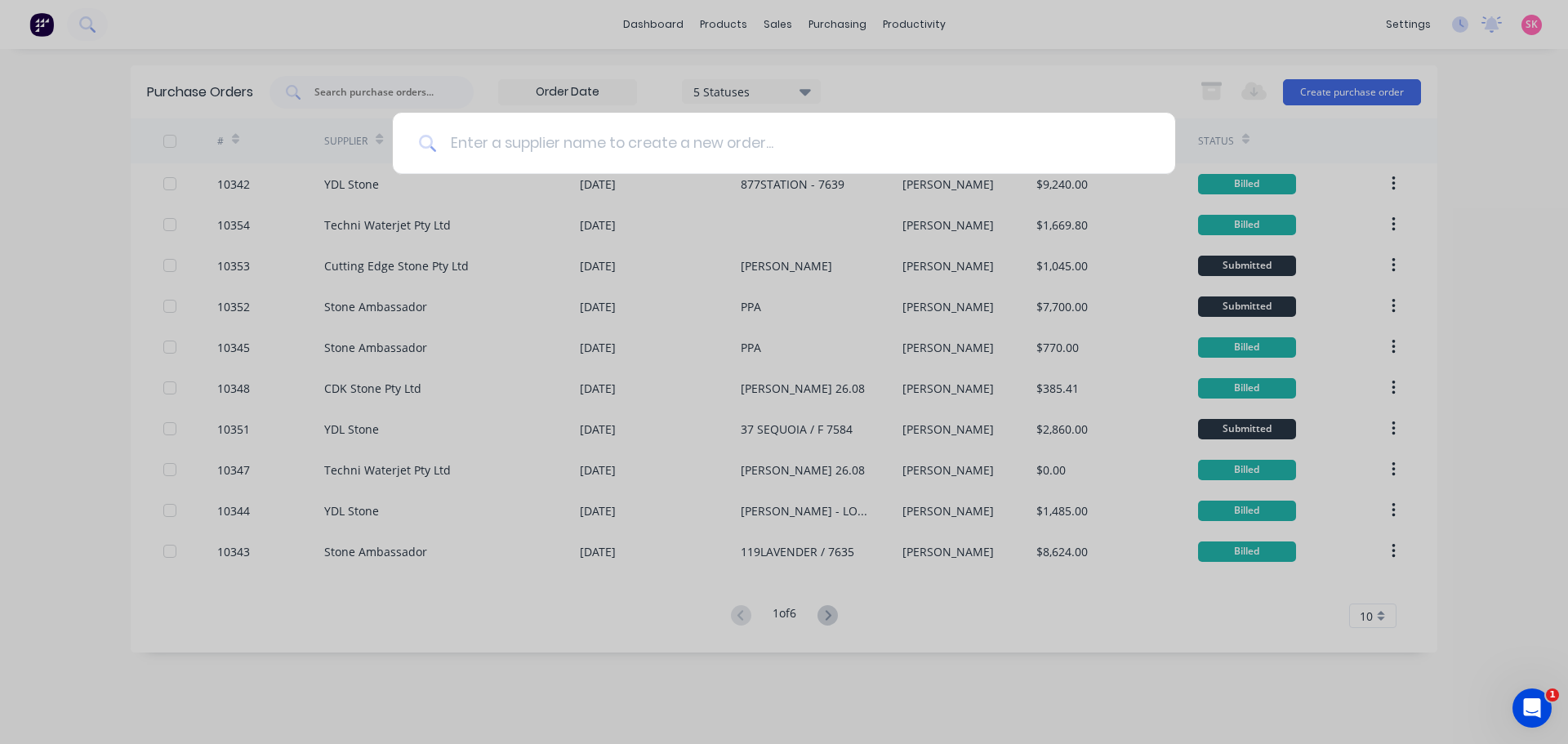
click at [642, 149] on input at bounding box center [792, 143] width 712 height 61
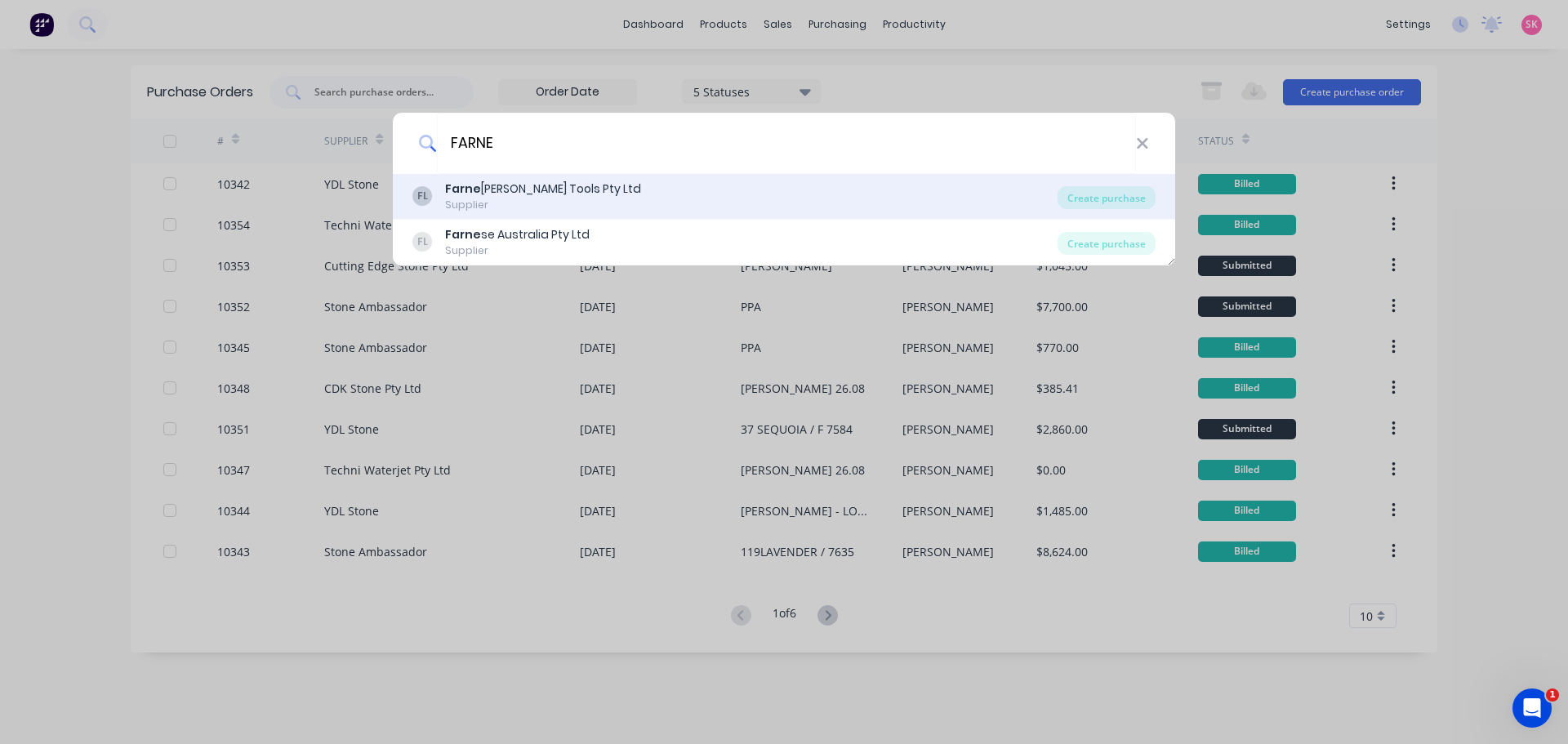
type input "FARNE"
click at [615, 182] on div "FL Farne se Stone Tools Pty Ltd Supplier" at bounding box center [735, 196] width 645 height 32
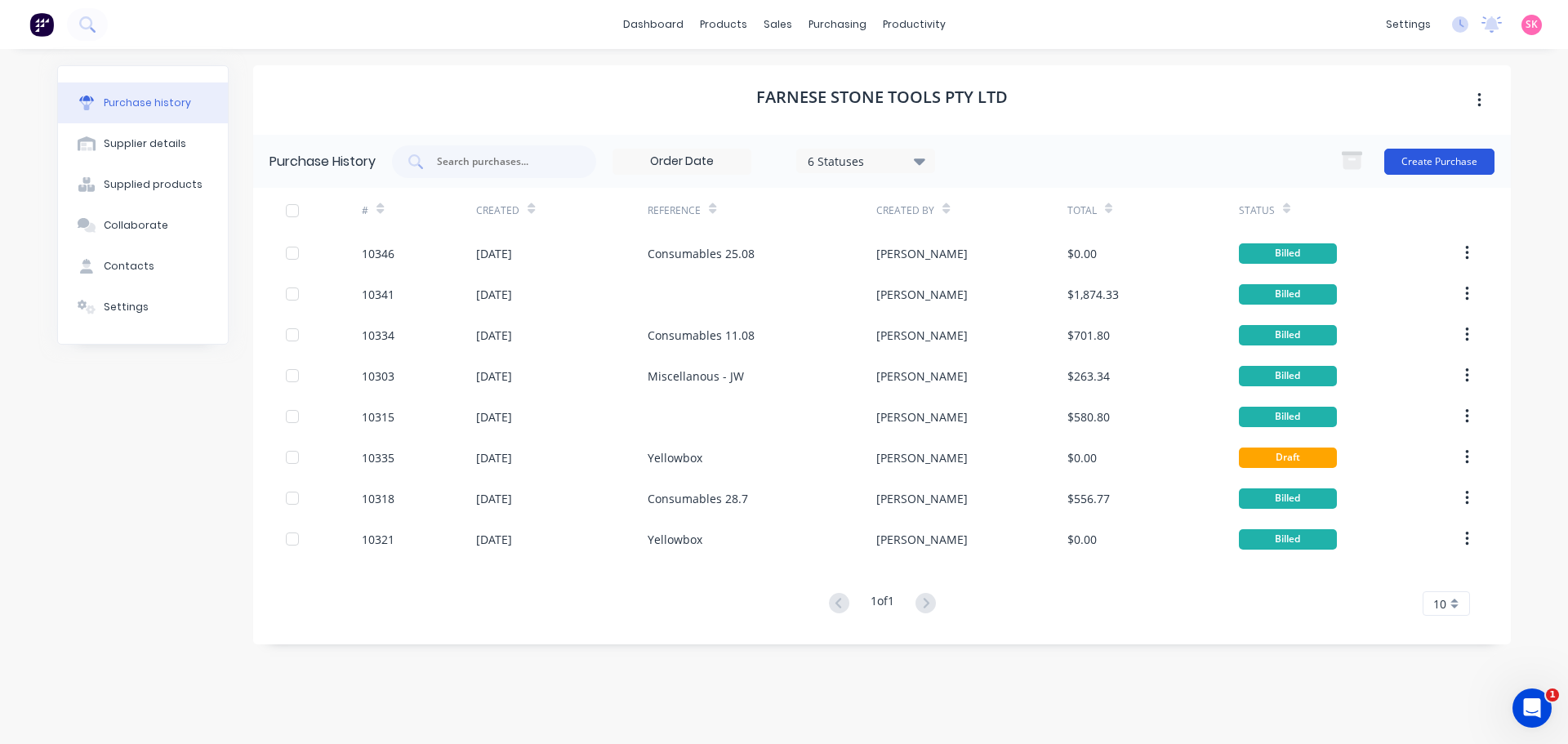
click at [1422, 158] on button "Create Purchase" at bounding box center [1439, 162] width 110 height 27
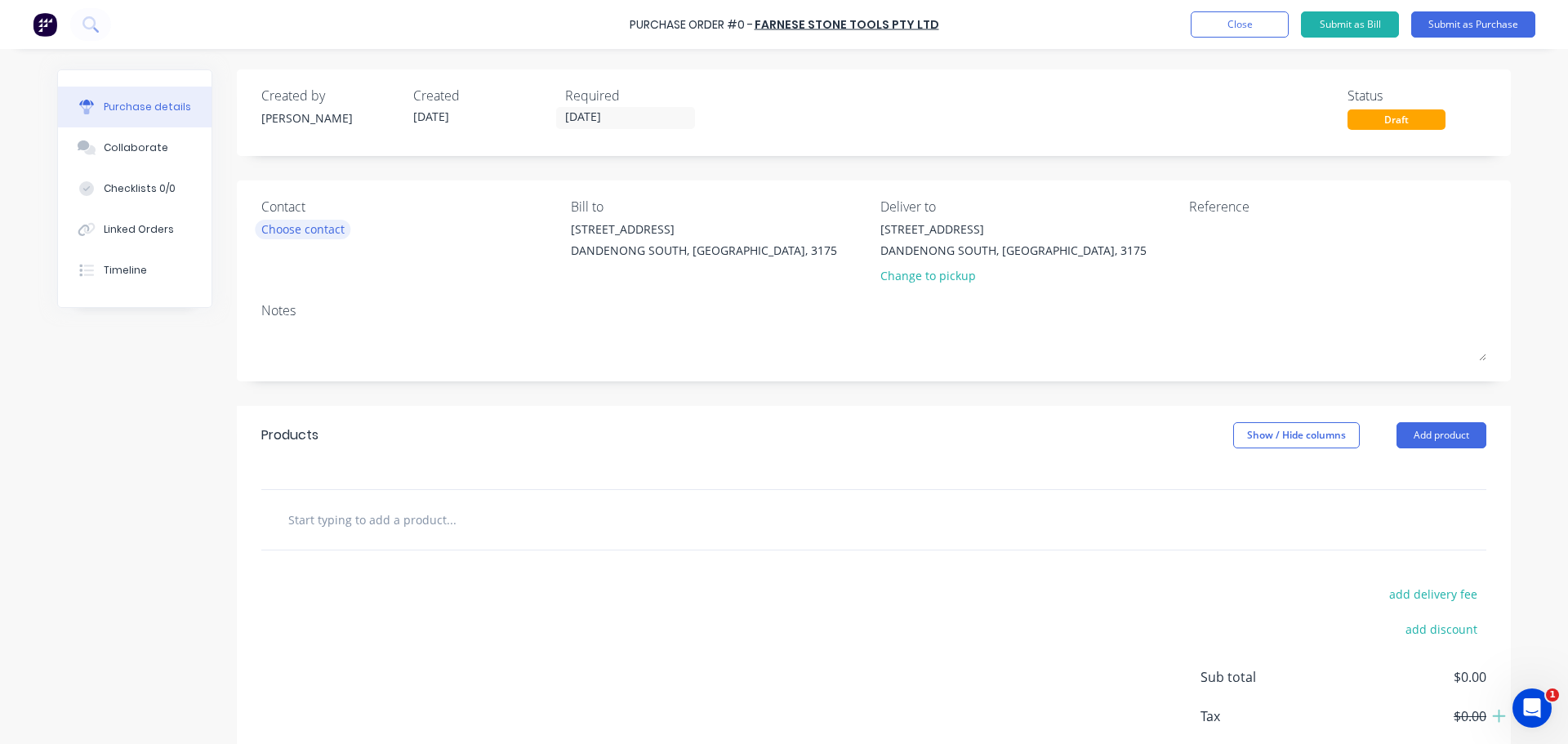
click at [329, 229] on div "Choose contact" at bounding box center [302, 229] width 84 height 17
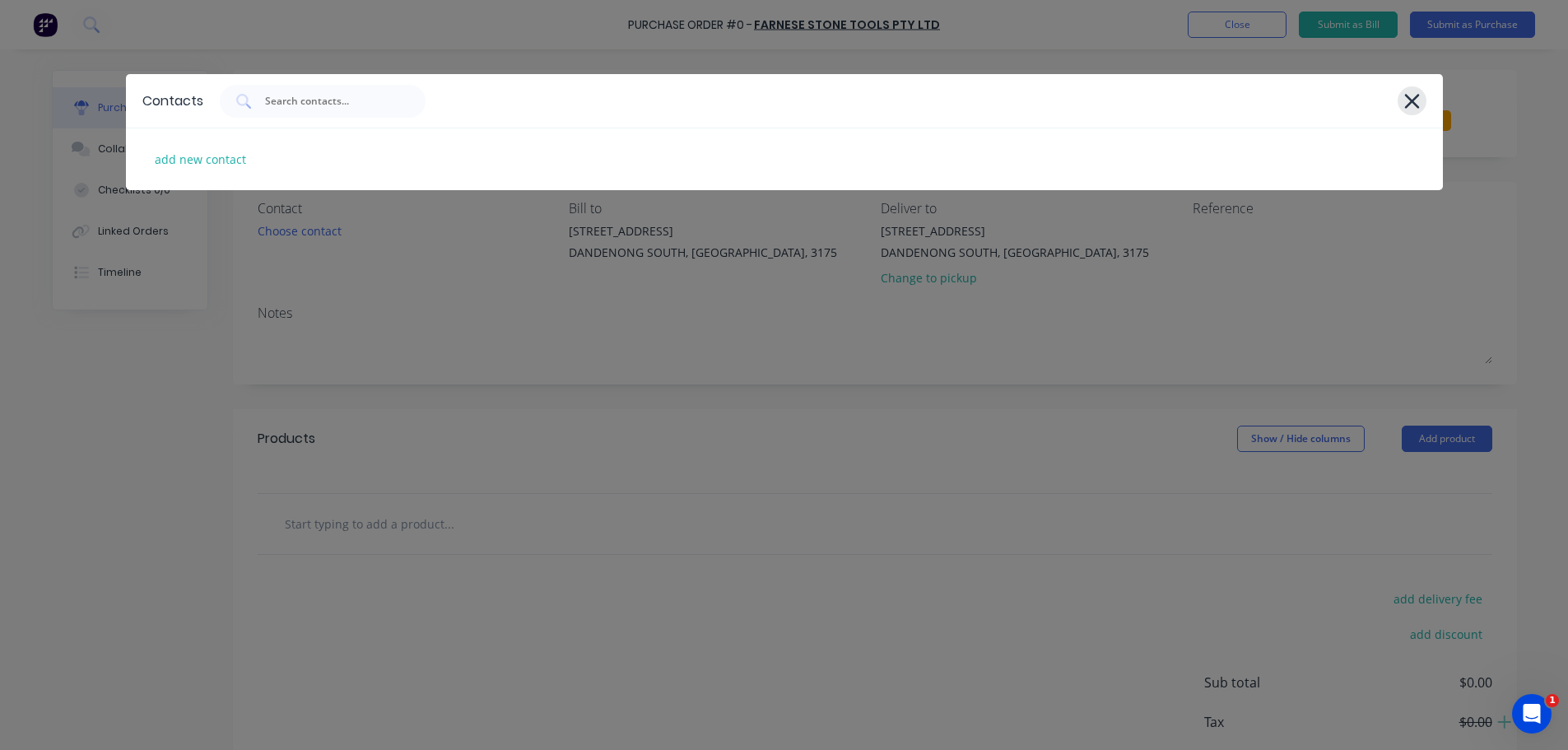
drag, startPoint x: 1410, startPoint y: 110, endPoint x: 1410, endPoint y: 98, distance: 12.0
click at [1410, 109] on icon at bounding box center [1411, 100] width 17 height 23
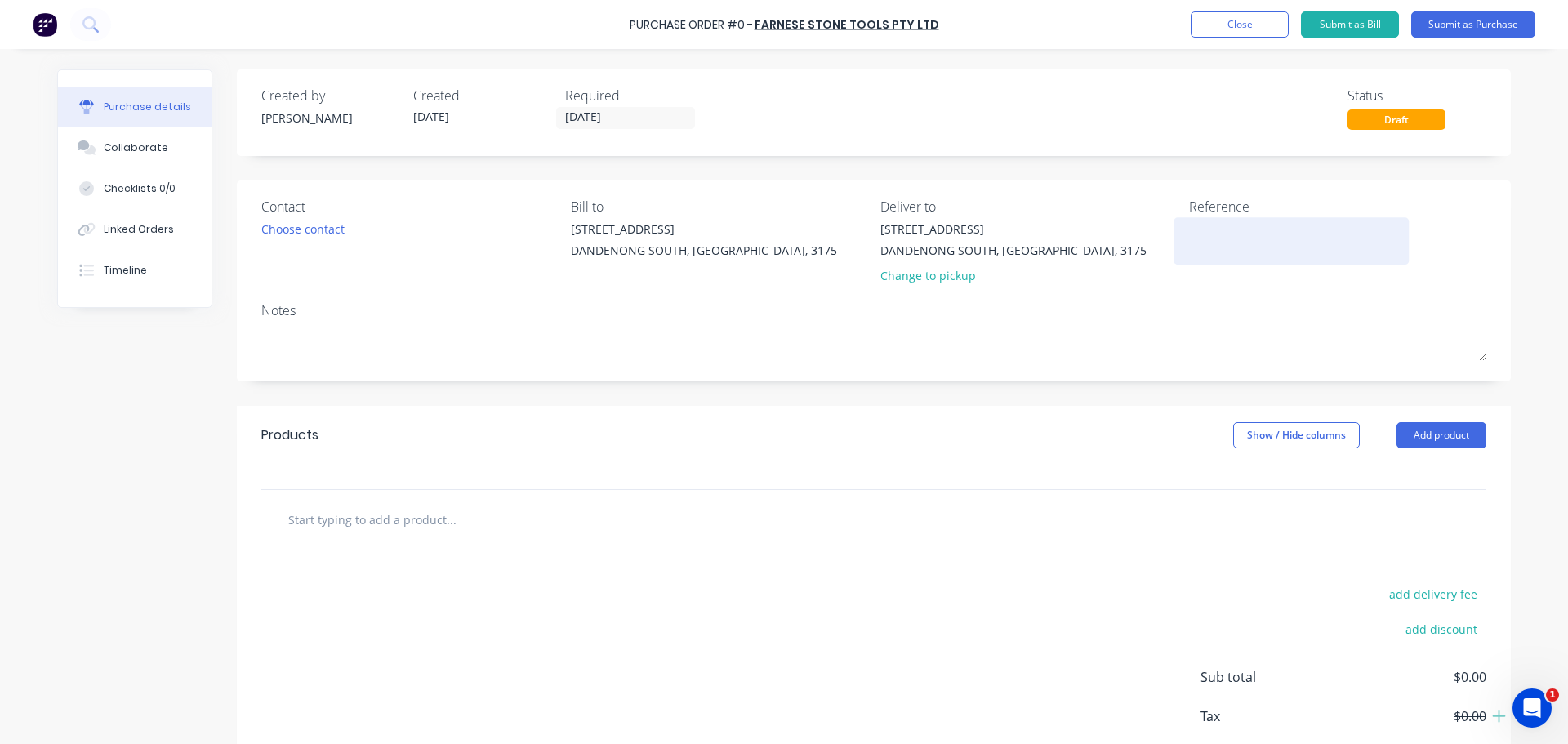
click at [1192, 241] on textarea at bounding box center [1290, 238] width 204 height 36
type textarea "t"
type textarea "TROY 01.09"
type textarea "x"
type textarea "TROY 01.09"
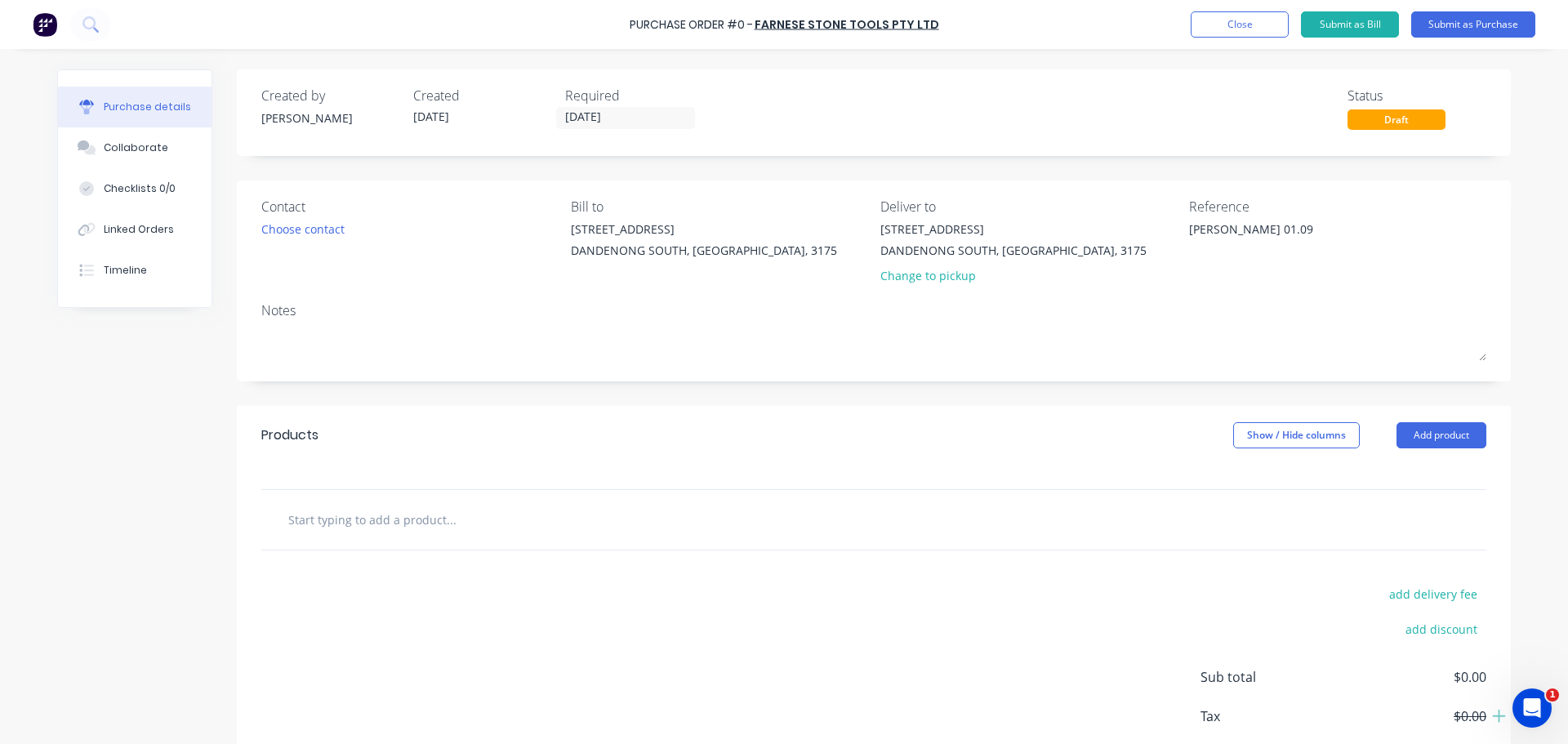
click at [351, 527] on input "text" at bounding box center [451, 519] width 327 height 33
type textarea "x"
type input "c"
type textarea "x"
type input "cO"
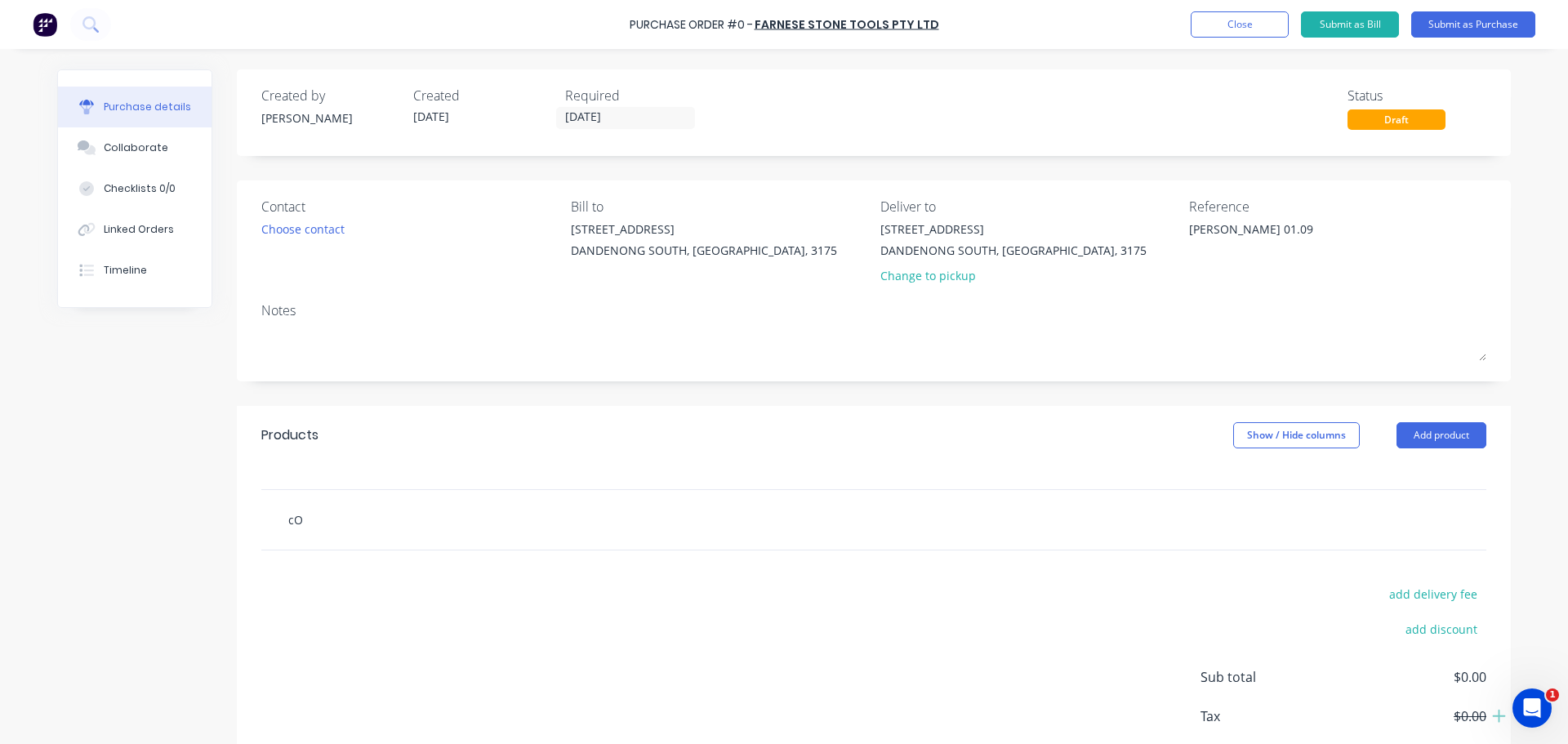
type textarea "x"
type input "cON"
type textarea "x"
type input "cO"
type textarea "x"
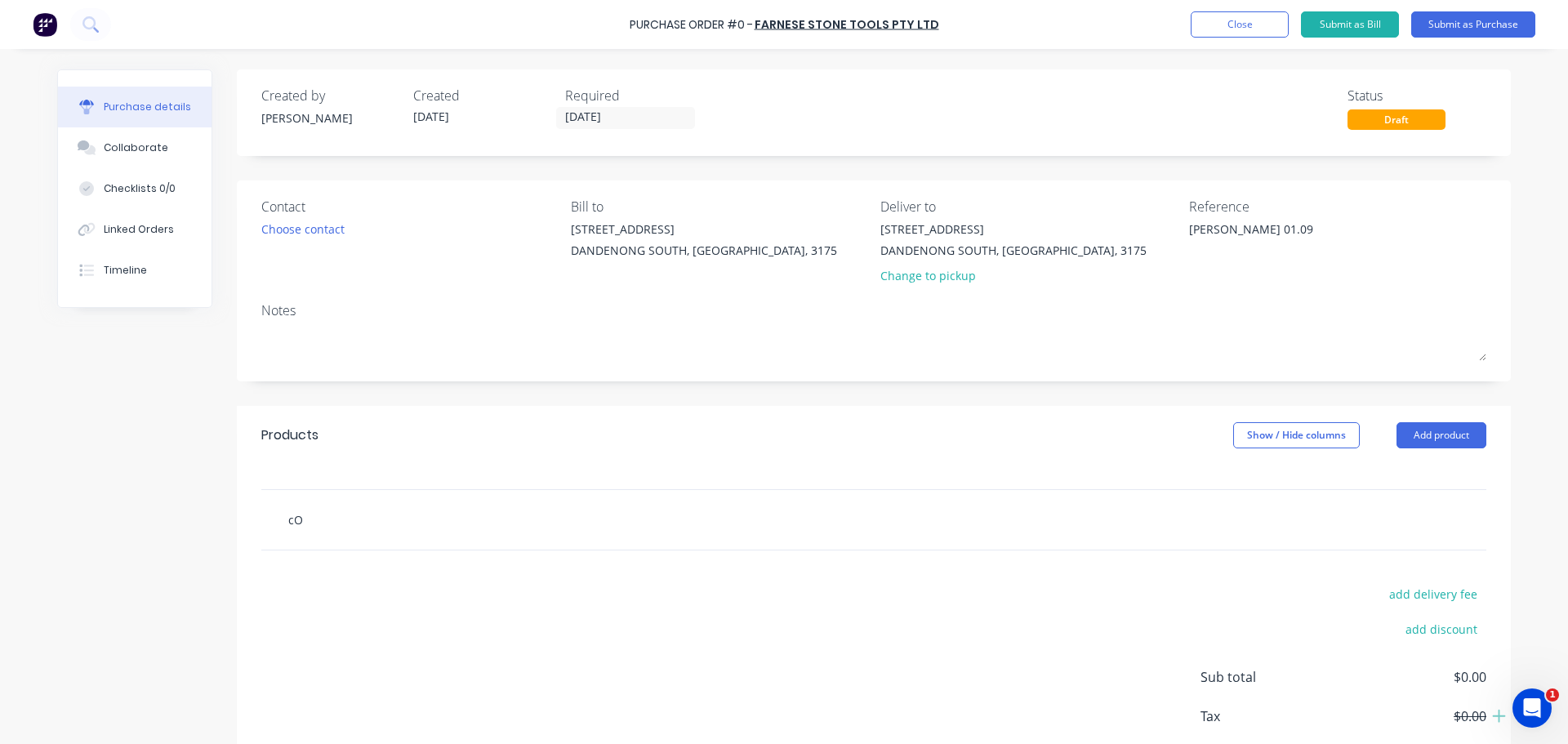
type input "c"
type textarea "x"
type input "C"
type textarea "x"
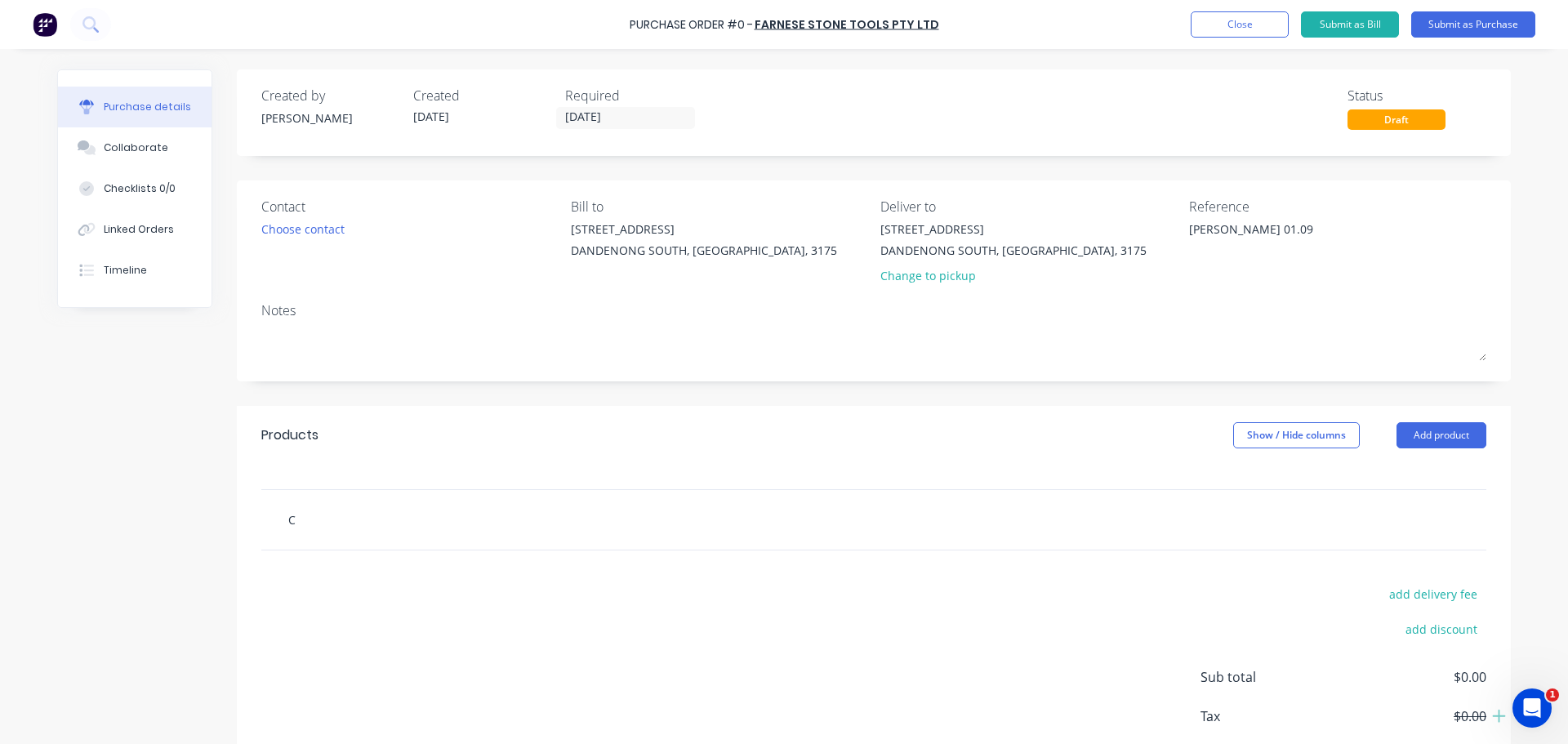
type input "Co"
type textarea "x"
type input "Con"
type textarea "x"
type input "Cons"
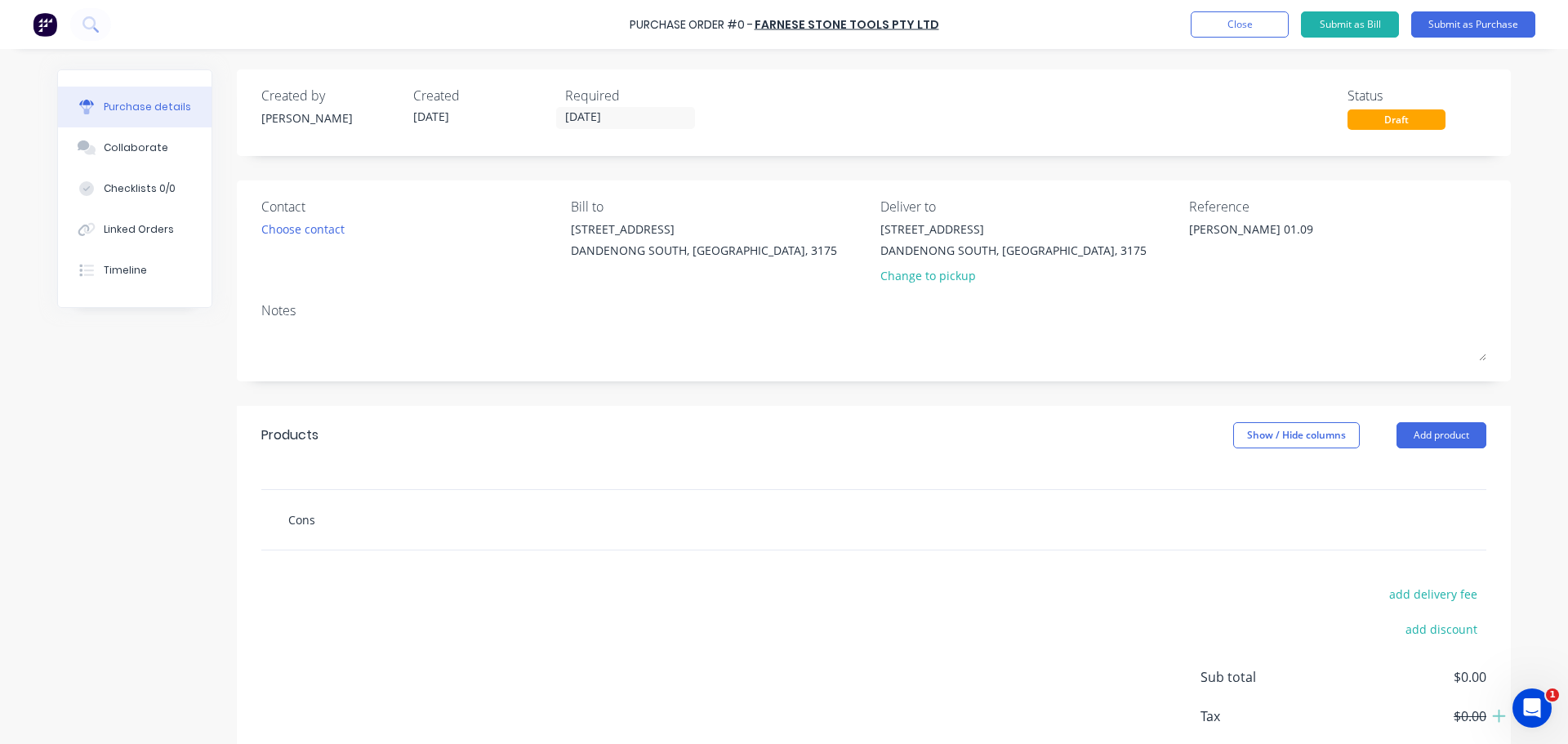
type textarea "x"
type input "Consu"
type textarea "x"
type input "Consub"
type textarea "x"
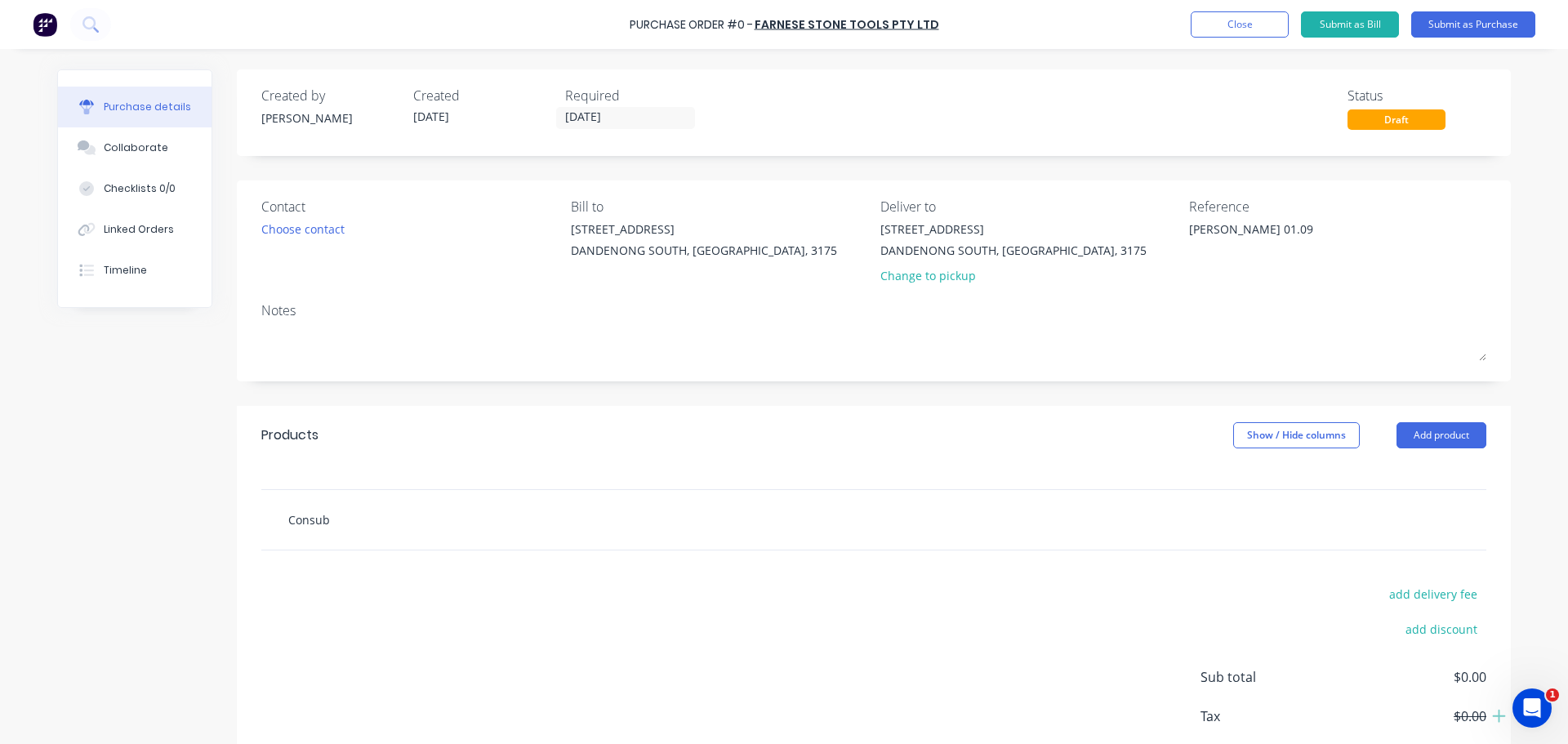
type input "Consu"
type textarea "x"
type input "Consum"
type textarea "x"
type input "Consuma"
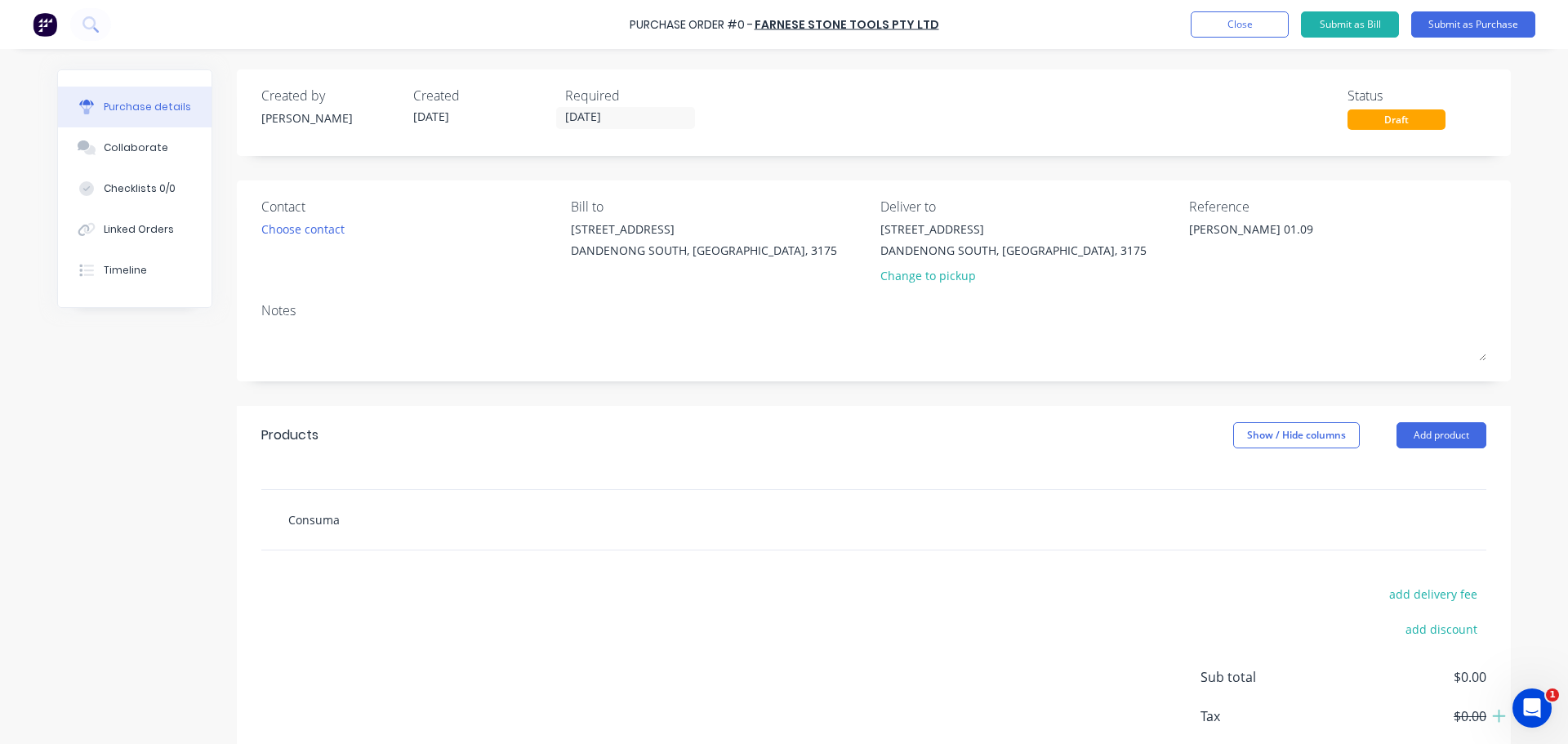
type textarea "x"
type input "Consumab"
type textarea "x"
type input "Consumabl"
type textarea "x"
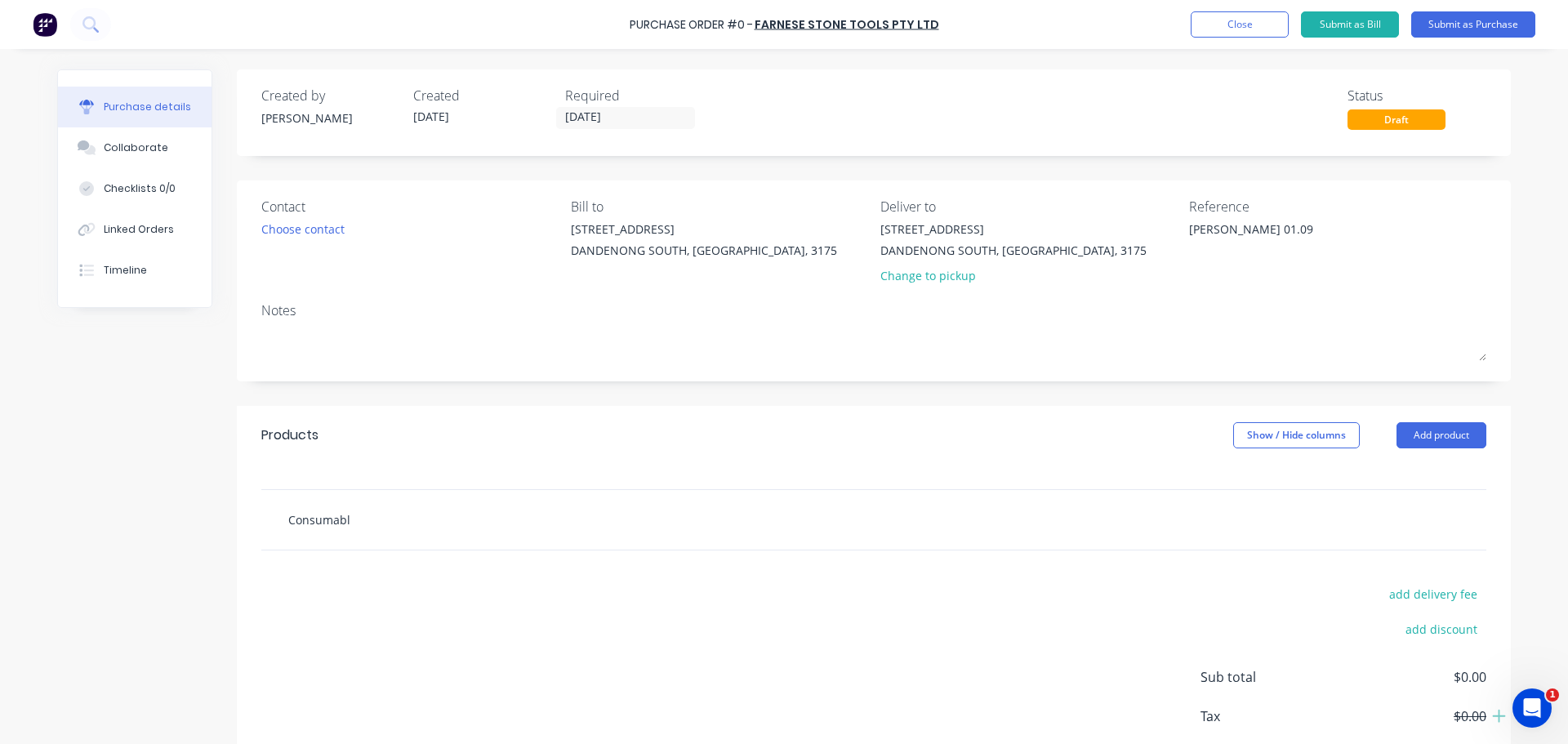
type input "Consumable"
type textarea "x"
type input "Consumables"
type textarea "x"
type input "Consumables"
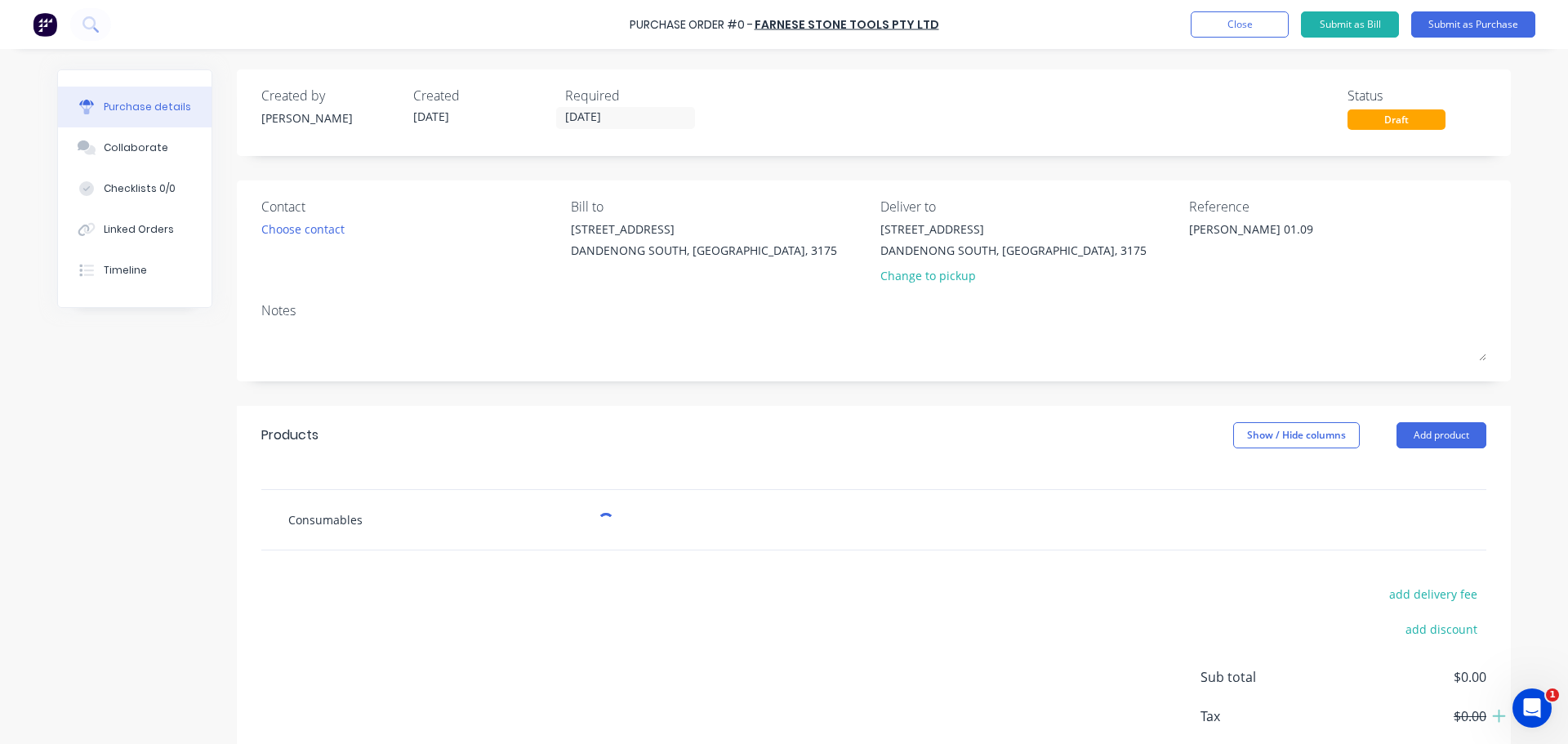
type textarea "x"
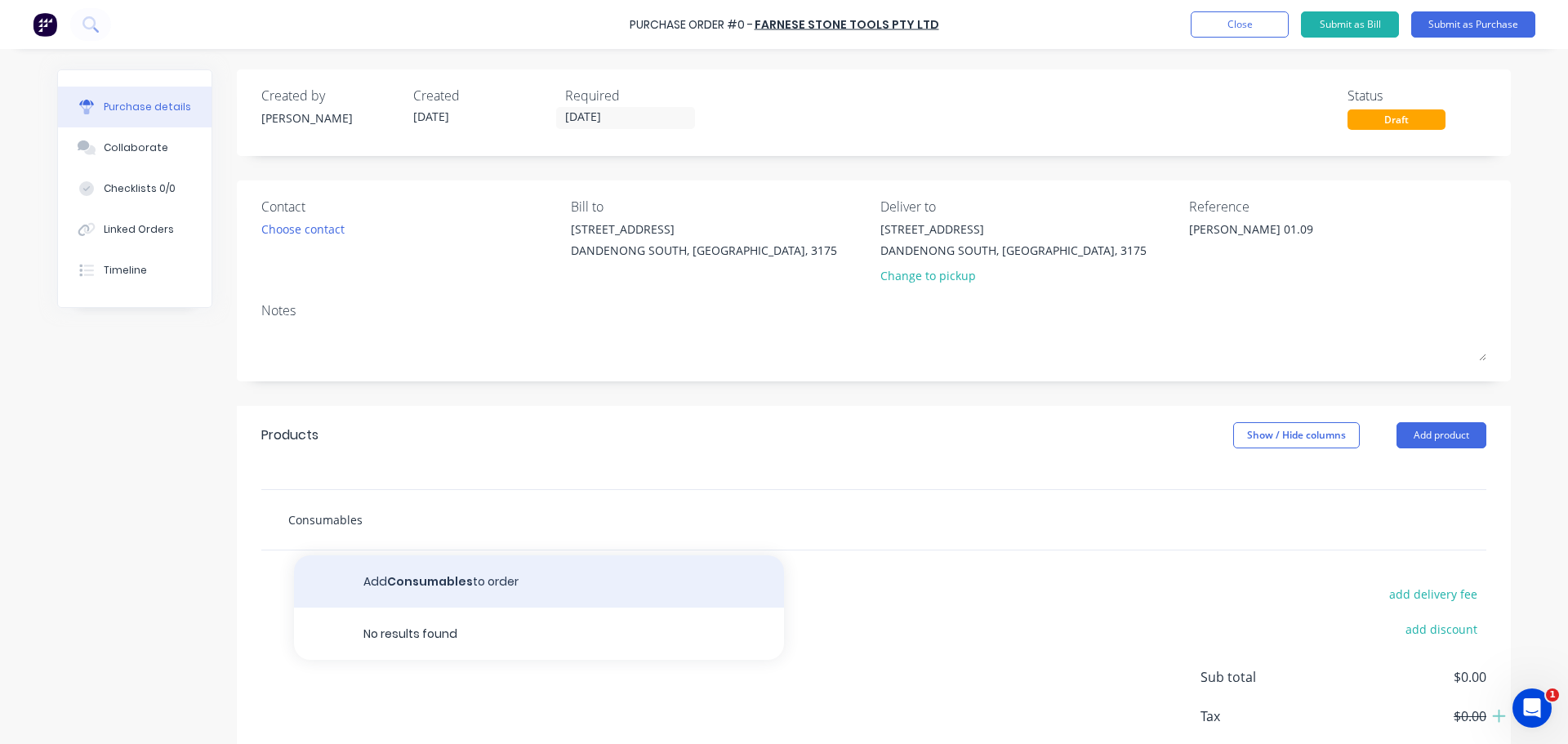
type input "Consumables"
click at [417, 566] on button "Add Consumables to order" at bounding box center [538, 581] width 490 height 52
type textarea "x"
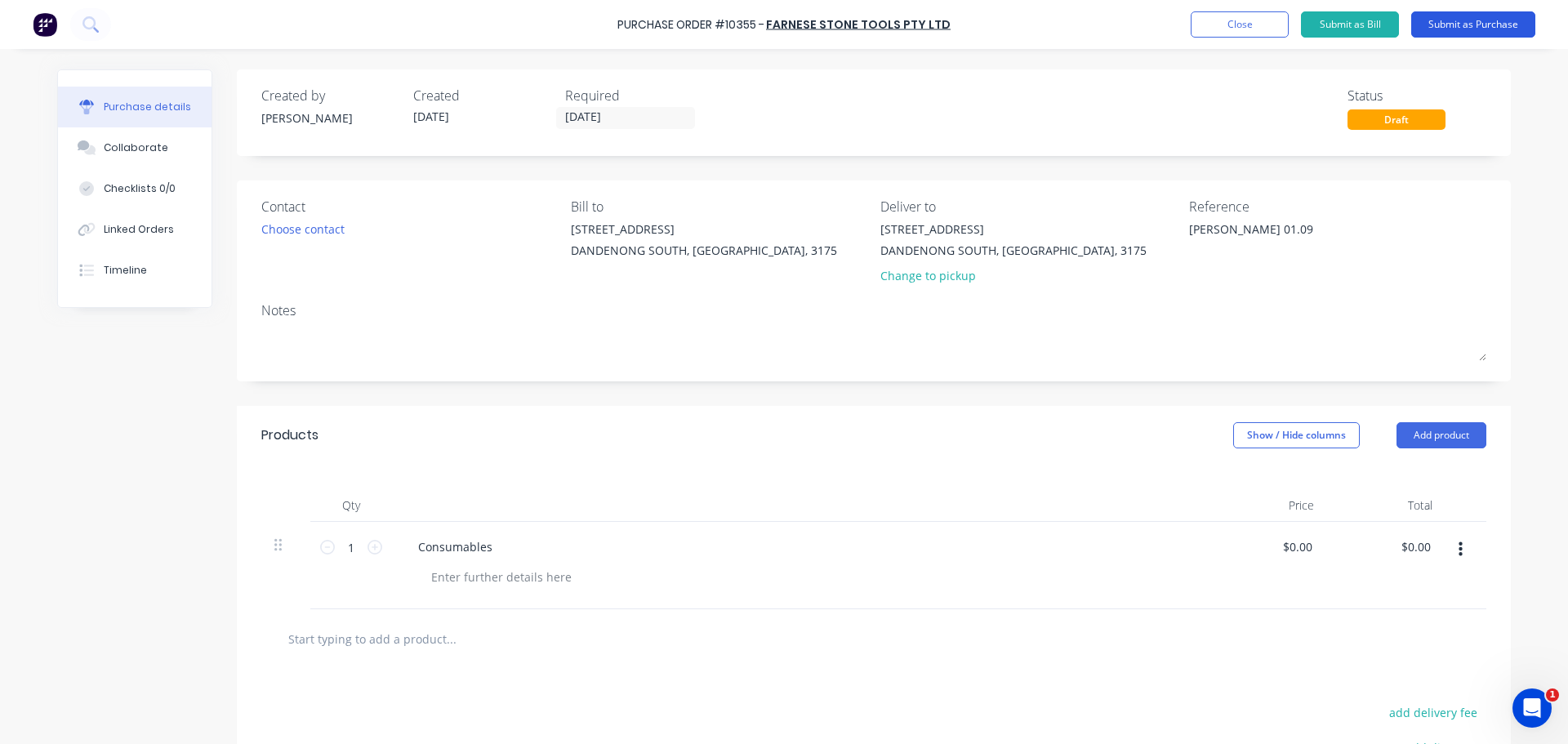
click at [1449, 28] on button "Submit as Purchase" at bounding box center [1472, 25] width 124 height 27
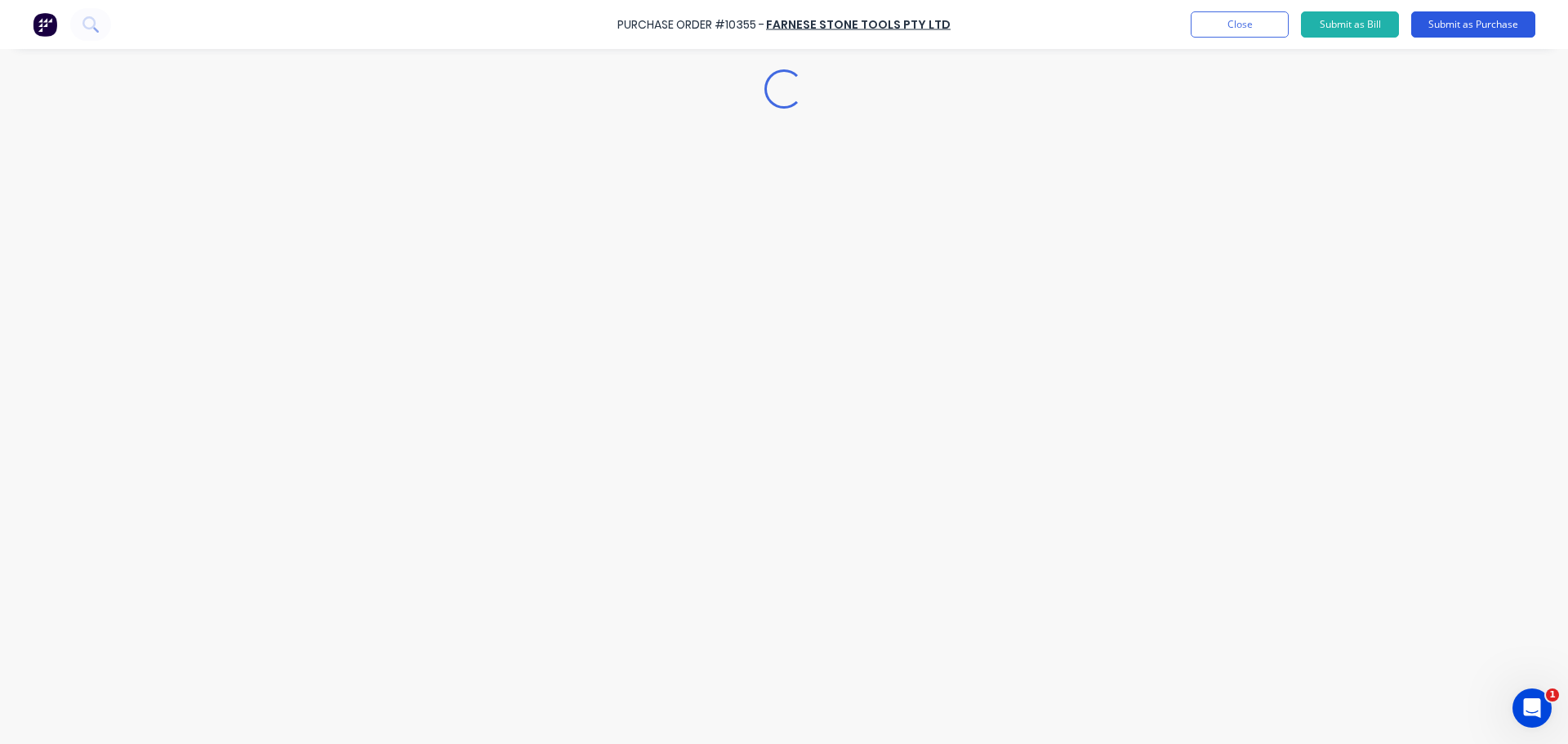
type textarea "x"
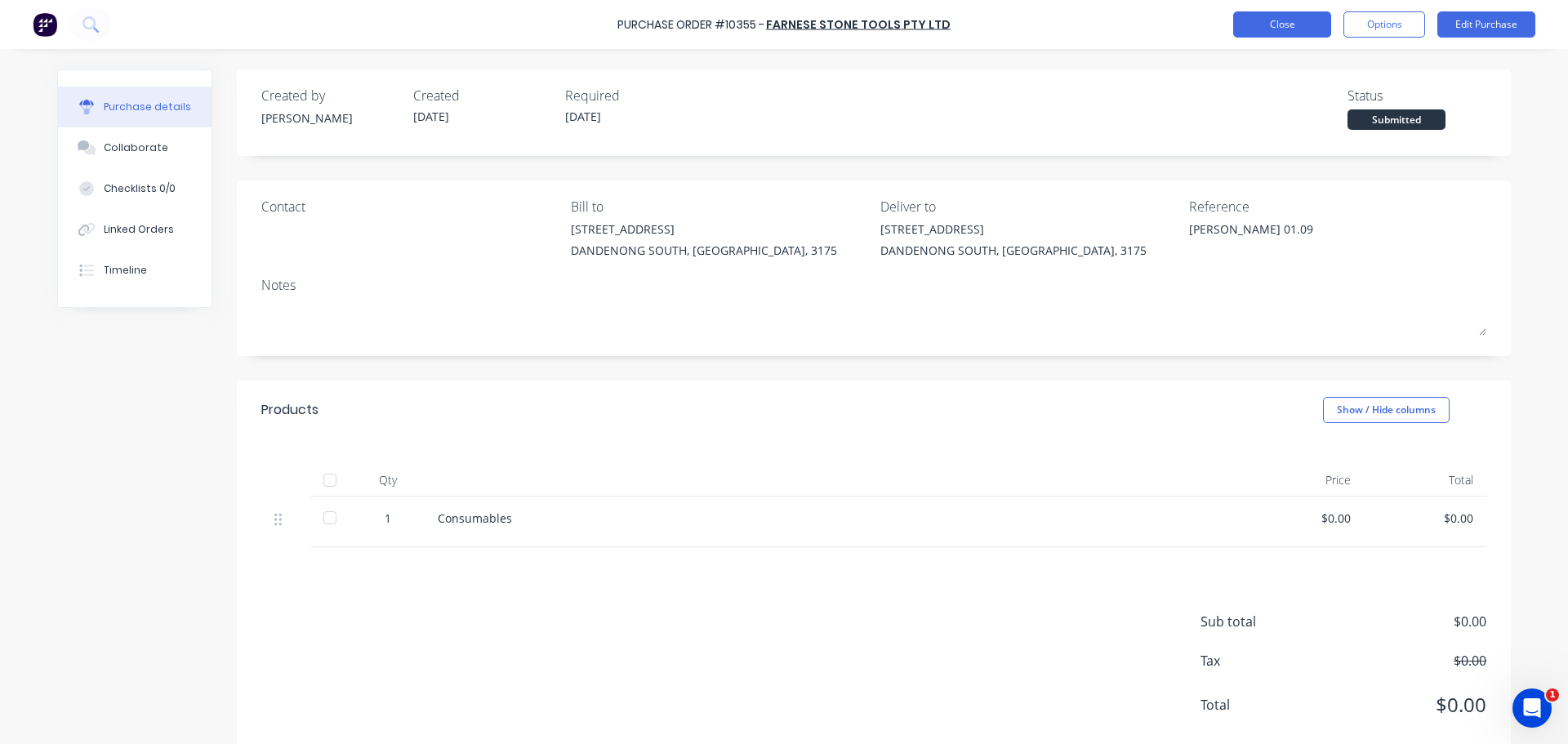
click at [1279, 20] on button "Close" at bounding box center [1281, 25] width 98 height 27
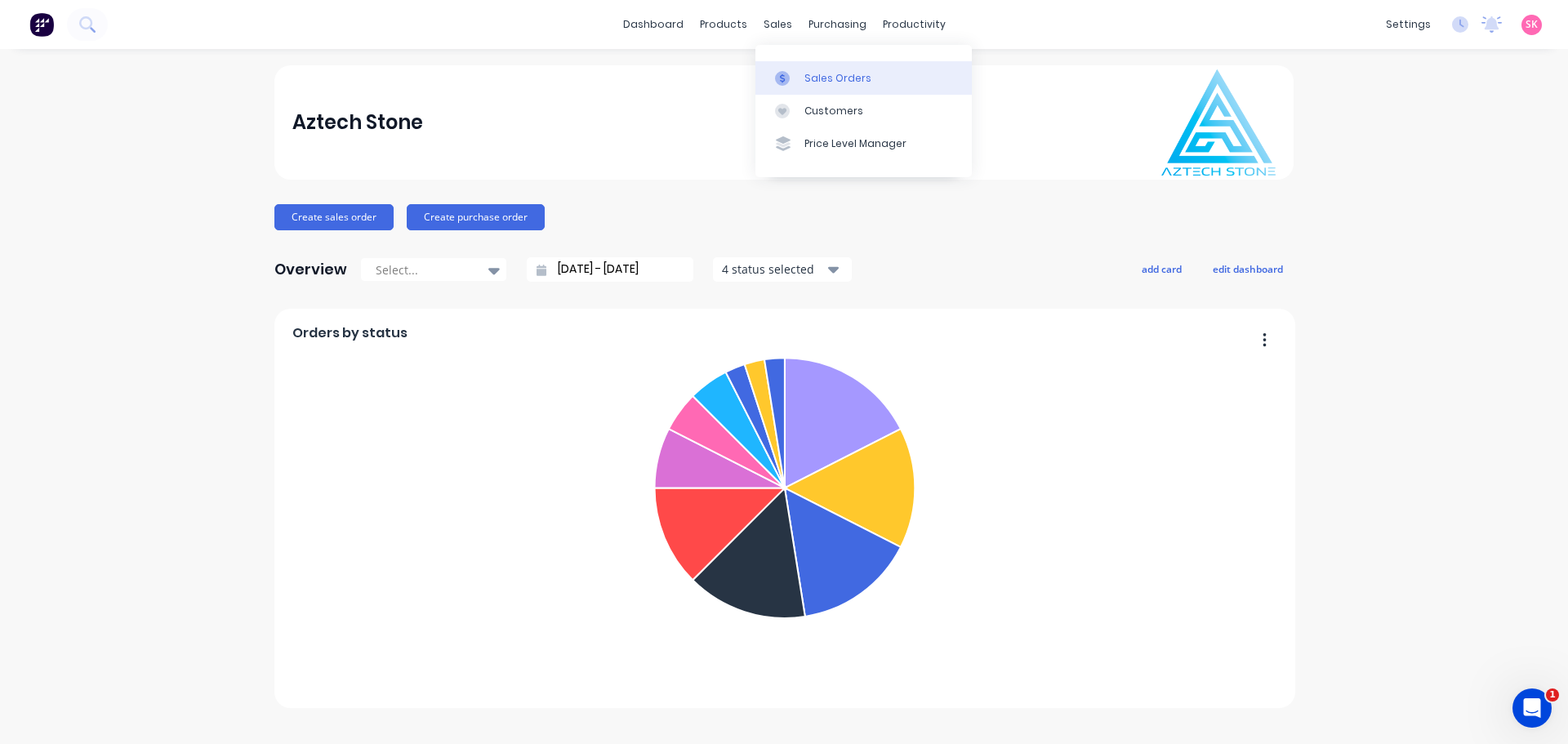
drag, startPoint x: 755, startPoint y: 26, endPoint x: 784, endPoint y: 71, distance: 53.5
click at [790, 62] on link "Sales Orders" at bounding box center [864, 77] width 217 height 33
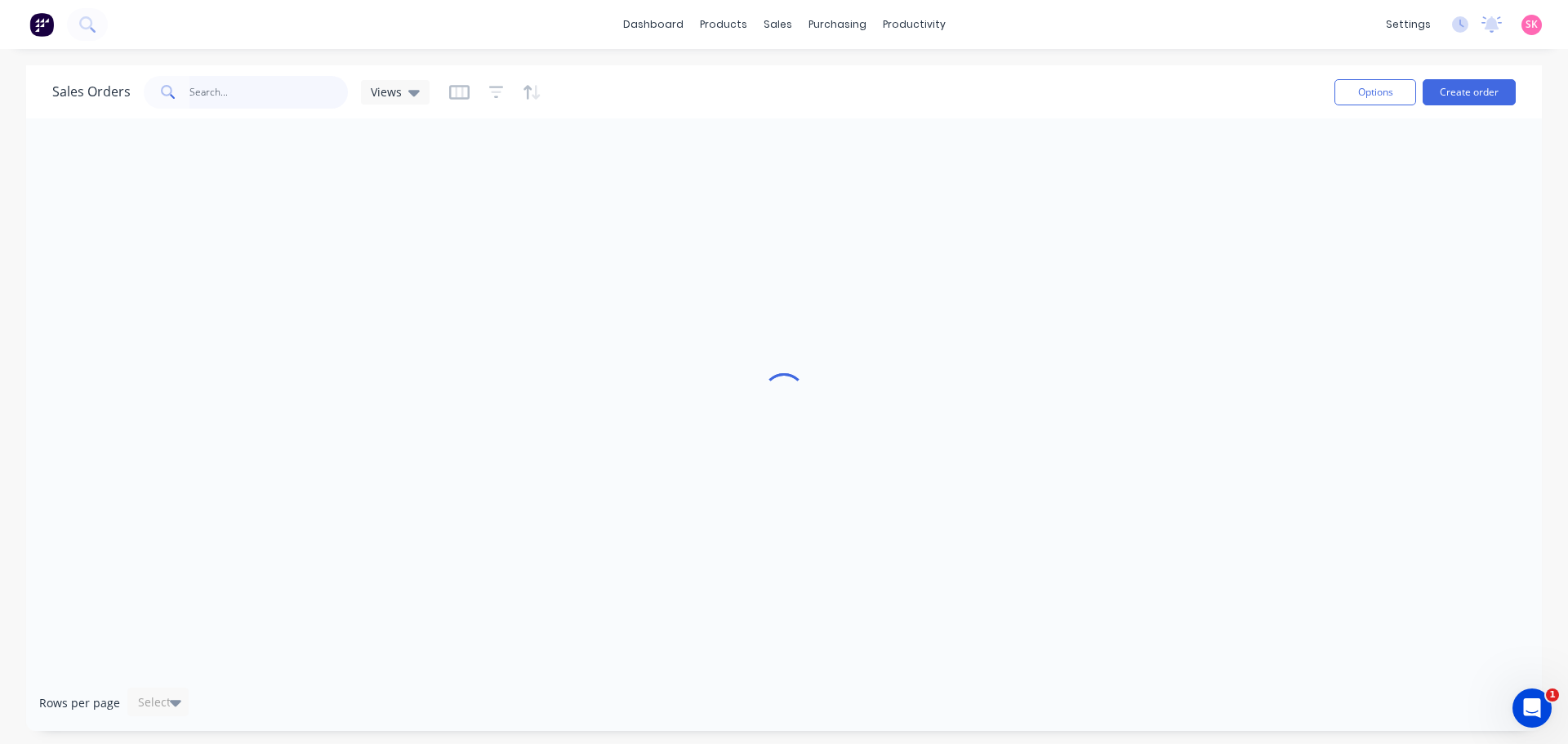
click at [243, 84] on input "text" at bounding box center [269, 92] width 160 height 33
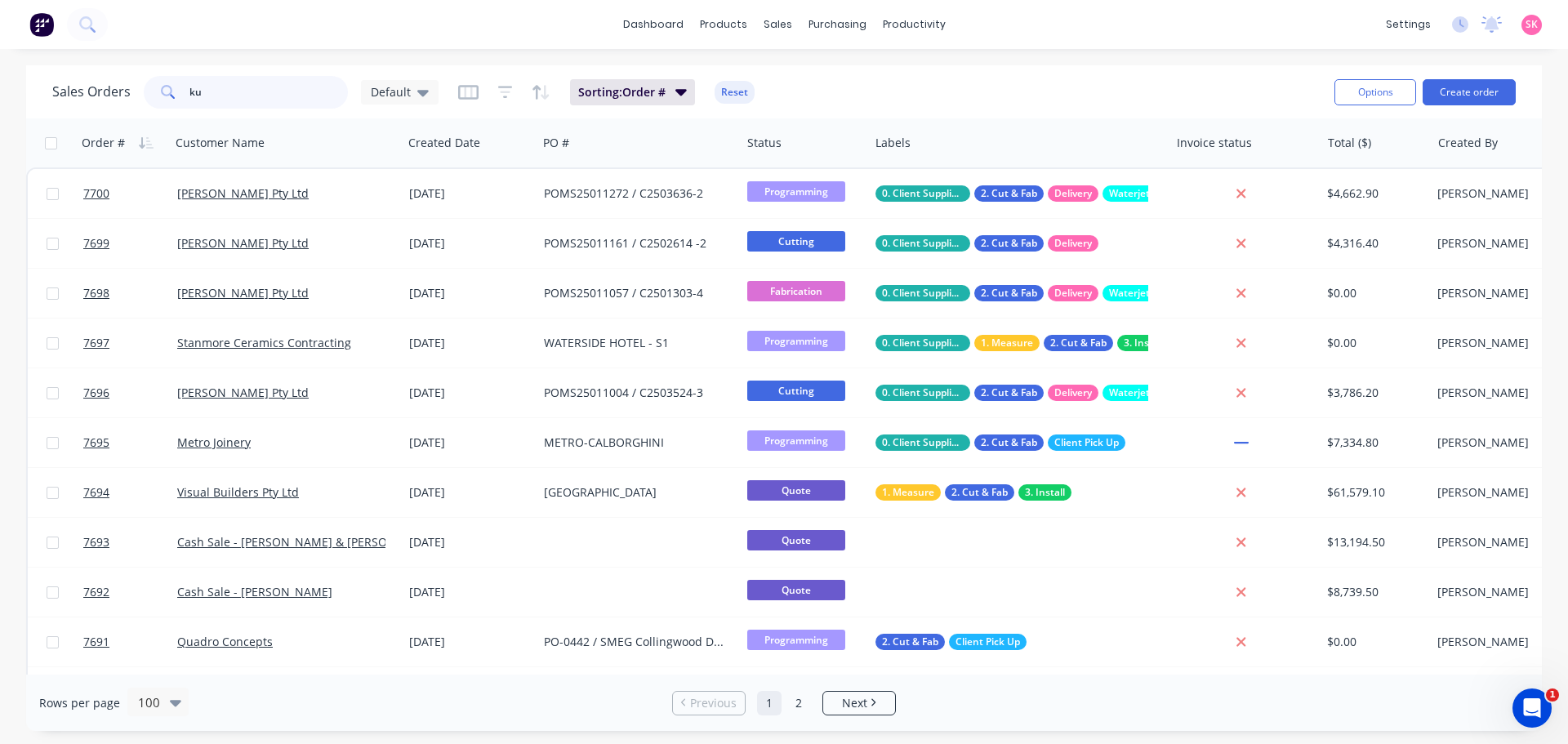
type input "k"
type input "kyneton"
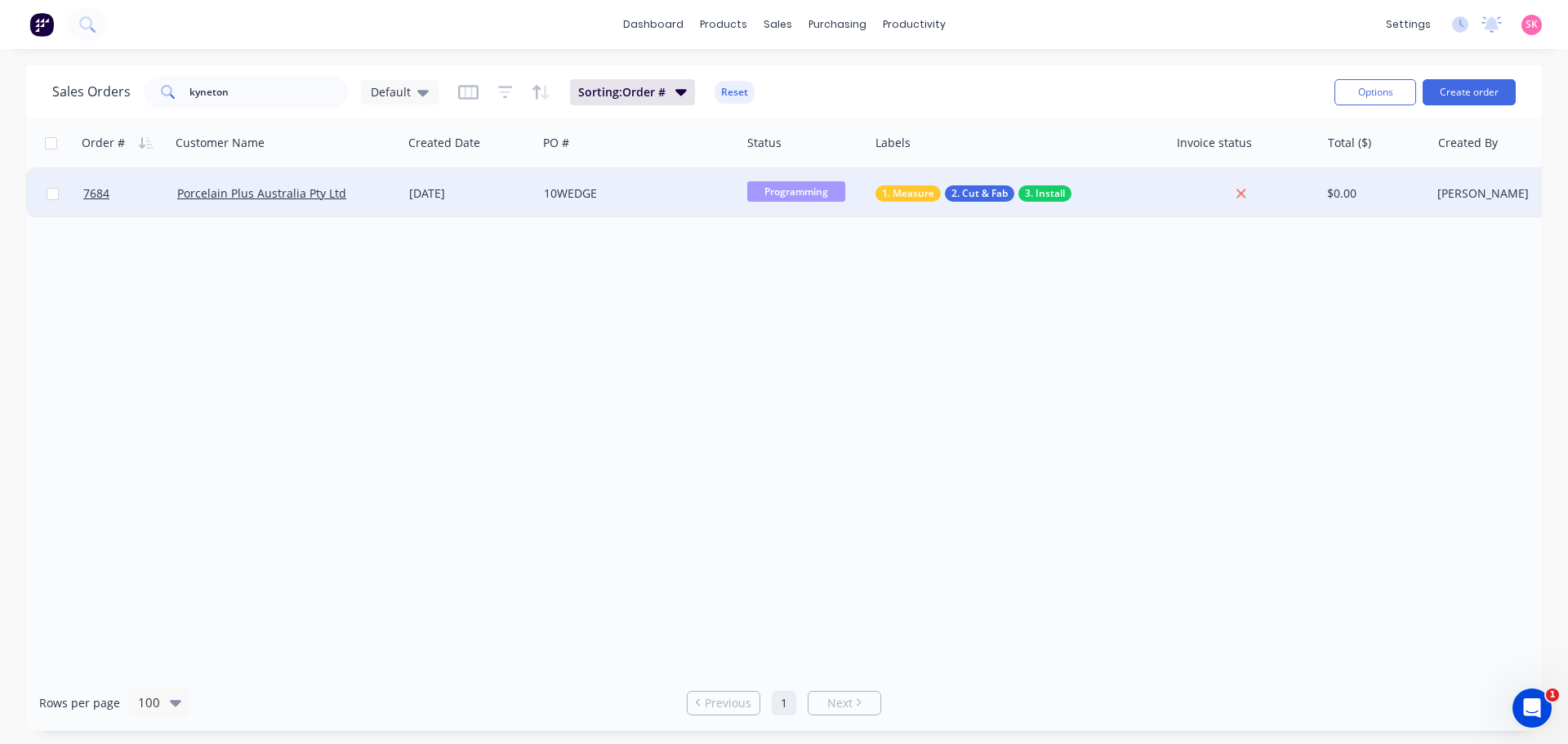
click at [436, 188] on div "[DATE]" at bounding box center [470, 193] width 122 height 17
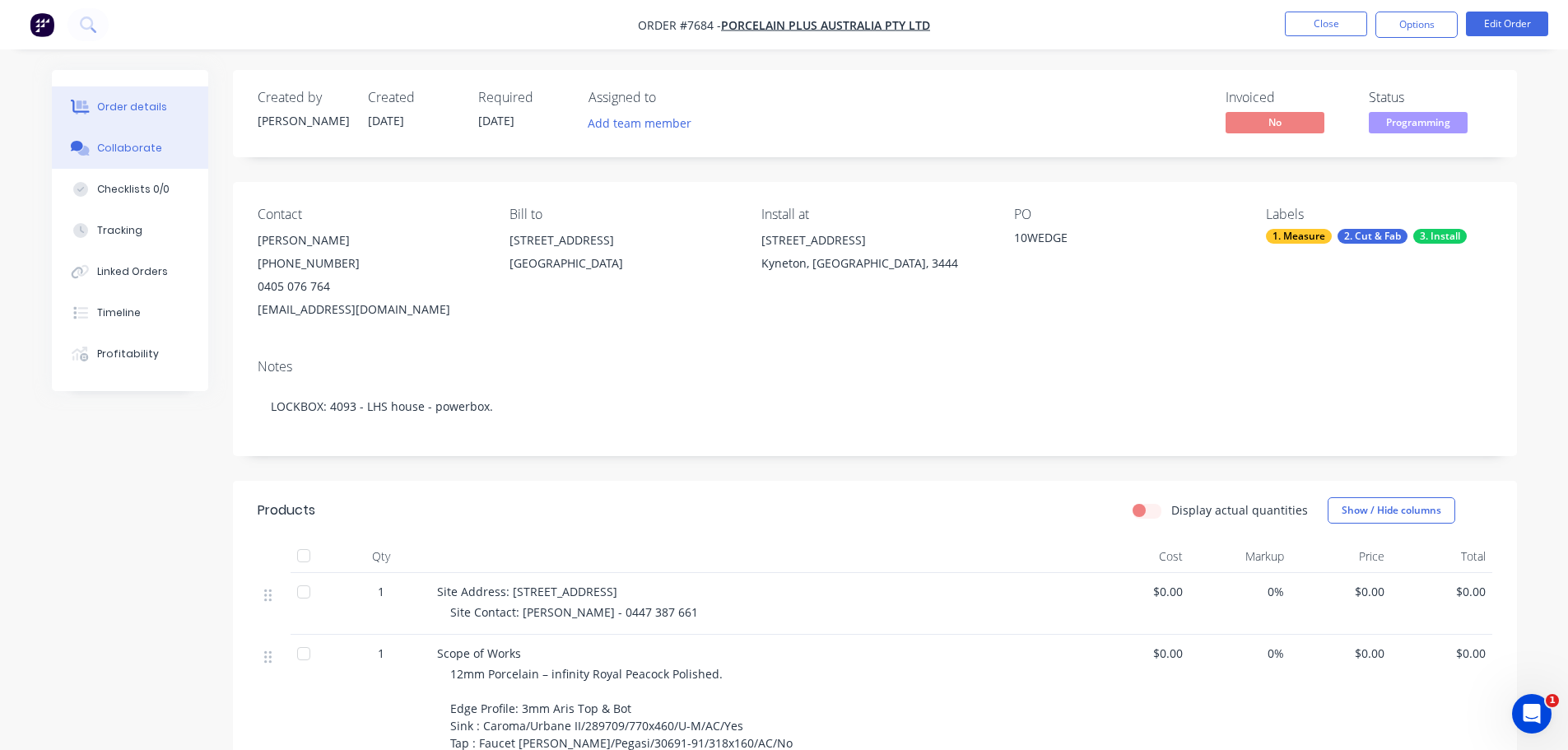
click at [149, 154] on div "Collaborate" at bounding box center [129, 148] width 65 height 15
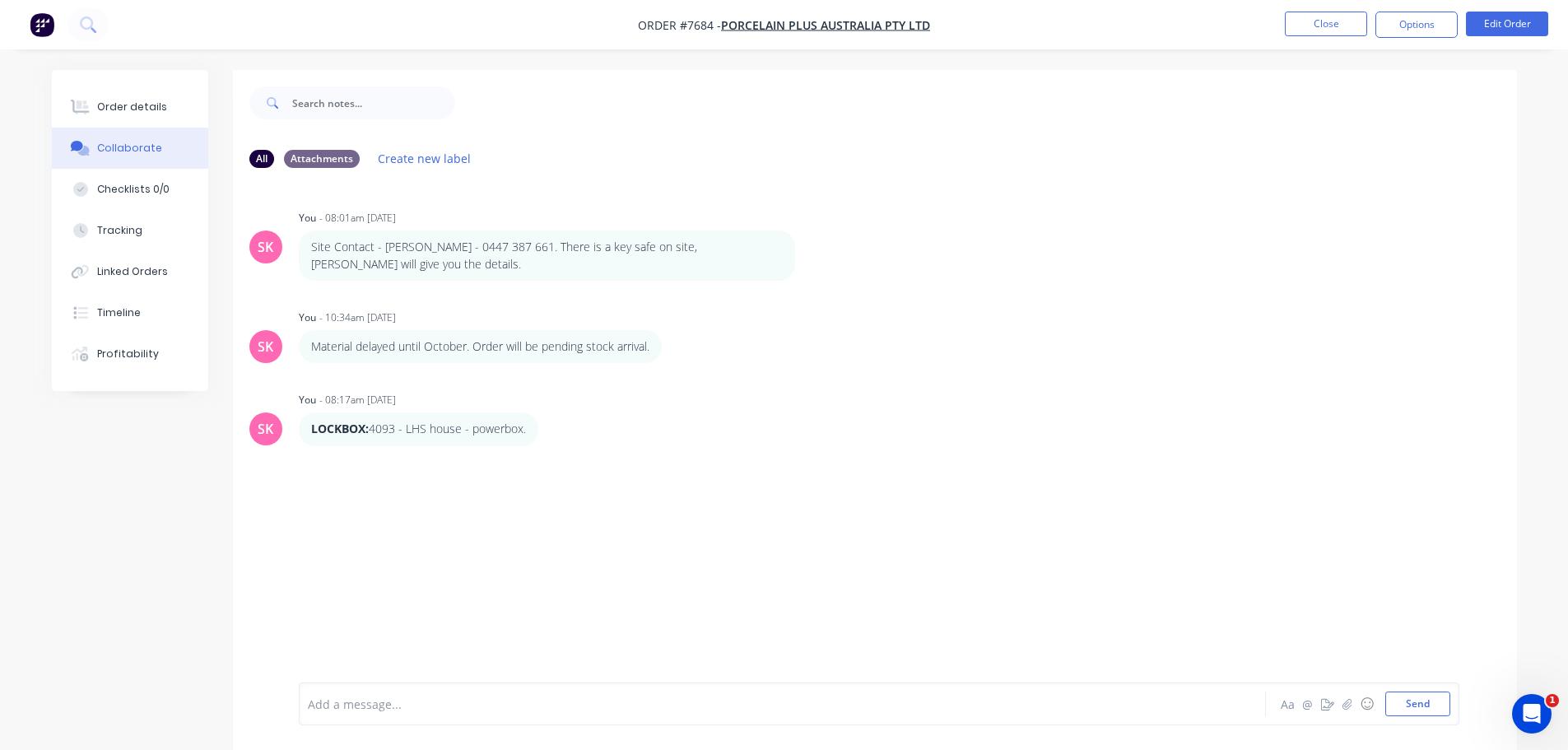
click at [372, 710] on div at bounding box center [737, 703] width 856 height 17
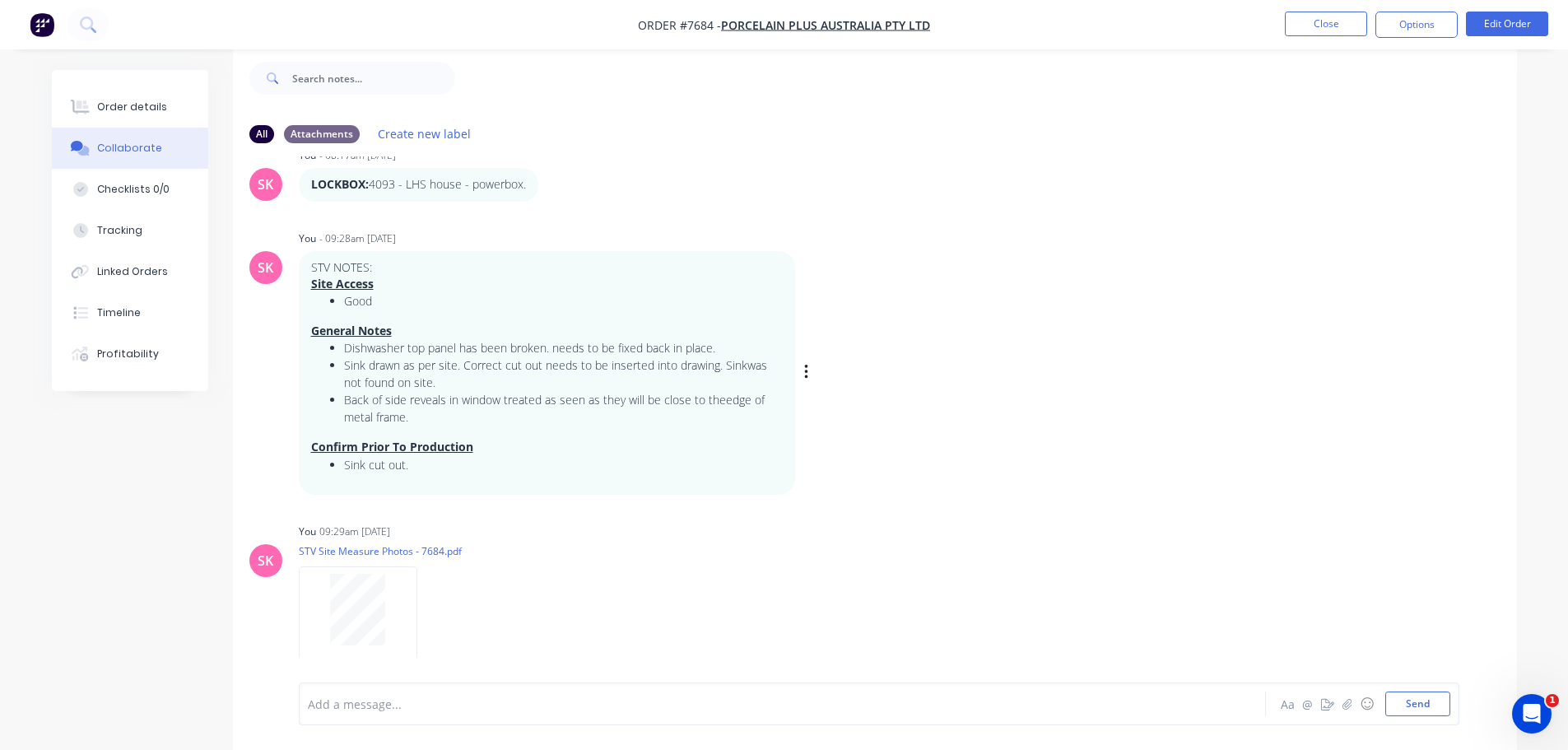
scroll to position [243, 0]
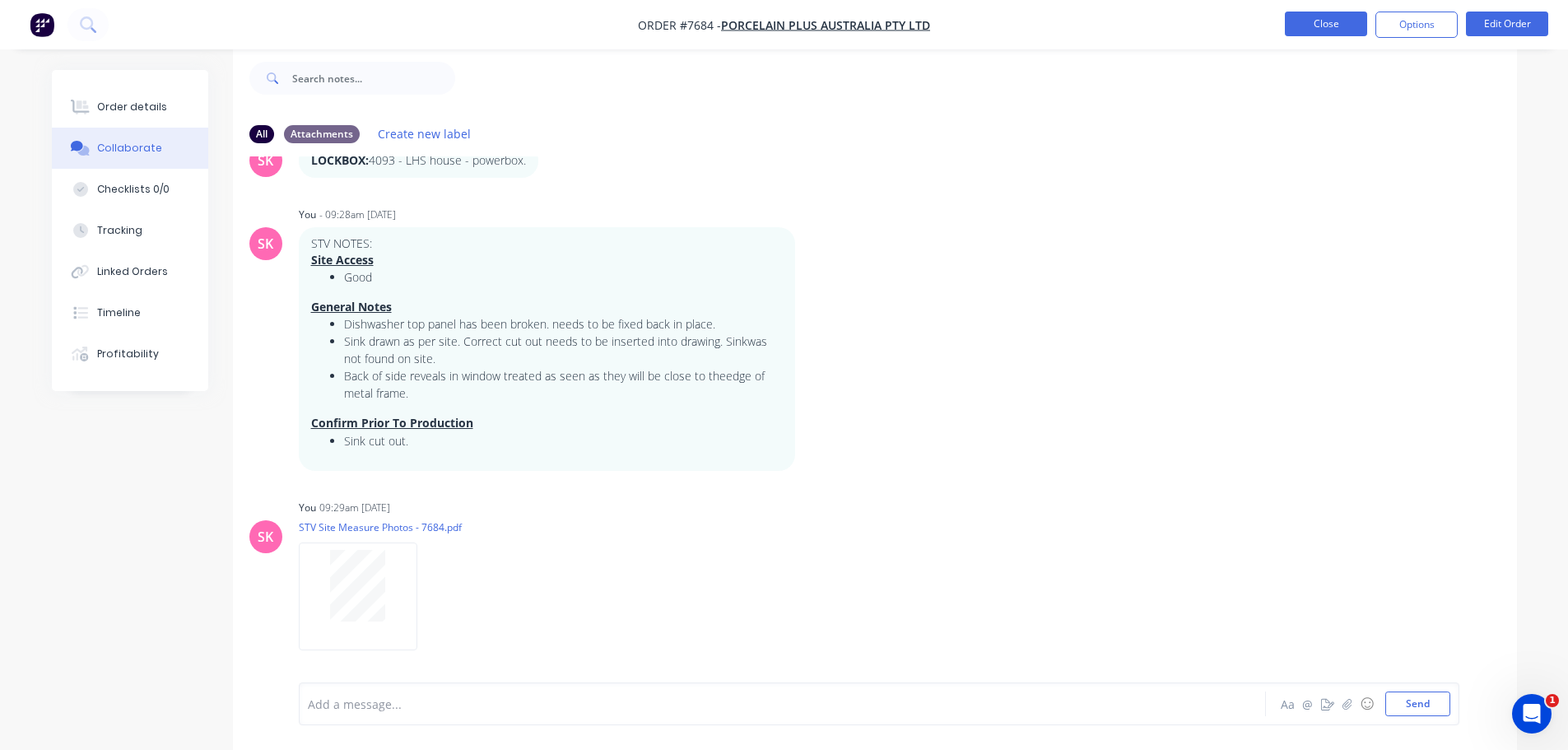
click at [1336, 23] on button "Close" at bounding box center [1326, 24] width 82 height 25
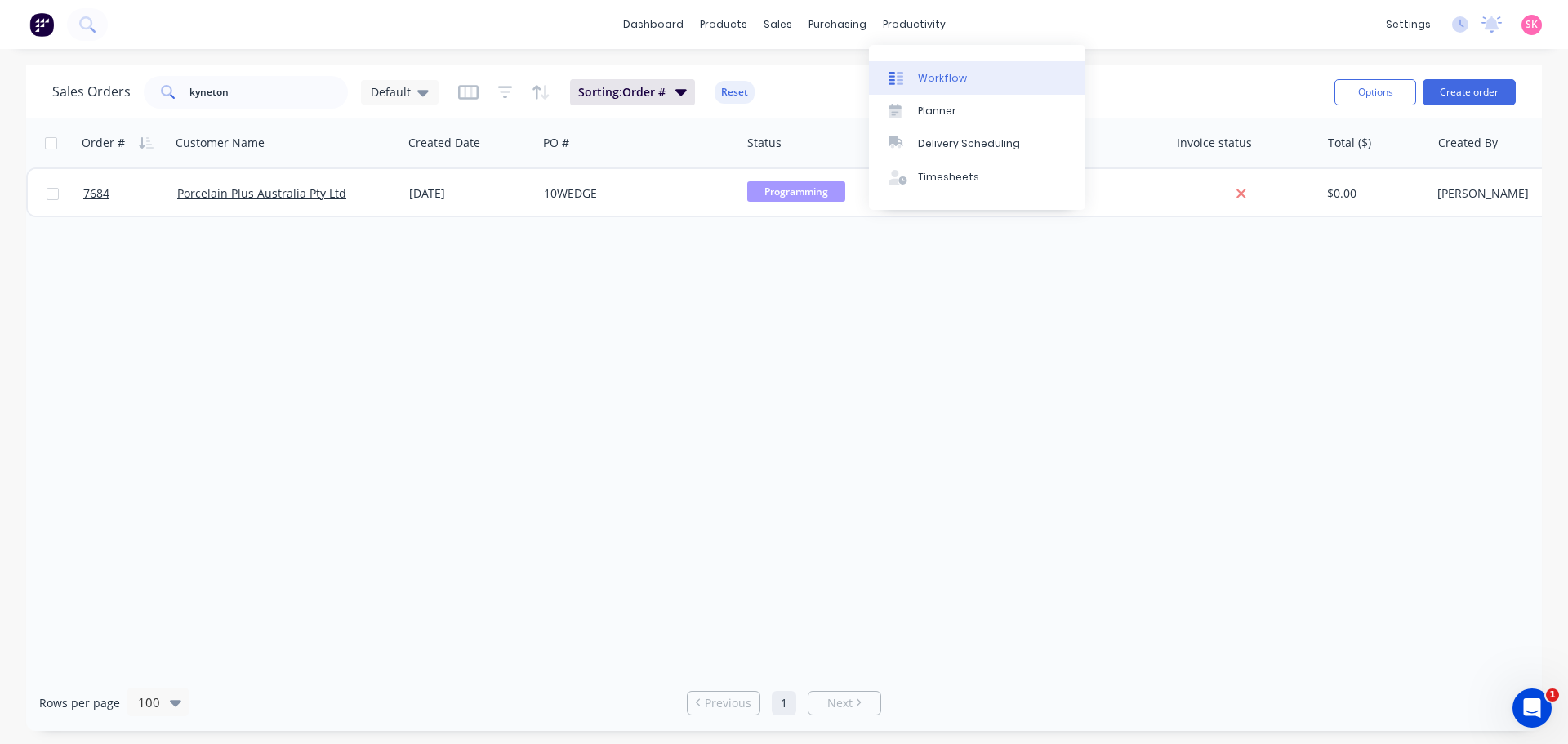
click at [943, 67] on link "Workflow" at bounding box center [977, 77] width 217 height 33
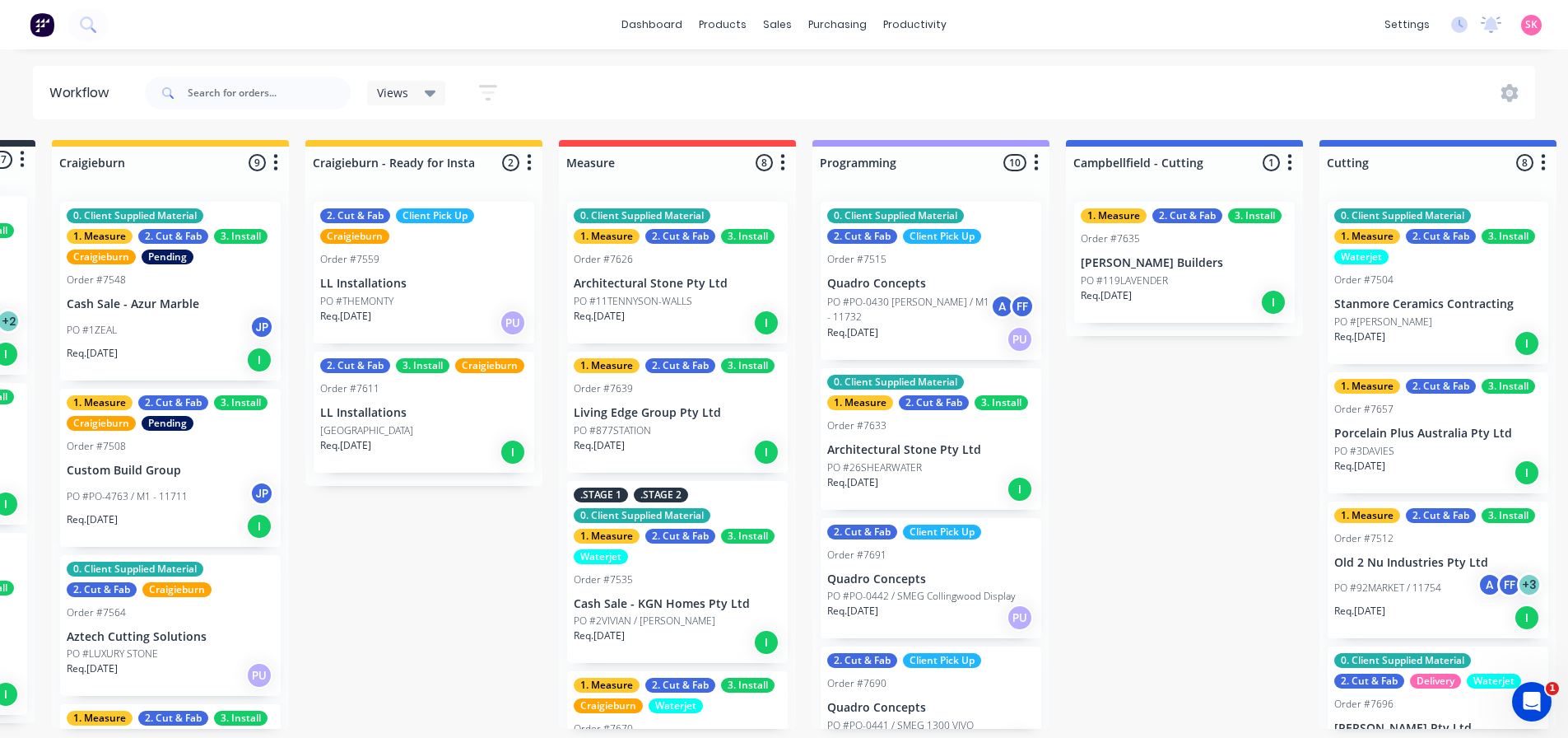
scroll to position [3, 0]
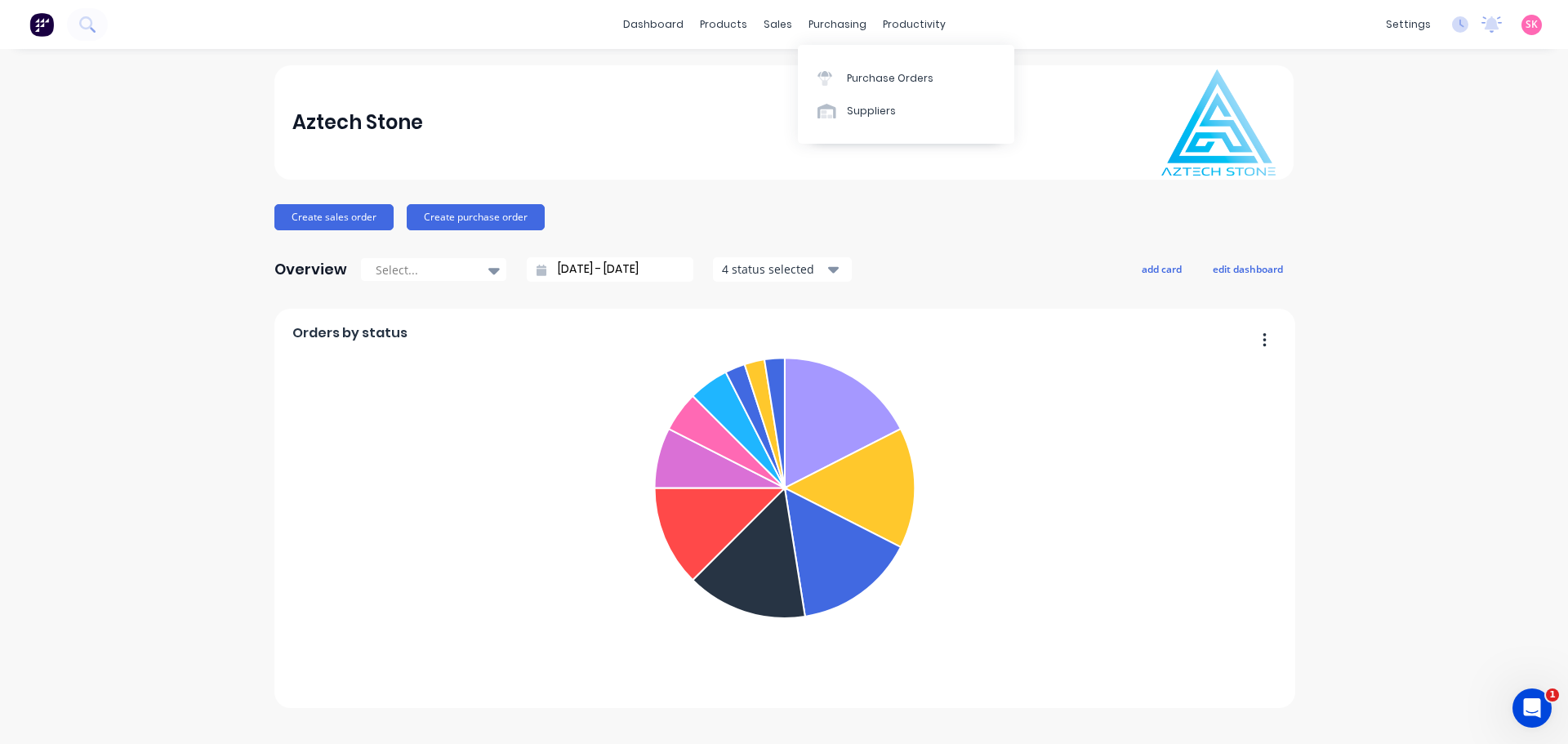
click at [777, 31] on div "sales" at bounding box center [778, 24] width 45 height 25
click at [794, 85] on div at bounding box center [787, 78] width 25 height 15
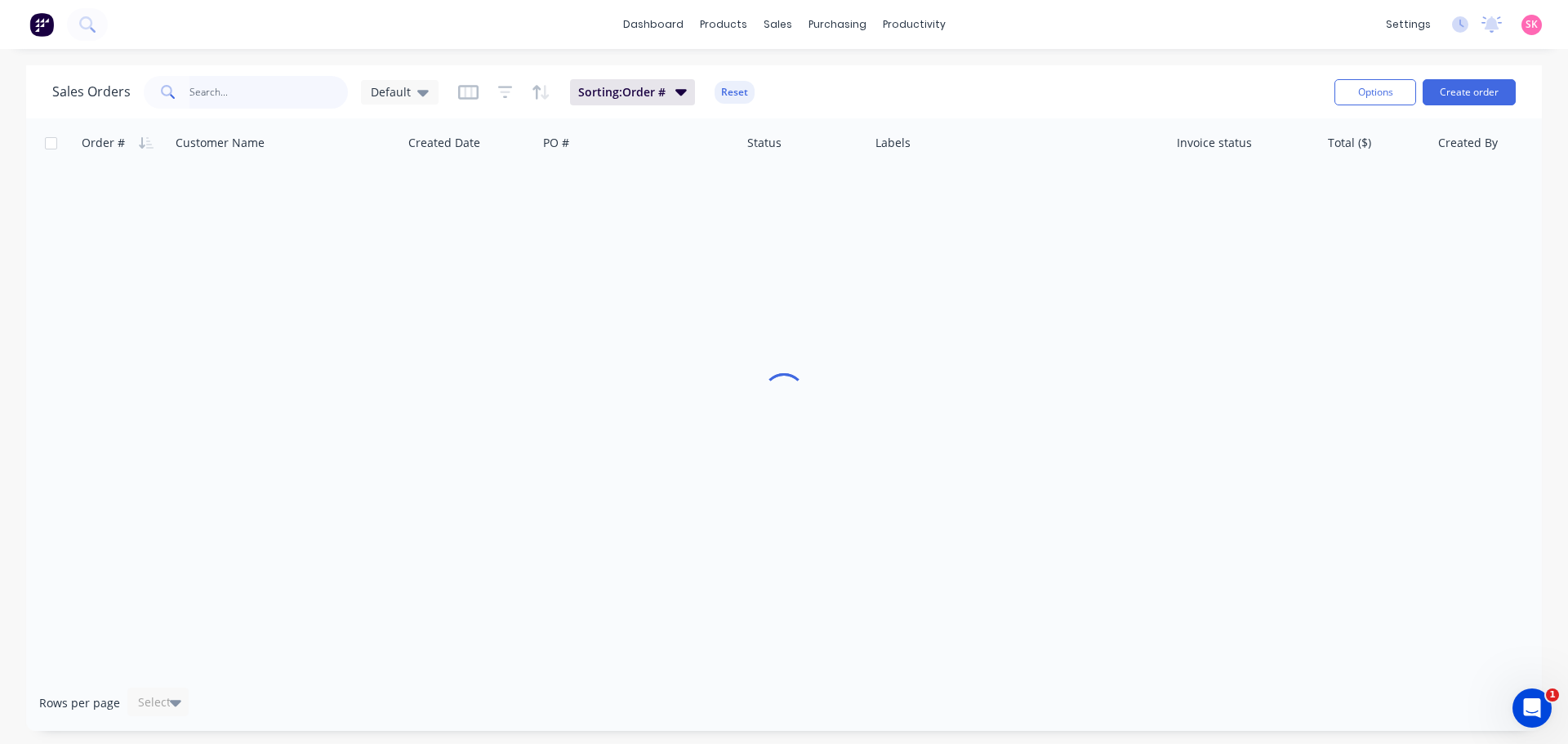
click at [231, 102] on input "text" at bounding box center [269, 92] width 160 height 33
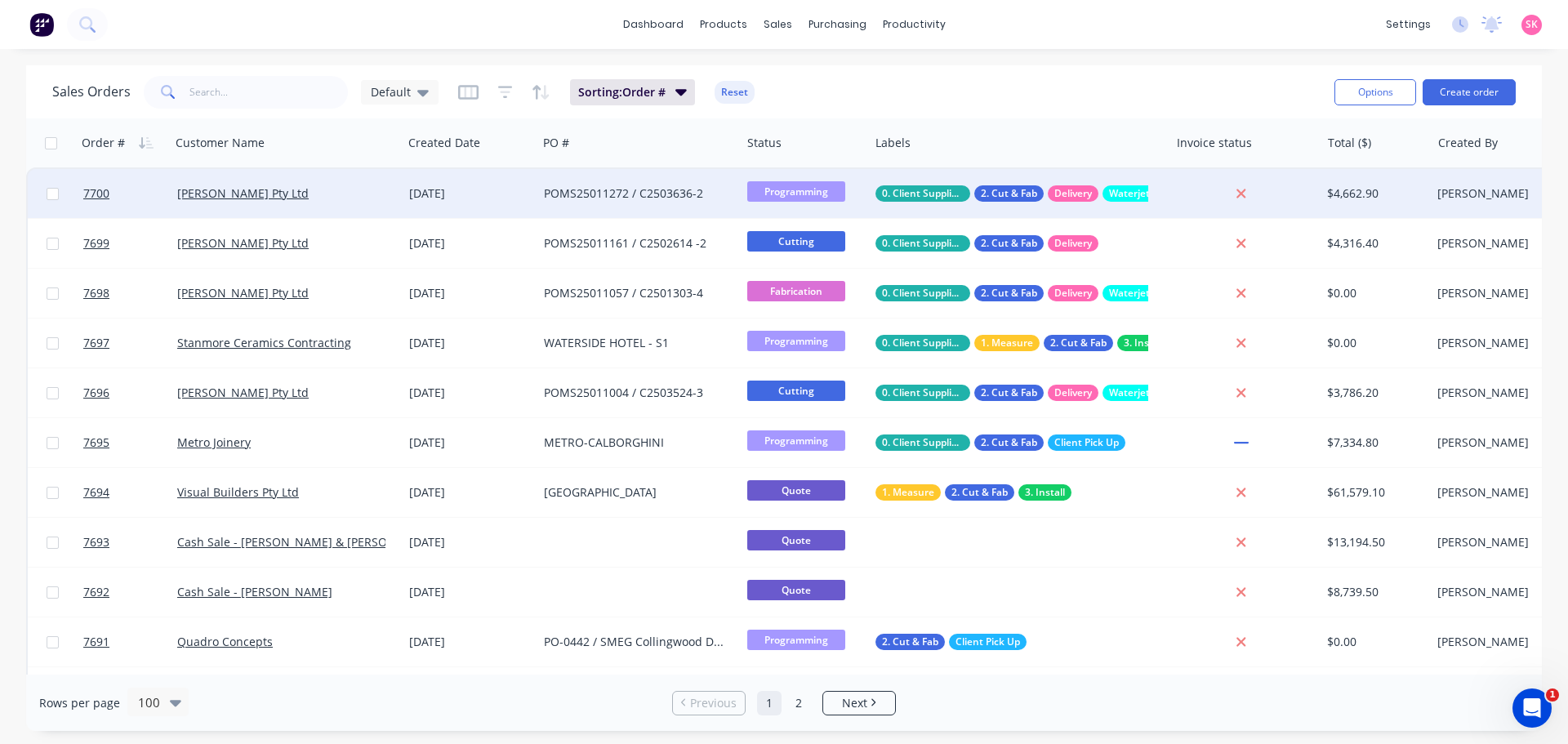
click at [537, 195] on div "POMS25011272 / C2503636-2" at bounding box center [638, 194] width 203 height 49
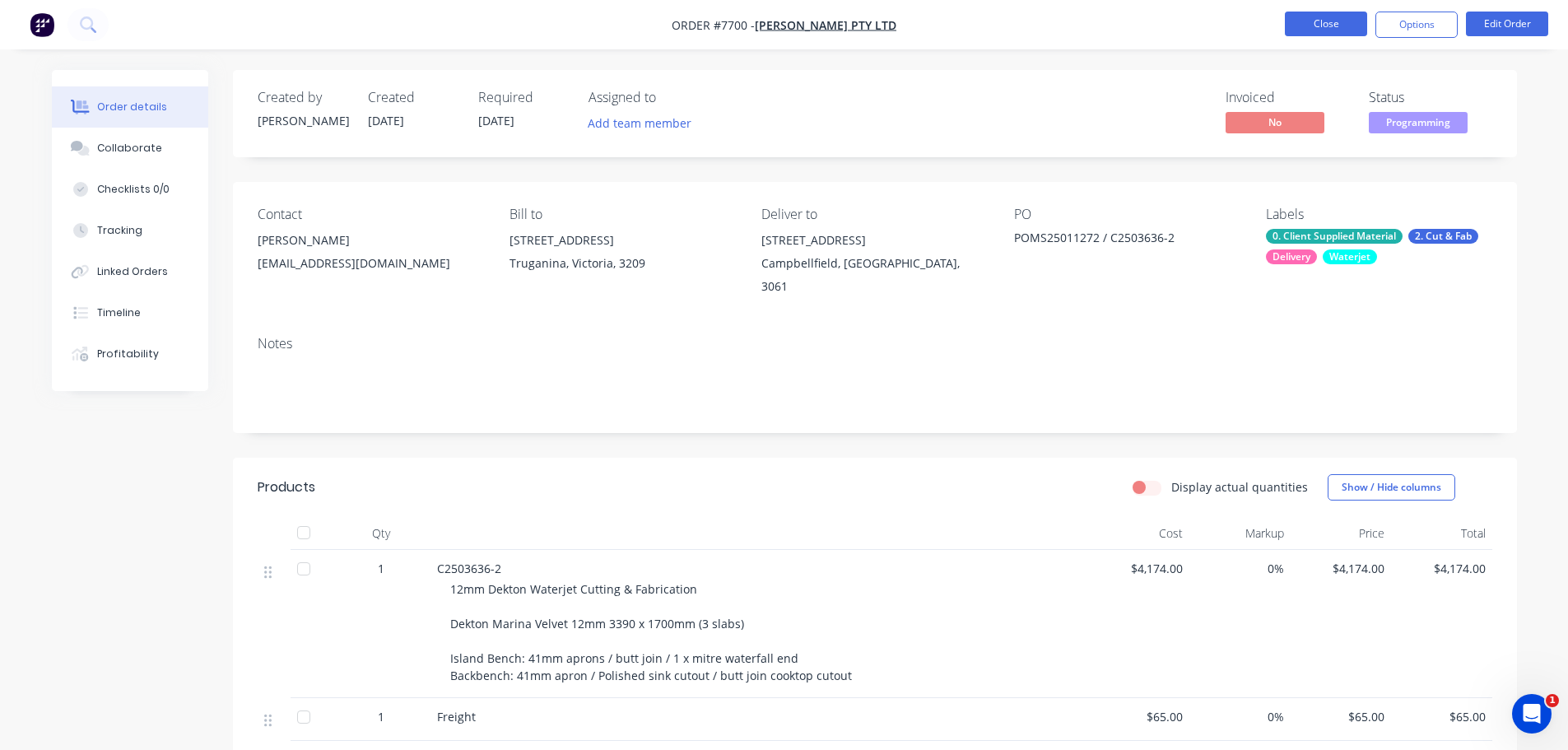
click at [1296, 24] on button "Close" at bounding box center [1326, 24] width 82 height 25
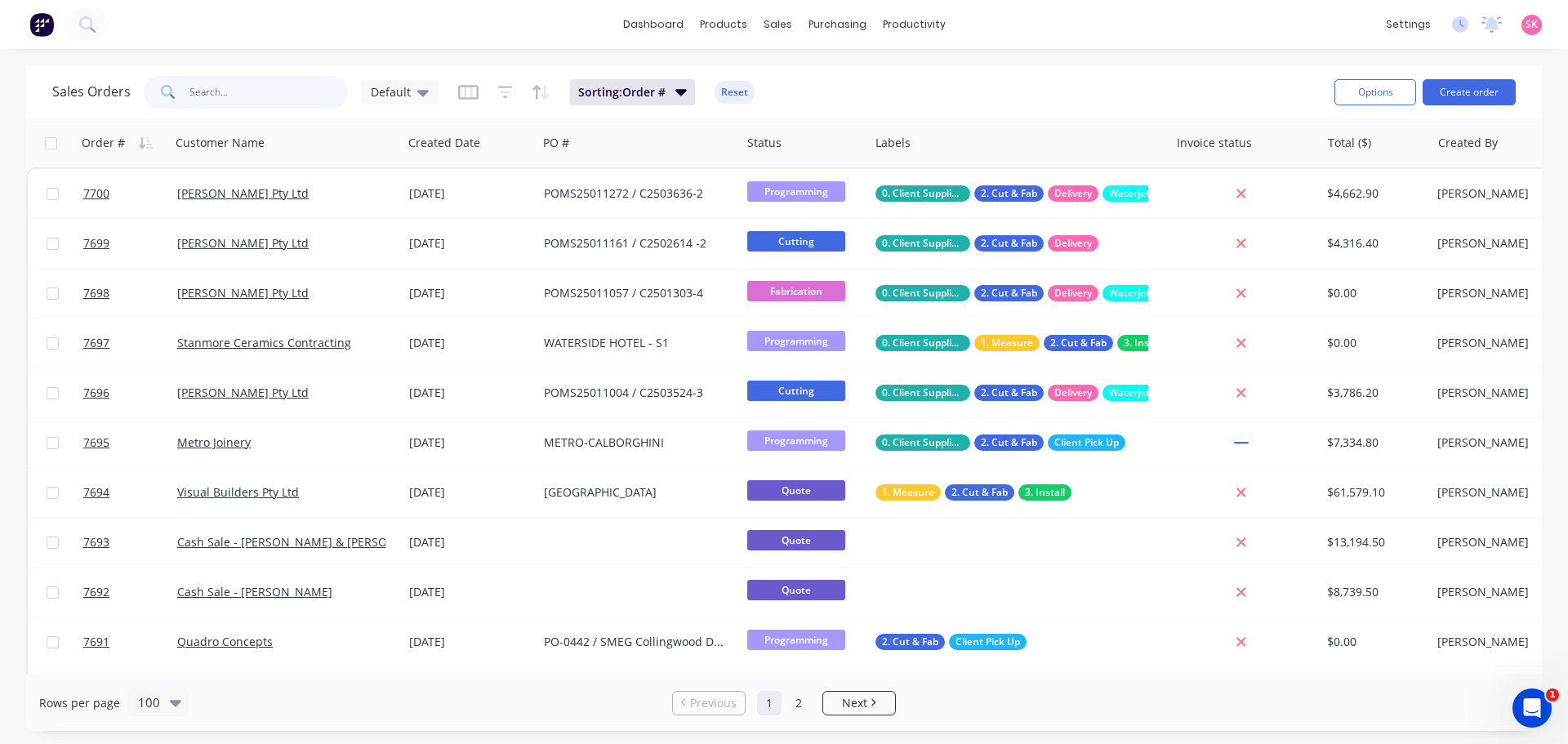
drag, startPoint x: 296, startPoint y: 93, endPoint x: 278, endPoint y: 90, distance: 18.2
click at [279, 92] on input "text" at bounding box center [269, 92] width 160 height 33
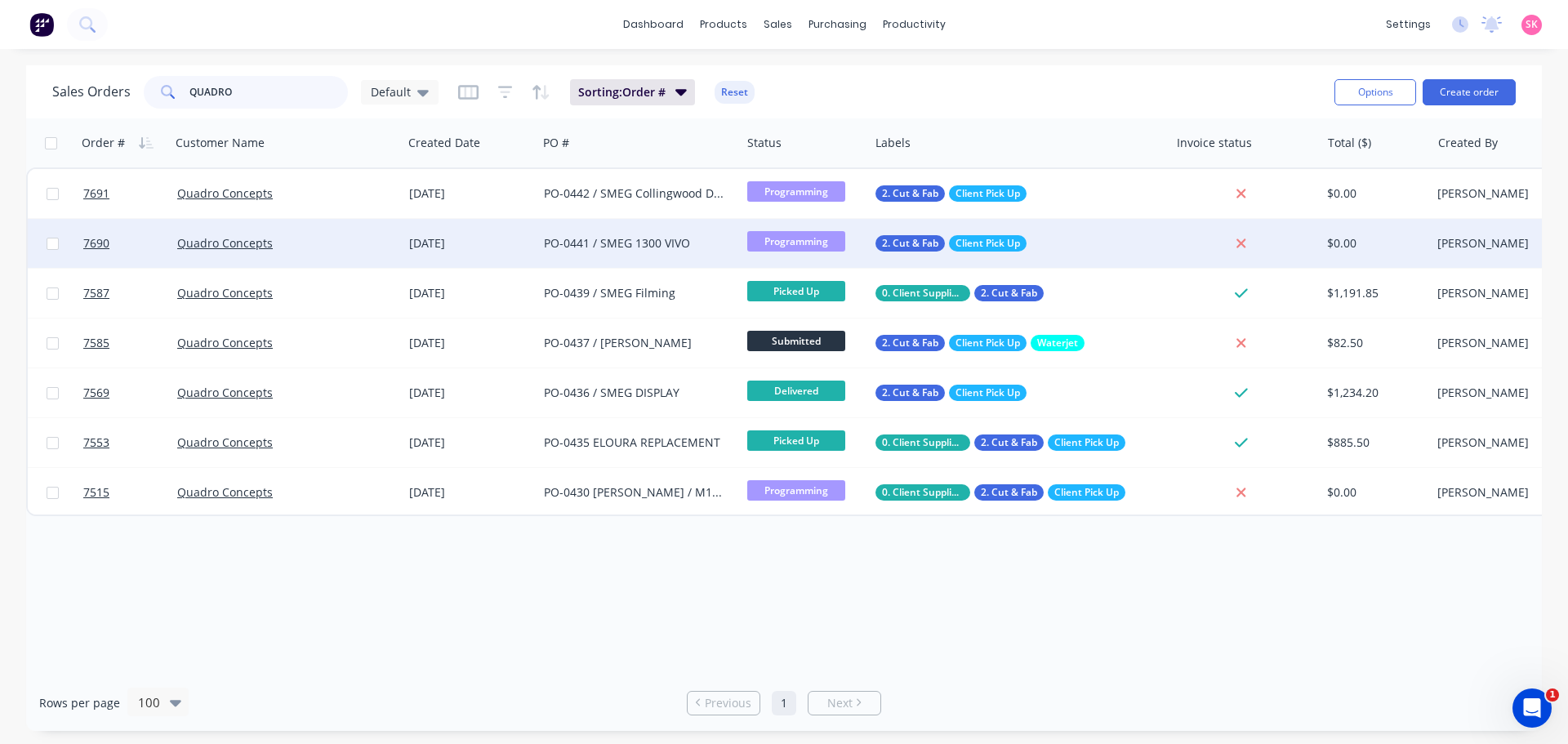
type input "QUADRO"
click at [440, 237] on div "[DATE]" at bounding box center [470, 243] width 122 height 17
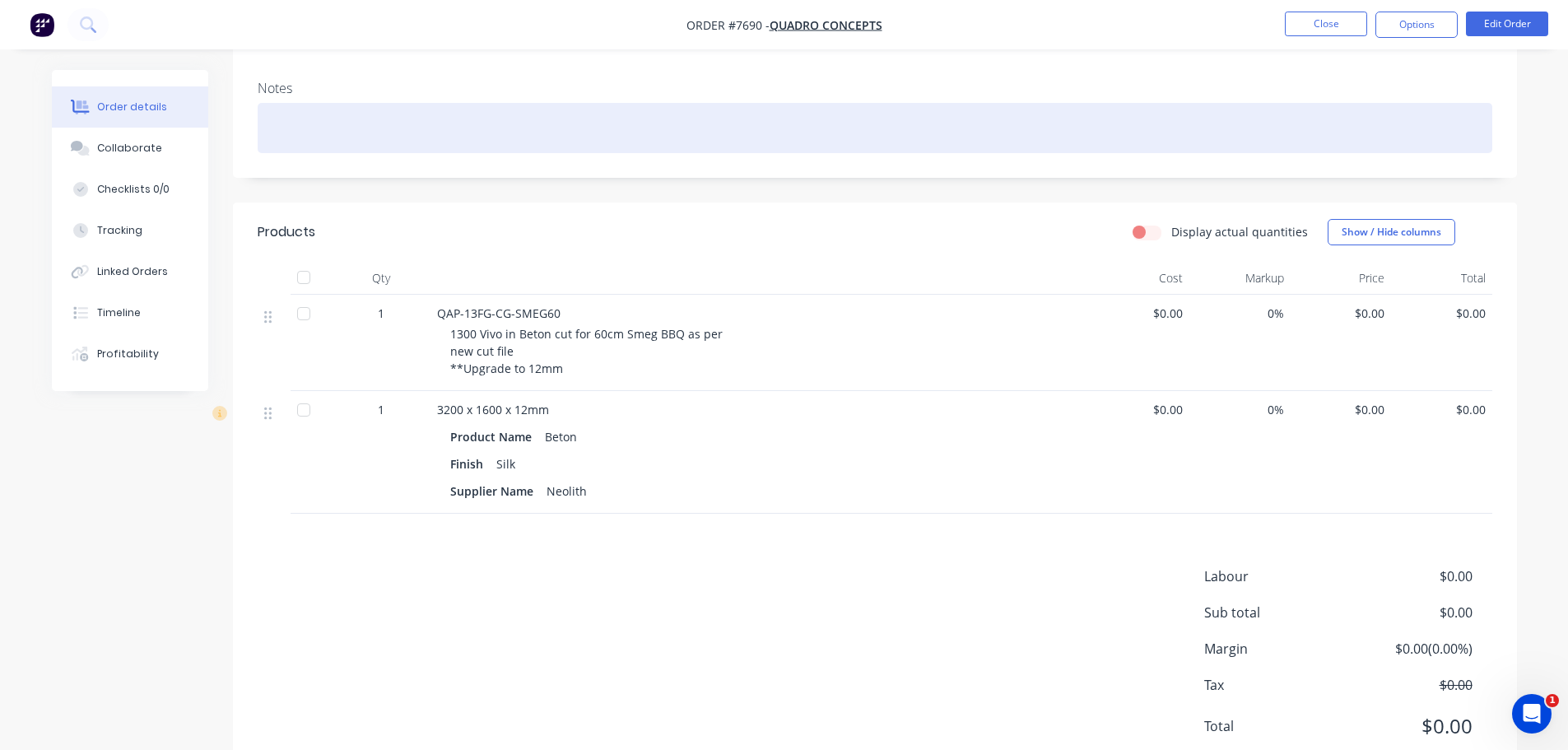
scroll to position [312, 0]
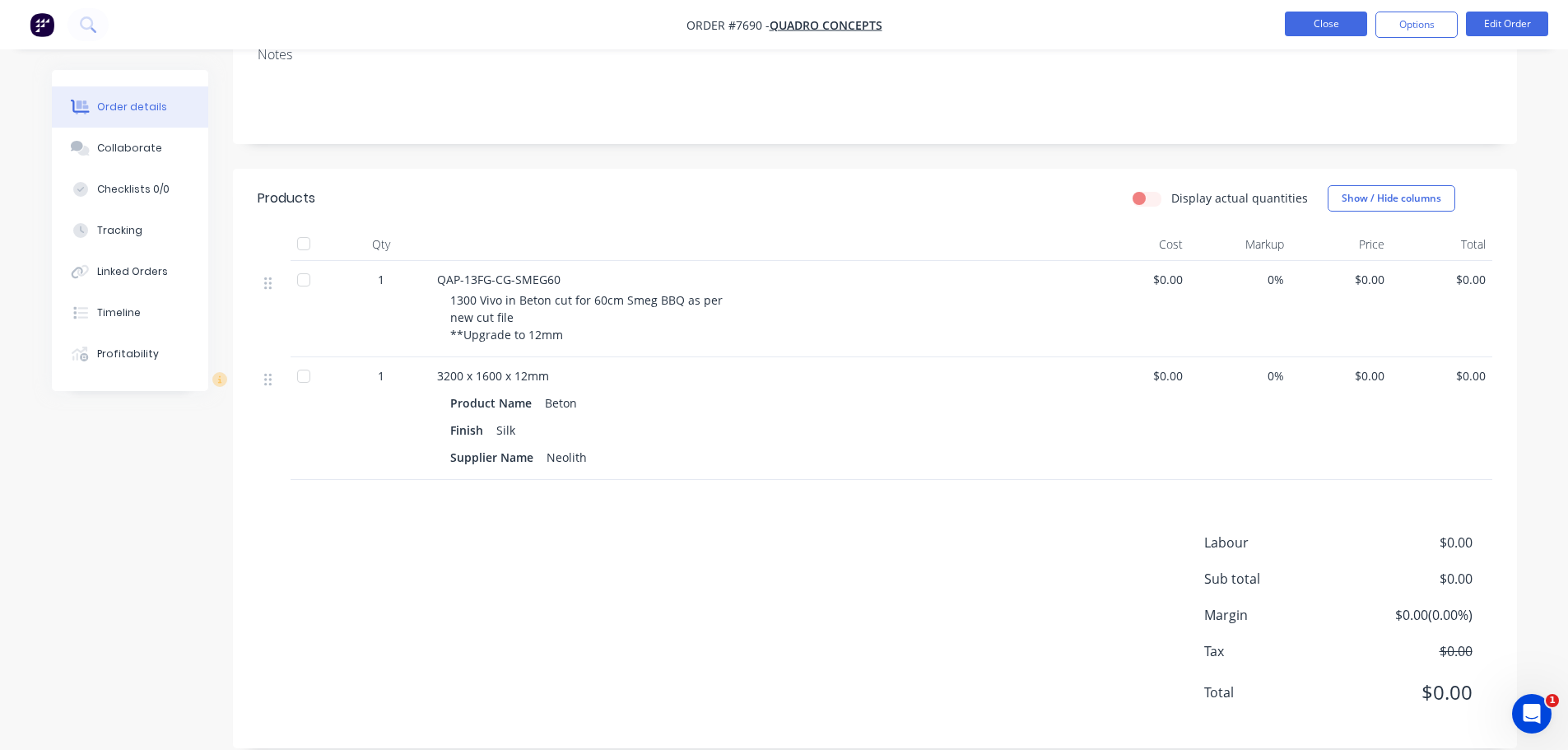
click at [1319, 16] on button "Close" at bounding box center [1326, 24] width 82 height 25
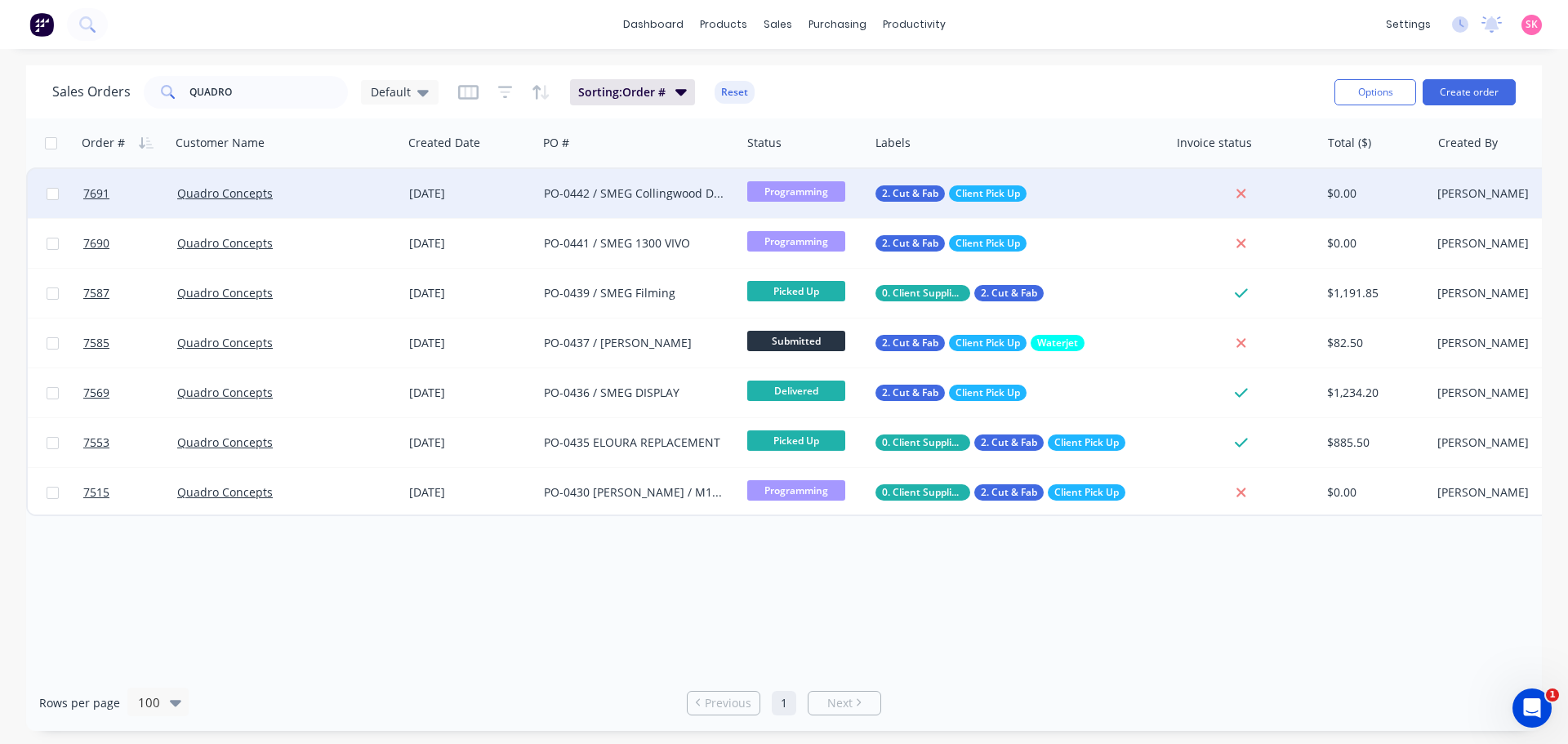
click at [610, 195] on div "PO-0442 / SMEG Collingwood Display" at bounding box center [634, 193] width 181 height 17
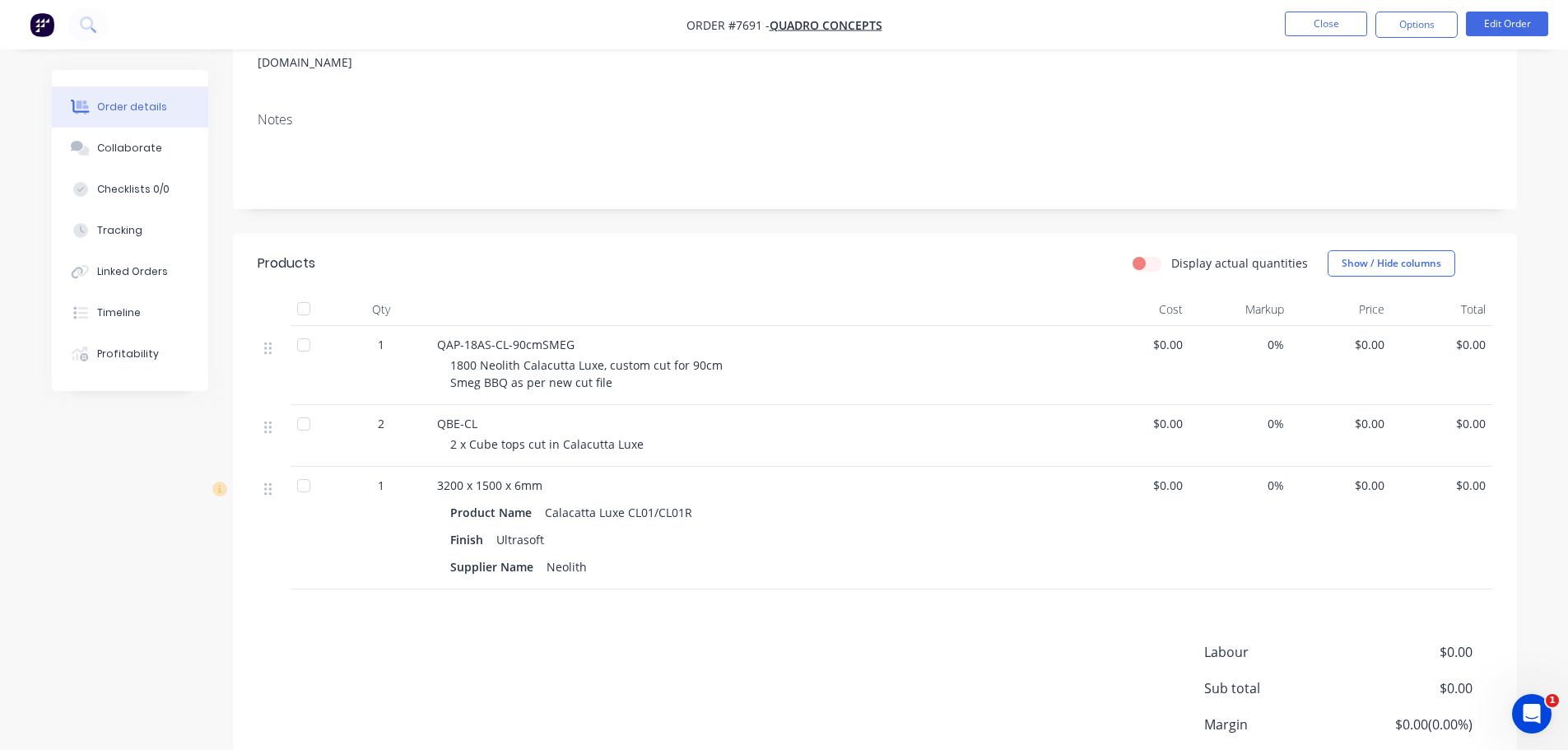
click at [157, 152] on button "Collaborate" at bounding box center [129, 147] width 156 height 41
click at [1337, 11] on nav "Order #7691 - Quadro Concepts Close Options Edit Order" at bounding box center [784, 25] width 1568 height 50
click at [1332, 18] on button "Close" at bounding box center [1326, 24] width 82 height 25
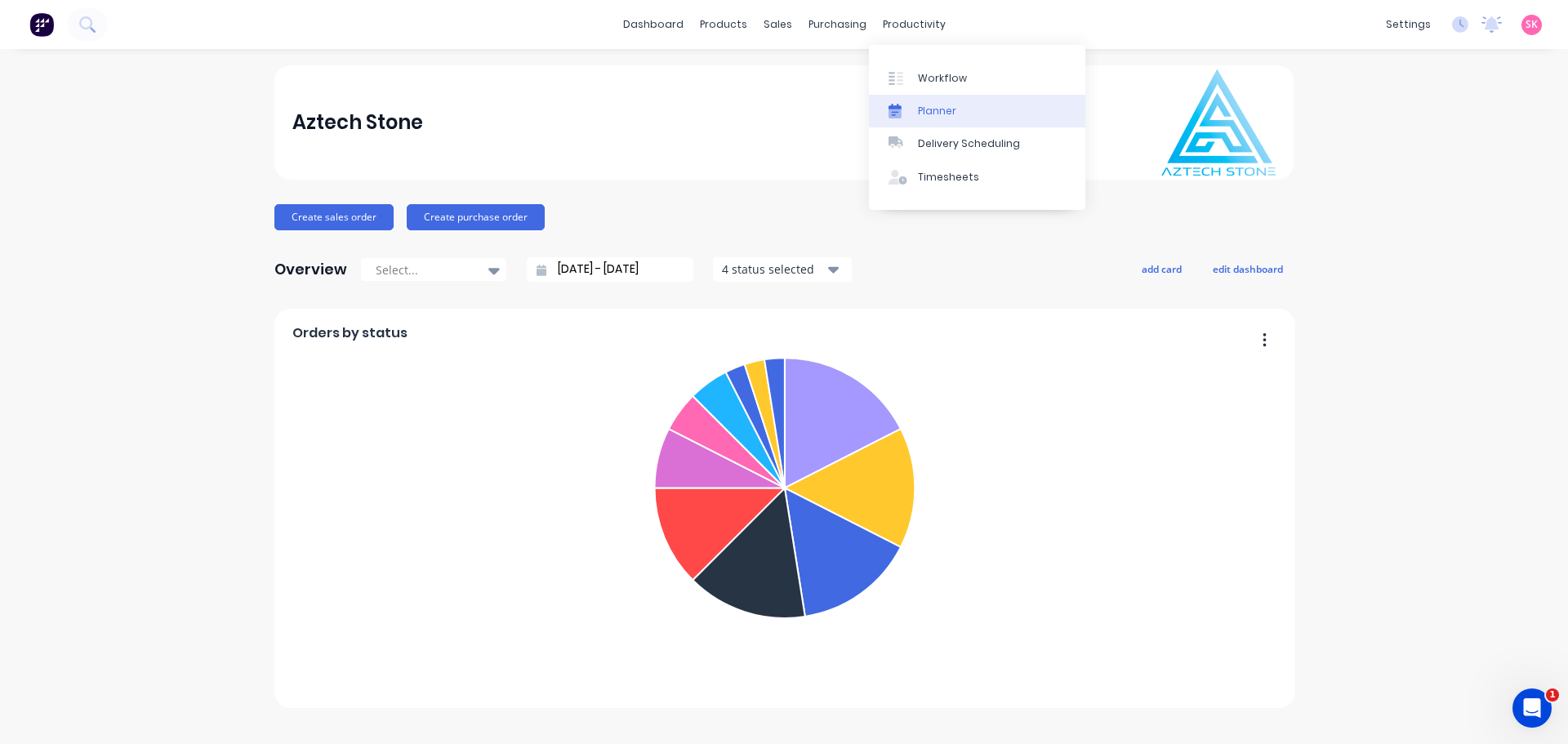
click at [909, 113] on div at bounding box center [900, 110] width 25 height 15
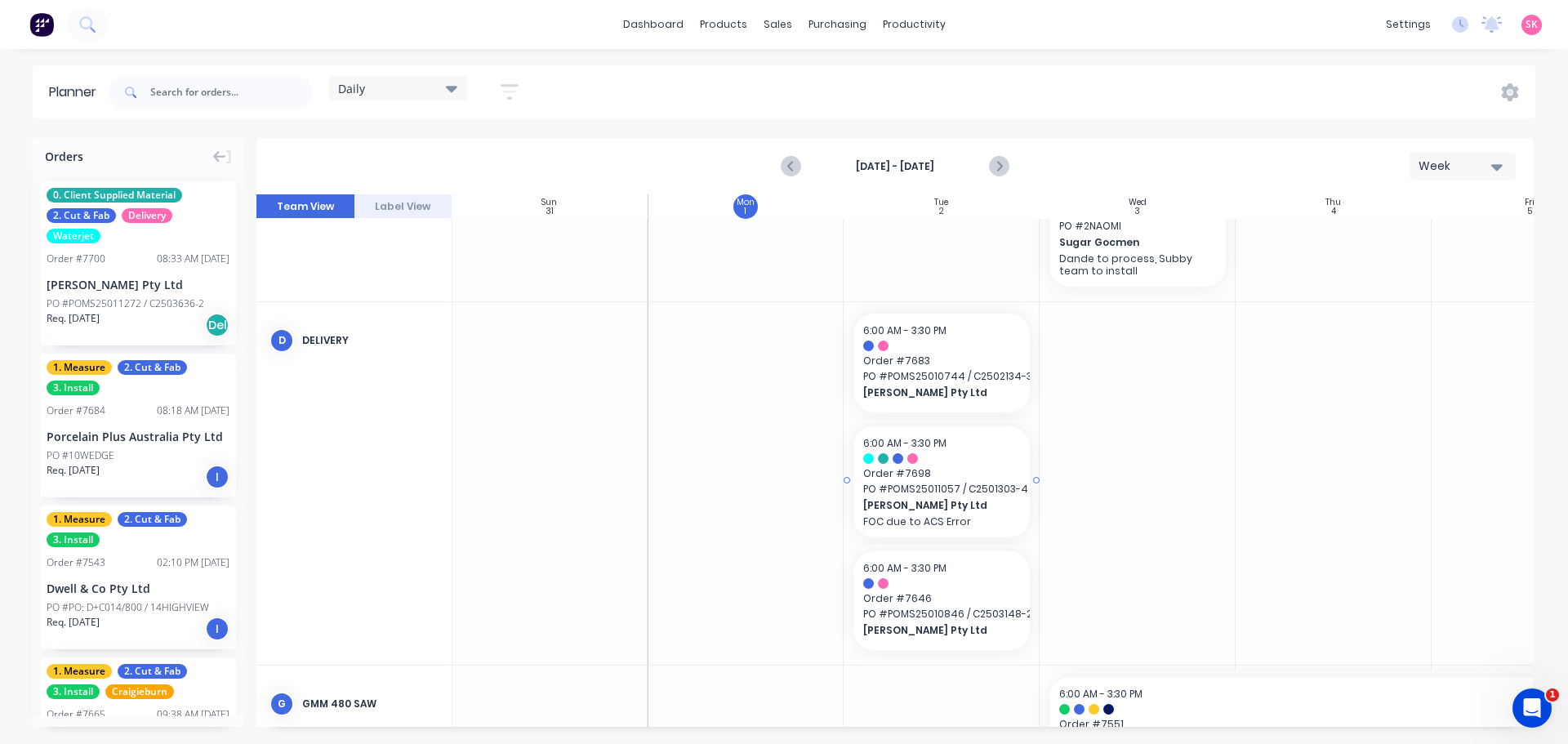
scroll to position [551, 1]
click at [800, 165] on icon "Previous page" at bounding box center [791, 167] width 20 height 20
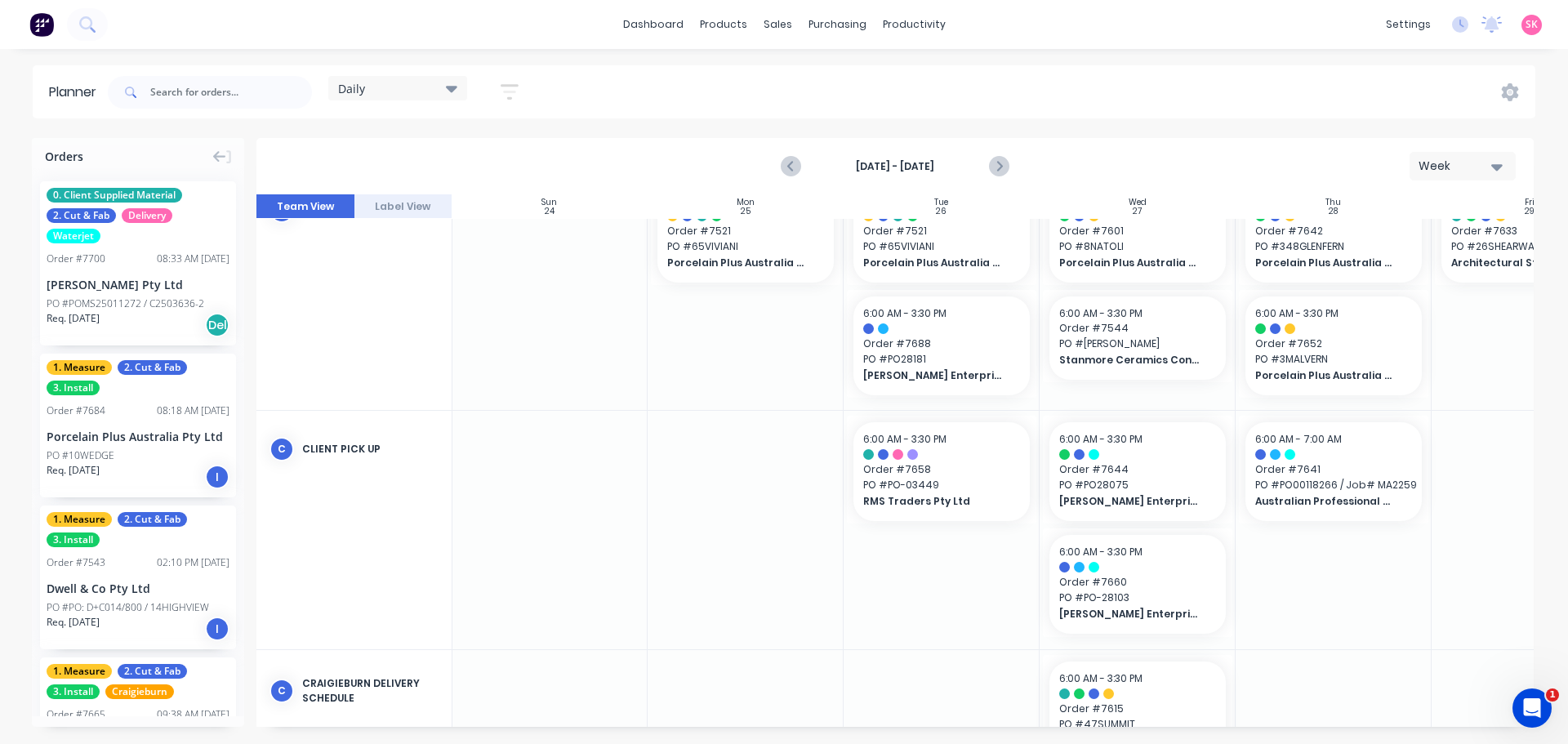
scroll to position [1001, 1]
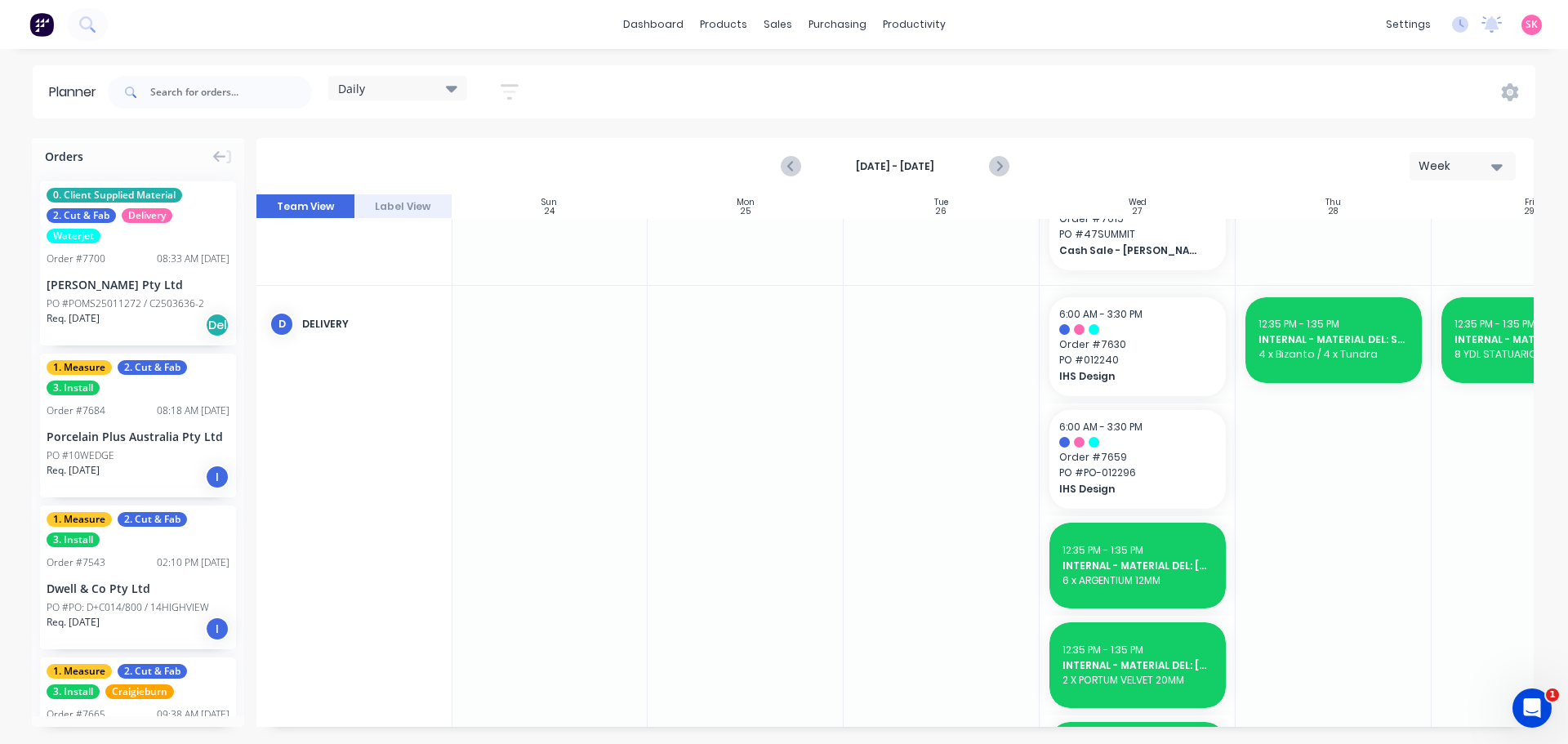
drag, startPoint x: 1221, startPoint y: 728, endPoint x: 1315, endPoint y: 728, distance: 94.0
click at [1320, 731] on div "Orders 0. Client Supplied Material 2. Cut & Fab Delivery Waterjet Order # 7700 …" at bounding box center [784, 440] width 1568 height 605
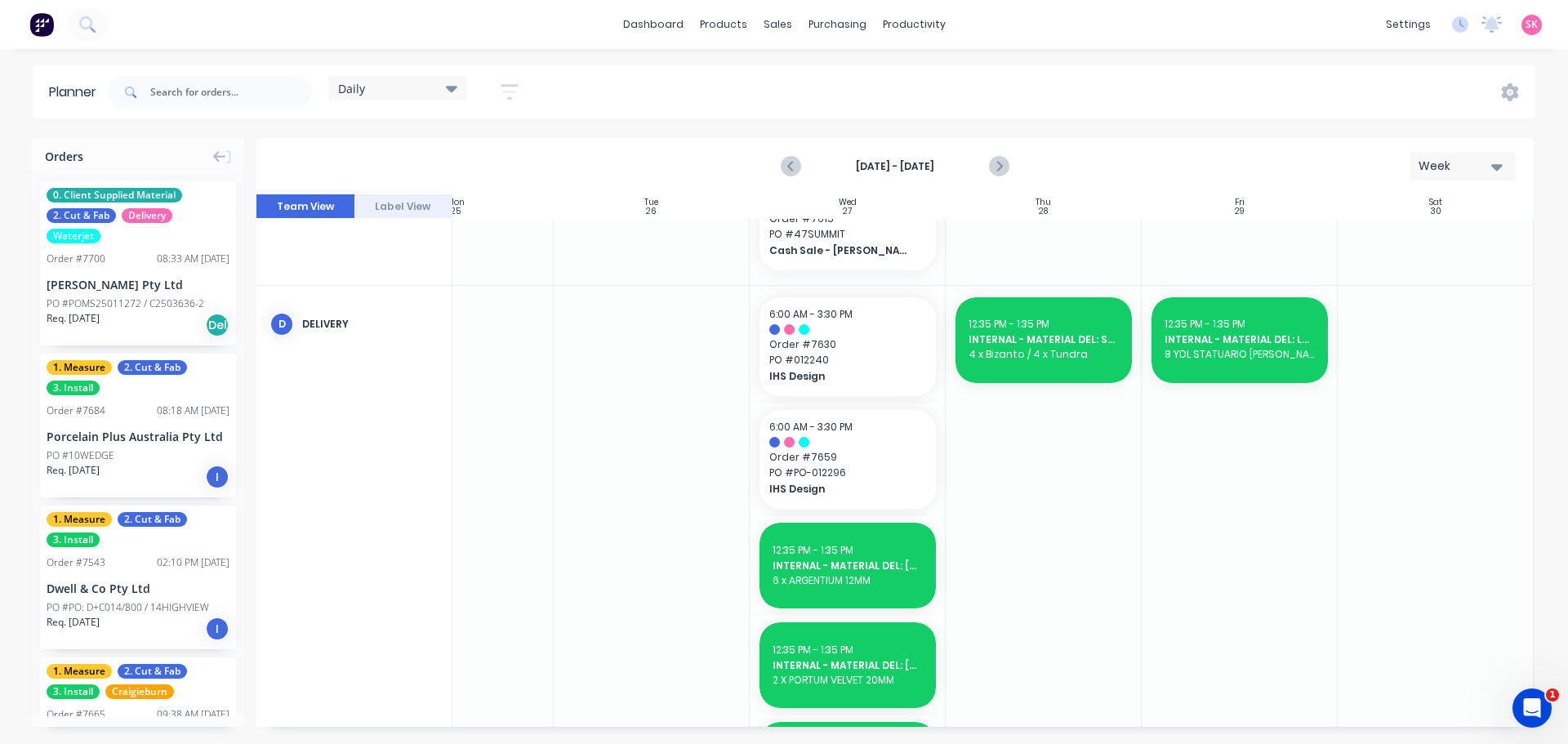
drag, startPoint x: 1260, startPoint y: 725, endPoint x: 11, endPoint y: 34, distance: 1427.4
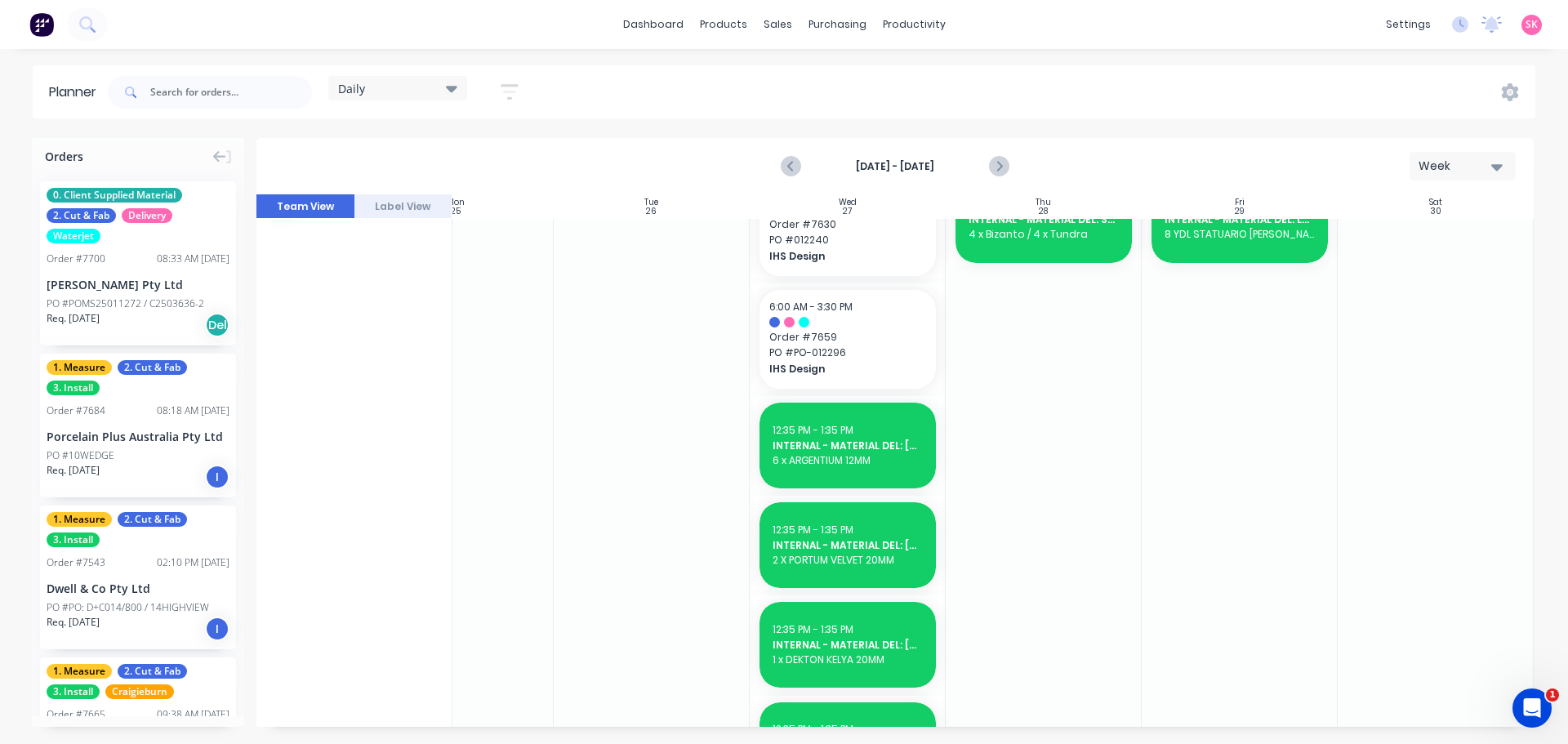
scroll to position [1328, 297]
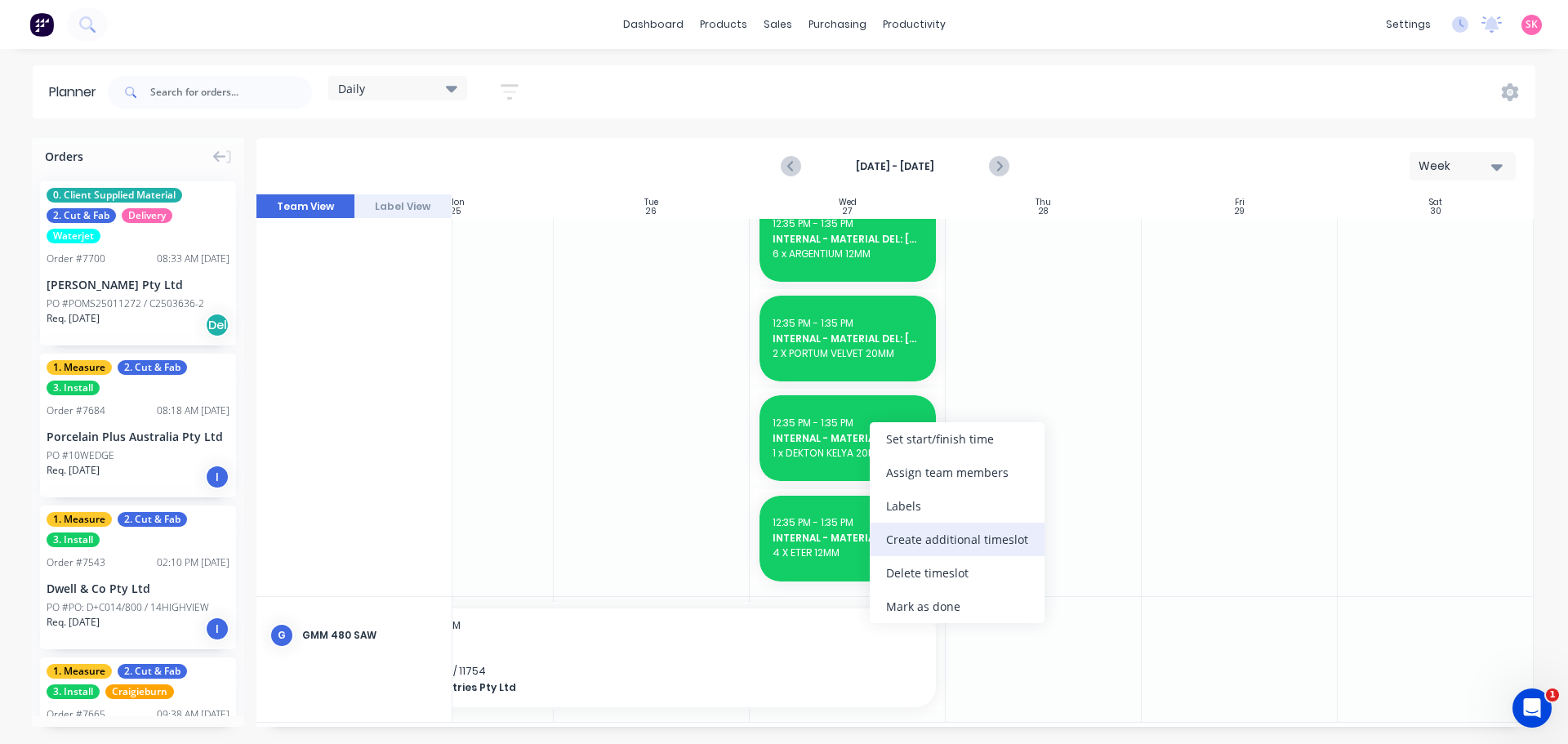
click at [941, 537] on div "Create additional timeslot" at bounding box center [956, 540] width 174 height 34
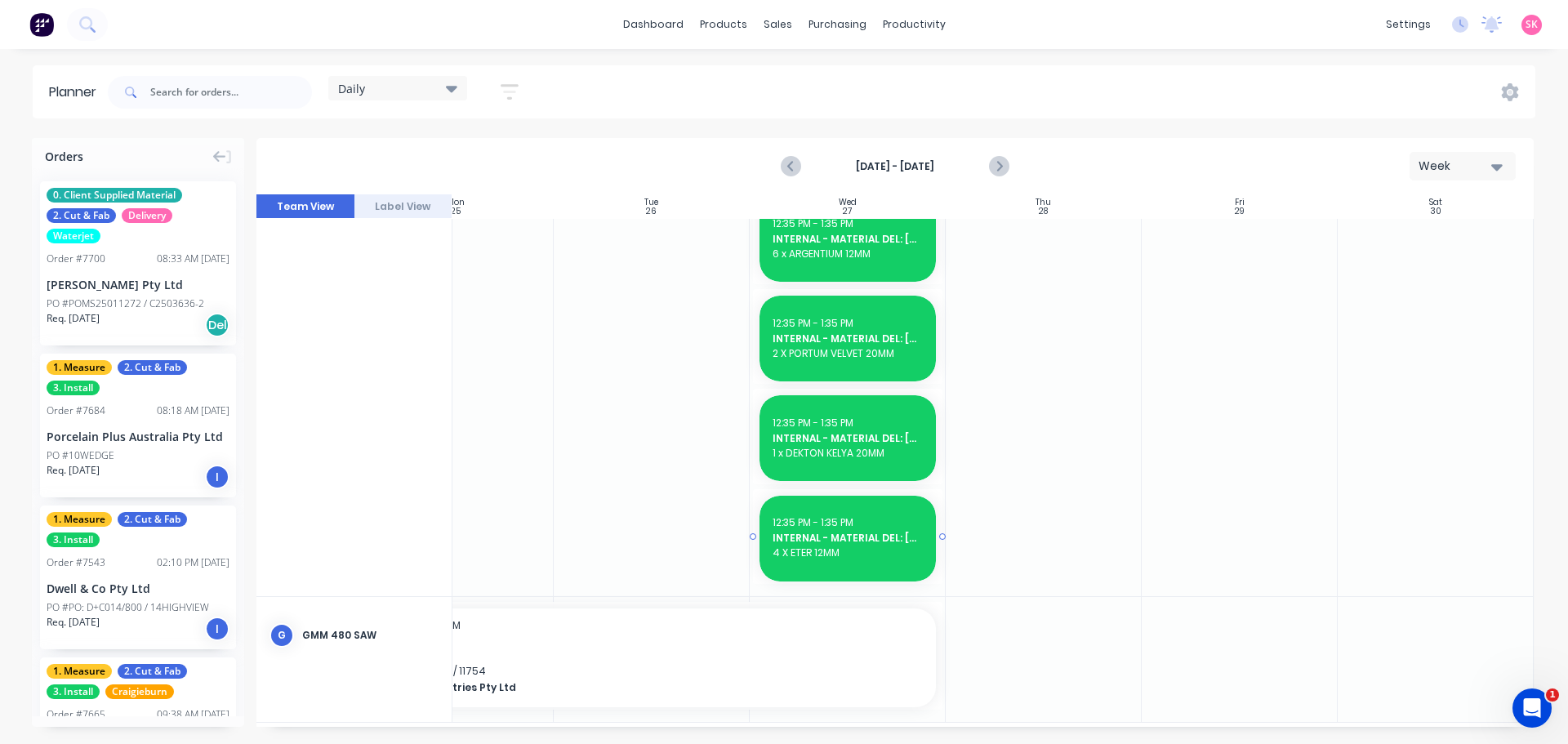
scroll to position [1428, 297]
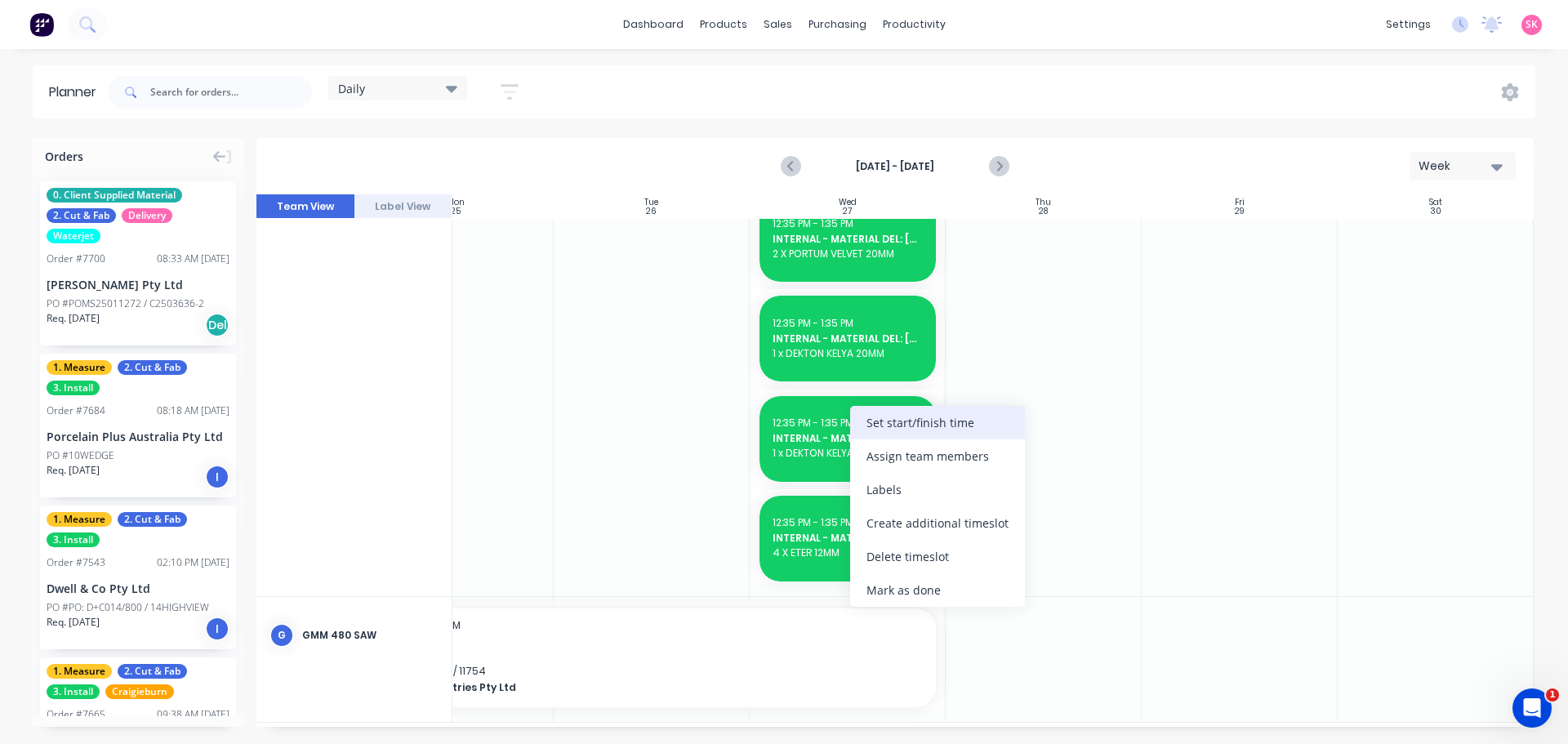
click at [909, 427] on div "Set start/finish time" at bounding box center [937, 423] width 174 height 34
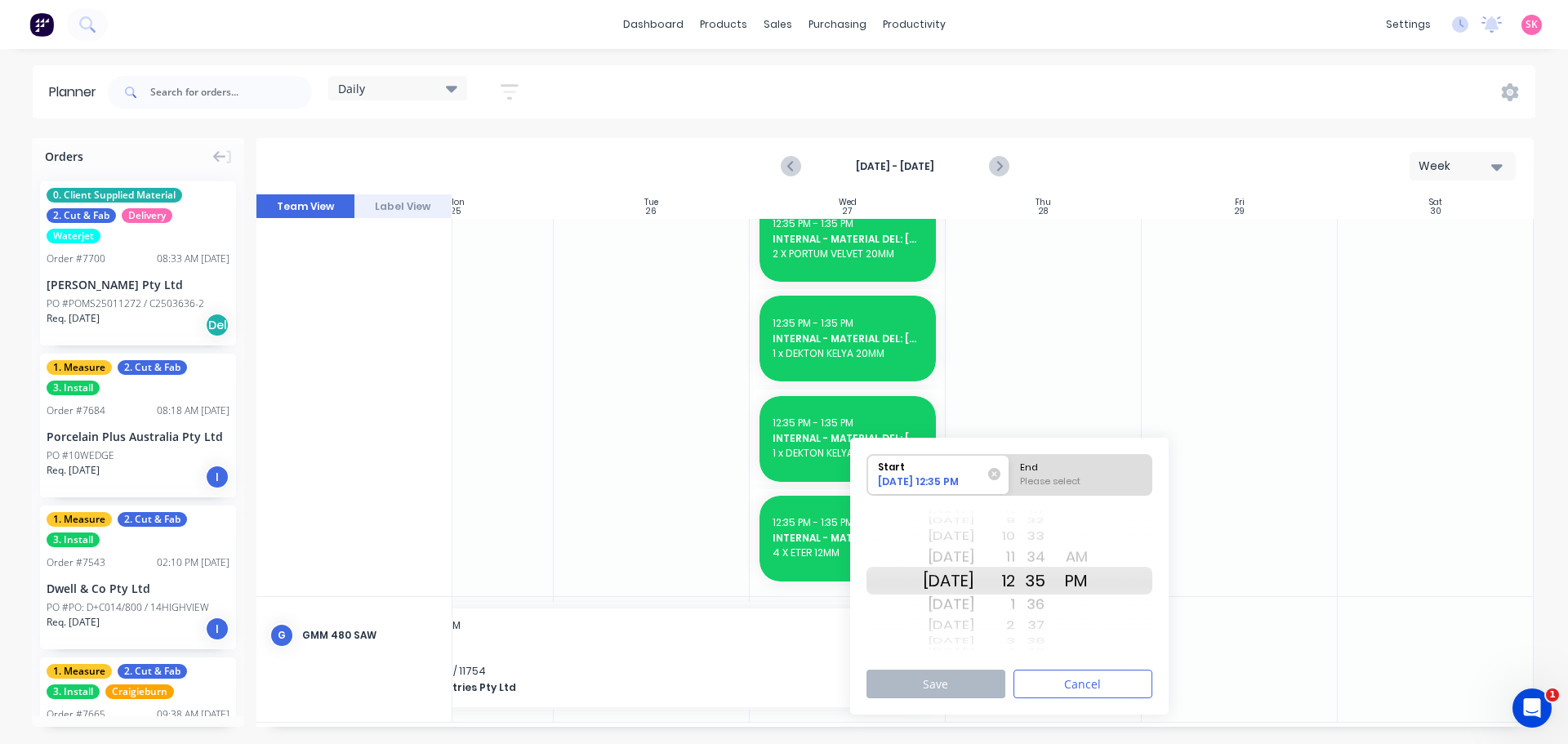
click at [1050, 470] on div "End" at bounding box center [1080, 465] width 133 height 21
click at [1010, 470] on input "End Please select" at bounding box center [1010, 475] width 1 height 40
radio input "true"
click at [1014, 604] on div "1" at bounding box center [994, 604] width 40 height 27
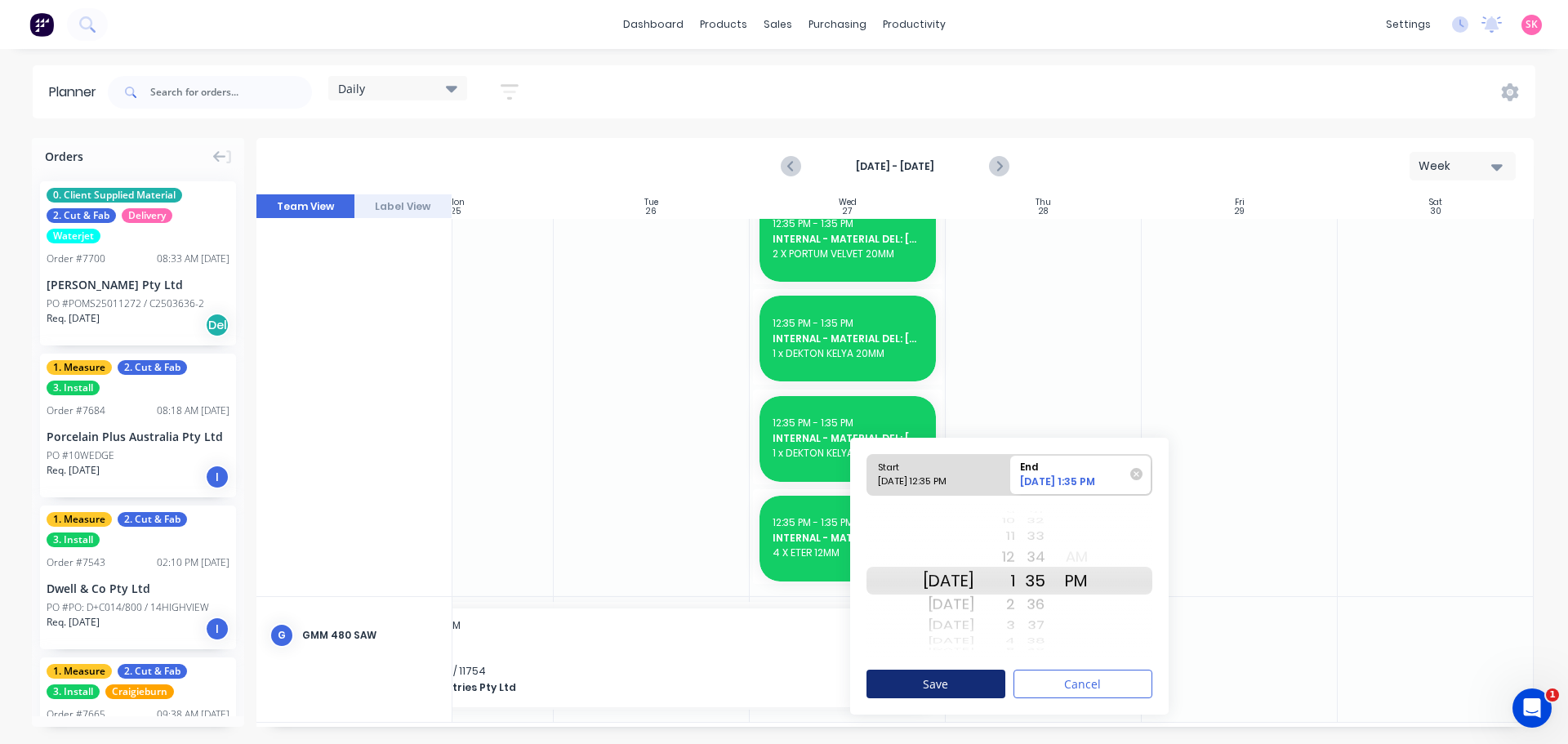
click at [981, 690] on button "Save" at bounding box center [936, 684] width 139 height 29
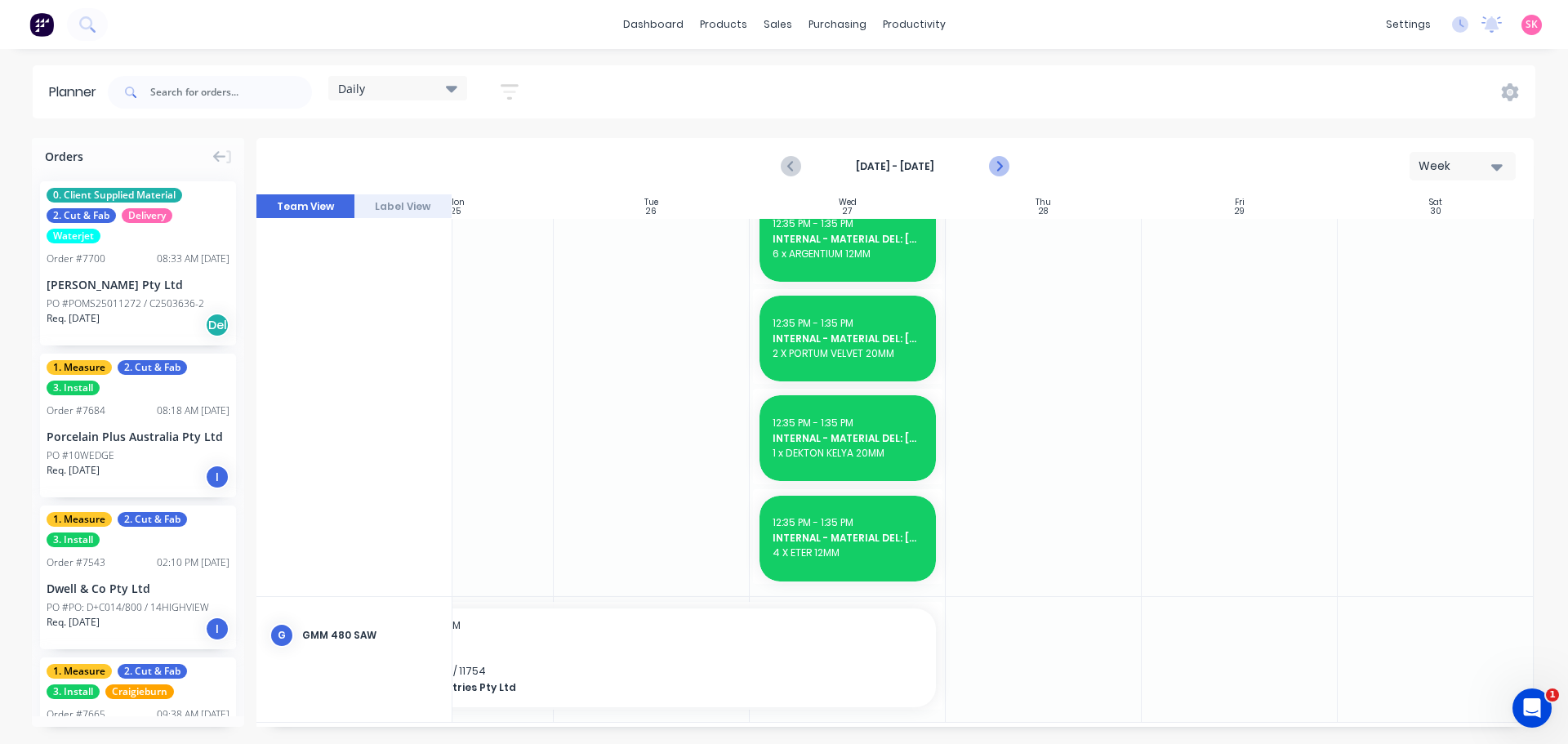
click at [1002, 169] on icon "Next page" at bounding box center [998, 167] width 20 height 20
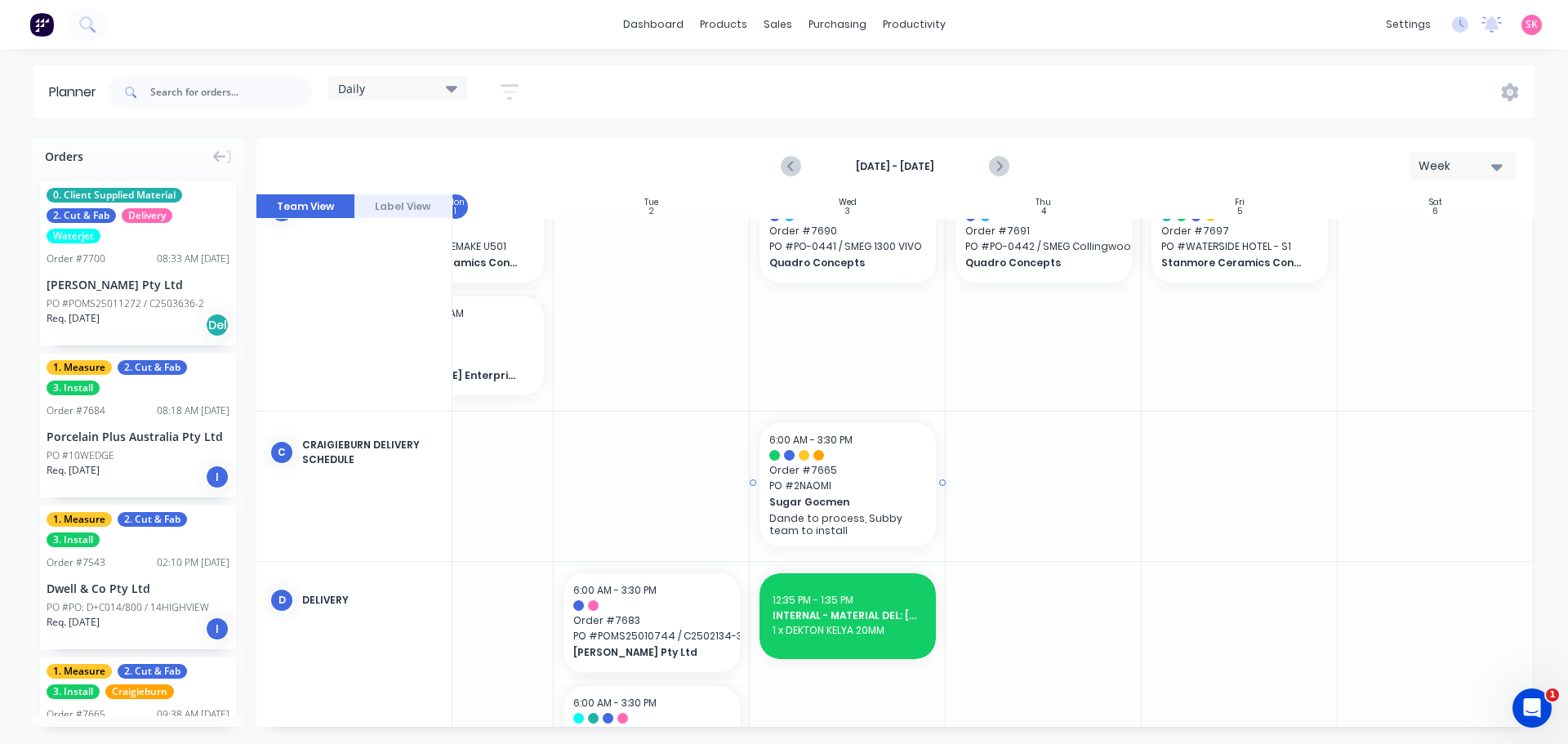
scroll to position [536, 297]
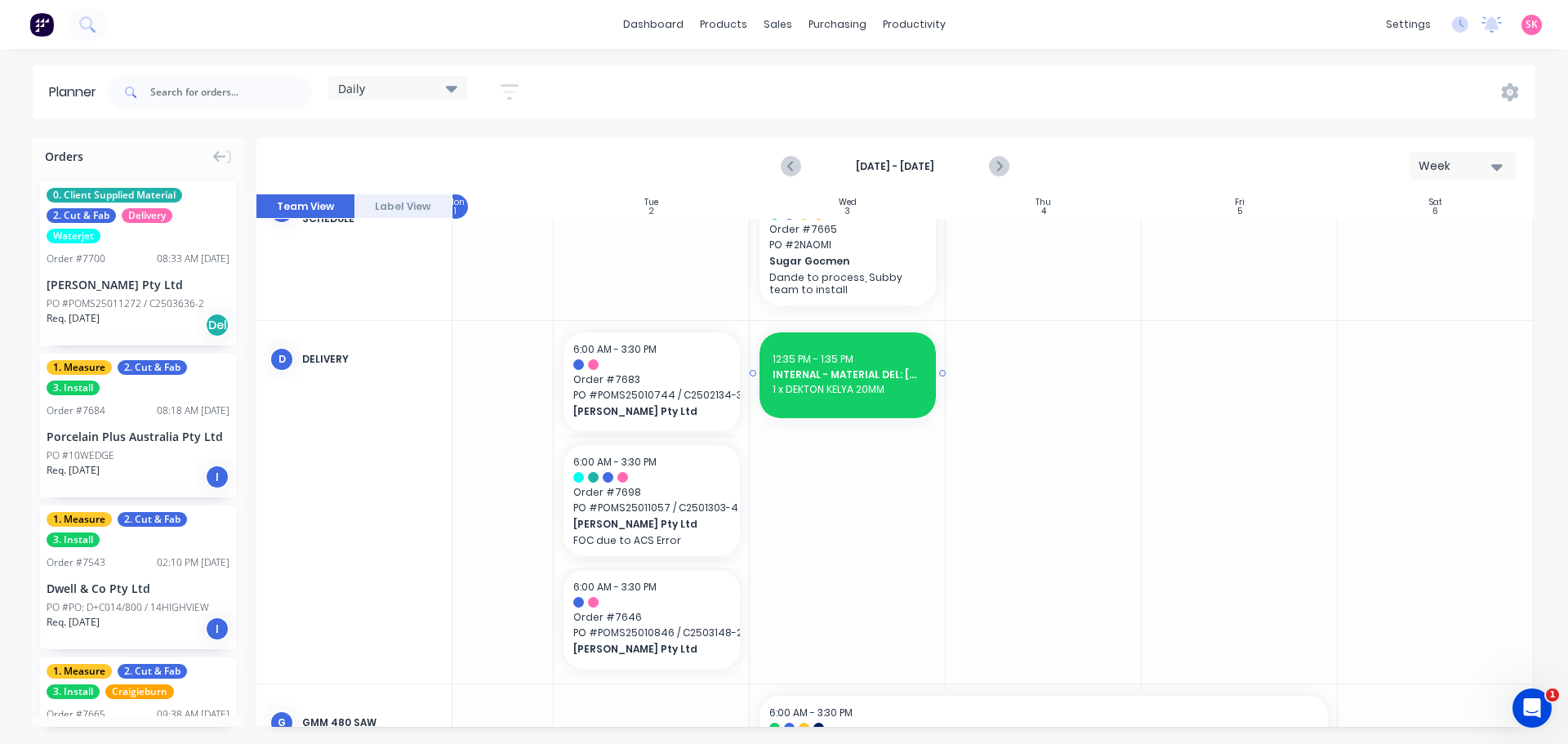
click at [895, 367] on div "INTERNAL - MATERIAL DEL: [PERSON_NAME] 7698" at bounding box center [847, 374] width 151 height 16
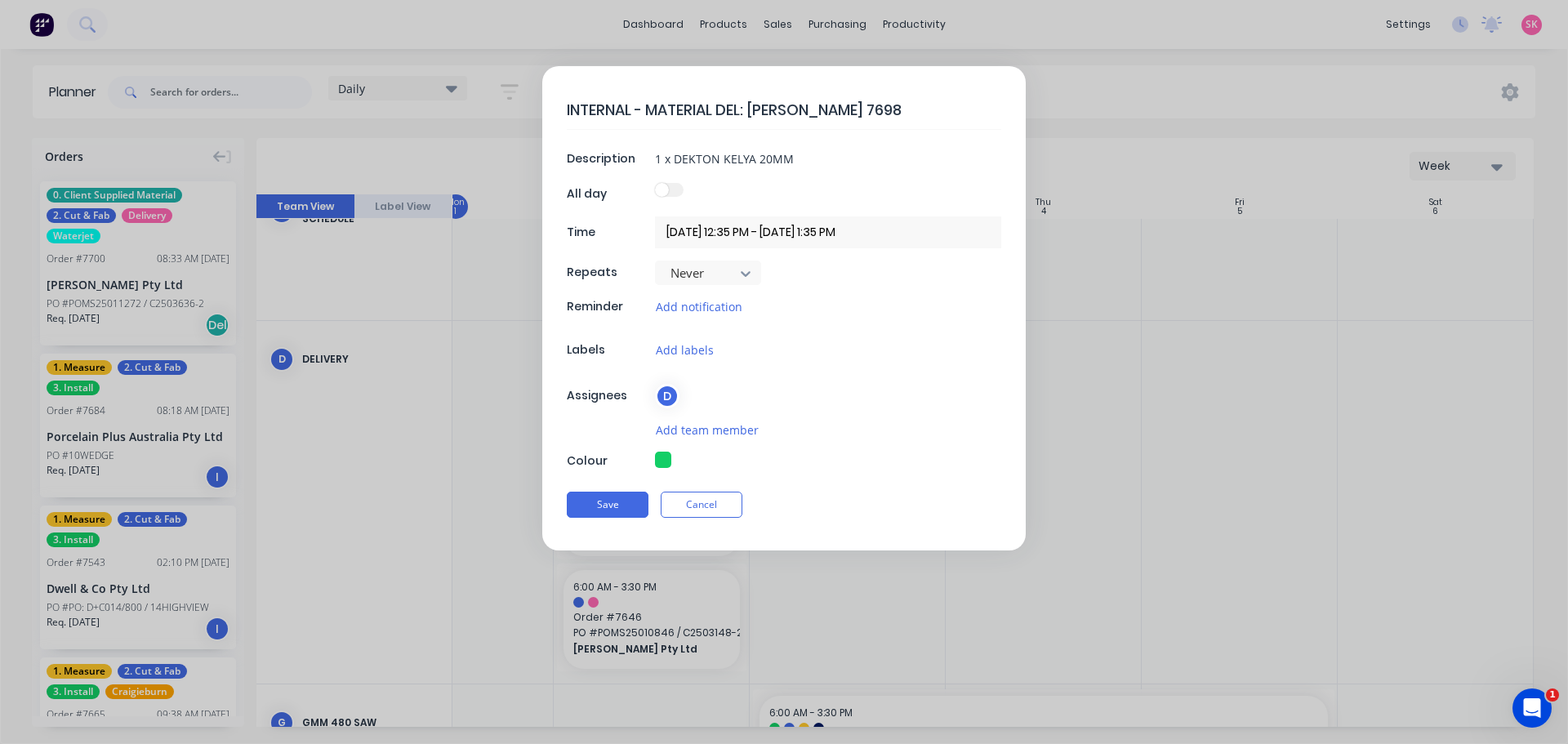
type textarea "x"
drag, startPoint x: 828, startPoint y: 122, endPoint x: 809, endPoint y: 124, distance: 19.1
click at [809, 124] on textarea "INTERNAL - MATERIAL DEL: [PERSON_NAME] 7698" at bounding box center [783, 109] width 434 height 38
type textarea "INTERNAL - MATERIAL DEL: [PERSON_NAME] 7"
type textarea "x"
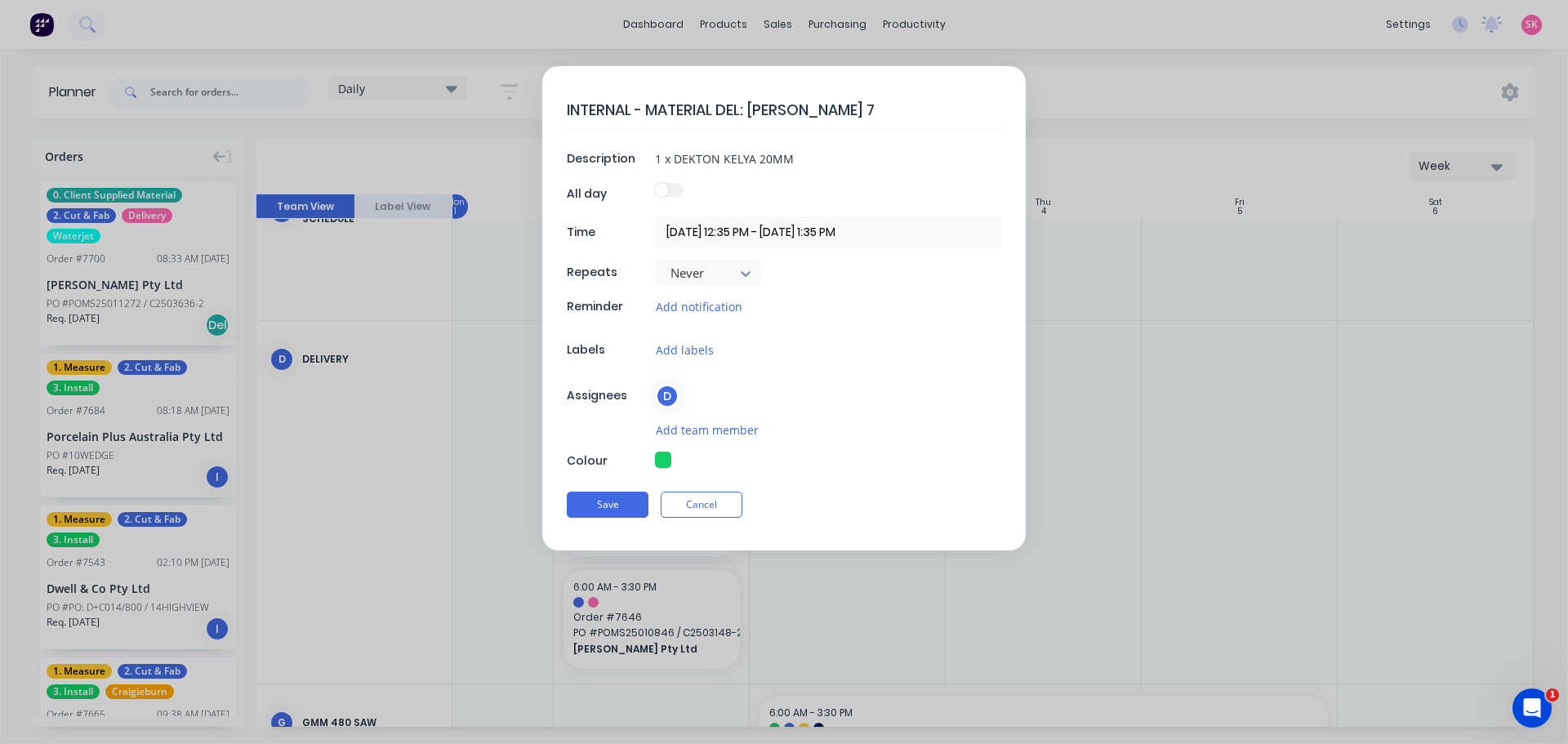
type textarea "INTERNAL - MATERIAL DEL: [PERSON_NAME] 77"
type textarea "x"
type textarea "INTERNAL - MATERIAL DEL: [PERSON_NAME] 770"
type textarea "x"
type textarea "INTERNAL - MATERIAL DEL: [PERSON_NAME] 7700"
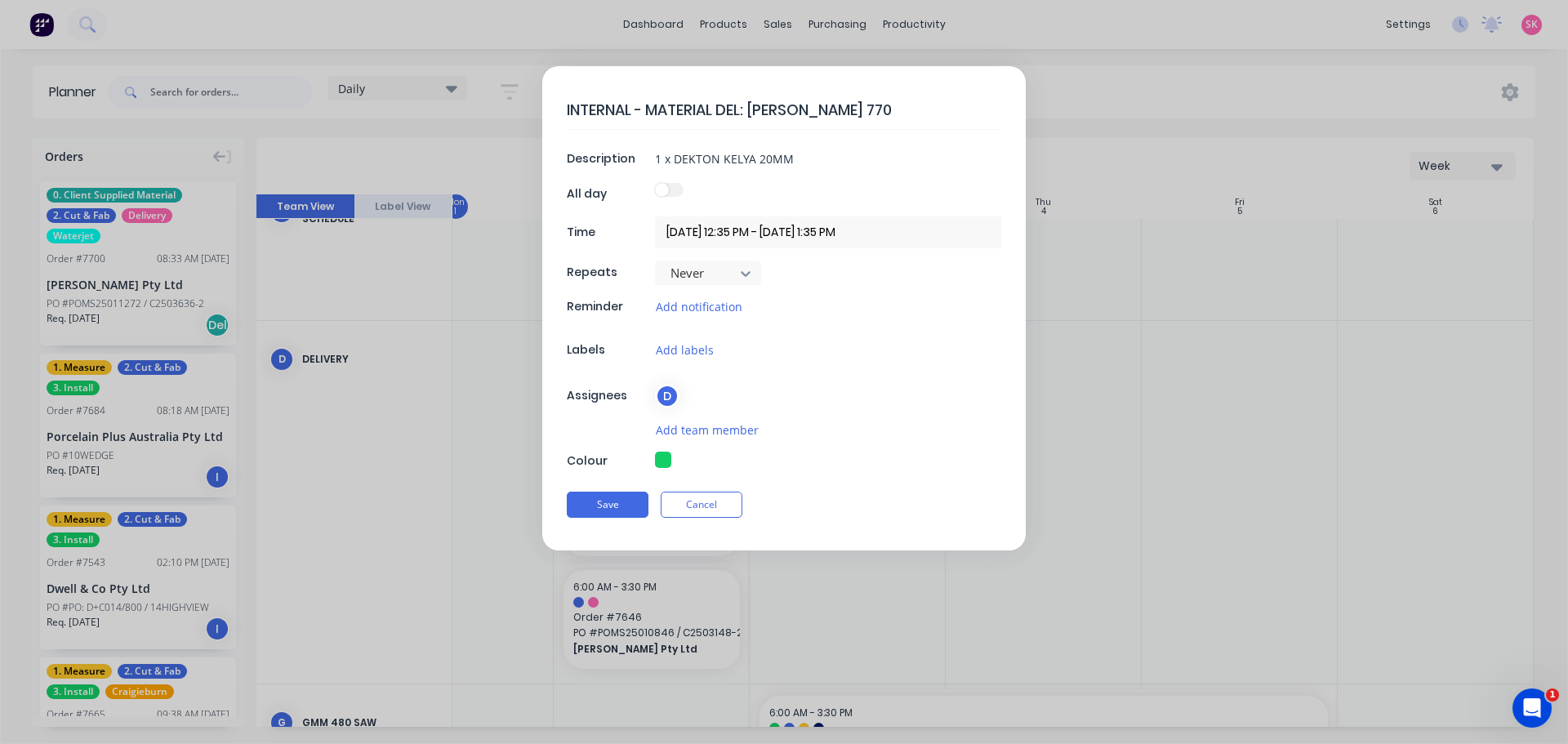
type textarea "x"
click at [805, 141] on div "INTERNAL - MATERIAL DEL: [PERSON_NAME] 7700 Description 1 x DEKTON KELYA 20MM A…" at bounding box center [783, 308] width 484 height 485
type textarea "INTERNAL - MATERIAL DEL: [PERSON_NAME] 7700"
type textarea "x"
drag, startPoint x: 805, startPoint y: 153, endPoint x: 417, endPoint y: 140, distance: 388.2
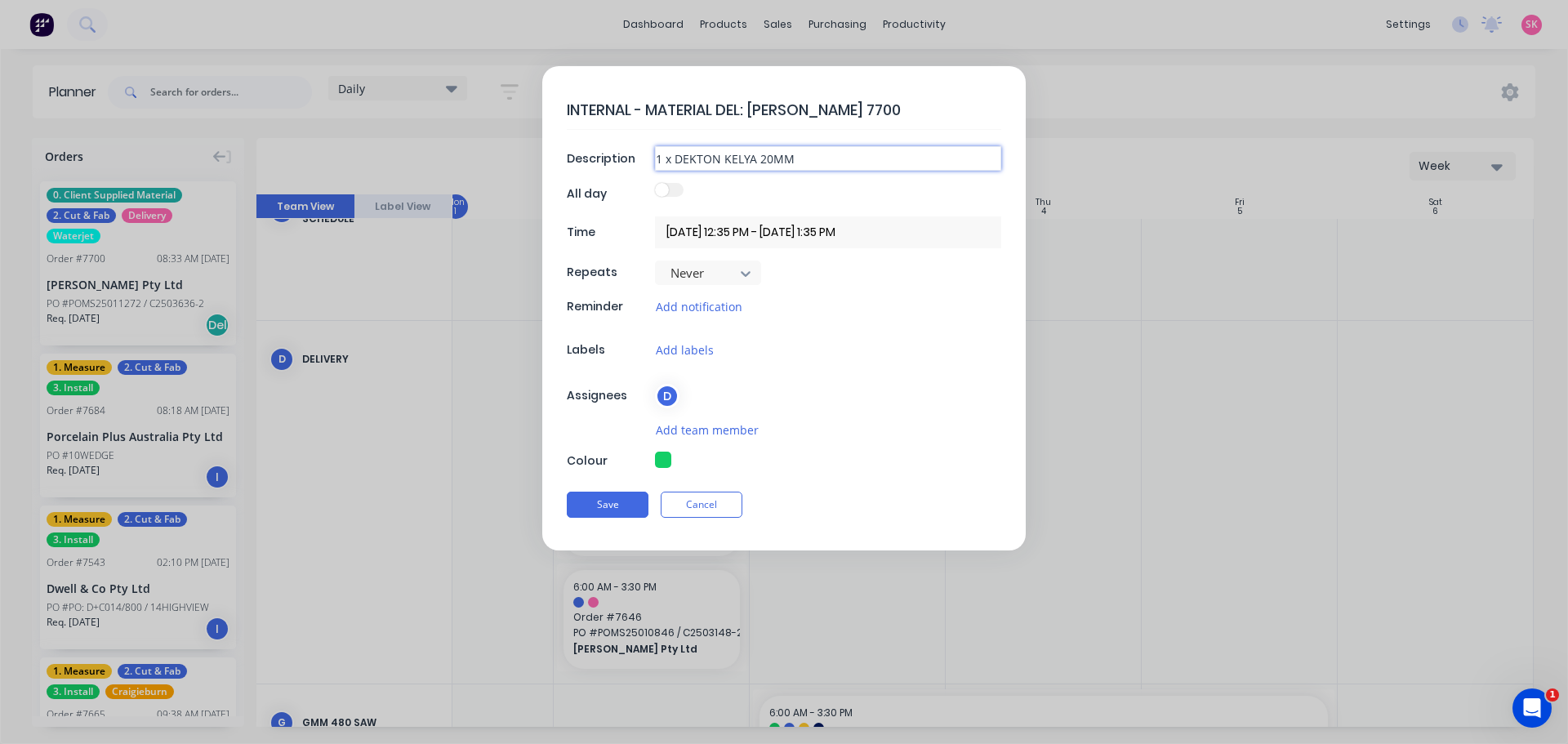
click at [417, 140] on form "INTERNAL - MATERIAL DEL: [PERSON_NAME] 7700 Description 1 x DEKTON KELYA 20MM A…" at bounding box center [783, 308] width 1534 height 485
type textarea "x"
type input "3"
type textarea "x"
type input "3"
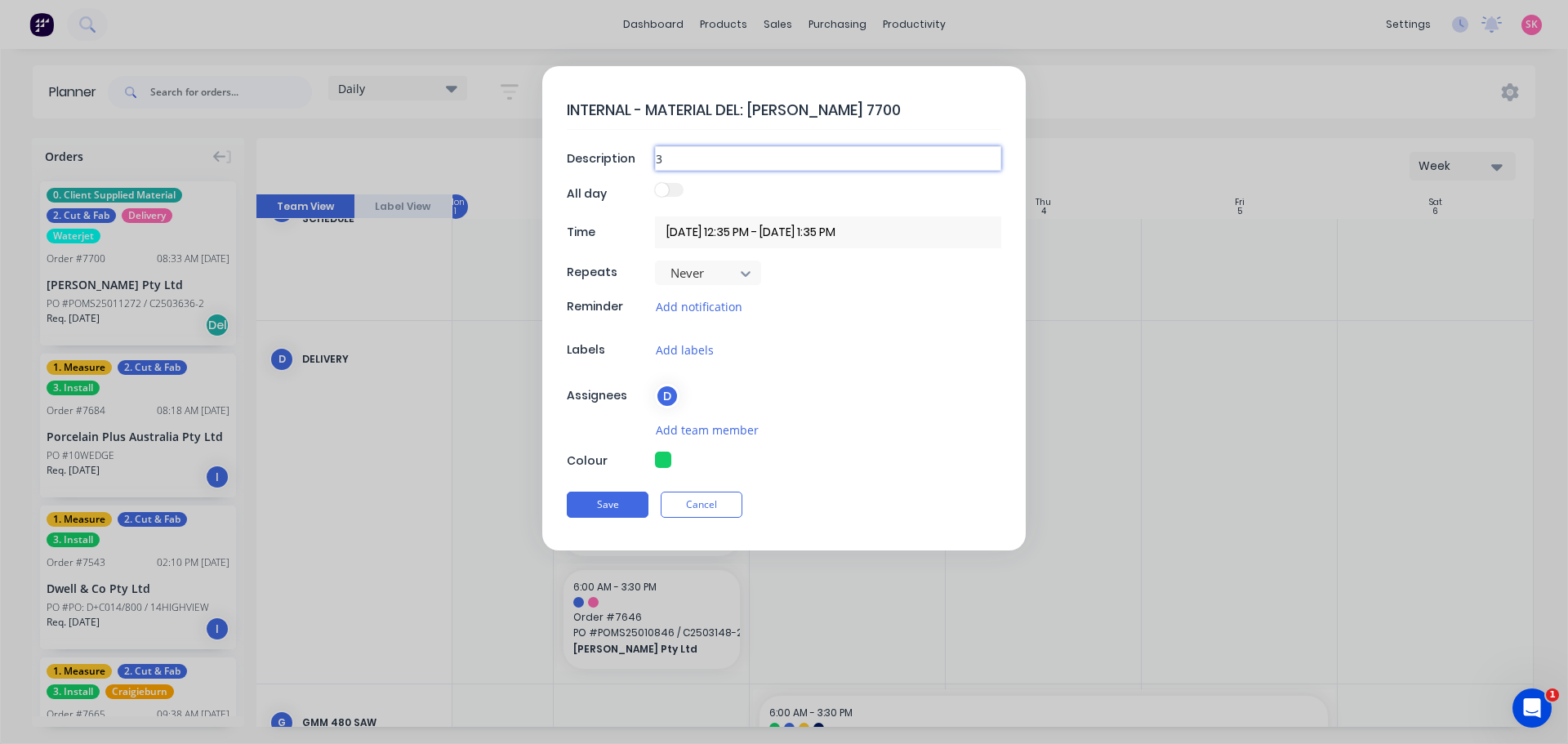
type textarea "x"
type input "3 X"
type textarea "x"
type input "3 X"
type textarea "x"
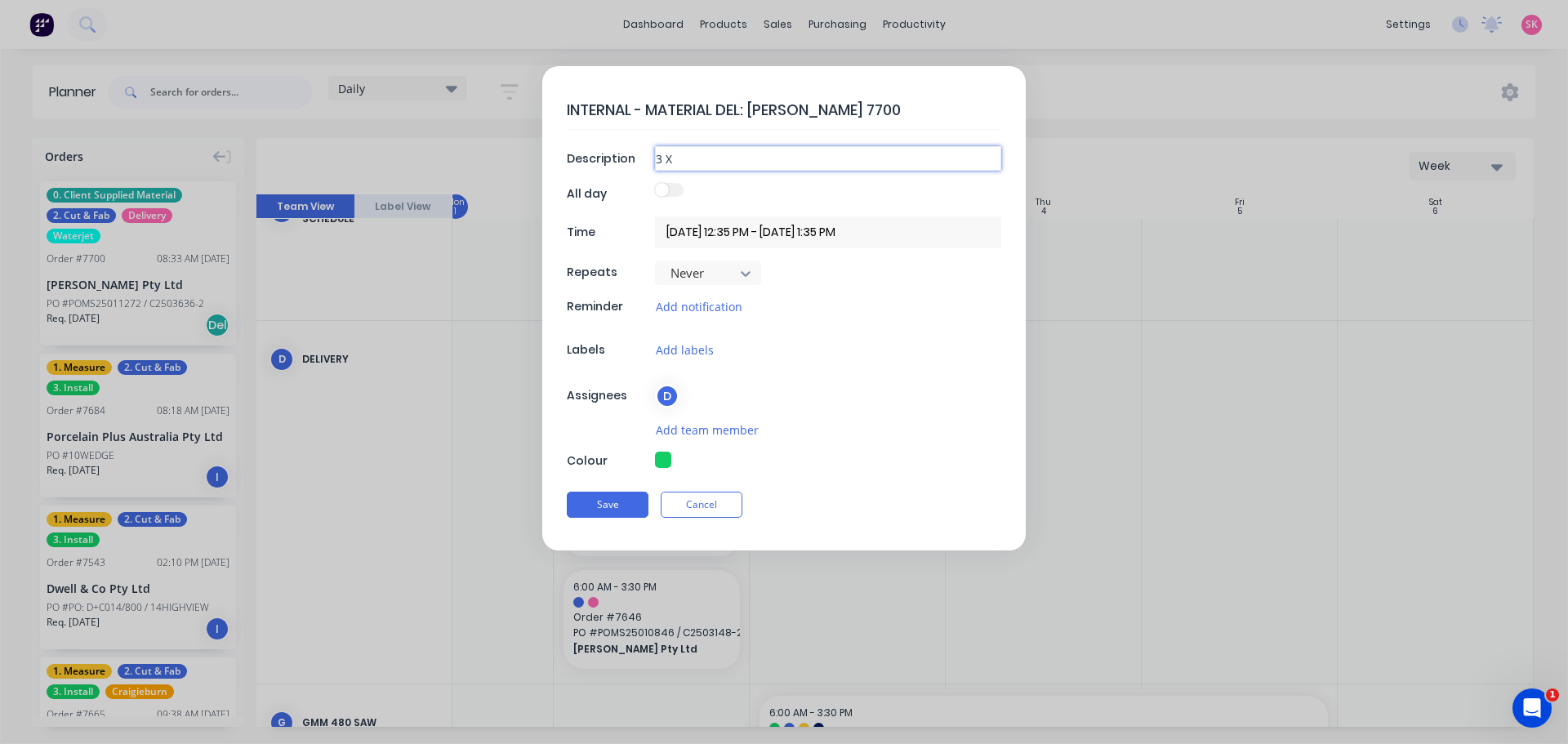
type input "3 X m"
type textarea "x"
type input "3 X ma"
type textarea "x"
type input "3 X mar"
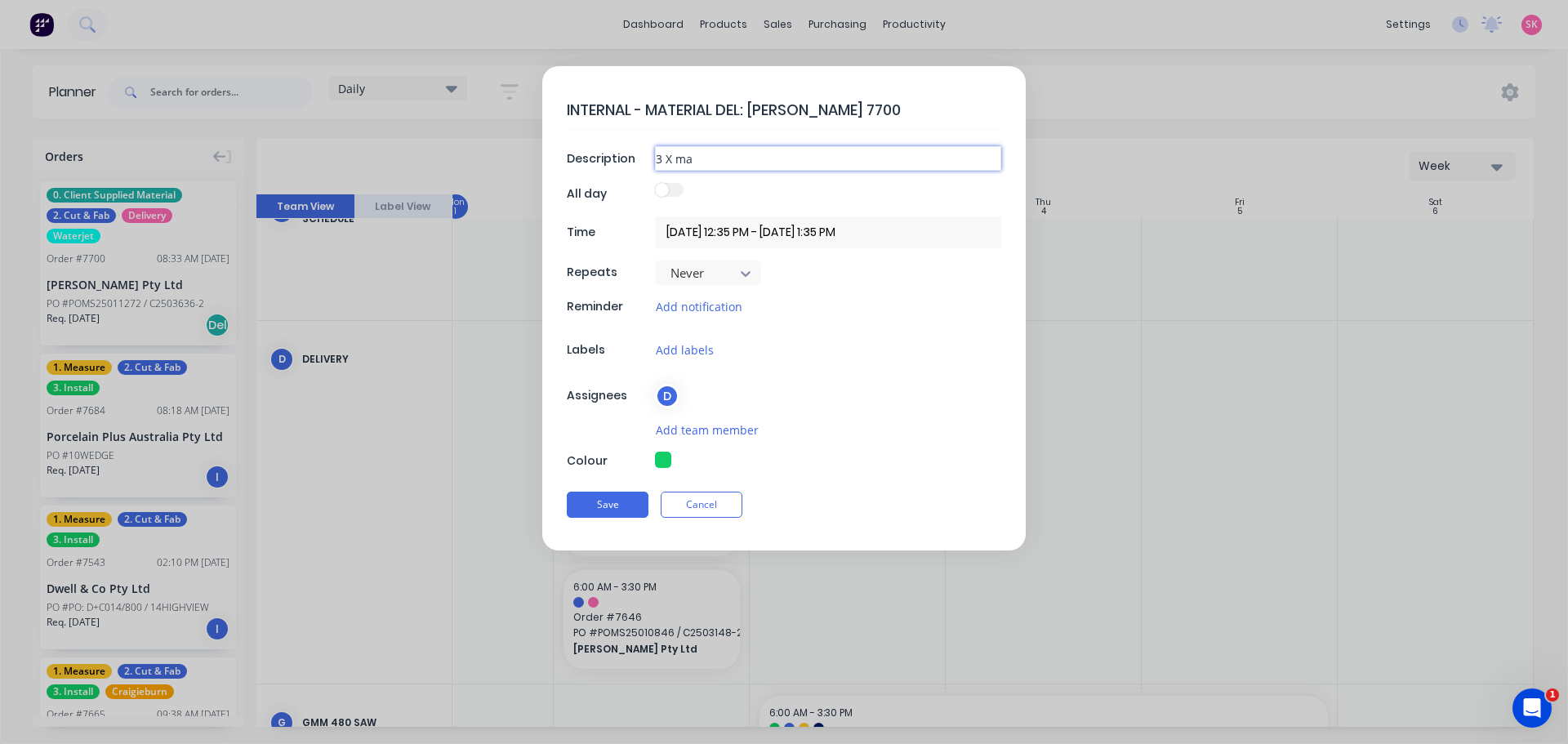
type textarea "x"
type input "3 X mari"
type textarea "x"
type input "3 X marin"
type textarea "x"
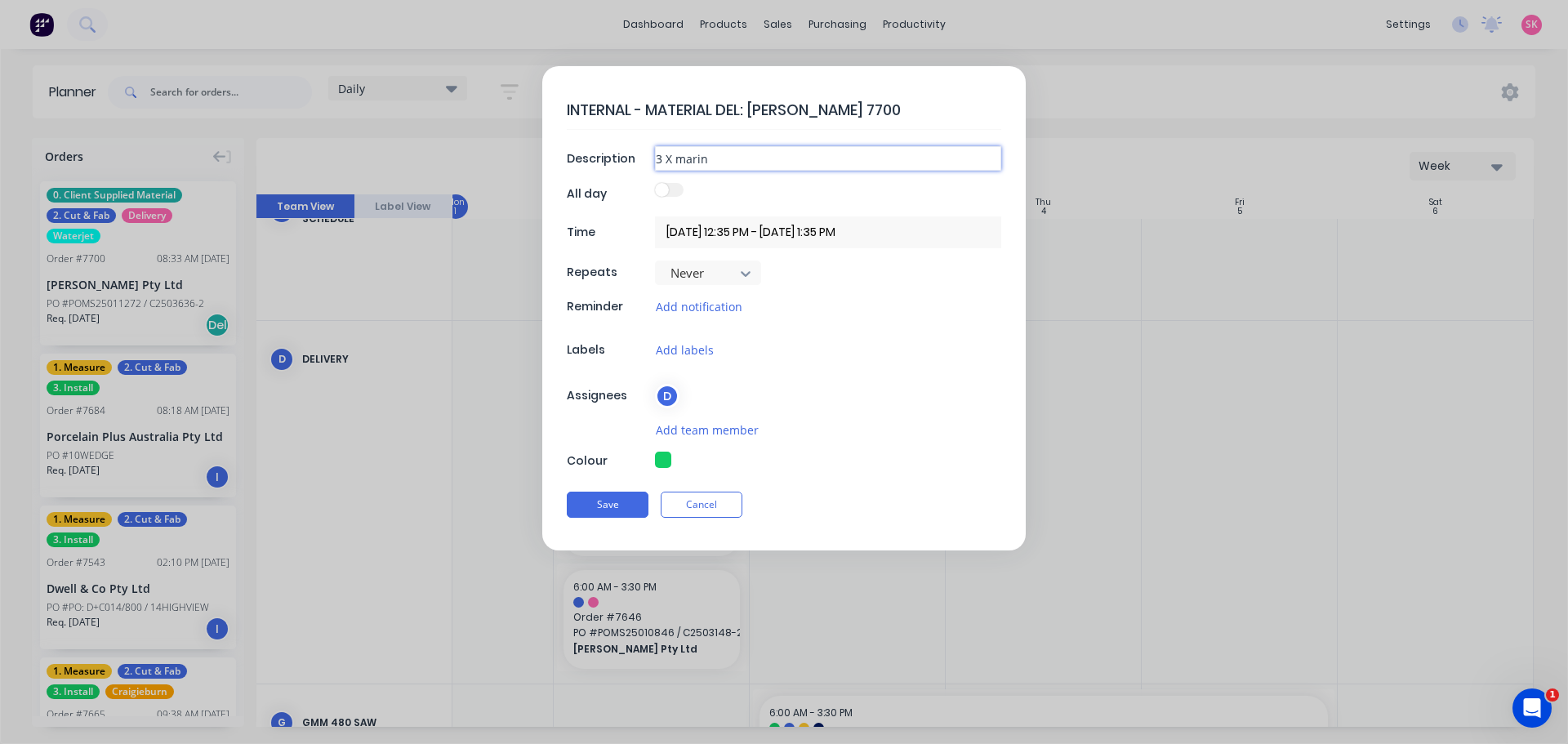
type input "3 X marina"
type textarea "x"
type input "3 X marin"
type textarea "x"
type input "3 X mari"
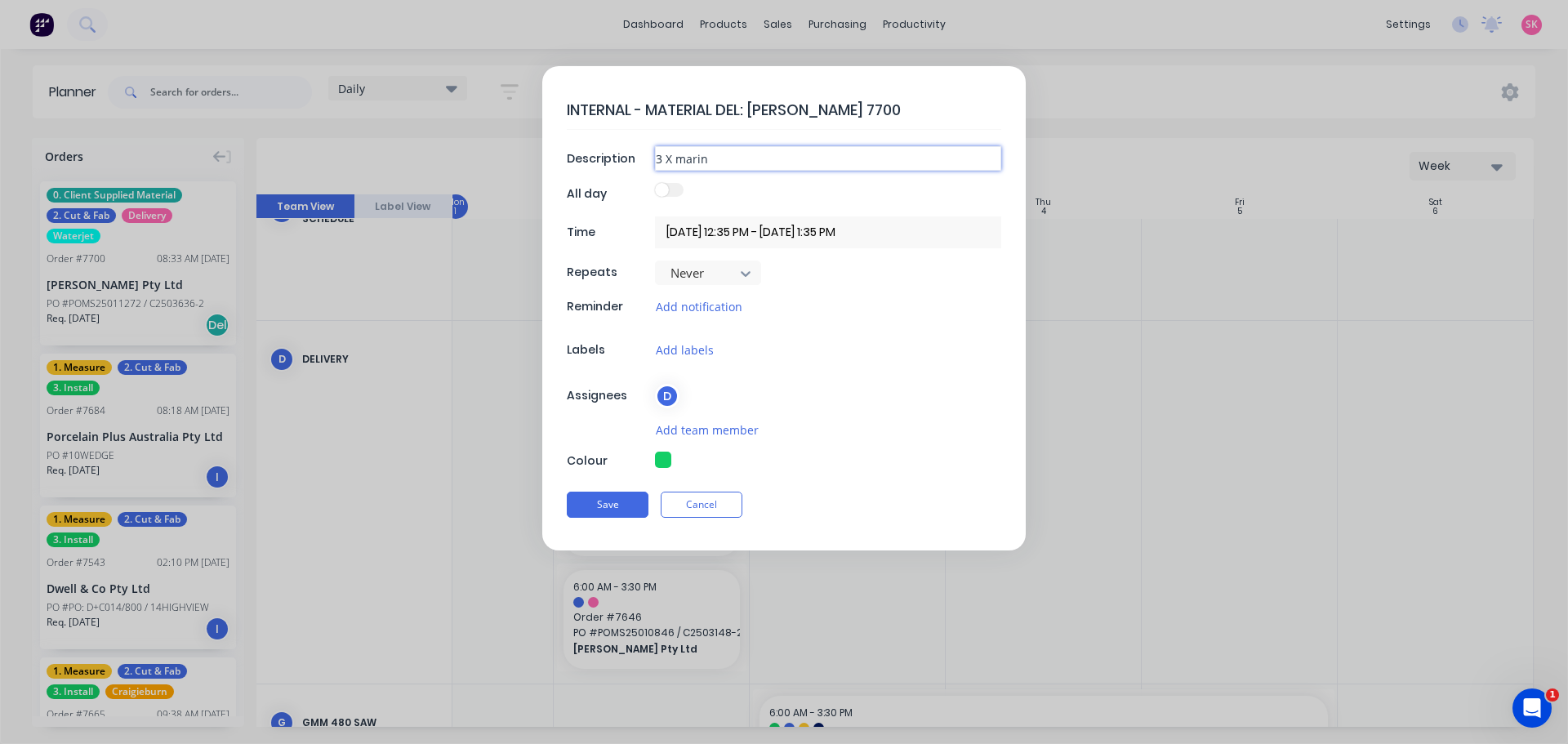
type textarea "x"
type input "3 X mar"
type textarea "x"
type input "3 X ma"
type textarea "x"
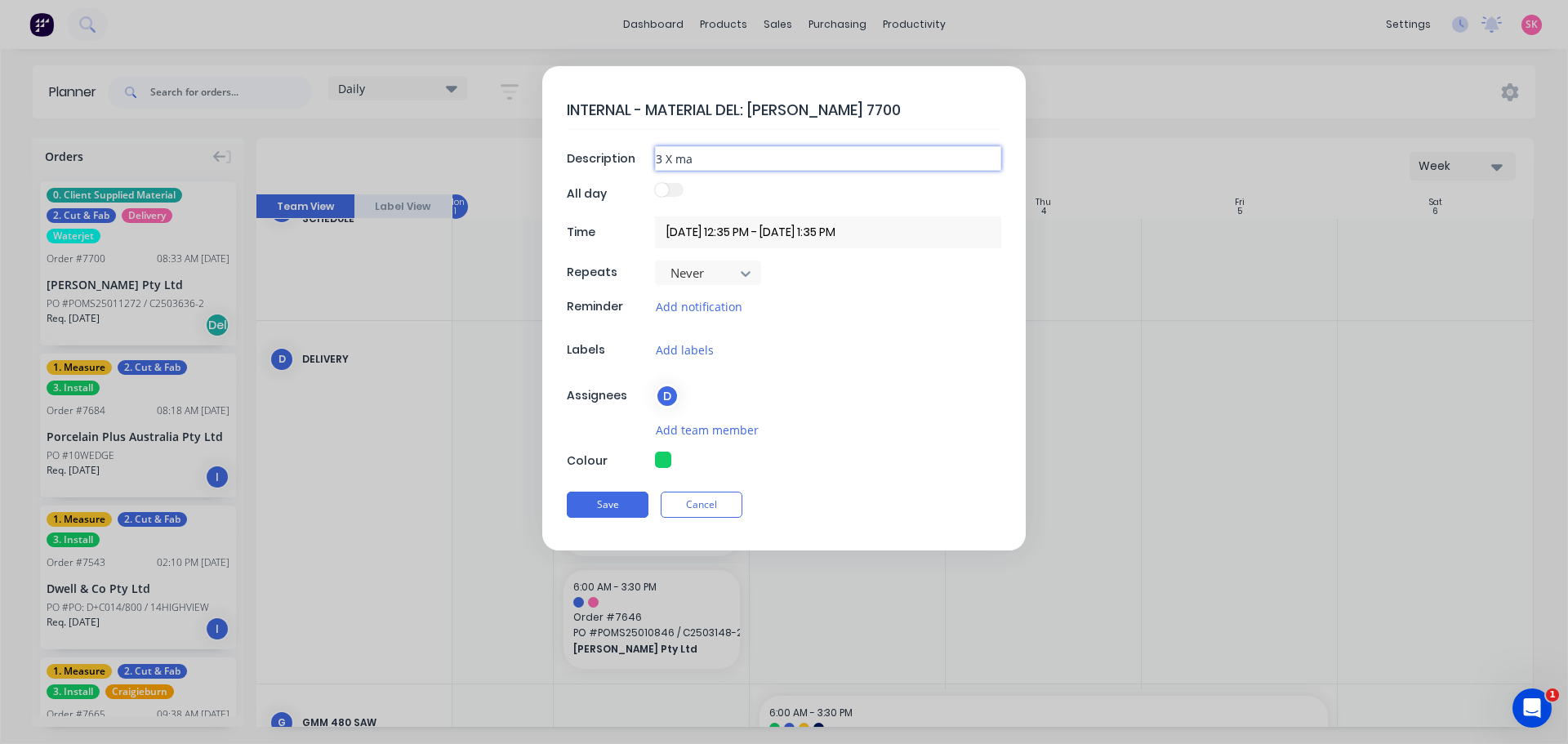
type input "3 X m"
type textarea "x"
type input "3 X"
type textarea "x"
type input "3 X M"
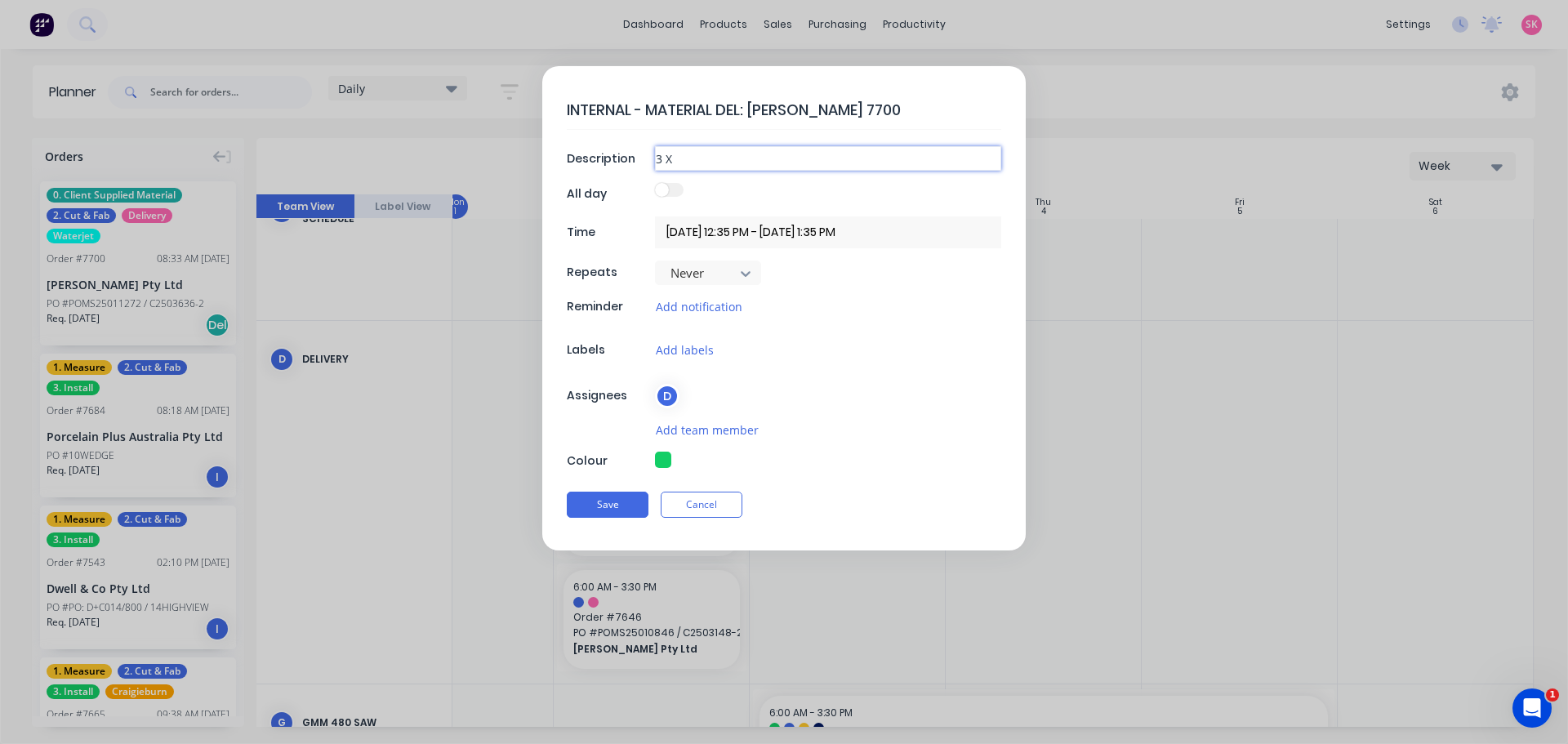
type textarea "x"
type input "3 X MA"
type textarea "x"
type input "3 X MAR"
type textarea "x"
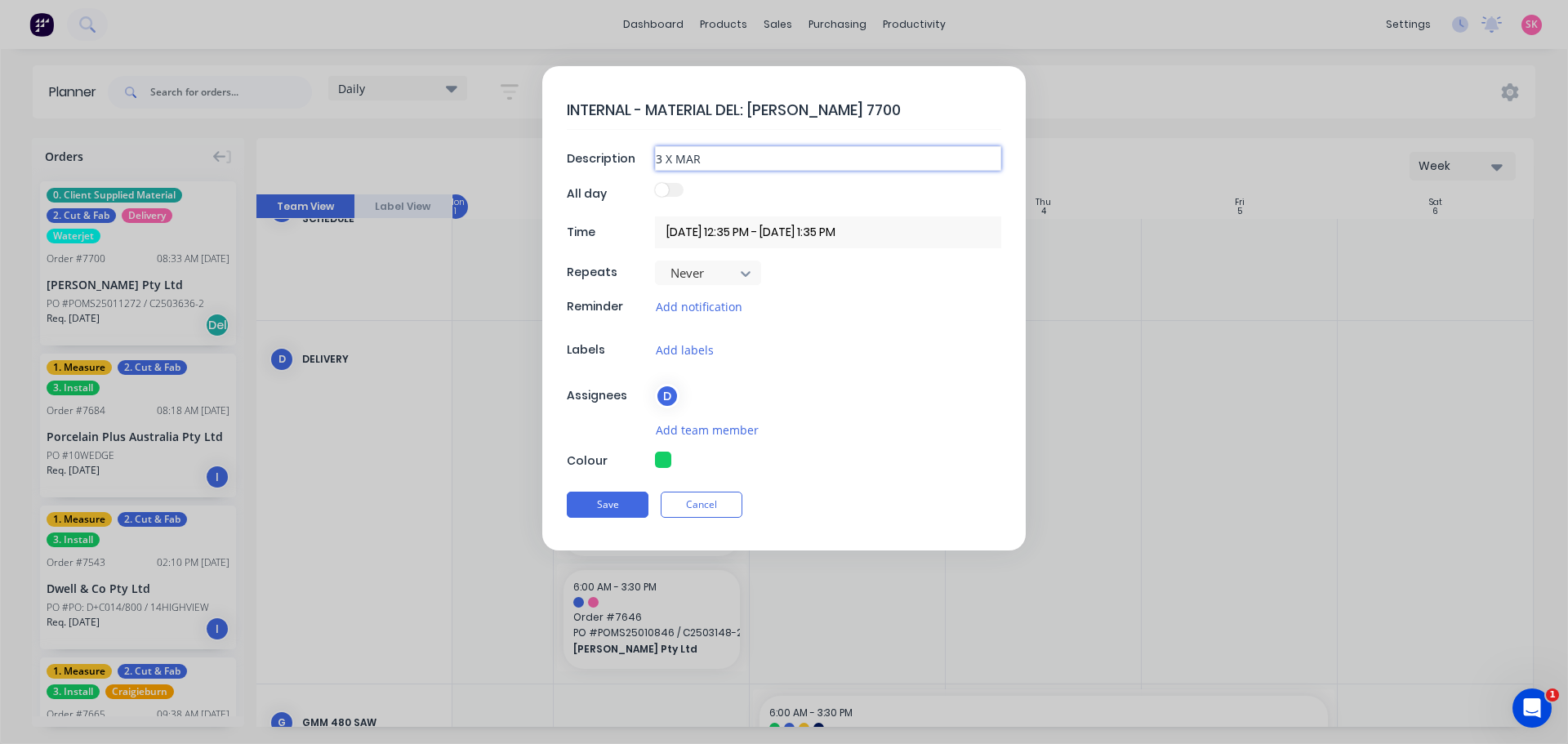
type input "3 X MARI"
type textarea "x"
type input "3 X MARIN"
type textarea "x"
type input "3 X MARINA"
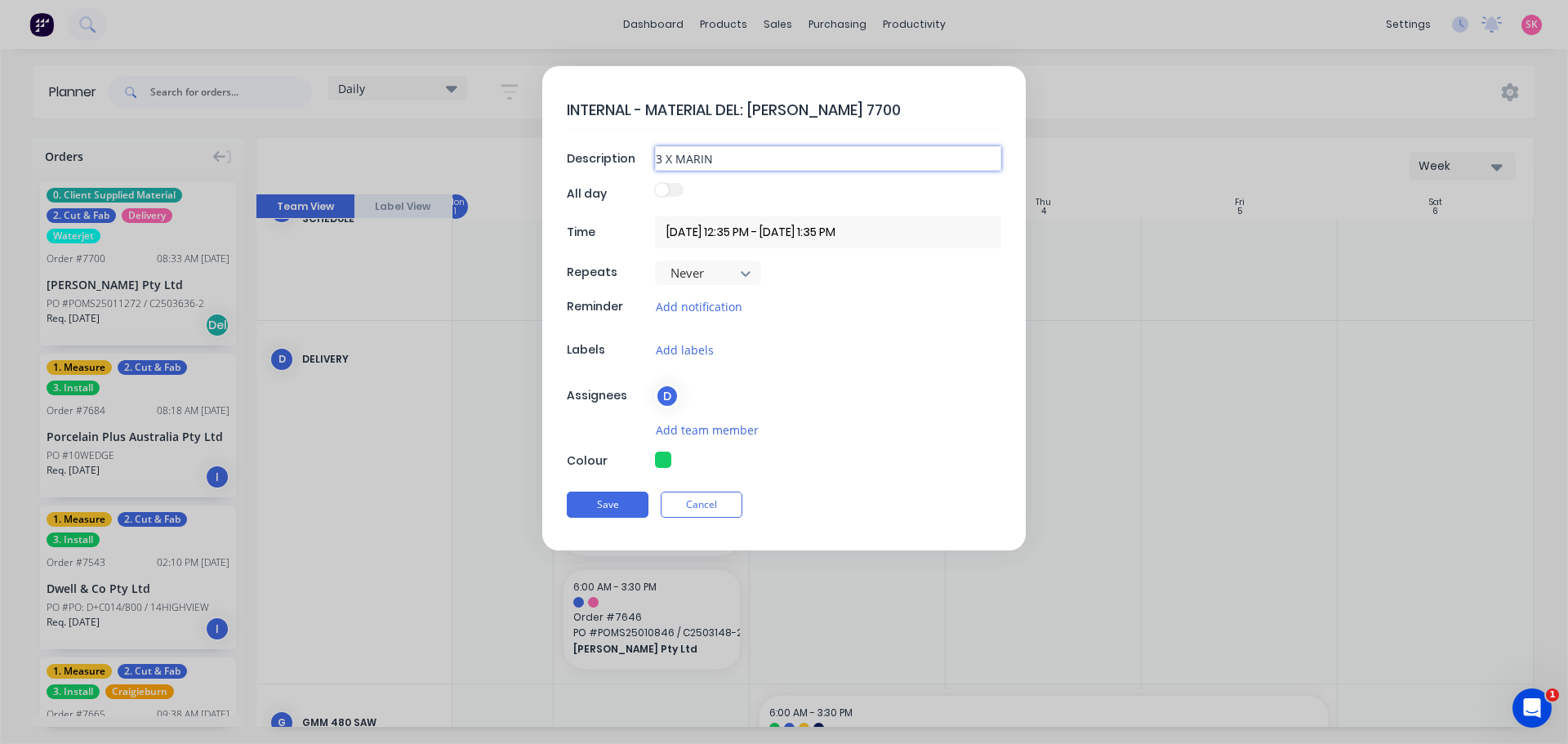
type textarea "x"
type input "3 X MARINA"
type textarea "x"
type input "3 X MARINA V"
type textarea "x"
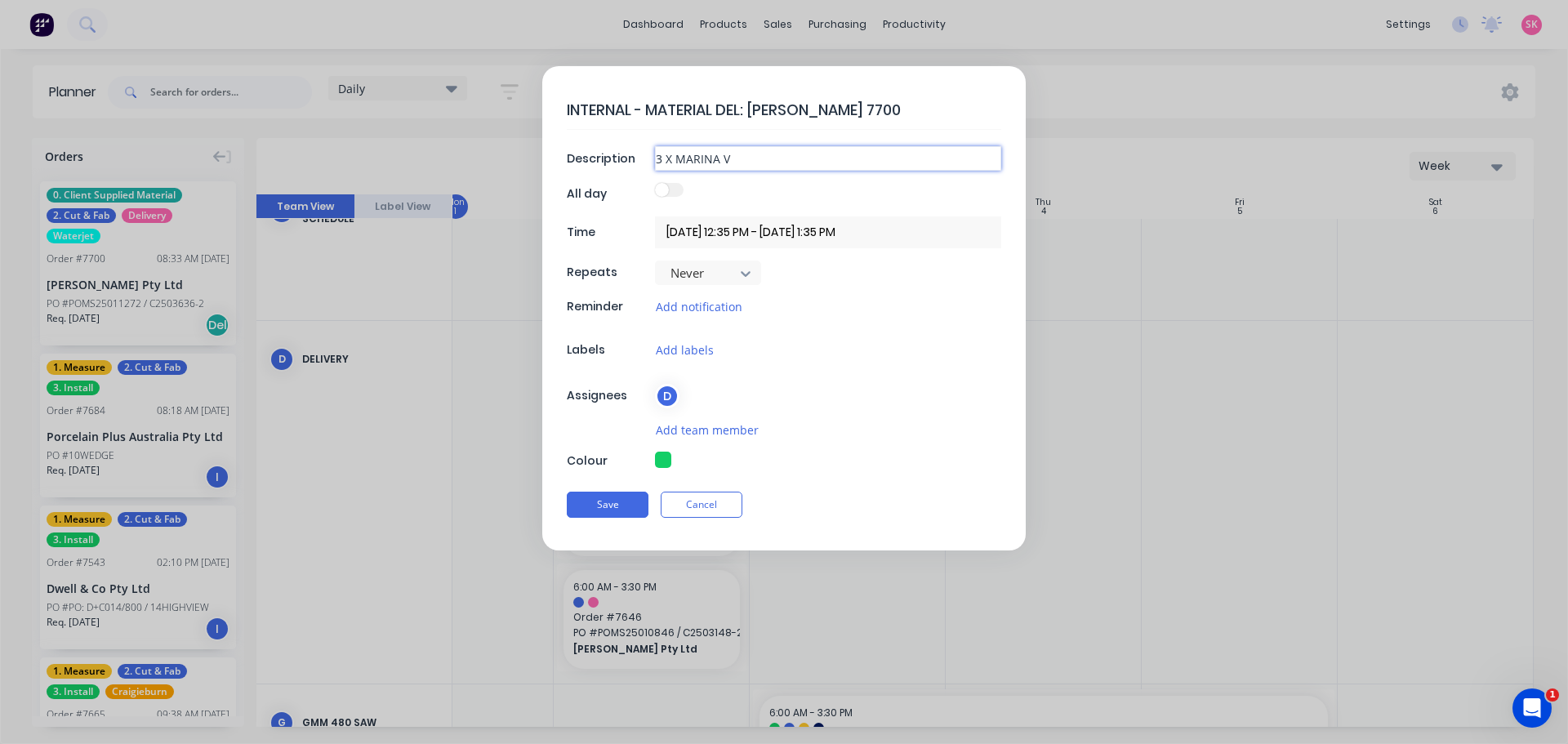
type input "3 X MARINA VE"
type textarea "x"
type input "3 X MARINA VEL"
type textarea "x"
type input "3 X MARINA VELV"
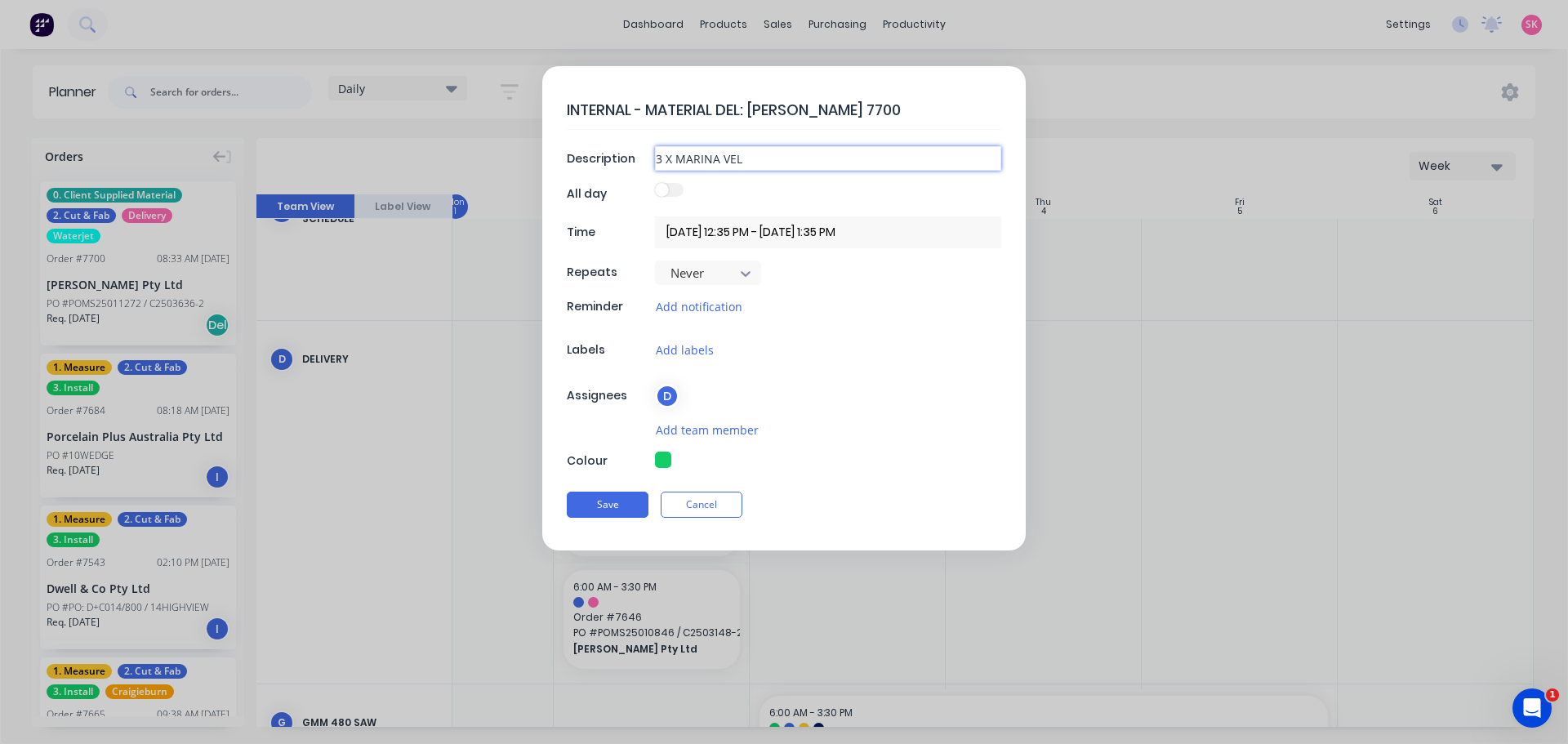
type textarea "x"
type input "3 X MARINA VELVE"
type textarea "x"
type input "3 X MARINA VELVET"
type textarea "x"
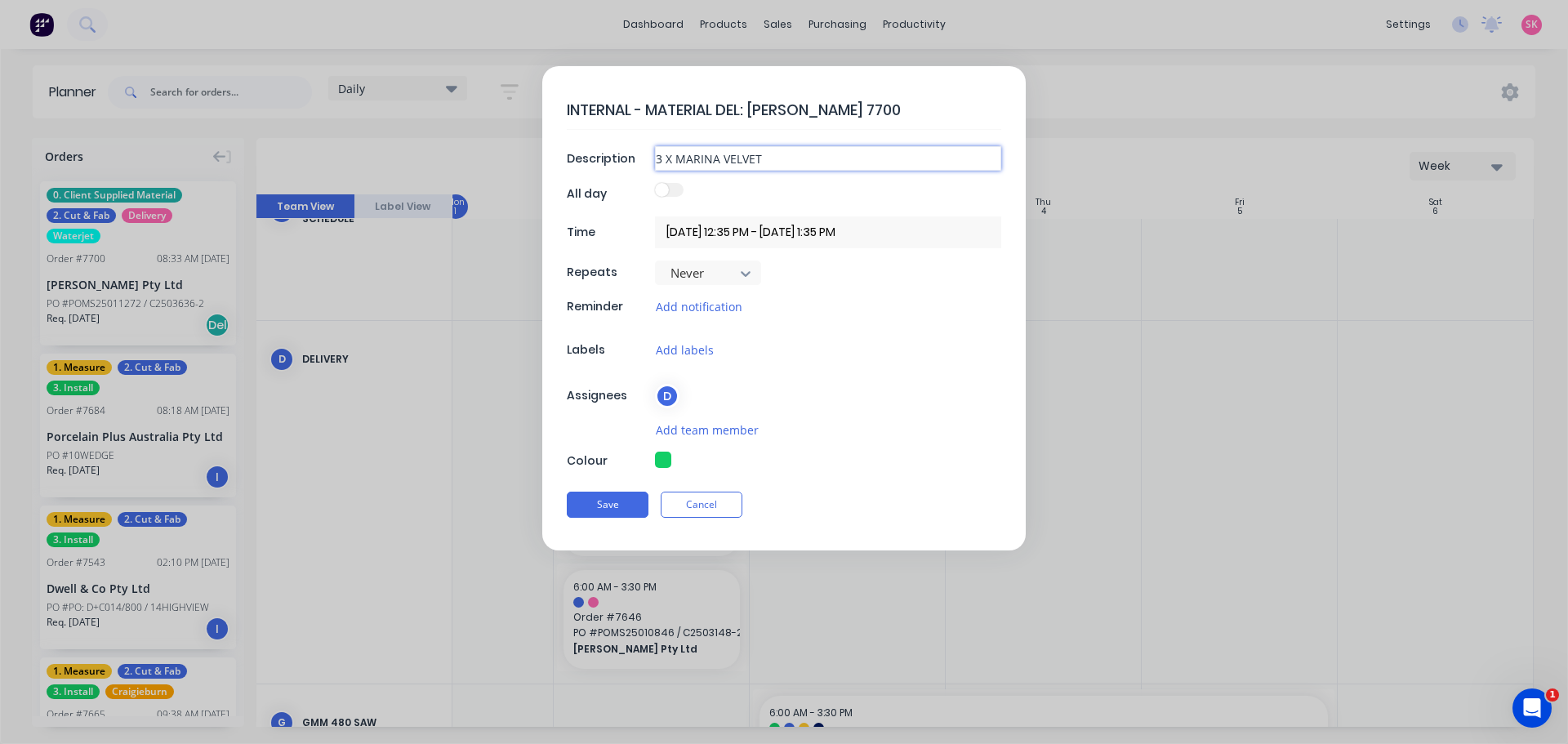
type input "3 X MARINA VELVET"
type textarea "x"
type input "3 X MARINA VELVET 1"
type textarea "x"
type input "3 X MARINA VELVET 12"
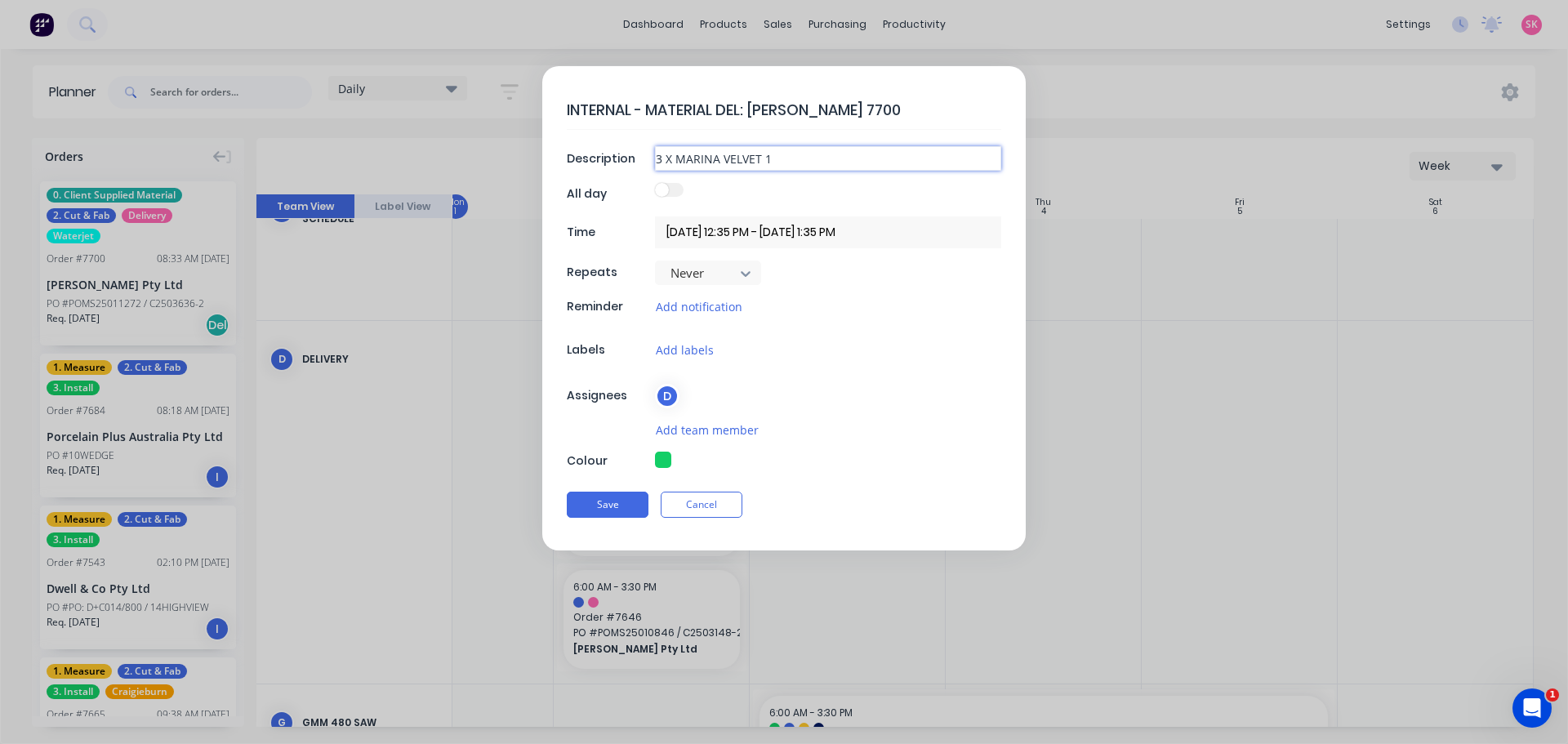
type textarea "x"
type input "3 X MARINA VELVET 12M"
type textarea "x"
type input "3 X MARINA VELVET 12MM"
type textarea "x"
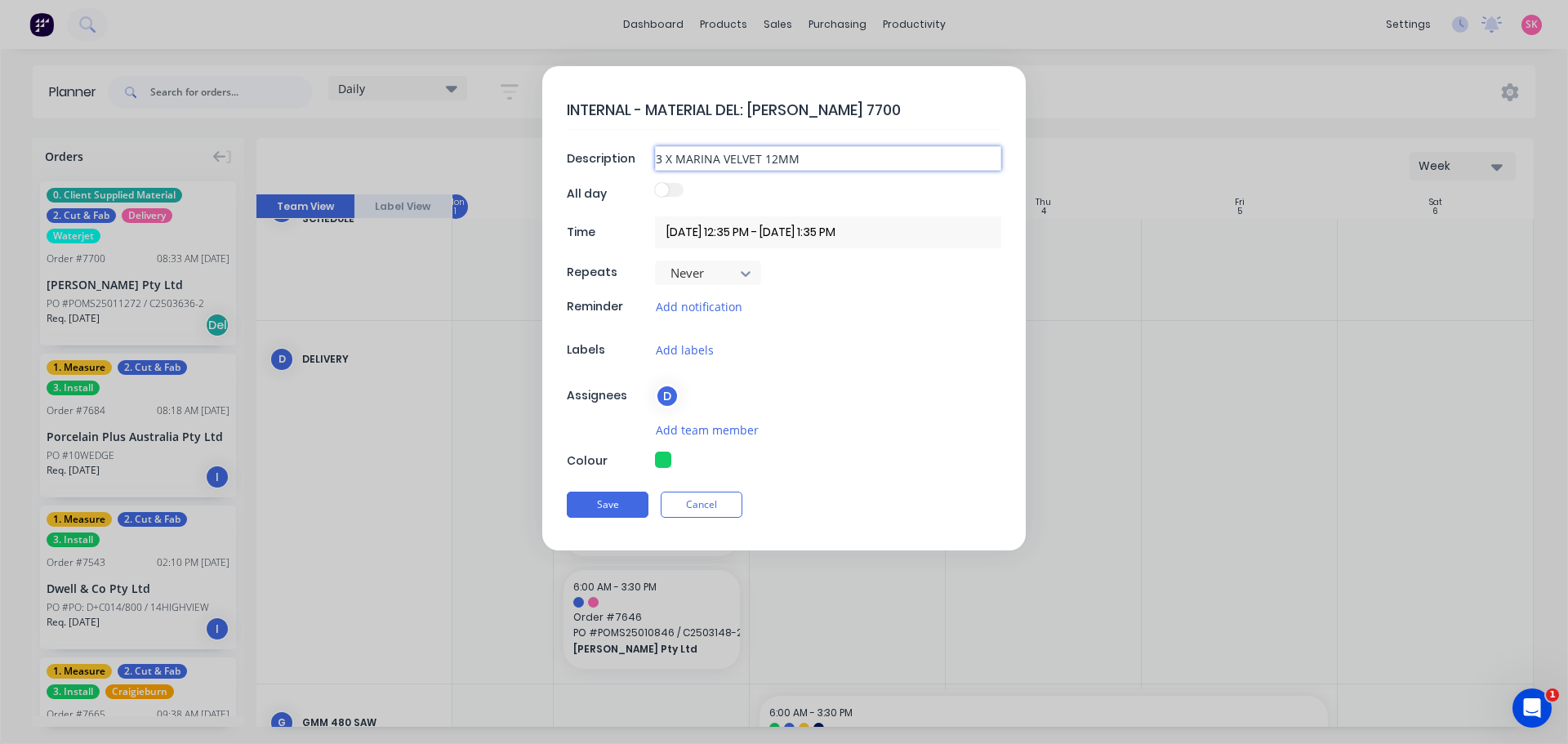
type input "3 X MARINA VELVET 12MM"
click at [566, 492] on button "Save" at bounding box center [607, 505] width 82 height 27
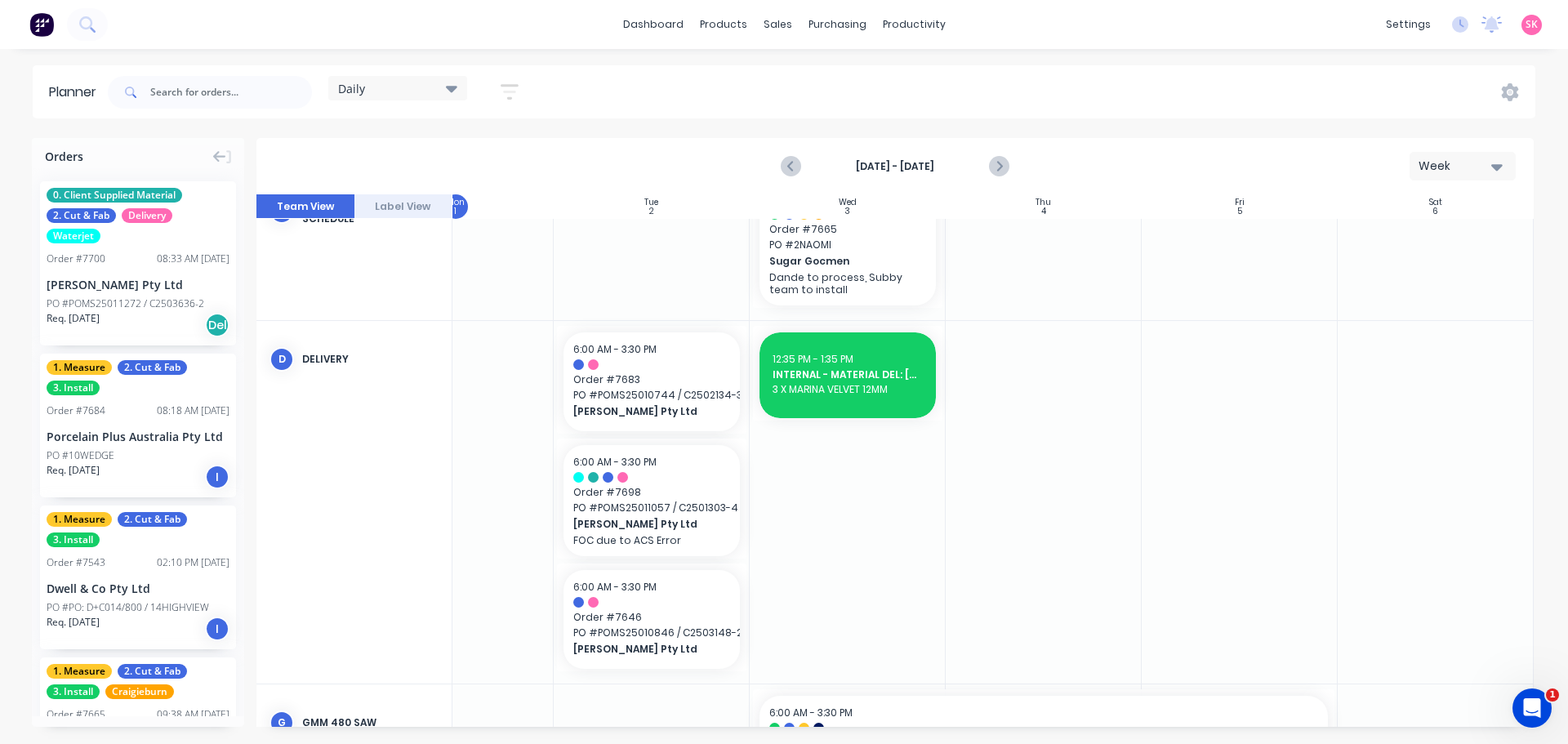
drag, startPoint x: 889, startPoint y: 727, endPoint x: 552, endPoint y: 718, distance: 337.1
click at [553, 718] on div "Orders 0. Client Supplied Material 2. Cut & Fab Delivery Waterjet Order # 7700 …" at bounding box center [784, 440] width 1568 height 605
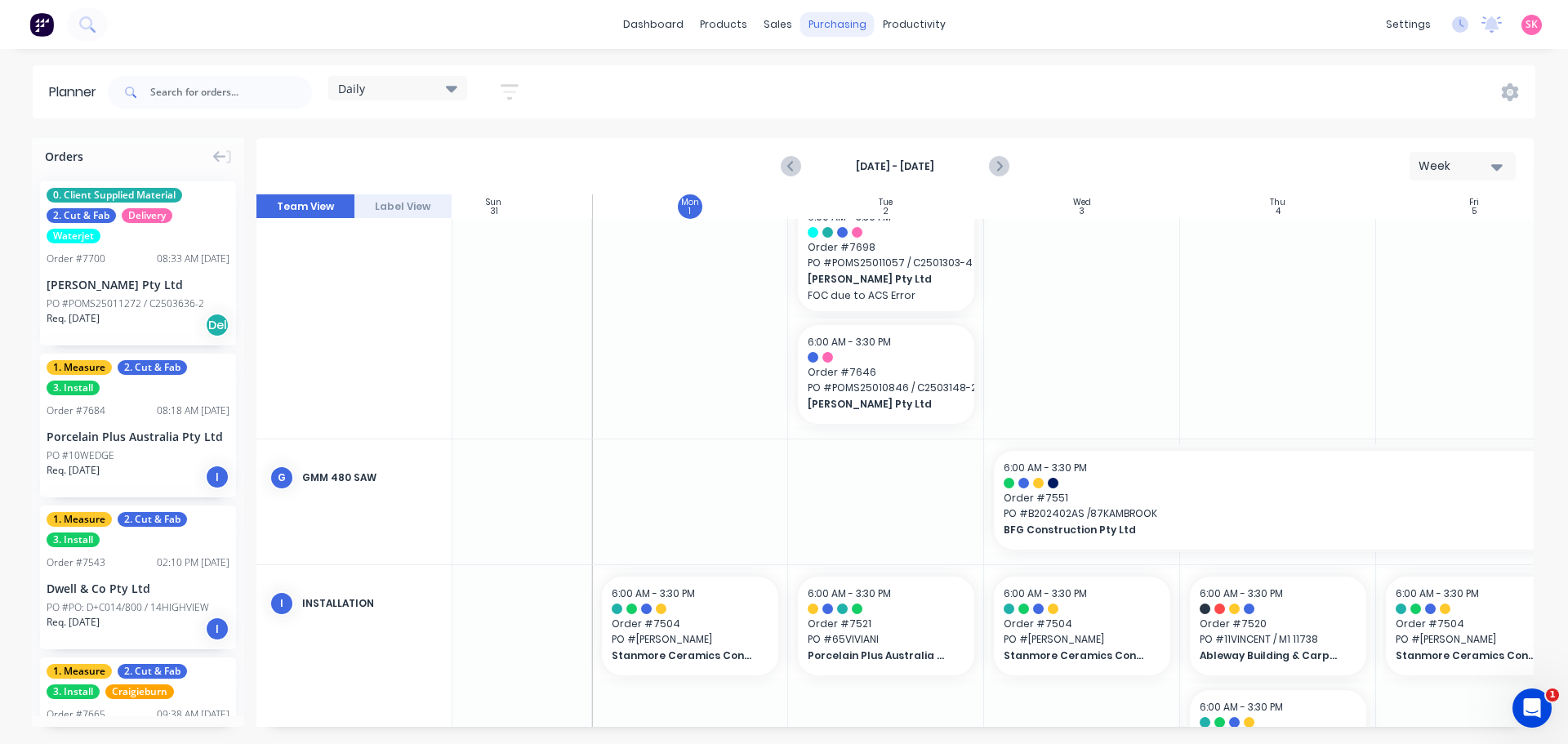
scroll to position [372, 56]
click div "Create additional timeslot"
drag, startPoint x: 1074, startPoint y: 651, endPoint x: 724, endPoint y: 589, distance: 355.4
click div "12:35 PM - 1:35 PM"
drag, startPoint x: 808, startPoint y: 158, endPoint x: 357, endPoint y: 163, distance: 451.0
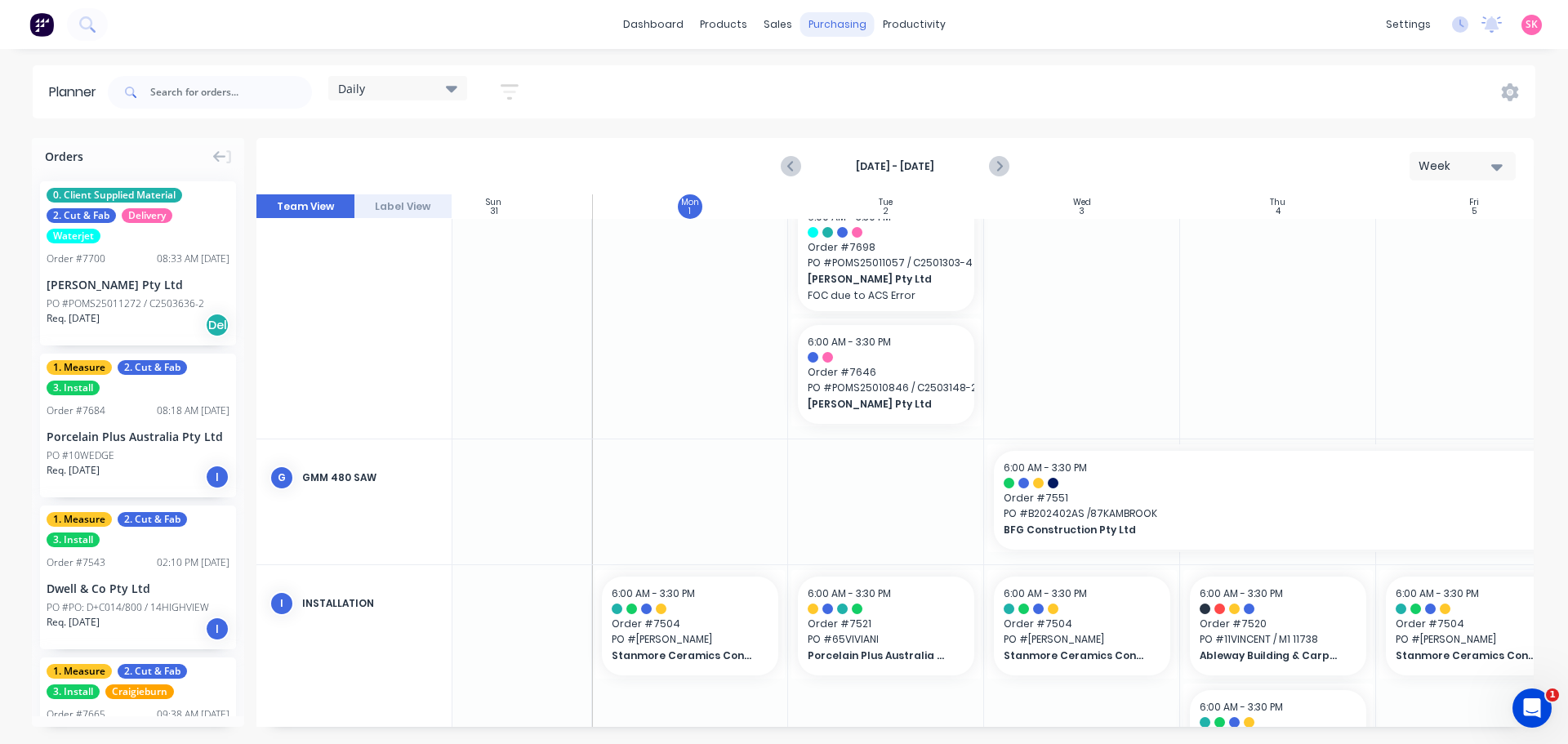
click form "INTERNAL - MATERIAL DEL: [PERSON_NAME] 7700 Description 3 X MARINA VELVET 12MM …"
type textarea "x"
type input "1"
type textarea "x"
type input "1"
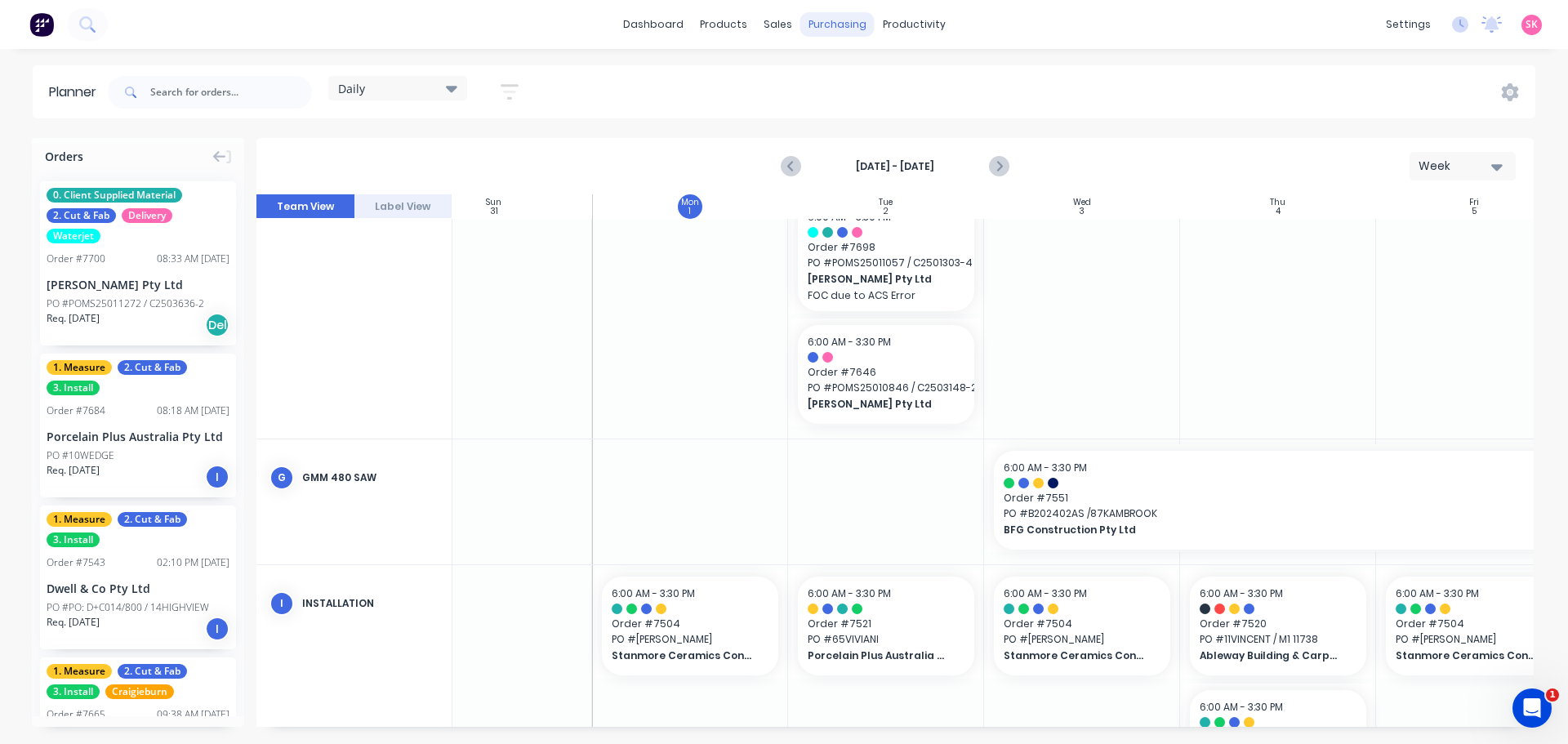
type textarea "x"
type input "1 x"
type textarea "x"
type input "1 x"
type textarea "x"
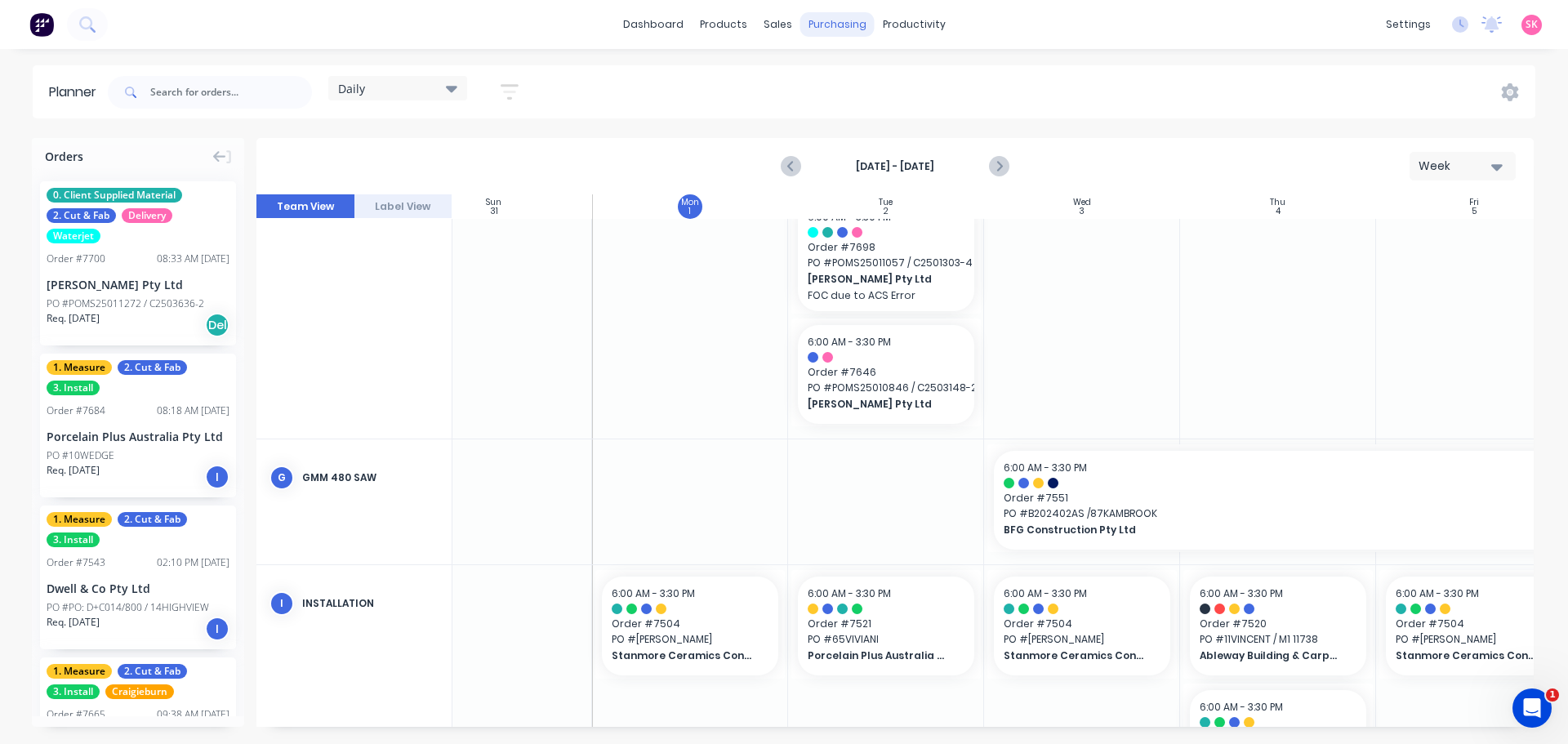
type input "1 x c"
type textarea "x"
type input "1 x ca"
type textarea "x"
type input "1 x cal"
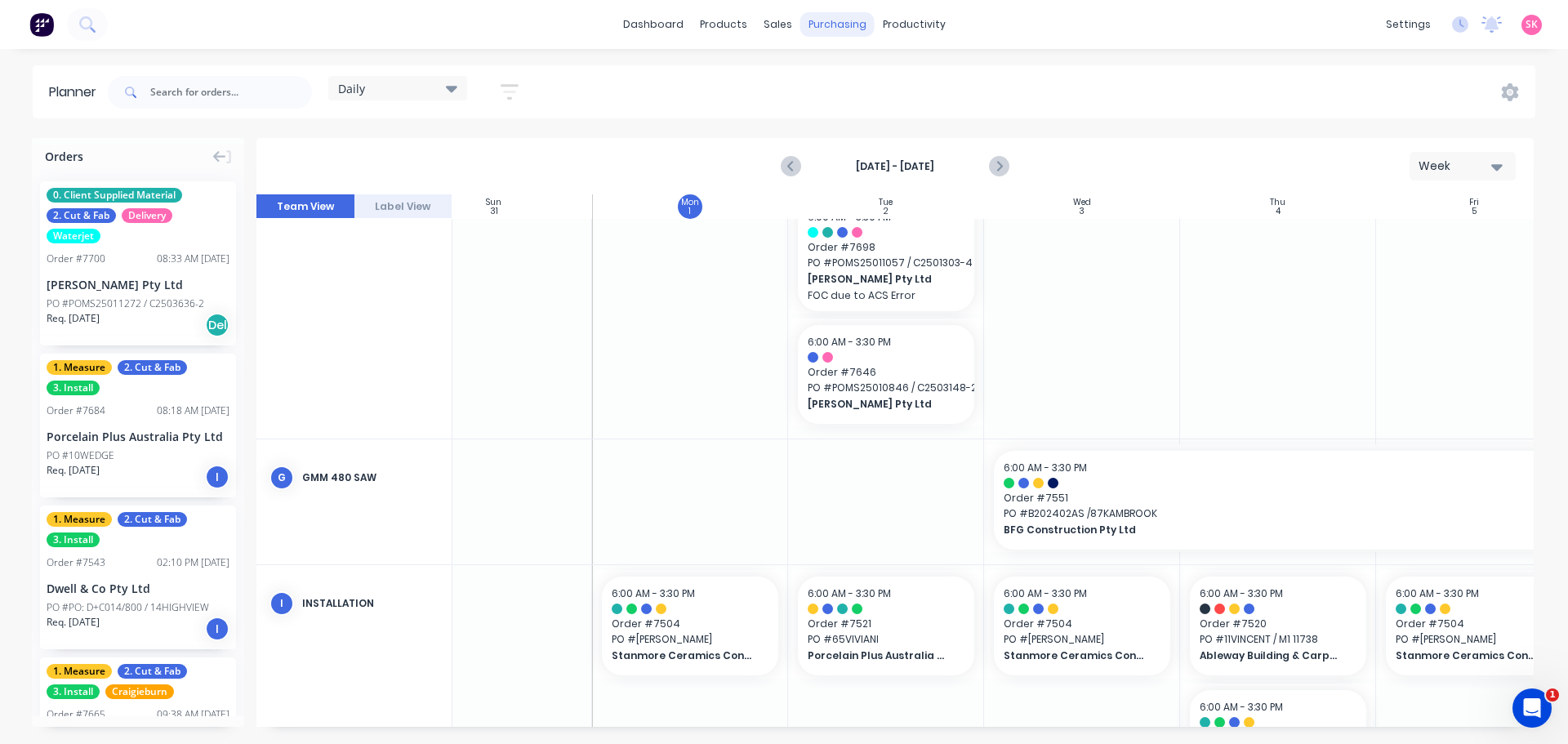
type textarea "x"
type input "1 x cala"
type textarea "x"
type input "1 x calac"
type textarea "x"
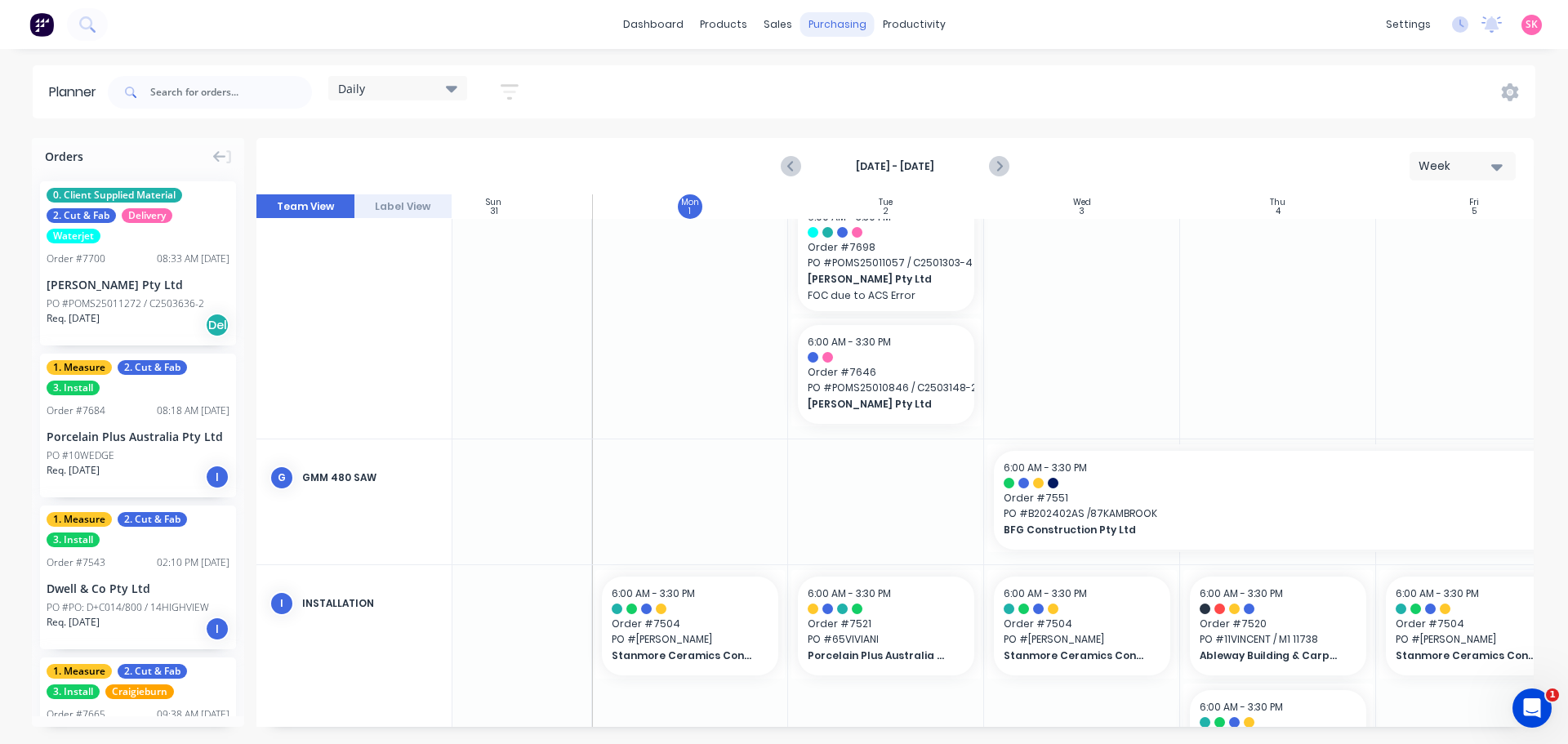
type input "1 x calaca"
type textarea "x"
type input "1 x calac"
type textarea "x"
type input "1 x cala"
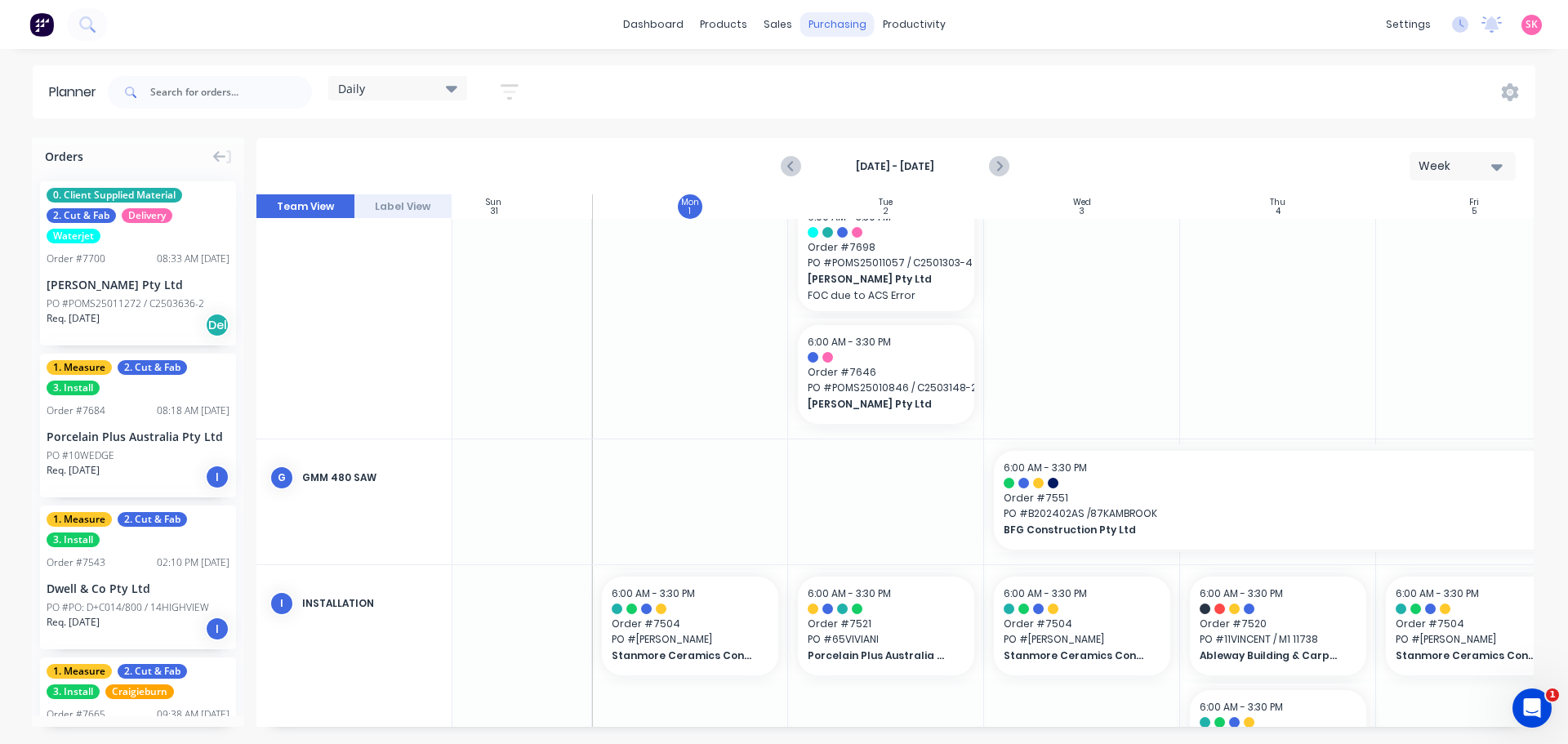
type textarea "x"
type input "1 x cal"
type textarea "x"
type input "1 x ca"
type textarea "x"
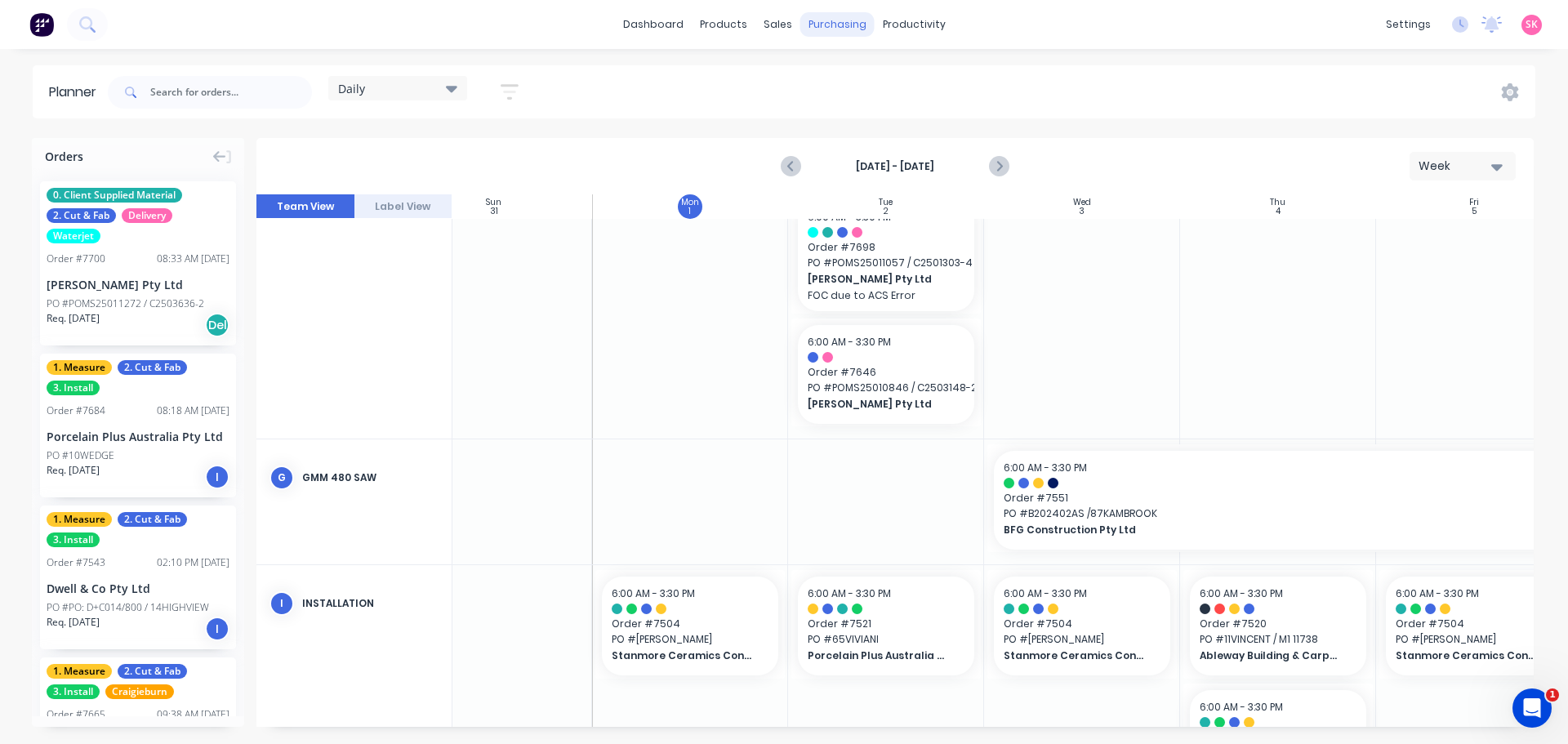
type input "1 x c"
type textarea "x"
type input "1 x"
type textarea "x"
type input "1 x A"
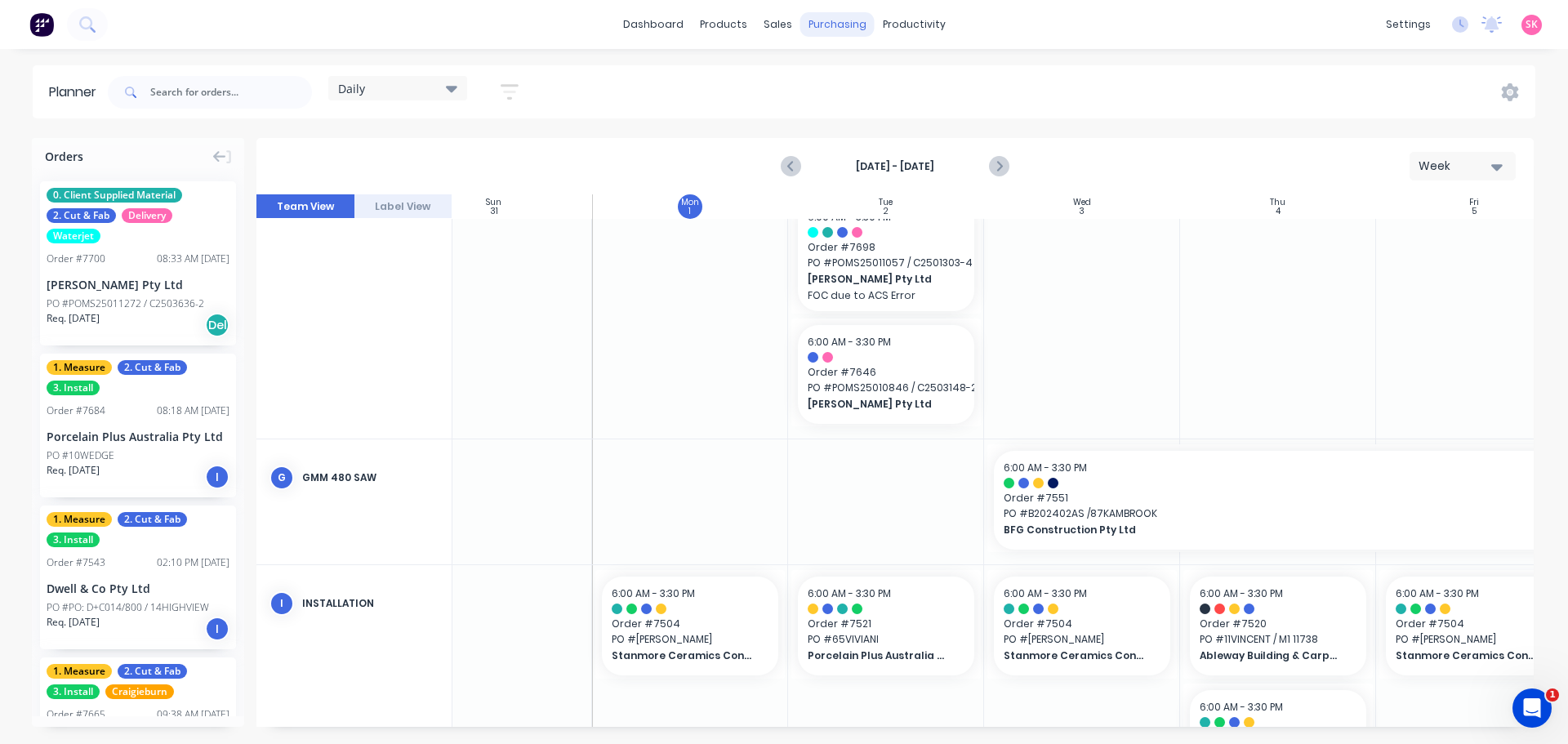
type textarea "x"
type input "1 x AC"
type textarea "x"
type input "1 x A"
type textarea "x"
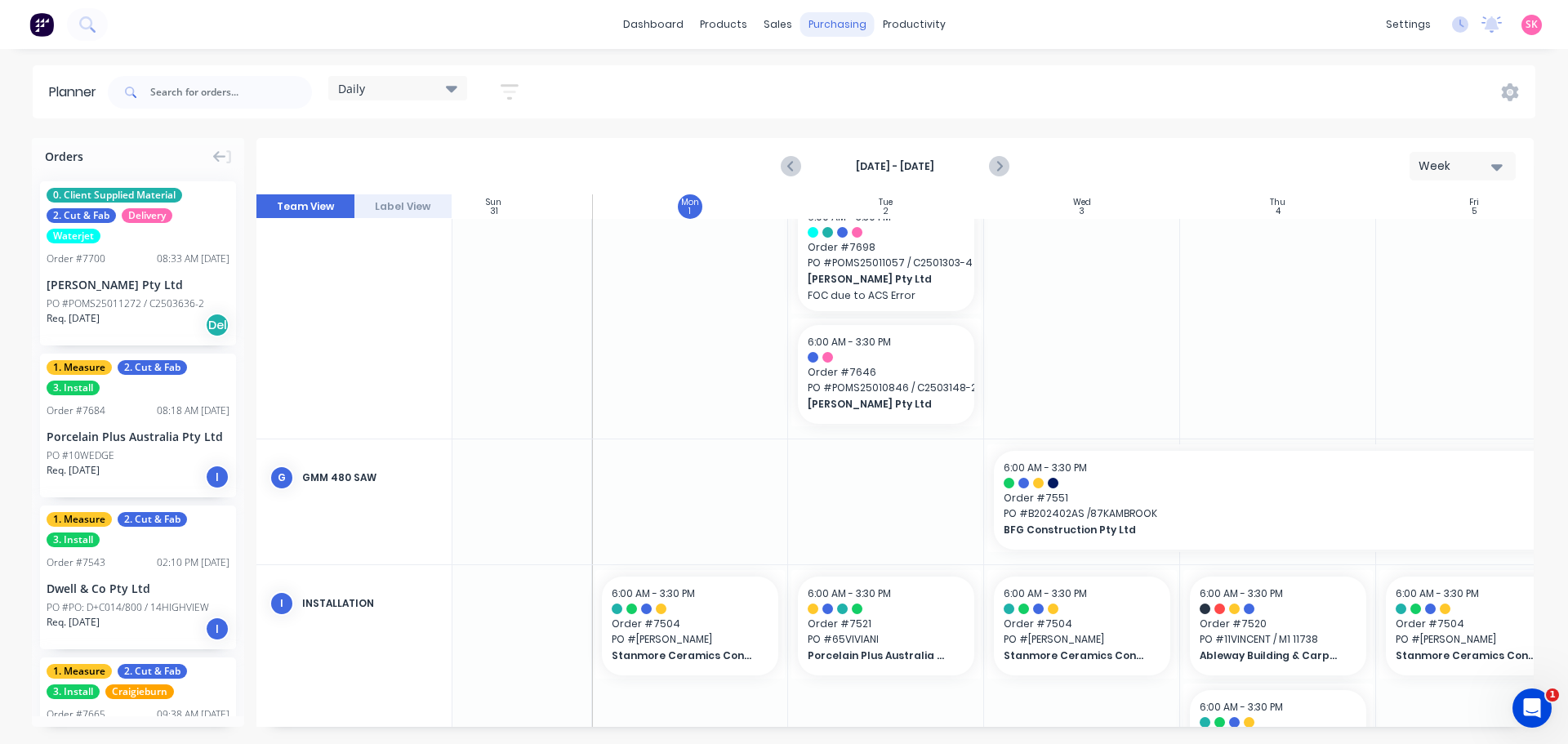
type input "1 x"
type textarea "x"
type input "1 x C"
type textarea "x"
type input "1 x CA"
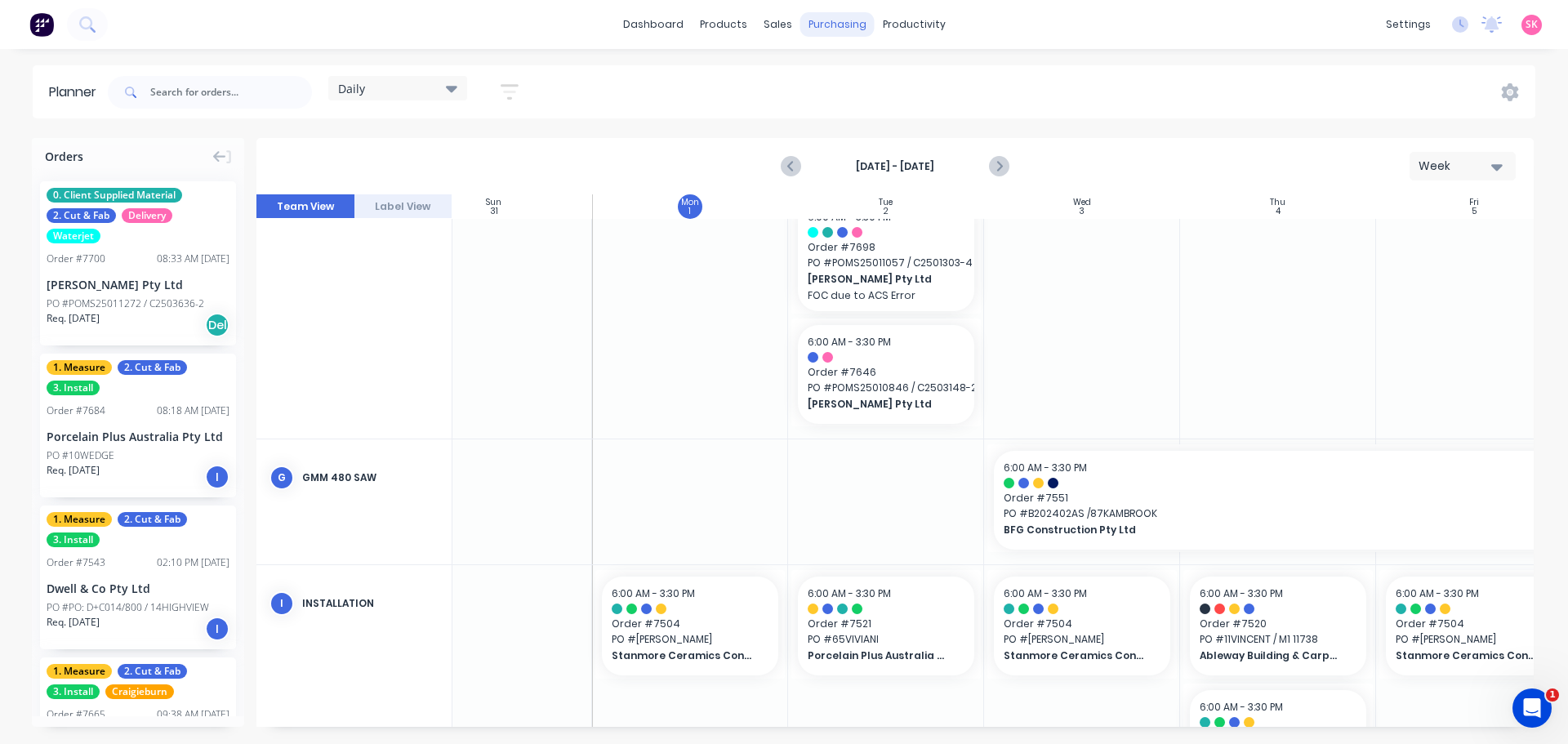
type textarea "x"
type input "1 x CAL"
type textarea "x"
type input "1 x CALL"
type textarea "x"
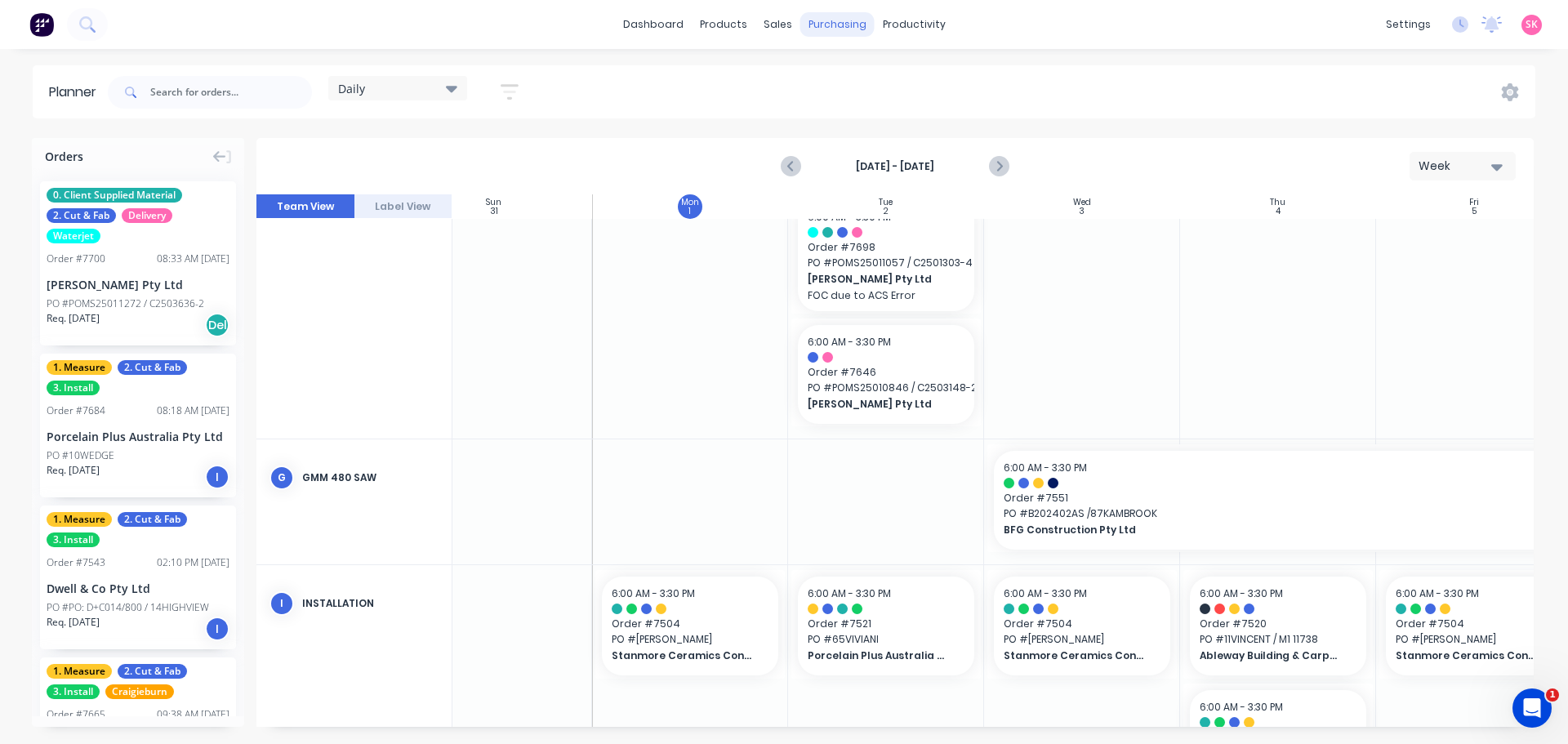
type input "1 x CAL"
type textarea "x"
type input "1 x CALA"
type textarea "x"
type input "1 x CALAC"
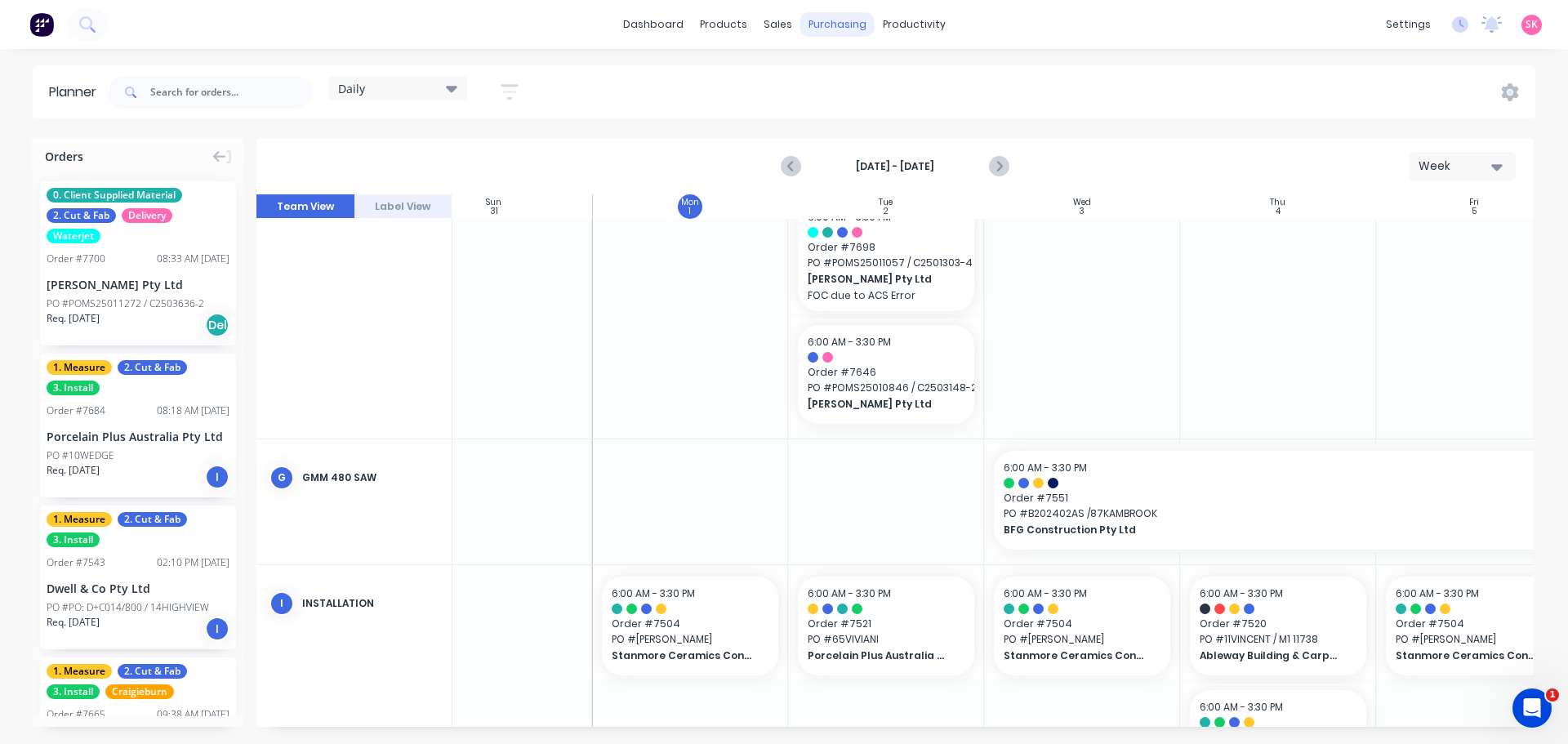
type textarea "x"
type input "1 x CALACA"
type textarea "x"
type input "1 x CALACAT"
type textarea "x"
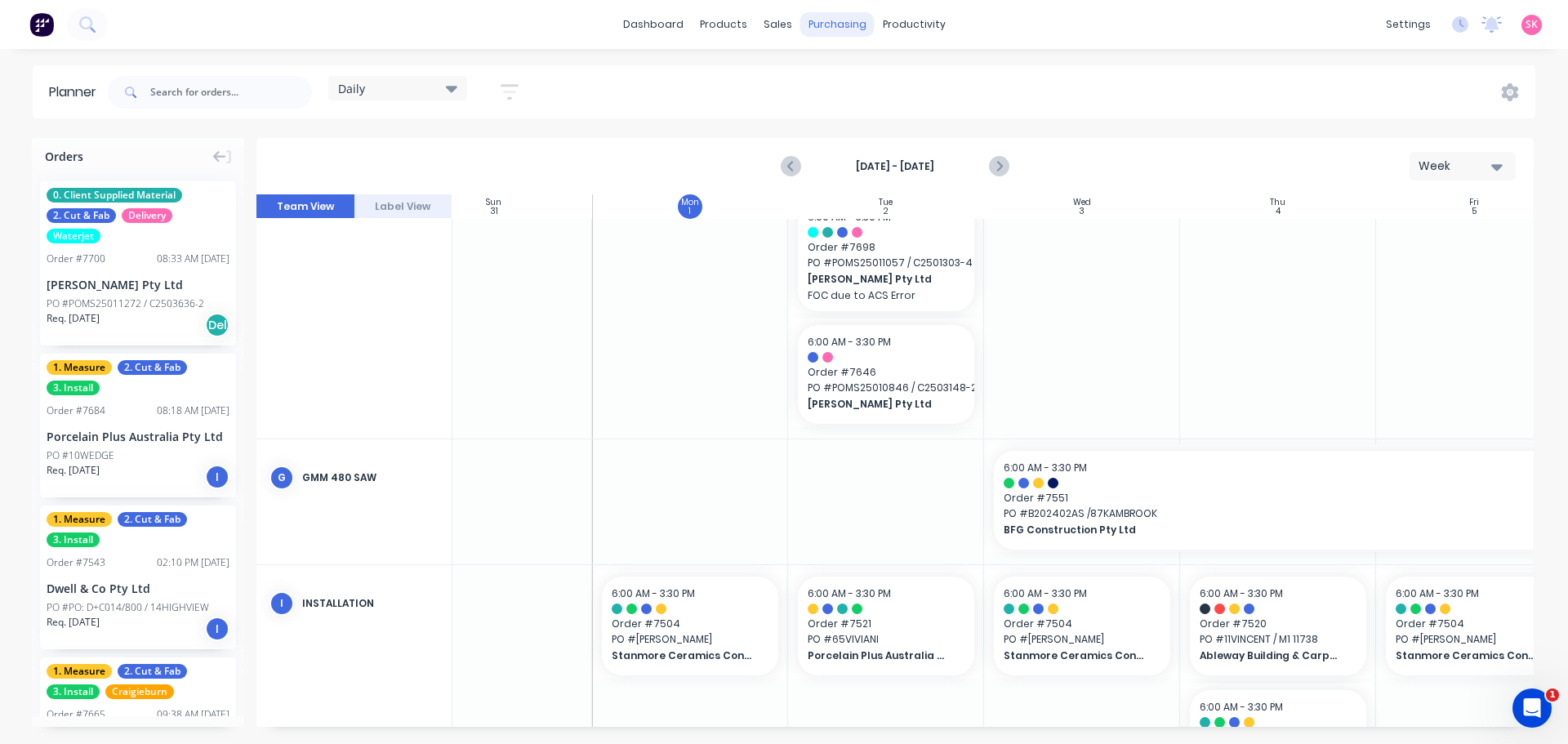
type input "1 x CALACATT"
type textarea "x"
type input "1 x CALACATTA"
type textarea "x"
type input "1 x CALACATTA"
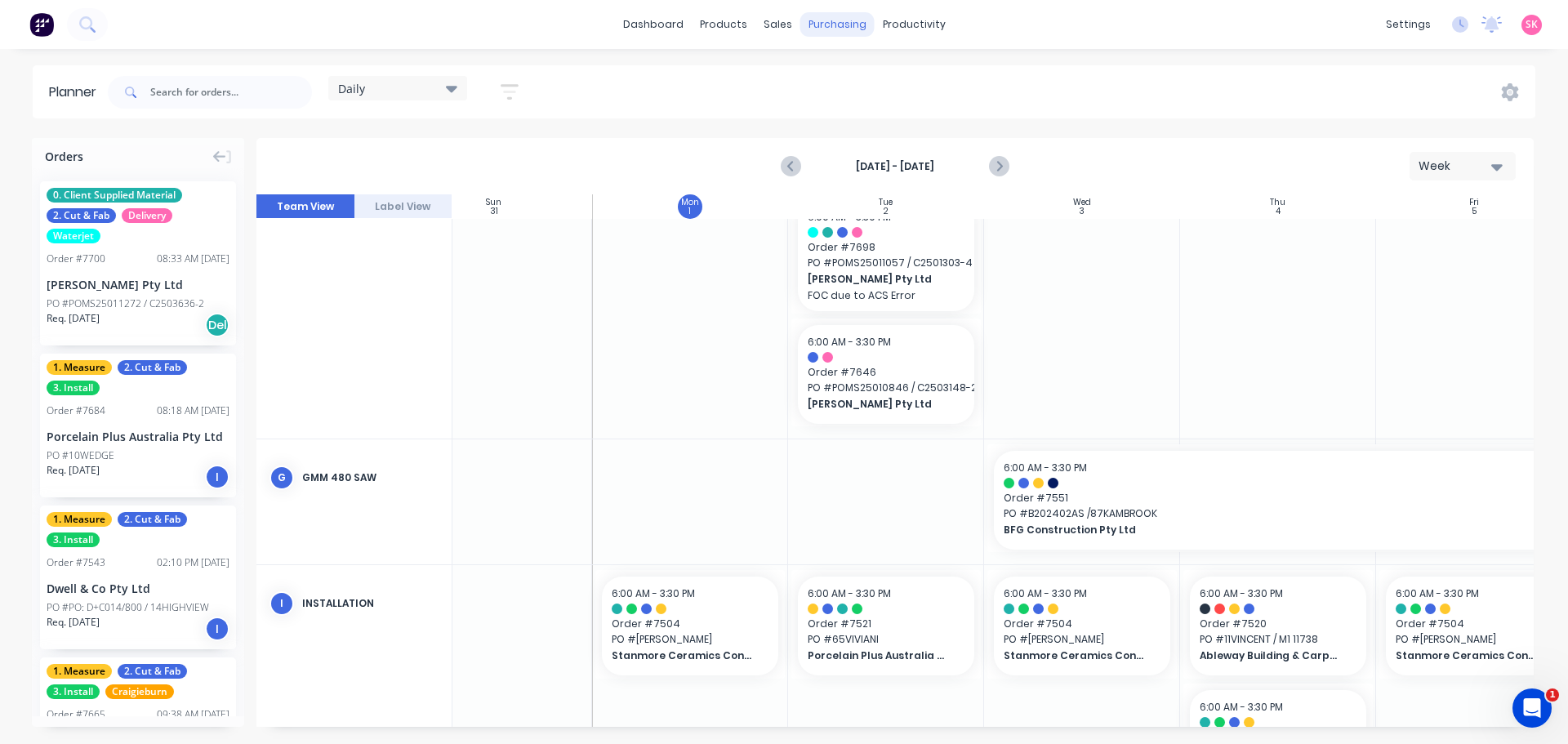
type textarea "x"
type input "1 x CALACATTA L"
type textarea "x"
type input "1 x CALACATTA LU"
type textarea "x"
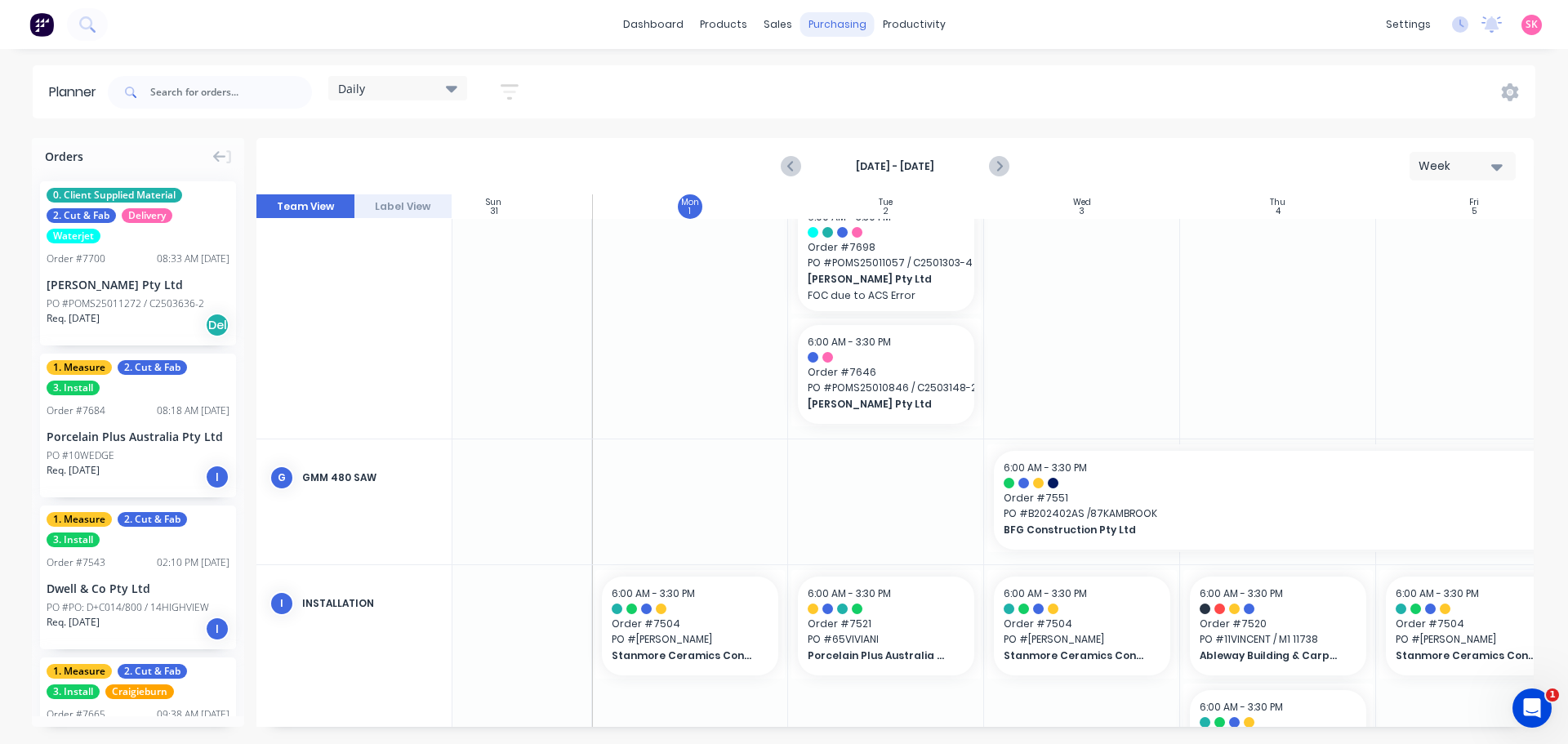
type input "1 x CALACATTA LUX"
type textarea "x"
type input "1 x CALACATTA LUXE"
type textarea "x"
type input "1 x CALACATTA LUXE 1"
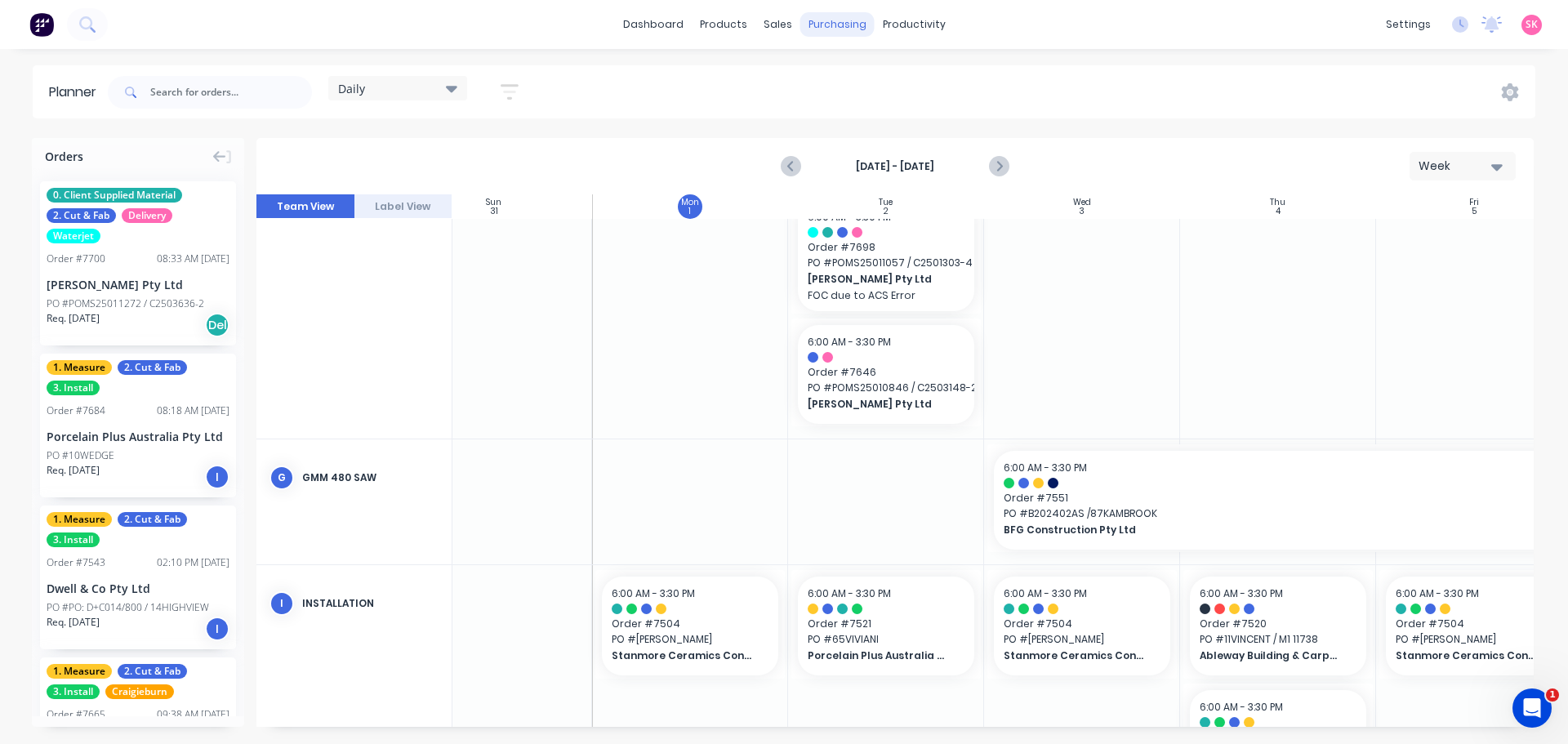
type textarea "x"
type input "1 x CALACATTA LUXE 12"
type textarea "x"
type input "1 x CALACATTA LUXE 12M"
type textarea "x"
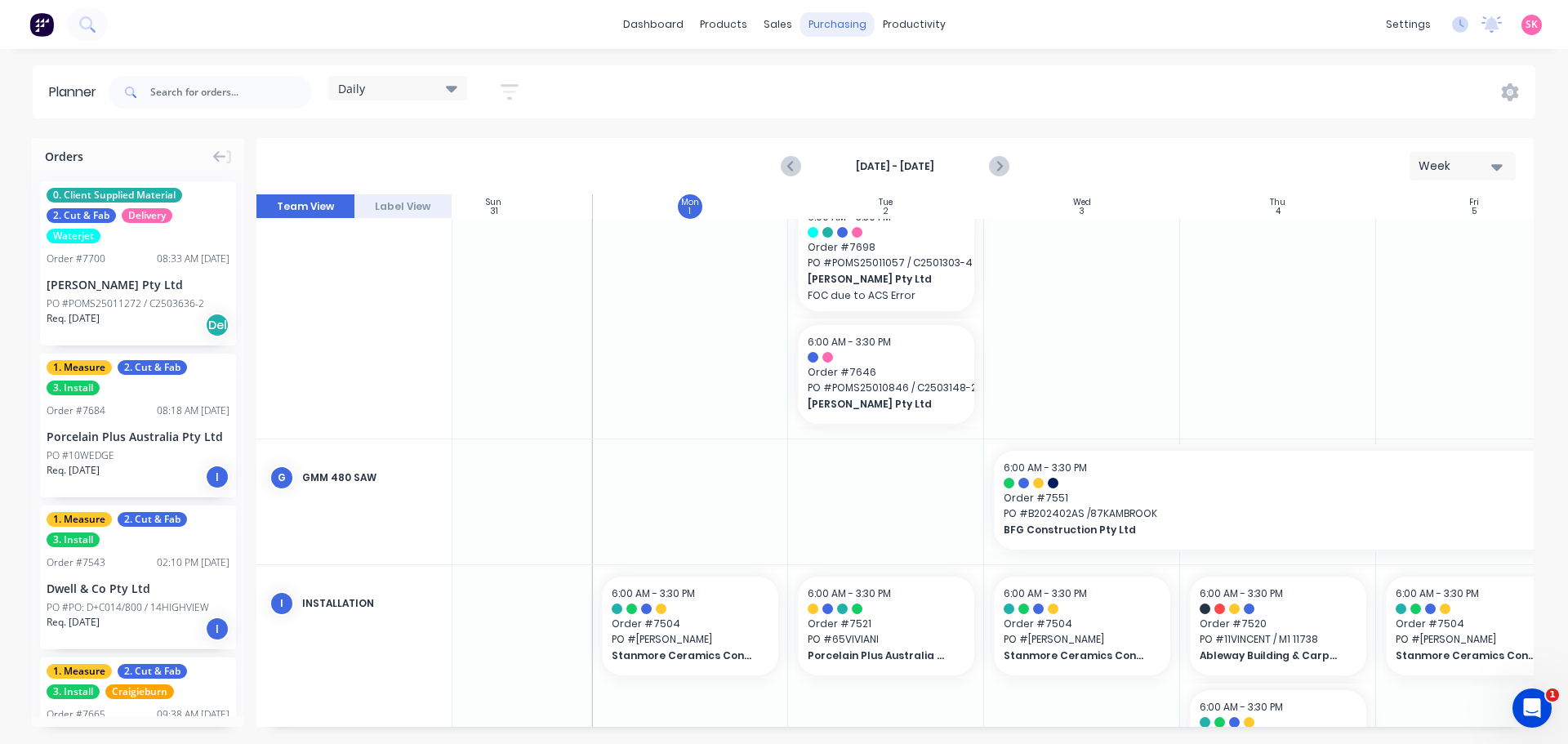
type input "1 x CALACATTA LUXE 12MM"
type textarea "x"
type input "1 x CALACATTA LUXE 12M"
type textarea "x"
type input "1 x CALACATTA LUXE 12"
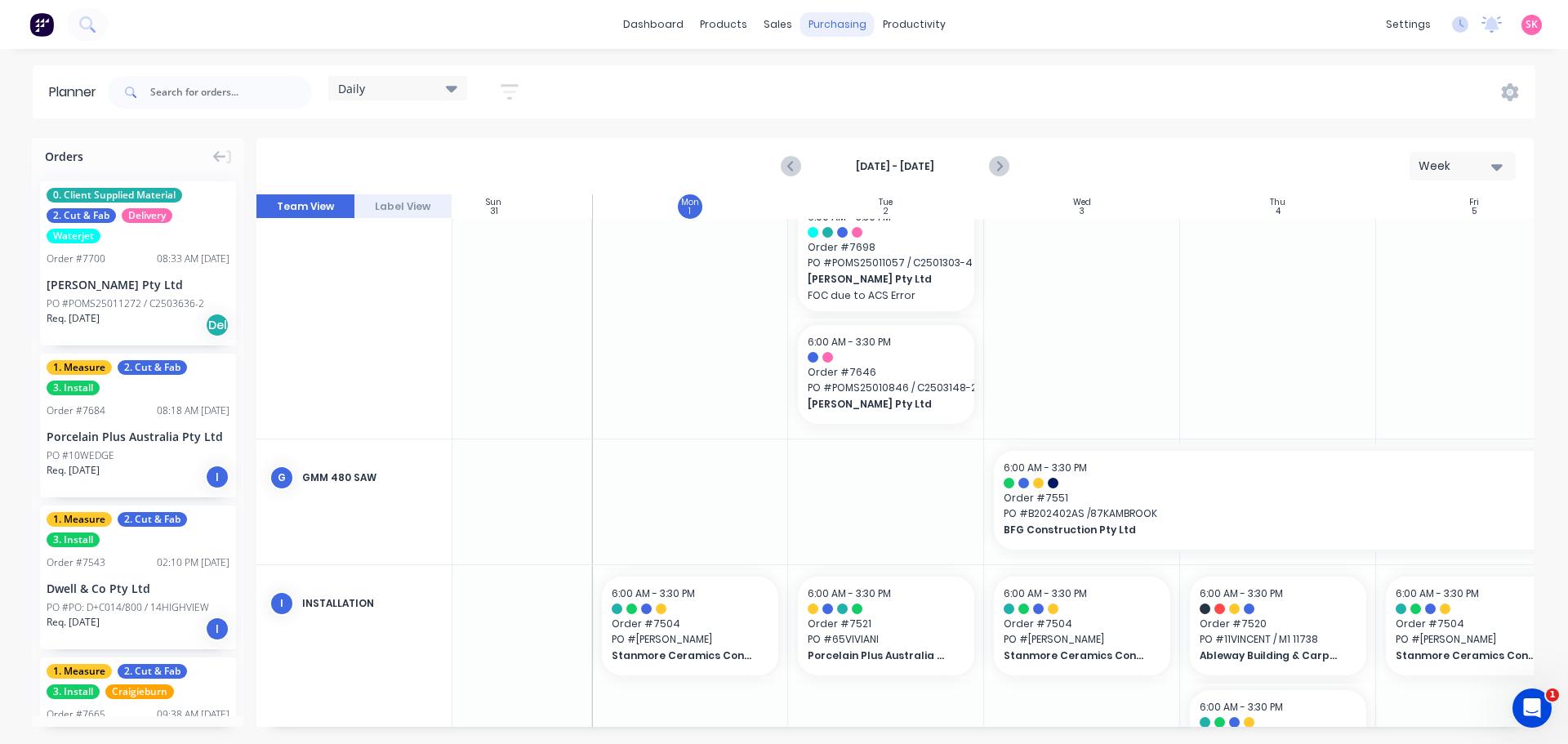
type textarea "x"
type input "1 x CALACATTA LUXE 1"
type textarea "x"
type input "1 x CALACATTA LUXE"
type textarea "x"
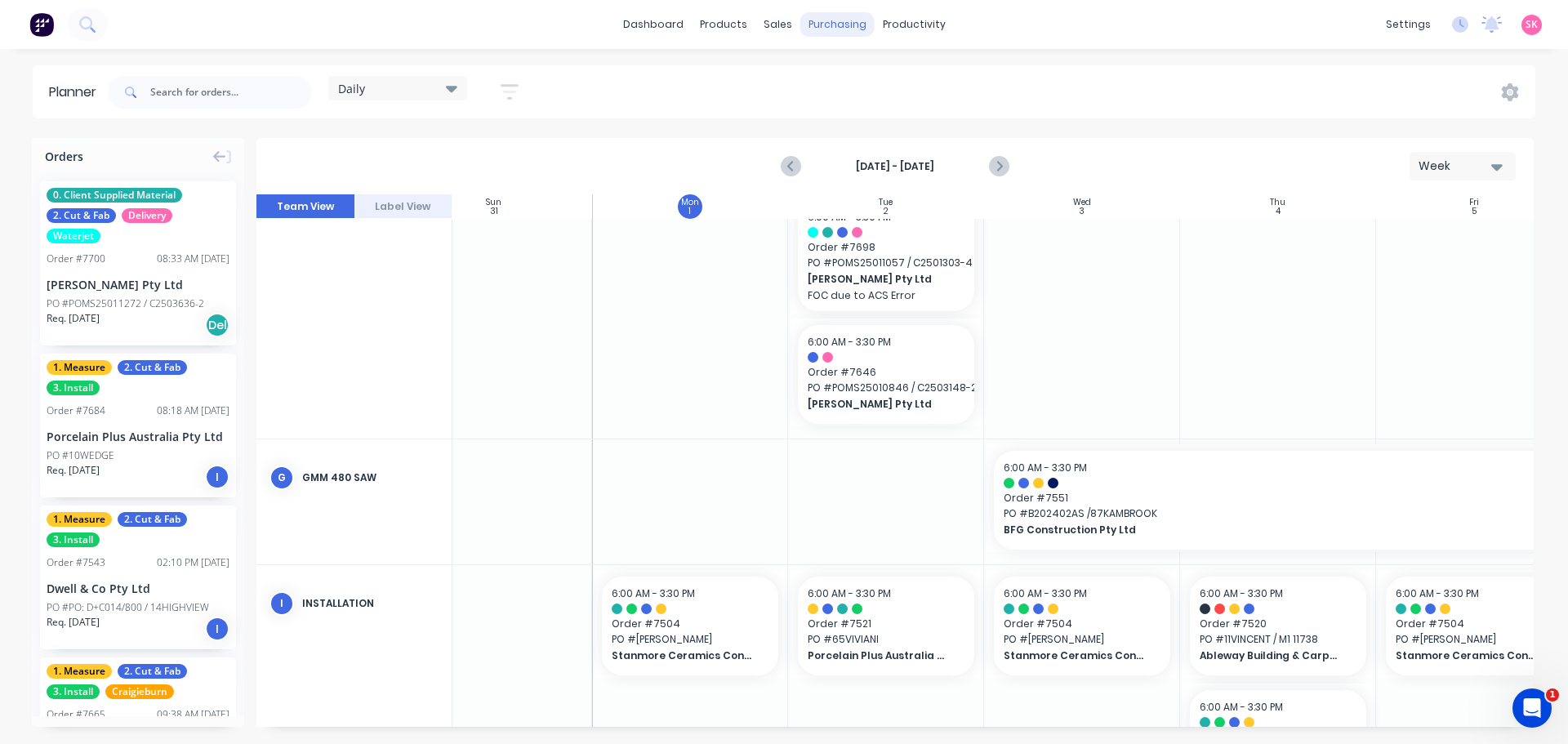
type input "1 x CALACATTA LUXE 7"
type textarea "x"
type input "1 x CALACATTA LUXE 7M"
type textarea "x"
type input "1 x CALACATTA LUXE 7MM"
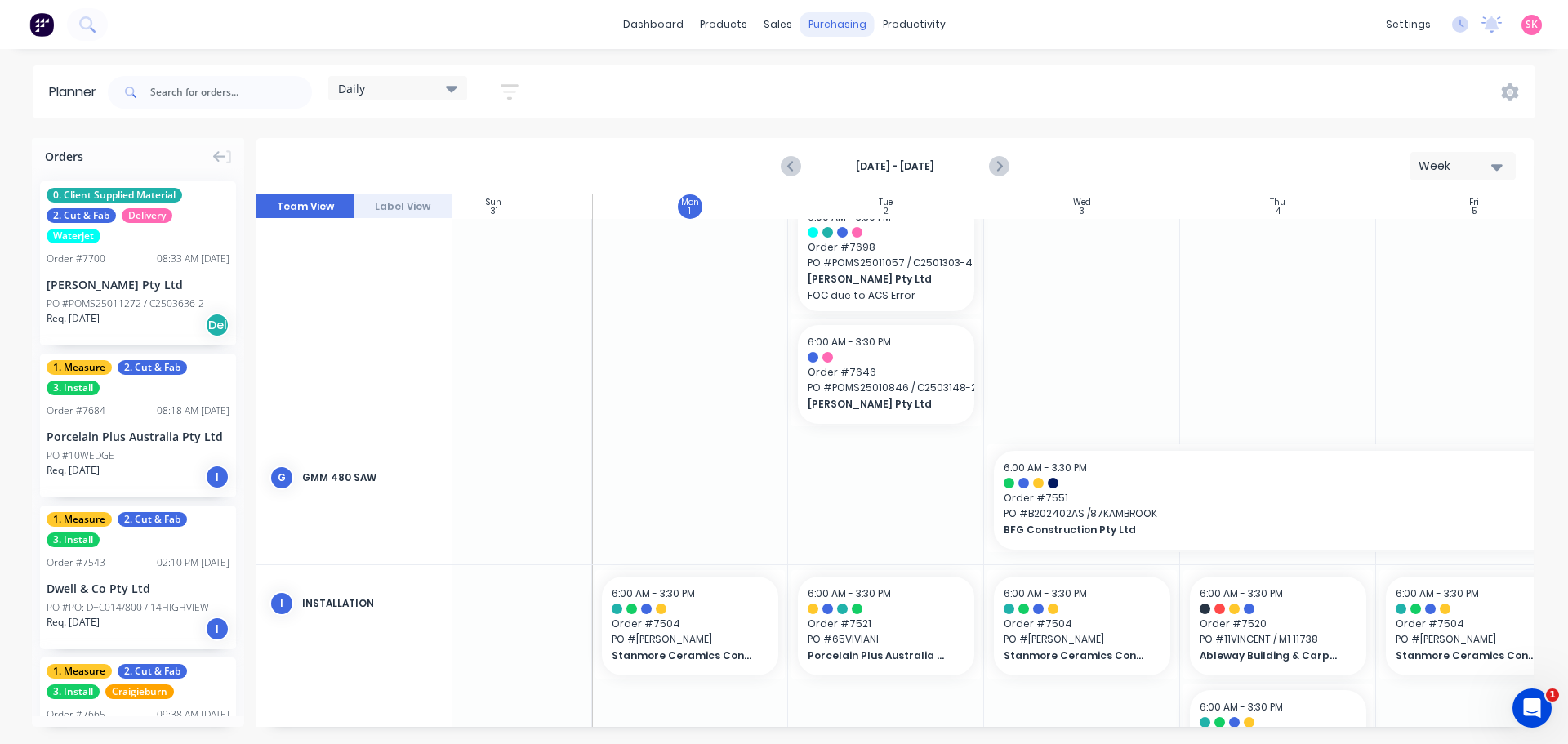
type textarea "x"
type input "1 x CALACATTA LUXE 7M"
type textarea "x"
type input "1 x CALACATTA LUXE 7"
type textarea "x"
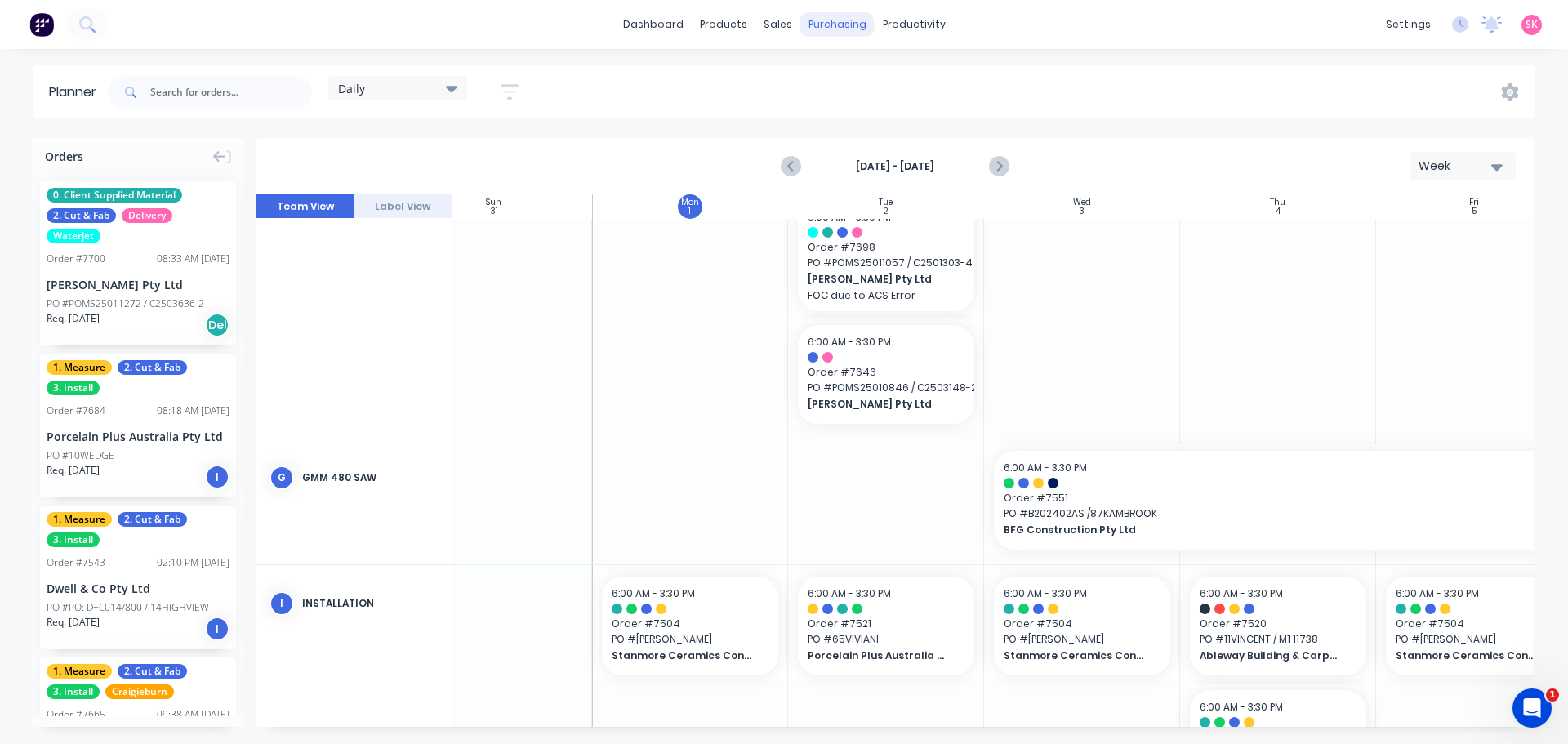
type input "1 x CALACATTA LUXE"
type textarea "x"
type input "1 x CALACATTA LUXE 6"
type textarea "x"
type input "1 x CALACATTA LUXE 6M"
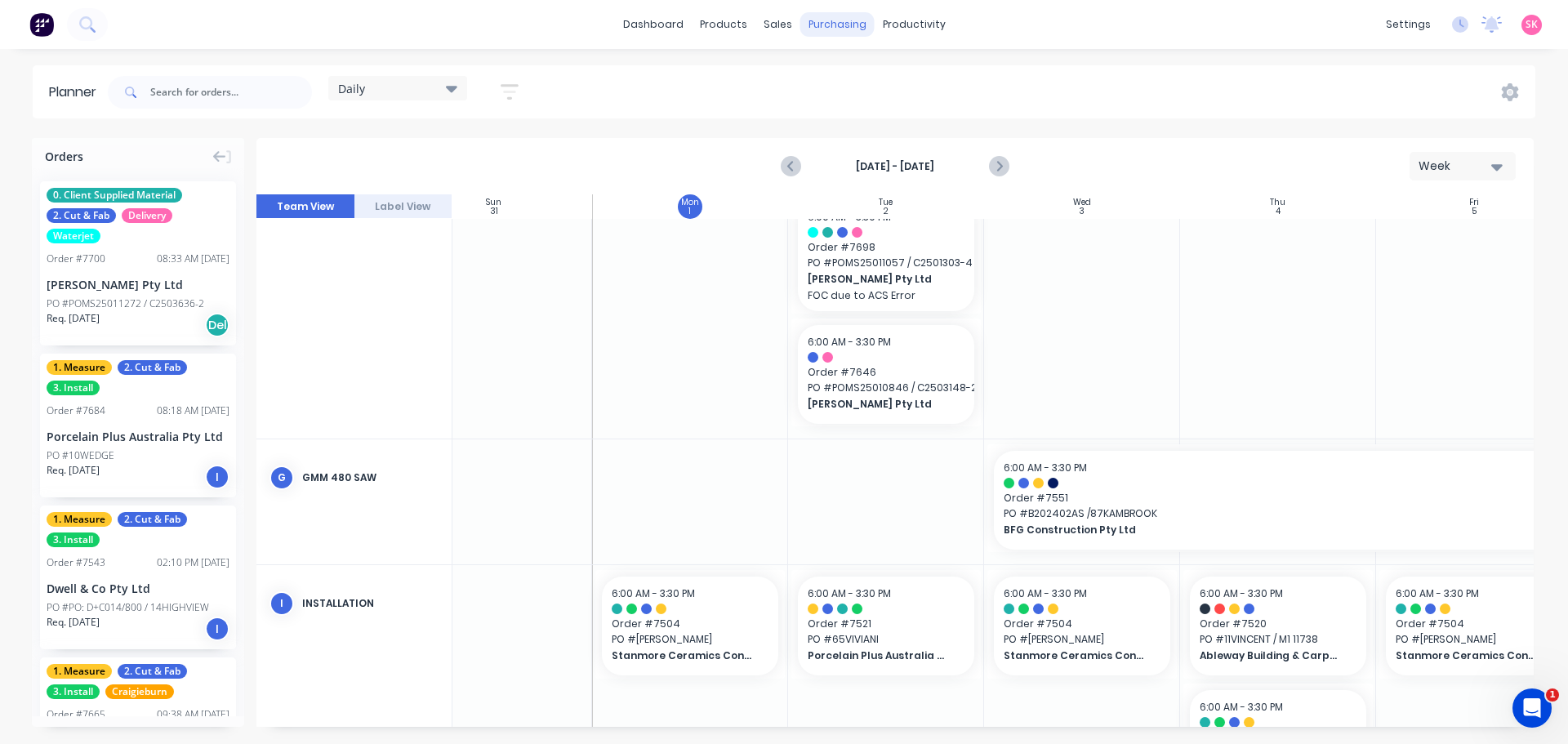
type textarea "x"
type input "1 x CALACATTA LUXE 6MM"
drag, startPoint x: 876, startPoint y: 112, endPoint x: 751, endPoint y: 124, distance: 125.6
click textarea "INTERNAL - MATERIAL DEL: [PERSON_NAME] 7700"
type textarea "x"
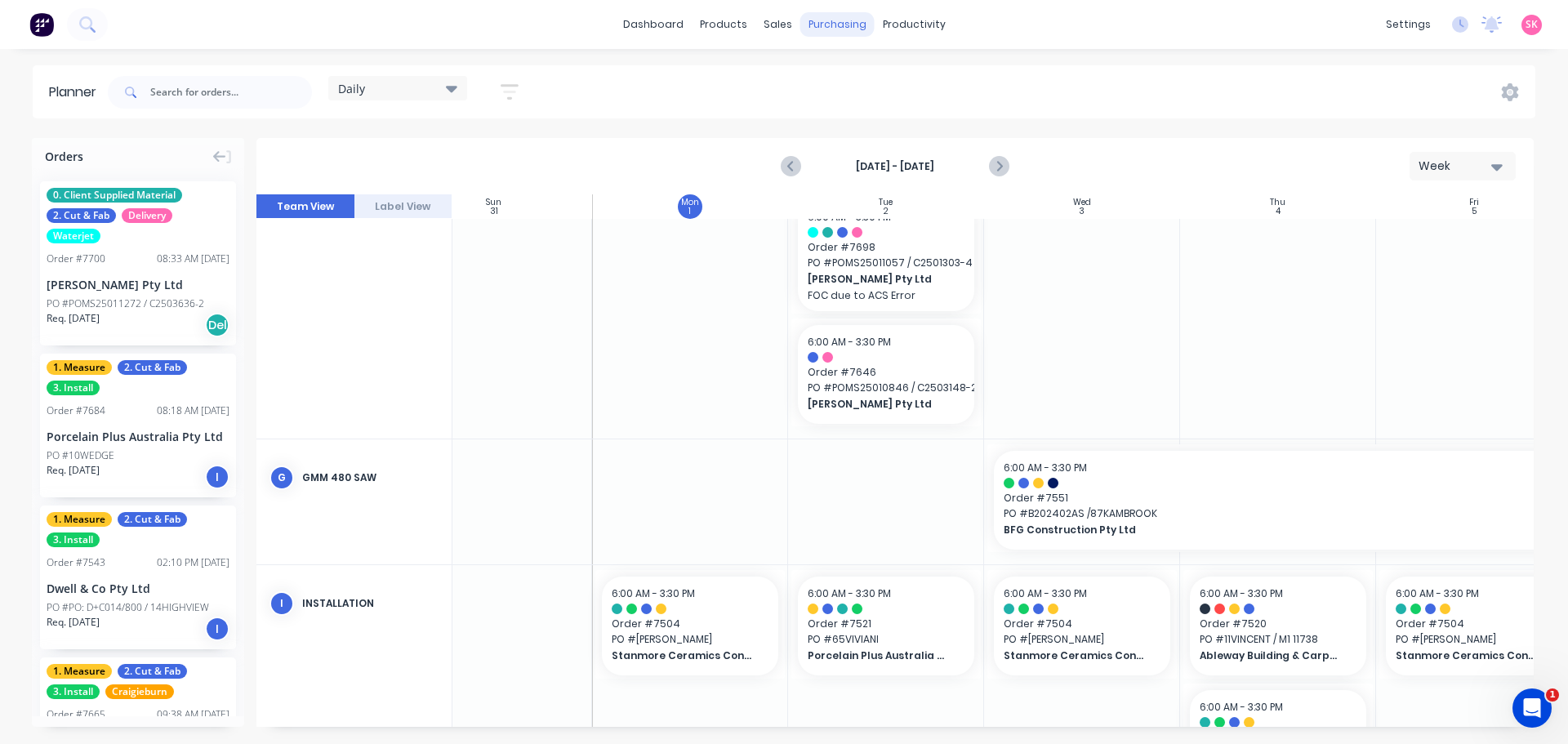
type textarea "INTERNAL - MATERIAL DEL: Q"
type textarea "x"
type textarea "INTERNAL - MATERIAL DEL: QU"
type textarea "x"
type textarea "INTERNAL - MATERIAL DEL: QUA"
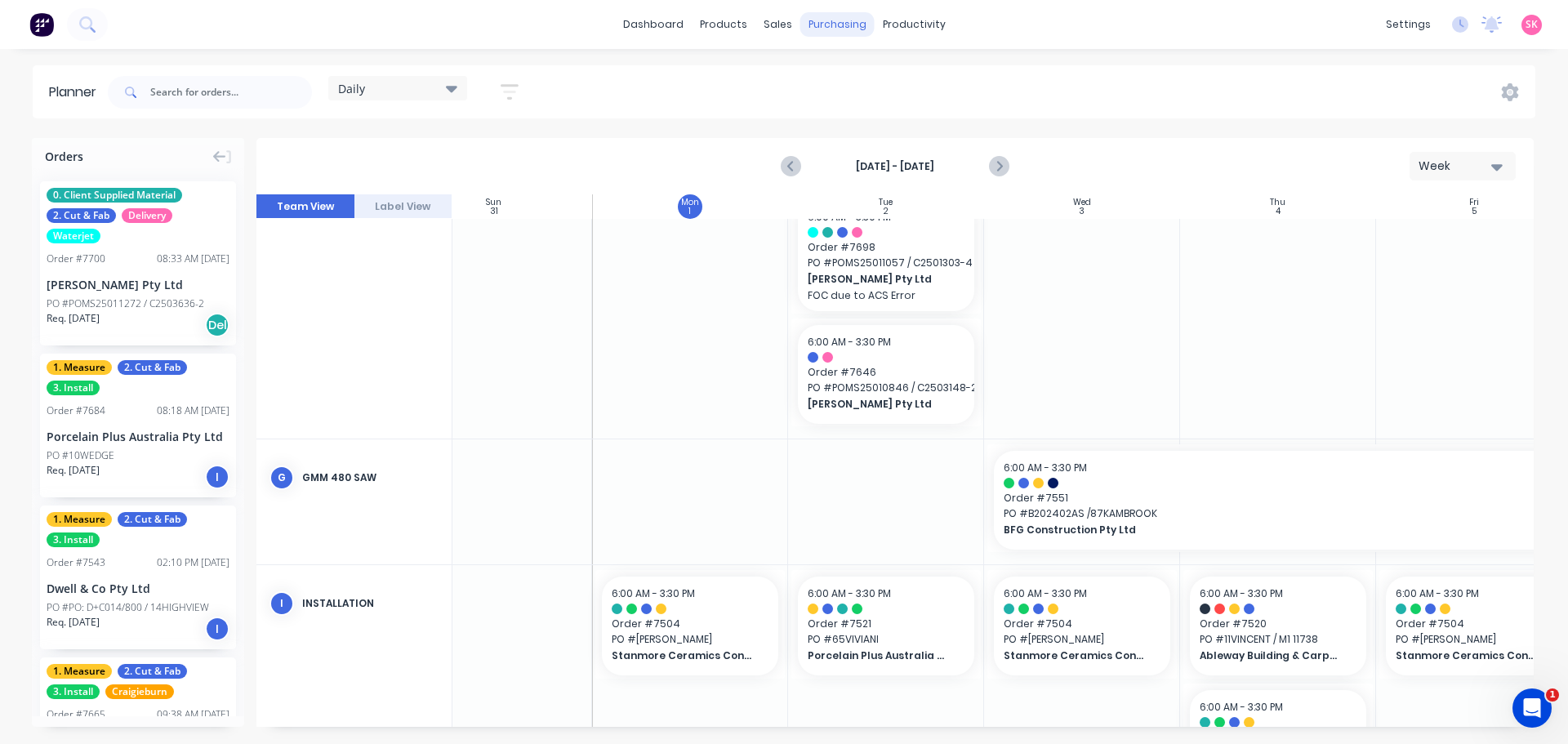
type textarea "x"
type textarea "INTERNAL - MATERIAL DEL: QUAD"
type textarea "x"
type textarea "INTERNAL - MATERIAL DEL: QUADR"
type textarea "x"
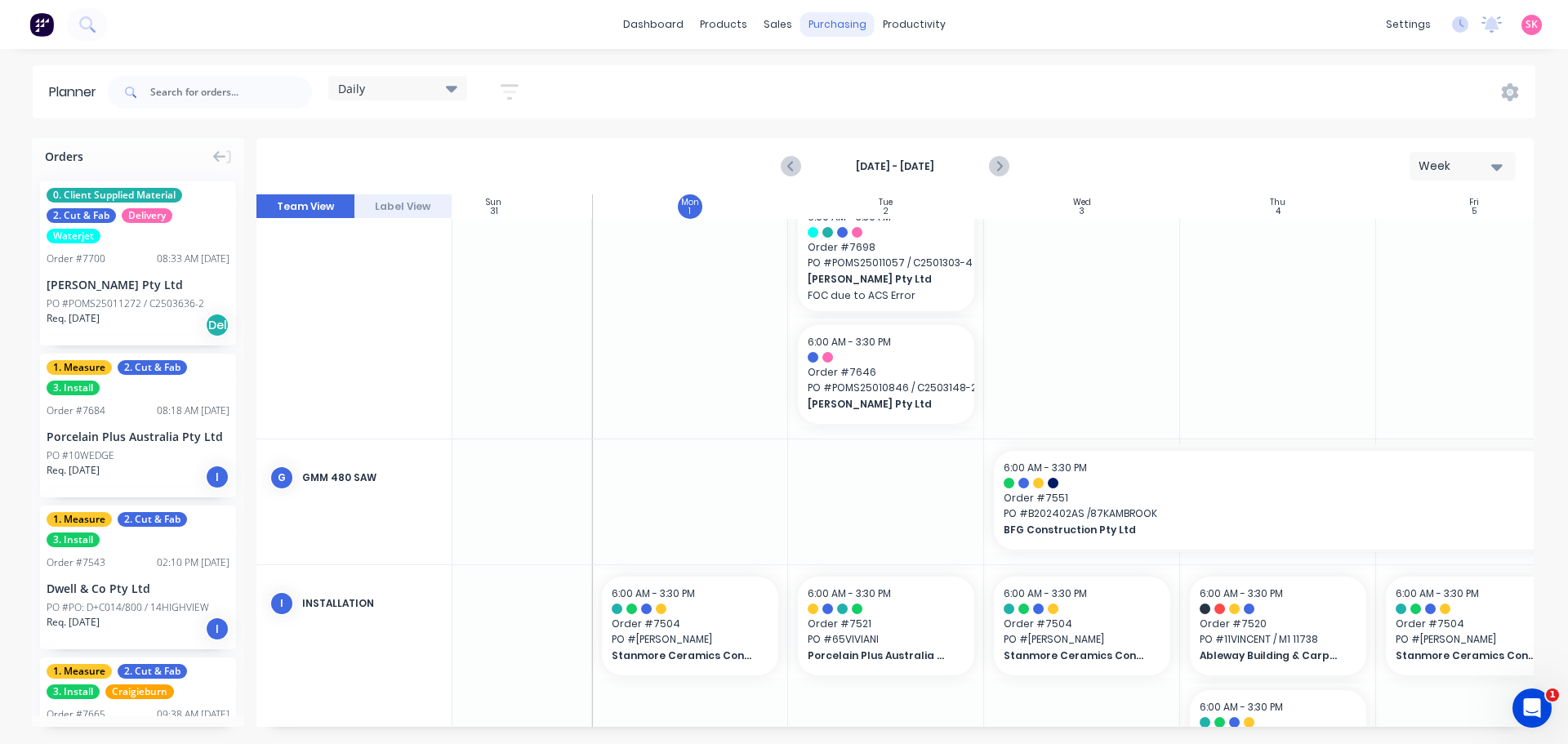
click textarea "INTERNAL - MATERIAL DEL: QUADRO"
click button "Save"
